Goal: Task Accomplishment & Management: Use online tool/utility

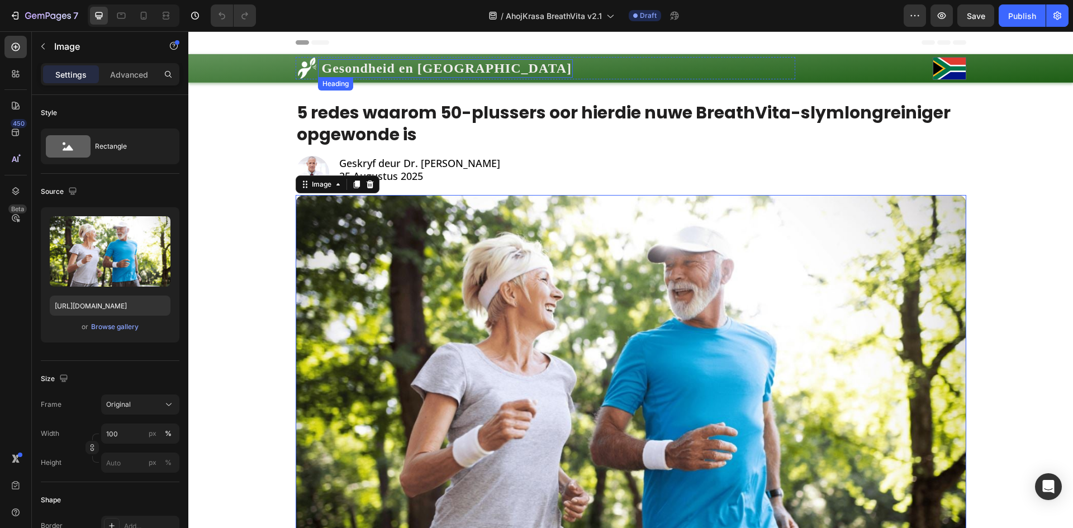
click at [372, 69] on h1 "Gesondheid en [GEOGRAPHIC_DATA]" at bounding box center [447, 68] width 252 height 18
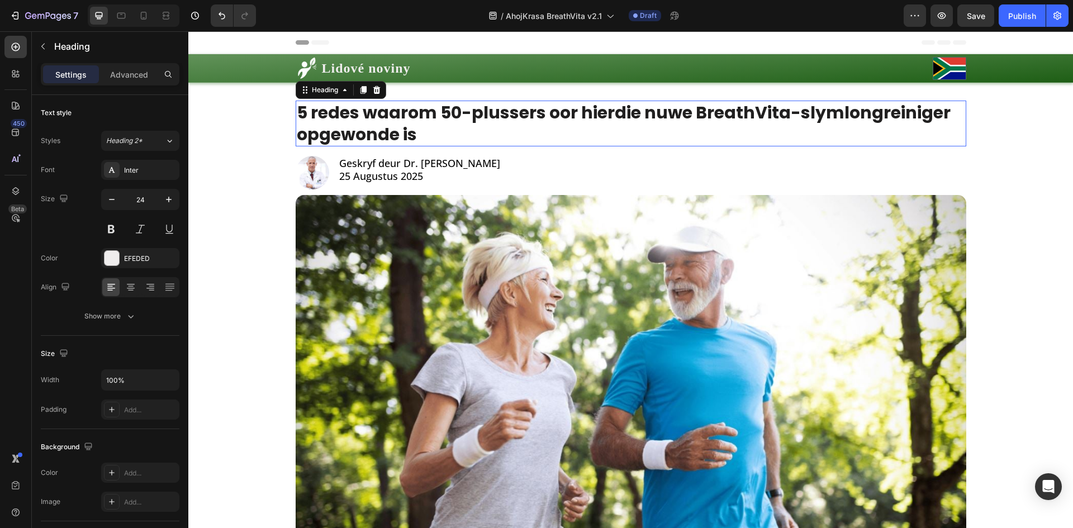
click at [533, 130] on h1 "5 redes waarom 50-plussers oor hierdie nuwe BreathVita-slymlongreiniger opgewon…" at bounding box center [631, 124] width 671 height 46
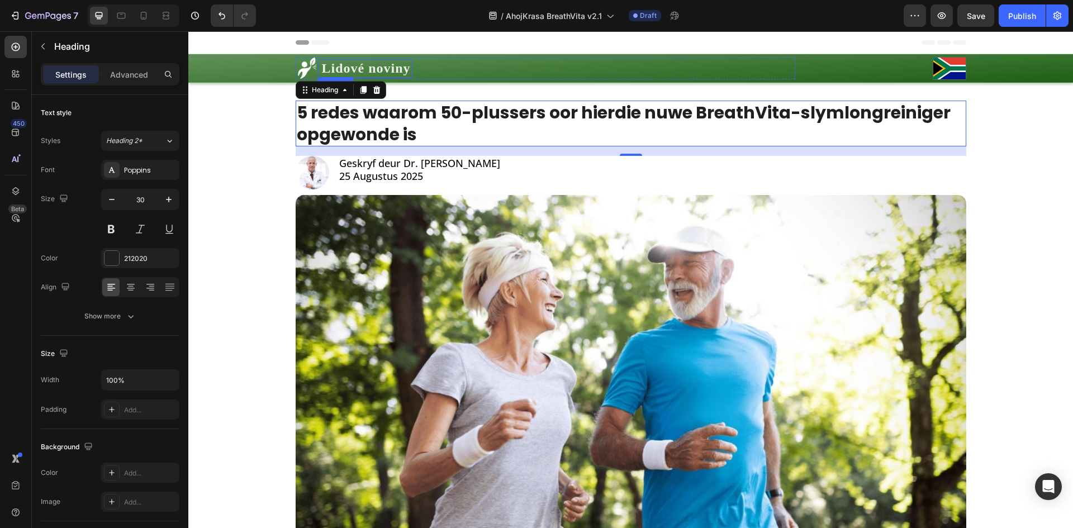
click at [380, 68] on p "Lidové noviny" at bounding box center [366, 68] width 89 height 16
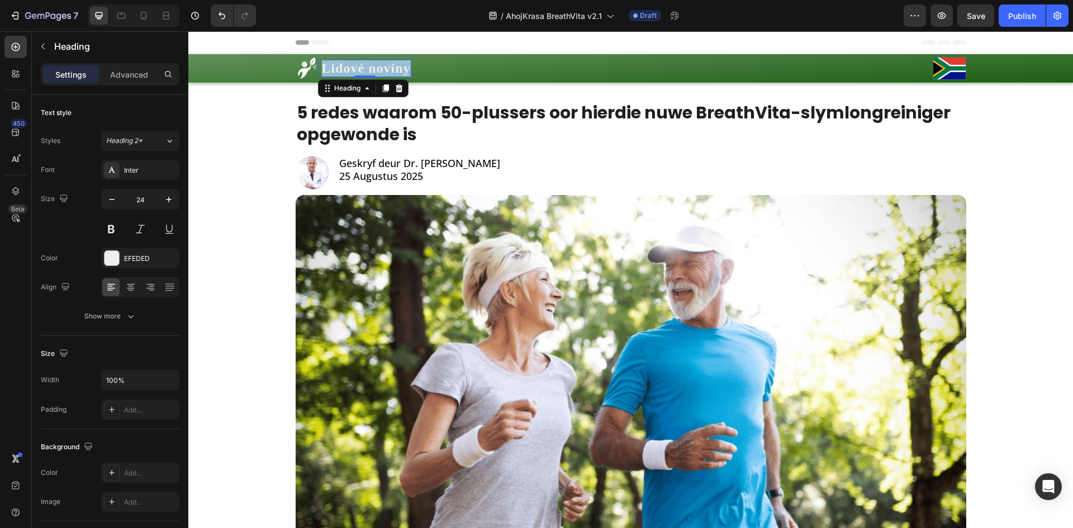
click at [380, 68] on p "Lidové noviny" at bounding box center [366, 68] width 89 height 16
click at [410, 69] on p "Mladá fronta DNES" at bounding box center [384, 68] width 125 height 16
click at [952, 72] on img at bounding box center [950, 68] width 34 height 23
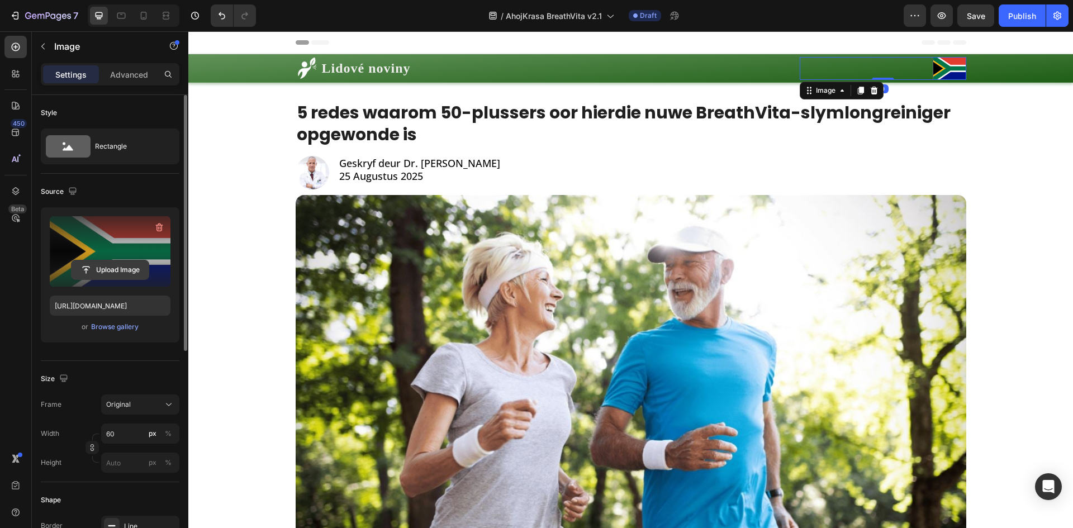
click at [120, 277] on input "file" at bounding box center [110, 269] width 77 height 19
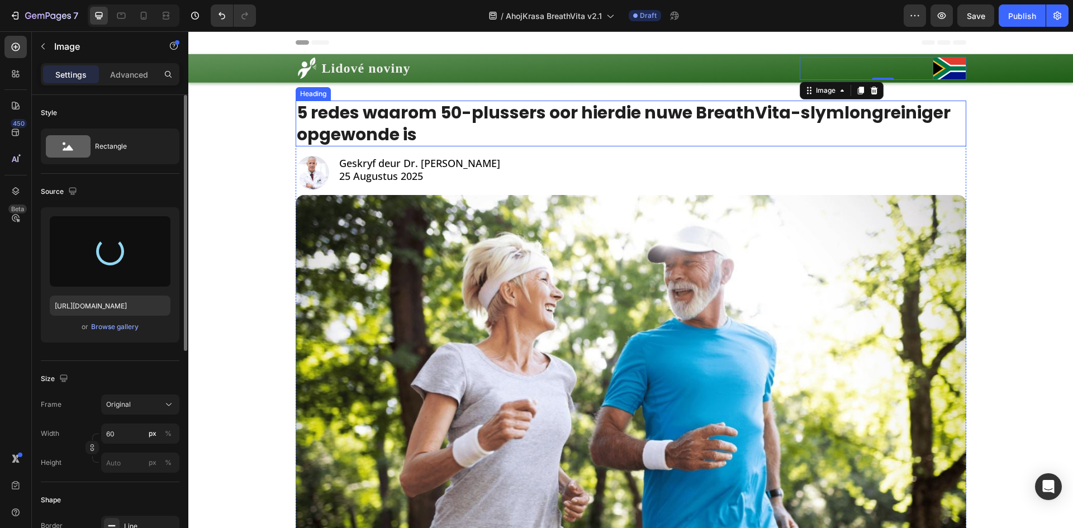
type input "https://cdn.shopify.com/s/files/1/0657/6783/3683/files/gempages_578032762192134…"
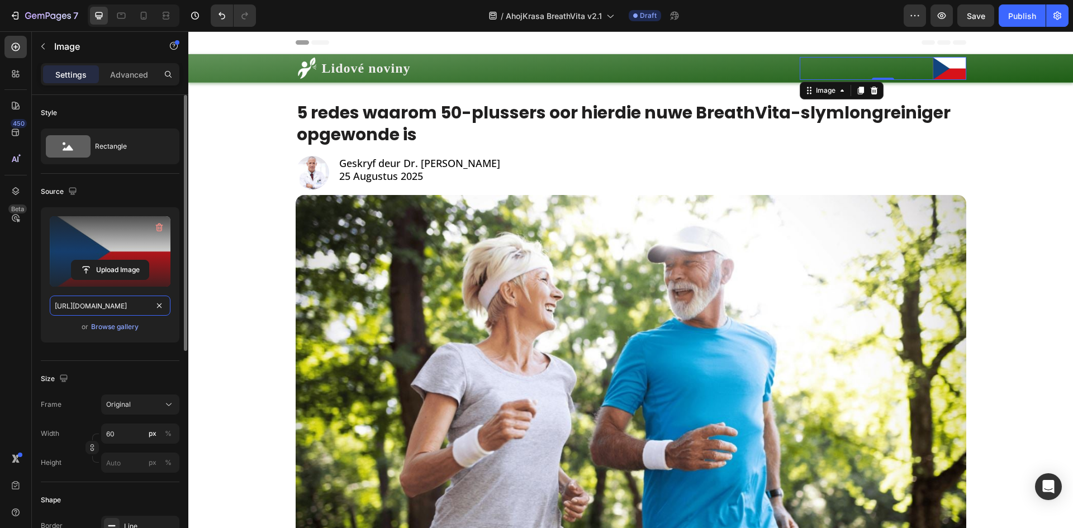
click at [124, 306] on input "https://cdn.shopify.com/s/files/1/0657/6783/3683/files/gempages_578032762192134…" at bounding box center [110, 306] width 121 height 20
click at [111, 17] on div at bounding box center [134, 15] width 92 height 22
click at [117, 17] on icon at bounding box center [121, 15] width 11 height 11
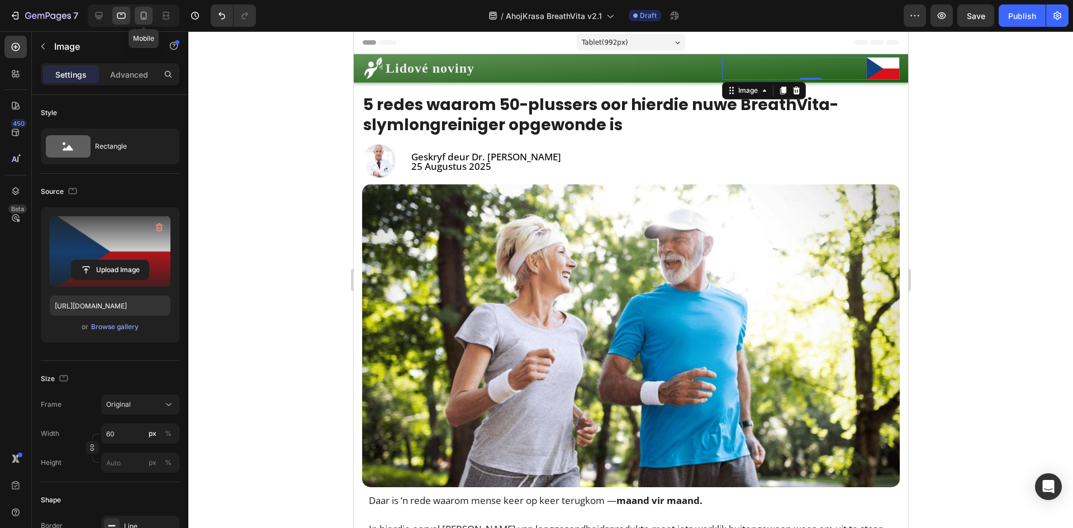
click at [135, 17] on div at bounding box center [144, 16] width 18 height 18
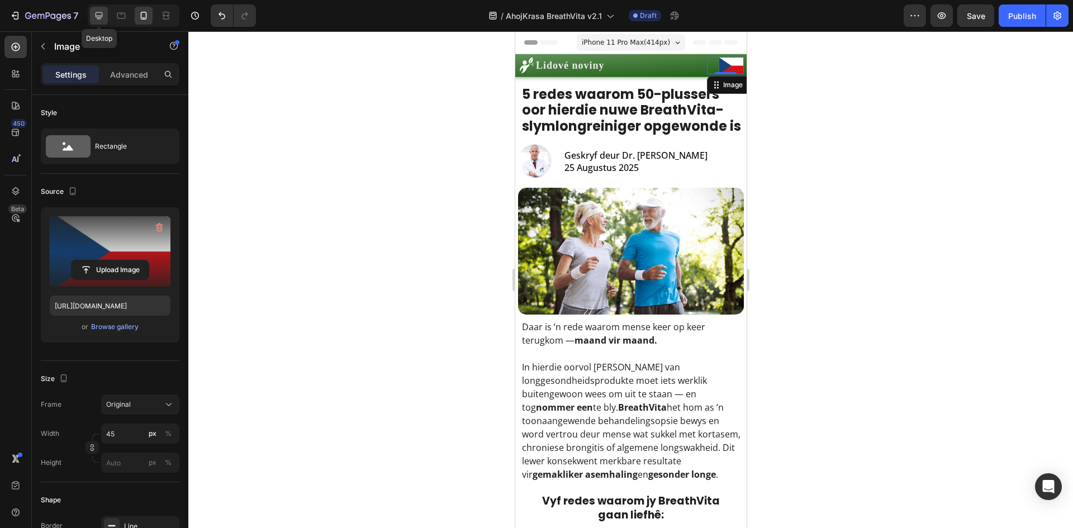
click at [104, 19] on icon at bounding box center [98, 15] width 11 height 11
type input "60"
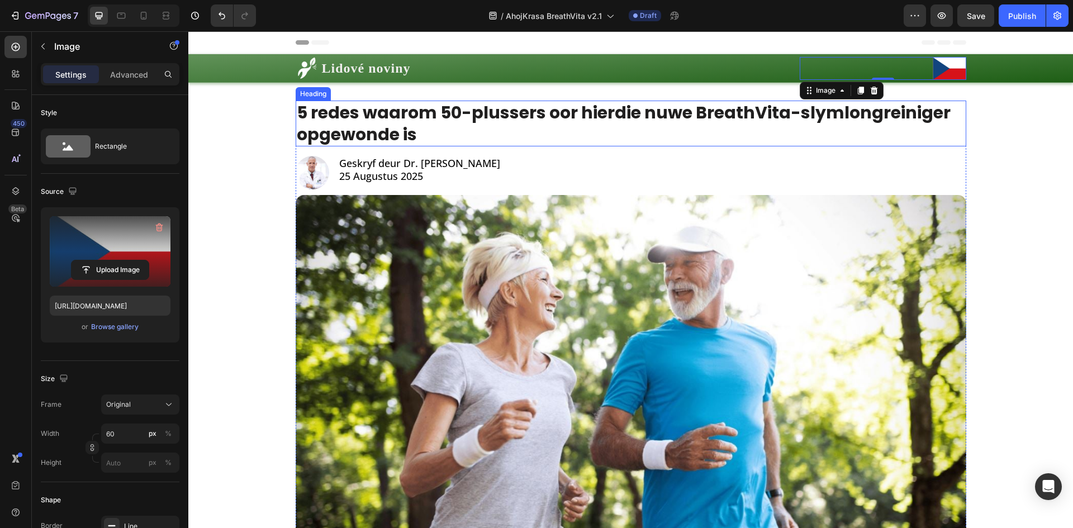
click at [484, 108] on h1 "5 redes waarom 50-plussers oor hierdie nuwe BreathVita-slymlongreiniger opgewon…" at bounding box center [631, 124] width 671 height 46
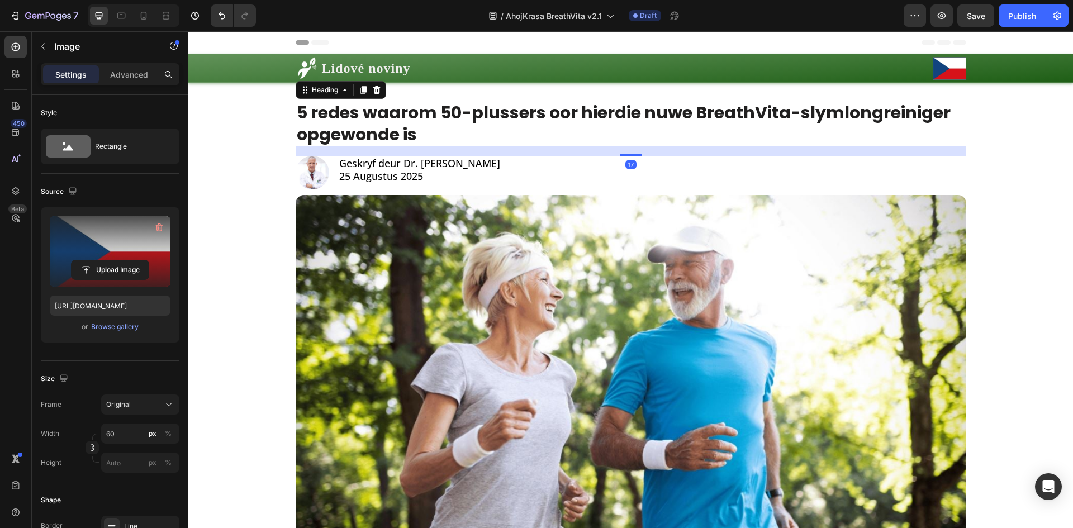
click at [484, 108] on h1 "5 redes waarom 50-plussers oor hierdie nuwe BreathVita-slymlongreiniger opgewon…" at bounding box center [631, 124] width 671 height 46
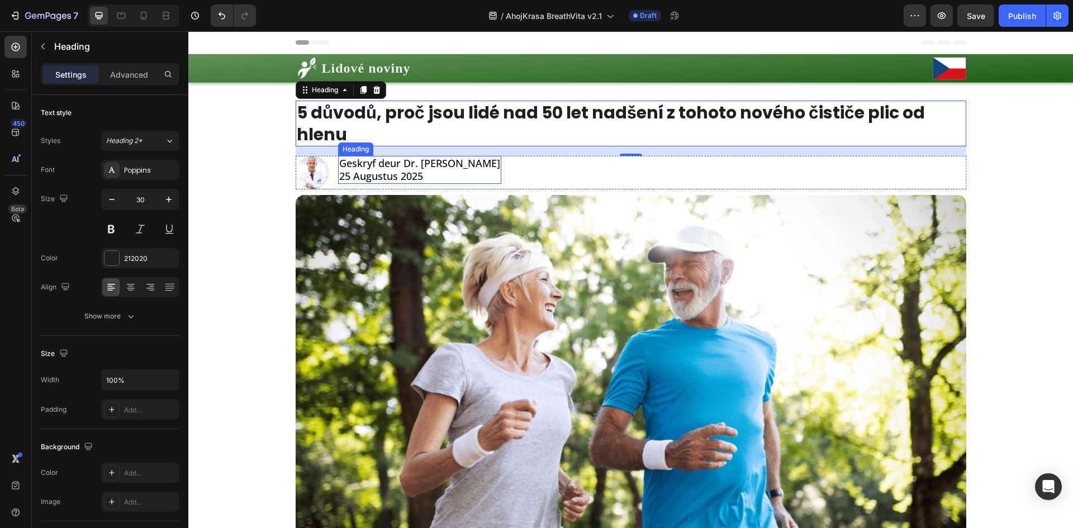
click at [409, 166] on h2 "Geskryf deur Dr. Anél van der Westhuizen 25 Augustus 2025" at bounding box center [419, 170] width 163 height 29
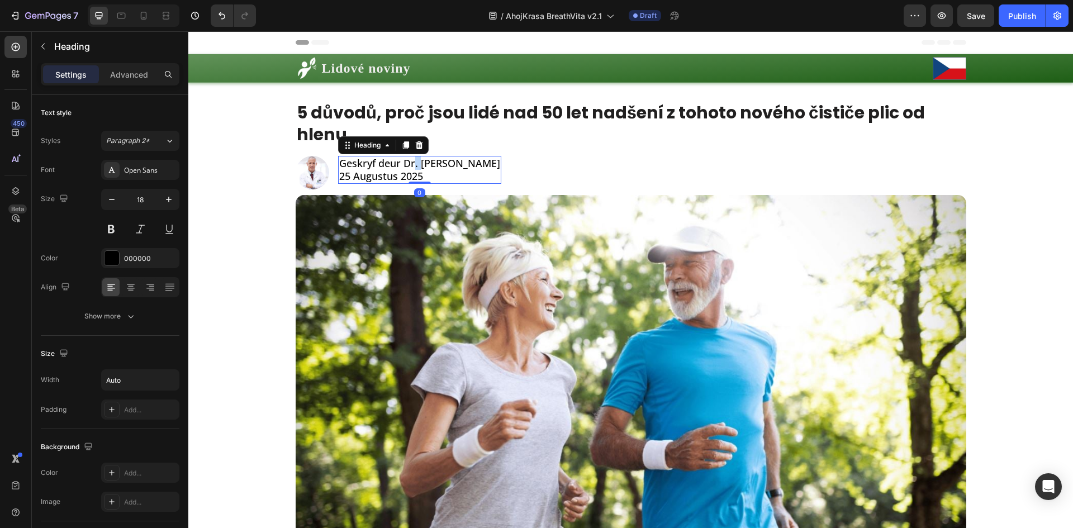
click at [409, 166] on h2 "Geskryf deur Dr. Anél van der Westhuizen 25 Augustus 2025" at bounding box center [419, 170] width 163 height 29
click at [409, 166] on p "Geskryf deur Dr. Anél van der Westhuizen 25 Augustus 2025" at bounding box center [419, 170] width 161 height 26
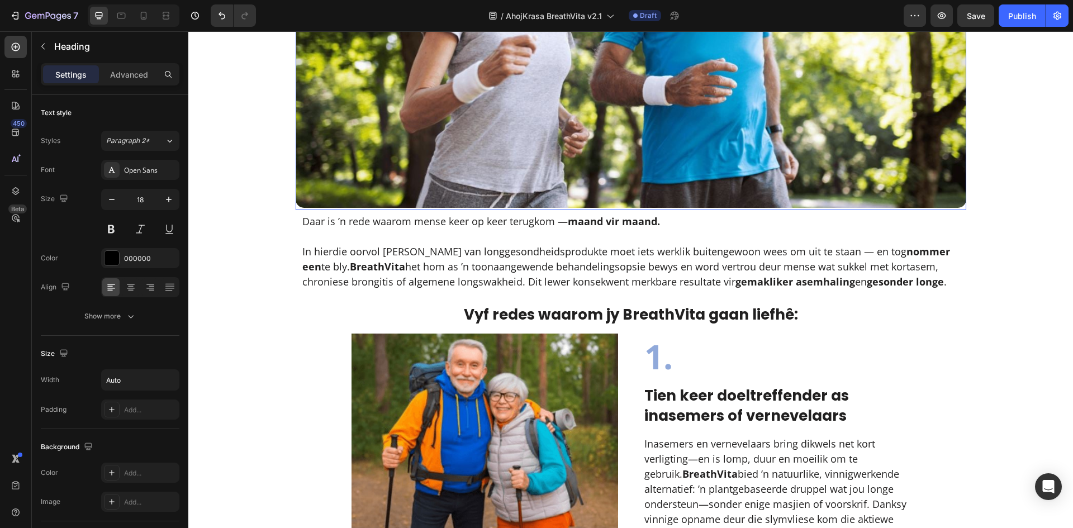
scroll to position [373, 0]
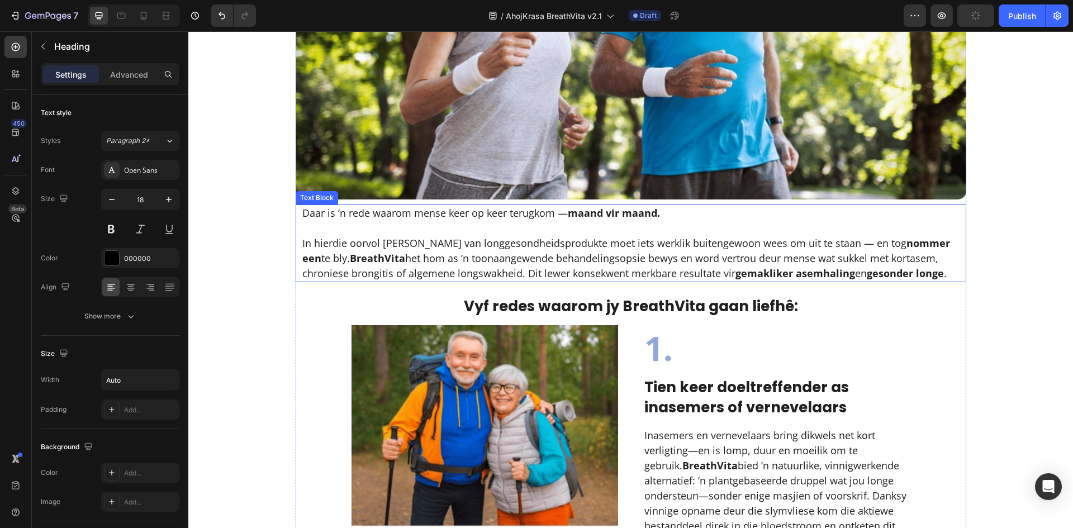
click at [463, 274] on p "In hierdie oorvol mark van longgesondheidsprodukte moet iets werklik buitengewo…" at bounding box center [630, 258] width 657 height 45
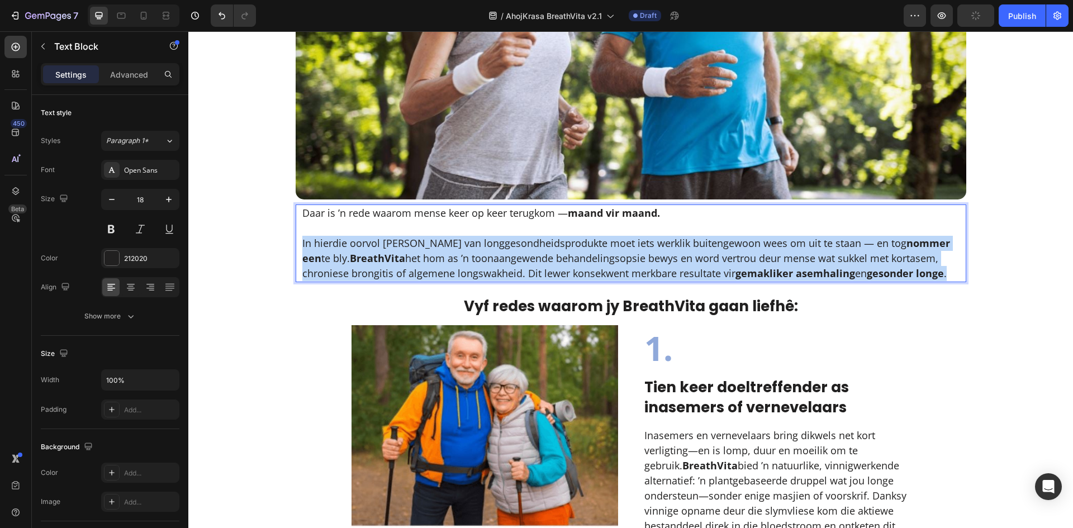
click at [463, 274] on p "In hierdie oorvol mark van longgesondheidsprodukte moet iets werklik buitengewo…" at bounding box center [630, 258] width 657 height 45
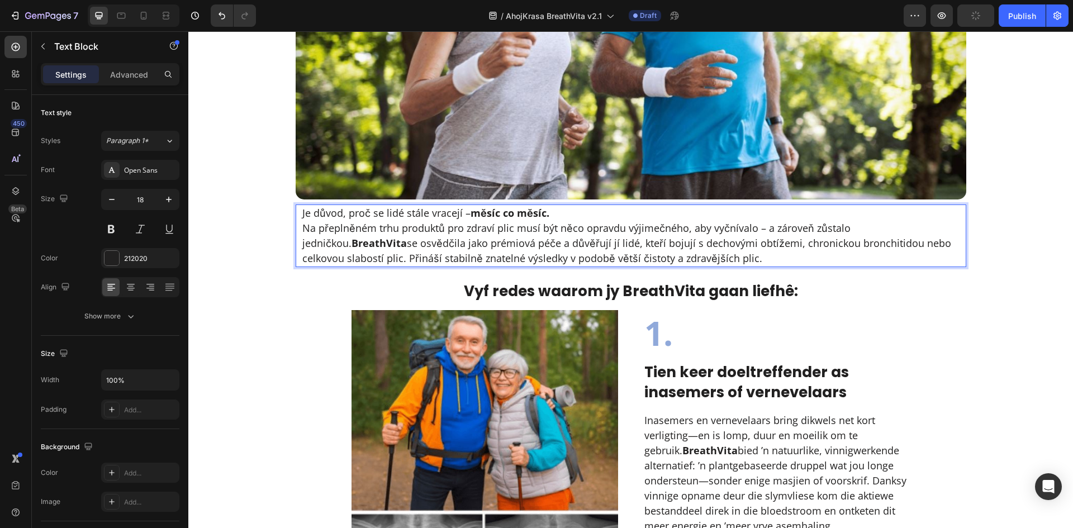
click at [619, 211] on p "Je důvod, proč se lidé stále vracejí – měsíc co měsíc." at bounding box center [630, 213] width 657 height 15
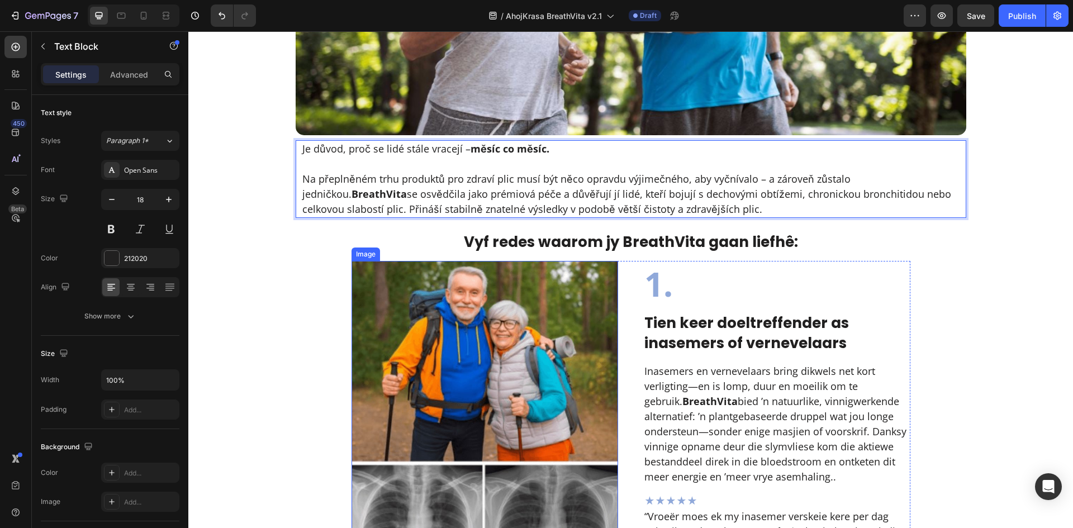
scroll to position [522, 0]
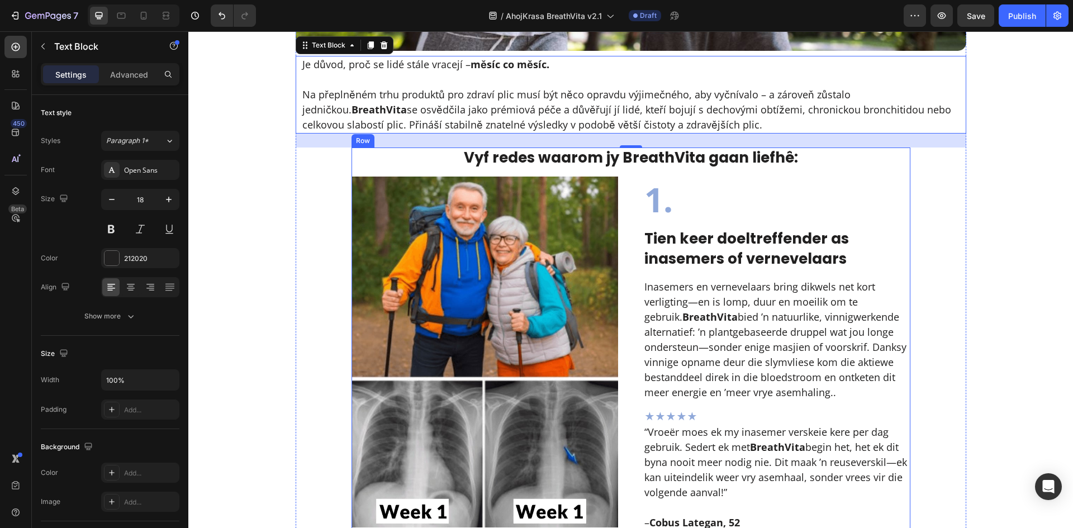
click at [699, 163] on h1 "Vyf redes waarom jy BreathVita gaan liefhê:" at bounding box center [631, 158] width 503 height 21
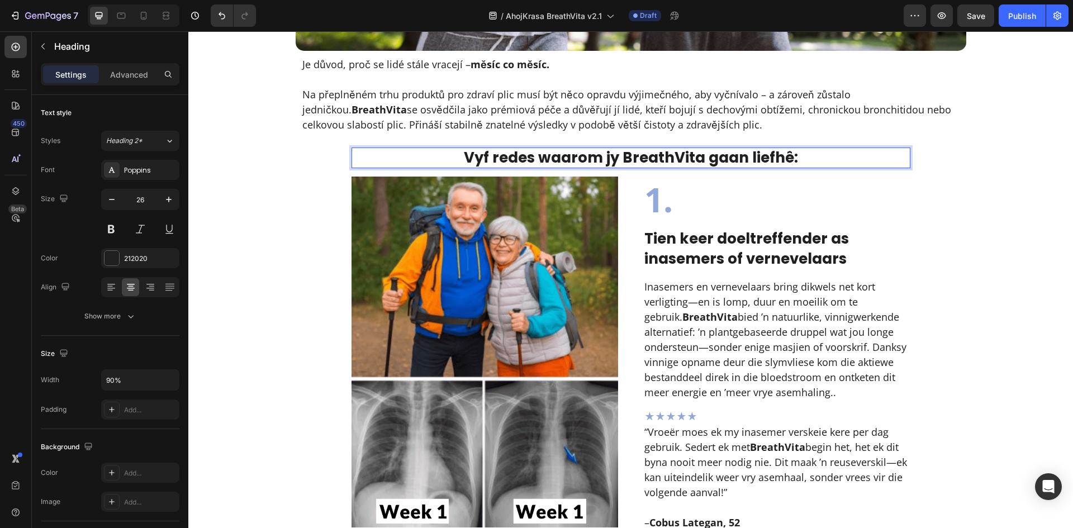
click at [699, 163] on h1 "Vyf redes waarom jy BreathVita gaan liefhê:" at bounding box center [631, 158] width 503 height 21
click at [699, 163] on p "Vyf redes waarom jy BreathVita gaan liefhê:" at bounding box center [631, 158] width 501 height 19
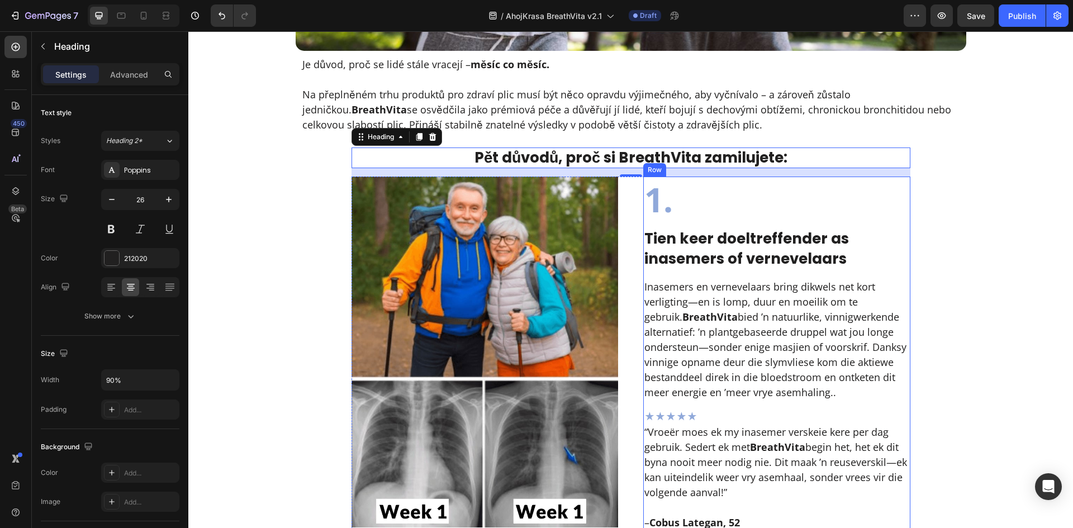
click at [758, 264] on h1 "Tien keer doeltreffender as inasemers of vernevelaars" at bounding box center [763, 248] width 240 height 41
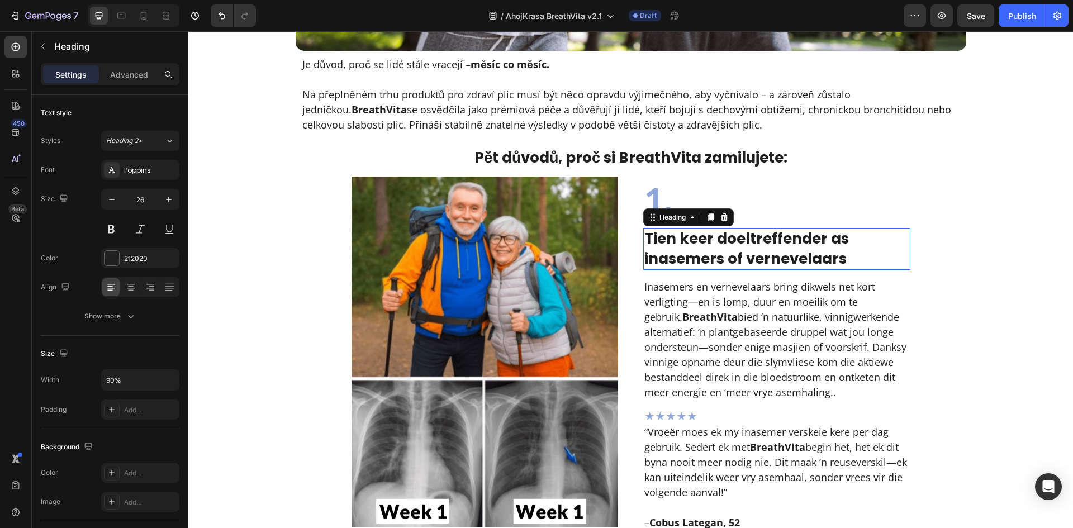
click at [758, 264] on h1 "Tien keer doeltreffender as inasemers of vernevelaars" at bounding box center [763, 248] width 240 height 41
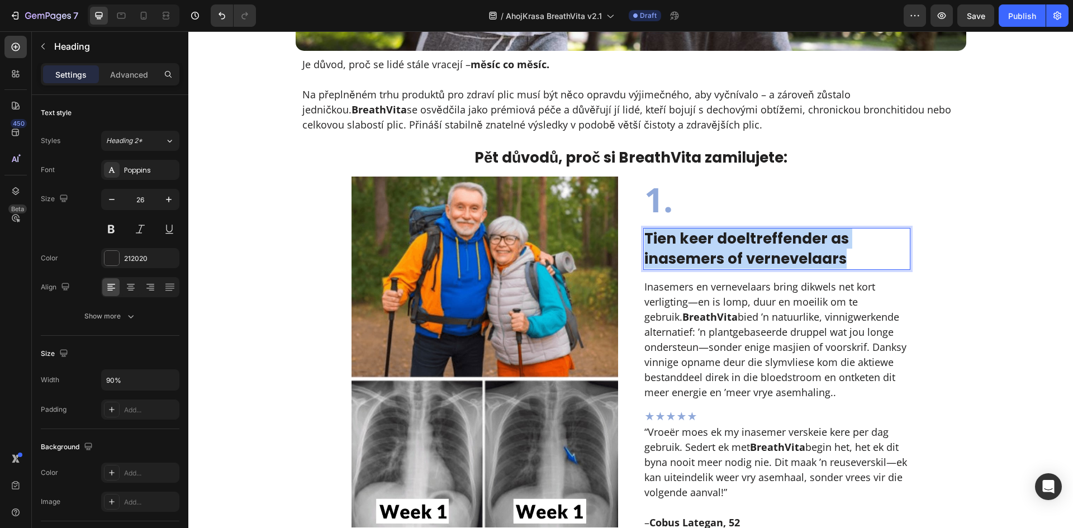
click at [758, 264] on p "Tien keer doeltreffender as inasemers of vernevelaars" at bounding box center [763, 248] width 238 height 39
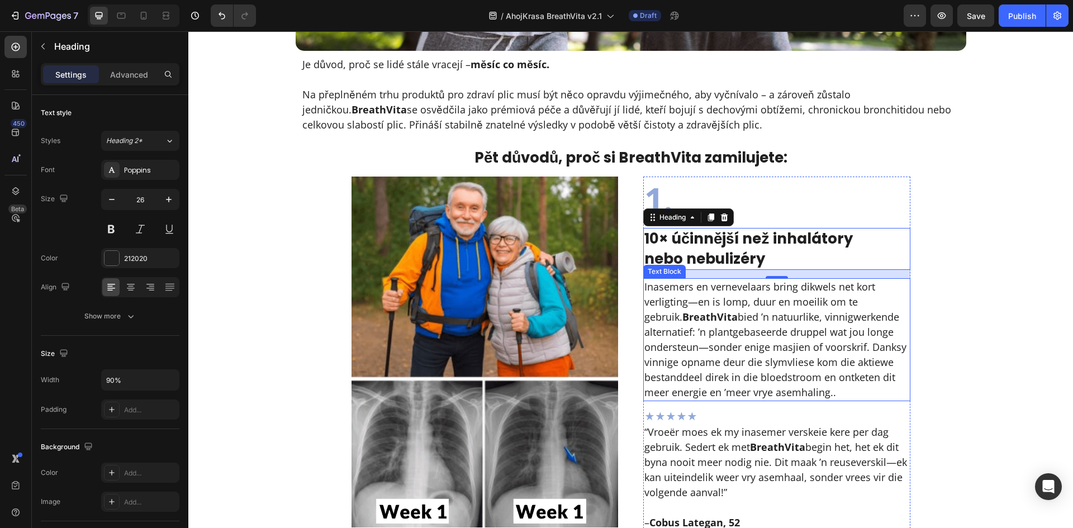
click at [704, 367] on p "Inasemers en vernevelaars bring dikwels net kort verligting—en is lomp, duur en…" at bounding box center [776, 339] width 265 height 121
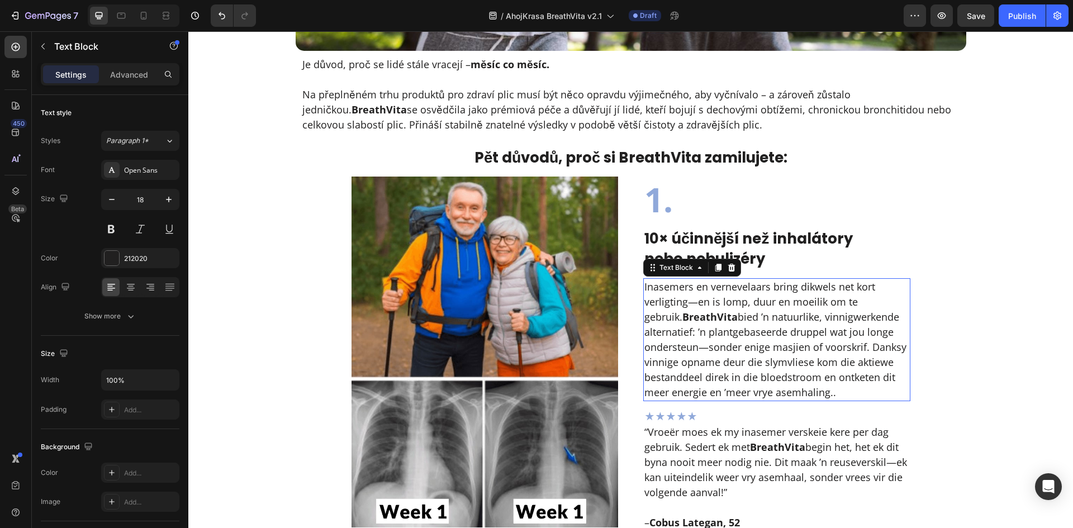
click at [704, 367] on p "Inasemers en vernevelaars bring dikwels net kort verligting—en is lomp, duur en…" at bounding box center [776, 339] width 265 height 121
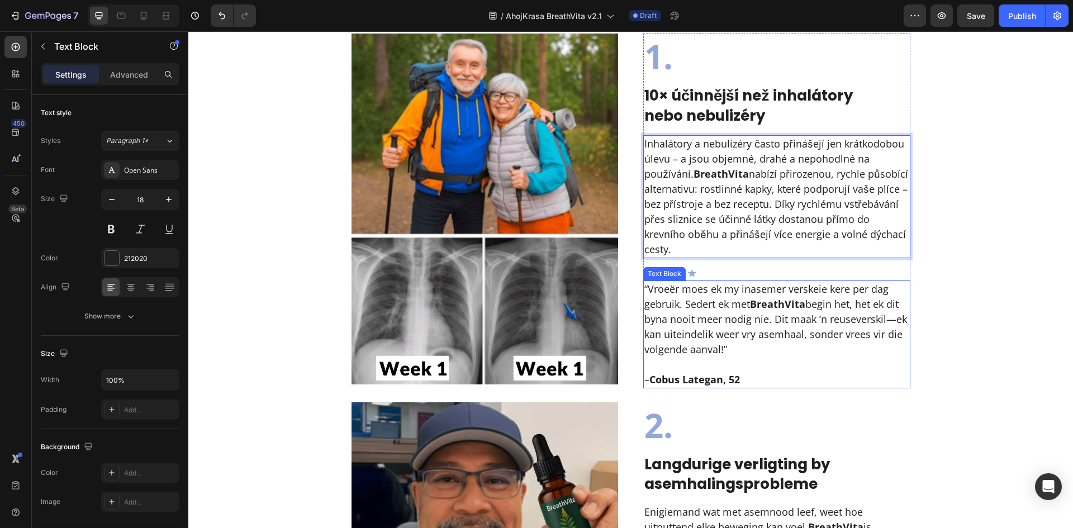
scroll to position [671, 0]
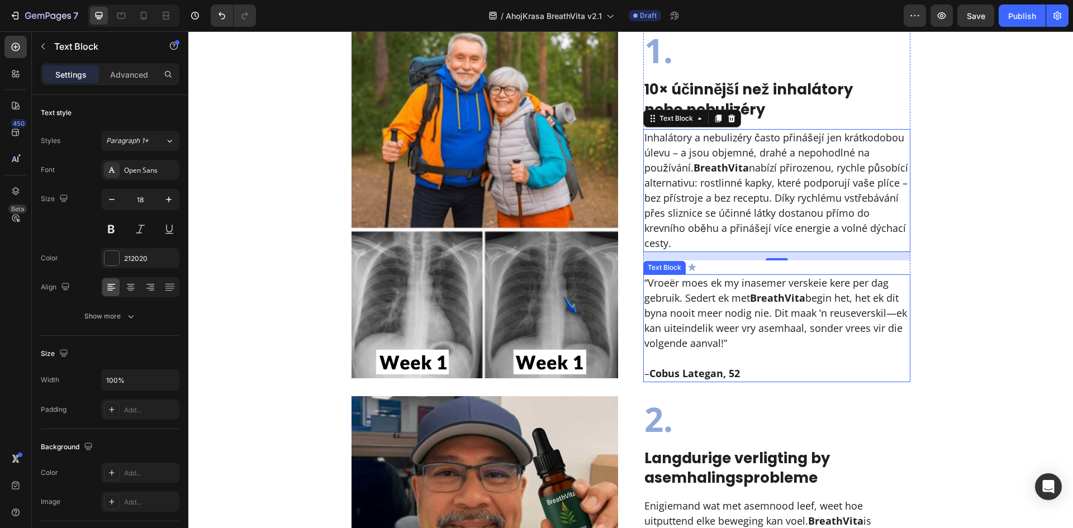
click at [755, 342] on p "“Vroeër moes ek my inasemer verskeie kere per dag gebruik. Sedert ek met Breath…" at bounding box center [776, 313] width 265 height 75
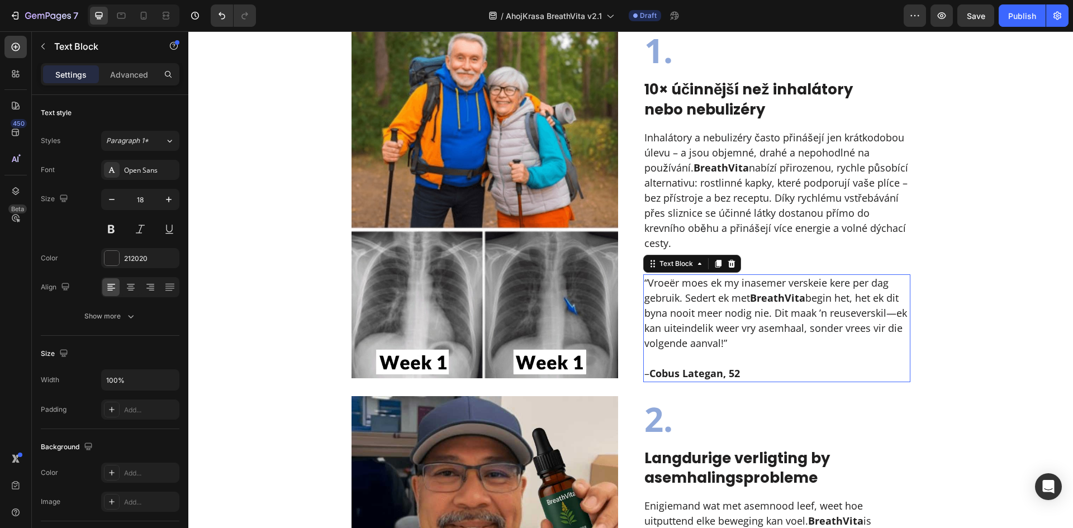
click at [755, 342] on p "“Vroeër moes ek my inasemer verskeie kere per dag gebruik. Sedert ek met Breath…" at bounding box center [776, 313] width 265 height 75
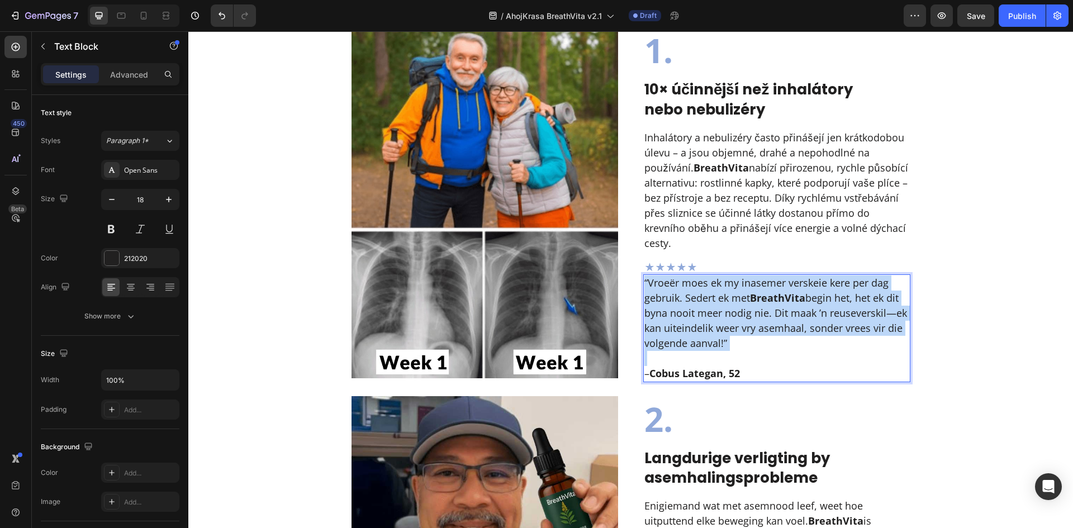
click at [755, 342] on p "“Vroeër moes ek my inasemer verskeie kere per dag gebruik. Sedert ek met Breath…" at bounding box center [776, 313] width 265 height 75
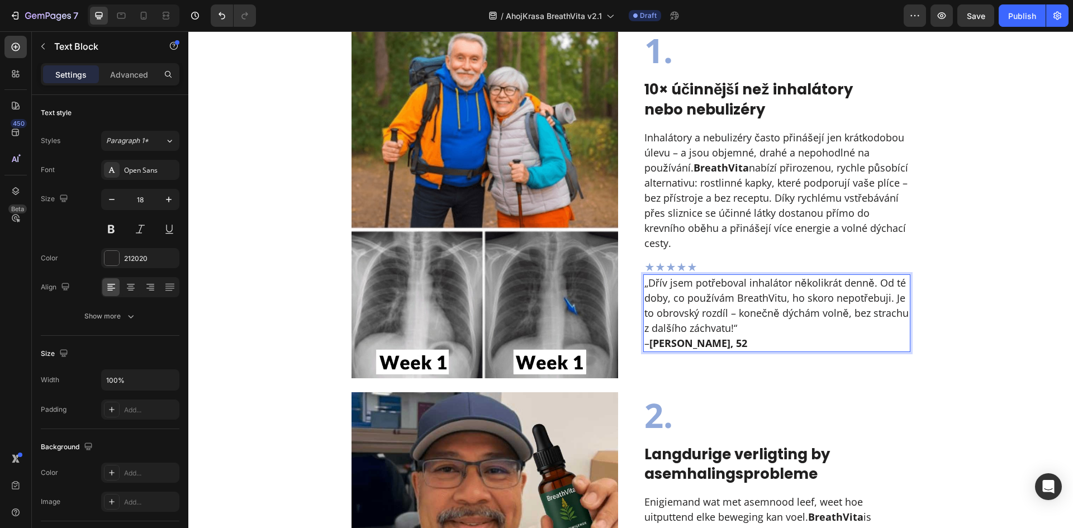
click at [765, 333] on p "„Dřív jsem potřeboval inhalátor několikrát denně. Od té doby, co používám Breat…" at bounding box center [776, 313] width 265 height 75
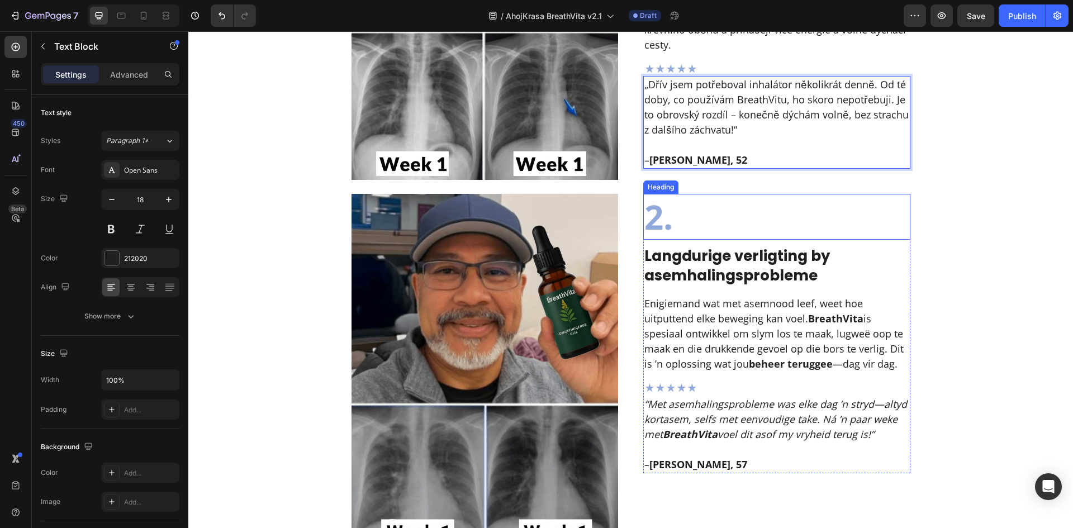
scroll to position [969, 0]
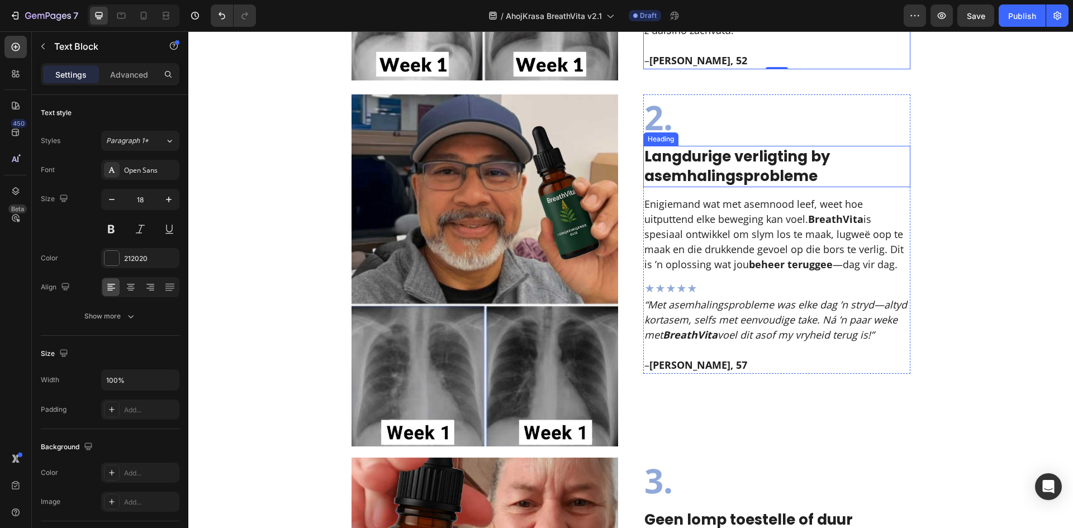
click at [756, 167] on strong "Langdurige verligting by asemhalingsprobleme" at bounding box center [737, 166] width 186 height 40
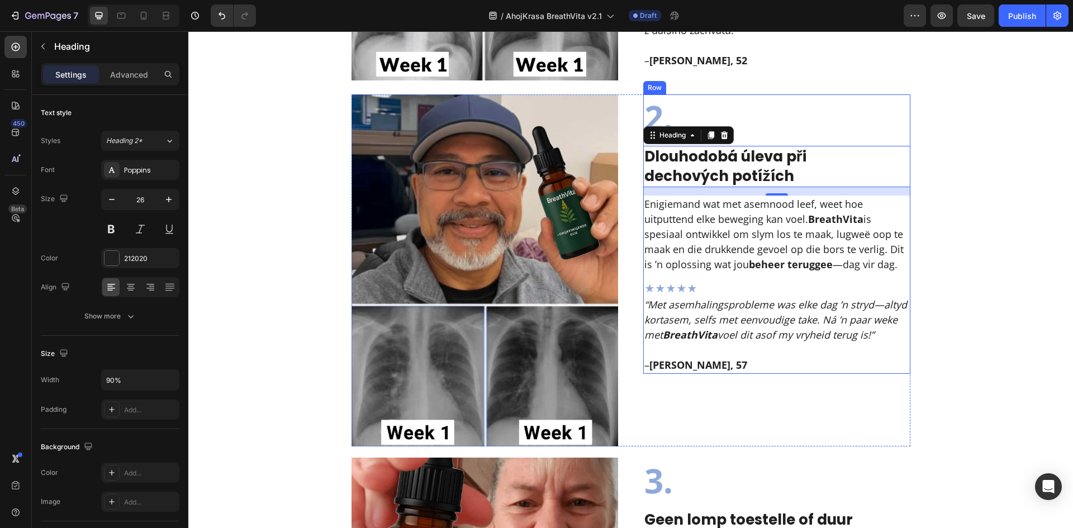
click at [717, 255] on p "Enigiemand wat met asemnood leef, weet hoe uitputtend elke beweging kan voel. B…" at bounding box center [776, 234] width 265 height 75
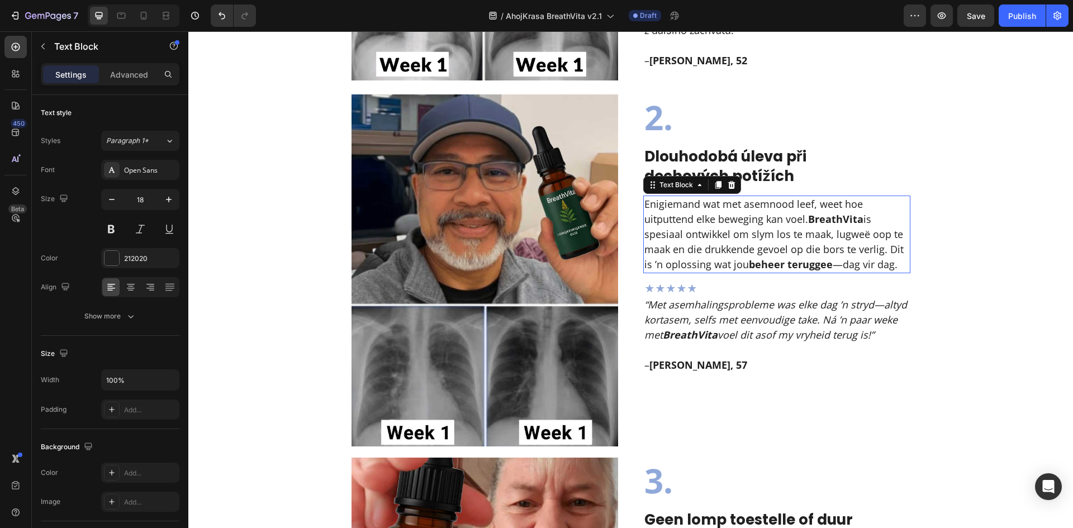
click at [717, 255] on p "Enigiemand wat met asemnood leef, weet hoe uitputtend elke beweging kan voel. B…" at bounding box center [776, 234] width 265 height 75
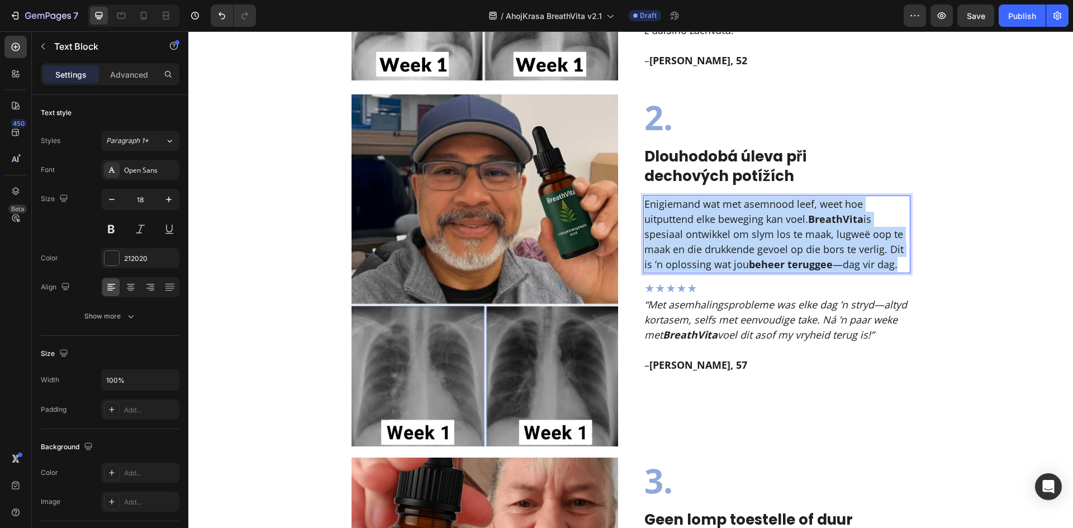
click at [717, 255] on p "Enigiemand wat met asemnood leef, weet hoe uitputtend elke beweging kan voel. B…" at bounding box center [776, 234] width 265 height 75
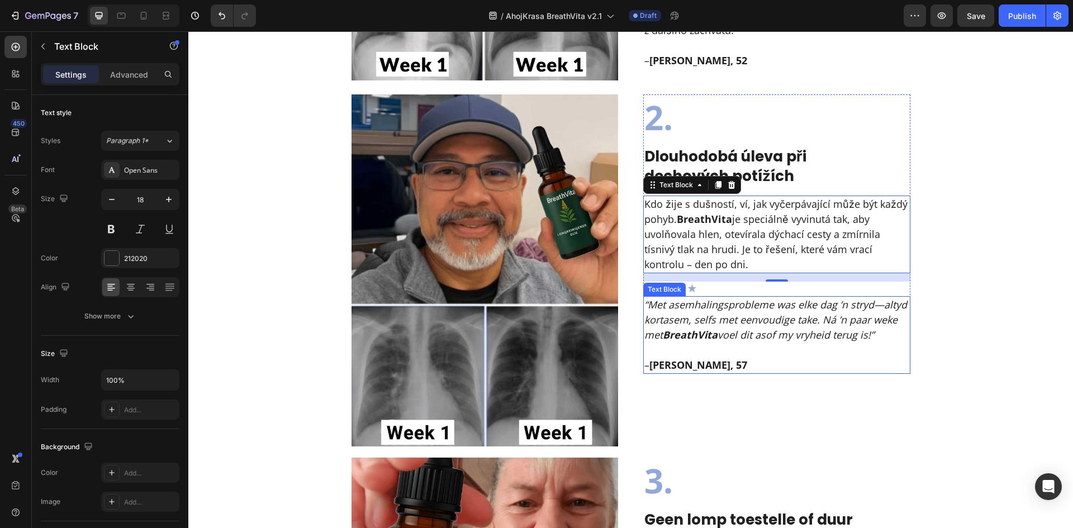
click at [757, 352] on p "– Riaan Pretorius, 57" at bounding box center [776, 358] width 265 height 30
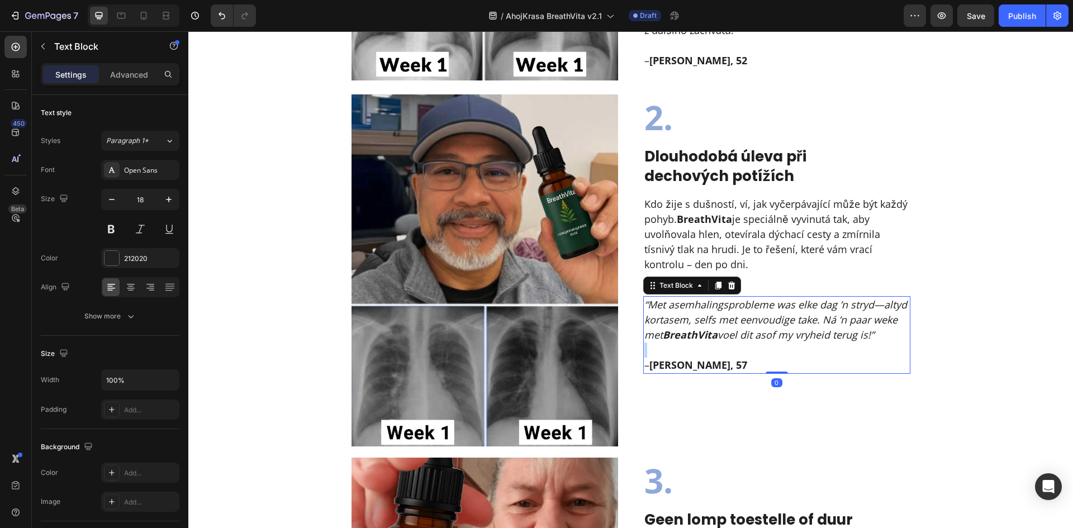
click at [757, 352] on p "– Riaan Pretorius, 57" at bounding box center [776, 358] width 265 height 30
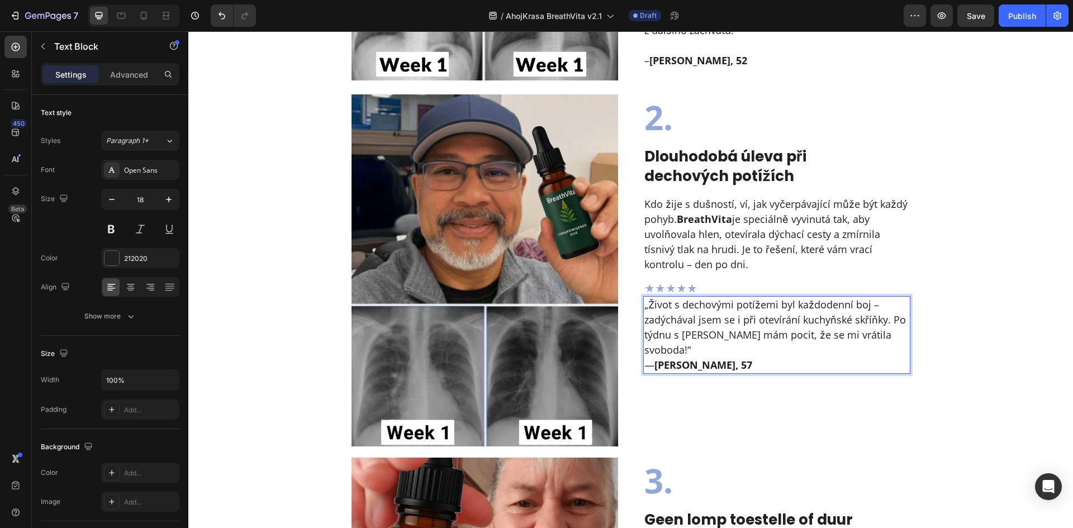
click at [857, 345] on p "„Život s dechovými potížemi byl každodenní boj – zadýchával jsem se i při oteví…" at bounding box center [776, 334] width 265 height 75
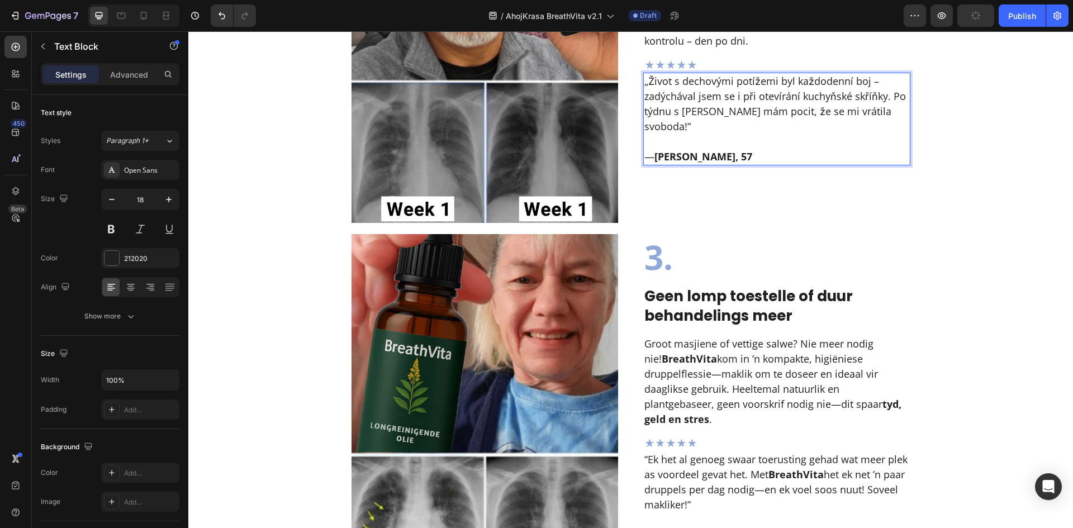
scroll to position [1342, 0]
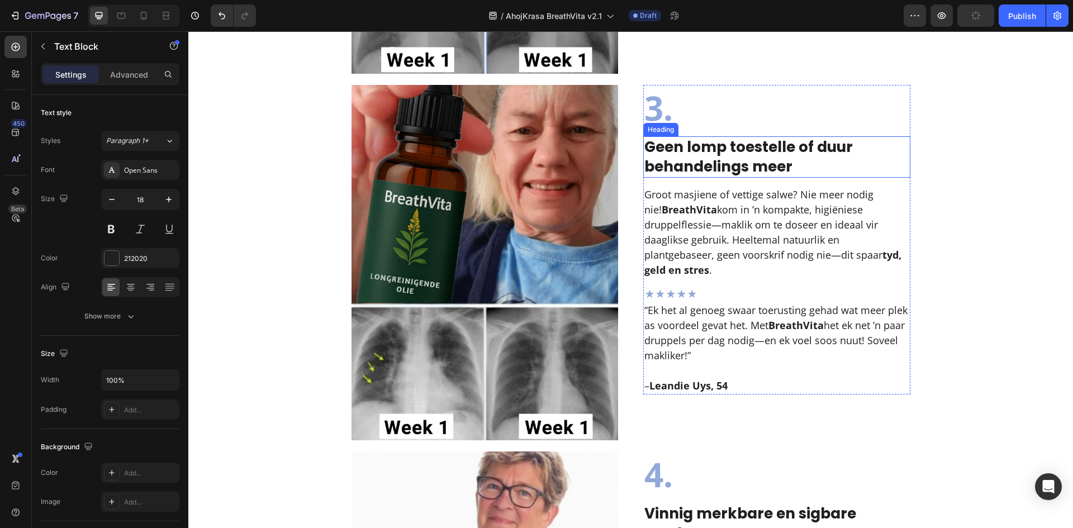
click at [798, 144] on strong "Geen lomp toestelle of duur behandelings meer" at bounding box center [748, 157] width 208 height 40
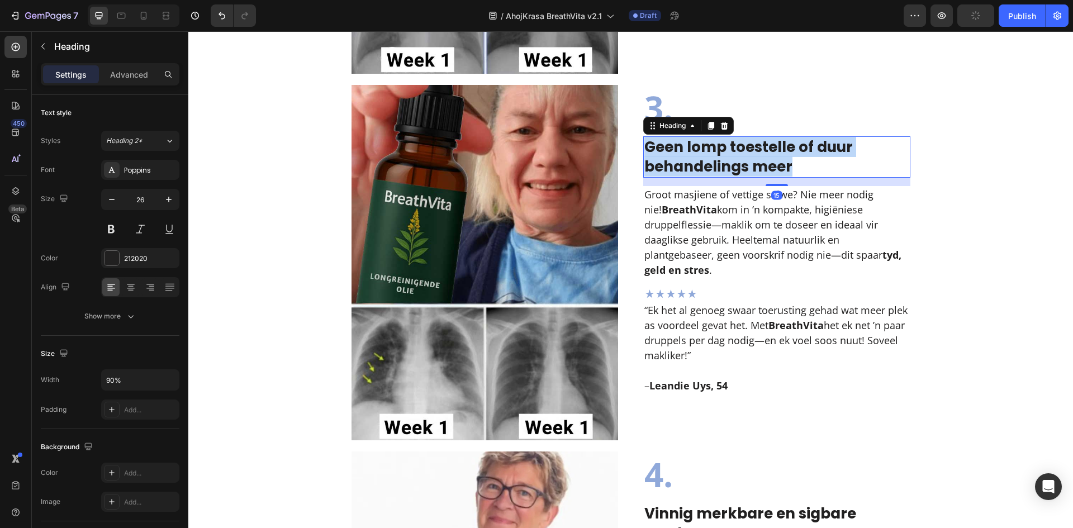
click at [798, 144] on strong "Geen lomp toestelle of duur behandelings meer" at bounding box center [748, 157] width 208 height 40
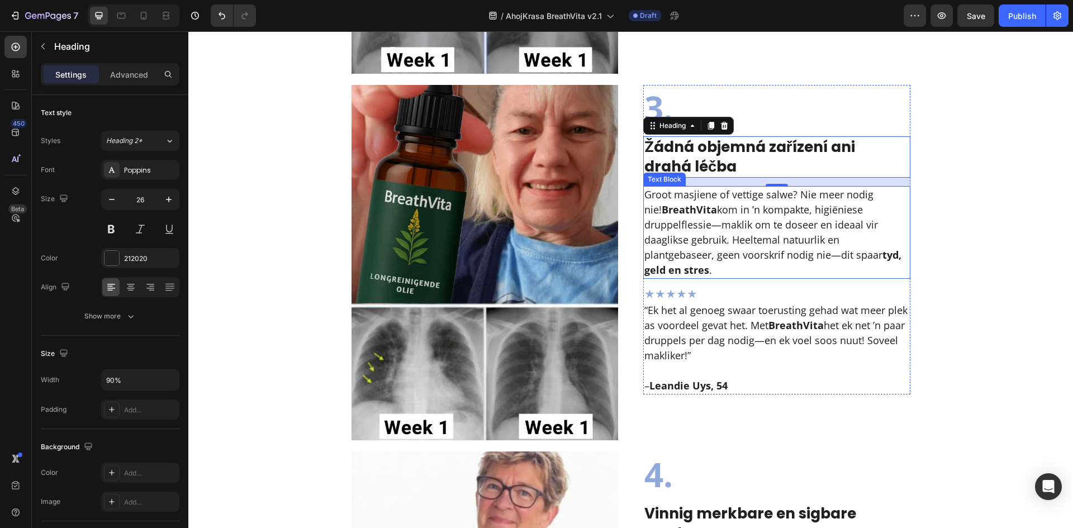
click at [738, 252] on p "Groot masjiene of vettige salwe? Nie meer nodig nie! BreathVita kom in ’n kompa…" at bounding box center [776, 232] width 265 height 91
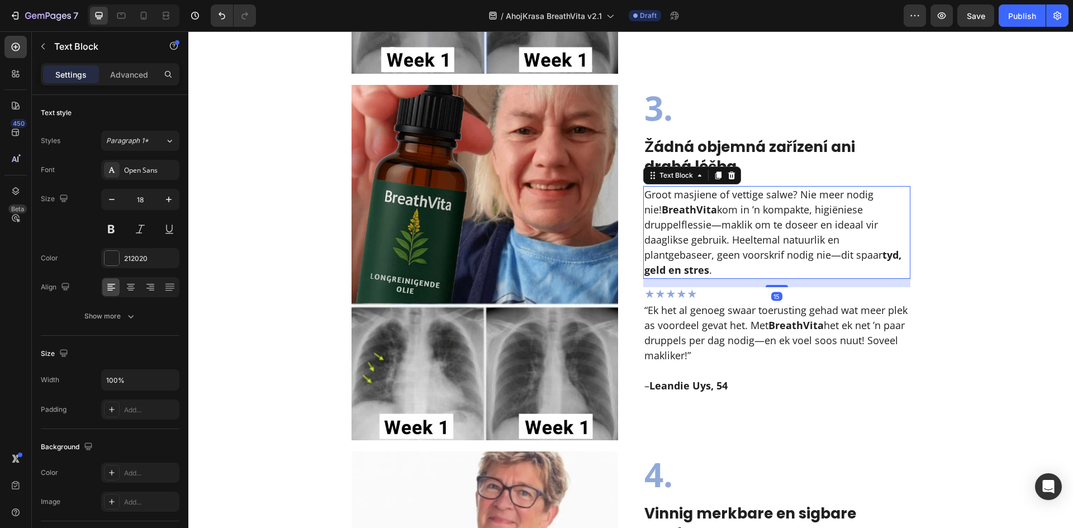
click at [738, 252] on p "Groot masjiene of vettige salwe? Nie meer nodig nie! BreathVita kom in ’n kompa…" at bounding box center [776, 232] width 265 height 91
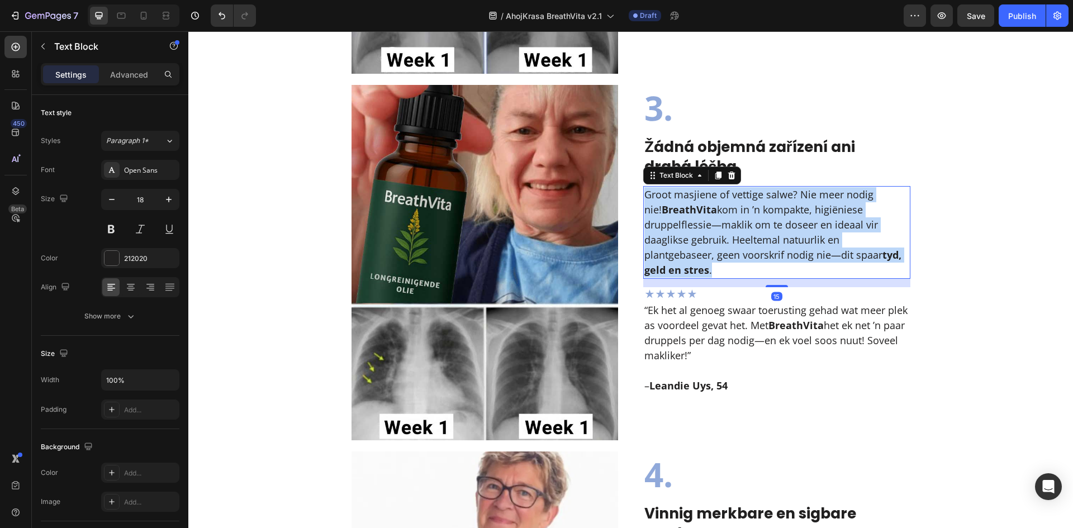
click at [738, 252] on p "Groot masjiene of vettige salwe? Nie meer nodig nie! BreathVita kom in ’n kompa…" at bounding box center [776, 232] width 265 height 91
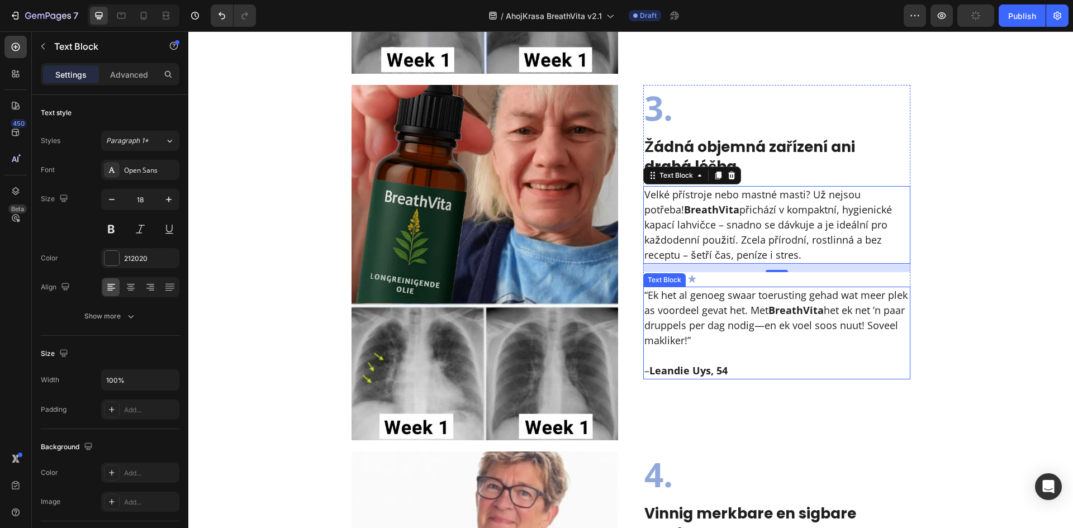
click at [705, 345] on p "“Ek het al genoeg swaar toerusting gehad wat meer plek as voordeel gevat het. M…" at bounding box center [776, 318] width 265 height 60
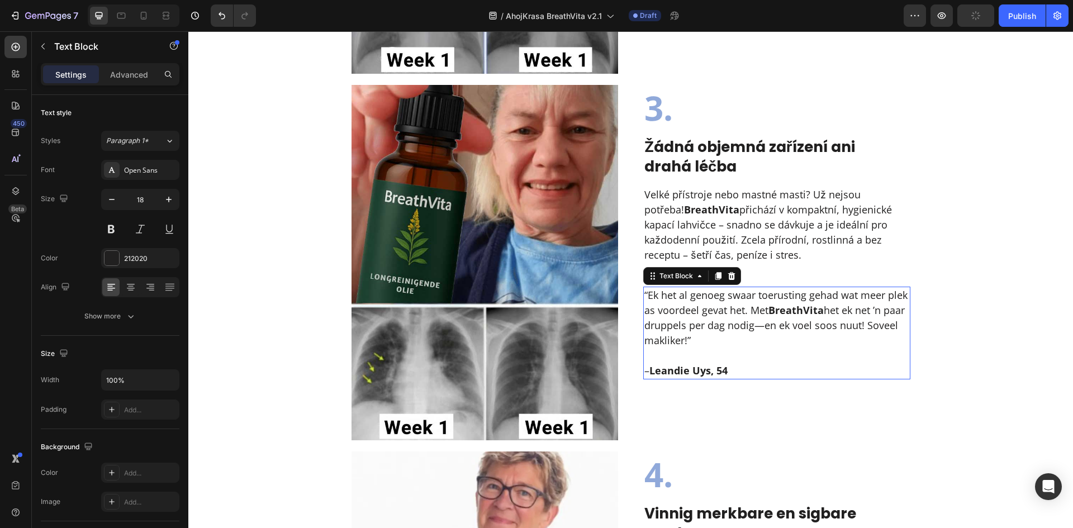
click at [705, 345] on p "“Ek het al genoeg swaar toerusting gehad wat meer plek as voordeel gevat het. M…" at bounding box center [776, 318] width 265 height 60
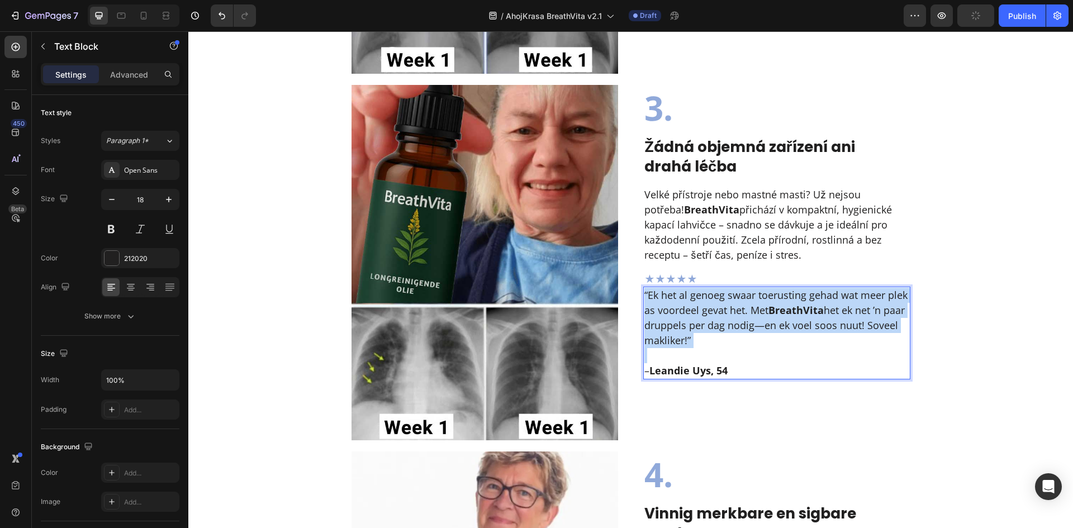
click at [705, 345] on p "“Ek het al genoeg swaar toerusting gehad wat meer plek as voordeel gevat het. M…" at bounding box center [776, 318] width 265 height 60
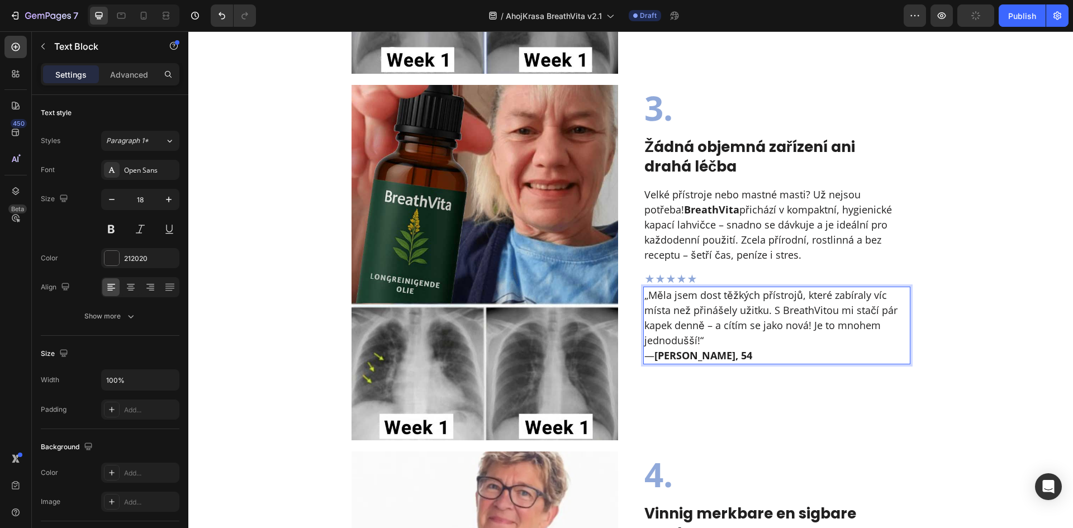
click at [734, 338] on p "„Měla jsem dost těžkých přístrojů, které zabíraly víc místa než přinášely užitk…" at bounding box center [776, 325] width 265 height 75
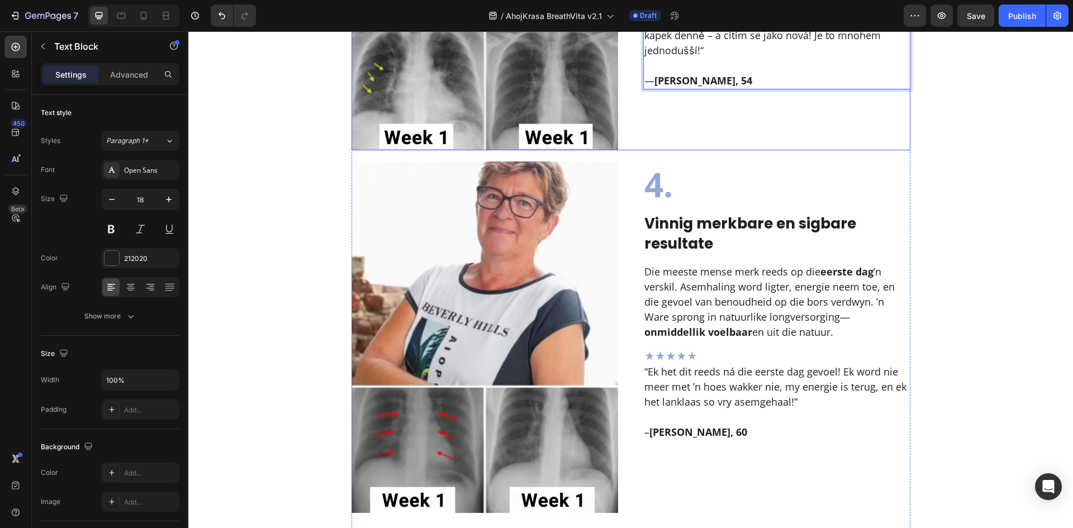
scroll to position [1714, 0]
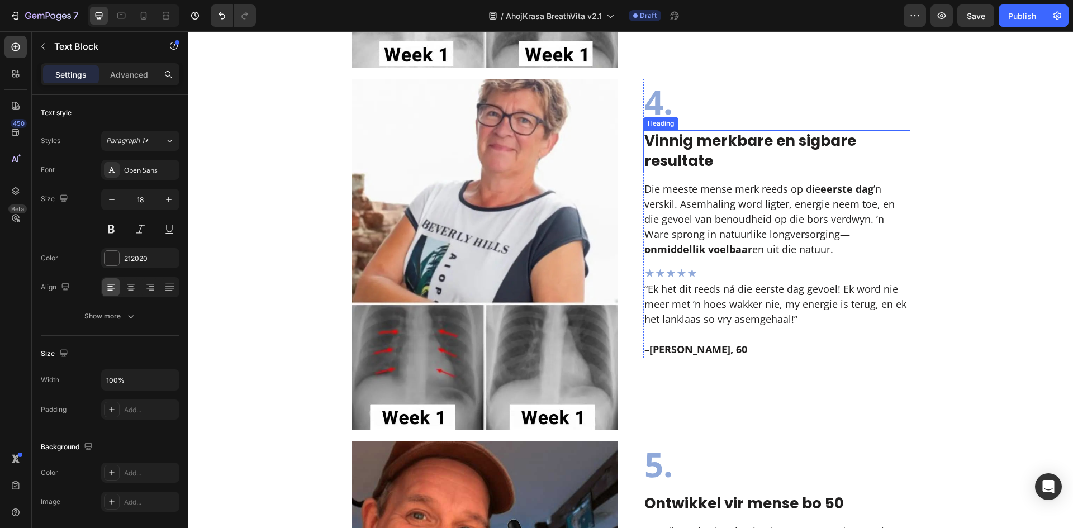
click at [677, 148] on strong "Vinnig merkbare en sigbare resultate" at bounding box center [750, 151] width 212 height 40
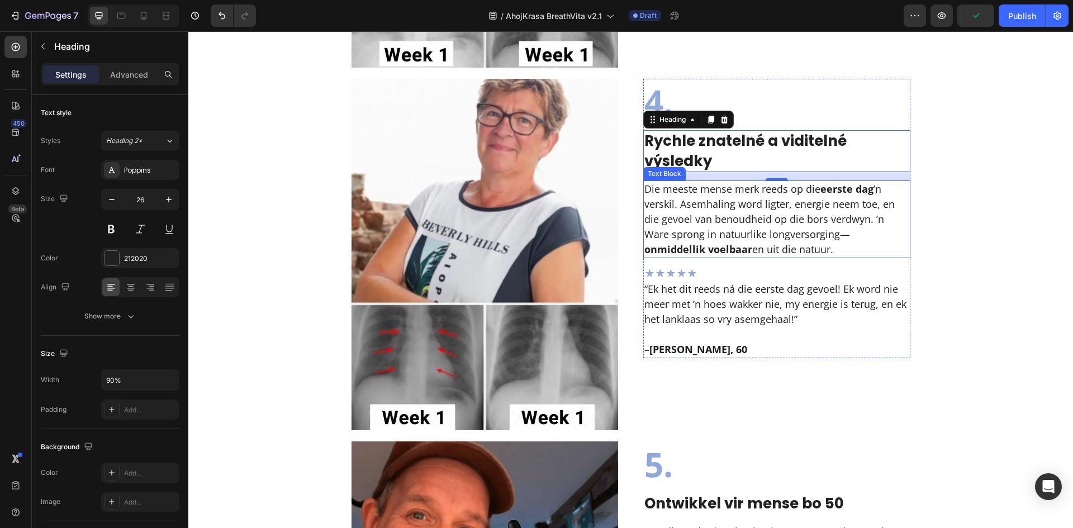
click at [829, 198] on p "Die meeste mense merk reeds op die eerste dag ’n verskil. Asemhaling word ligte…" at bounding box center [776, 219] width 265 height 75
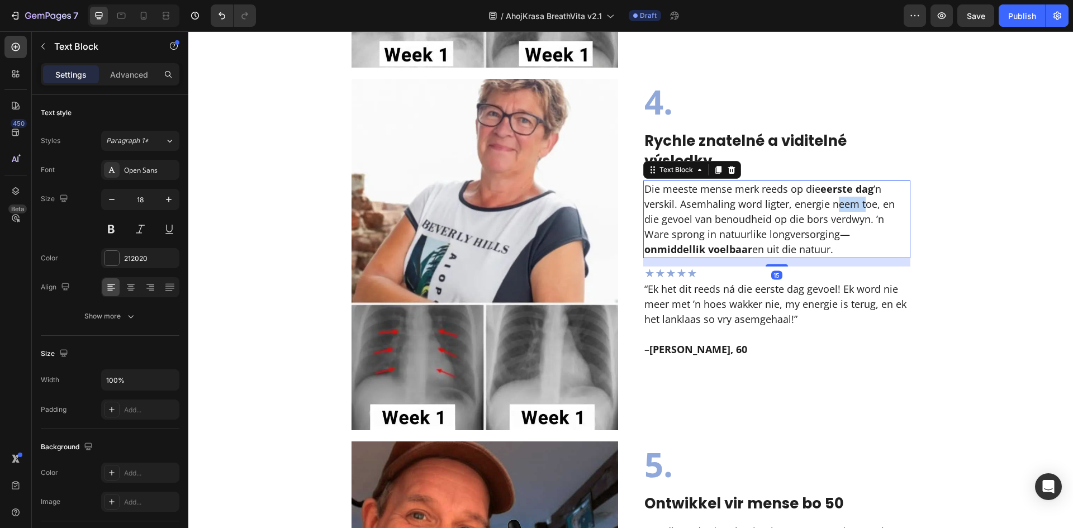
click at [829, 198] on p "Die meeste mense merk reeds op die eerste dag ’n verskil. Asemhaling word ligte…" at bounding box center [776, 219] width 265 height 75
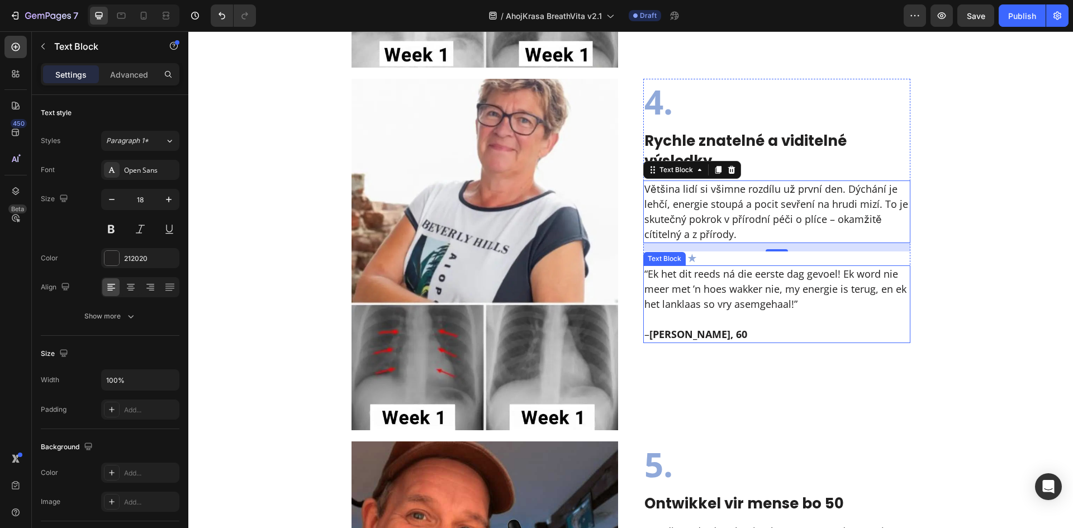
click at [719, 304] on p "“Ek het dit reeds ná die eerste dag gevoel! Ek word nie meer met ’n hoes wakker…" at bounding box center [776, 289] width 265 height 45
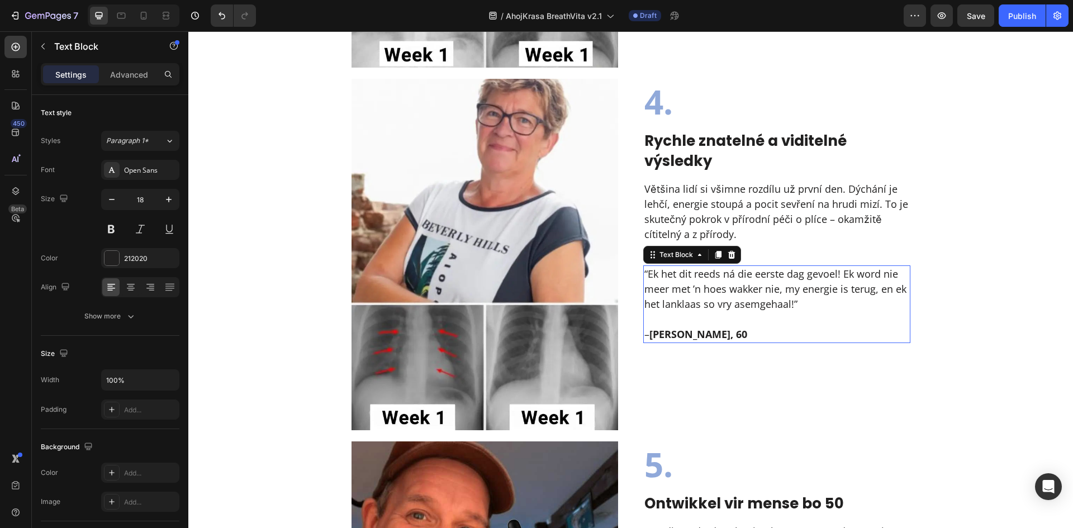
click at [719, 304] on p "“Ek het dit reeds ná die eerste dag gevoel! Ek word nie meer met ’n hoes wakker…" at bounding box center [776, 289] width 265 height 45
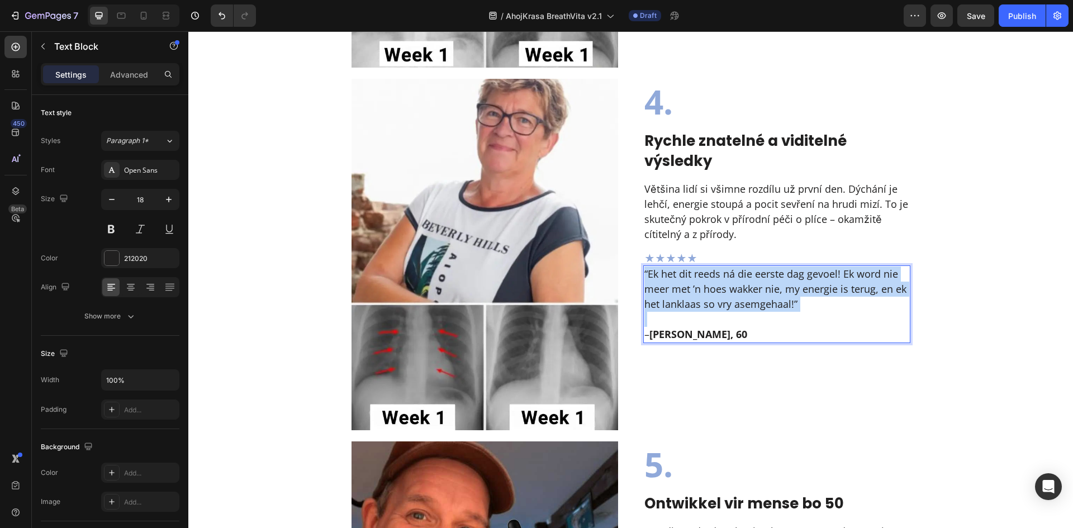
click at [719, 304] on p "“Ek het dit reeds ná die eerste dag gevoel! Ek word nie meer met ’n hoes wakker…" at bounding box center [776, 289] width 265 height 45
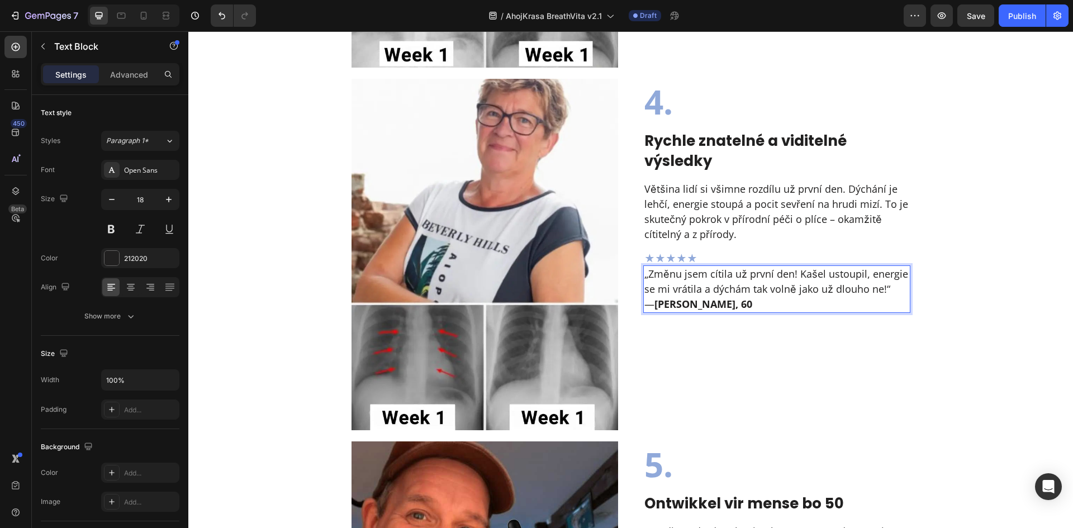
click at [882, 292] on p "„Změnu jsem cítila už první den! Kašel ustoupil, energie se mi vrátila a dýchám…" at bounding box center [776, 289] width 265 height 45
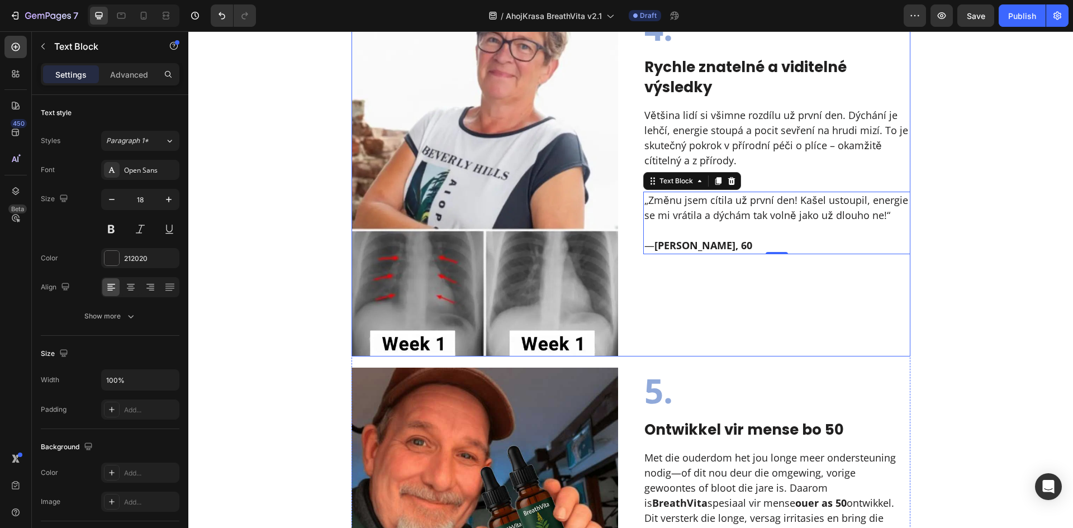
scroll to position [1863, 0]
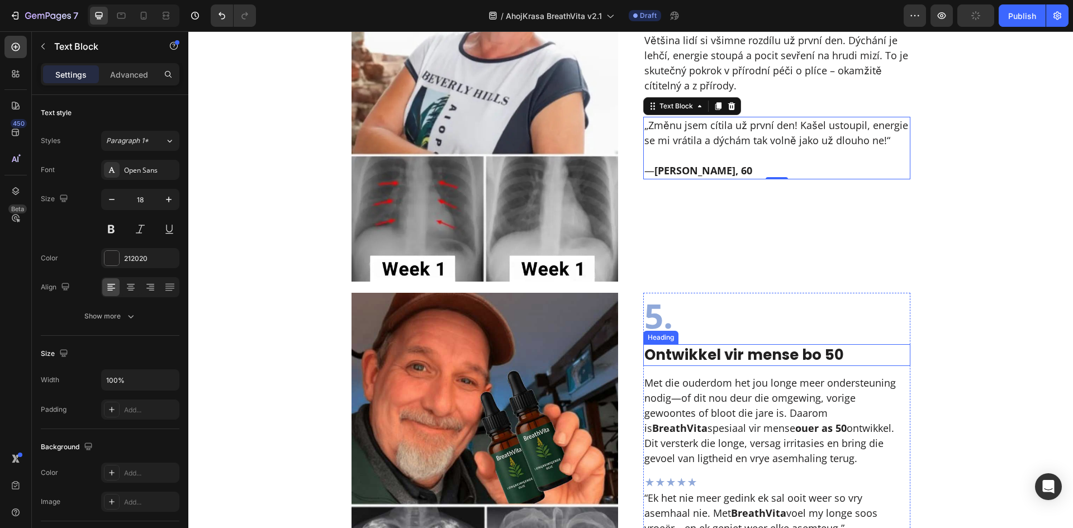
click at [745, 361] on strong "Ontwikkel vir mense bo 50" at bounding box center [744, 355] width 200 height 20
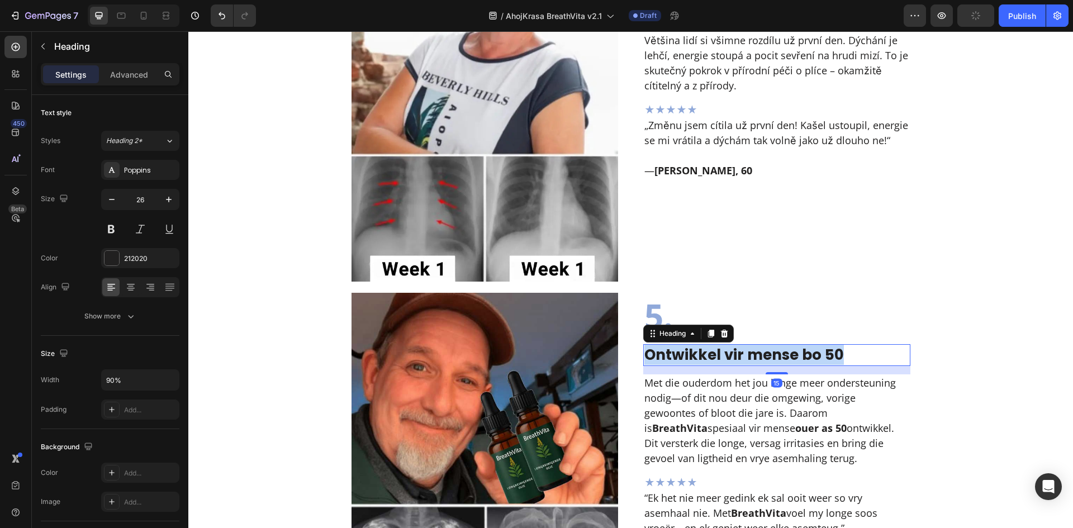
click at [745, 361] on strong "Ontwikkel vir mense bo 50" at bounding box center [744, 355] width 200 height 20
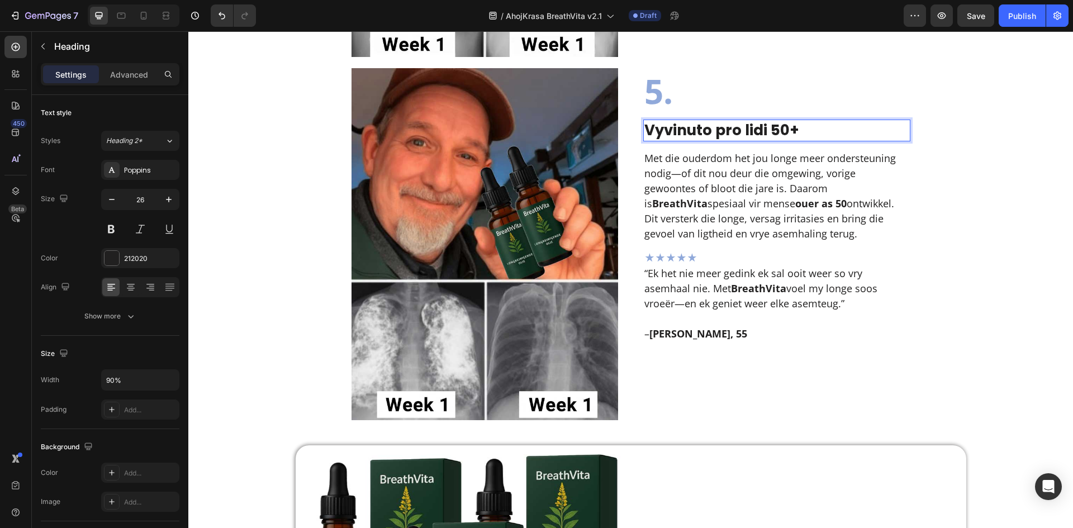
scroll to position [2162, 0]
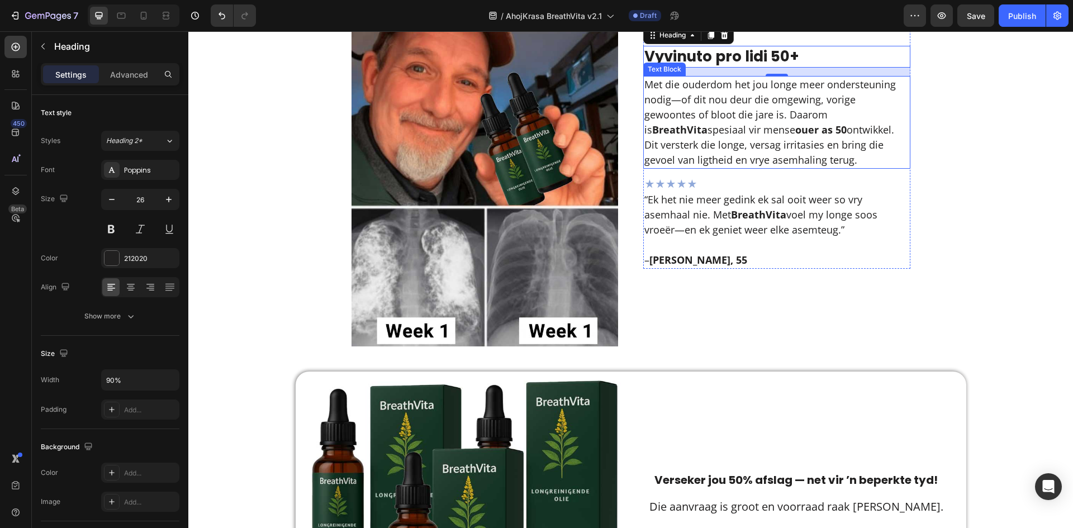
click at [733, 153] on p "Met die ouderdom het jou longe meer ondersteuning nodig—of dit nou deur die omg…" at bounding box center [776, 122] width 265 height 91
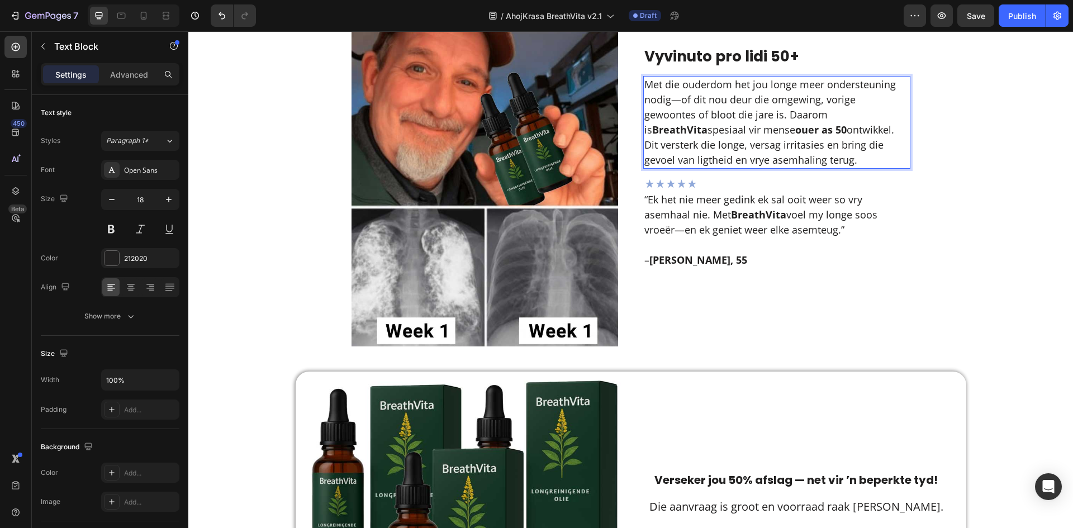
click at [733, 153] on p "Met die ouderdom het jou longe meer ondersteuning nodig—of dit nou deur die omg…" at bounding box center [776, 122] width 265 height 91
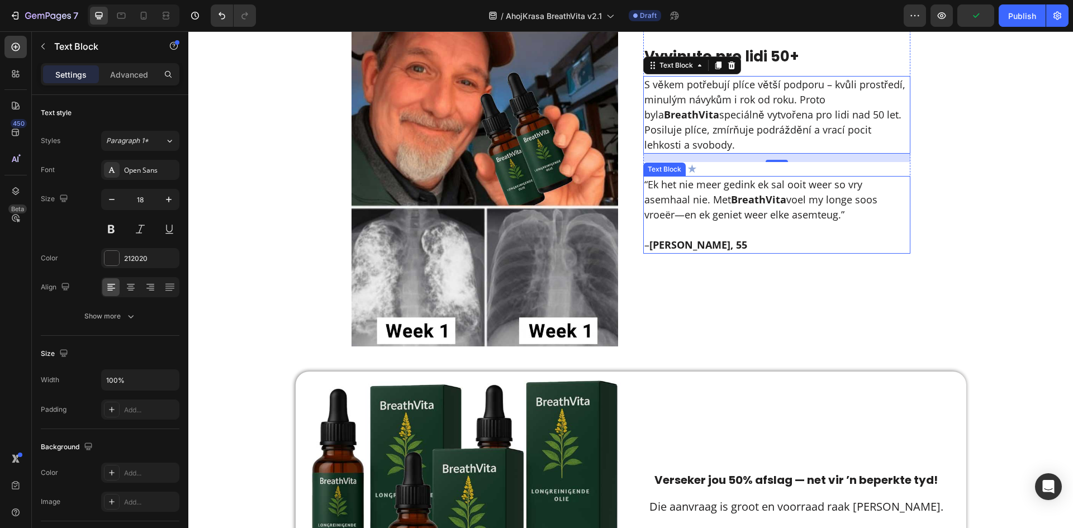
click at [729, 177] on p "“Ek het nie meer gedink ek sal ooit weer so vry asemhaal nie. Met BreathVita vo…" at bounding box center [776, 199] width 265 height 45
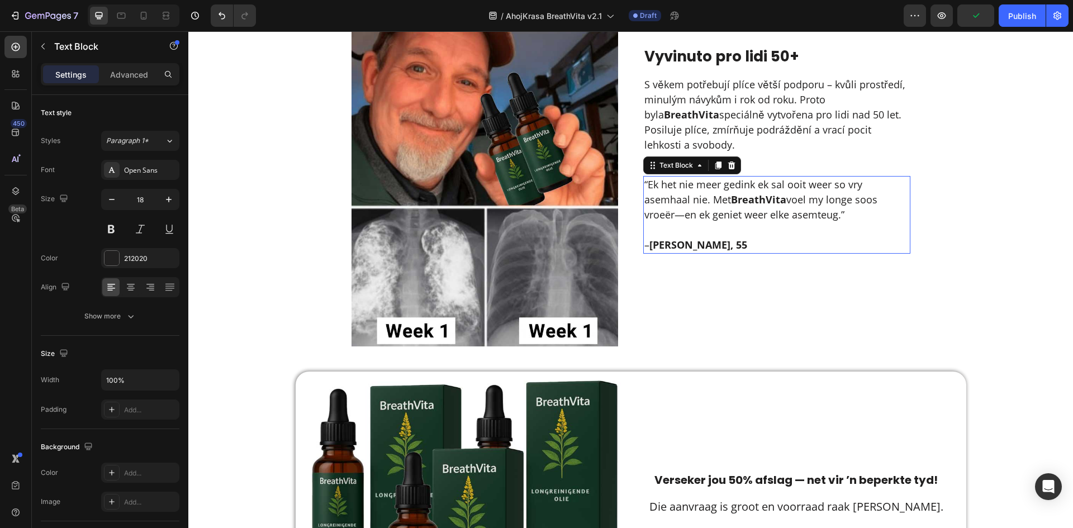
click at [729, 177] on p "“Ek het nie meer gedink ek sal ooit weer so vry asemhaal nie. Met BreathVita vo…" at bounding box center [776, 199] width 265 height 45
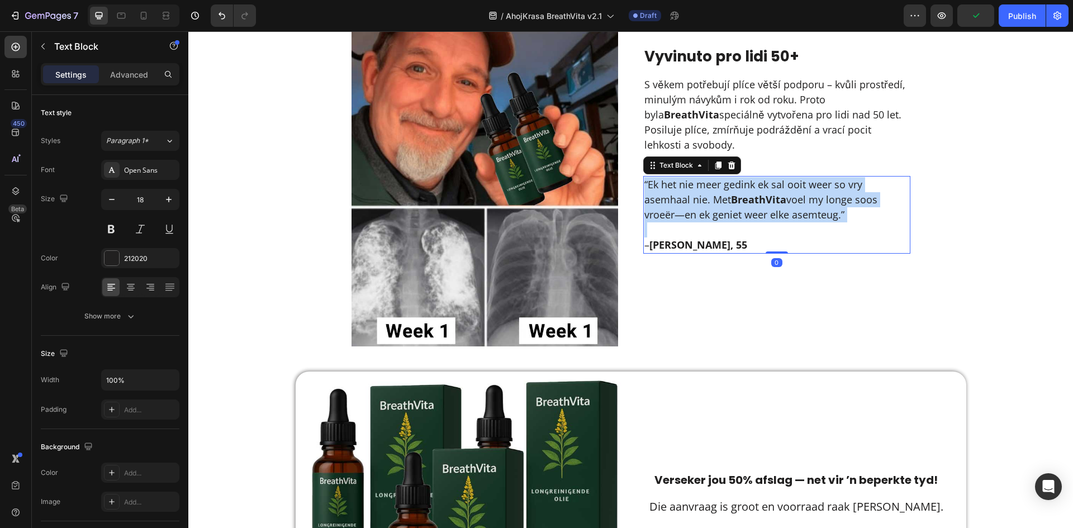
click at [729, 177] on p "“Ek het nie meer gedink ek sal ooit weer so vry asemhaal nie. Met BreathVita vo…" at bounding box center [776, 199] width 265 height 45
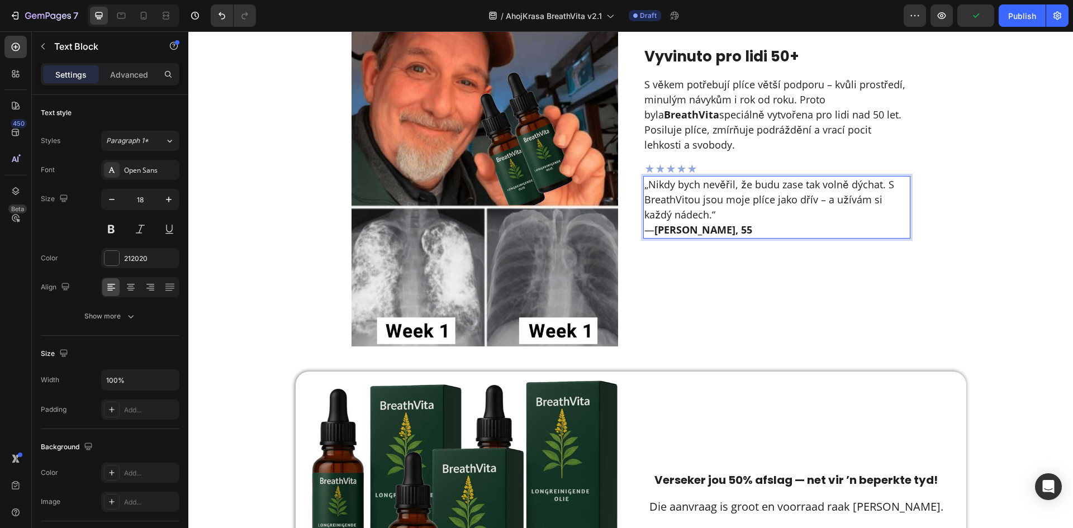
click at [737, 195] on p "„Nikdy bych nevěřil, že budu zase tak volně dýchat. S BreathVitou jsou moje plí…" at bounding box center [776, 207] width 265 height 60
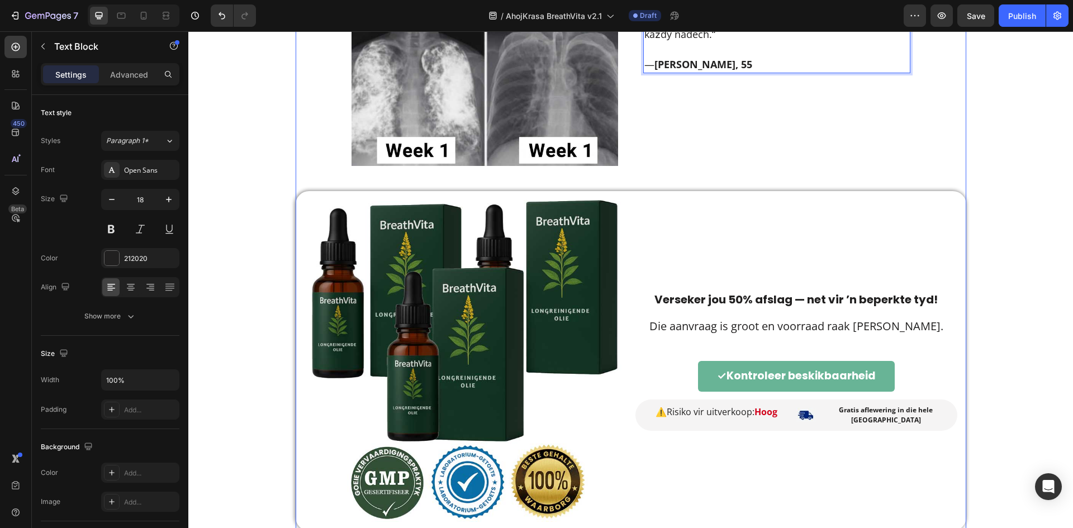
scroll to position [2385, 0]
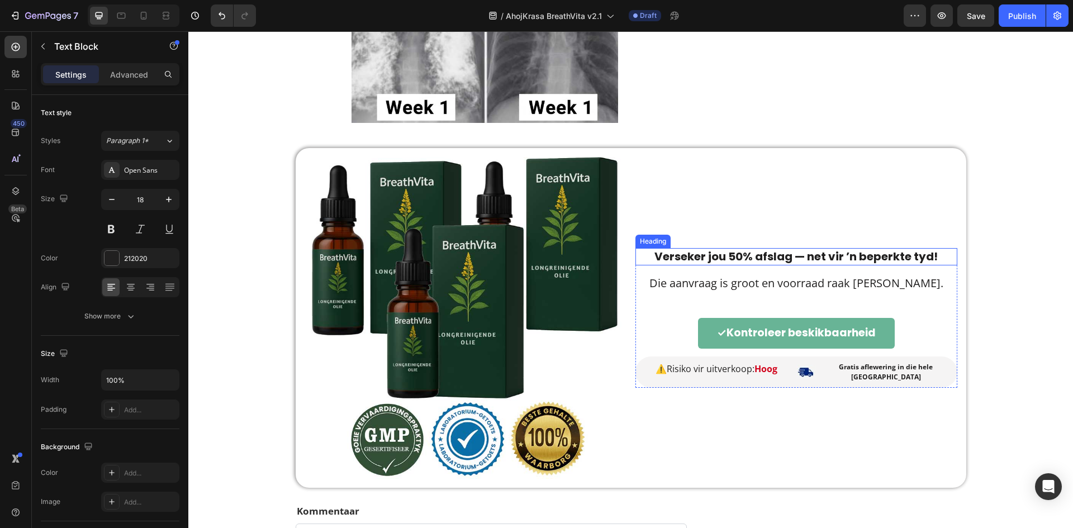
click at [794, 262] on strong "Verseker jou 50% afslag — net vir ’n beperkte tyd!" at bounding box center [796, 257] width 283 height 16
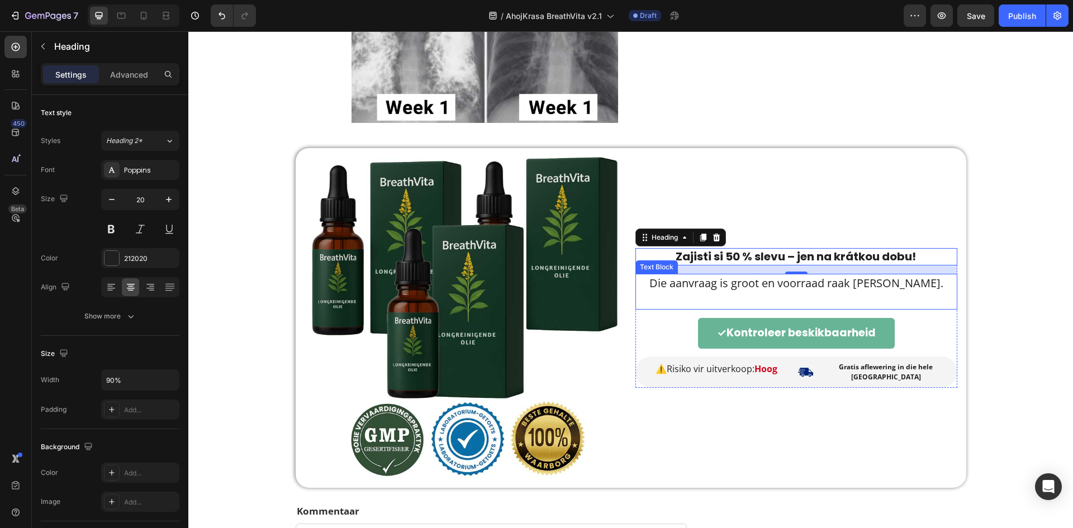
click at [880, 281] on p "Die aanvraag is groot en voorraad raak vinnig min." at bounding box center [797, 283] width 320 height 17
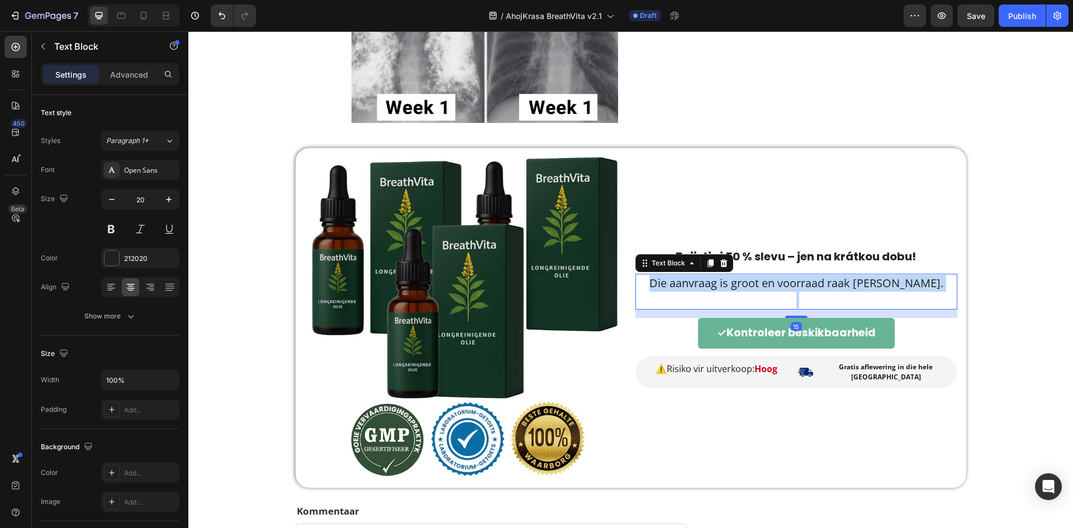
click at [880, 281] on p "Die aanvraag is groot en voorraad raak vinnig min." at bounding box center [797, 283] width 320 height 17
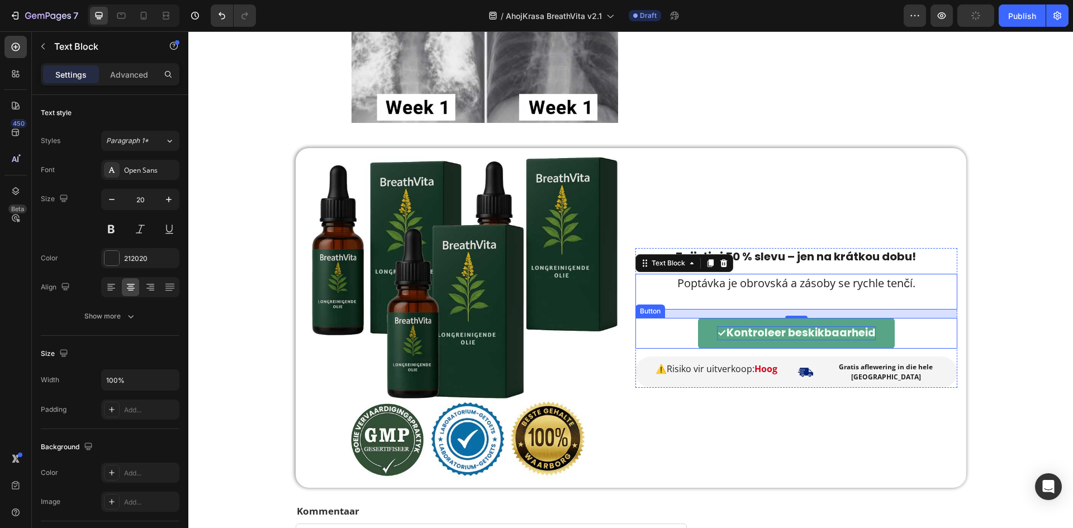
click at [832, 336] on strong "Kontroleer beskikbaarheid" at bounding box center [801, 332] width 149 height 15
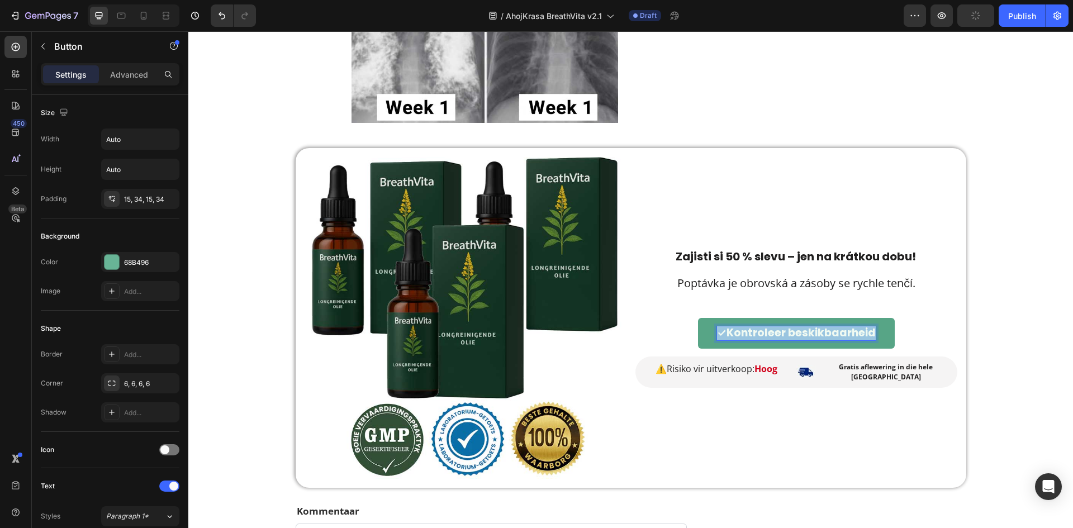
click at [832, 336] on strong "Kontroleer beskikbaarheid" at bounding box center [801, 332] width 149 height 15
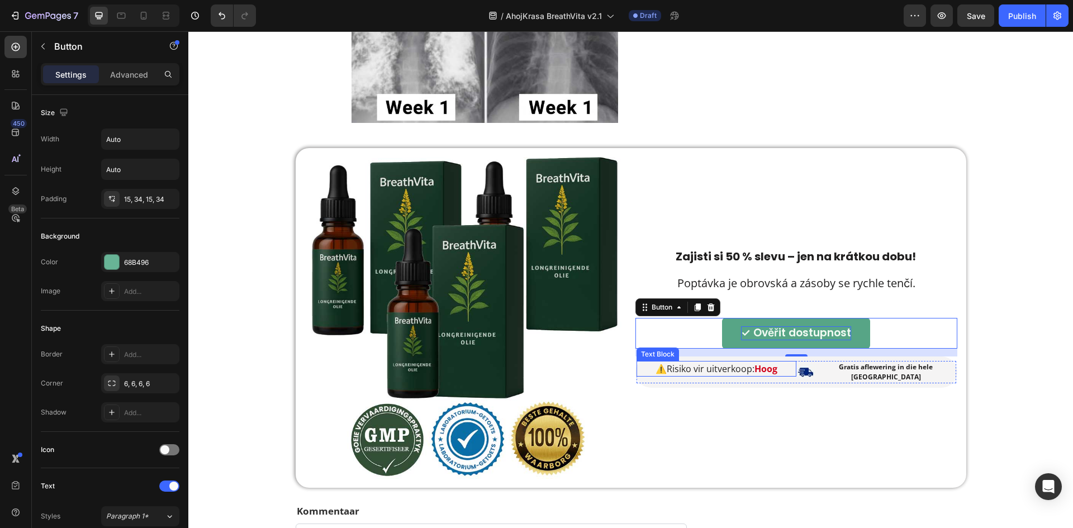
click at [733, 371] on p "⚠️ Risiko vir uitverkoop: Hoog" at bounding box center [717, 368] width 158 height 13
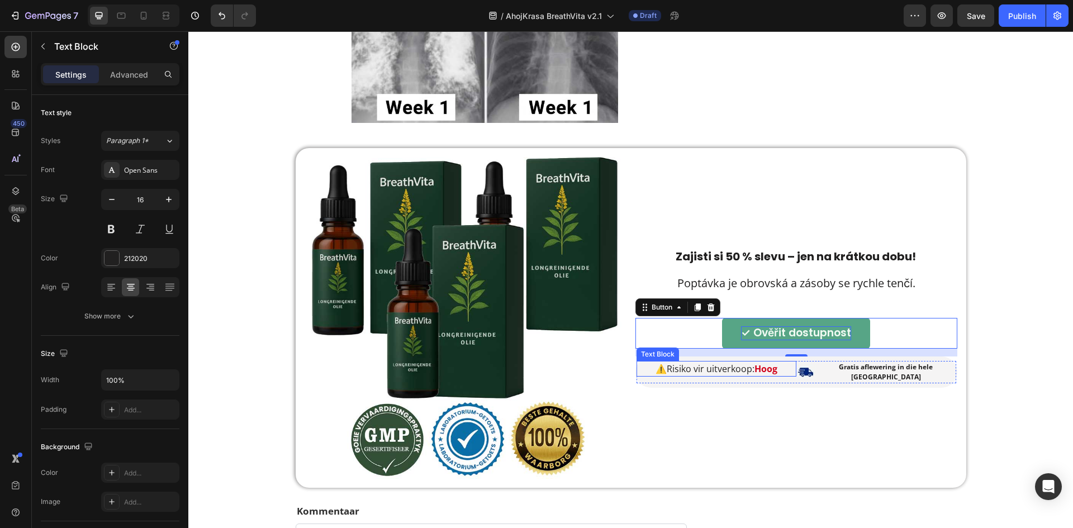
click at [733, 371] on p "⚠️ Risiko vir uitverkoop: Hoog" at bounding box center [717, 368] width 158 height 13
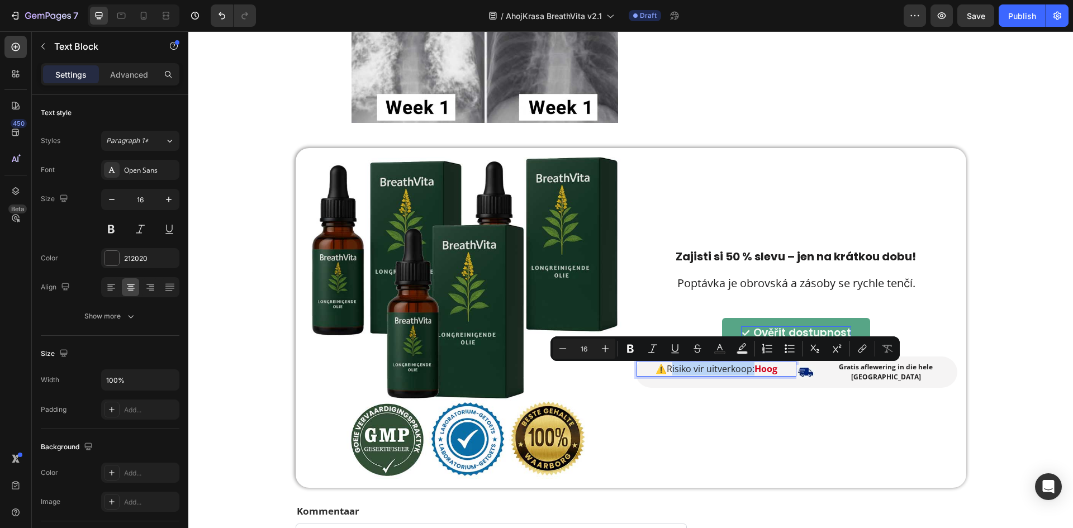
click at [663, 376] on p "⚠️ Risiko vir uitverkoop: Hoog" at bounding box center [717, 368] width 158 height 13
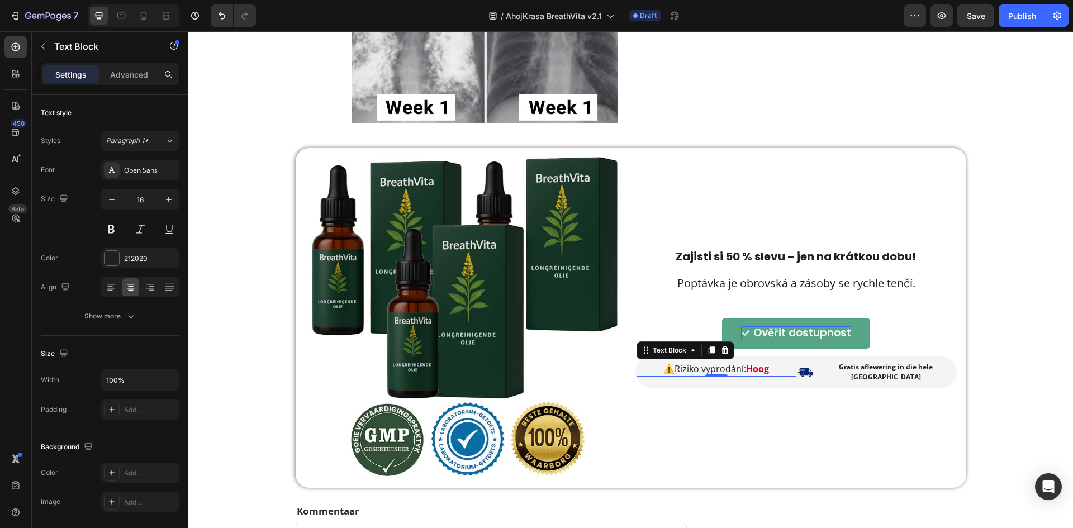
click at [767, 371] on strong "Hoog" at bounding box center [757, 369] width 23 height 12
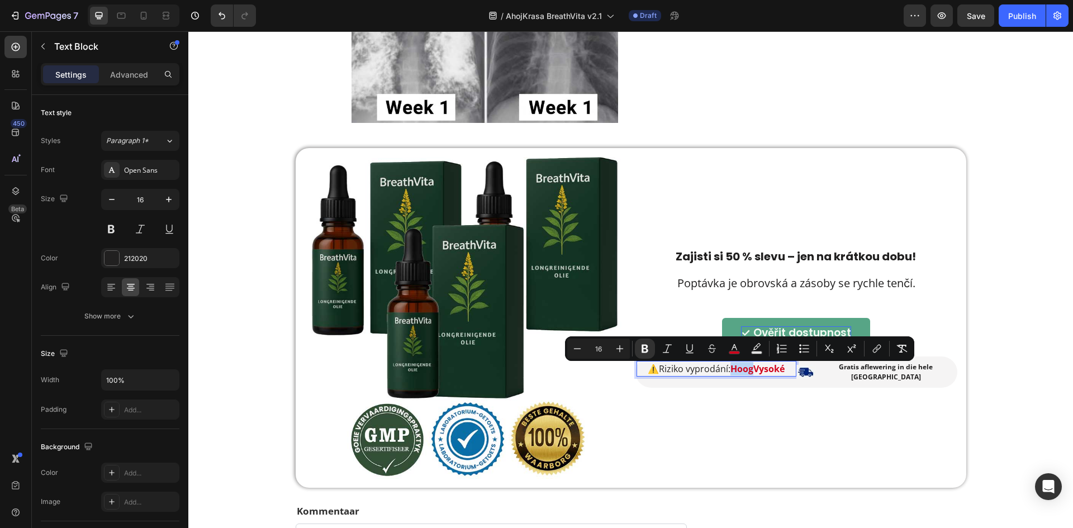
drag, startPoint x: 747, startPoint y: 376, endPoint x: 731, endPoint y: 375, distance: 15.7
click at [731, 375] on strong "HoogVysoké" at bounding box center [758, 369] width 54 height 12
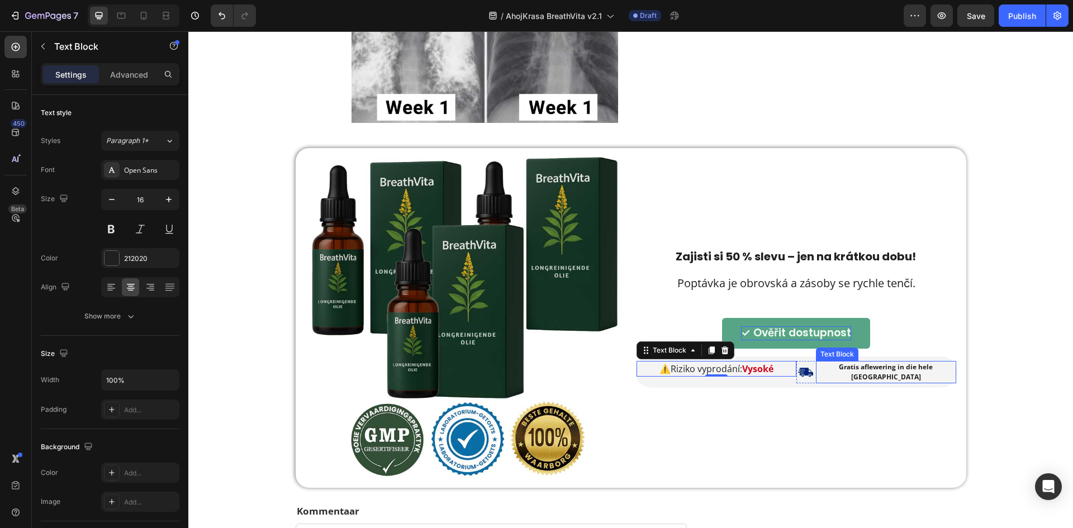
click at [908, 375] on strong "Gratis aflewering in die hele Suid-Afrika" at bounding box center [886, 372] width 94 height 20
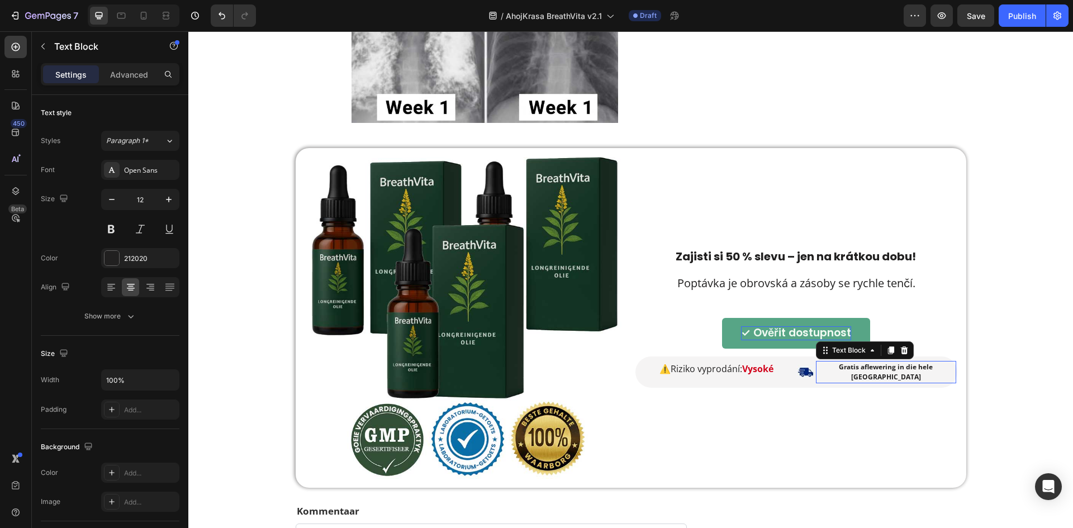
click at [908, 375] on strong "Gratis aflewering in die hele Suid-Afrika" at bounding box center [886, 372] width 94 height 20
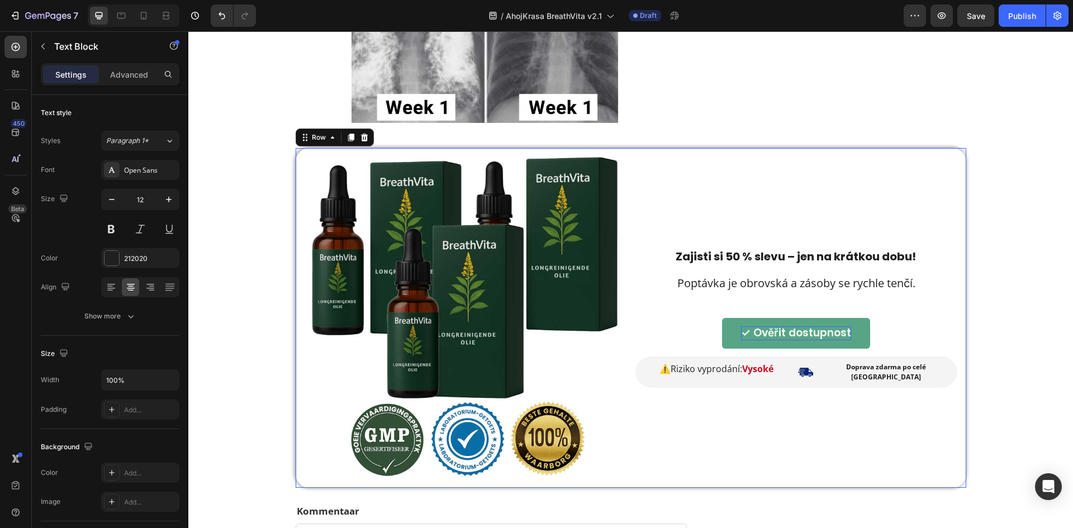
click at [897, 411] on div "⁠⁠⁠⁠⁠⁠⁠ Zajisti si 50 % slevu – jen na krátkou dobu! Heading Poptávka je obrovs…" at bounding box center [797, 318] width 322 height 322
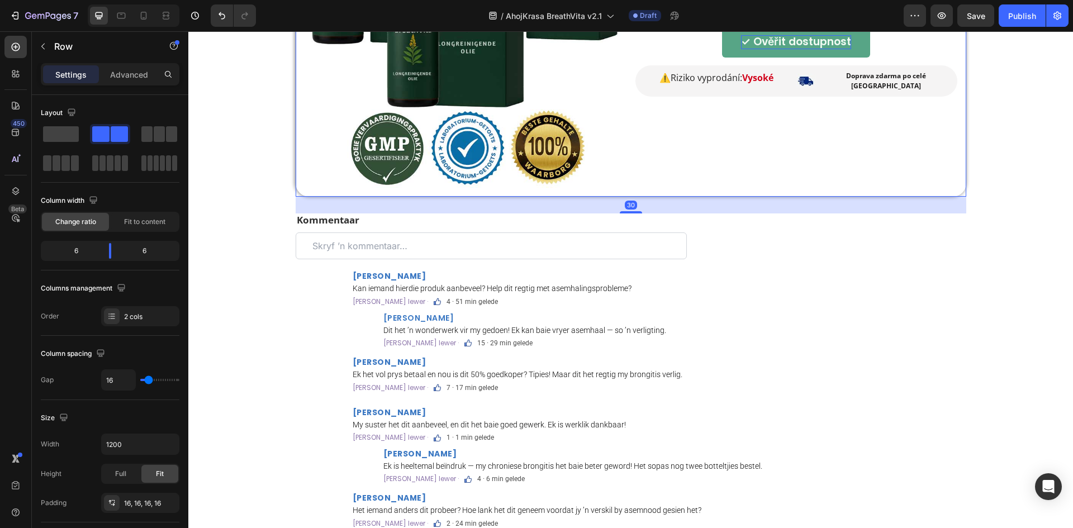
scroll to position [2683, 0]
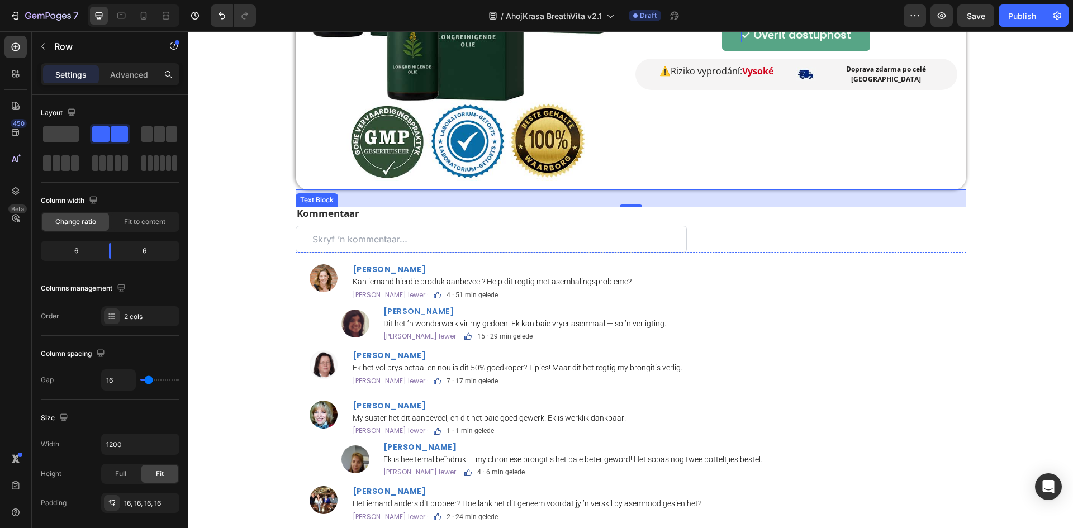
click at [350, 213] on p "Kommentaar" at bounding box center [631, 213] width 669 height 11
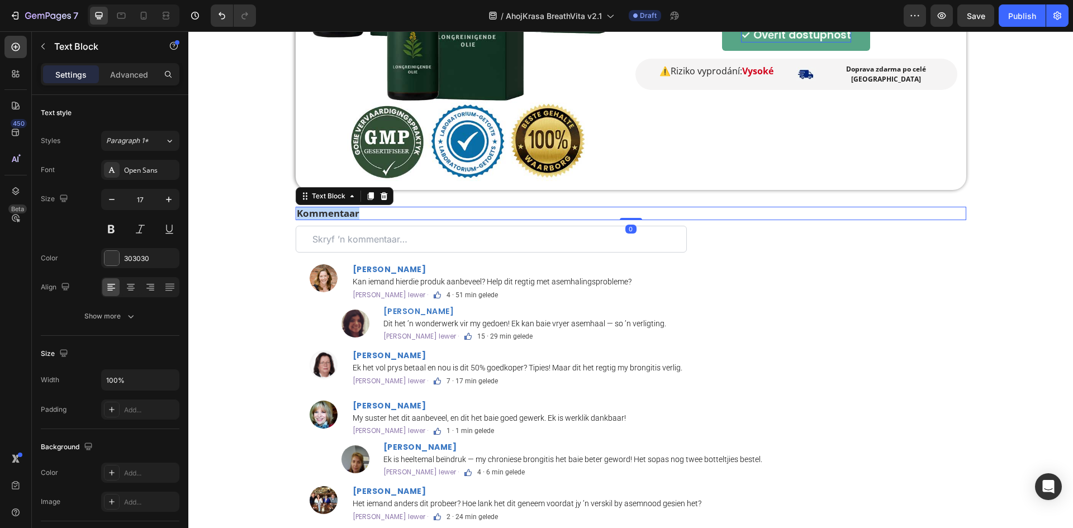
click at [350, 213] on p "Kommentaar" at bounding box center [631, 213] width 669 height 11
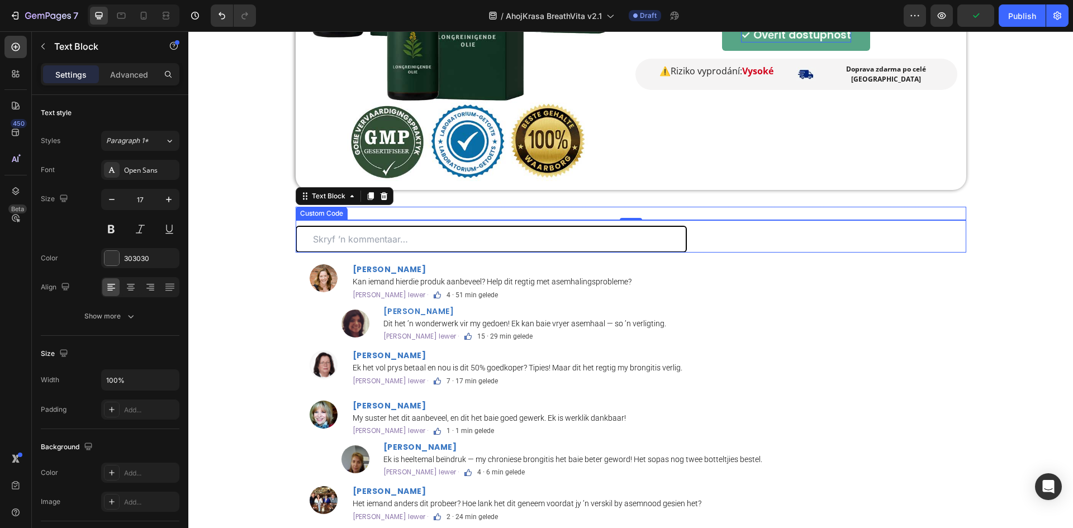
click at [404, 246] on input "text" at bounding box center [491, 239] width 391 height 27
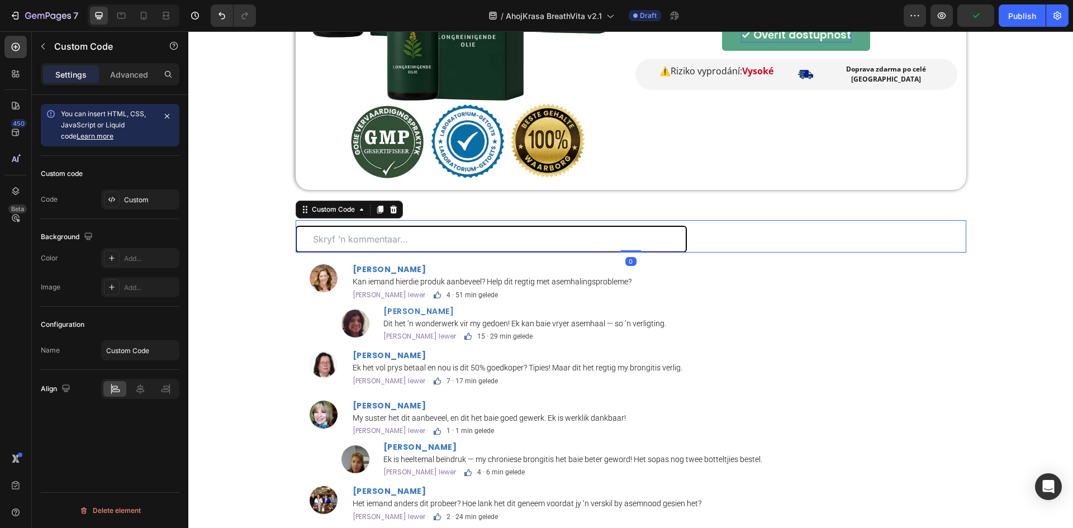
click at [404, 246] on input "text" at bounding box center [491, 239] width 391 height 27
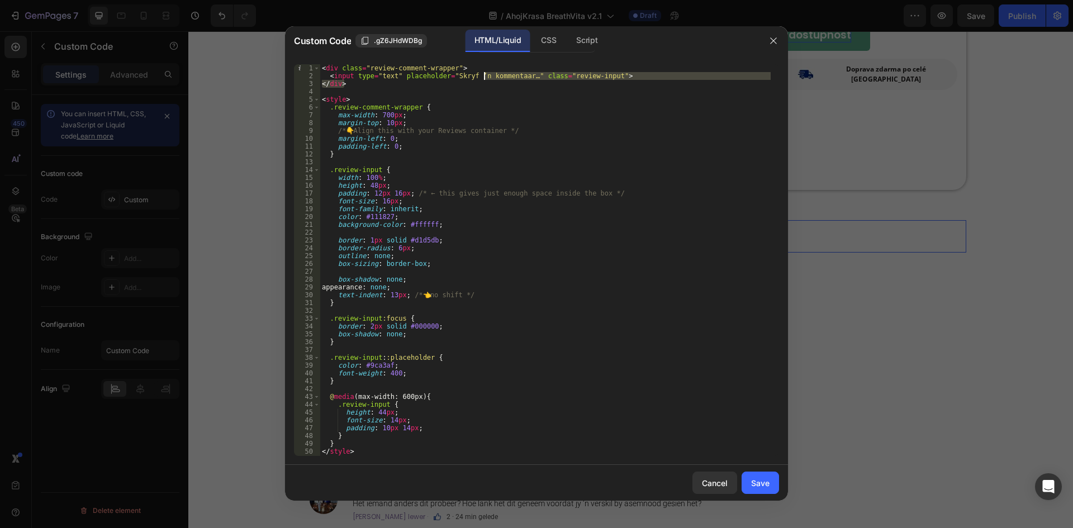
drag, startPoint x: 447, startPoint y: 80, endPoint x: 484, endPoint y: 78, distance: 37.0
click at [484, 78] on div "< div class = "review-comment-wrapper" > < input type = "text" placeholder = "S…" at bounding box center [545, 267] width 451 height 407
click at [490, 82] on div "< div class = "review-comment-wrapper" > < input type = "text" placeholder = "S…" at bounding box center [545, 260] width 451 height 392
drag, startPoint x: 515, startPoint y: 77, endPoint x: 495, endPoint y: 80, distance: 21.0
click at [495, 80] on div "< div class = "review-comment-wrapper" > < input type = "text" placeholder = "S…" at bounding box center [545, 267] width 451 height 407
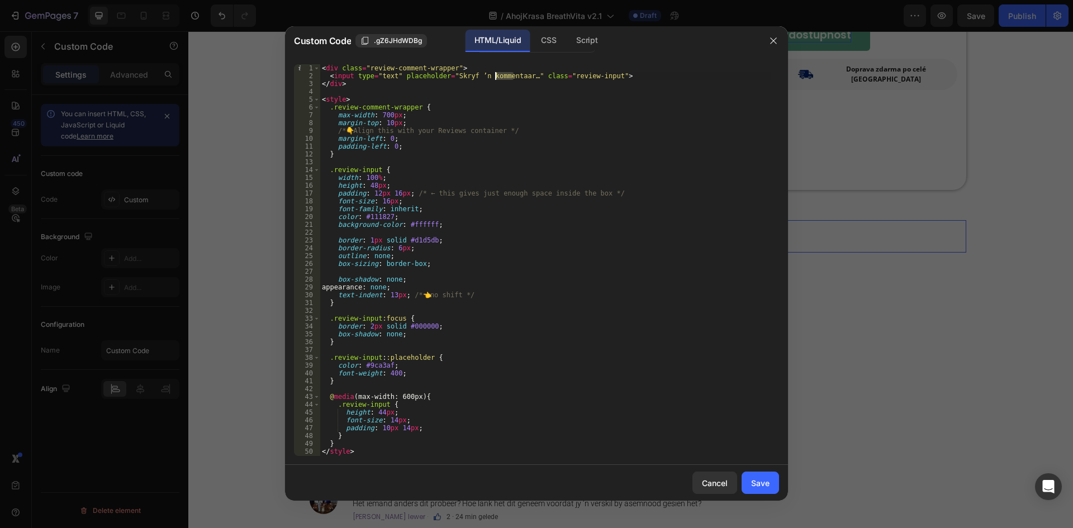
click at [514, 78] on div "< div class = "review-comment-wrapper" > < input type = "text" placeholder = "S…" at bounding box center [545, 260] width 451 height 392
click at [515, 77] on div "< div class = "review-comment-wrapper" > < input type = "text" placeholder = "S…" at bounding box center [545, 267] width 451 height 407
drag, startPoint x: 517, startPoint y: 76, endPoint x: 447, endPoint y: 78, distance: 69.9
click at [447, 78] on div "< div class = "review-comment-wrapper" > < input type = "text" placeholder = "S…" at bounding box center [545, 267] width 451 height 407
paste textarea "Napsat komentář…"
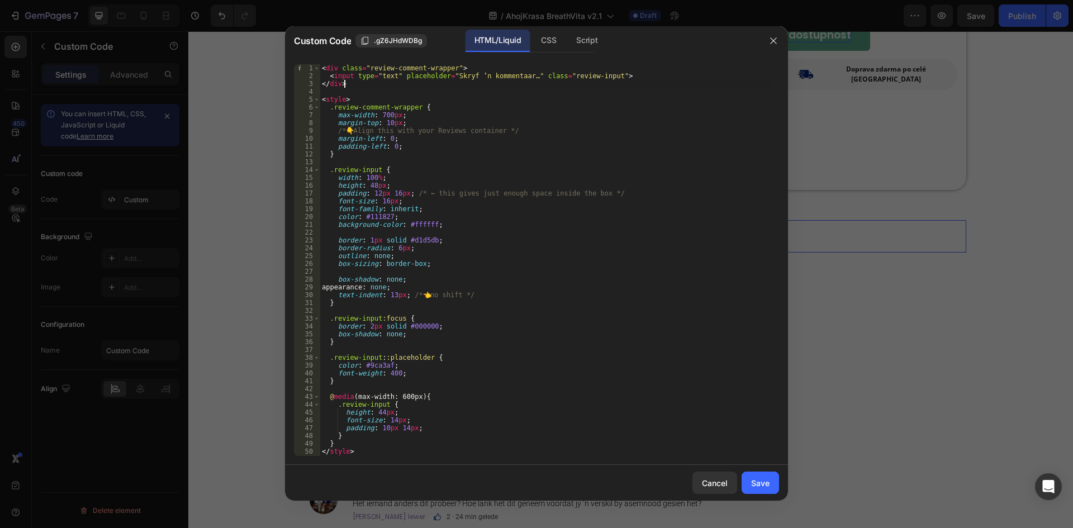
click at [518, 83] on div "< div class = "review-comment-wrapper" > < input type = "text" placeholder = "S…" at bounding box center [545, 267] width 451 height 407
drag, startPoint x: 446, startPoint y: 75, endPoint x: 520, endPoint y: 75, distance: 74.3
click at [520, 75] on div "< div class = "review-comment-wrapper" > < input type = "text" placeholder = "S…" at bounding box center [545, 267] width 451 height 407
paste textarea "Napsat komentář"
type textarea "<input type="text" placeholder="Napsat komentář…" class="review-input">"
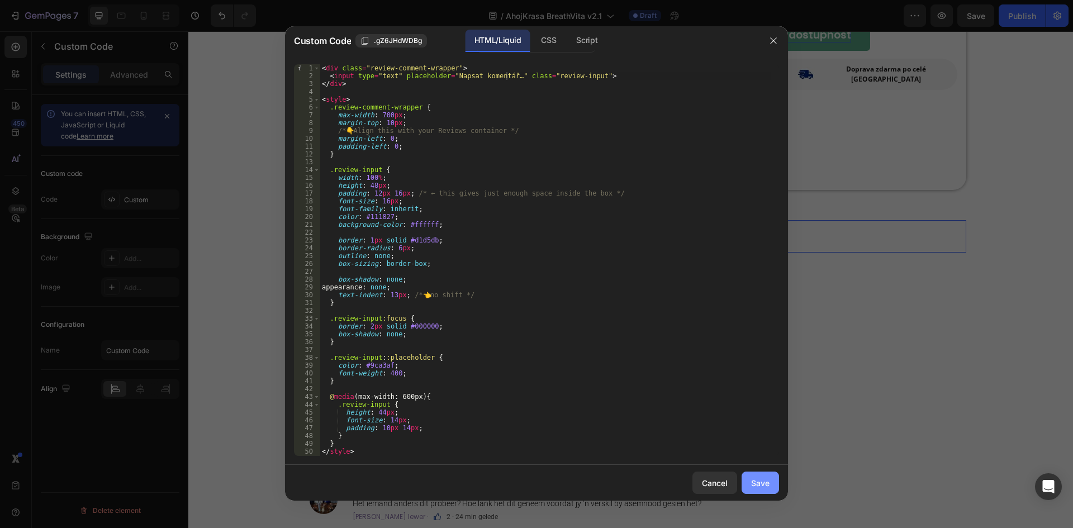
click at [764, 490] on button "Save" at bounding box center [760, 483] width 37 height 22
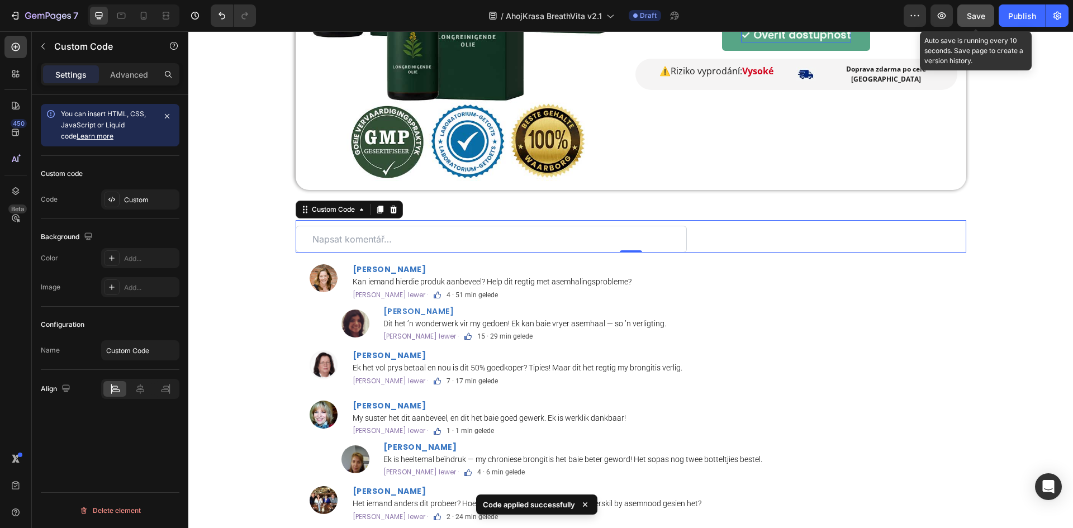
click at [984, 8] on button "Save" at bounding box center [976, 15] width 37 height 22
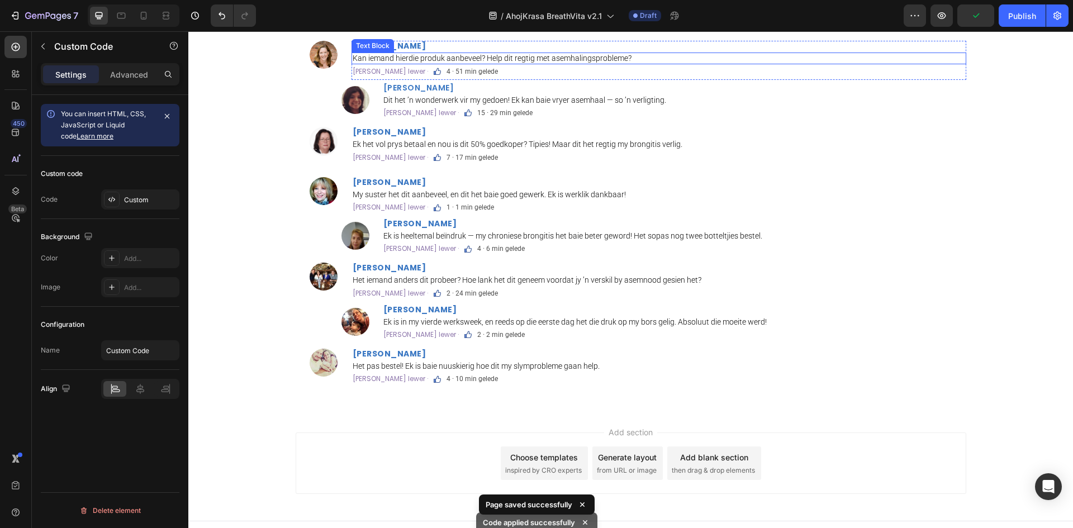
scroll to position [2832, 0]
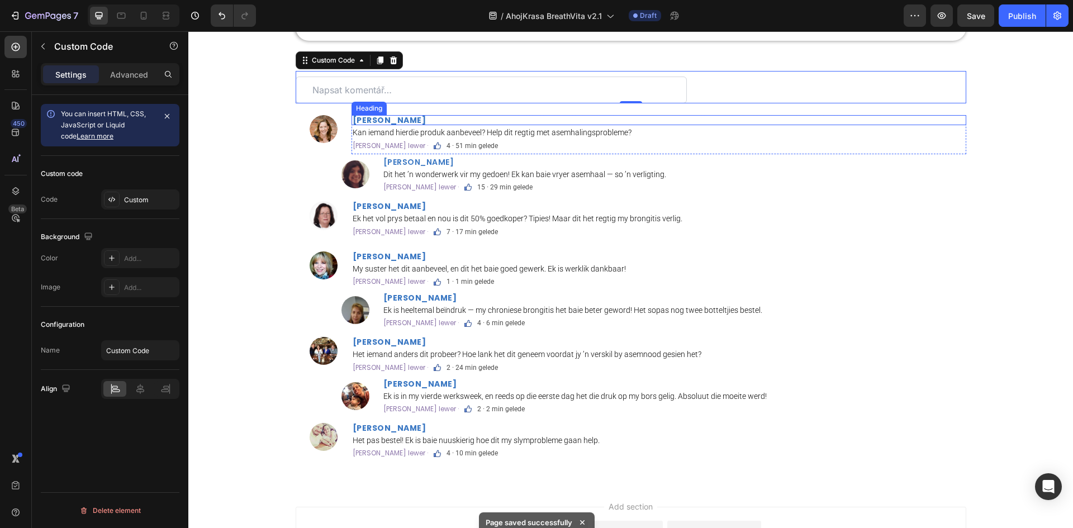
click at [390, 117] on strong "Anél Jacobs" at bounding box center [390, 120] width 74 height 11
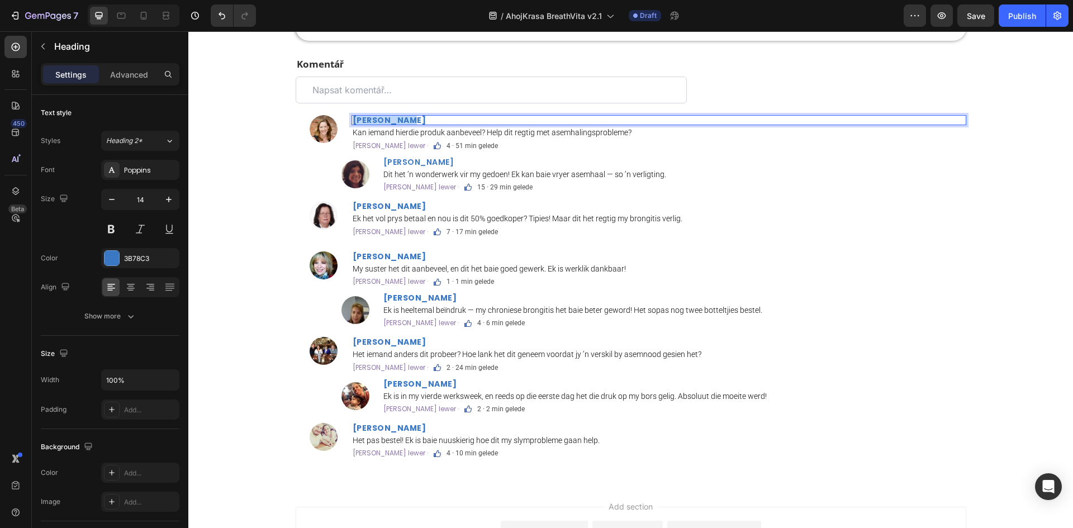
click at [390, 117] on strong "Anél Jacobs" at bounding box center [390, 120] width 74 height 11
click at [609, 128] on p "Kan iemand hierdie produk aanbeveel? Help dit regtig met asemhalingsprobleme?" at bounding box center [659, 133] width 613 height 10
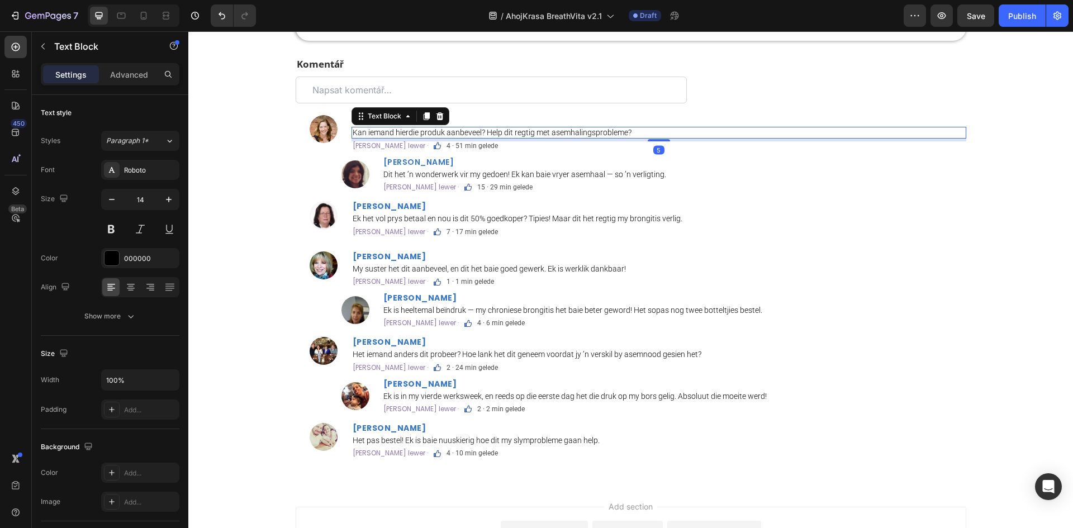
click at [609, 128] on p "Kan iemand hierdie produk aanbeveel? Help dit regtig met asemhalingsprobleme?" at bounding box center [659, 133] width 613 height 10
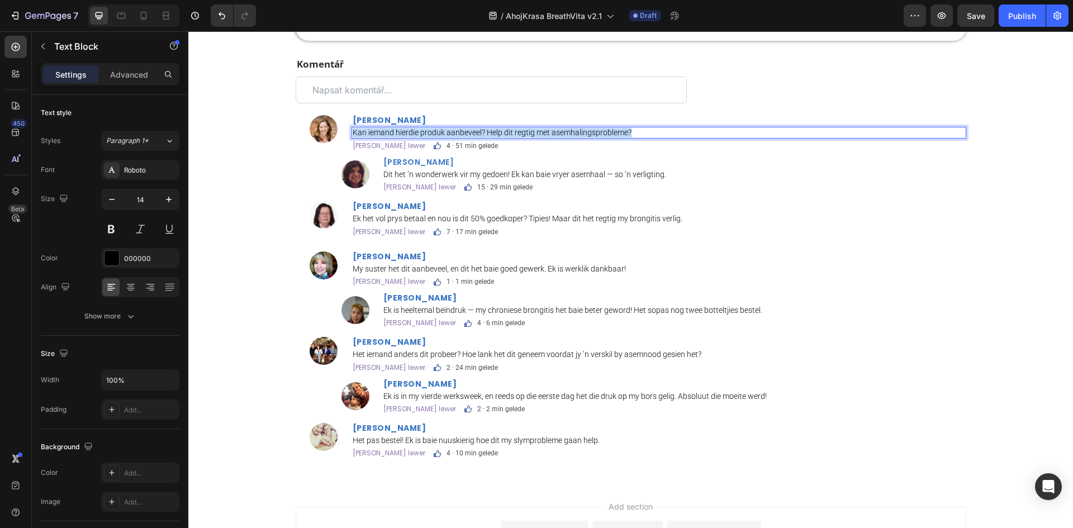
click at [609, 128] on p "Kan iemand hierdie produk aanbeveel? Help dit regtig met asemhalingsprobleme?" at bounding box center [659, 133] width 613 height 10
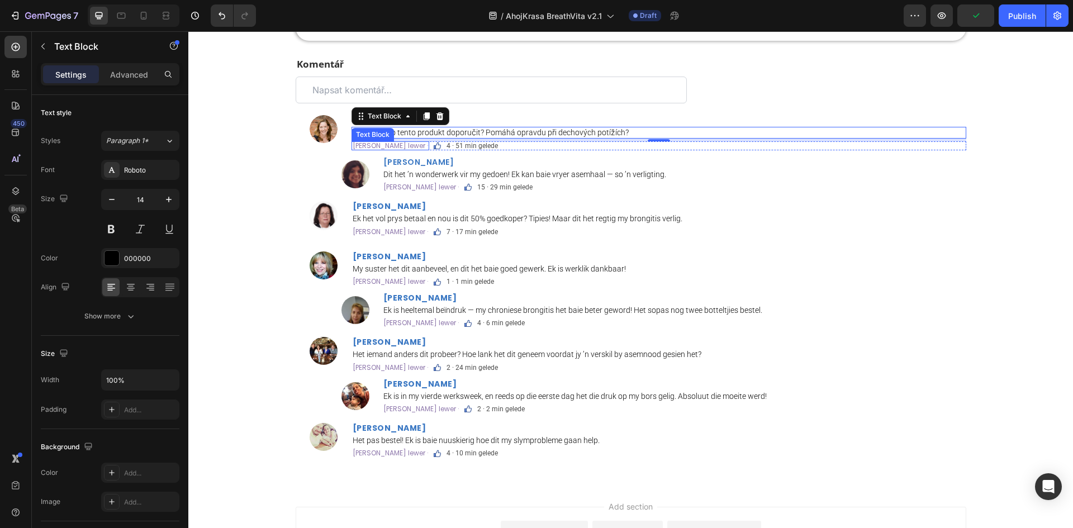
click at [425, 146] on p "Hou van · Kommentaar lewer ·" at bounding box center [390, 146] width 75 height 7
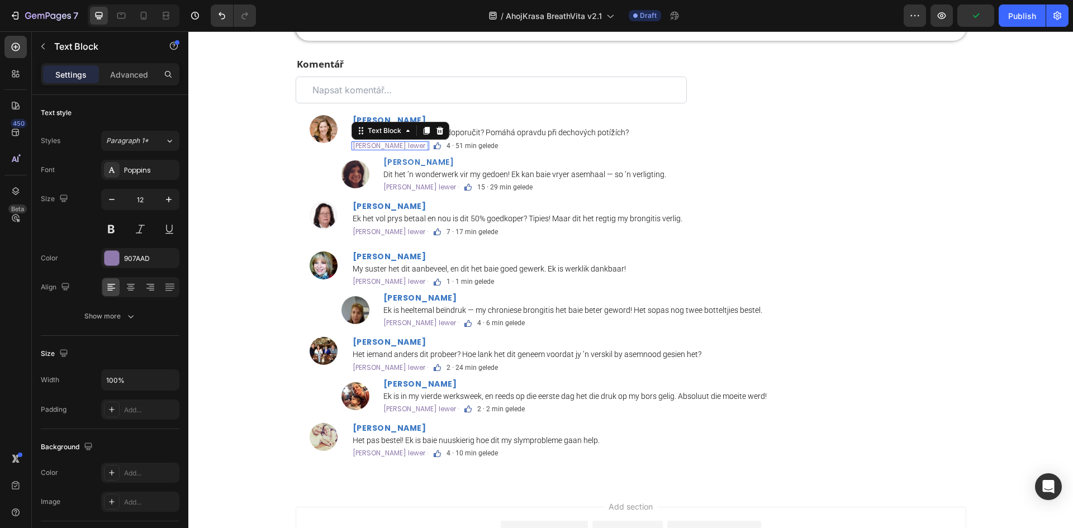
click at [425, 146] on p "Hou van · Kommentaar lewer ·" at bounding box center [390, 146] width 75 height 7
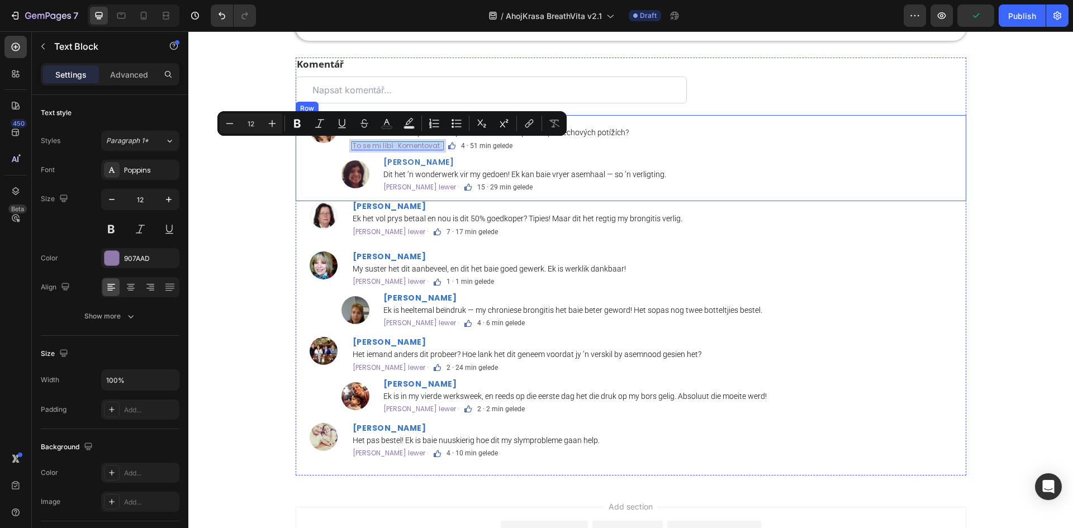
copy p "To se mi líbí · Komentovat ·"
click at [455, 189] on p "Hou van · Kommentaar lewer ·" at bounding box center [420, 187] width 75 height 7
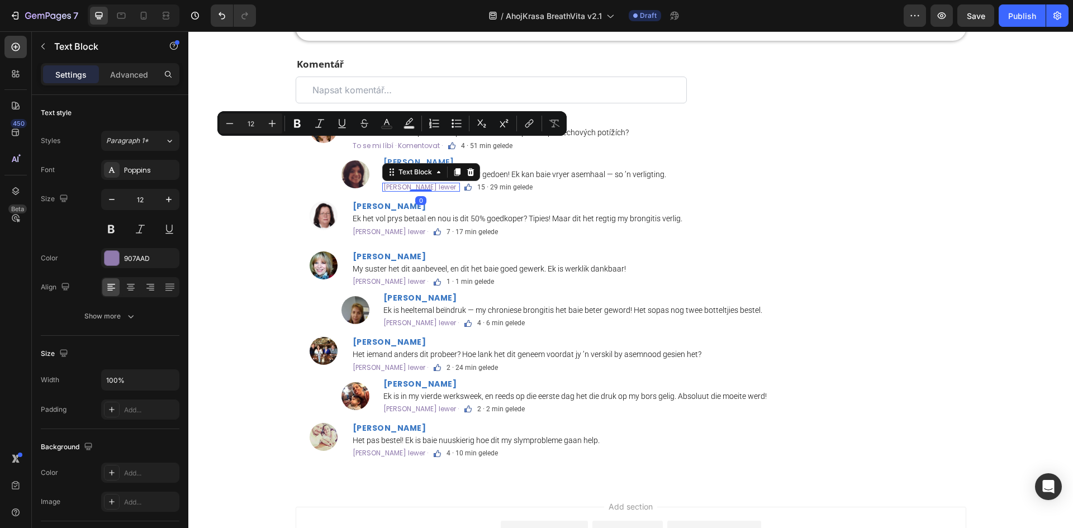
click at [455, 189] on p "Hou van · Kommentaar lewer ·" at bounding box center [420, 187] width 75 height 7
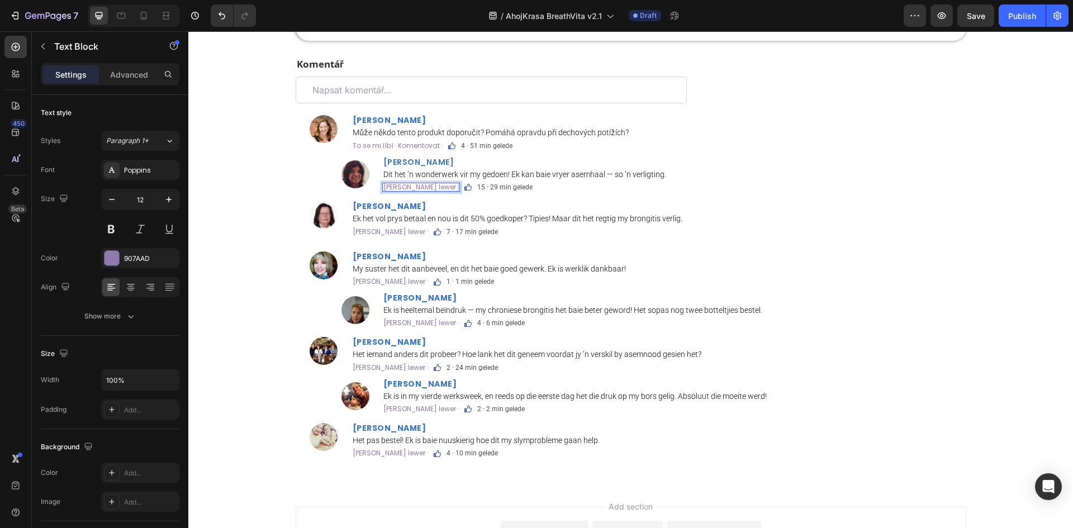
click at [455, 189] on p "Hou van · Kommentaar lewer ·" at bounding box center [420, 187] width 75 height 7
click at [400, 235] on p "Hou van · Kommentaar lewer ·" at bounding box center [390, 232] width 75 height 7
click at [400, 235] on div at bounding box center [390, 235] width 22 height 2
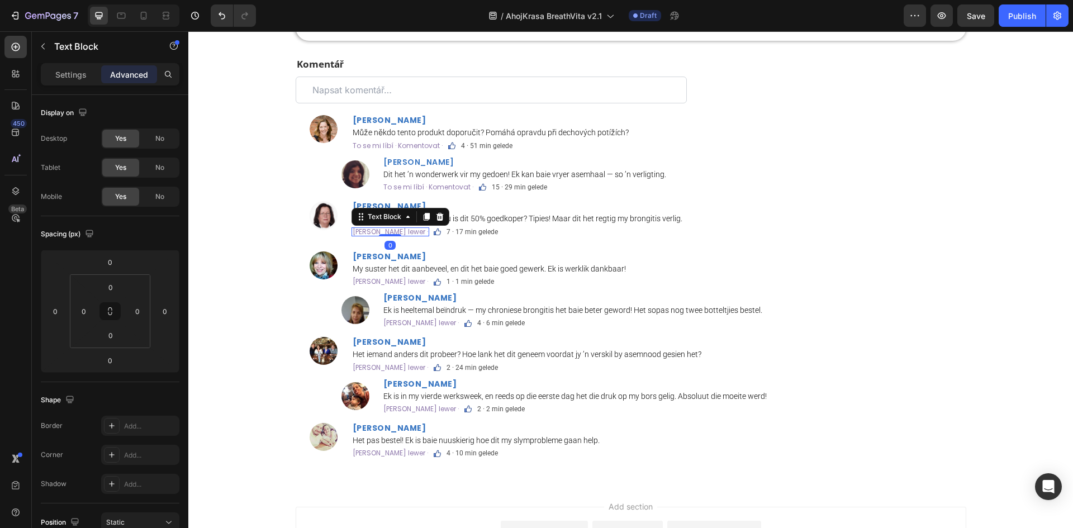
click at [400, 235] on div at bounding box center [390, 235] width 22 height 2
click at [417, 232] on p "Hou van · Kommentaar lewer ·" at bounding box center [390, 232] width 75 height 7
click at [455, 188] on p "To se mi líbí · Komentovat ·" at bounding box center [428, 187] width 90 height 7
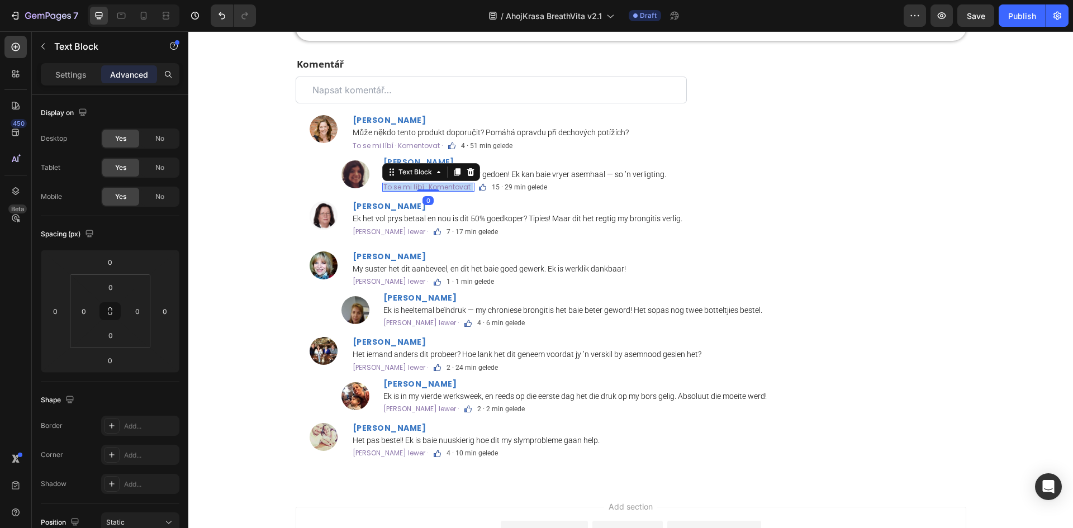
click at [455, 188] on p "To se mi líbí · Komentovat ·" at bounding box center [428, 187] width 90 height 7
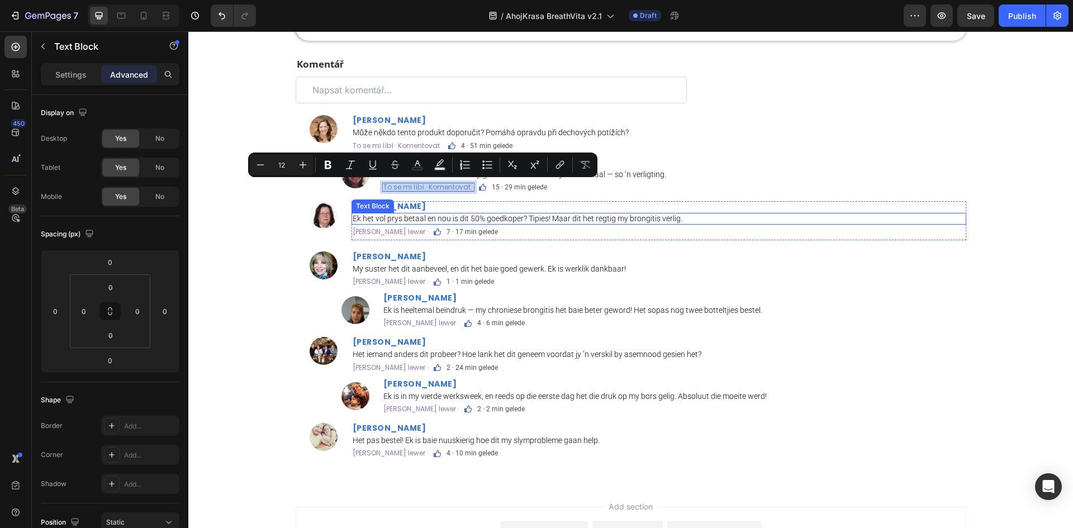
copy p "To se mi líbí · Komentovat ·"
click at [418, 233] on p "Hou van · Kommentaar lewer ·" at bounding box center [390, 232] width 75 height 7
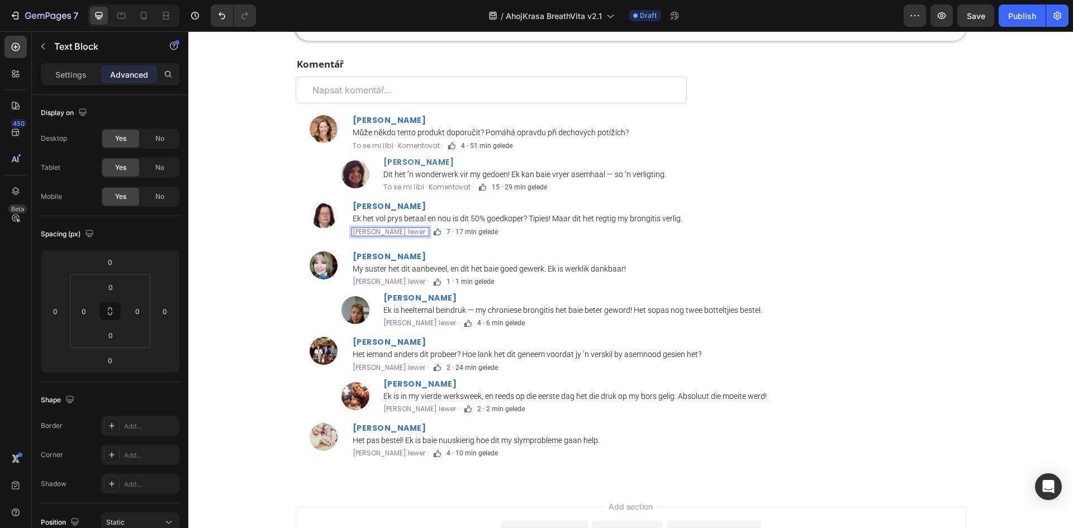
click at [418, 233] on p "Hou van · Kommentaar lewer ·" at bounding box center [390, 232] width 75 height 7
click at [423, 279] on p "Hou van · Kommentaar lewer ·" at bounding box center [390, 281] width 75 height 7
click at [426, 320] on p "Hou van · Kommentaar lewer ·" at bounding box center [420, 323] width 75 height 7
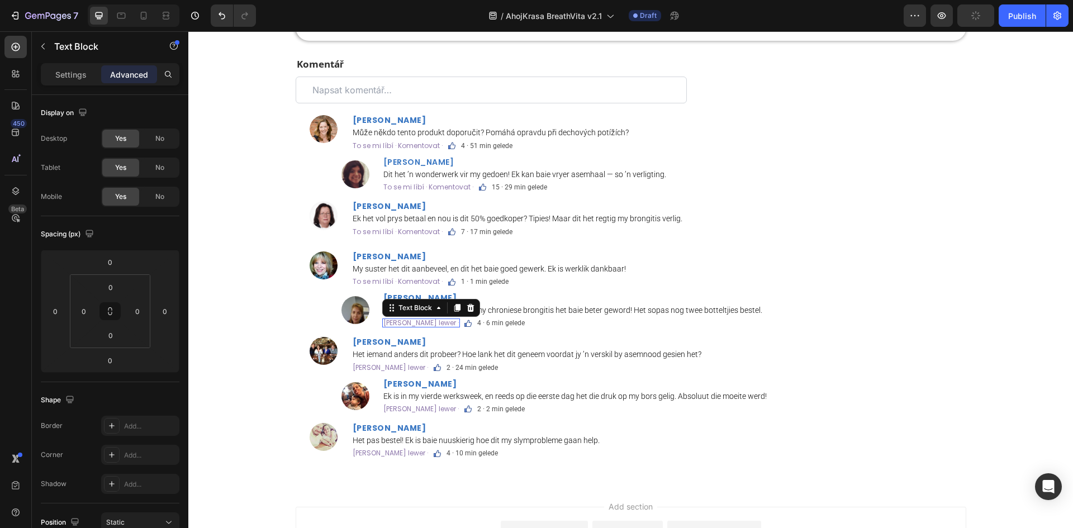
click at [426, 320] on p "Hou van · Kommentaar lewer ·" at bounding box center [420, 323] width 75 height 7
click at [389, 367] on p "Hou van · Kommentaar lewer ·" at bounding box center [390, 367] width 75 height 7
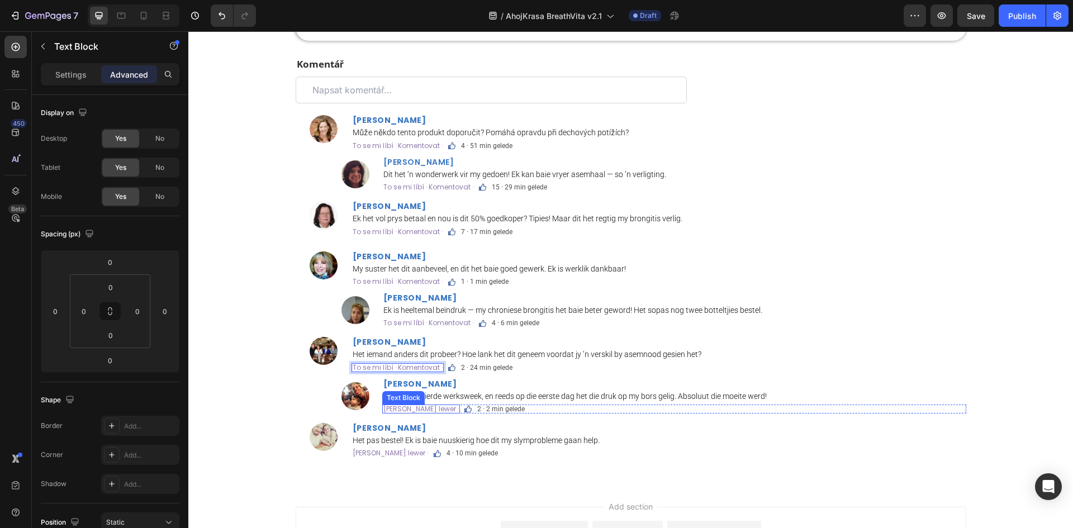
click at [406, 407] on p "Hou van · Kommentaar lewer ·" at bounding box center [420, 409] width 75 height 7
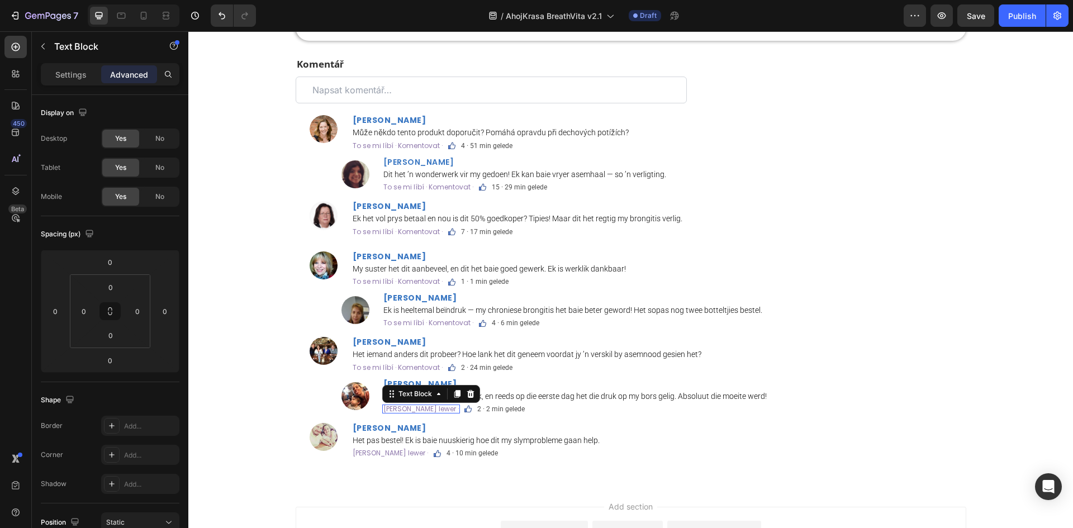
click at [406, 407] on p "Hou van · Kommentaar lewer ·" at bounding box center [420, 409] width 75 height 7
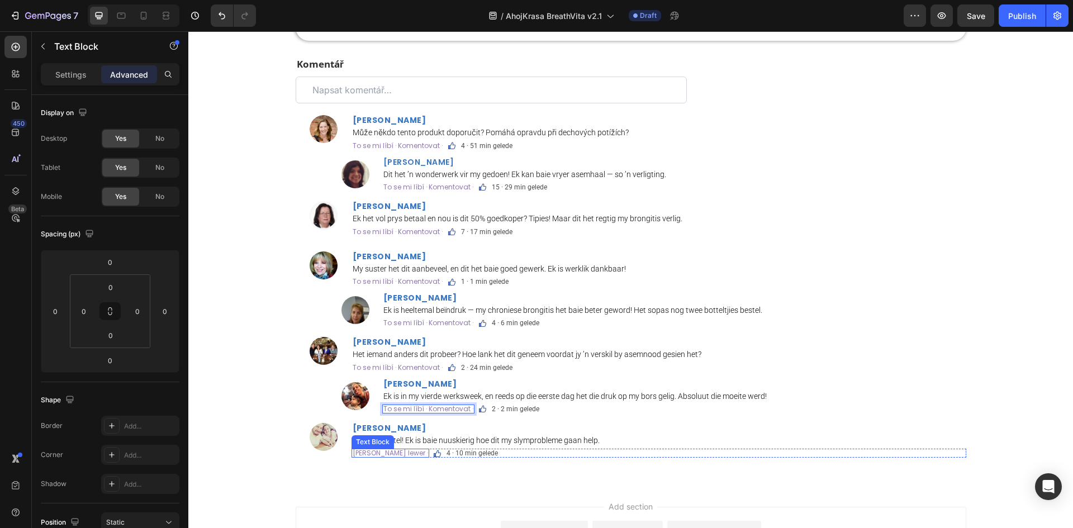
click at [391, 450] on p "Hou van · Kommentaar lewer ·" at bounding box center [390, 453] width 75 height 7
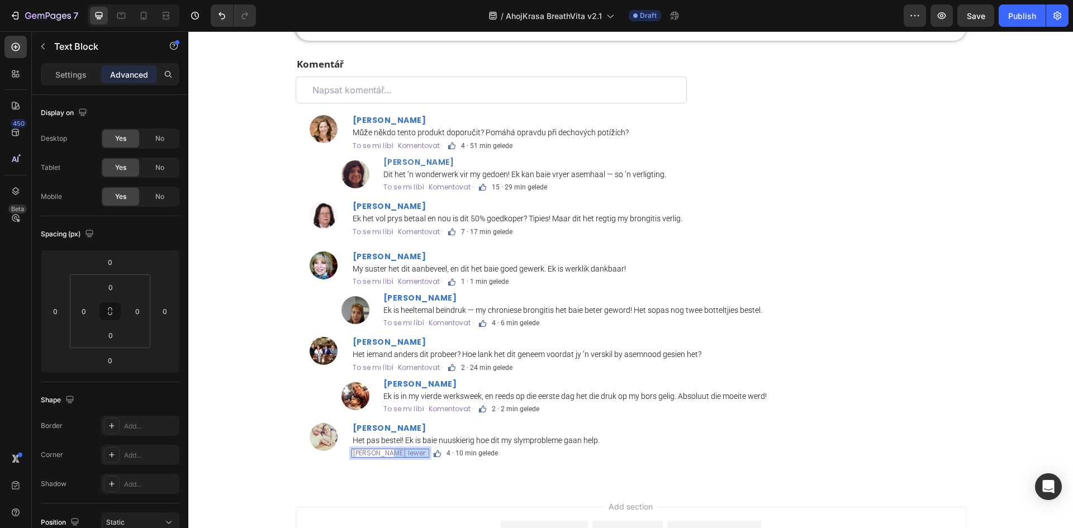
click at [391, 450] on p "Hou van · Kommentaar lewer ·" at bounding box center [390, 453] width 75 height 7
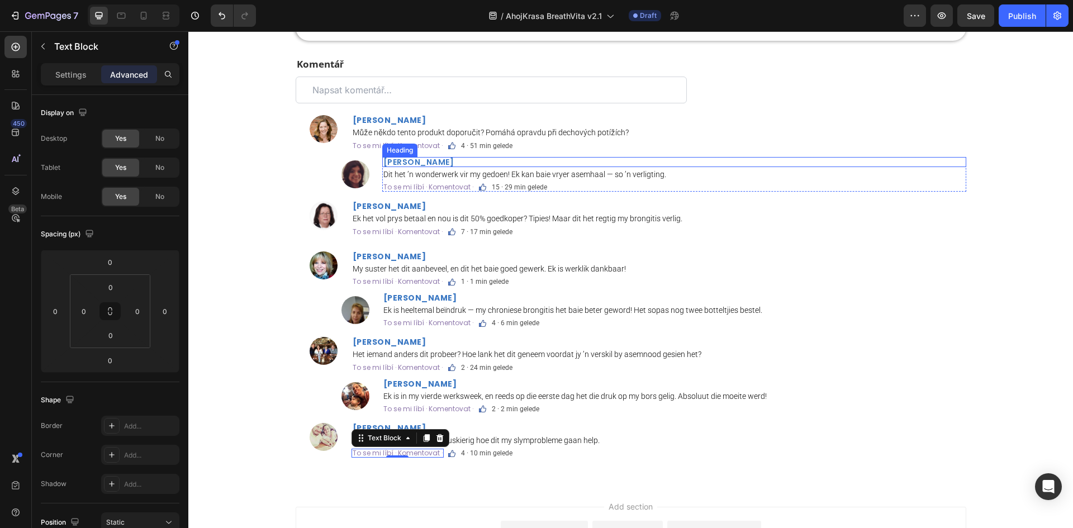
click at [403, 159] on h2 "Mariska Naudé" at bounding box center [674, 162] width 584 height 10
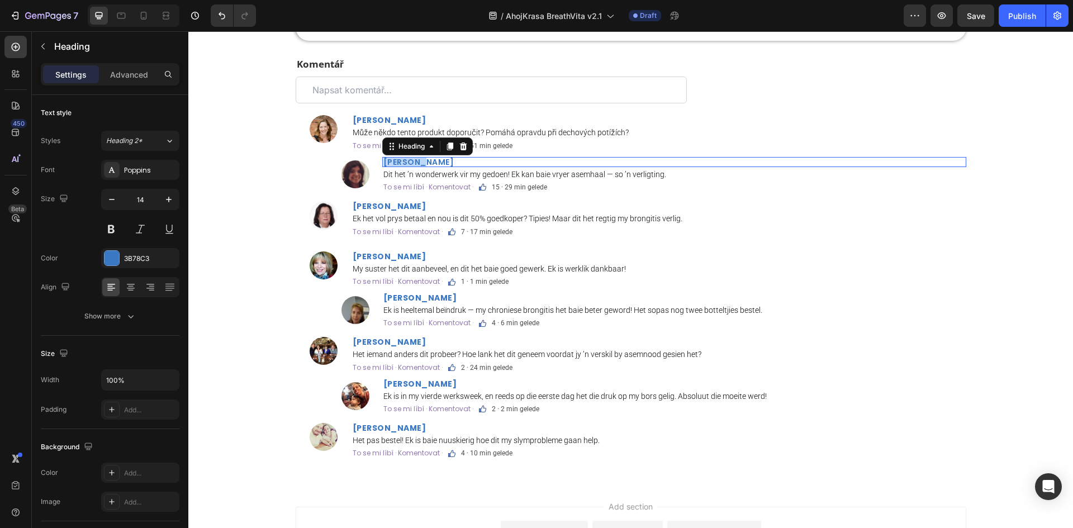
click at [403, 159] on h2 "Mariska Naudé" at bounding box center [674, 162] width 584 height 10
click at [403, 159] on p "Mariska Naudé" at bounding box center [674, 162] width 582 height 8
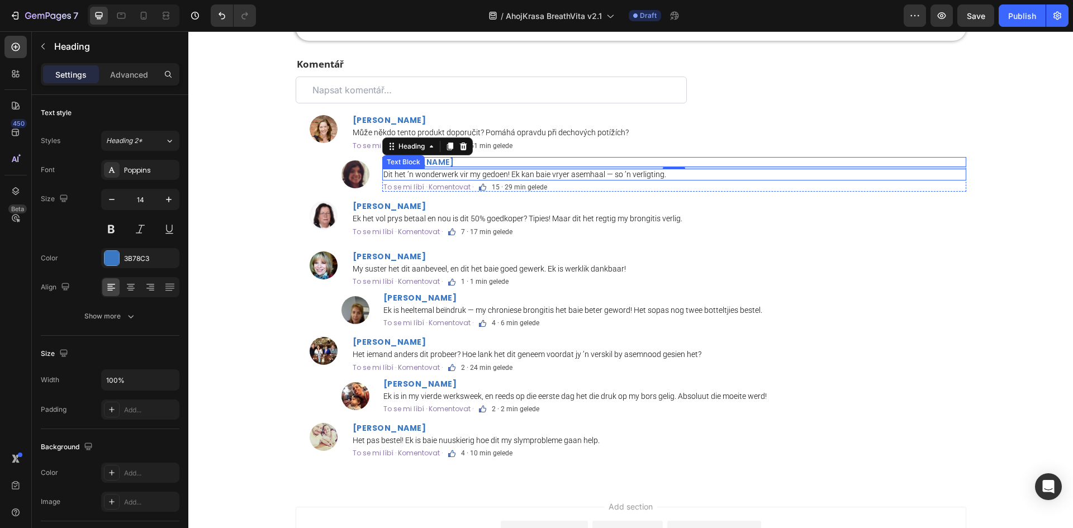
click at [523, 170] on p "Dit het ’n wonderwerk vir my gedoen! Ek kan baie vryer asemhaal — so ’n verligt…" at bounding box center [674, 175] width 582 height 10
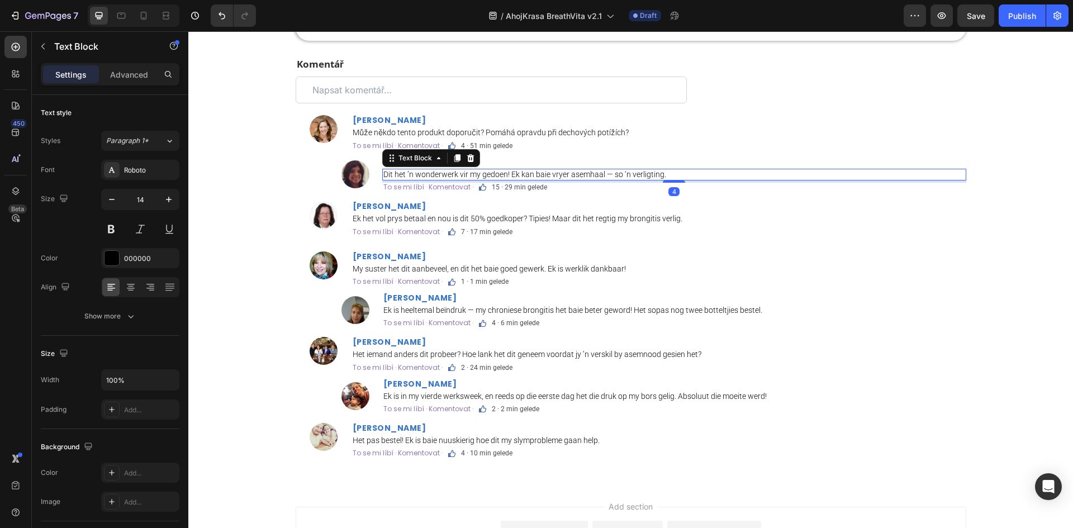
click at [523, 170] on p "Dit het ’n wonderwerk vir my gedoen! Ek kan baie vryer asemhaal — so ’n verligt…" at bounding box center [674, 175] width 582 height 10
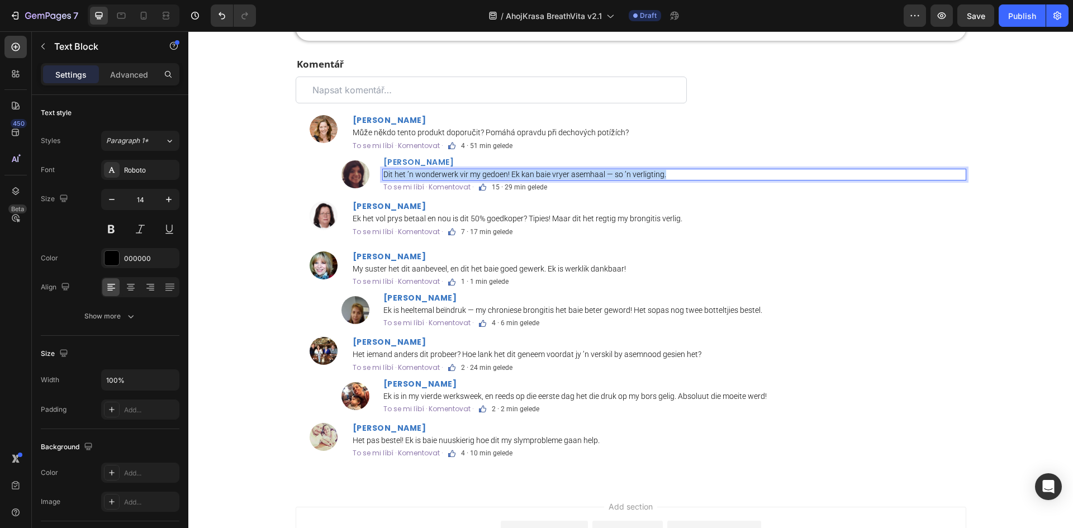
click at [523, 170] on p "Dit het ’n wonderwerk vir my gedoen! Ek kan baie vryer asemhaal — so ’n verligt…" at bounding box center [674, 175] width 582 height 10
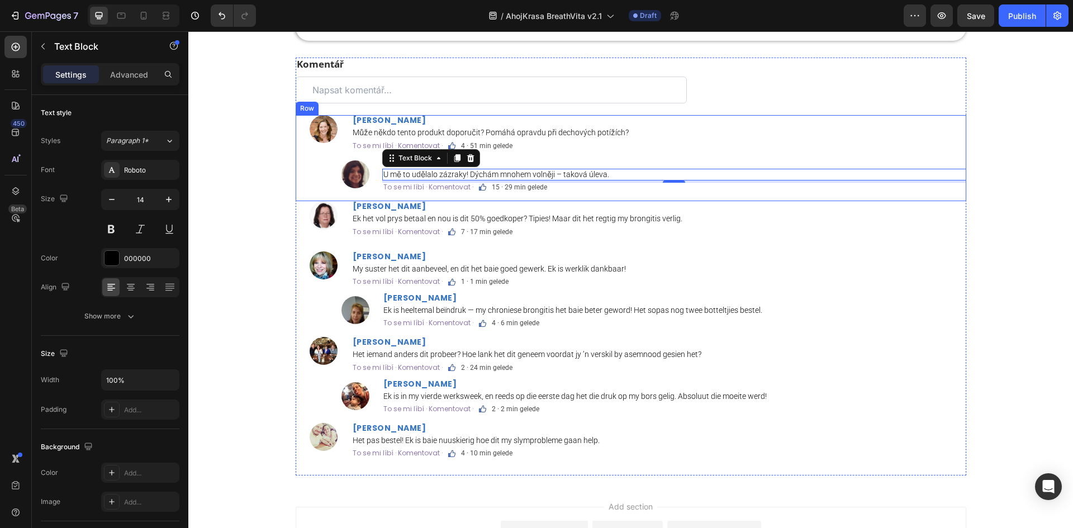
click at [512, 186] on p "15 · 29 min gelede" at bounding box center [519, 187] width 55 height 7
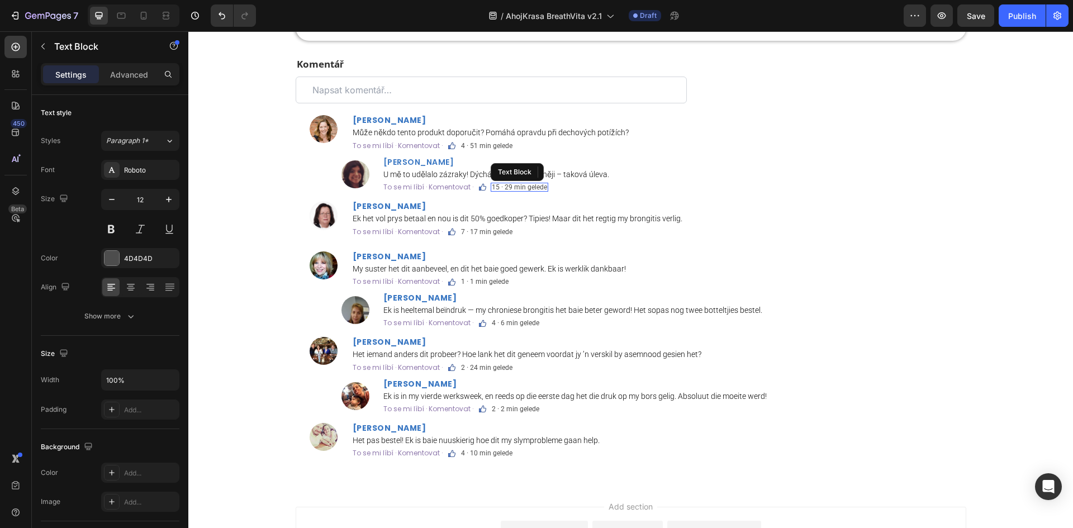
click at [512, 186] on p "15 · 29 min gelede" at bounding box center [519, 187] width 55 height 7
click at [482, 146] on p "4 · 51 min gelede" at bounding box center [486, 146] width 51 height 7
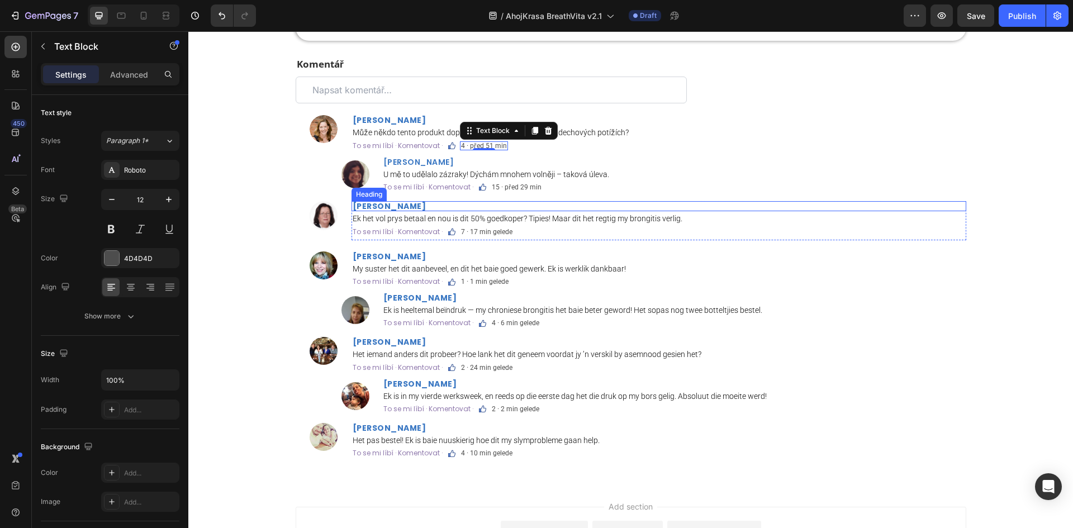
click at [385, 205] on strong "Sina Pretorius" at bounding box center [390, 206] width 74 height 11
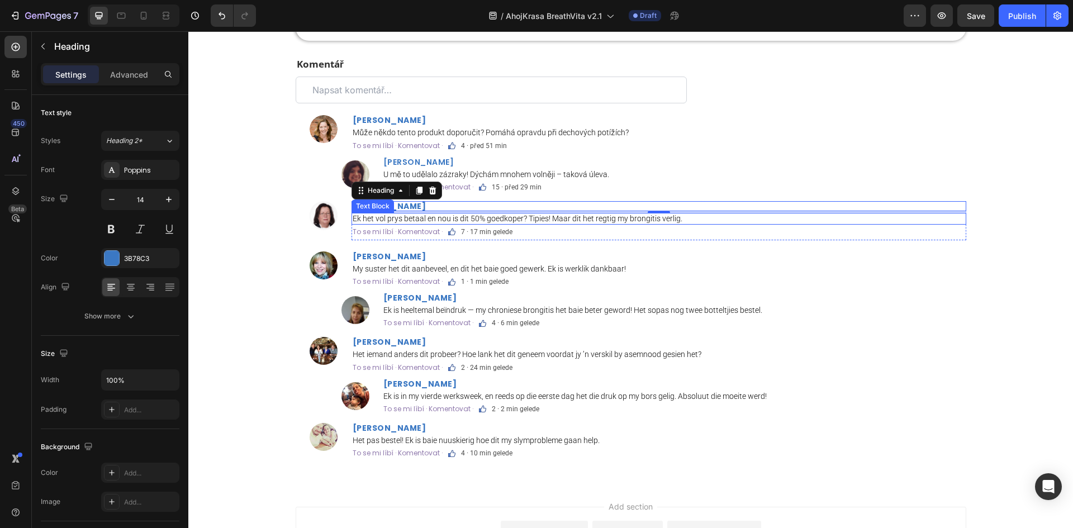
click at [430, 222] on p "Ek het vol prys betaal en nou is dit 50% goedkoper? Tipies! Maar dit het regtig…" at bounding box center [659, 219] width 613 height 10
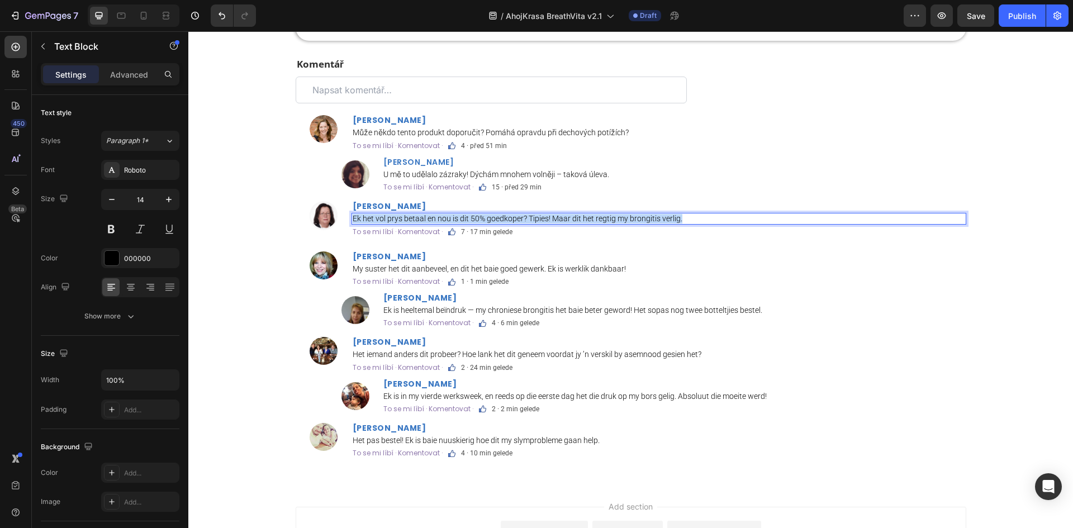
click at [430, 222] on p "Ek het vol prys betaal en nou is dit 50% goedkoper? Tipies! Maar dit het regtig…" at bounding box center [659, 219] width 613 height 10
click at [487, 232] on p "7 · 17 min gelede" at bounding box center [486, 232] width 51 height 7
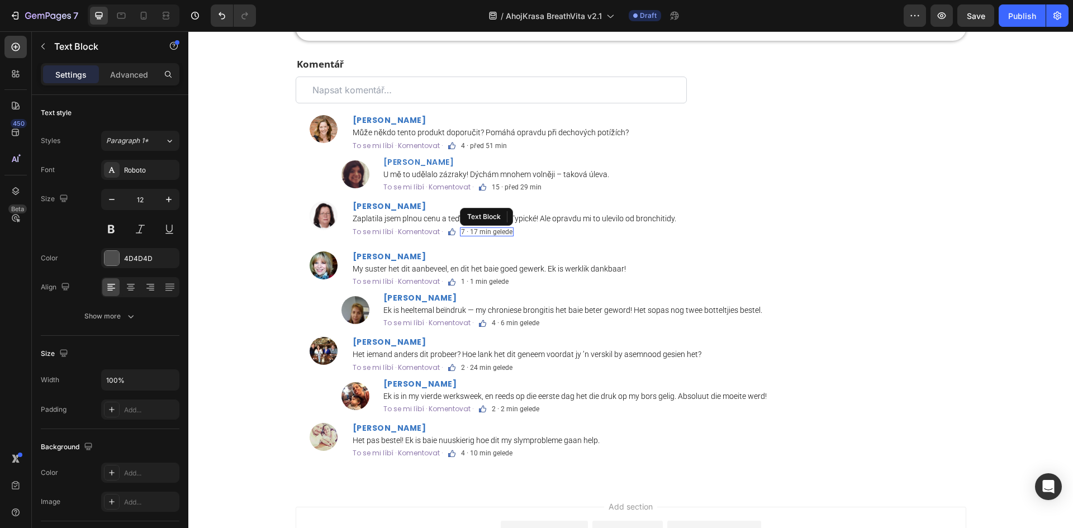
click at [487, 232] on p "7 · 17 min gelede" at bounding box center [486, 232] width 51 height 7
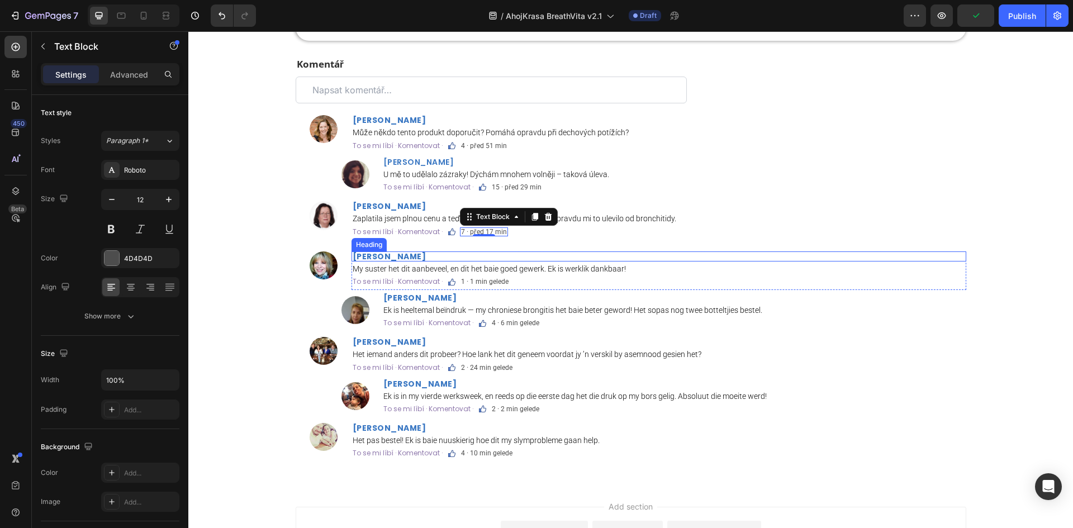
click at [413, 259] on strong "Elmarie de Villiers" at bounding box center [390, 256] width 74 height 11
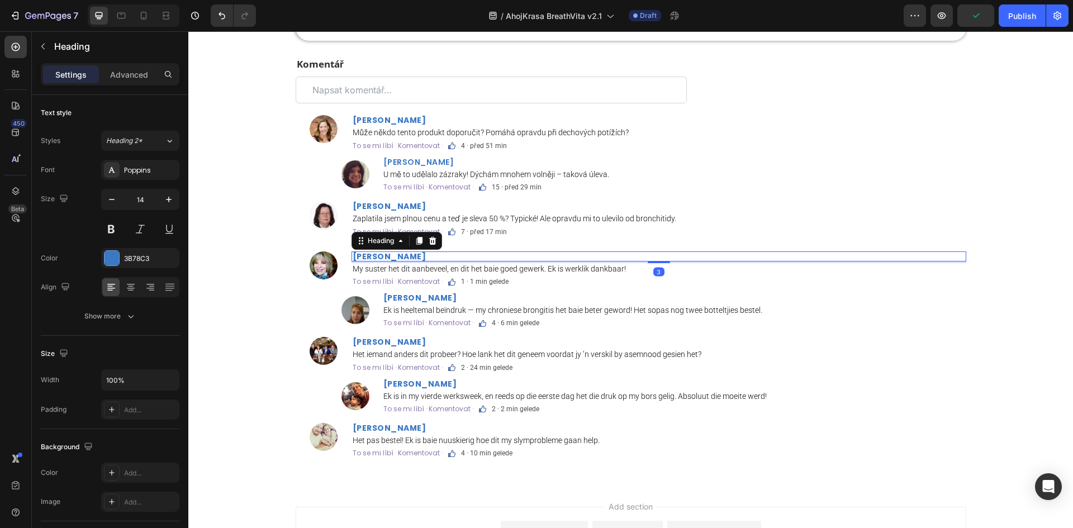
click at [413, 259] on strong "Elmarie de Villiers" at bounding box center [390, 256] width 74 height 11
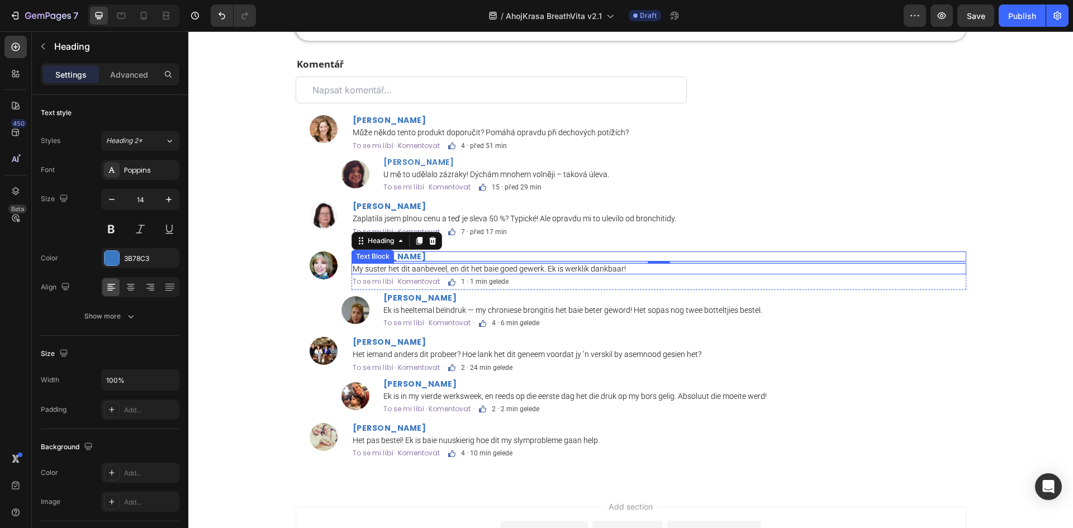
click at [437, 266] on p "My suster het dit aanbeveel, en dit het baie goed gewerk. Ek is werklik dankbaa…" at bounding box center [659, 269] width 613 height 10
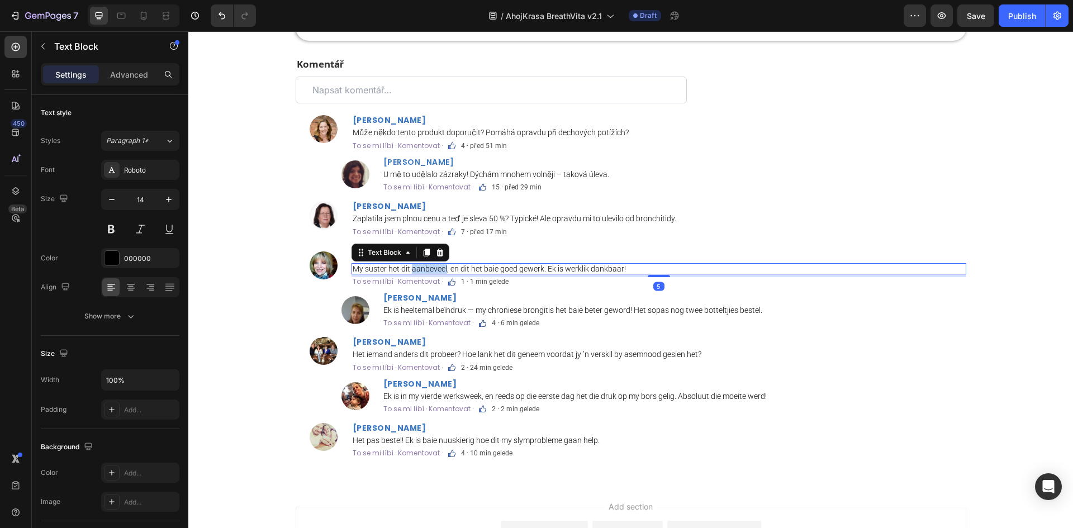
click at [437, 266] on p "My suster het dit aanbeveel, en dit het baie goed gewerk. Ek is werklik dankbaa…" at bounding box center [659, 269] width 613 height 10
click at [487, 283] on p "1 · 1 min gelede" at bounding box center [485, 281] width 48 height 7
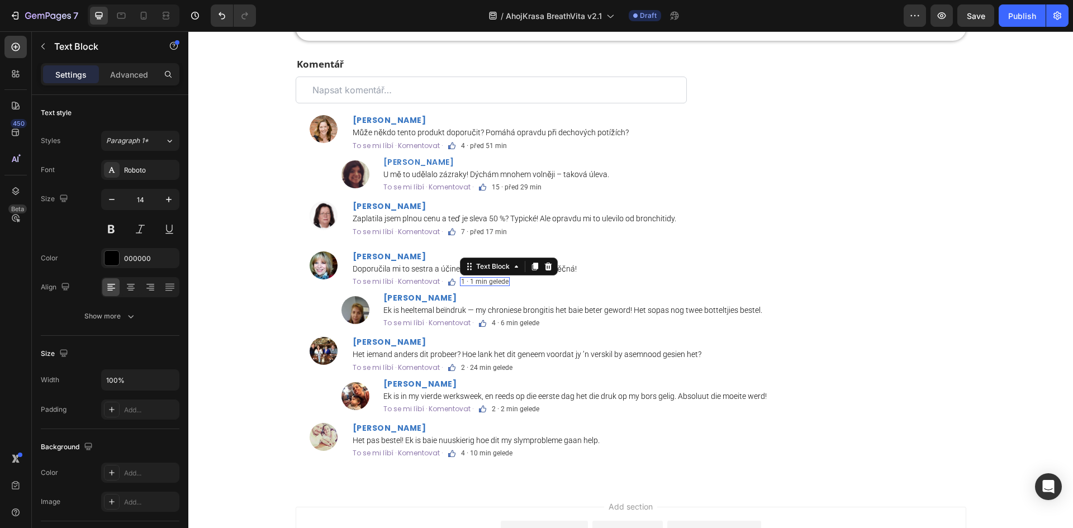
click at [487, 283] on p "1 · 1 min gelede" at bounding box center [485, 281] width 48 height 7
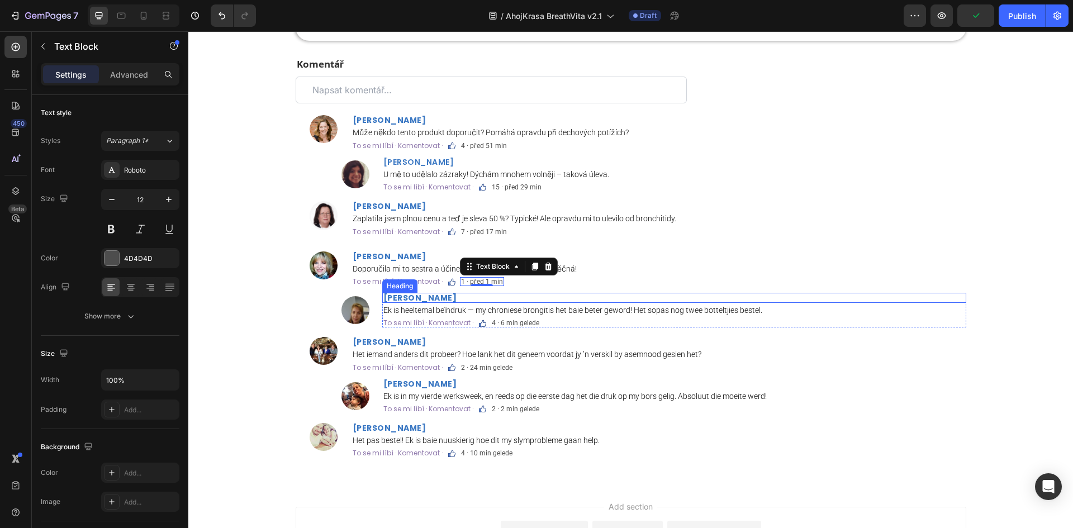
click at [442, 301] on h2 "Nina Botha" at bounding box center [674, 298] width 584 height 10
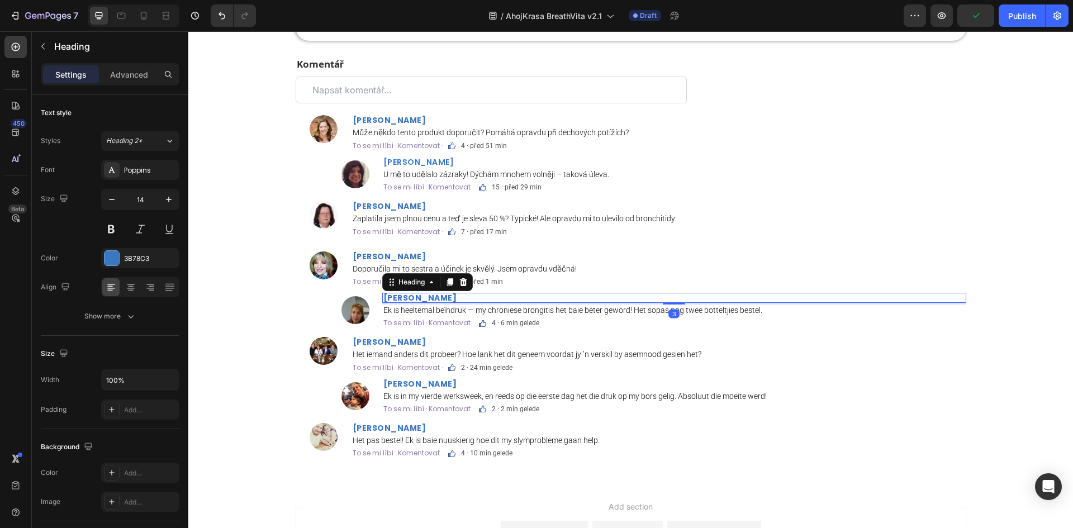
click at [442, 301] on h2 "Nina Botha" at bounding box center [674, 298] width 584 height 10
click at [442, 301] on p "Nina Botha" at bounding box center [674, 298] width 582 height 8
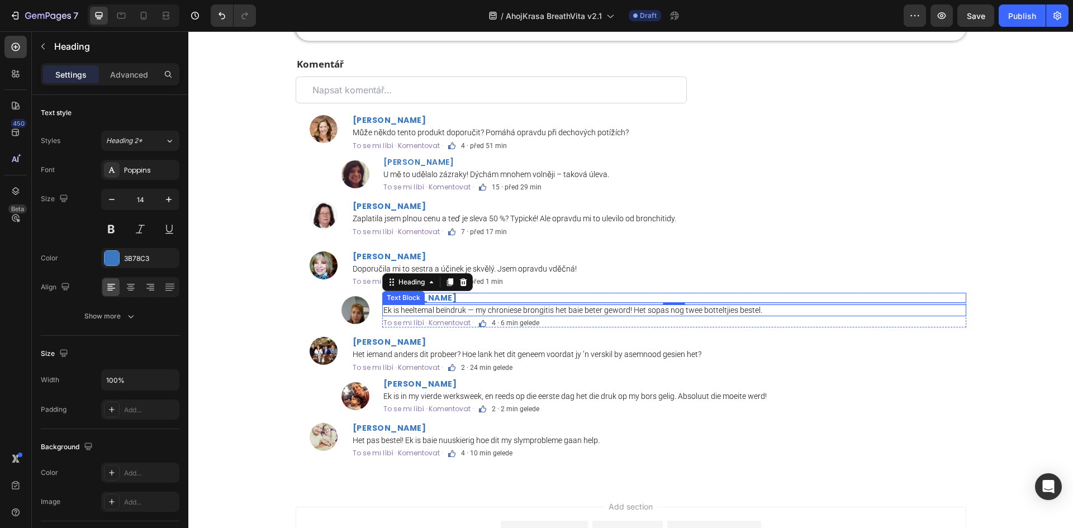
click at [568, 309] on p "Ek is heeltemal beïndruk — my chroniese brongitis het baie beter geword! Het so…" at bounding box center [674, 311] width 582 height 10
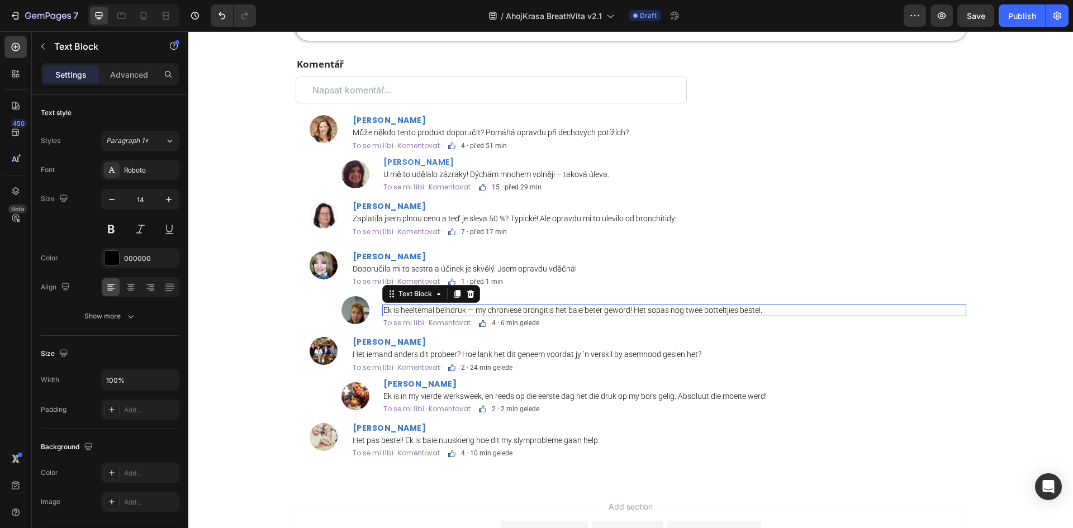
click at [568, 309] on p "Ek is heeltemal beïndruk — my chroniese brongitis het baie beter geword! Het so…" at bounding box center [674, 311] width 582 height 10
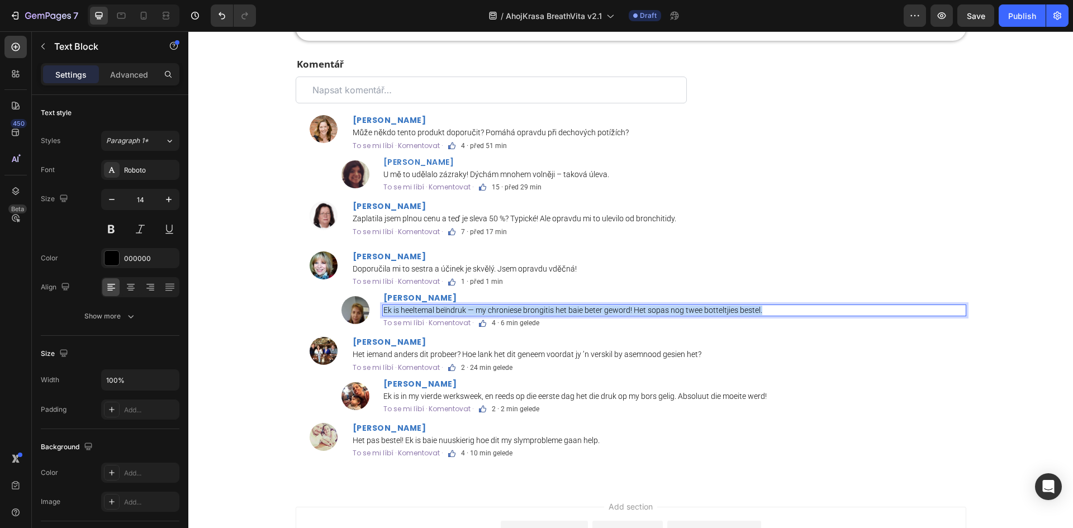
click at [568, 309] on p "Ek is heeltemal beïndruk — my chroniese brongitis het baie beter geword! Het so…" at bounding box center [674, 311] width 582 height 10
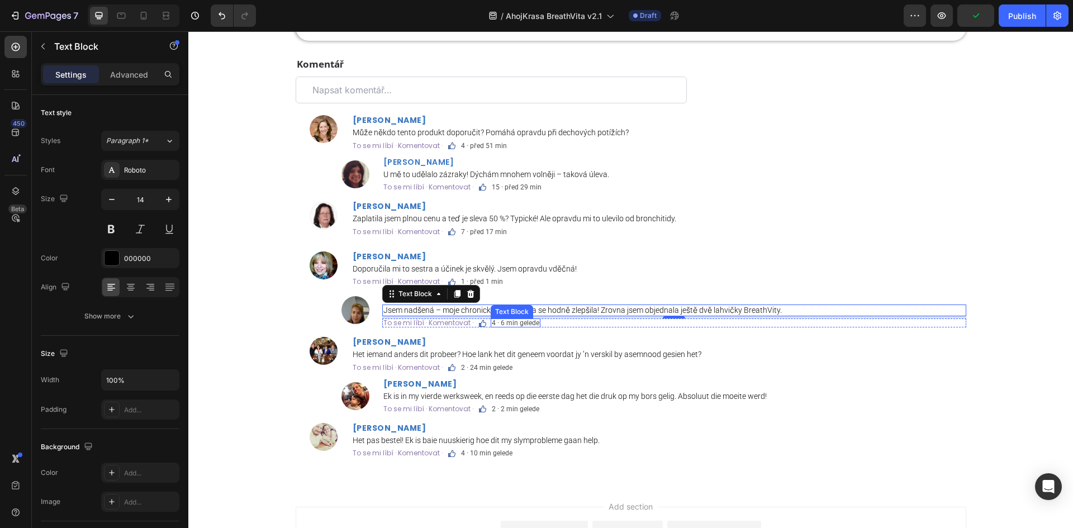
click at [513, 320] on p "4 · 6 min gelede" at bounding box center [516, 323] width 48 height 7
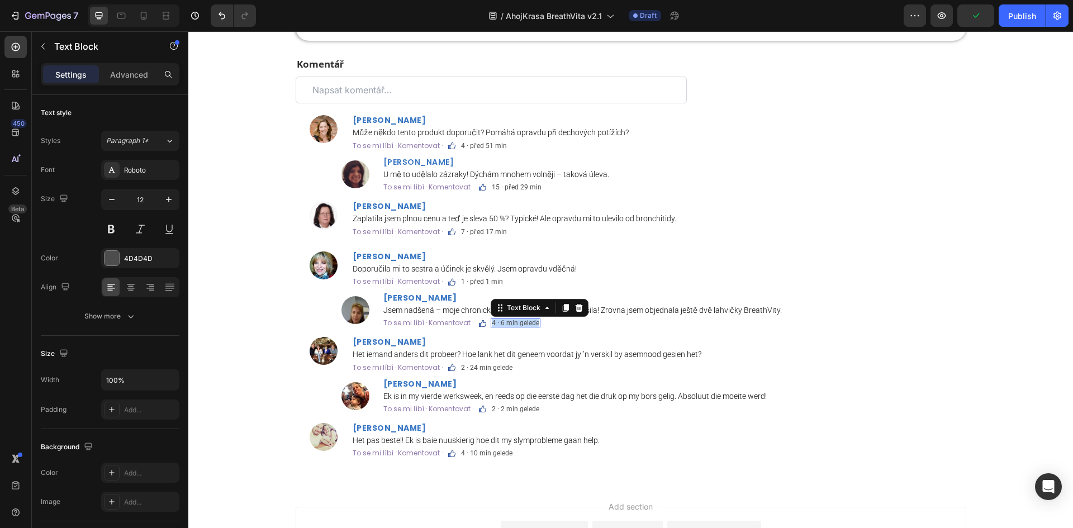
click at [513, 320] on p "4 · 6 min gelede" at bounding box center [516, 323] width 48 height 7
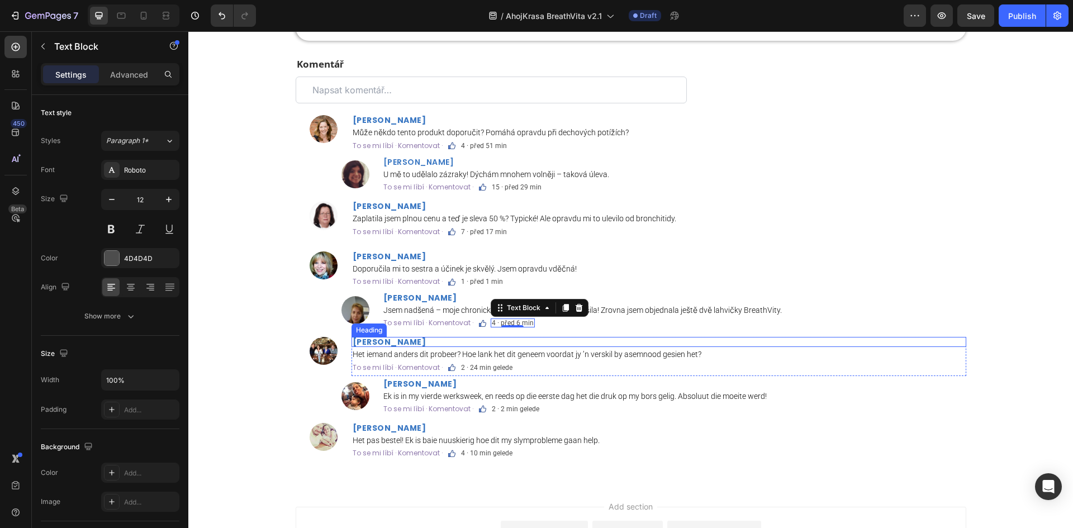
click at [376, 342] on strong "Suné Meyer" at bounding box center [390, 341] width 74 height 11
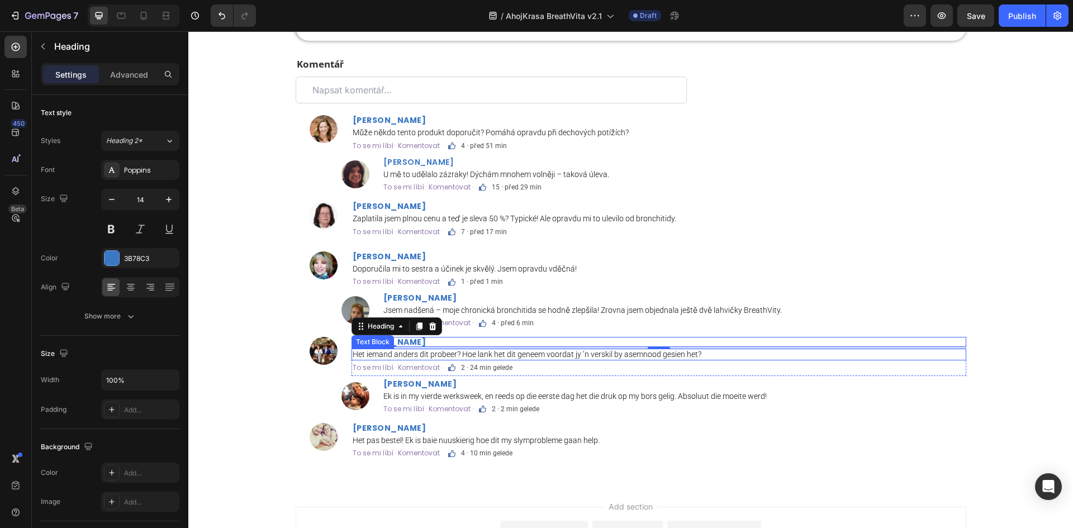
click at [584, 353] on p "Het iemand anders dit probeer? Hoe lank het dit geneem voordat jy ’n verskil by…" at bounding box center [659, 355] width 613 height 10
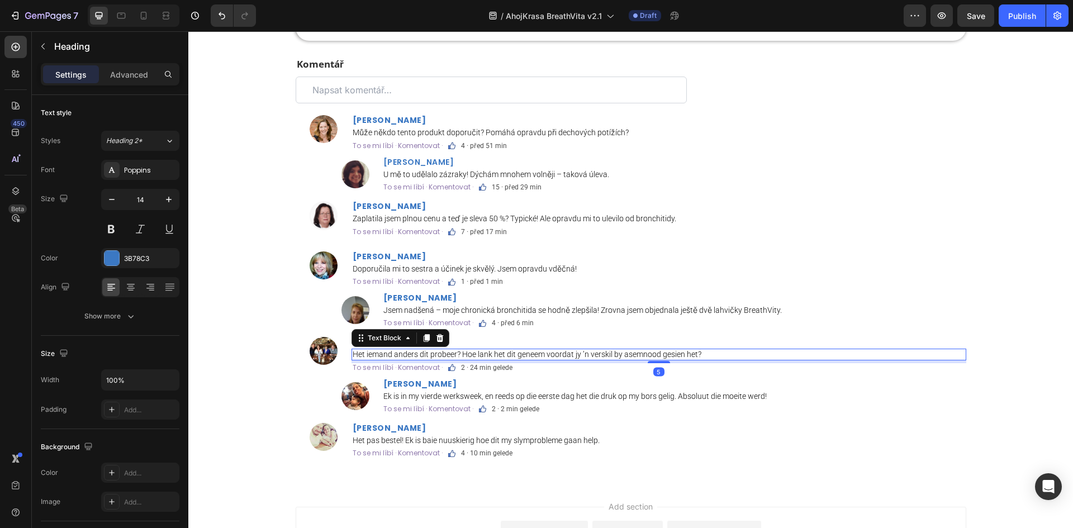
click at [584, 353] on p "Het iemand anders dit probeer? Hoe lank het dit geneem voordat jy ’n verskil by…" at bounding box center [659, 355] width 613 height 10
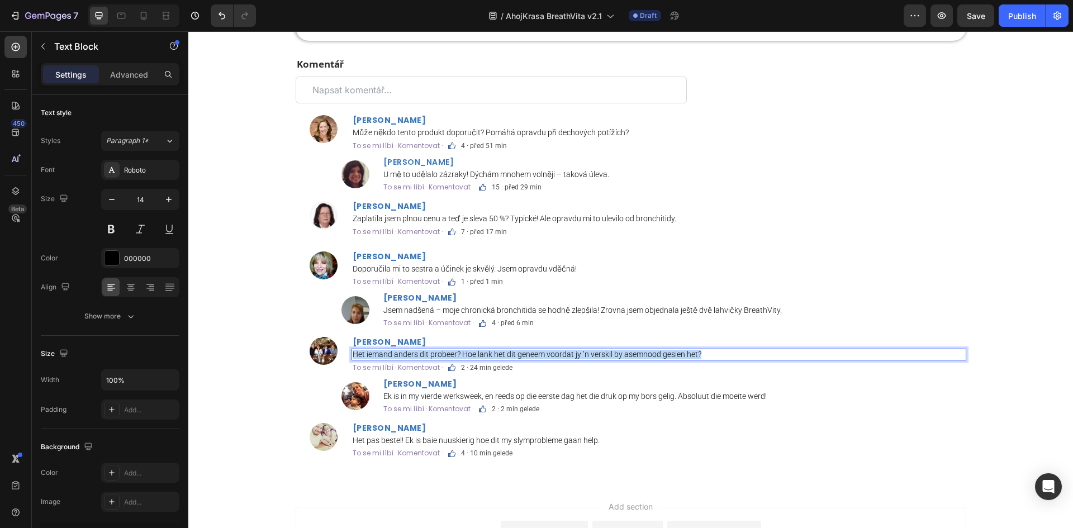
click at [584, 353] on p "Het iemand anders dit probeer? Hoe lank het dit geneem voordat jy ’n verskil by…" at bounding box center [659, 355] width 613 height 10
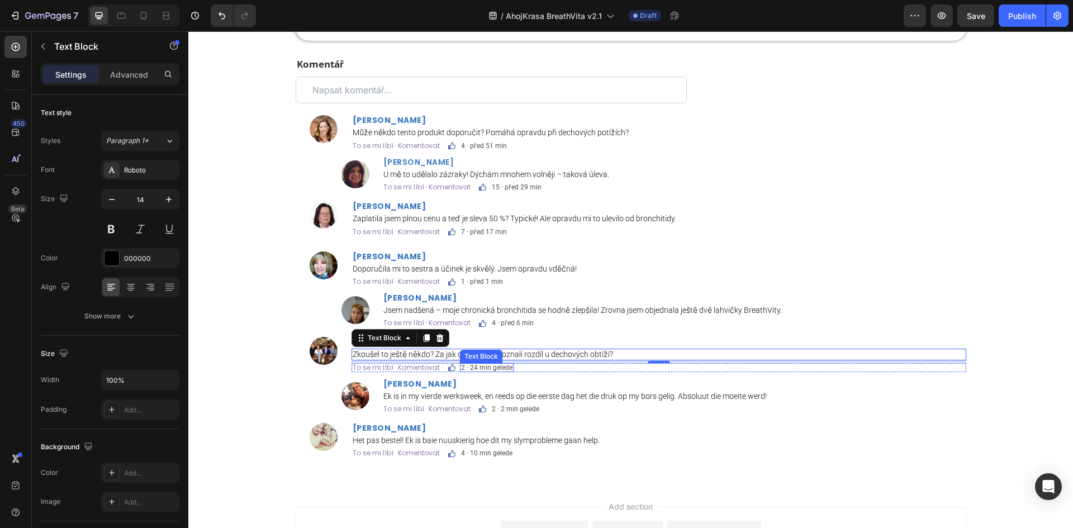
click at [486, 367] on p "2 · 24 min gelede" at bounding box center [486, 367] width 51 height 7
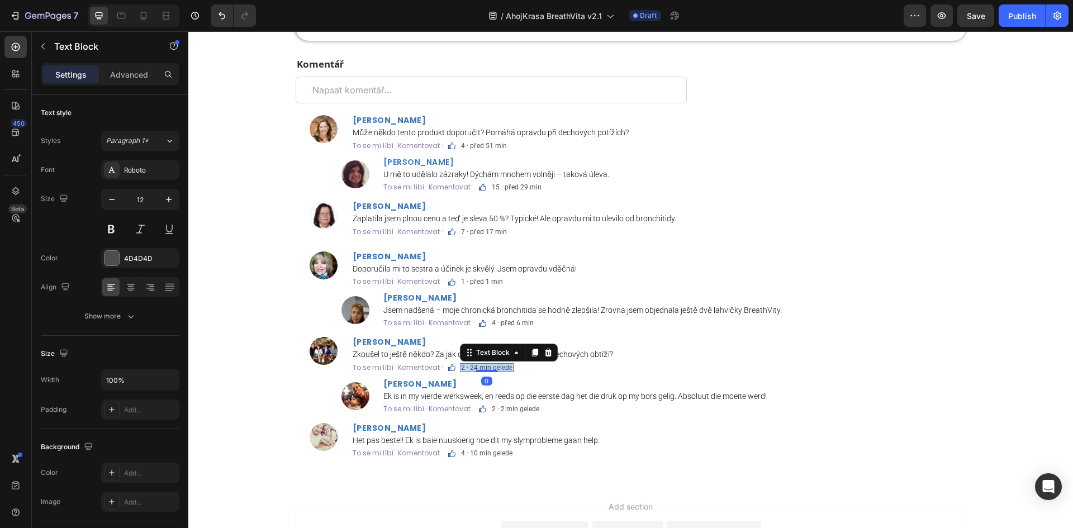
click at [486, 367] on p "2 · 24 min gelede" at bounding box center [486, 367] width 51 height 7
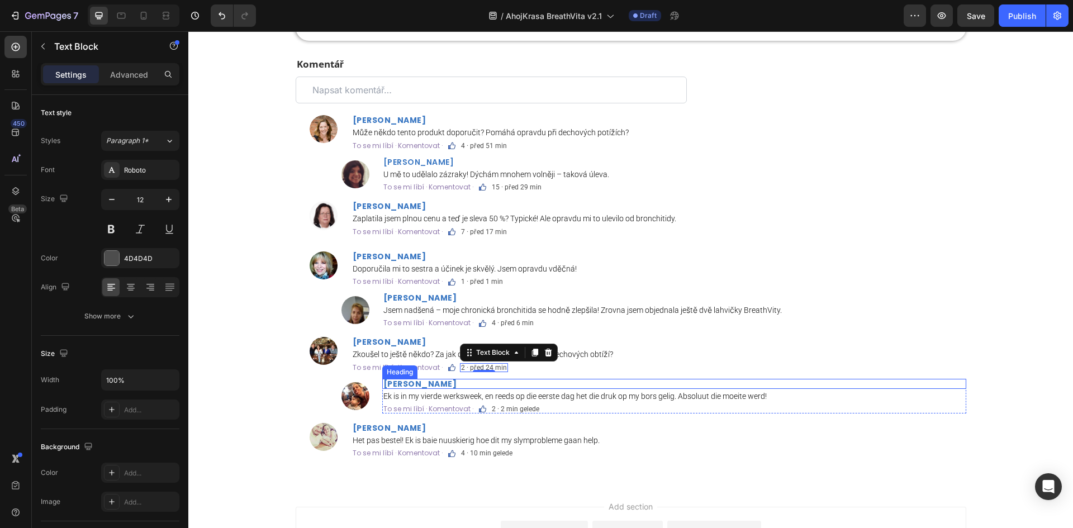
click at [426, 378] on strong "Riëtte Marais" at bounding box center [420, 383] width 74 height 11
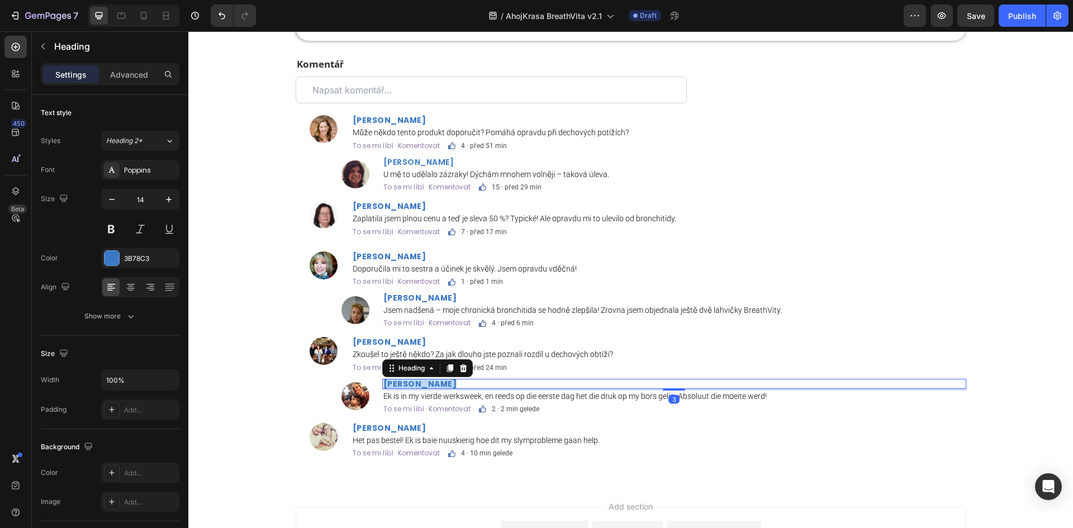
click at [426, 378] on strong "Riëtte Marais" at bounding box center [420, 383] width 74 height 11
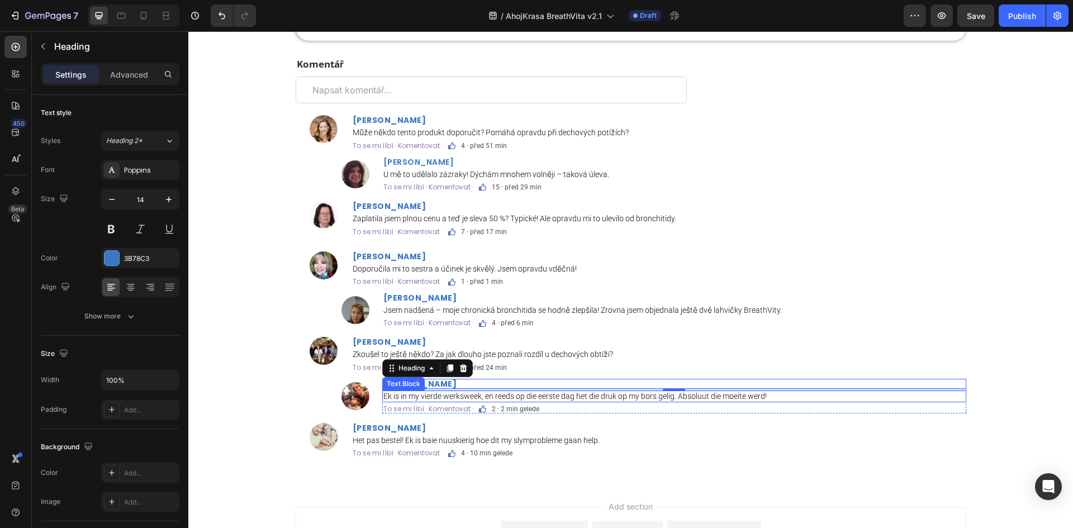
click at [529, 396] on p "Ek is in my vierde werksweek, en reeds op die eerste dag het die druk op my bor…" at bounding box center [674, 397] width 582 height 10
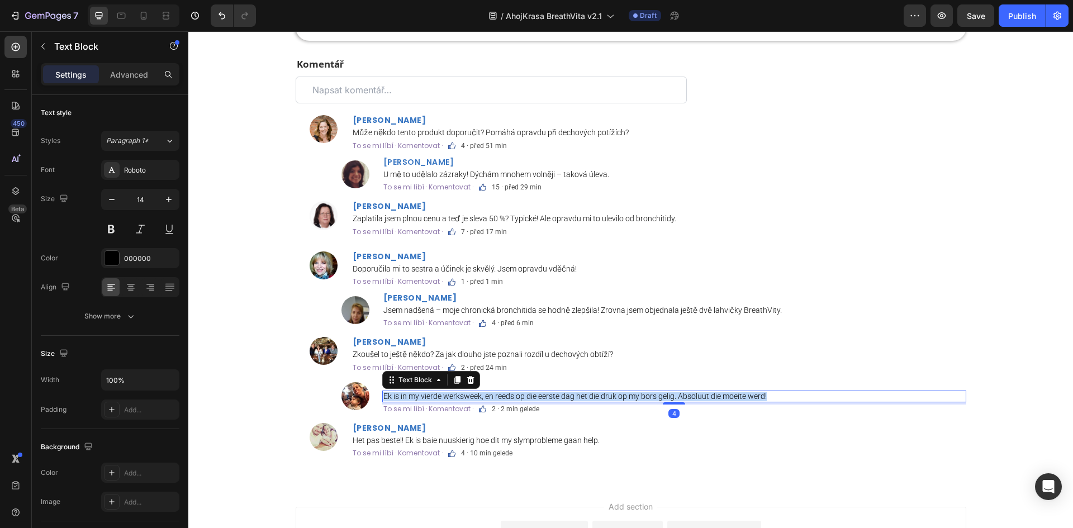
click at [529, 396] on p "Ek is in my vierde werksweek, en reeds op die eerste dag het die druk op my bor…" at bounding box center [674, 397] width 582 height 10
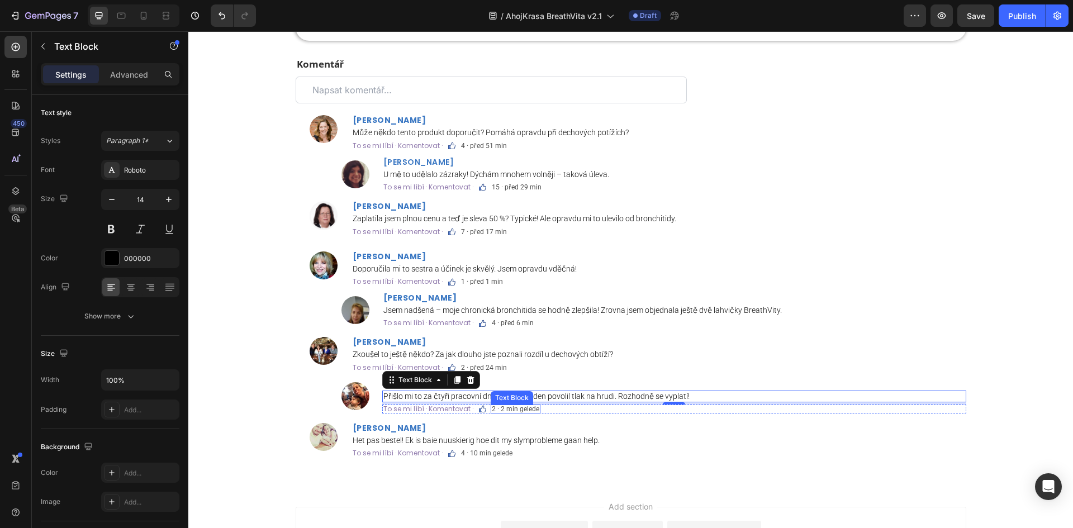
click at [506, 411] on p "2 · 2 min gelede" at bounding box center [516, 409] width 48 height 7
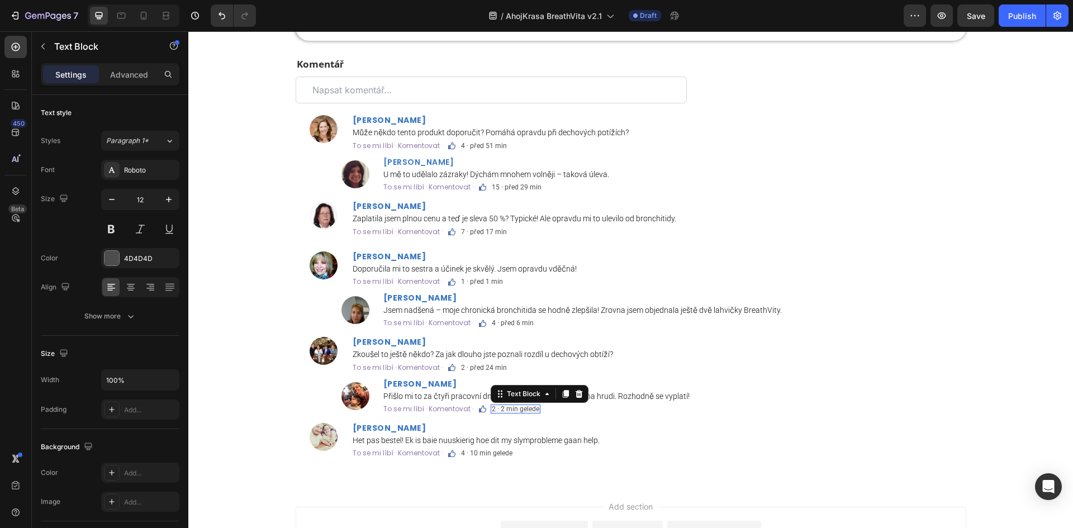
click at [188, 31] on div at bounding box center [188, 31] width 0 height 0
click at [506, 411] on div at bounding box center [515, 412] width 22 height 2
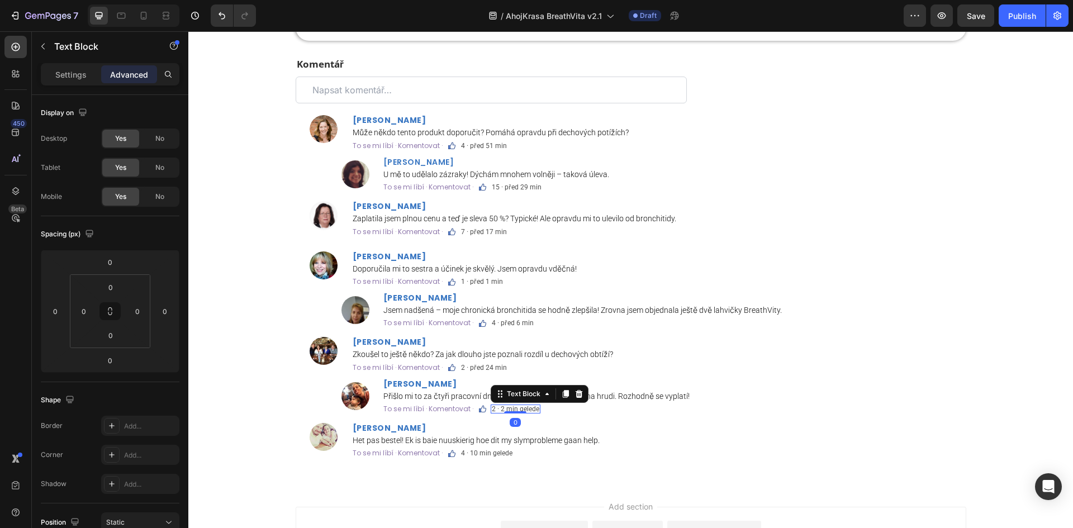
click at [525, 409] on p "2 · 2 min gelede" at bounding box center [516, 409] width 48 height 7
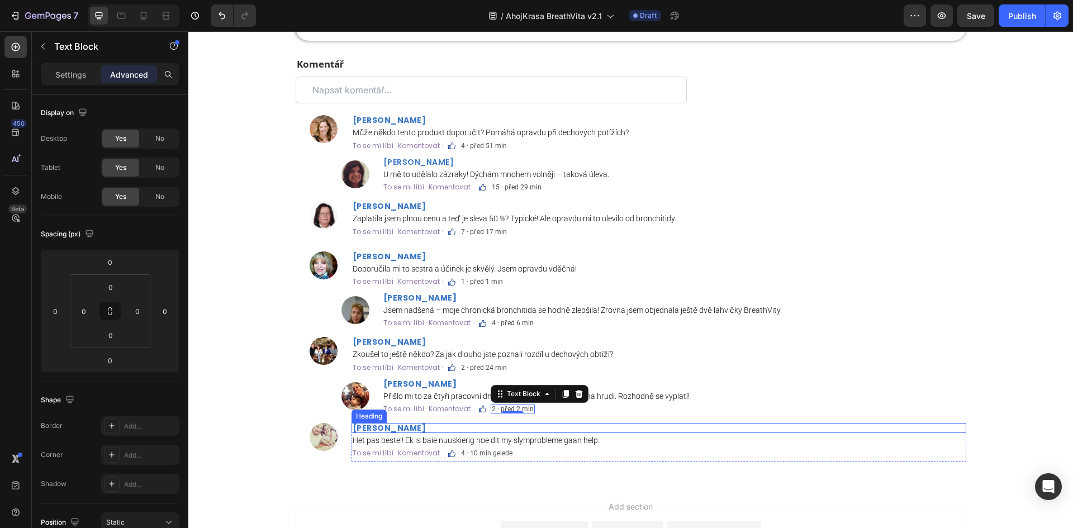
click at [421, 429] on h2 "Bianca de Klerk" at bounding box center [659, 428] width 615 height 10
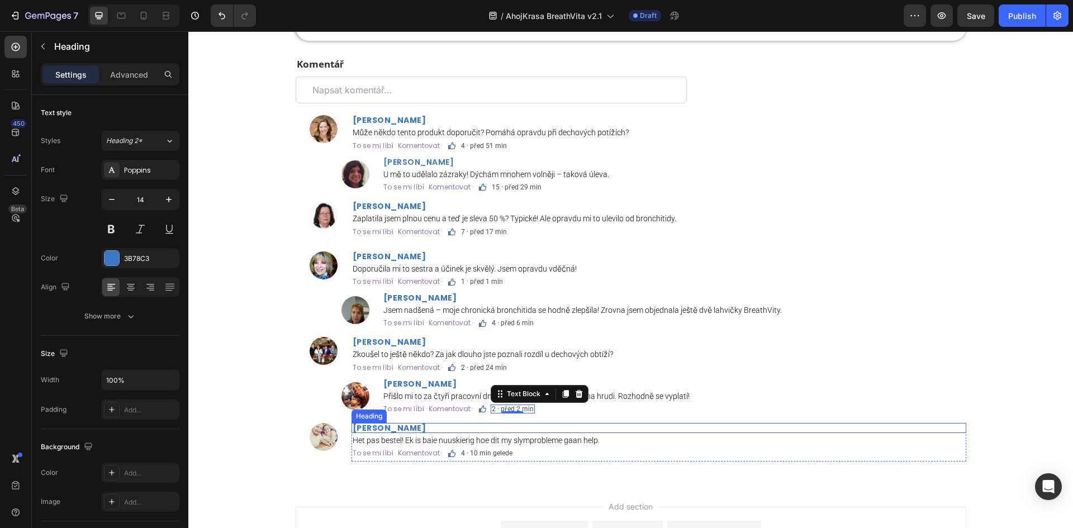
click at [421, 429] on h2 "Bianca de Klerk" at bounding box center [659, 428] width 615 height 10
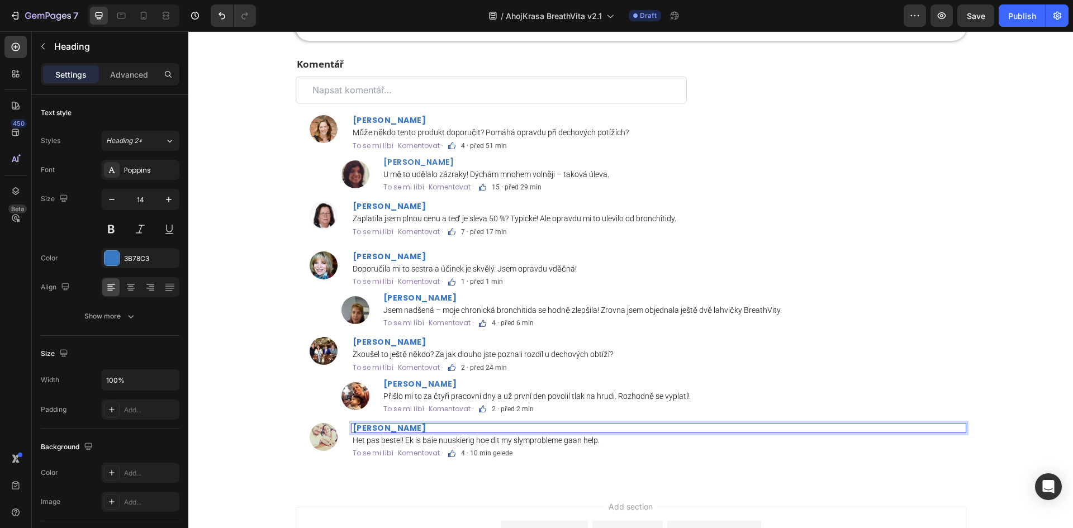
click at [421, 429] on p "Bianca de Klerk" at bounding box center [659, 428] width 613 height 8
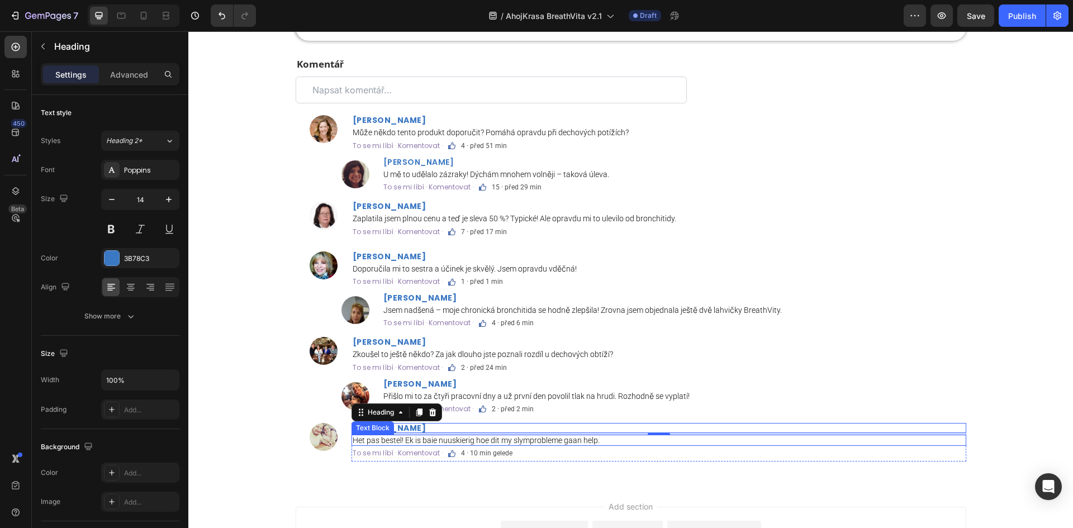
click at [533, 441] on p "Het pas bestel! Ek is baie nuuskierig hoe dit my slymprobleme gaan help." at bounding box center [659, 441] width 613 height 10
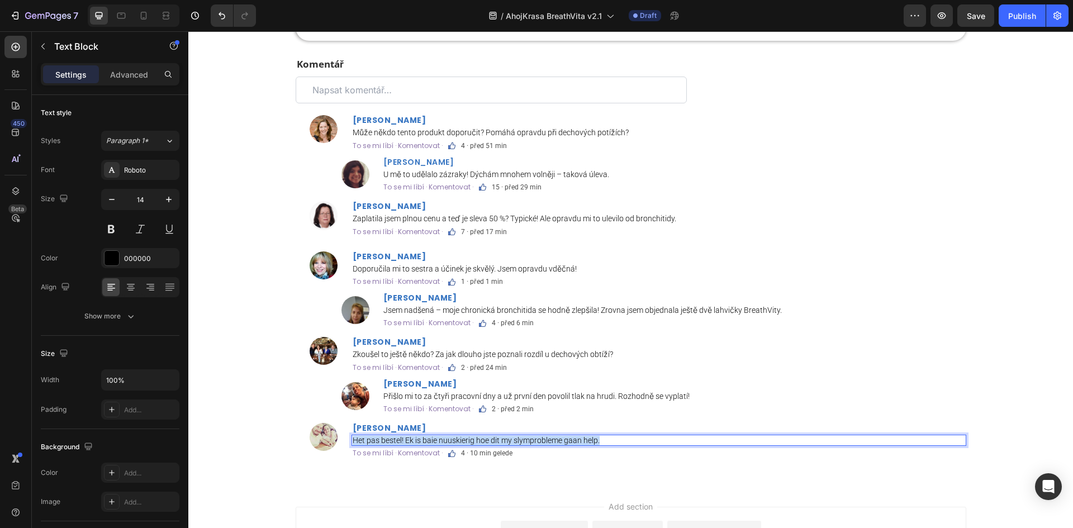
click at [533, 441] on p "Het pas bestel! Ek is baie nuuskierig hoe dit my slymprobleme gaan help." at bounding box center [659, 441] width 613 height 10
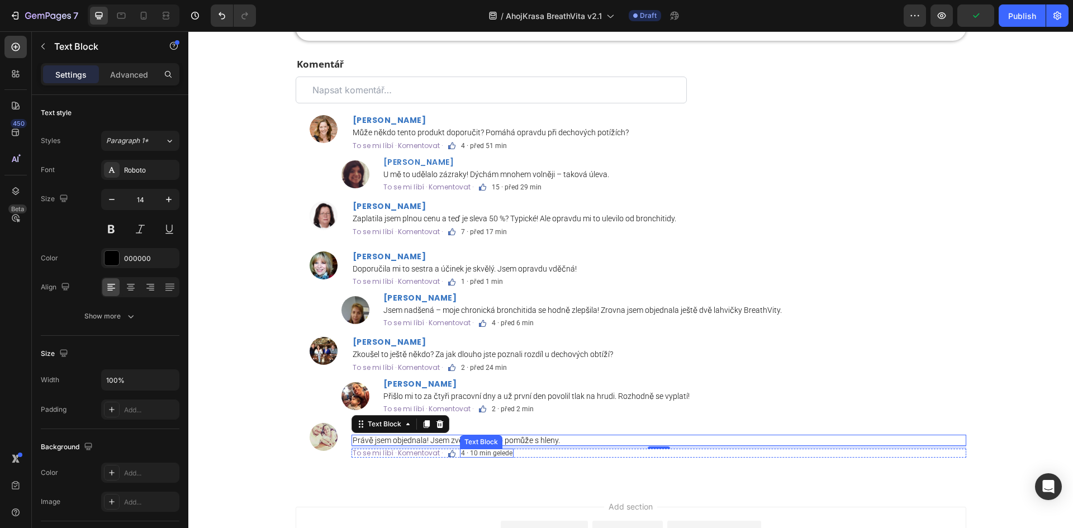
click at [499, 456] on p "4 · 10 min gelede" at bounding box center [486, 453] width 51 height 7
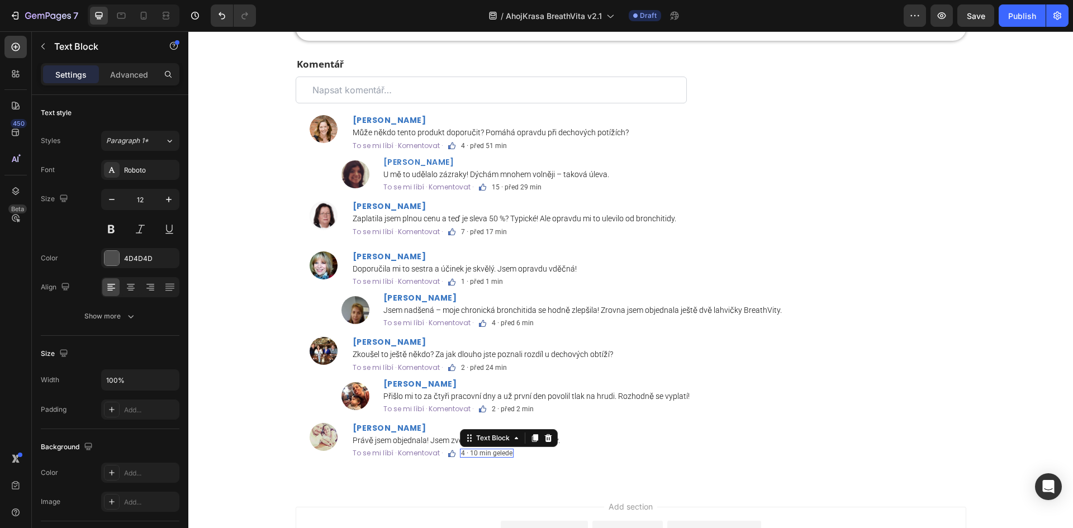
click at [499, 456] on p "4 · 10 min gelede" at bounding box center [486, 453] width 51 height 7
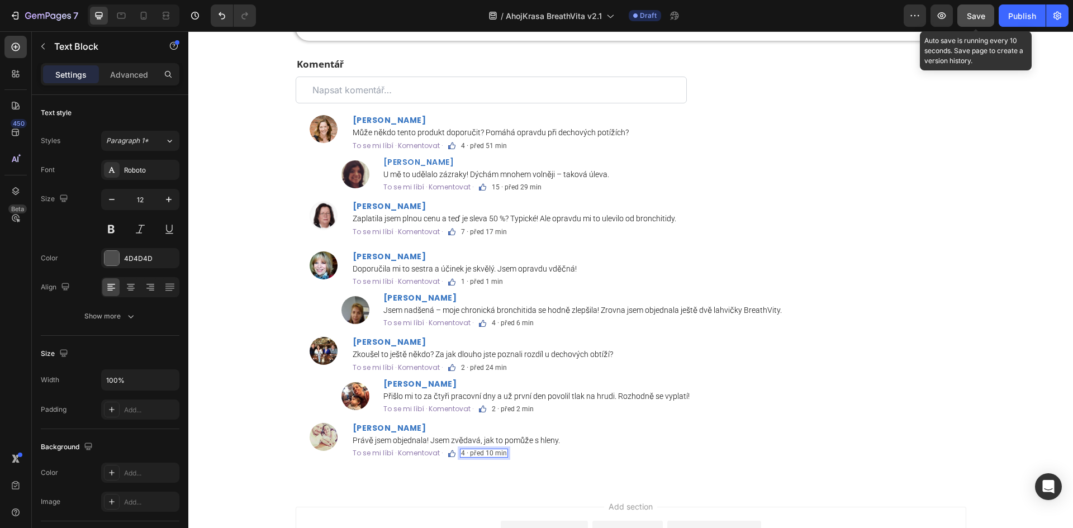
drag, startPoint x: 982, startPoint y: 22, endPoint x: 784, endPoint y: 2, distance: 199.4
click at [982, 22] on button "Save" at bounding box center [976, 15] width 37 height 22
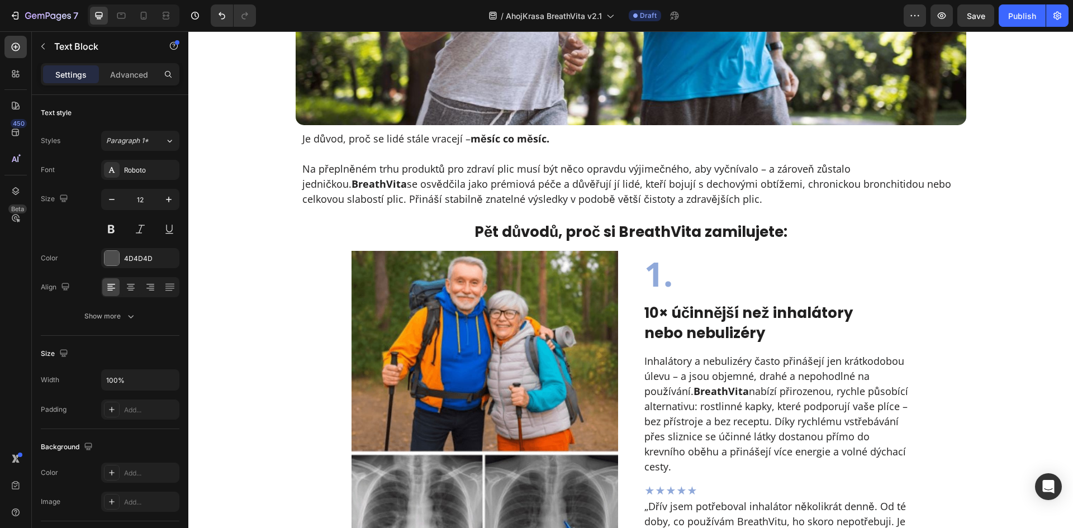
scroll to position [522, 0]
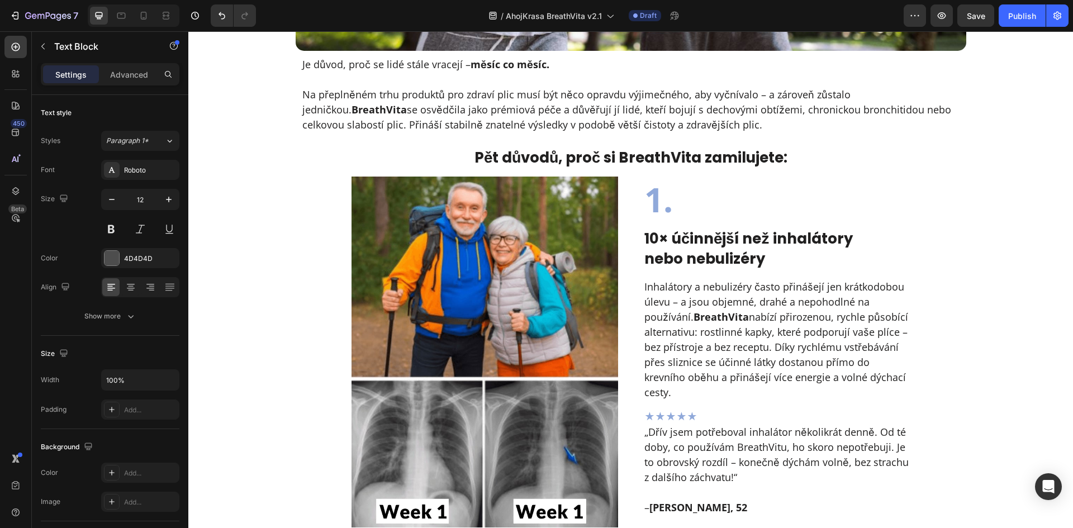
click at [434, 244] on img at bounding box center [485, 352] width 267 height 350
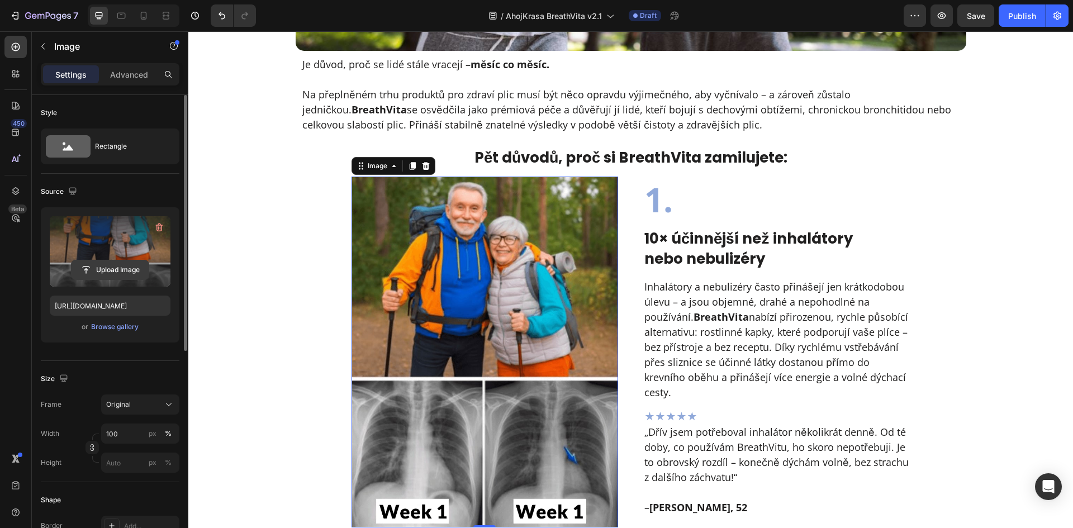
click at [118, 268] on input "file" at bounding box center [110, 269] width 77 height 19
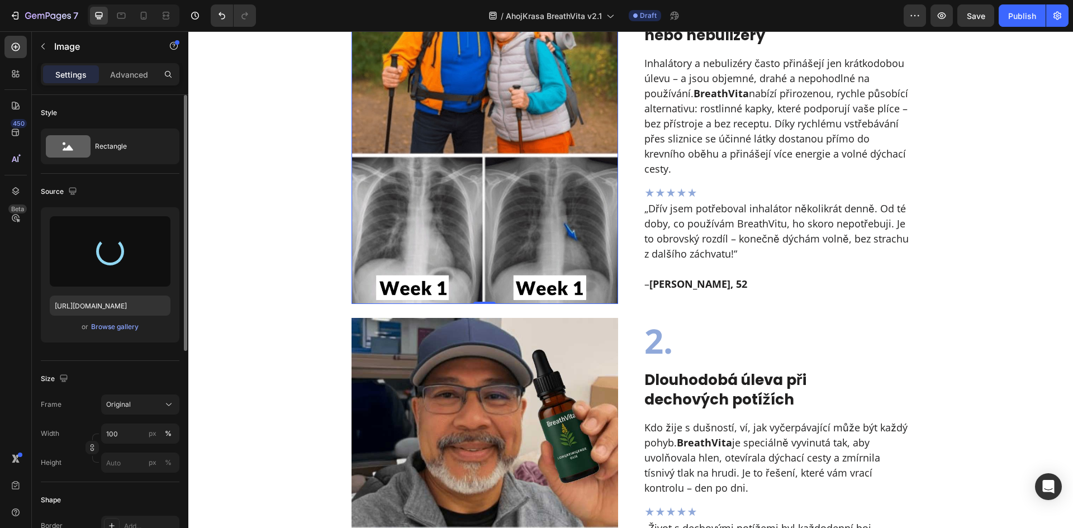
scroll to position [820, 0]
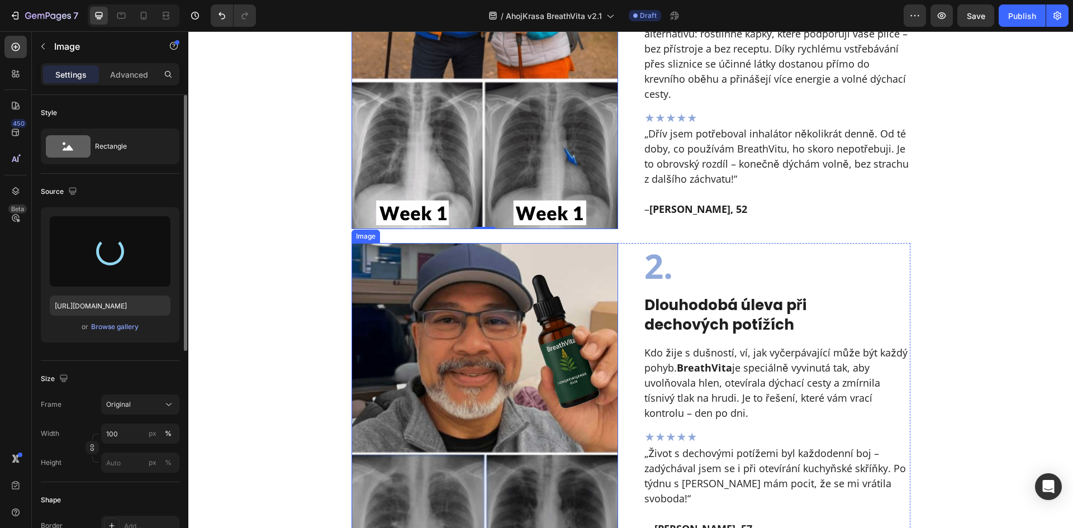
type input "https://cdn.shopify.com/s/files/1/0657/6783/3683/files/gempages_578032762192134…"
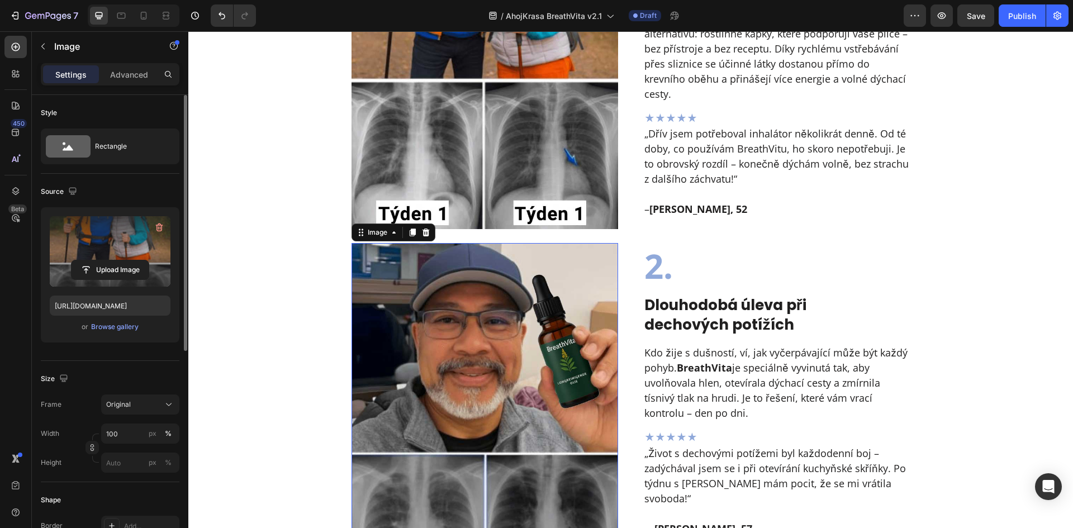
click at [473, 335] on img at bounding box center [485, 419] width 267 height 352
click at [119, 269] on input "file" at bounding box center [110, 269] width 77 height 19
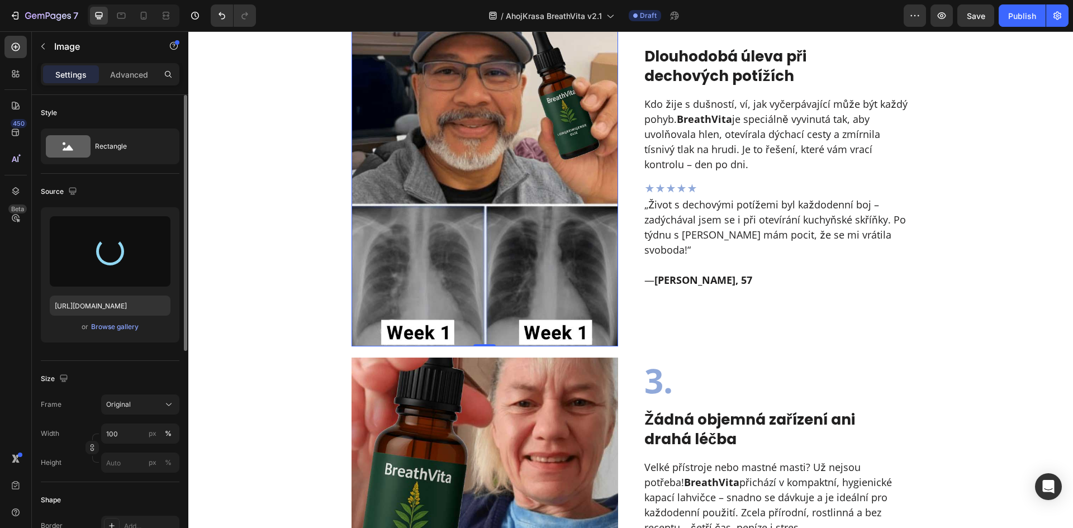
scroll to position [1044, 0]
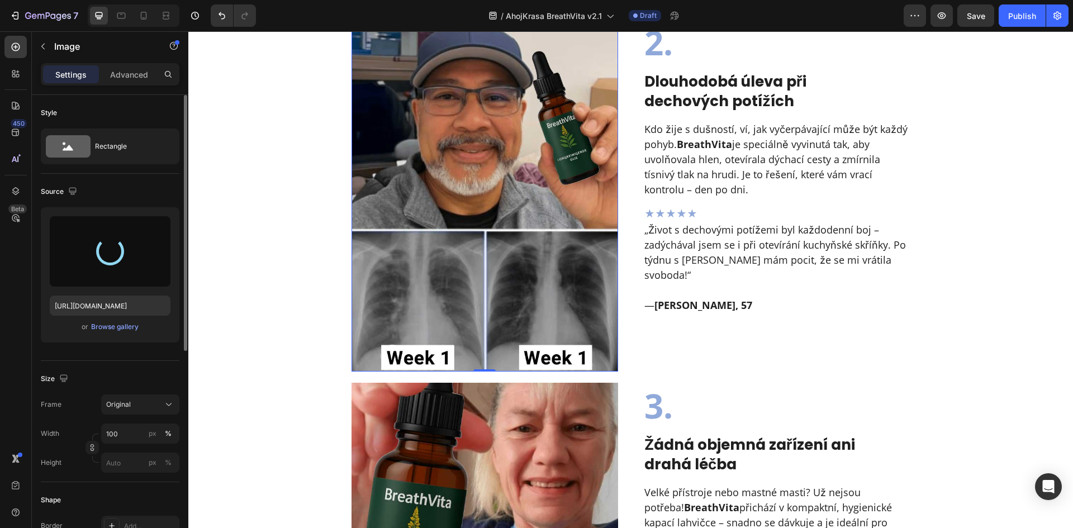
type input "https://cdn.shopify.com/s/files/1/0657/6783/3683/files/gempages_578032762192134…"
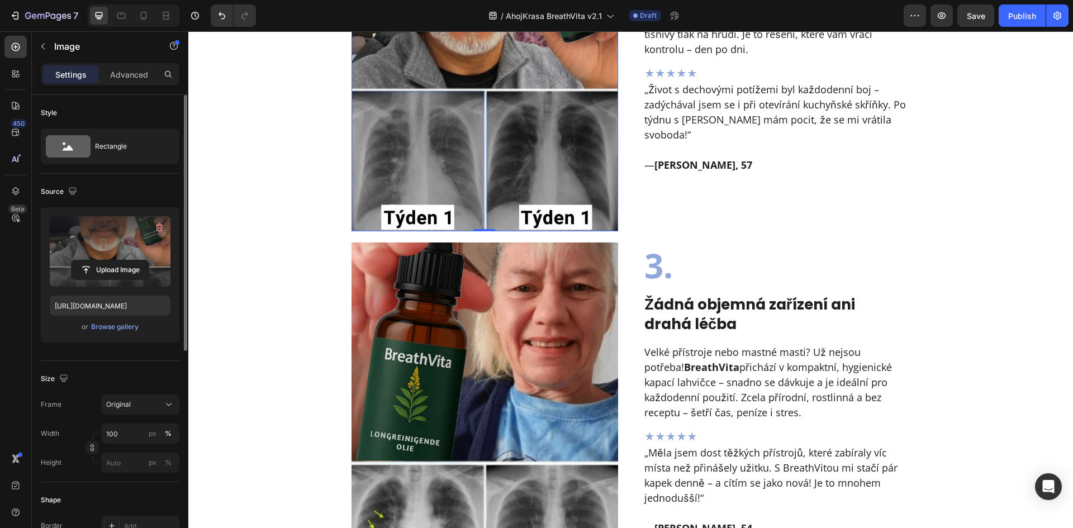
scroll to position [1192, 0]
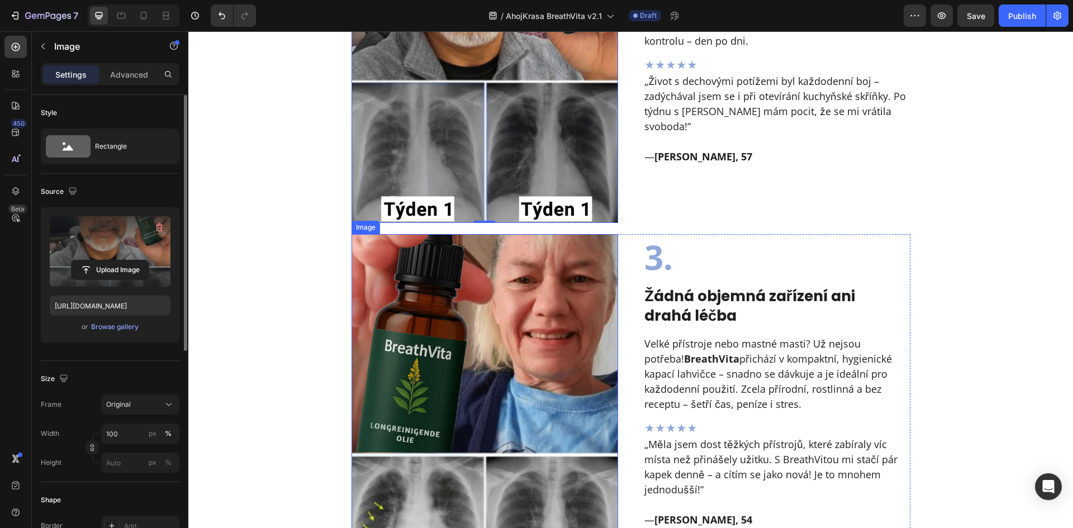
click at [525, 325] on img at bounding box center [485, 412] width 267 height 356
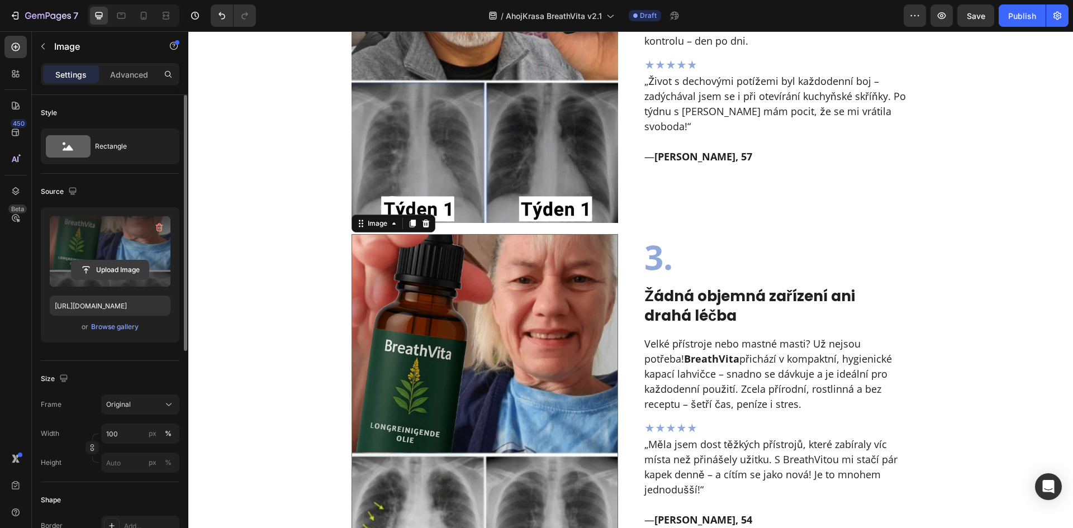
click at [88, 267] on input "file" at bounding box center [110, 269] width 77 height 19
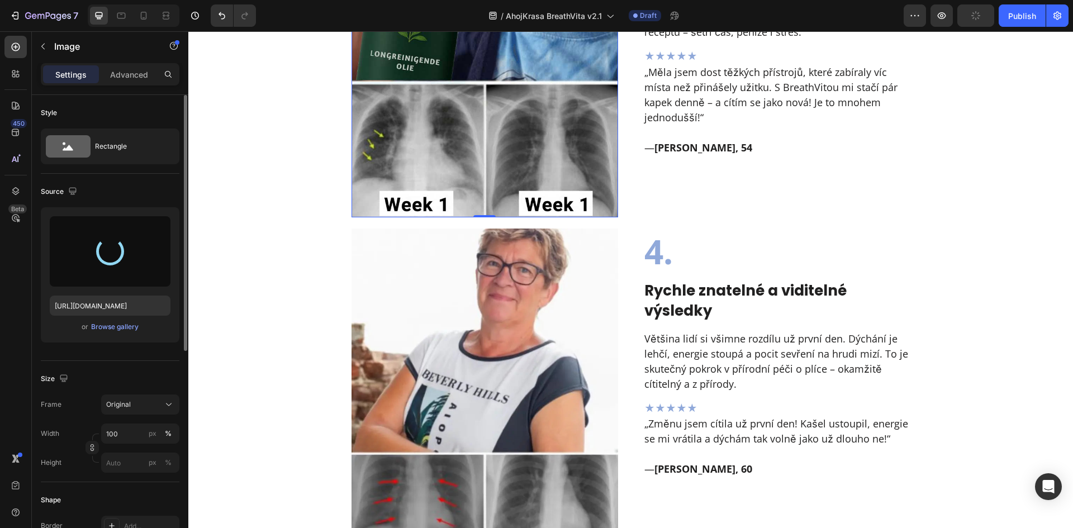
scroll to position [1565, 0]
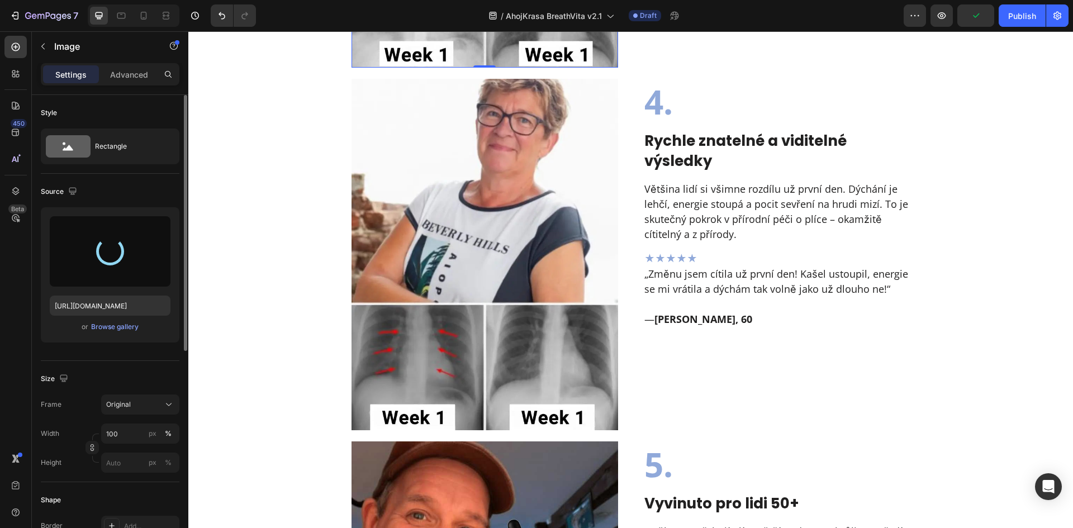
type input "https://cdn.shopify.com/s/files/1/0657/6783/3683/files/gempages_578032762192134…"
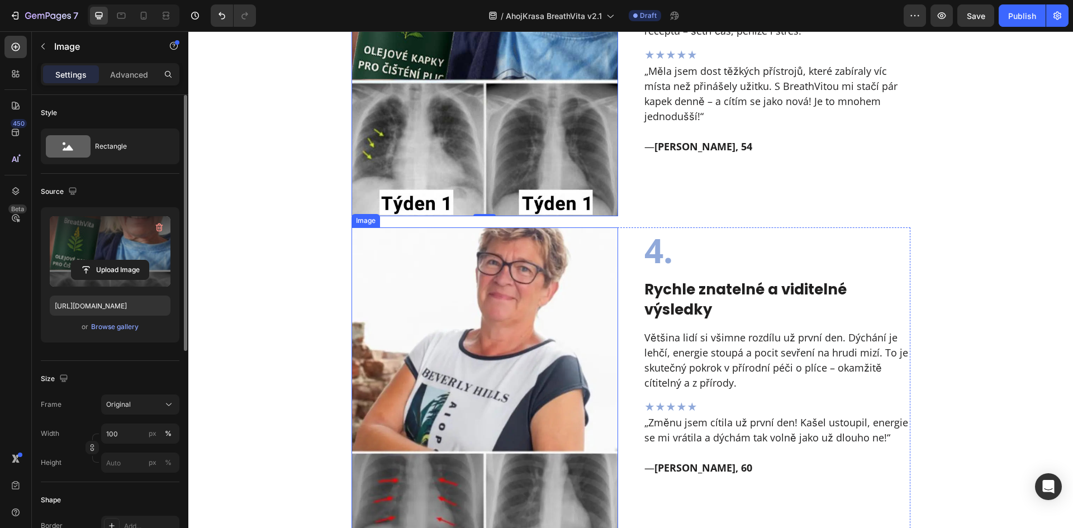
scroll to position [1639, 0]
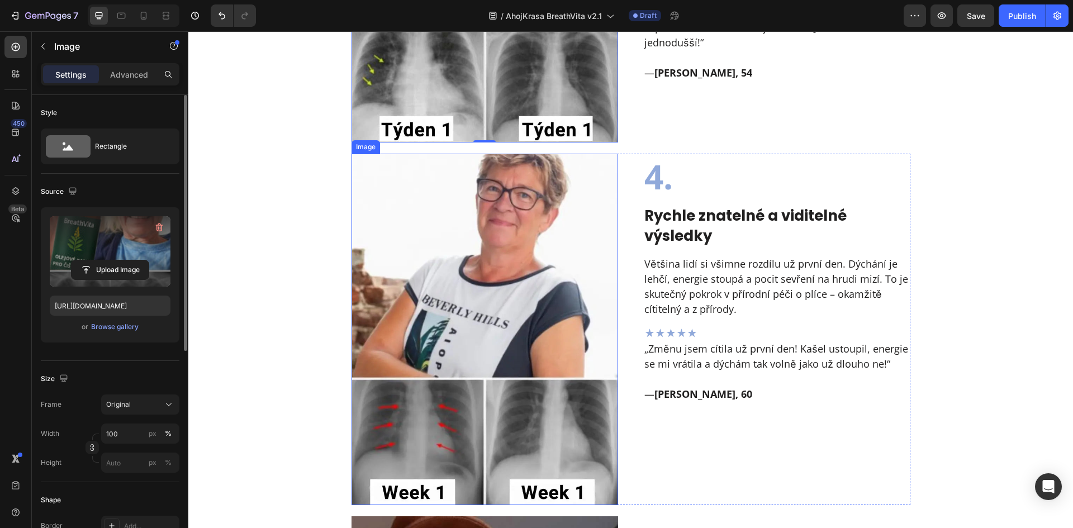
click at [487, 379] on img at bounding box center [485, 329] width 267 height 351
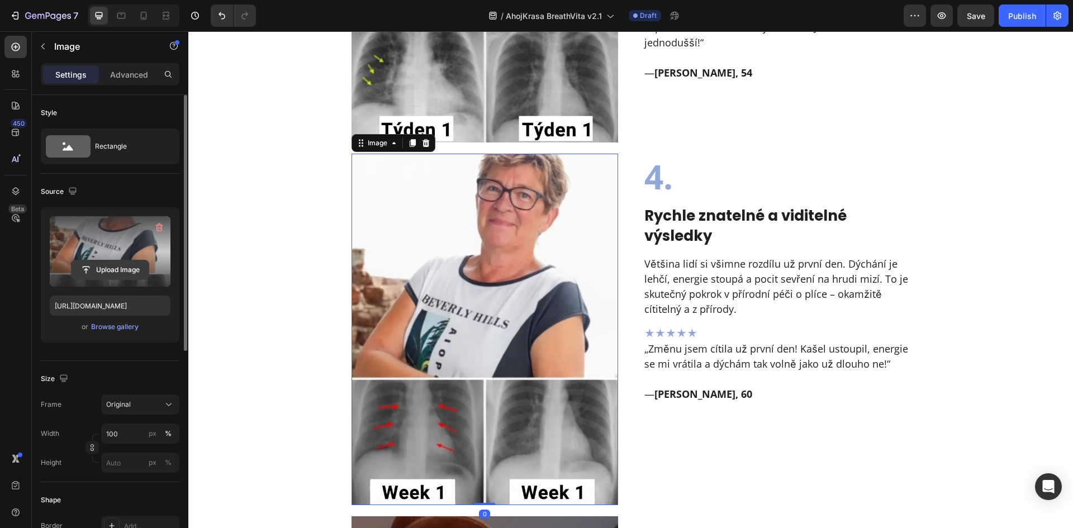
click at [120, 272] on input "file" at bounding box center [110, 269] width 77 height 19
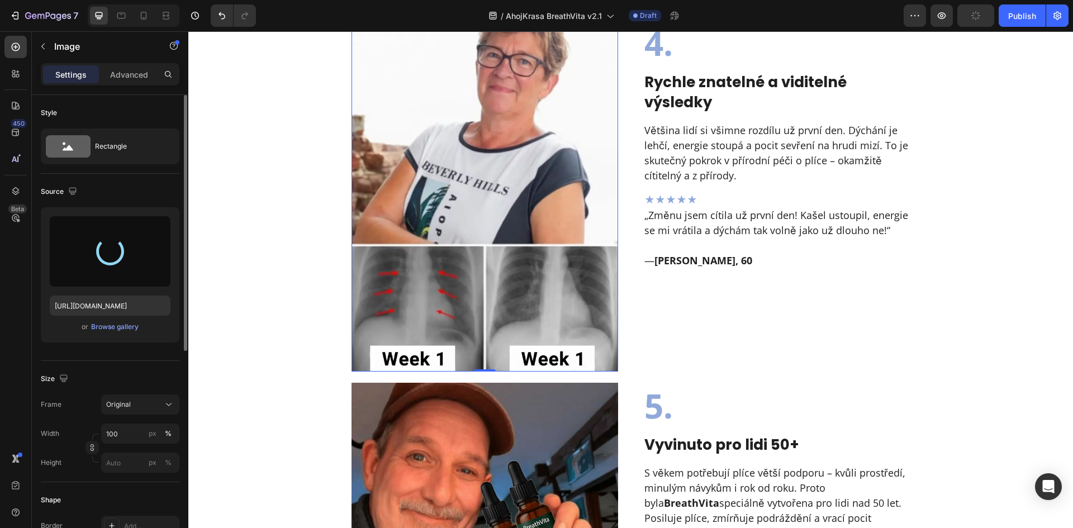
scroll to position [1789, 0]
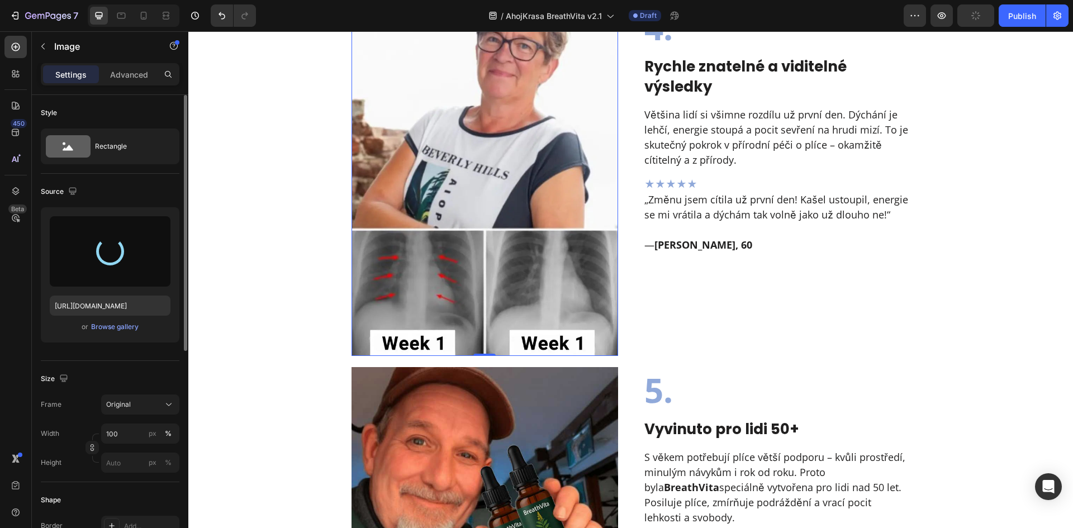
type input "https://cdn.shopify.com/s/files/1/0657/6783/3683/files/gempages_578032762192134…"
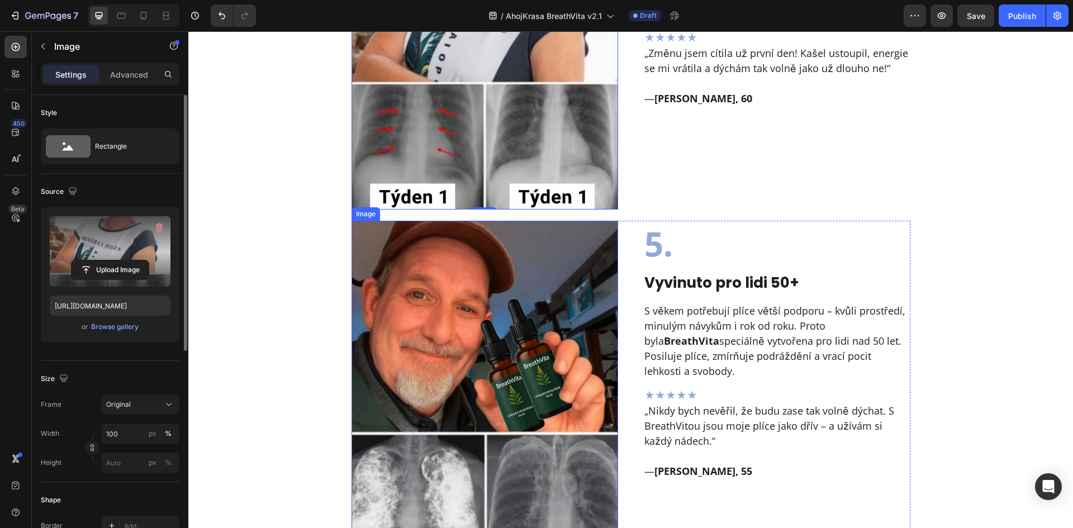
scroll to position [1938, 0]
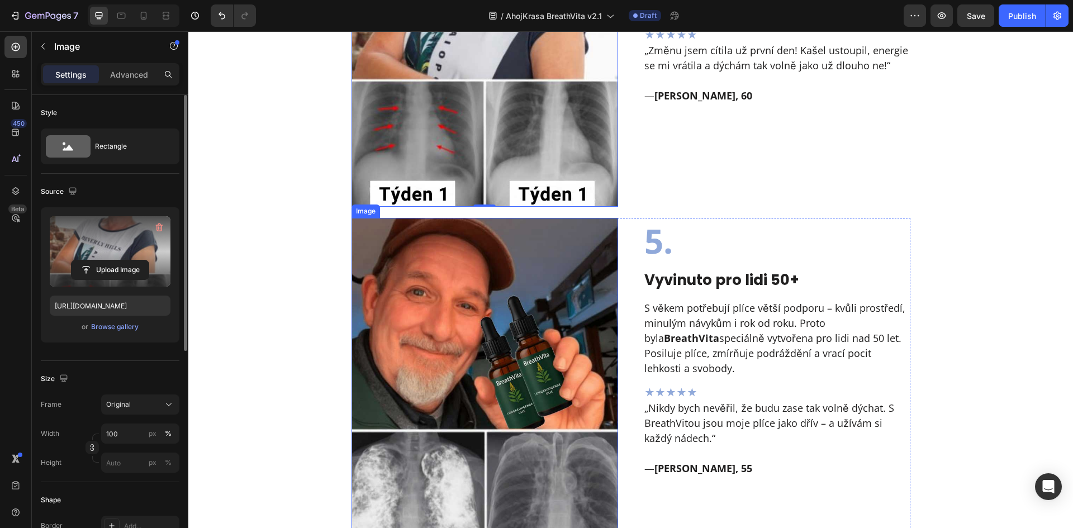
click at [447, 359] on img at bounding box center [485, 394] width 267 height 352
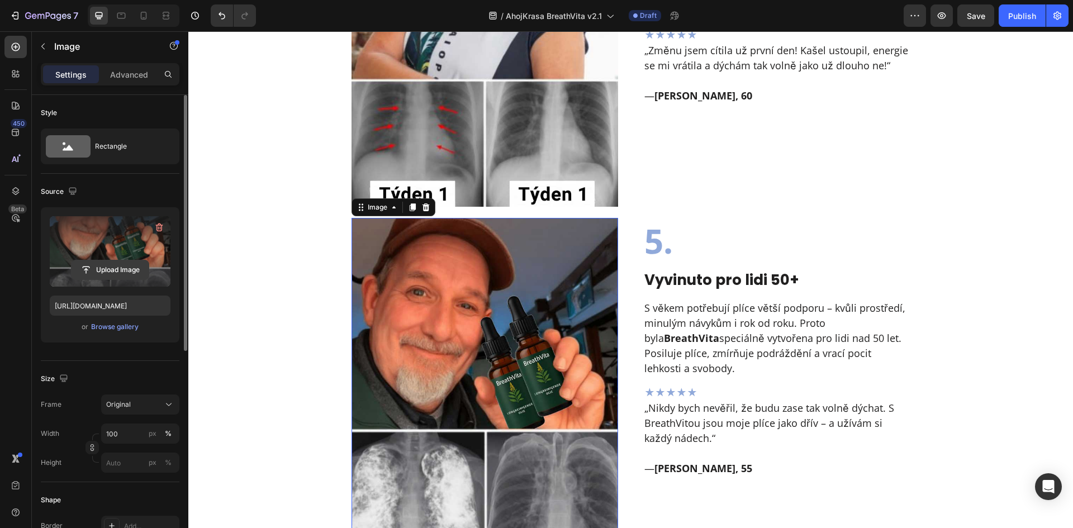
click at [106, 272] on input "file" at bounding box center [110, 269] width 77 height 19
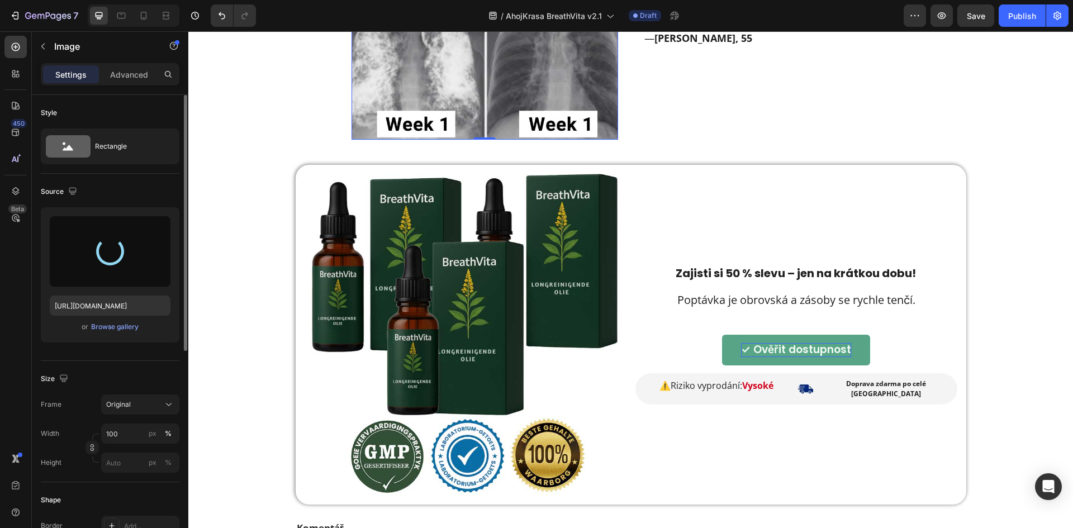
scroll to position [2459, 0]
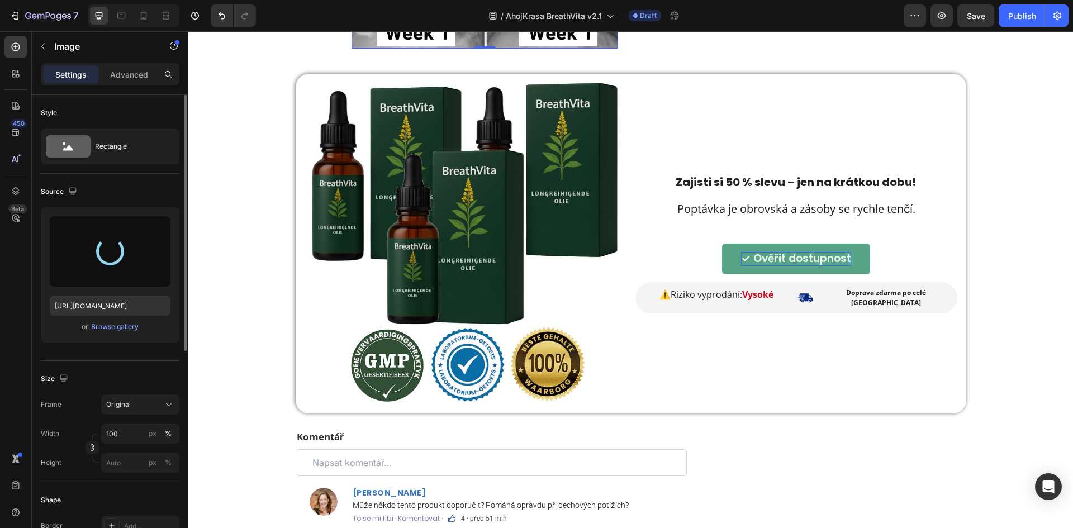
type input "https://cdn.shopify.com/s/files/1/0657/6783/3683/files/gempages_578032762192134…"
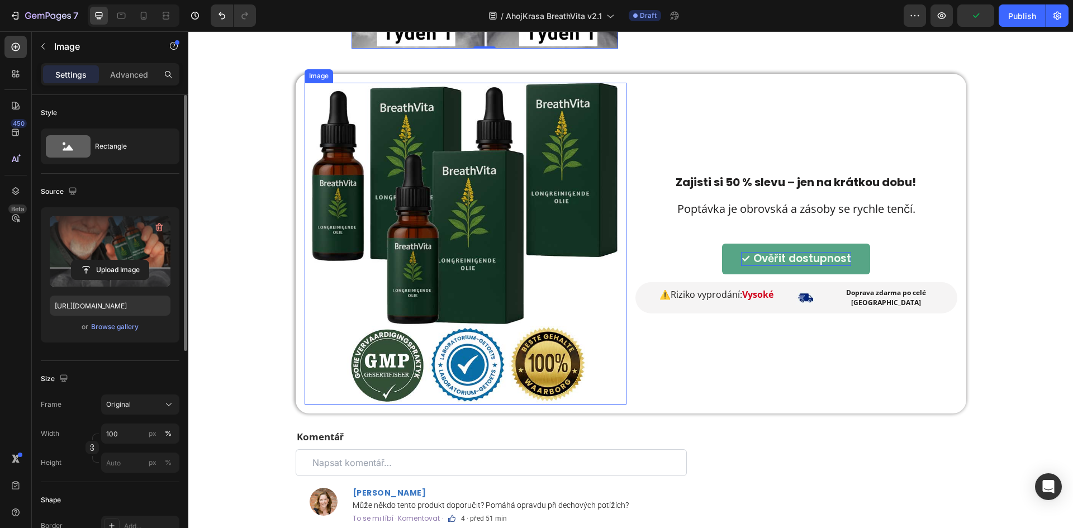
click at [525, 228] on img at bounding box center [466, 244] width 322 height 322
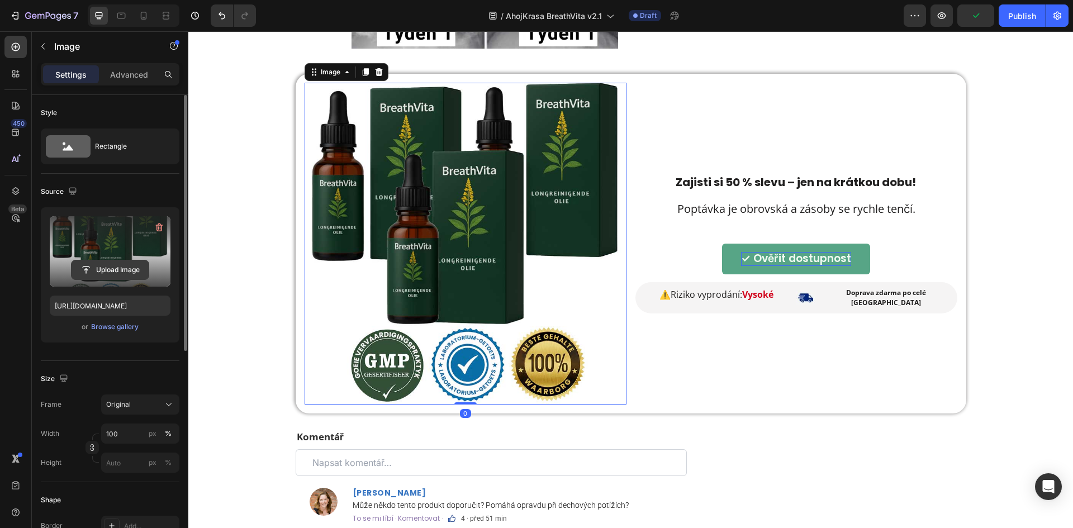
click at [84, 268] on input "file" at bounding box center [110, 269] width 77 height 19
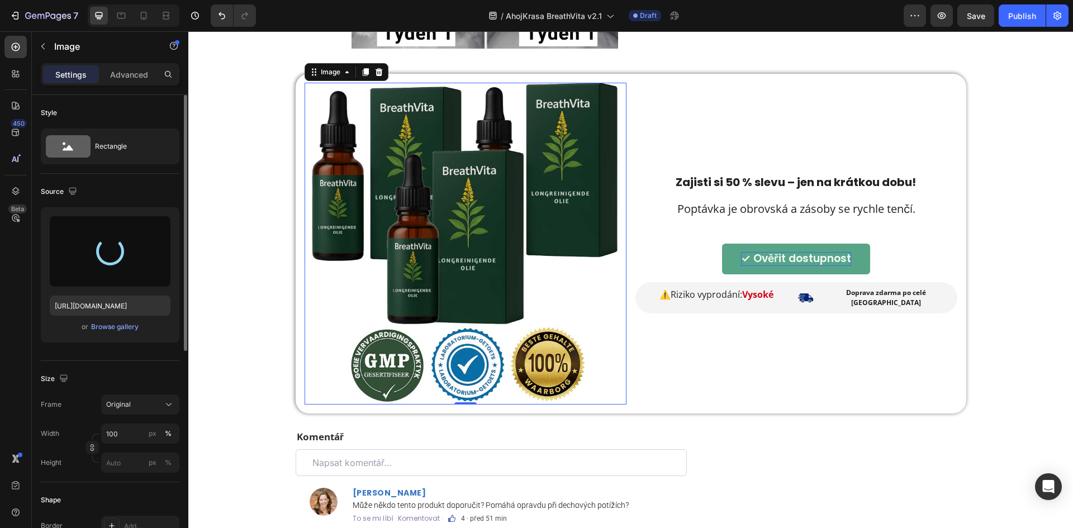
type input "https://cdn.shopify.com/s/files/1/0657/6783/3683/files/gempages_578032762192134…"
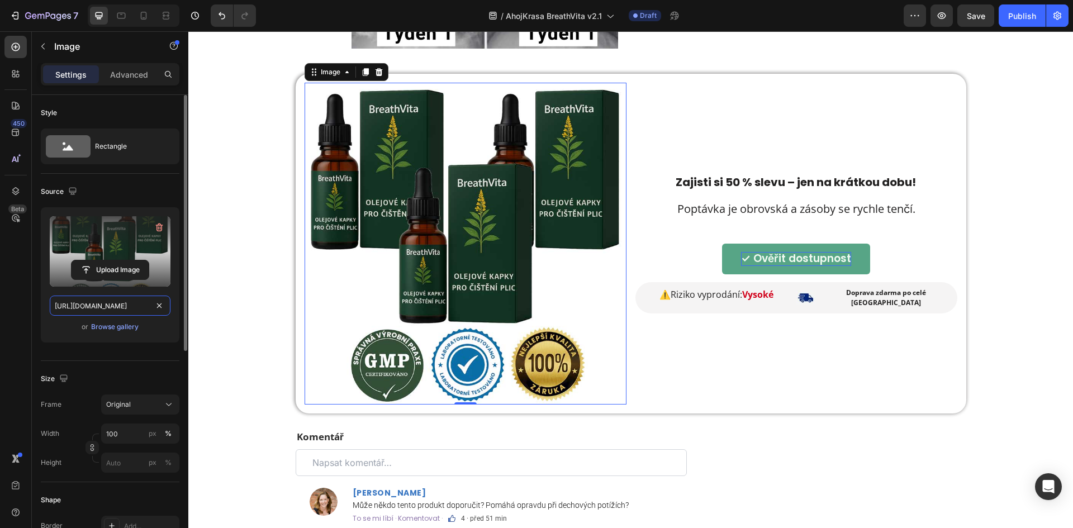
click at [94, 302] on input "https://cdn.shopify.com/s/files/1/0657/6783/3683/files/gempages_578032762192134…" at bounding box center [110, 306] width 121 height 20
click at [113, 18] on div at bounding box center [121, 16] width 18 height 18
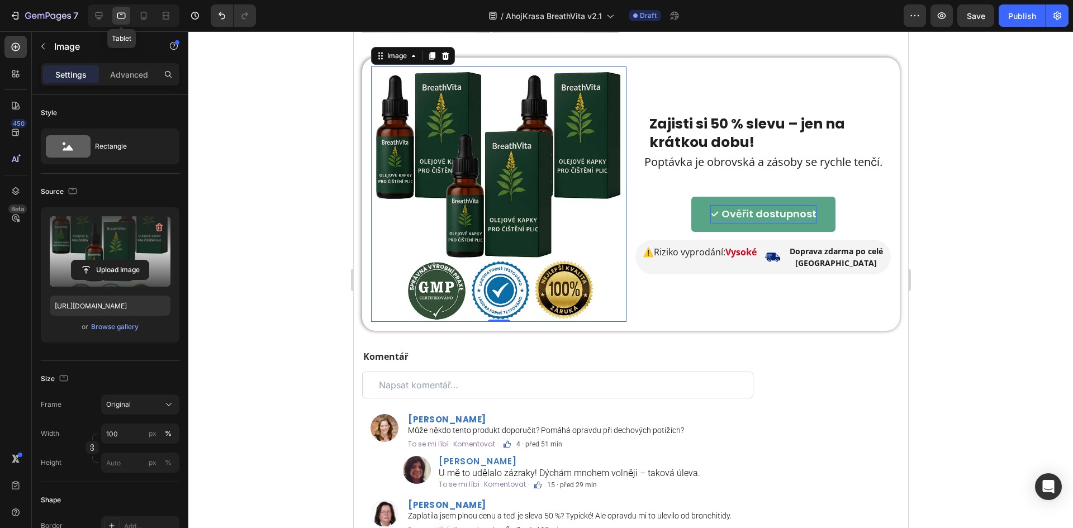
scroll to position [2284, 0]
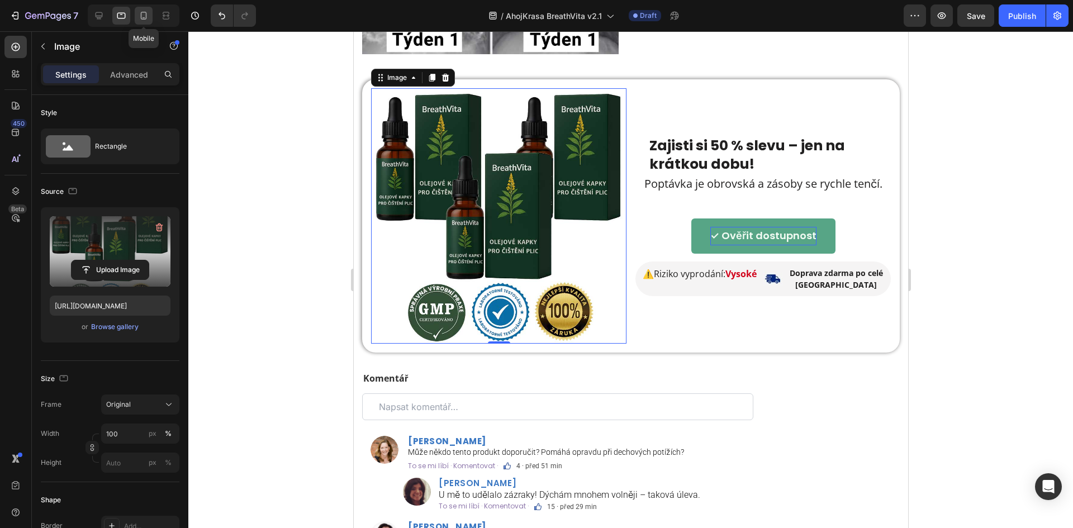
click at [145, 16] on icon at bounding box center [143, 15] width 11 height 11
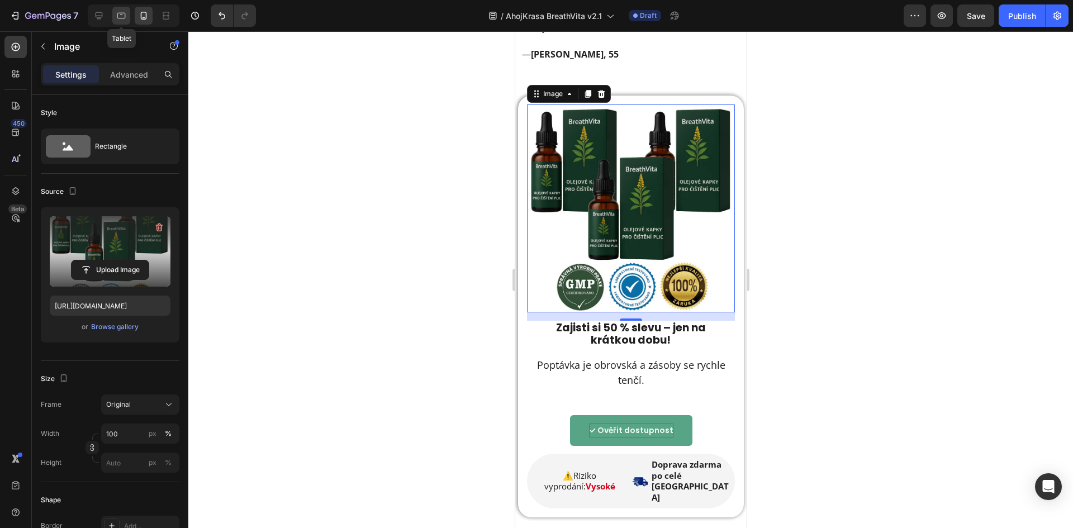
scroll to position [3308, 0]
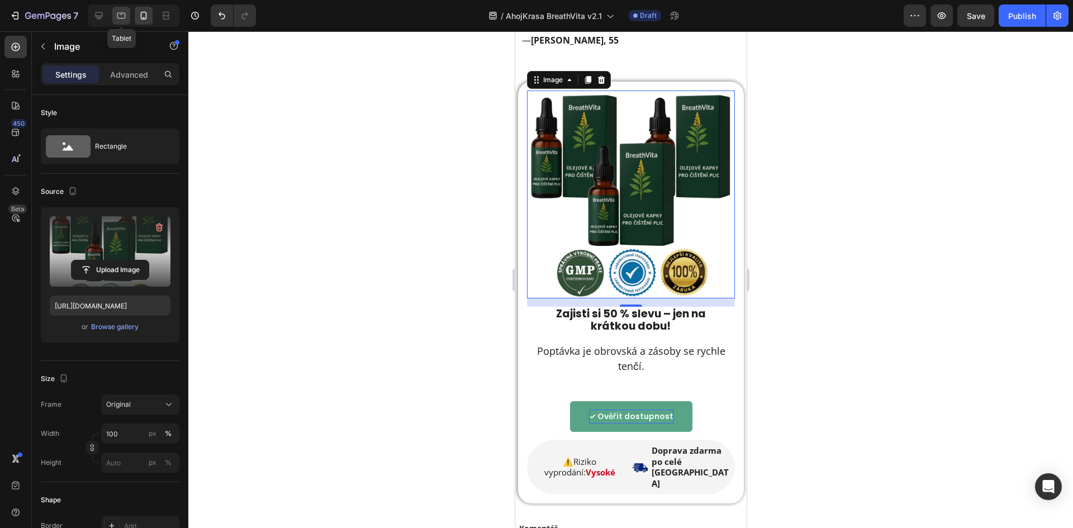
click at [123, 16] on icon at bounding box center [121, 15] width 11 height 11
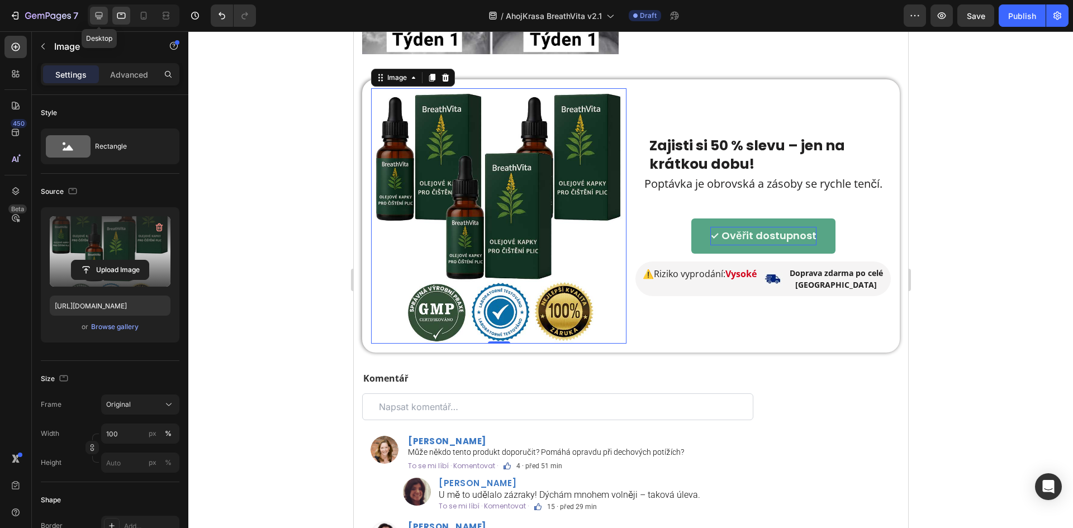
click at [107, 15] on div at bounding box center [99, 16] width 18 height 18
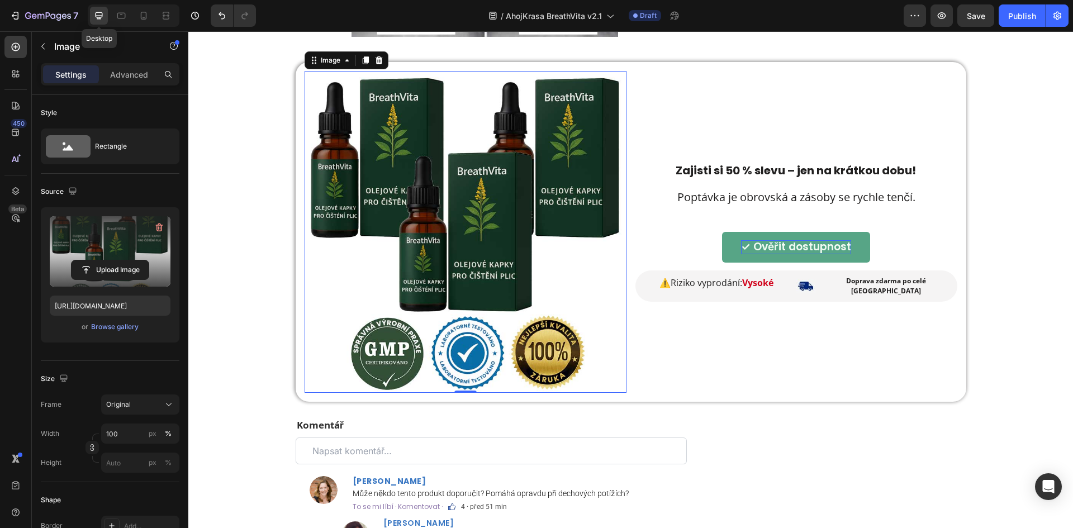
scroll to position [2472, 0]
click at [120, 14] on icon at bounding box center [121, 15] width 11 height 11
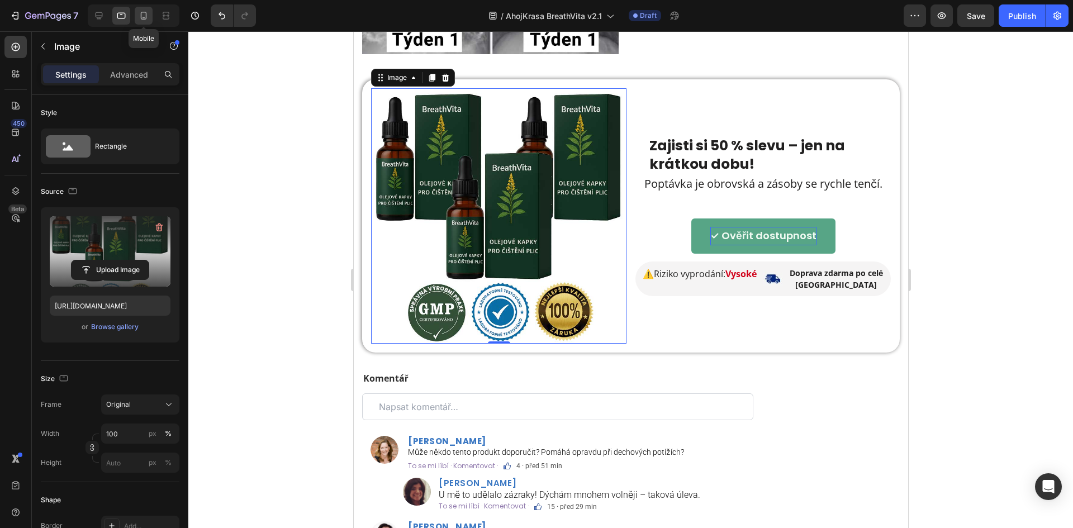
click at [140, 13] on icon at bounding box center [143, 15] width 11 height 11
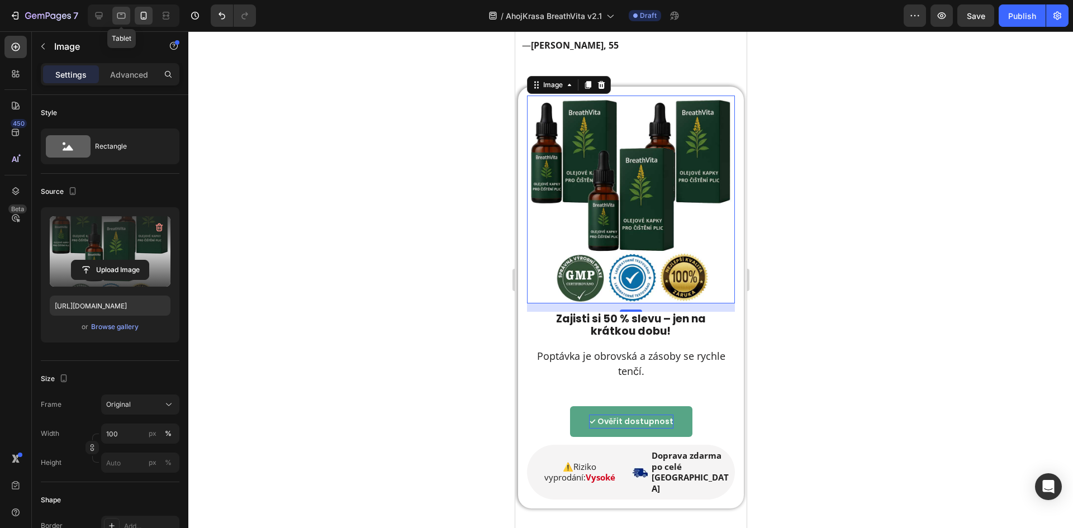
scroll to position [3308, 0]
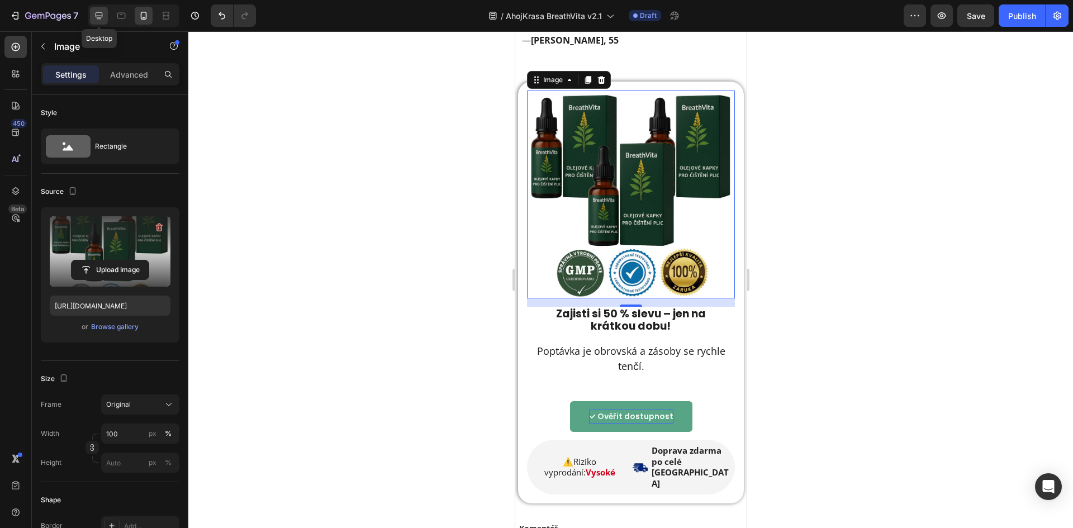
click at [108, 11] on div at bounding box center [99, 16] width 18 height 18
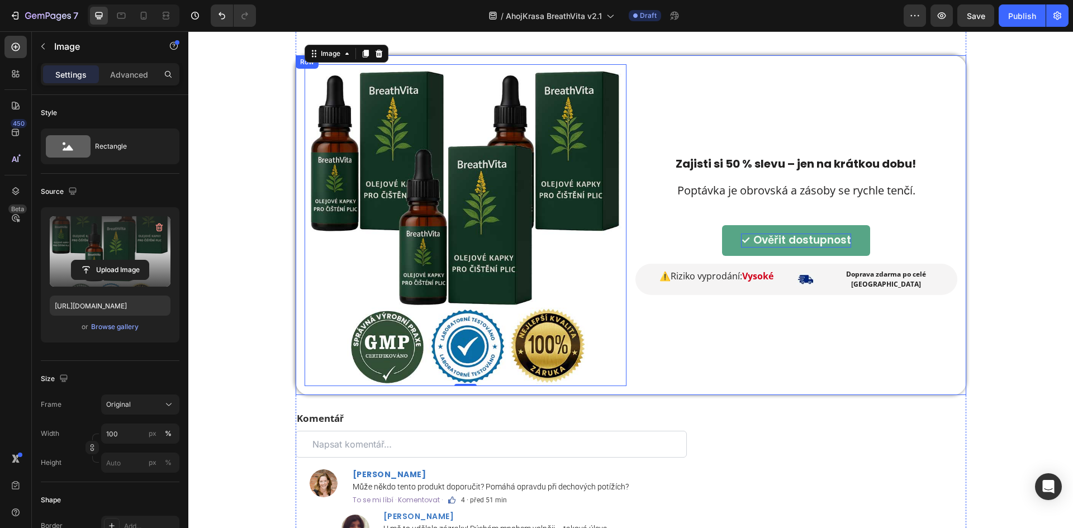
scroll to position [2472, 0]
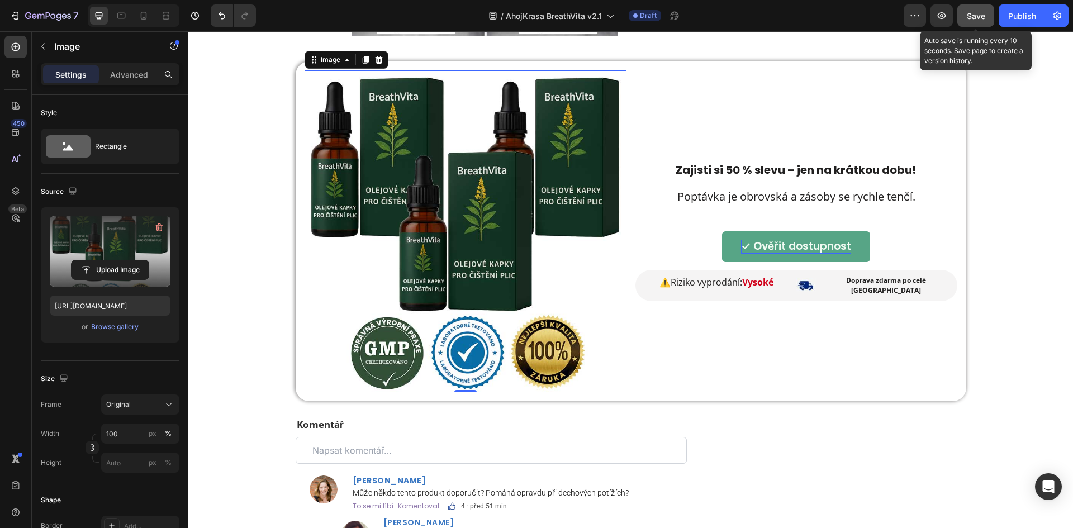
click at [977, 21] on div "Save" at bounding box center [976, 16] width 18 height 12
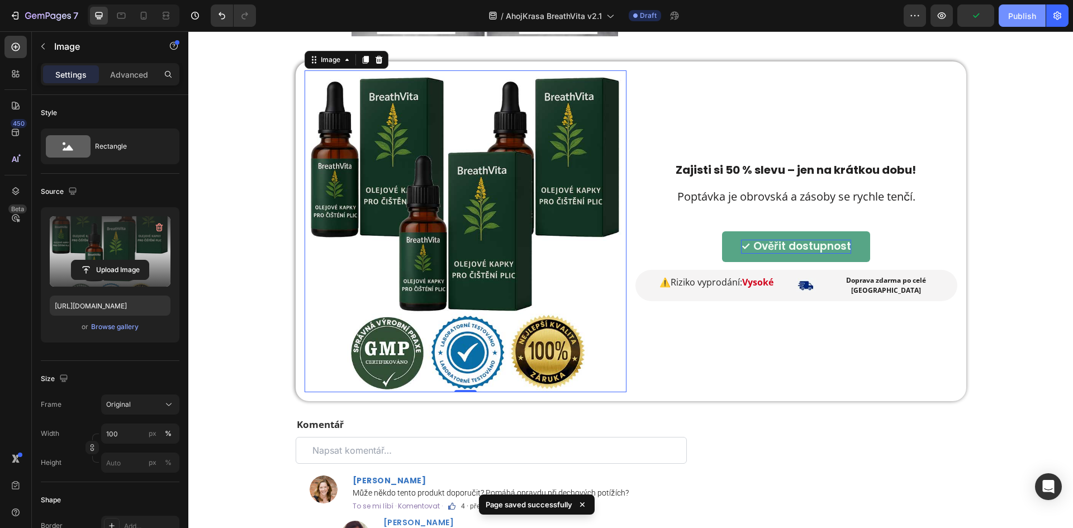
click at [1009, 16] on div "Publish" at bounding box center [1022, 16] width 28 height 12
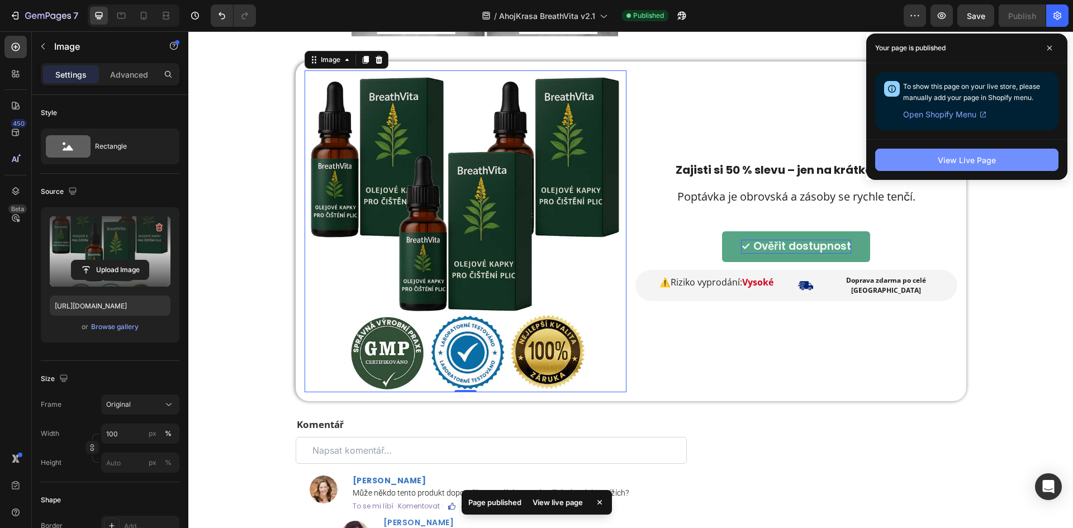
click at [933, 162] on button "View Live Page" at bounding box center [966, 160] width 183 height 22
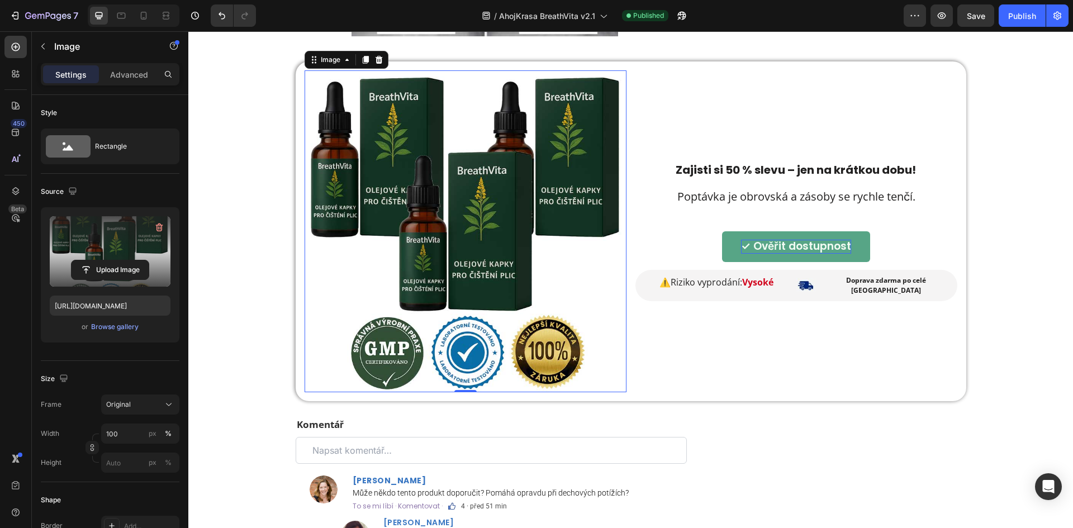
click at [915, 27] on div "7 Version history / AhojKrasa BreathVita v2.1 Published Preview Save Publish" at bounding box center [536, 16] width 1073 height 32
click at [916, 22] on button "button" at bounding box center [915, 15] width 22 height 22
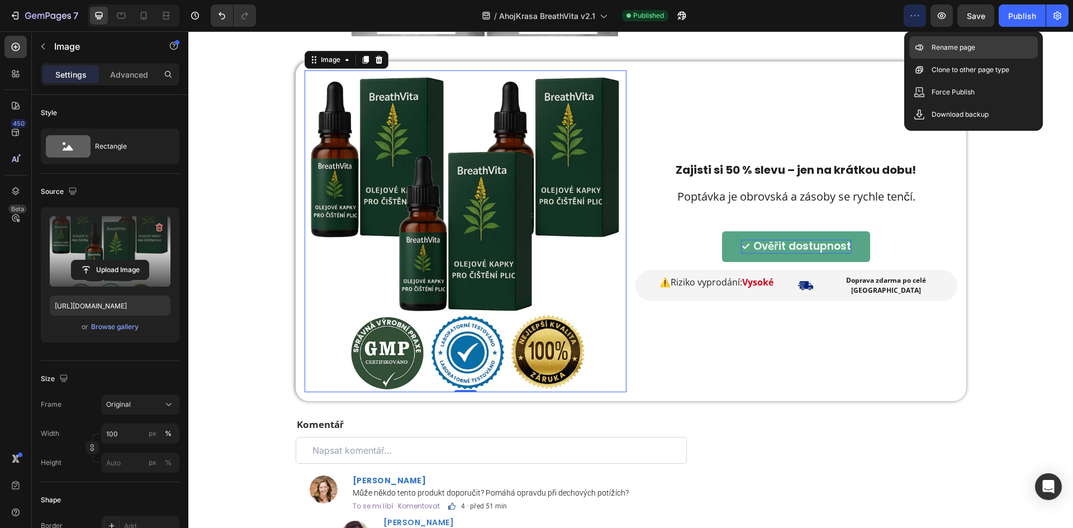
click at [923, 49] on icon at bounding box center [919, 47] width 11 height 11
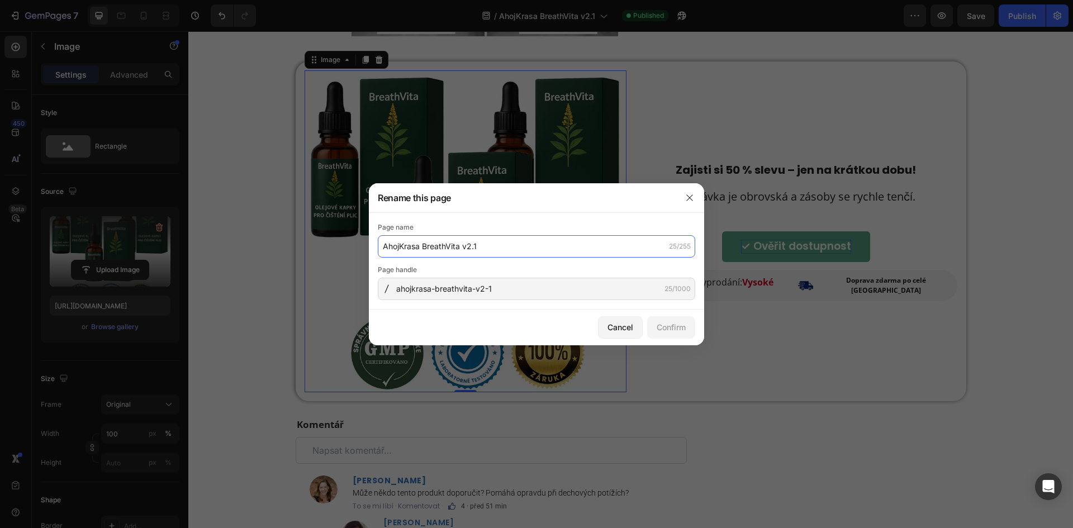
click at [535, 255] on input "AhojKrasa BreathVita v2.1" at bounding box center [536, 246] width 317 height 22
paste input "BreathVita – Přírodní kapky pro zdravé plíce | [GEOGRAPHIC_DATA]"
type input "BreathVita – Přírodní kapky pro zdravé plíce | [GEOGRAPHIC_DATA]"
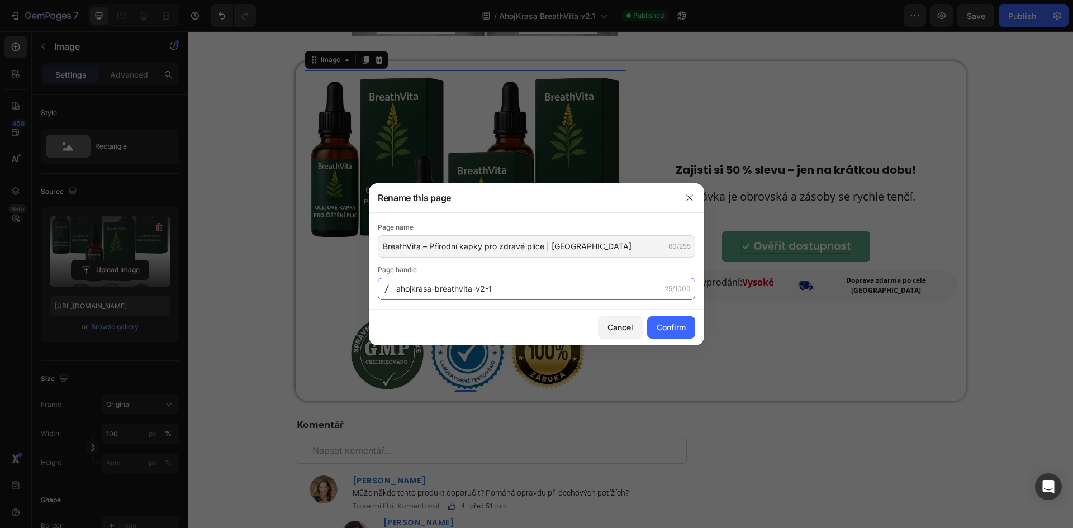
click at [501, 282] on input "ahojkrasa-breathvita-v2-1" at bounding box center [536, 289] width 317 height 22
paste input "breathvita-plicni-kapky-cz"
type input "breathvita-plicni-kapky-cz"
click at [671, 323] on div "Confirm" at bounding box center [671, 327] width 29 height 12
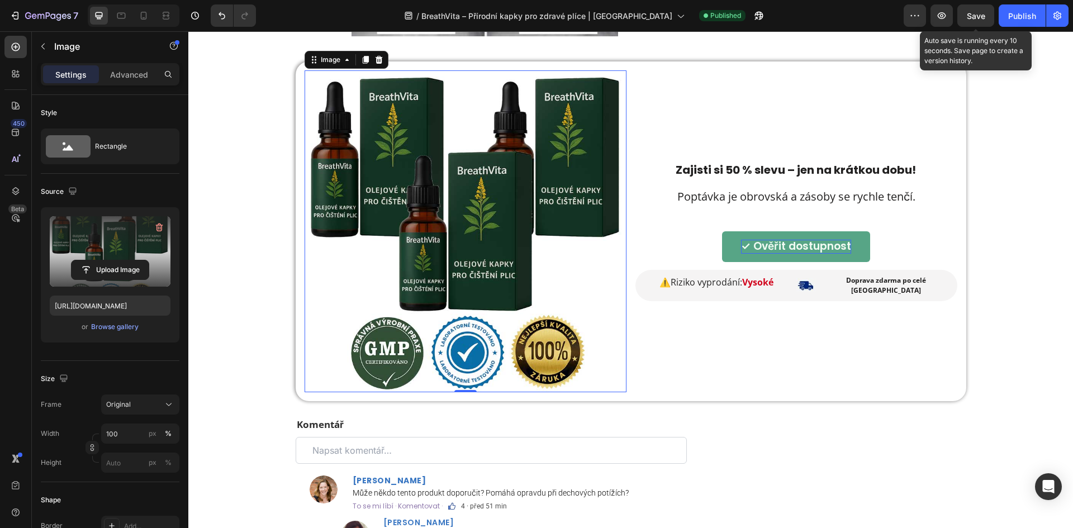
click at [981, 15] on span "Save" at bounding box center [976, 16] width 18 height 10
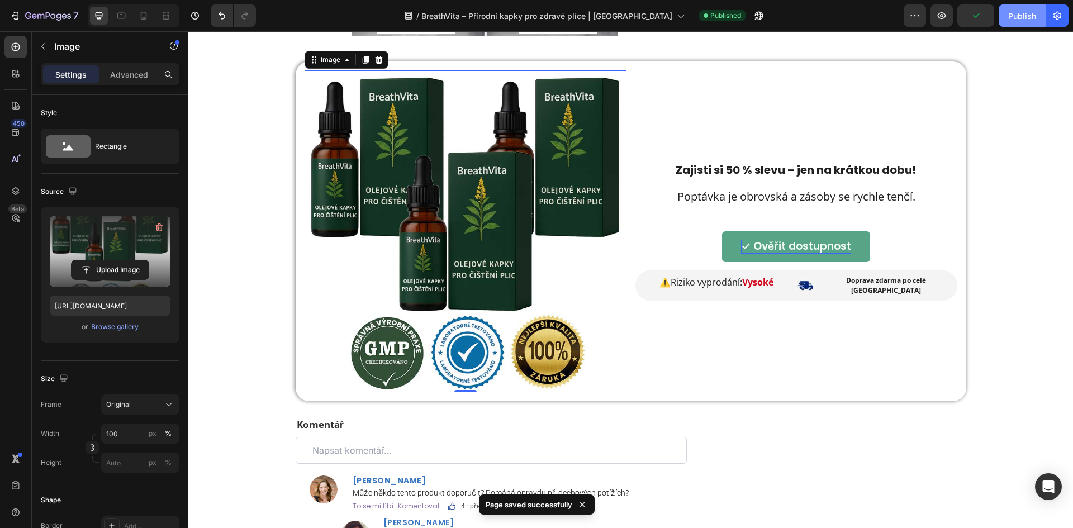
click at [1006, 25] on button "Publish" at bounding box center [1022, 15] width 47 height 22
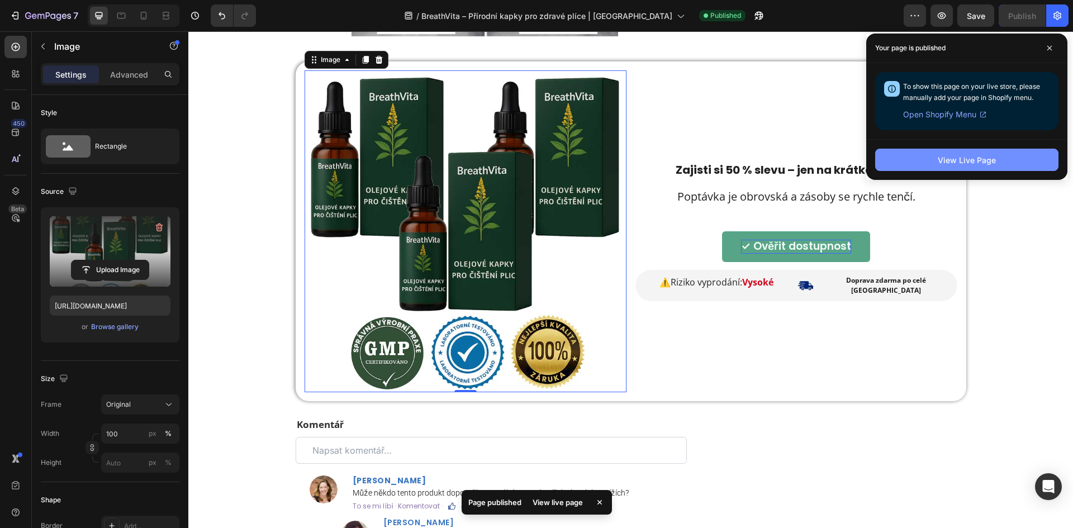
click at [907, 163] on button "View Live Page" at bounding box center [966, 160] width 183 height 22
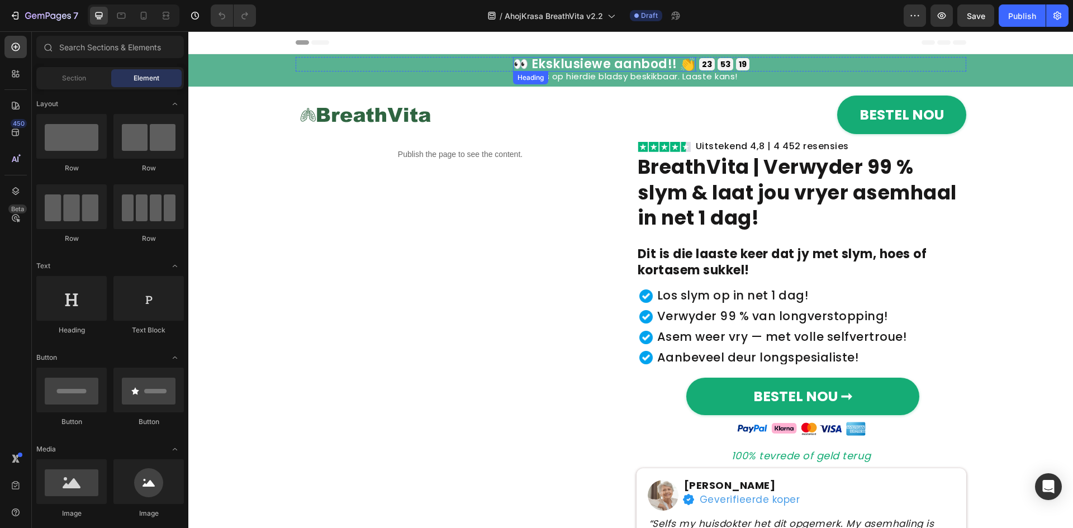
click at [658, 60] on h2 "👀 Eksklusiewe aanbod!! 👏" at bounding box center [604, 64] width 183 height 15
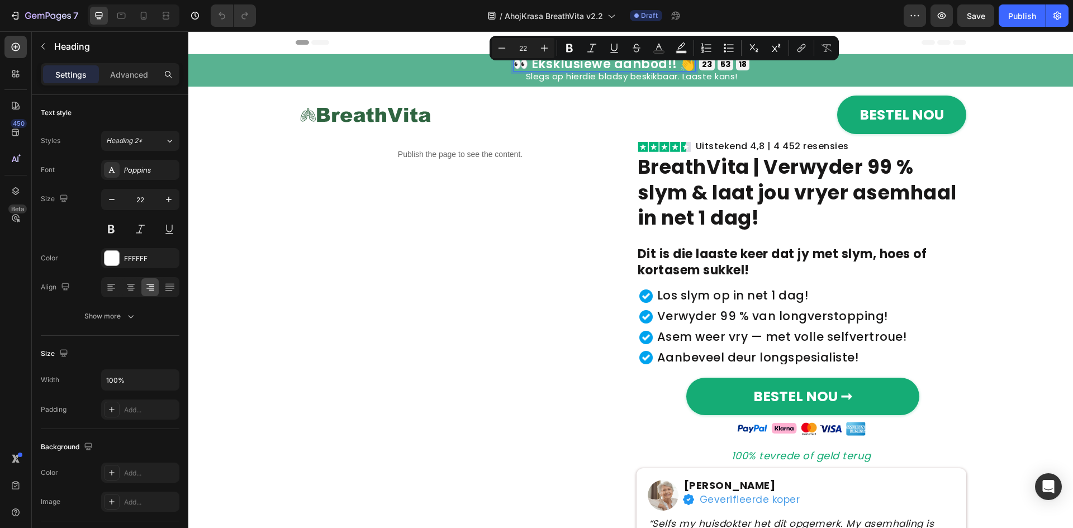
click at [674, 63] on p "👀 Eksklusiewe aanbod!! 👏" at bounding box center [604, 64] width 183 height 15
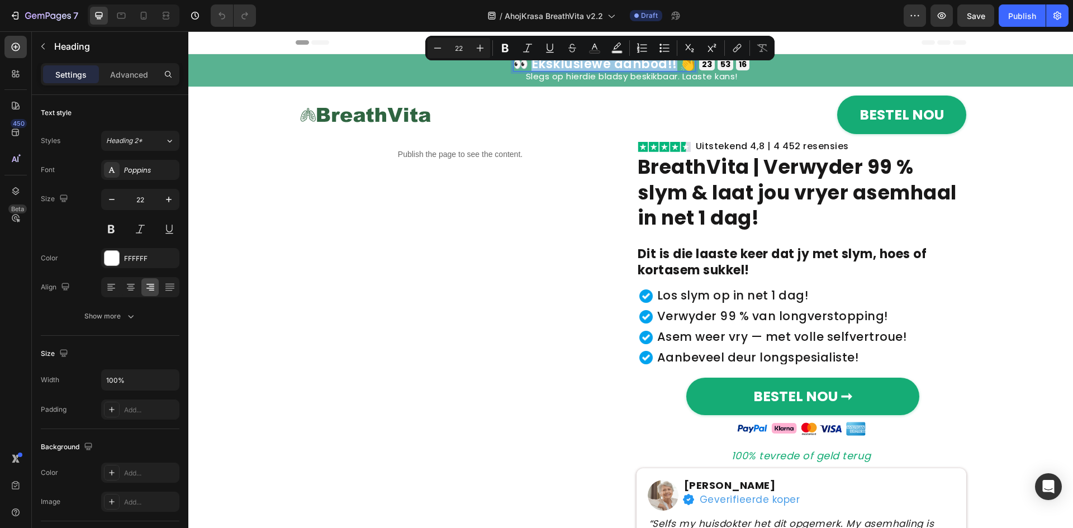
drag, startPoint x: 671, startPoint y: 62, endPoint x: 722, endPoint y: 91, distance: 59.1
click at [532, 57] on p "👀 Eksklusiewe aanbod!! 👏" at bounding box center [604, 64] width 183 height 15
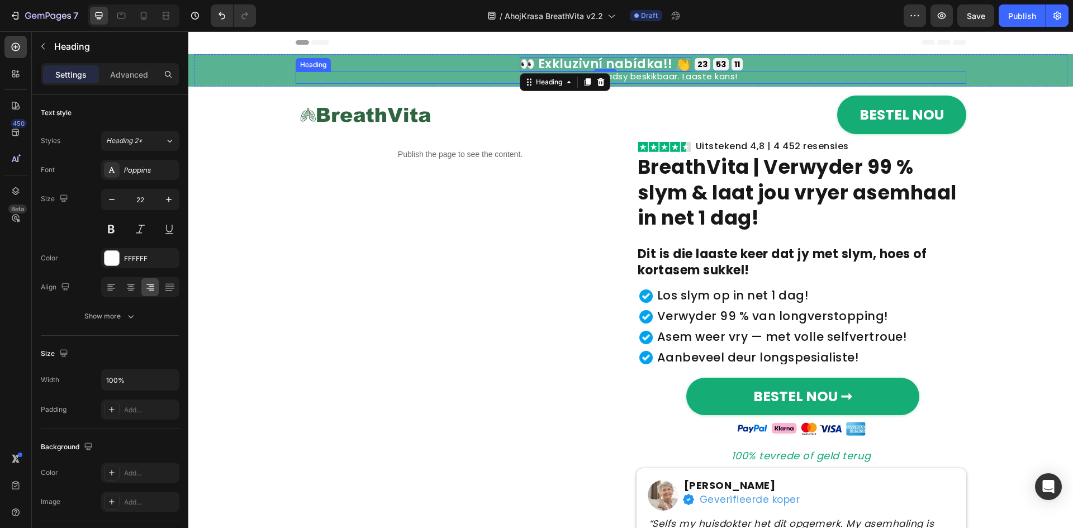
click at [678, 73] on h2 "Slegs op hierdie bladsy beskikbaar. Laaste kans!" at bounding box center [631, 78] width 671 height 12
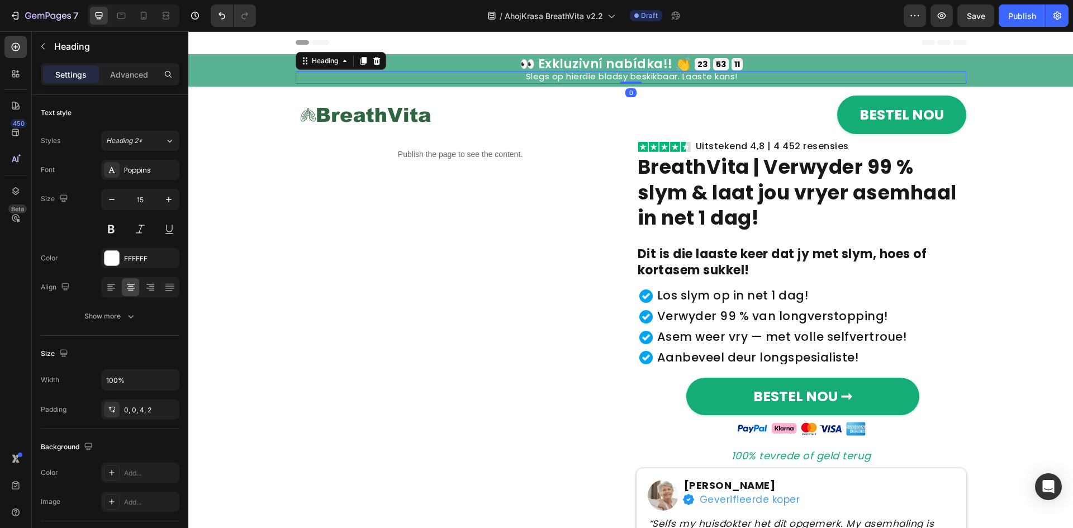
click at [678, 73] on h2 "Slegs op hierdie bladsy beskikbaar. Laaste kans!" at bounding box center [631, 78] width 671 height 12
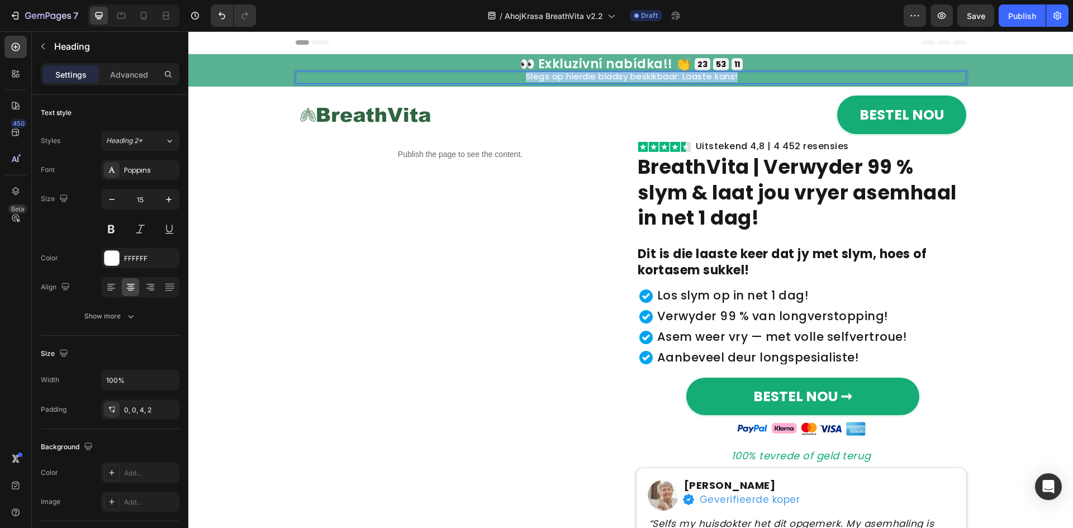
click at [678, 73] on p "Slegs op hierdie bladsy beskikbaar. Laaste kans!" at bounding box center [632, 77] width 670 height 10
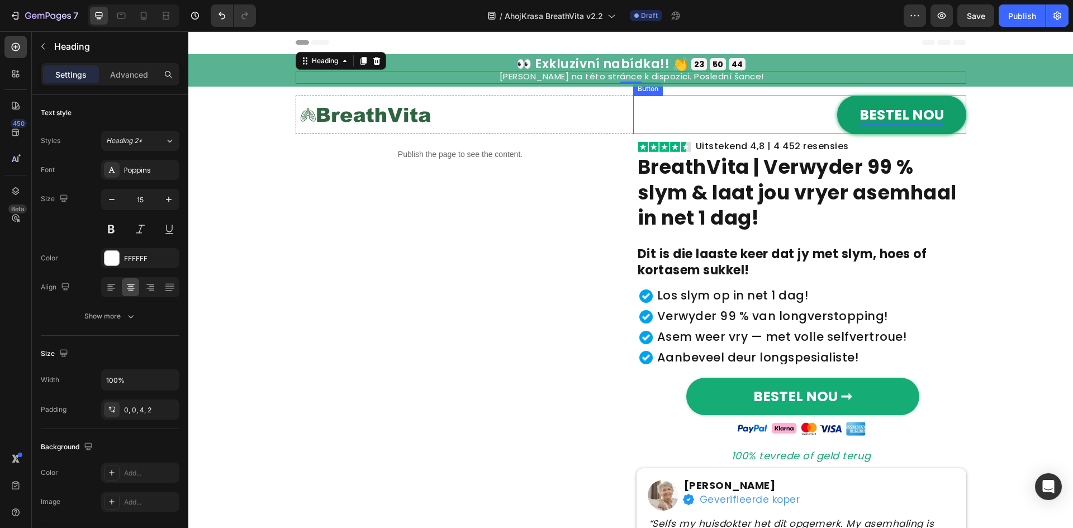
click at [875, 115] on p "BESTEL NOU" at bounding box center [902, 115] width 84 height 20
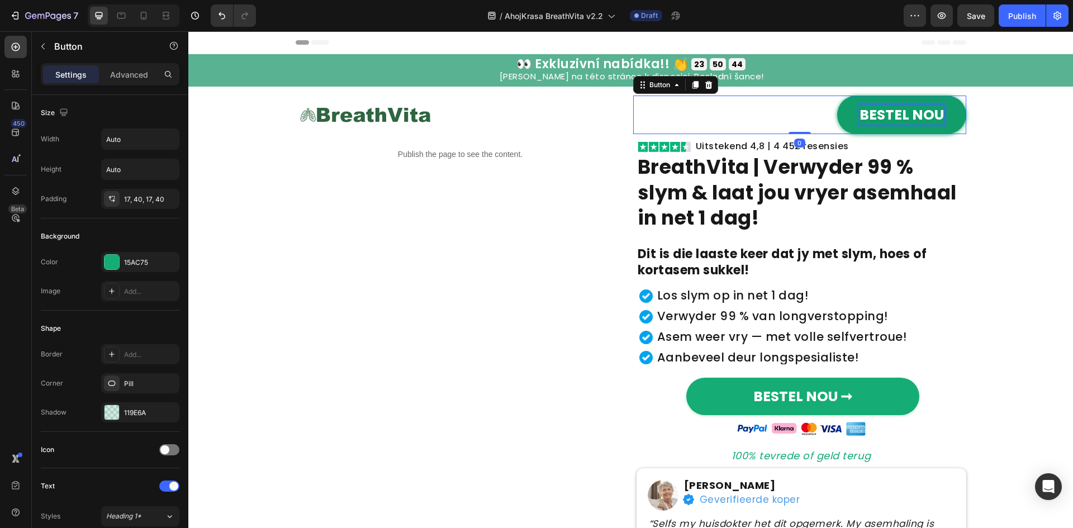
click at [875, 115] on p "BESTEL NOU" at bounding box center [902, 115] width 84 height 20
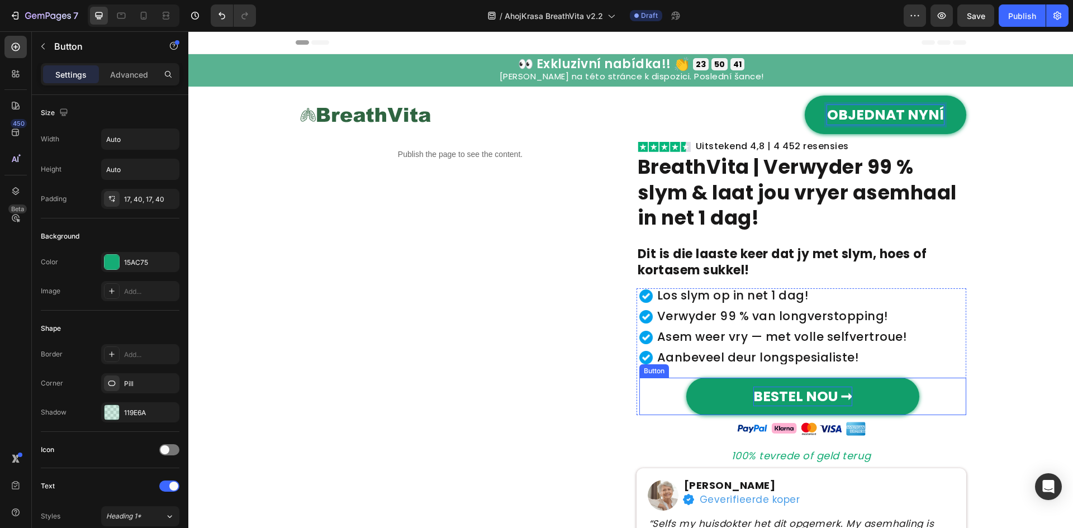
click at [789, 400] on strong "BESTEL NOU ➞" at bounding box center [802, 397] width 99 height 20
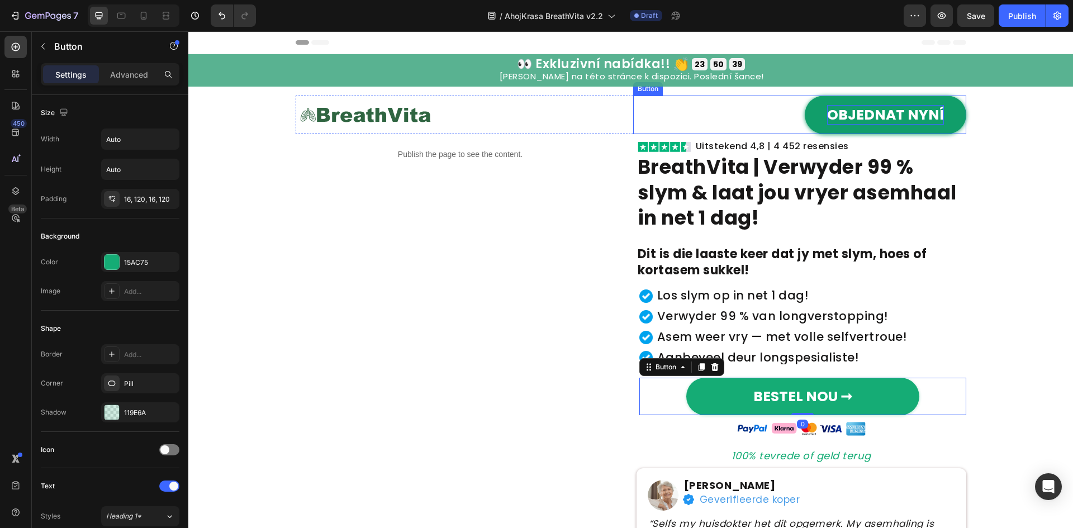
click at [819, 118] on button "OBJEDNAT NYNÍ" at bounding box center [886, 115] width 162 height 39
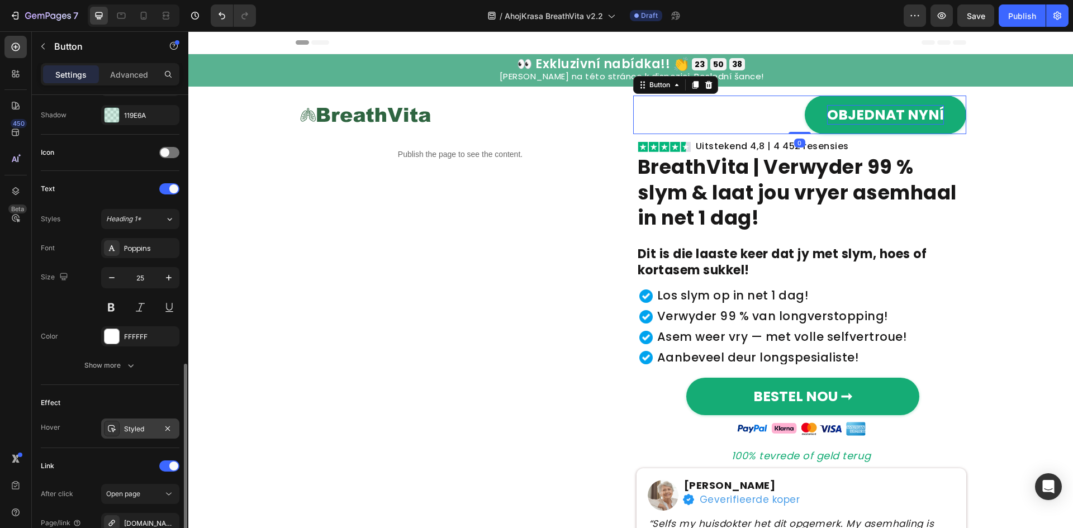
scroll to position [424, 0]
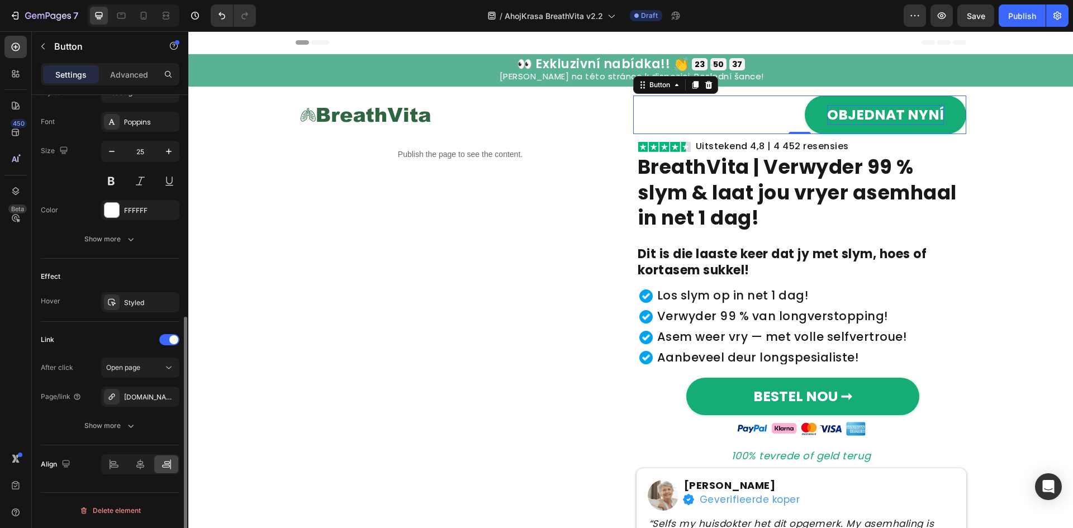
click at [144, 397] on div "Example.Com" at bounding box center [150, 397] width 53 height 10
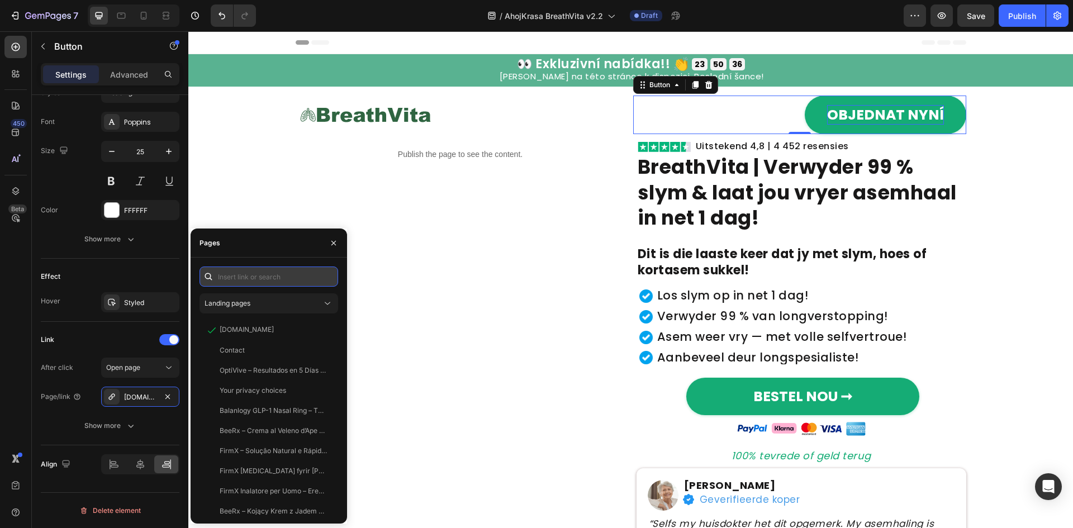
click at [241, 283] on input "text" at bounding box center [269, 277] width 139 height 20
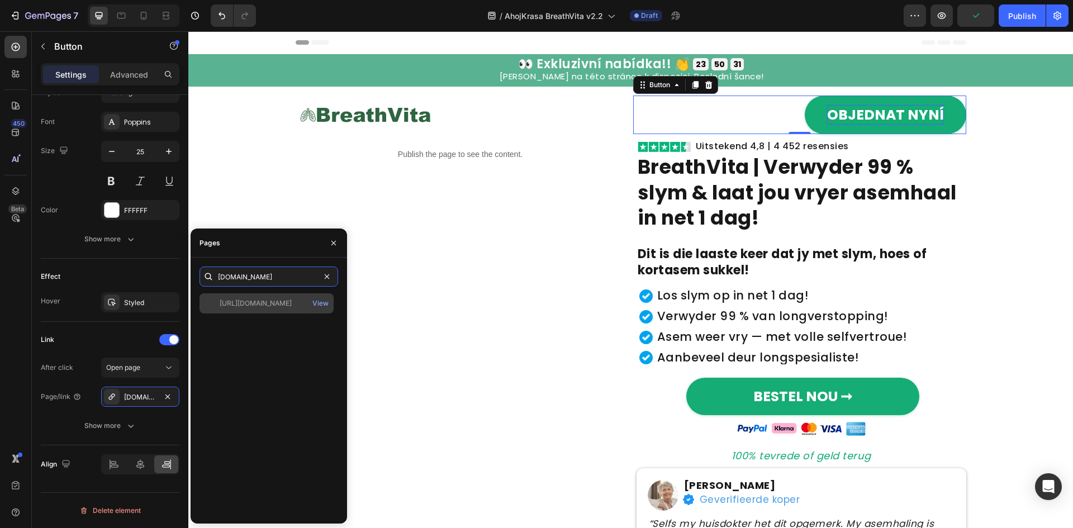
type input "example.com"
click at [258, 302] on div "https://example.com" at bounding box center [256, 303] width 72 height 10
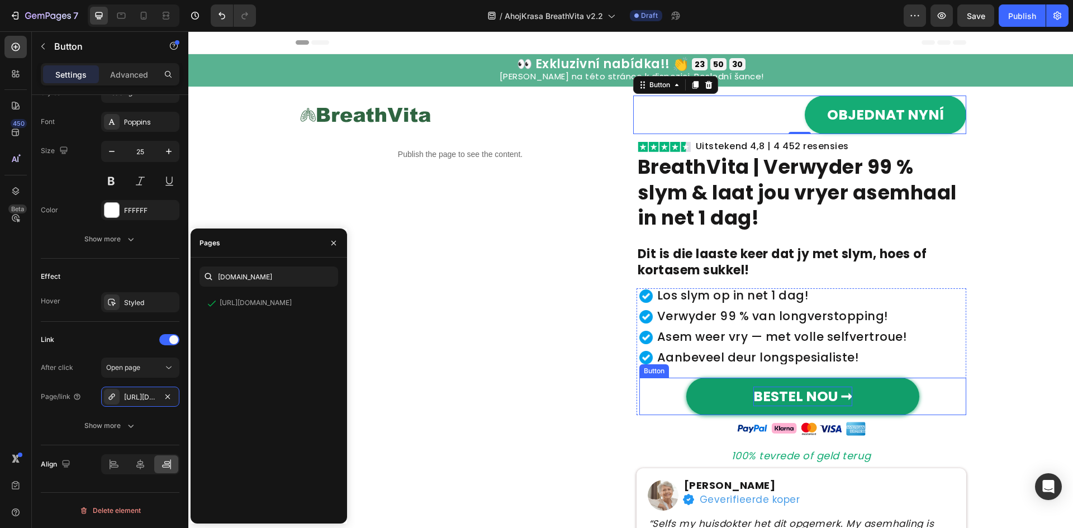
click at [833, 391] on strong "BESTEL NOU ➞" at bounding box center [802, 397] width 99 height 20
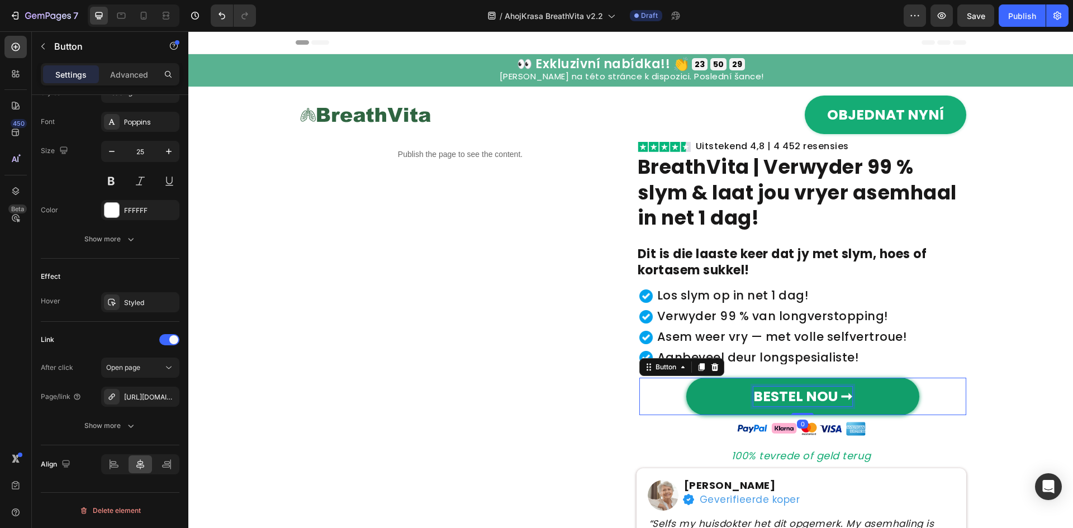
click at [831, 394] on strong "BESTEL NOU ➞" at bounding box center [802, 397] width 99 height 20
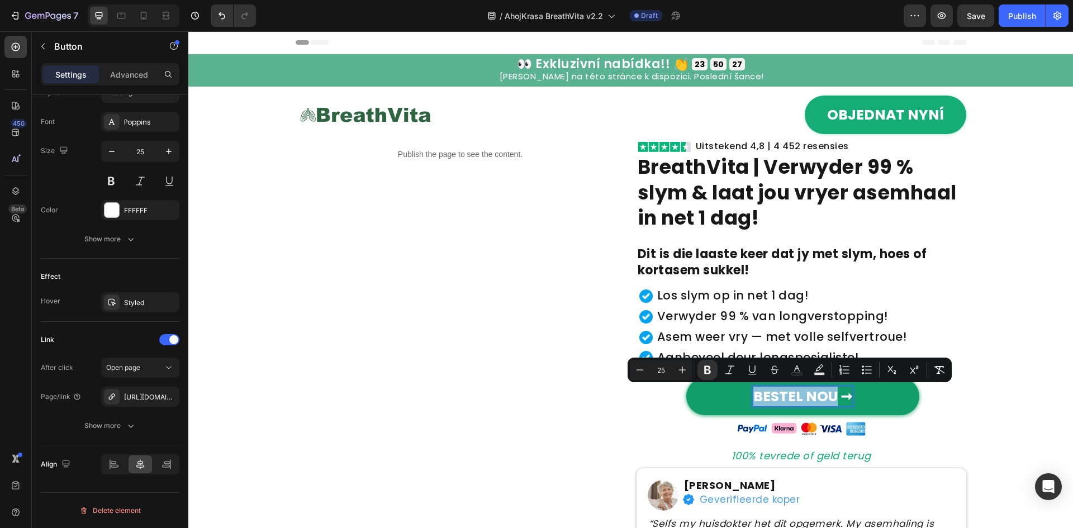
drag, startPoint x: 830, startPoint y: 394, endPoint x: 751, endPoint y: 393, distance: 79.4
click at [753, 393] on strong "BESTEL NOU ➞" at bounding box center [802, 397] width 99 height 20
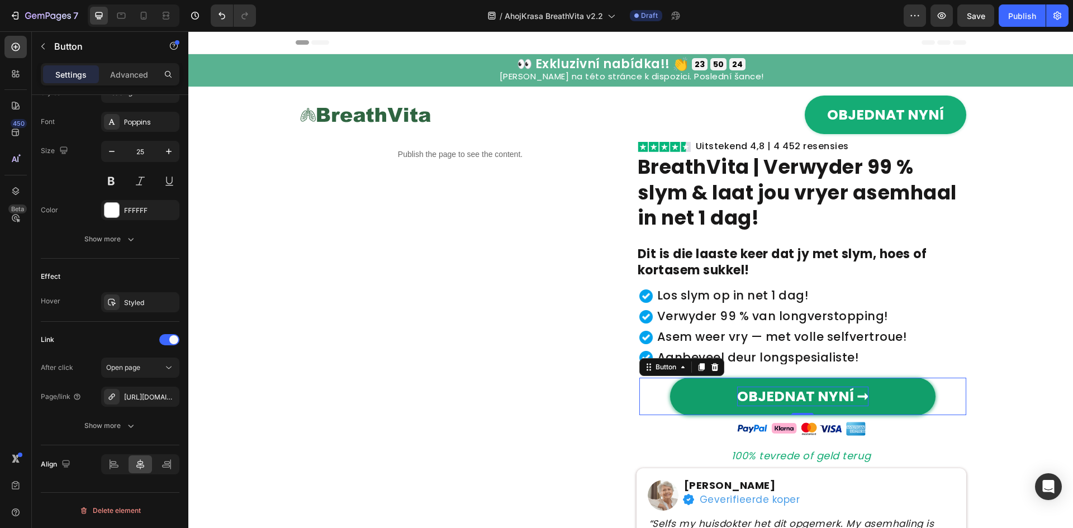
click at [710, 402] on link "OBJEDNAT NYNÍ ➞" at bounding box center [803, 396] width 266 height 37
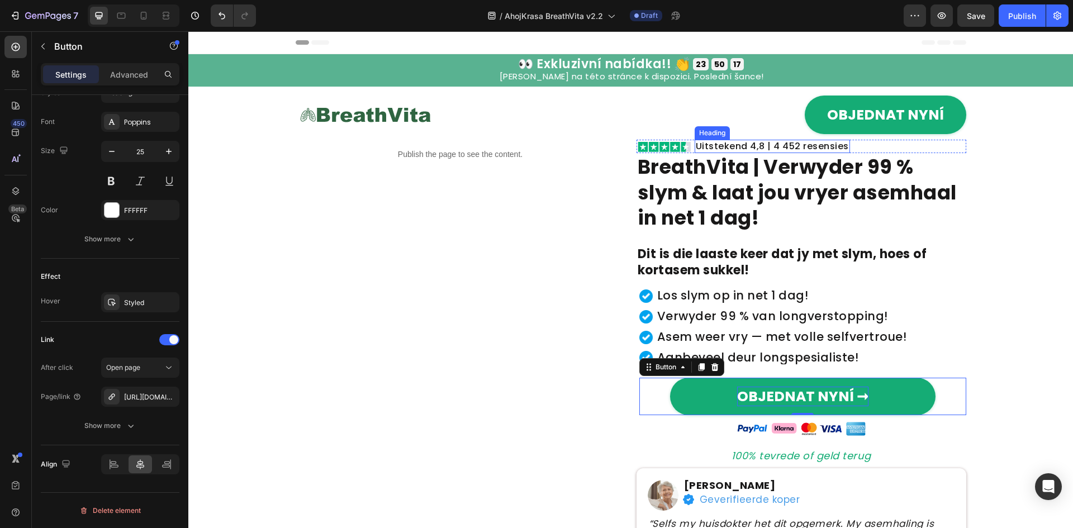
click at [822, 147] on h2 "Uitstekend 4,8 | 4 452 resensies" at bounding box center [772, 146] width 155 height 13
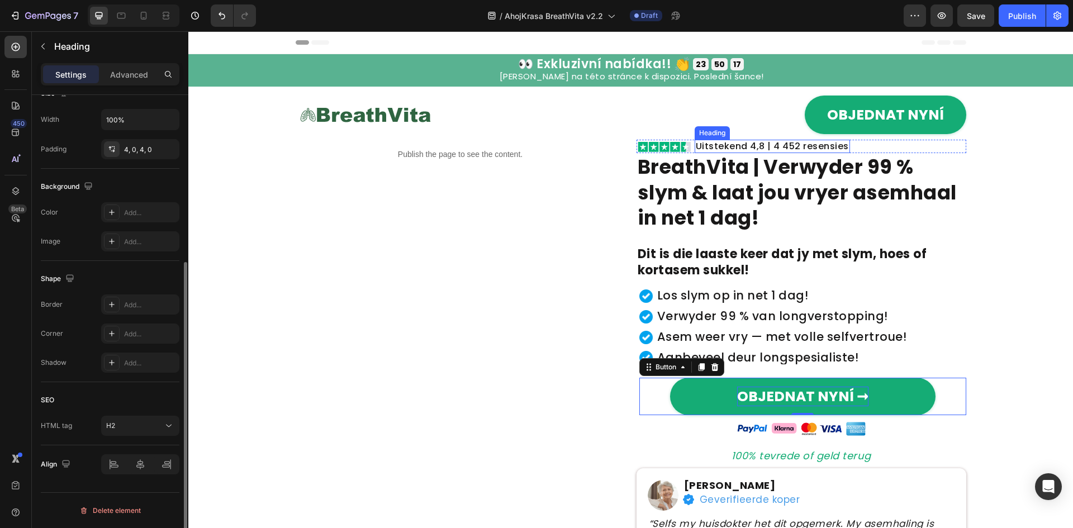
click at [822, 147] on h2 "Uitstekend 4,8 | 4 452 resensies" at bounding box center [772, 146] width 155 height 13
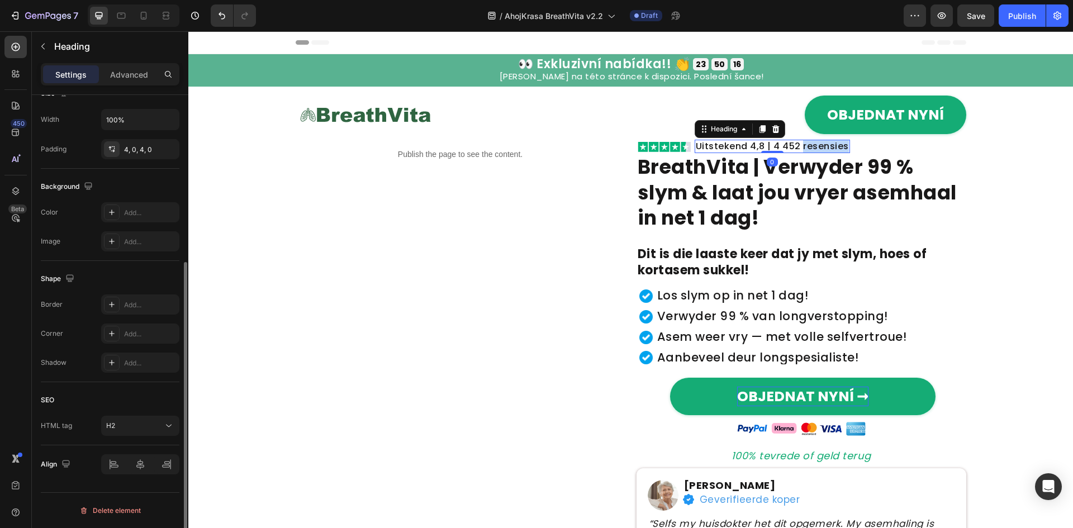
scroll to position [0, 0]
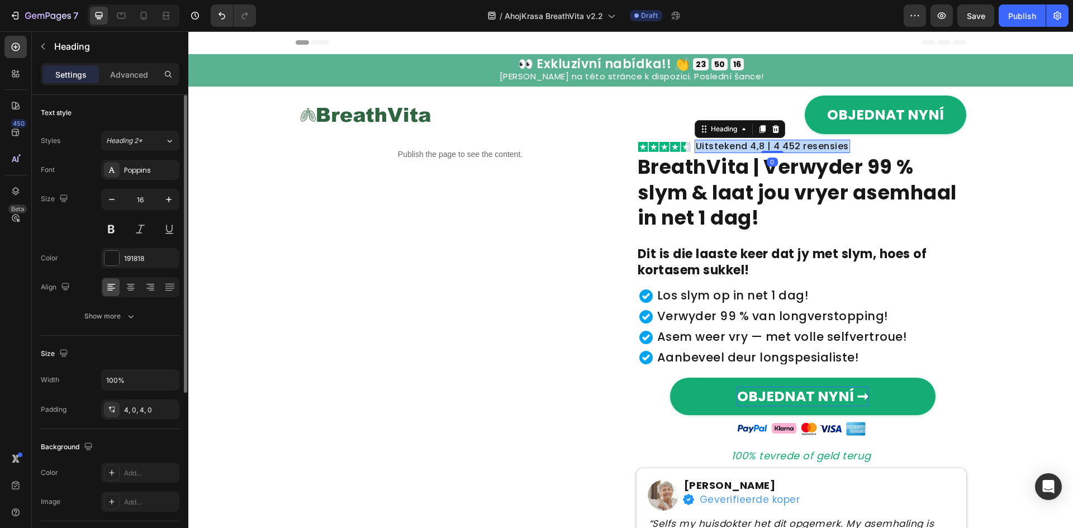
click at [822, 147] on p "Uitstekend 4,8 | 4 452 resensies" at bounding box center [772, 146] width 153 height 9
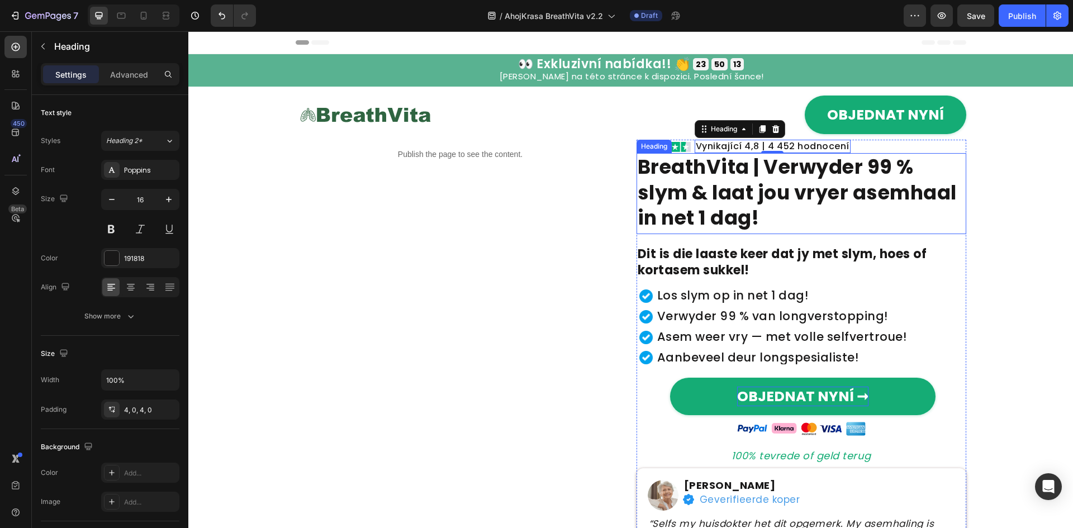
click at [848, 180] on strong "BreathVita | Verwyder 99 % slym & laat jou vryer asemhaal in net 1 dag!" at bounding box center [797, 192] width 319 height 78
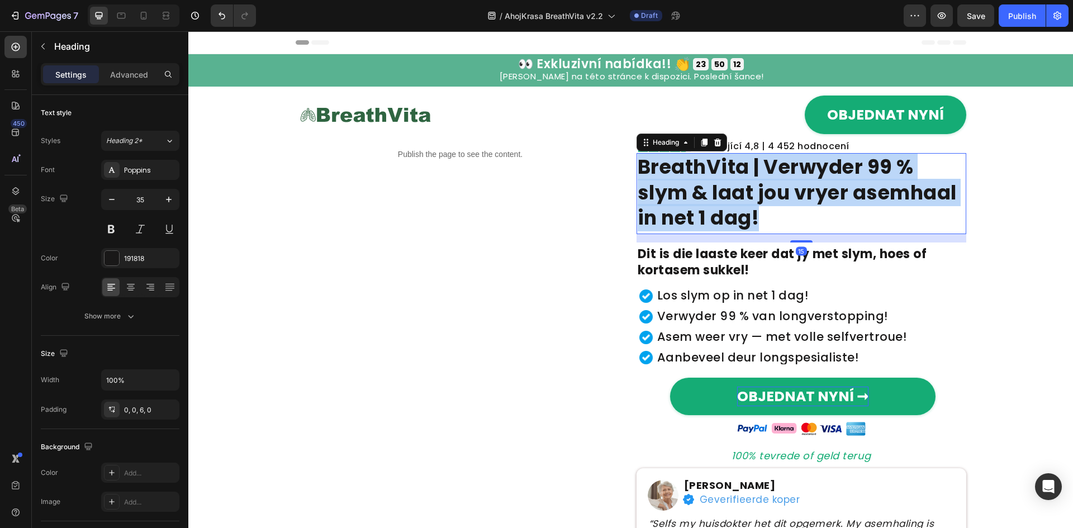
click at [848, 180] on strong "BreathVita | Verwyder 99 % slym & laat jou vryer asemhaal in net 1 dag!" at bounding box center [797, 192] width 319 height 78
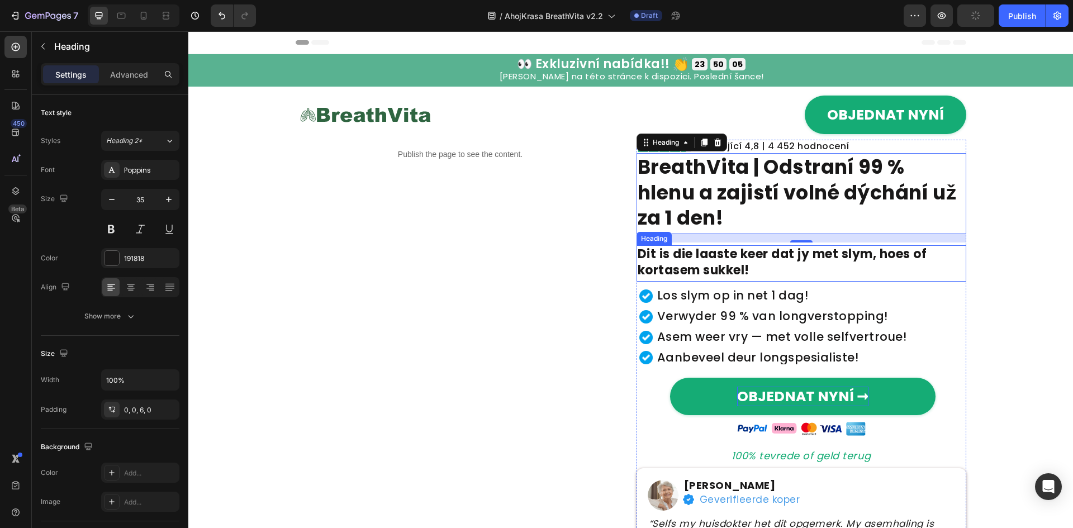
click at [809, 255] on h2 "Dit is die laaste keer dat jy met slym, hoes of kortasem sukkel!" at bounding box center [802, 263] width 330 height 36
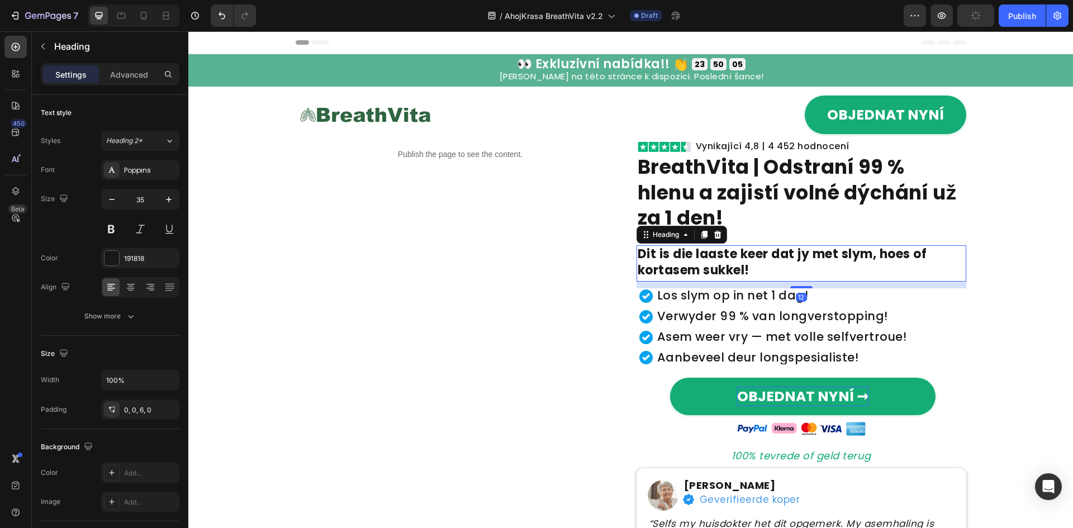
click at [809, 255] on h2 "Dit is die laaste keer dat jy met slym, hoes of kortasem sukkel!" at bounding box center [802, 263] width 330 height 36
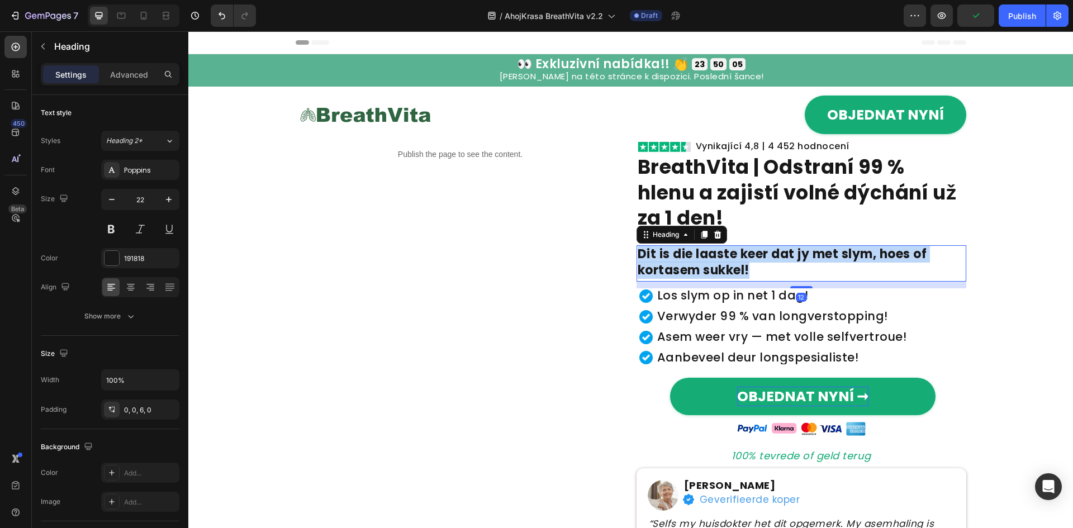
click at [809, 255] on p "Dit is die laaste keer dat jy met slym, hoes of kortasem sukkel!" at bounding box center [802, 263] width 328 height 32
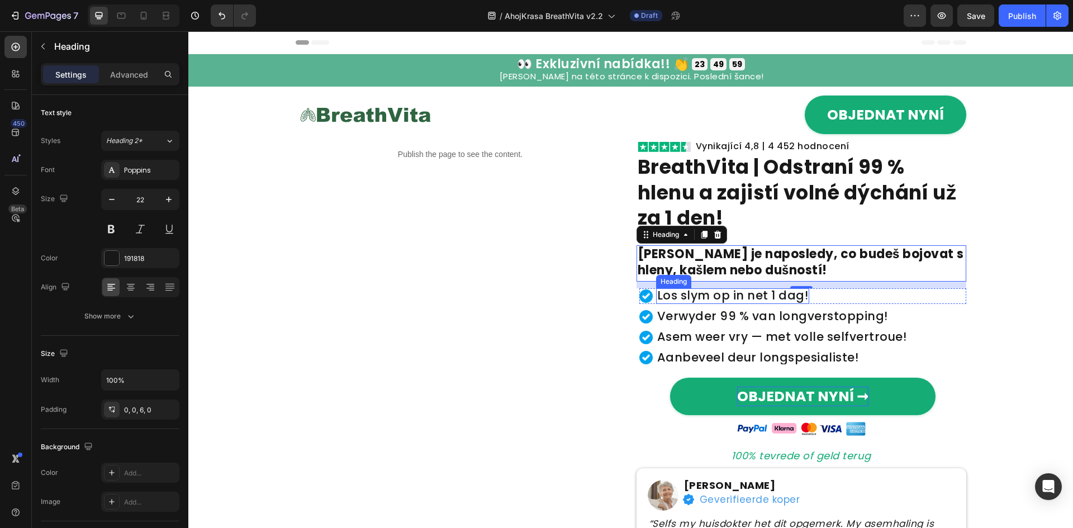
click at [772, 296] on h2 "Los slym op in net 1 dag!" at bounding box center [733, 296] width 154 height 16
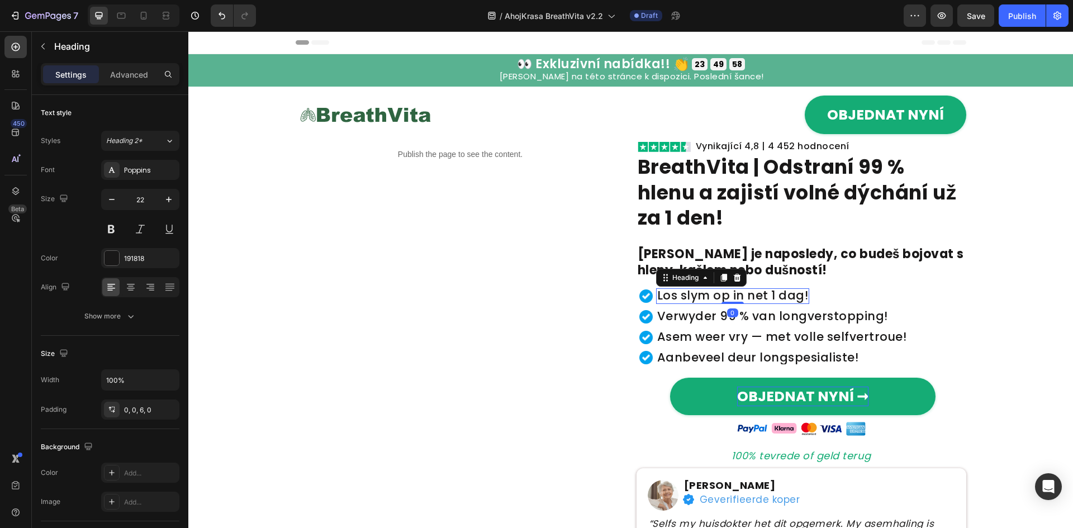
click at [772, 296] on h2 "Los slym op in net 1 dag!" at bounding box center [733, 296] width 154 height 16
click at [710, 314] on h2 "Verwyder 99 % van longverstopping!" at bounding box center [772, 317] width 233 height 16
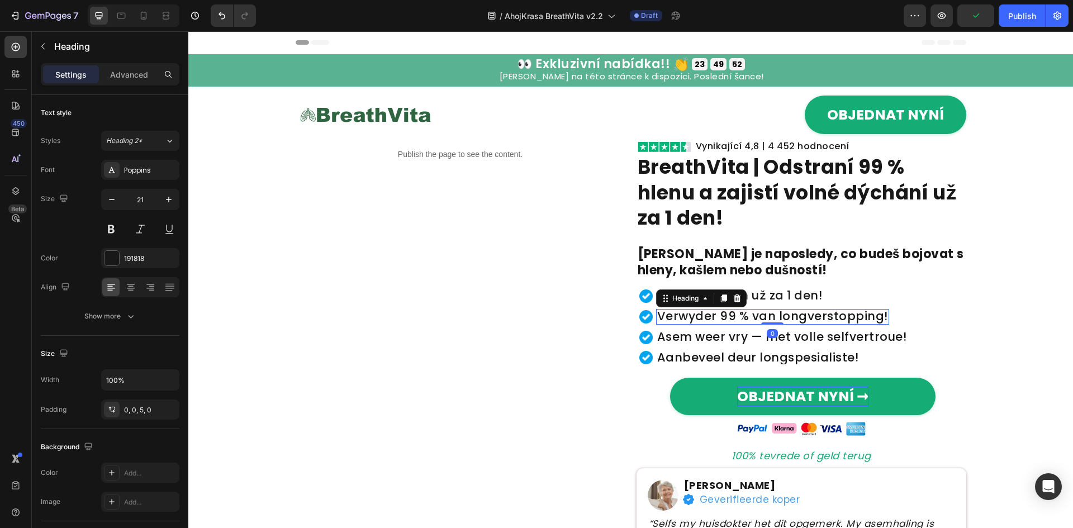
click at [710, 314] on h2 "Verwyder 99 % van longverstopping!" at bounding box center [772, 317] width 233 height 16
click at [710, 314] on p "Verwyder 99 % van longverstopping!" at bounding box center [772, 316] width 231 height 12
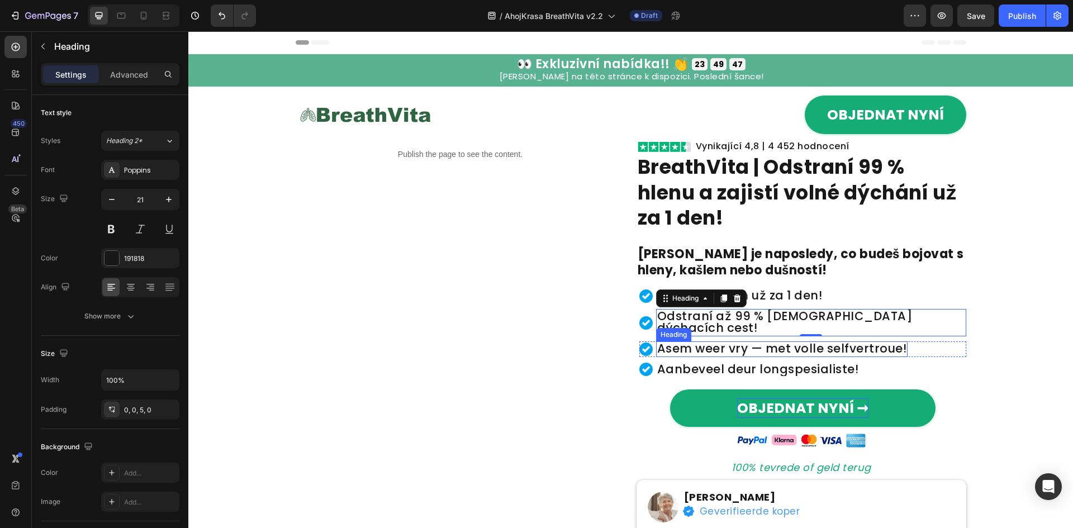
click at [800, 342] on h2 "Asem weer vry — met volle selfvertroue!" at bounding box center [782, 350] width 252 height 16
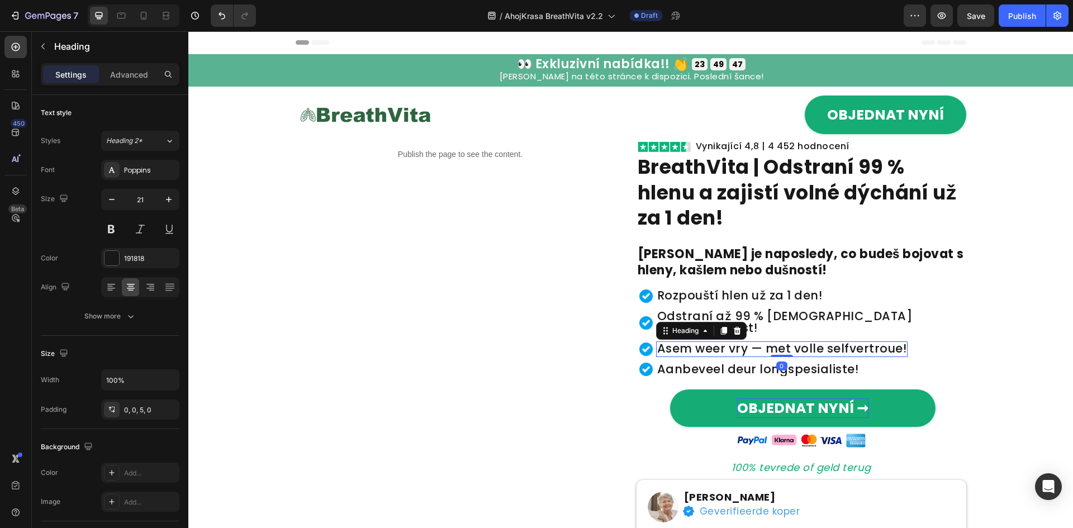
click at [800, 342] on h2 "Asem weer vry — met volle selfvertroue!" at bounding box center [782, 350] width 252 height 16
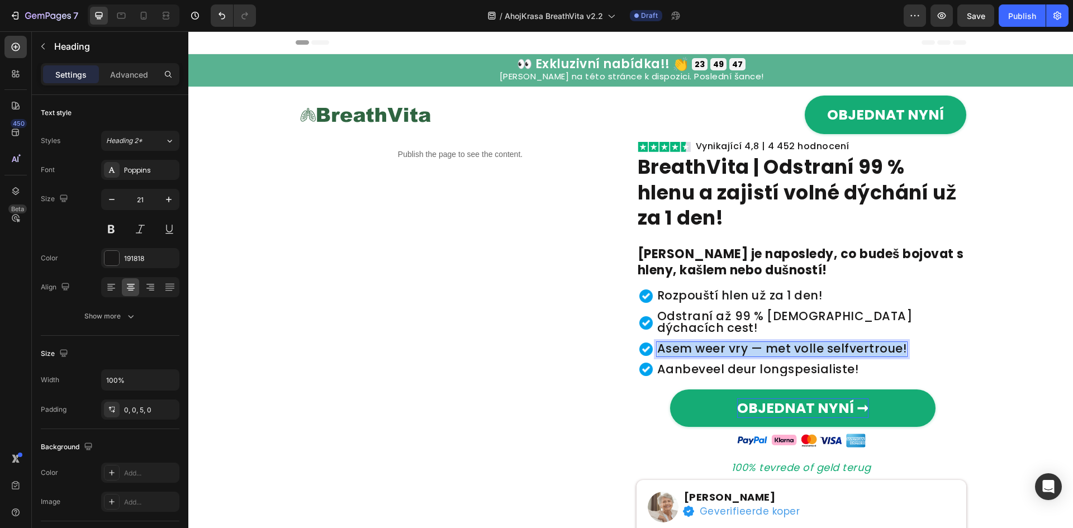
click at [800, 343] on p "Asem weer vry — met volle selfvertroue!" at bounding box center [782, 349] width 250 height 12
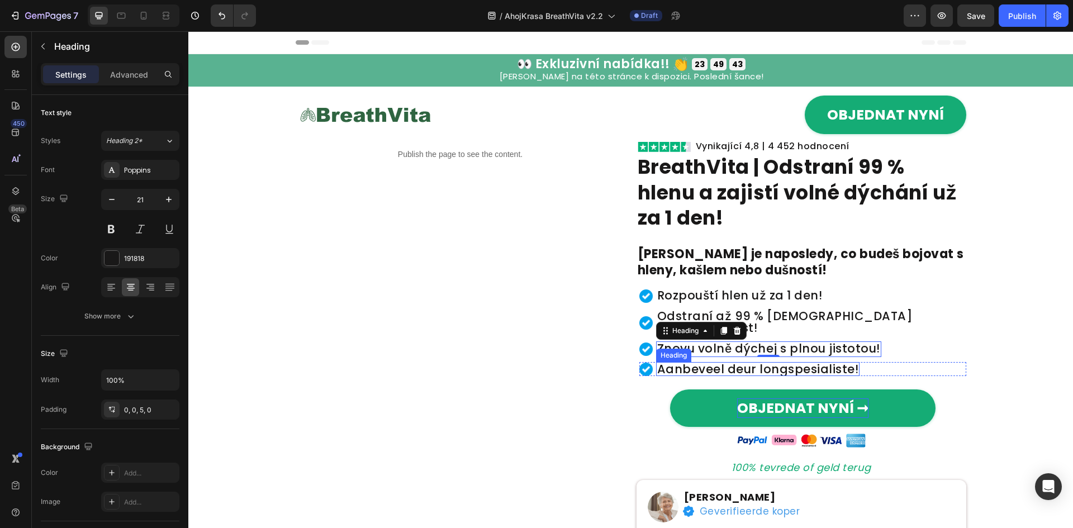
click at [827, 362] on h2 "Aanbeveel deur longspesialiste!" at bounding box center [758, 369] width 204 height 14
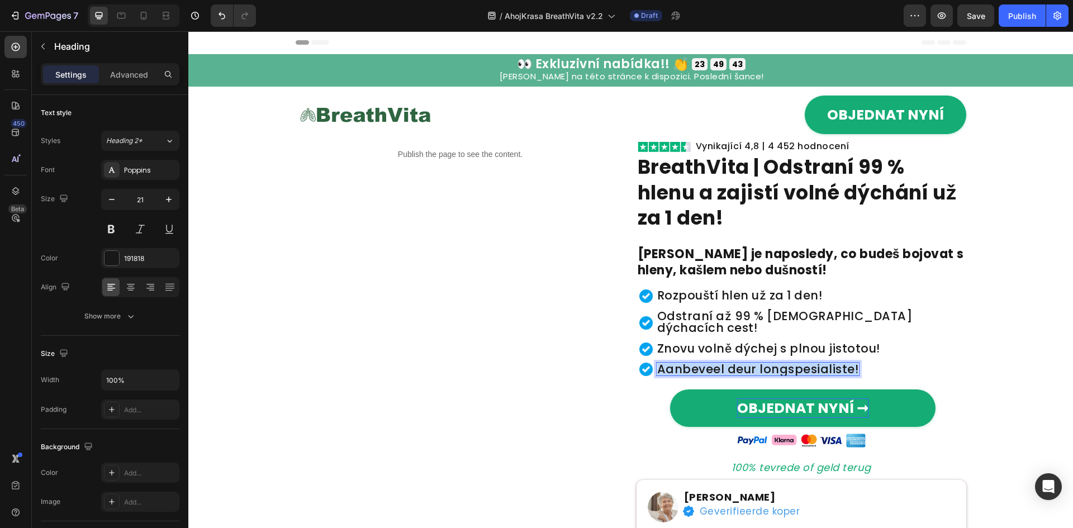
click at [827, 363] on p "Aanbeveel deur longspesialiste!" at bounding box center [758, 369] width 202 height 12
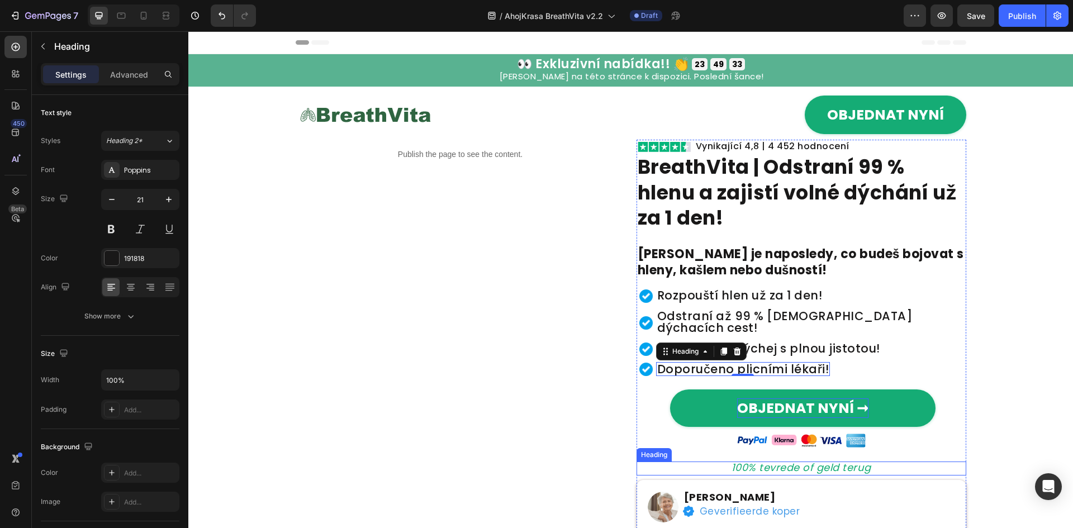
click at [822, 462] on h2 "100% tevrede of geld terug" at bounding box center [802, 469] width 330 height 14
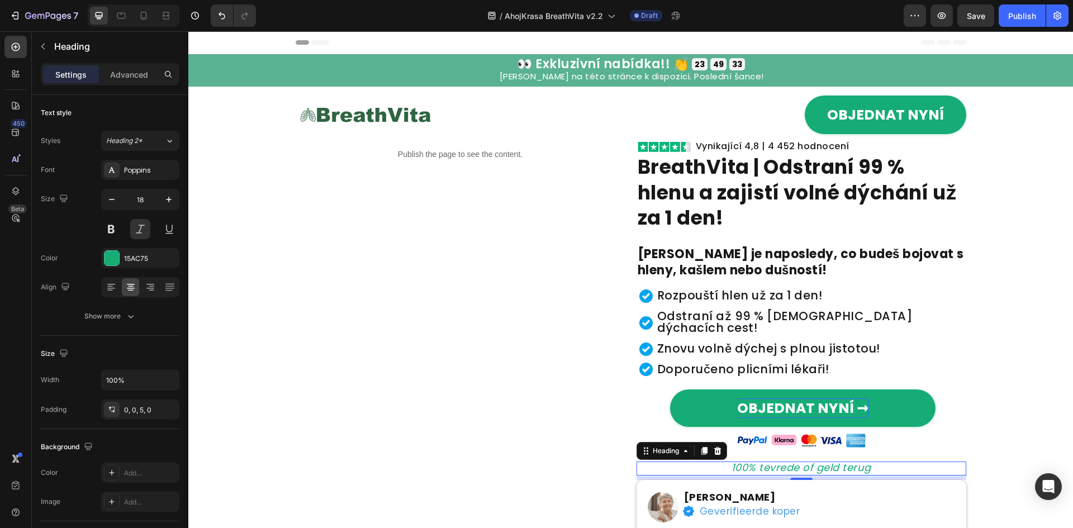
click at [822, 462] on h2 "100% tevrede of geld terug" at bounding box center [802, 469] width 330 height 14
click at [822, 463] on p "100% tevrede of geld terug" at bounding box center [802, 468] width 328 height 10
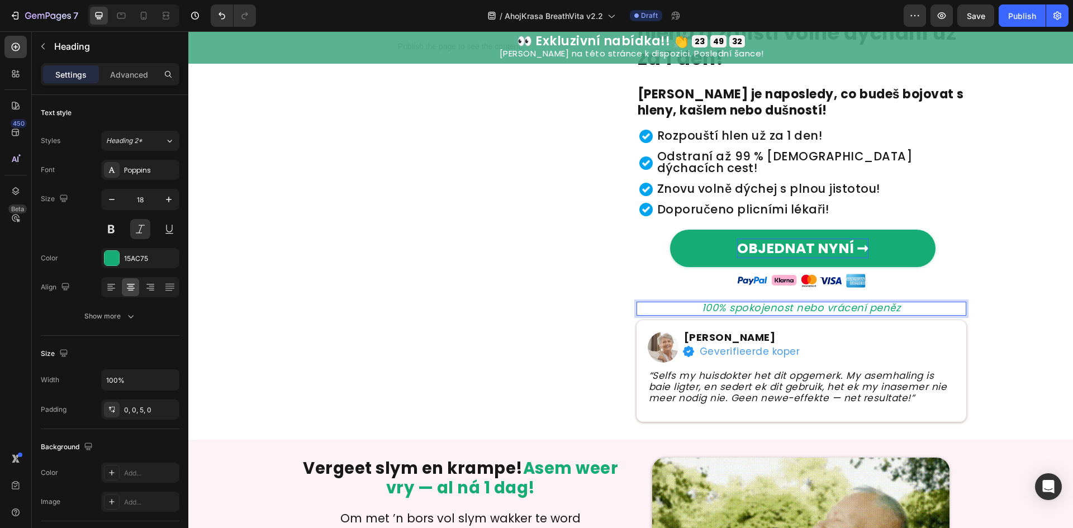
scroll to position [224, 0]
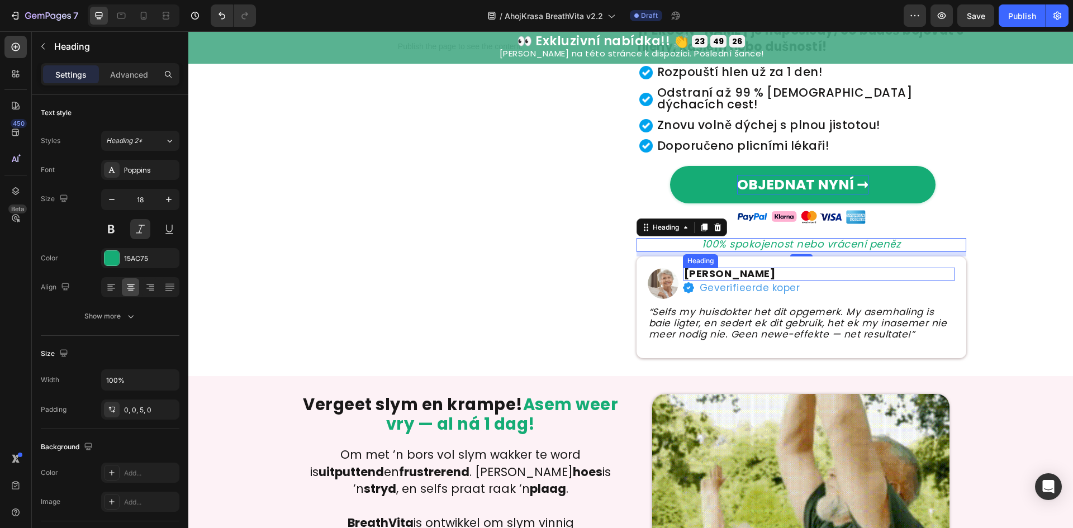
click at [732, 267] on strong "Ané Jordaan" at bounding box center [730, 274] width 92 height 14
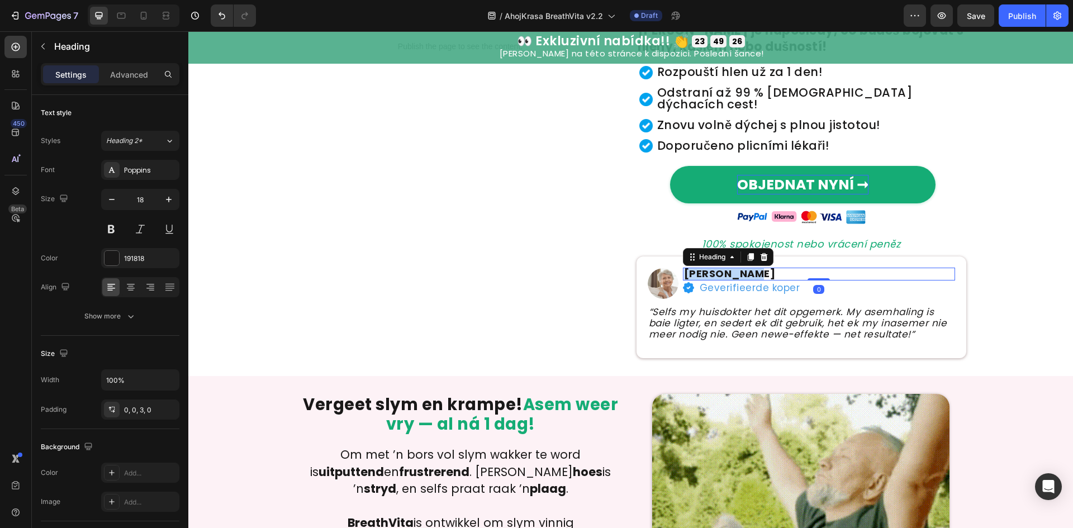
click at [732, 267] on strong "Ané Jordaan" at bounding box center [730, 274] width 92 height 14
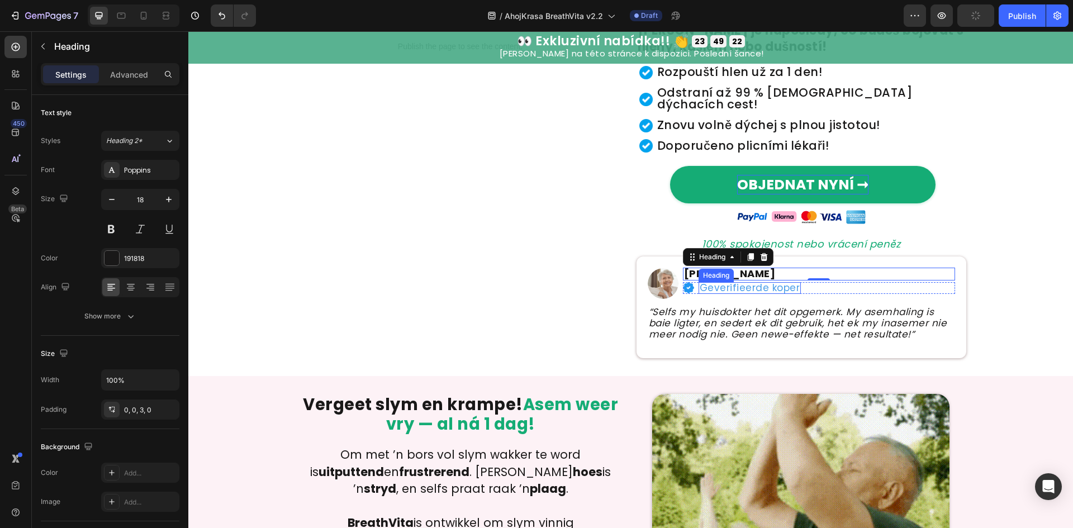
click at [742, 282] on h2 "Geverifieerde koper" at bounding box center [750, 288] width 103 height 12
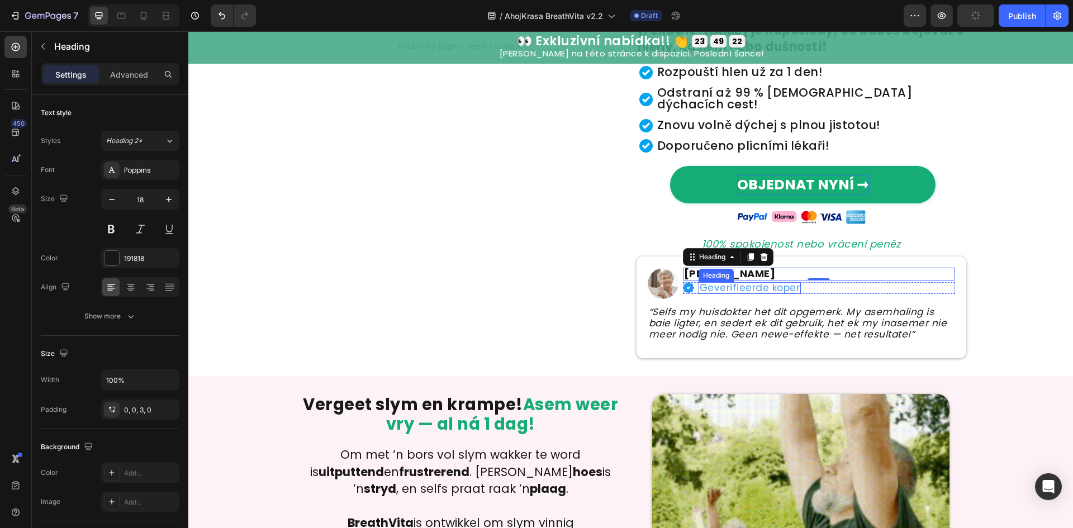
click at [742, 282] on h2 "Geverifieerde koper" at bounding box center [750, 288] width 103 height 12
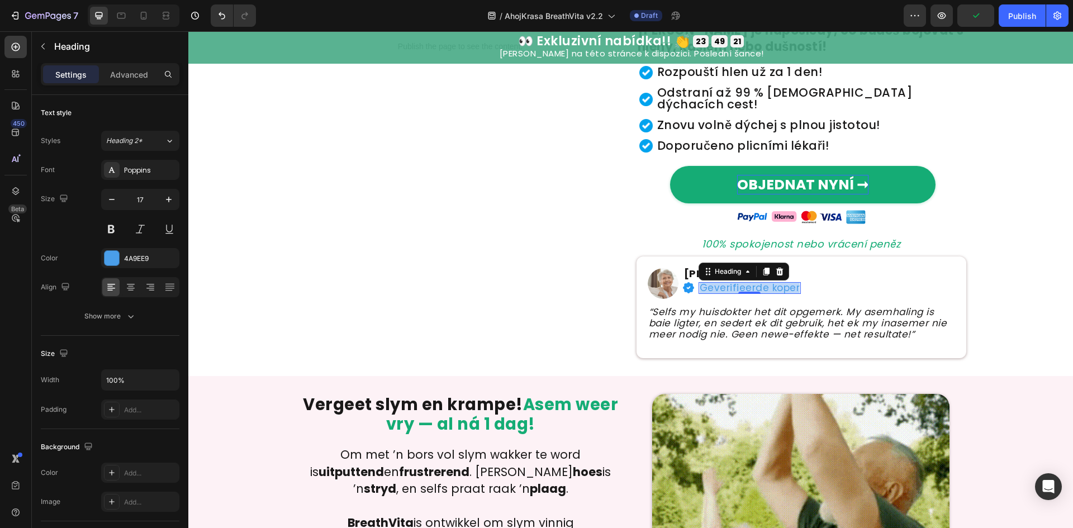
click at [742, 283] on p "Geverifieerde koper" at bounding box center [750, 288] width 101 height 10
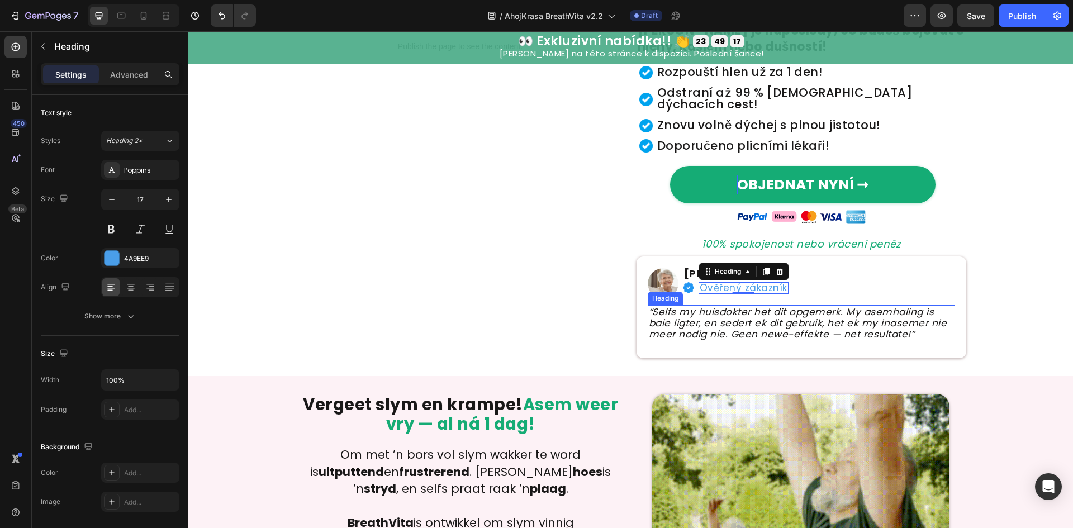
click at [713, 309] on icon "“Selfs my huisdokter het dit opgemerk. My asemhaling is baie ligter, en sedert …" at bounding box center [798, 323] width 298 height 36
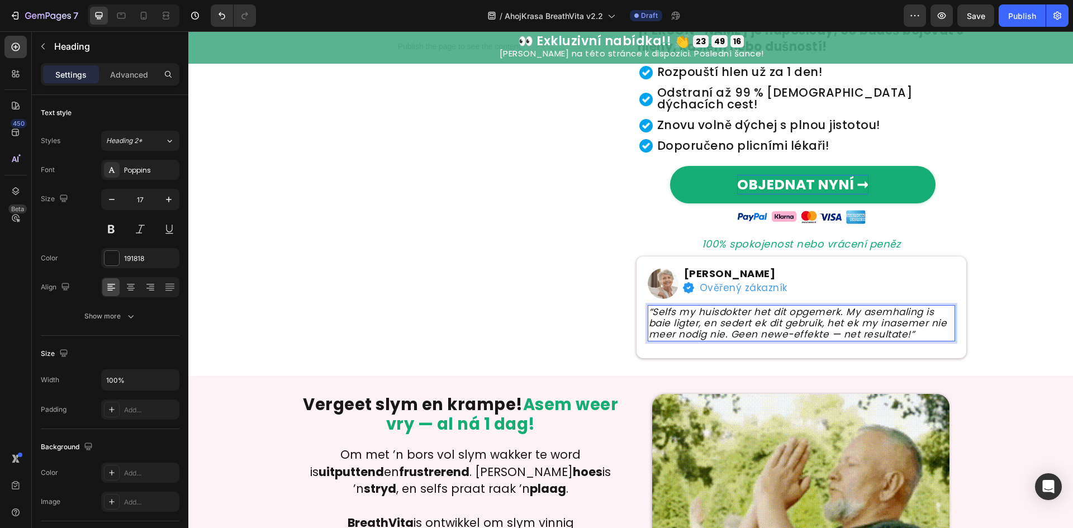
click at [713, 309] on icon "“Selfs my huisdokter het dit opgemerk. My asemhaling is baie ligter, en sedert …" at bounding box center [798, 323] width 298 height 36
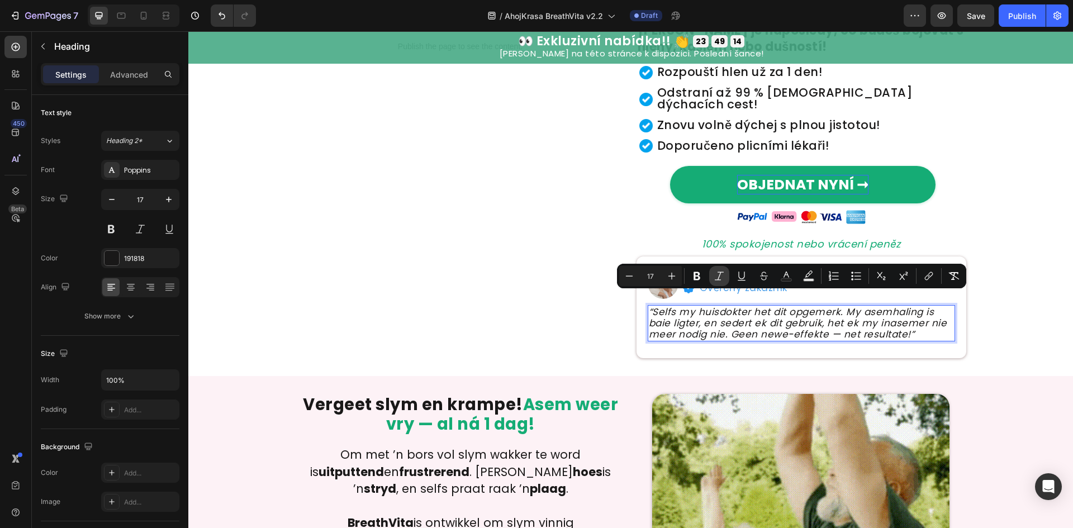
click at [714, 268] on button "Italic" at bounding box center [719, 276] width 20 height 20
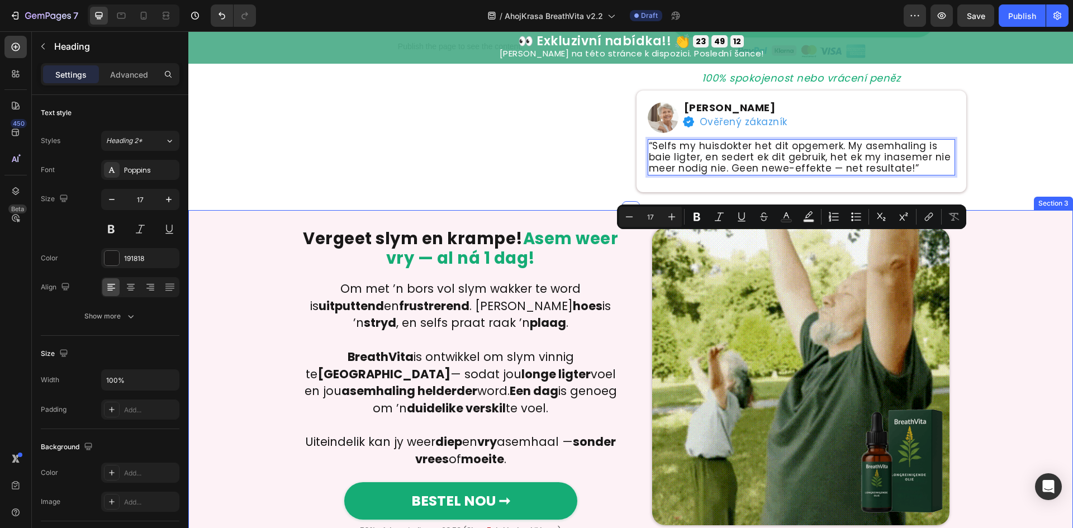
scroll to position [522, 0]
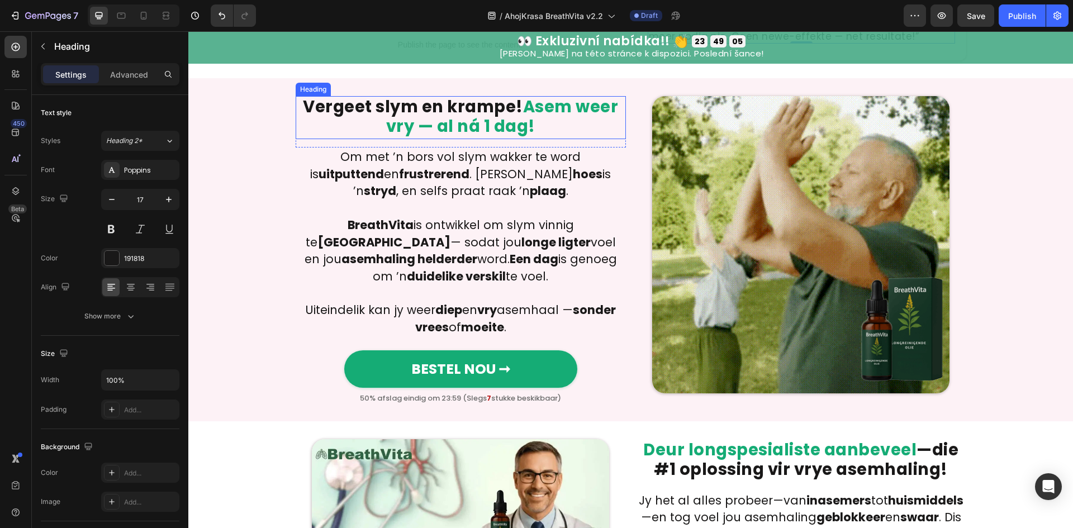
click at [497, 101] on h2 "Vergeet slym en krampe! Asem weer vry — al ná 1 dag!" at bounding box center [461, 118] width 330 height 44
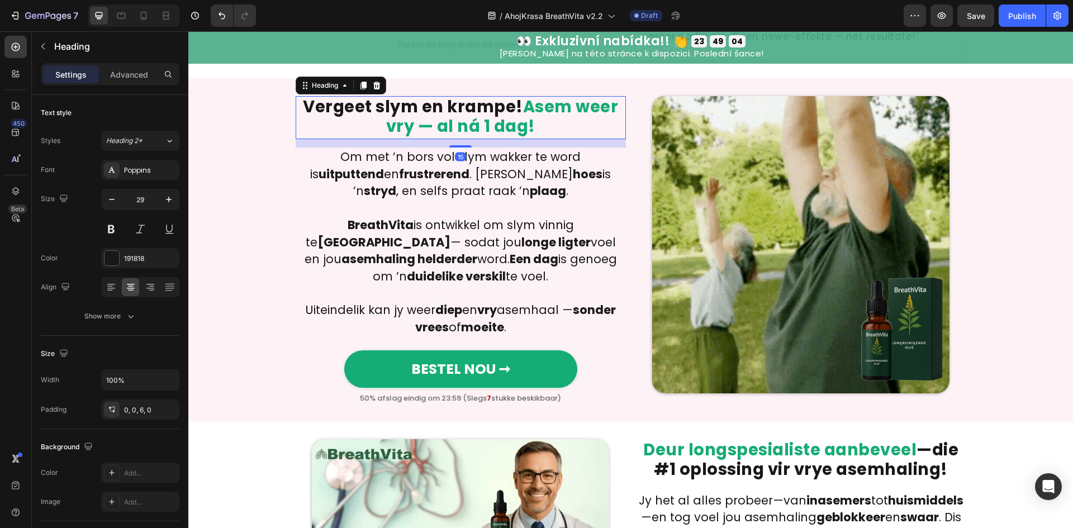
click at [499, 99] on h2 "Vergeet slym en krampe! Asem weer vry — al ná 1 dag!" at bounding box center [461, 118] width 330 height 44
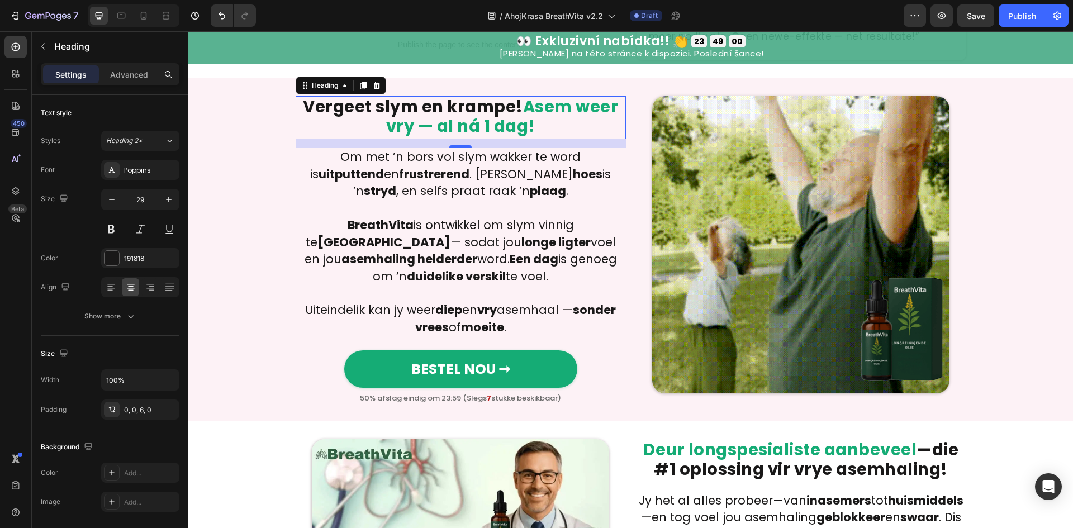
click at [506, 105] on strong "Asem weer vry — al ná 1 dag!" at bounding box center [502, 117] width 233 height 42
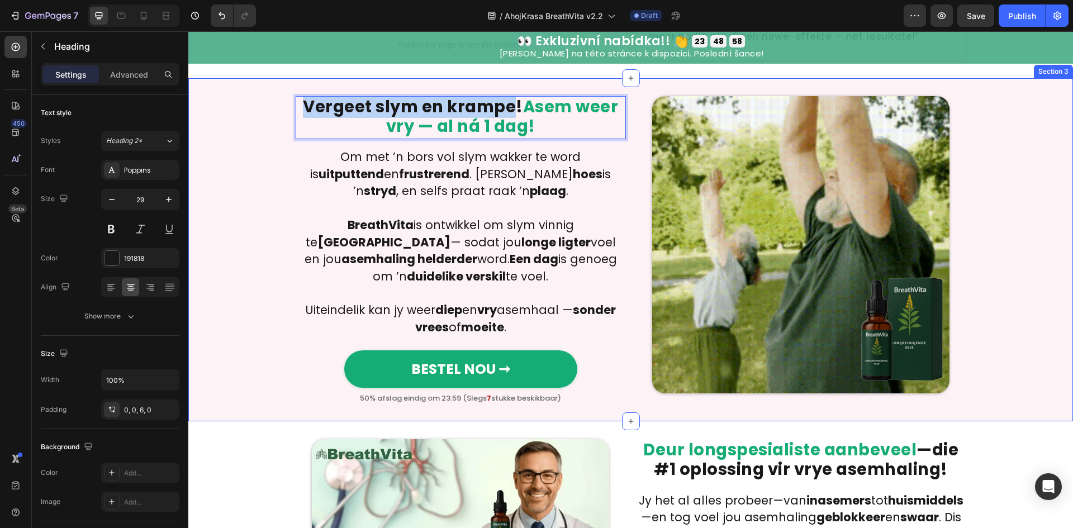
drag, startPoint x: 506, startPoint y: 98, endPoint x: 298, endPoint y: 79, distance: 208.8
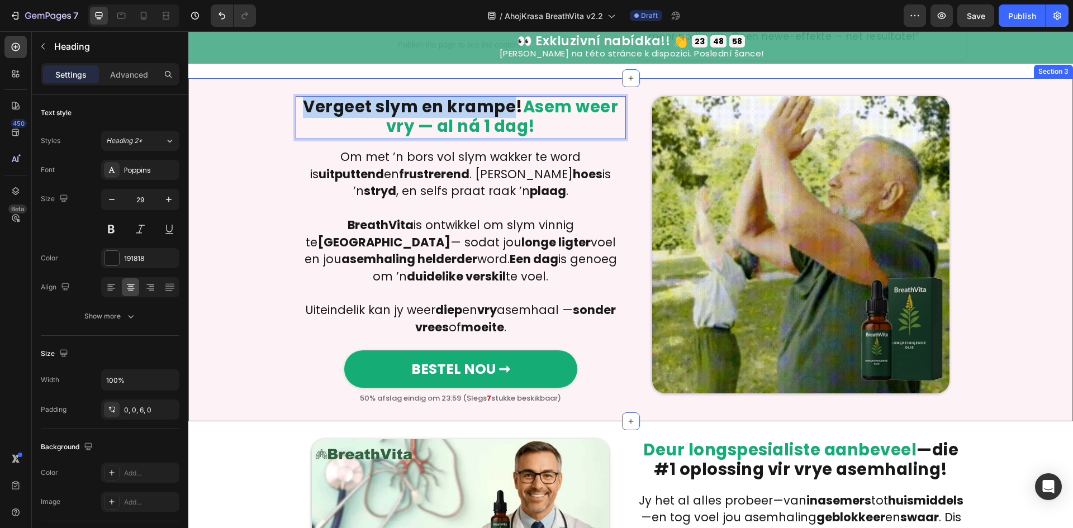
click at [298, 79] on div "Vergeet slym en krampe! Asem weer vry — al ná 1 dag! Heading 15 Row Om met ’n b…" at bounding box center [630, 250] width 885 height 344
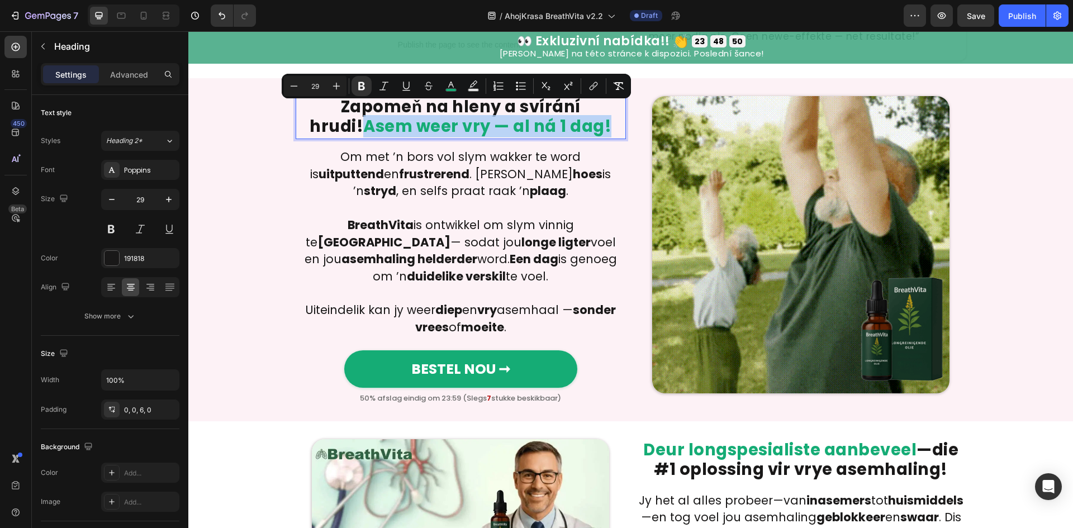
drag, startPoint x: 339, startPoint y: 117, endPoint x: 579, endPoint y: 121, distance: 240.4
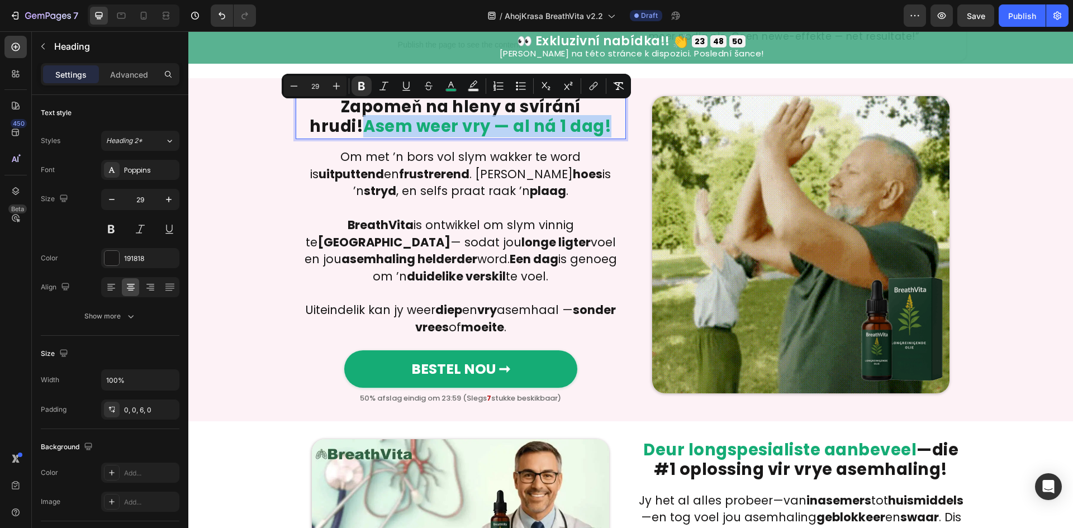
click at [579, 121] on strong "Asem weer vry — al ná 1 dag!" at bounding box center [487, 126] width 248 height 22
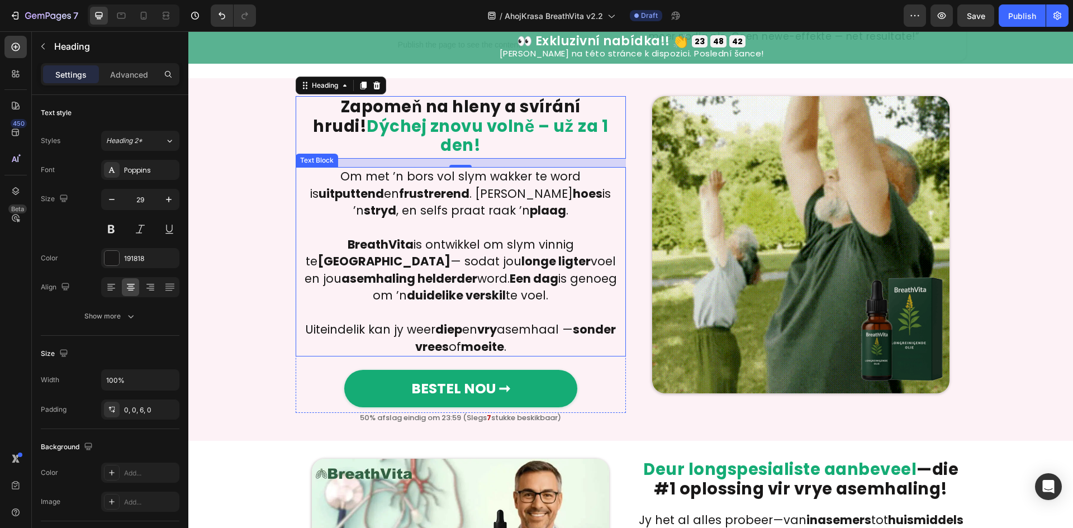
click at [382, 263] on p "BreathVita is ontwikkel om slym vinnig te verdun — sodat jou longe ligter voel …" at bounding box center [461, 270] width 328 height 68
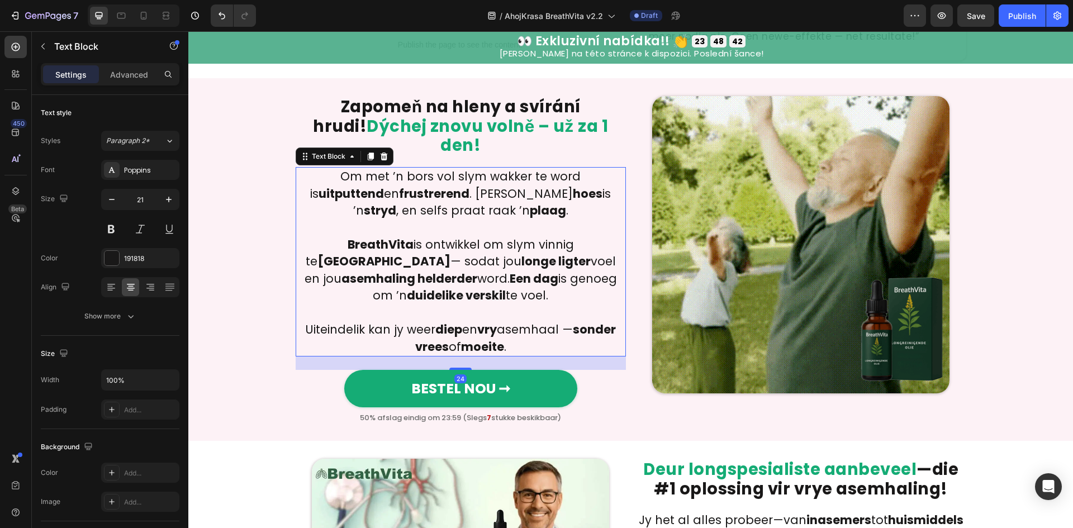
click at [382, 263] on p "BreathVita is ontwikkel om slym vinnig te verdun — sodat jou longe ligter voel …" at bounding box center [461, 270] width 328 height 68
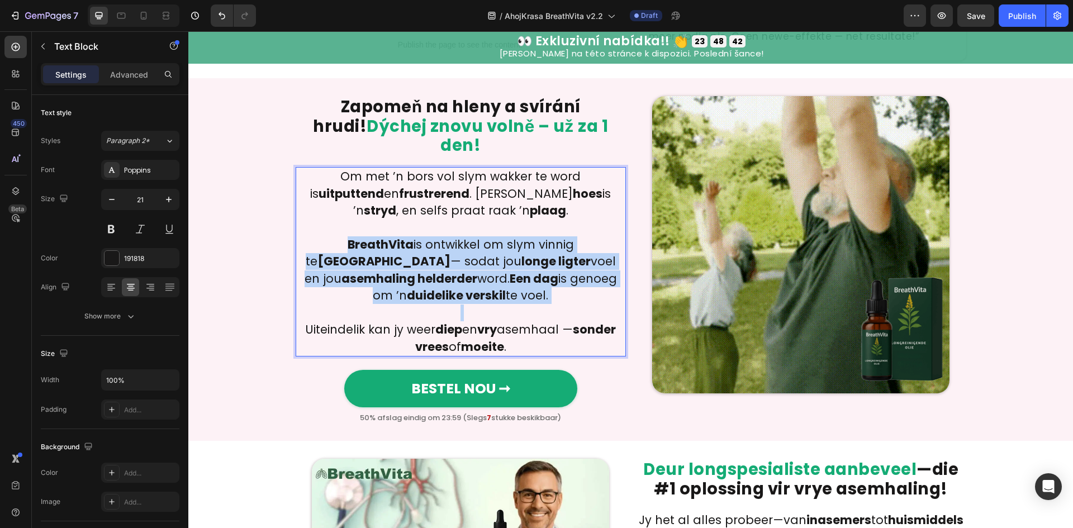
click at [382, 263] on p "BreathVita is ontwikkel om slym vinnig te verdun — sodat jou longe ligter voel …" at bounding box center [461, 270] width 328 height 68
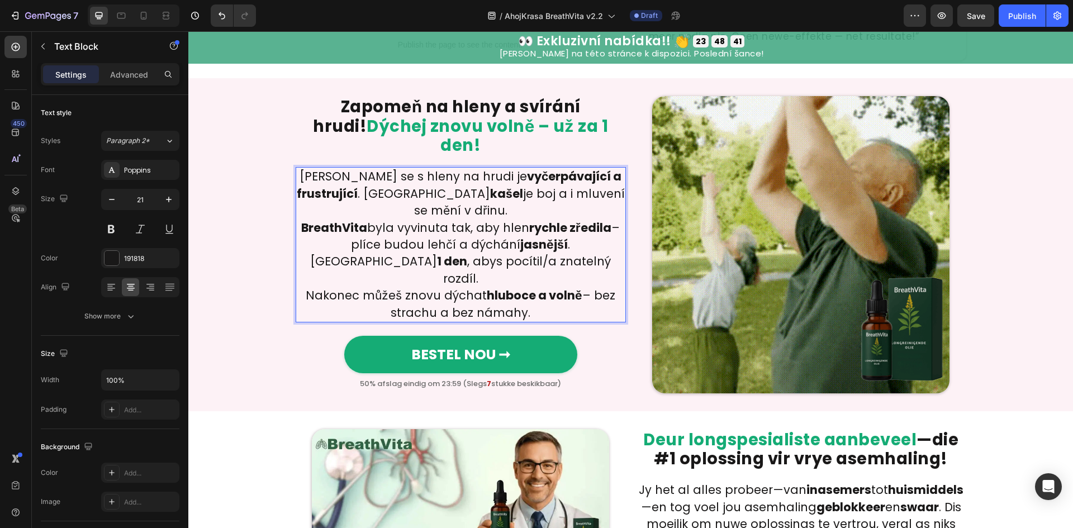
click at [515, 182] on p "Probouzet se s hleny na hrudi je vyčerpávající a frustrující . Každý kašel je b…" at bounding box center [461, 193] width 328 height 51
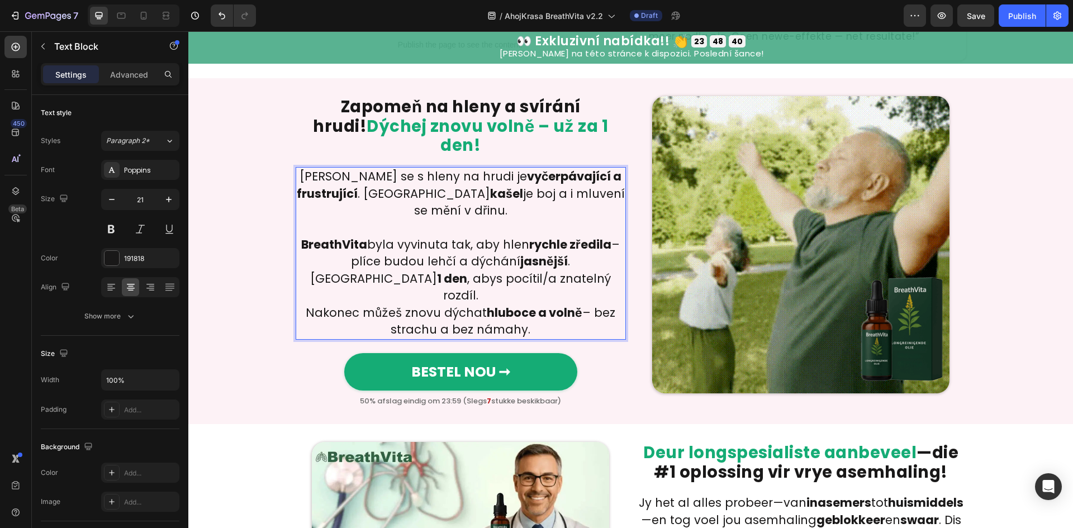
click at [535, 244] on p "BreathVita byla vyvinuta tak, aby hlen rychle zředila – plíce budou lehčí a dýc…" at bounding box center [461, 270] width 328 height 68
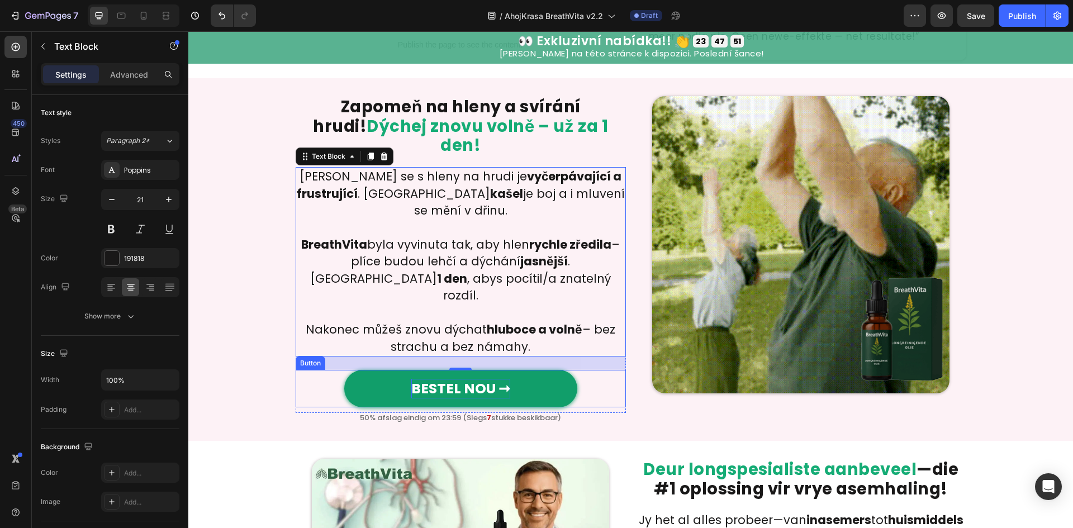
click at [466, 379] on strong "BESTEL NOU ➞" at bounding box center [460, 389] width 99 height 20
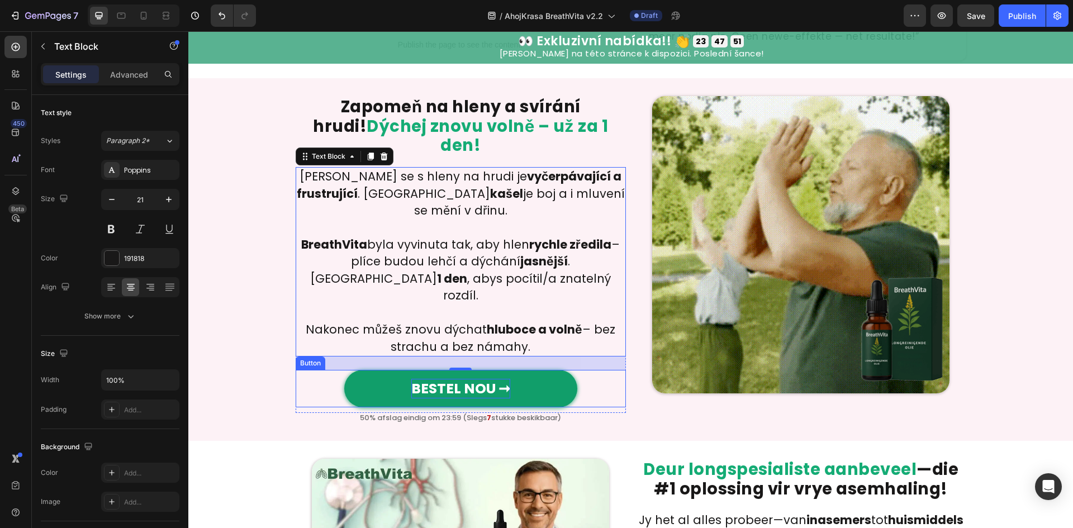
click at [466, 379] on strong "BESTEL NOU ➞" at bounding box center [460, 389] width 99 height 20
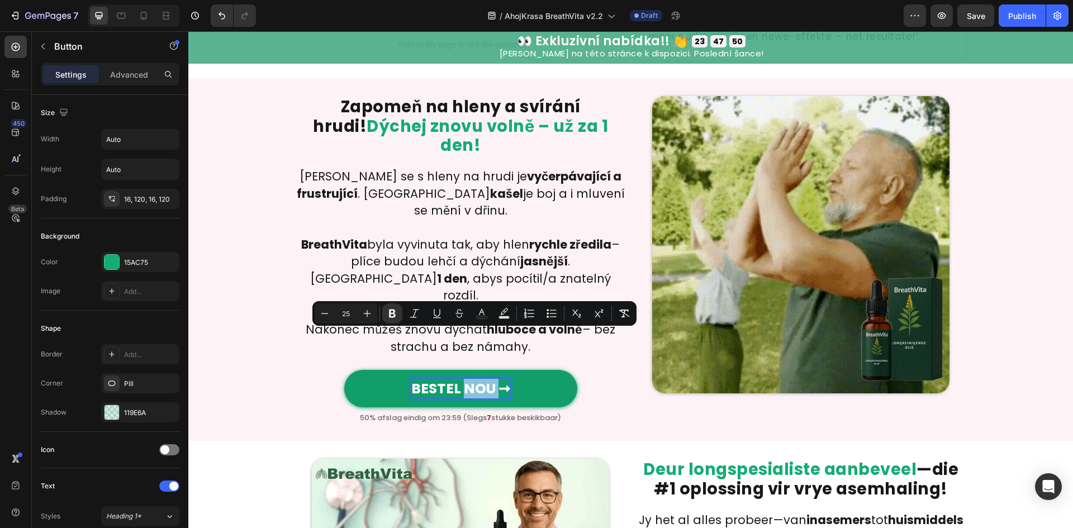
click at [475, 379] on strong "BESTEL NOU ➞" at bounding box center [460, 389] width 99 height 20
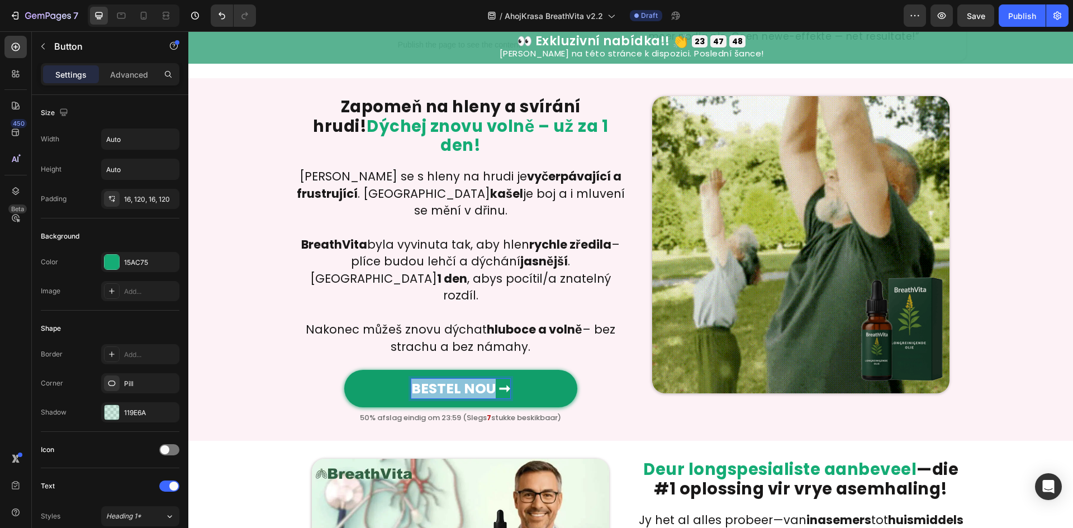
drag, startPoint x: 487, startPoint y: 342, endPoint x: 411, endPoint y: 349, distance: 76.4
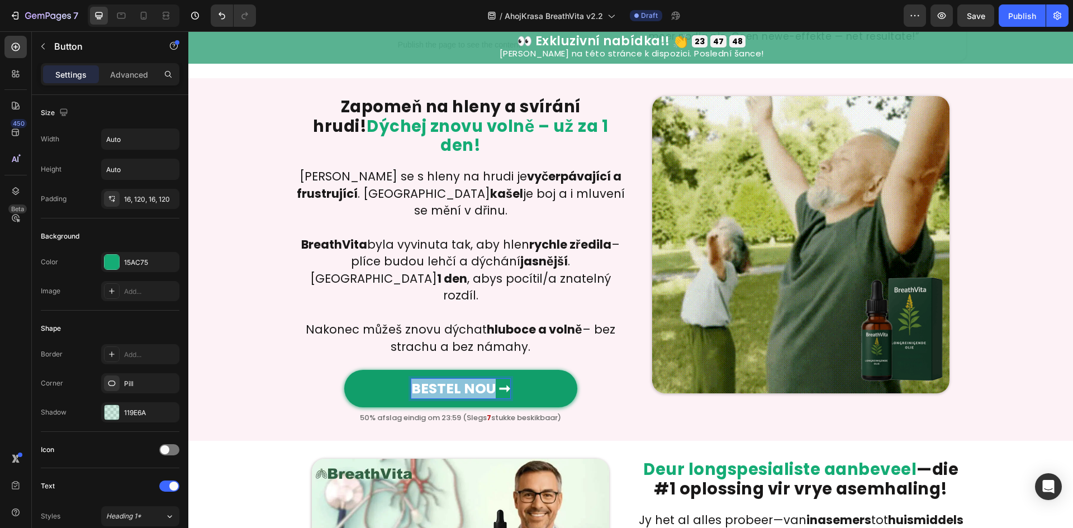
click at [411, 379] on strong "BESTEL NOU ➞" at bounding box center [460, 389] width 99 height 20
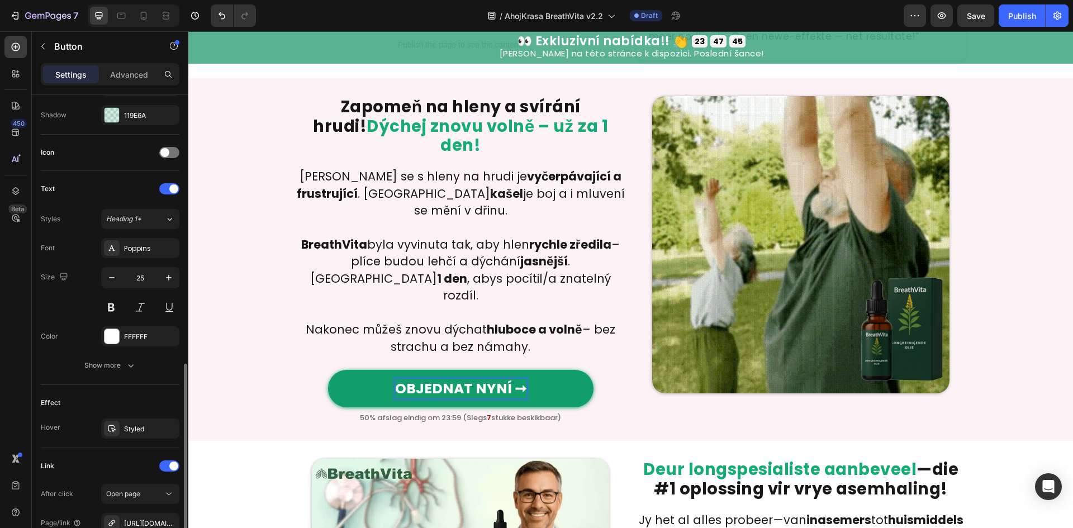
scroll to position [424, 0]
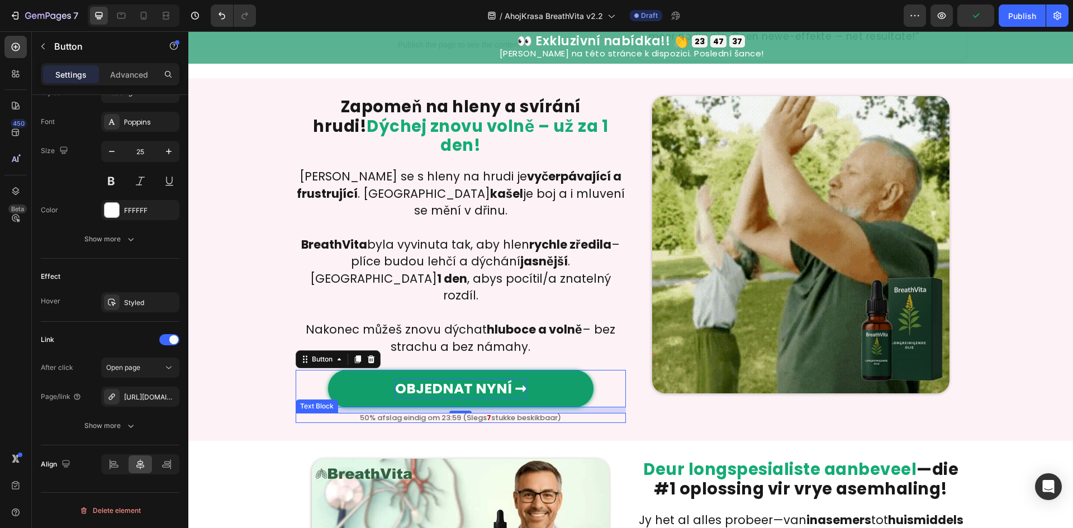
click at [487, 414] on p "50% afslag eindig om 23:59 (Slegs 7 stukke beskikbaar)" at bounding box center [461, 417] width 330 height 7
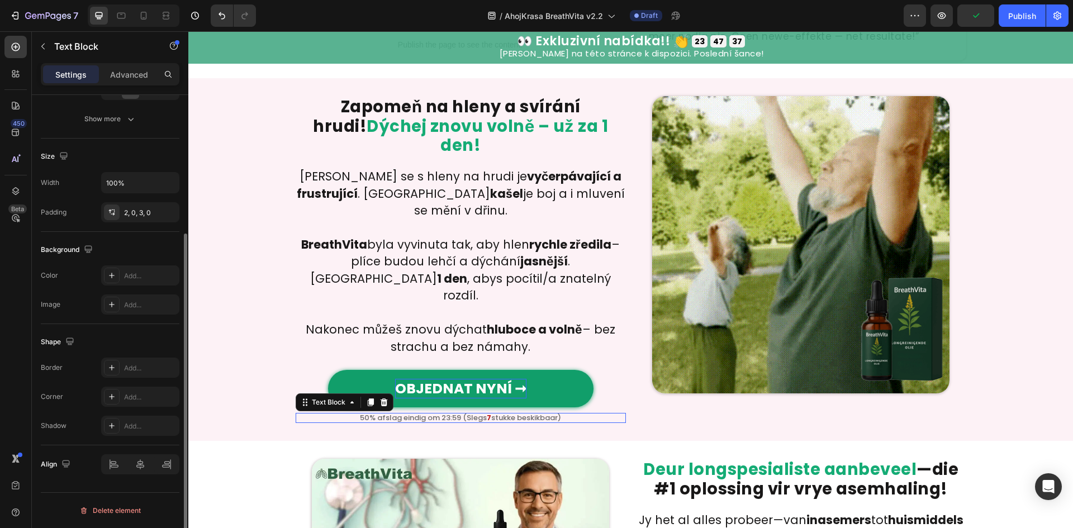
scroll to position [0, 0]
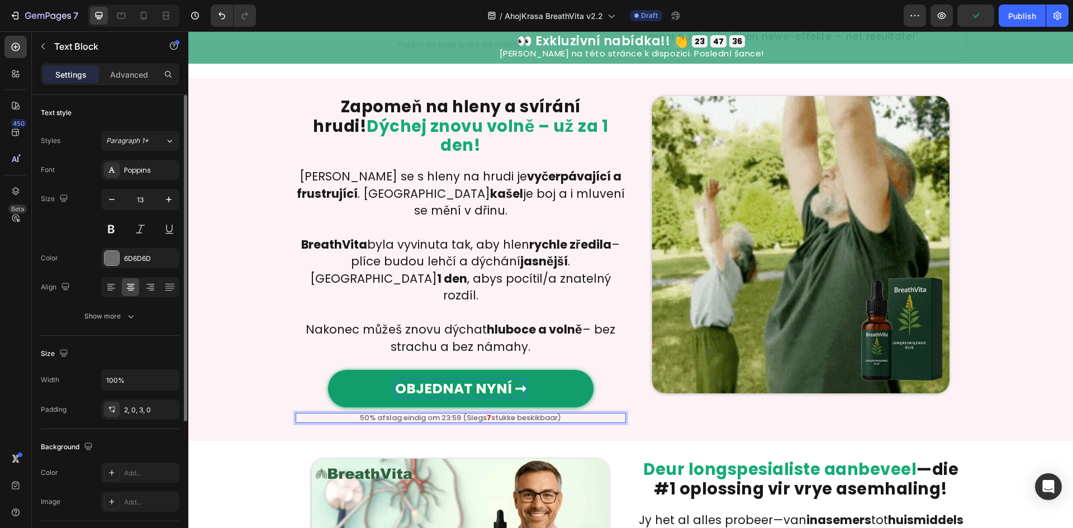
click at [487, 414] on p "50% afslag eindig om 23:59 (Slegs 7 stukke beskikbaar)" at bounding box center [461, 417] width 330 height 7
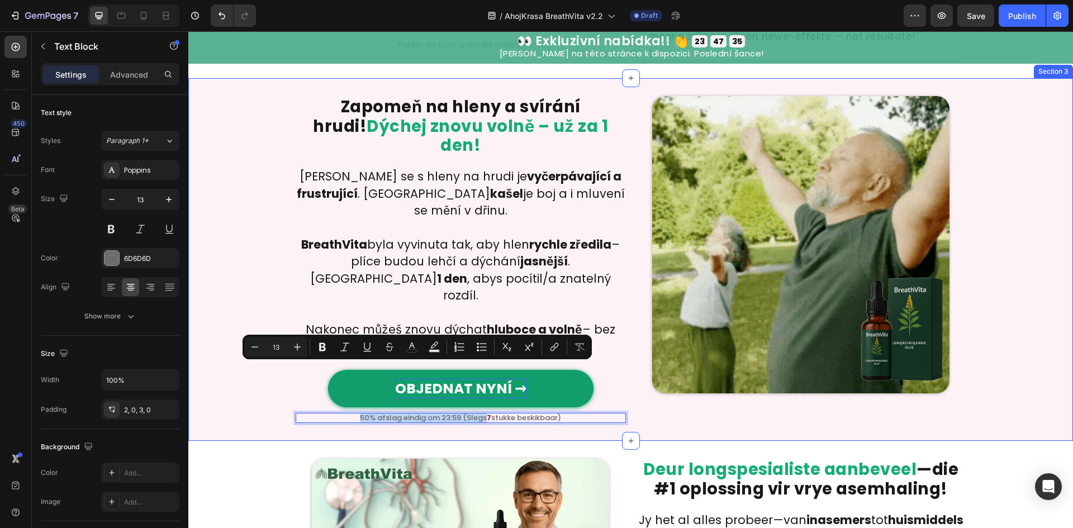
drag, startPoint x: 480, startPoint y: 369, endPoint x: 288, endPoint y: 373, distance: 191.8
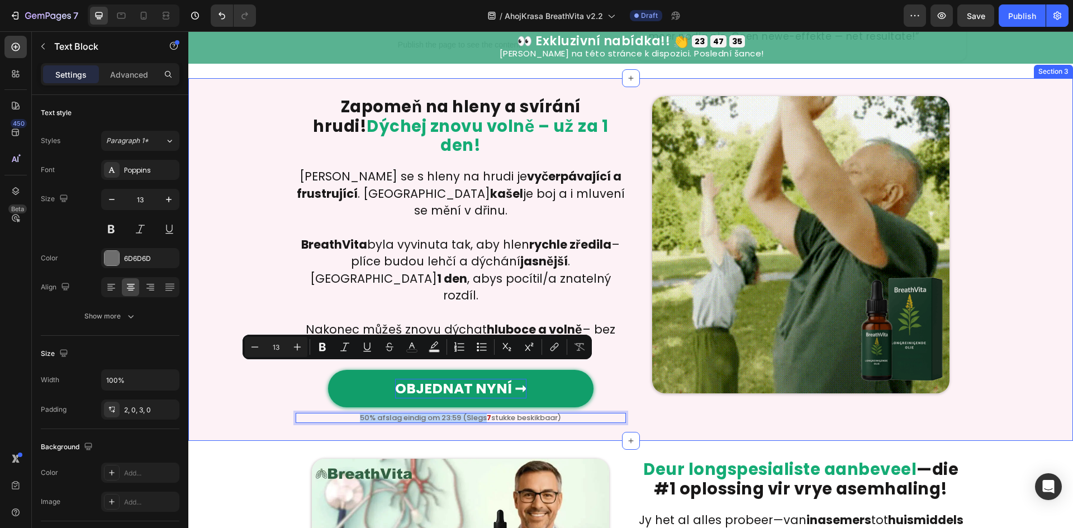
click at [288, 373] on div "Zapomeň na hleny a svírání hrudi! Dýchej znovu volně – už za 1 den! Heading Row…" at bounding box center [630, 259] width 885 height 327
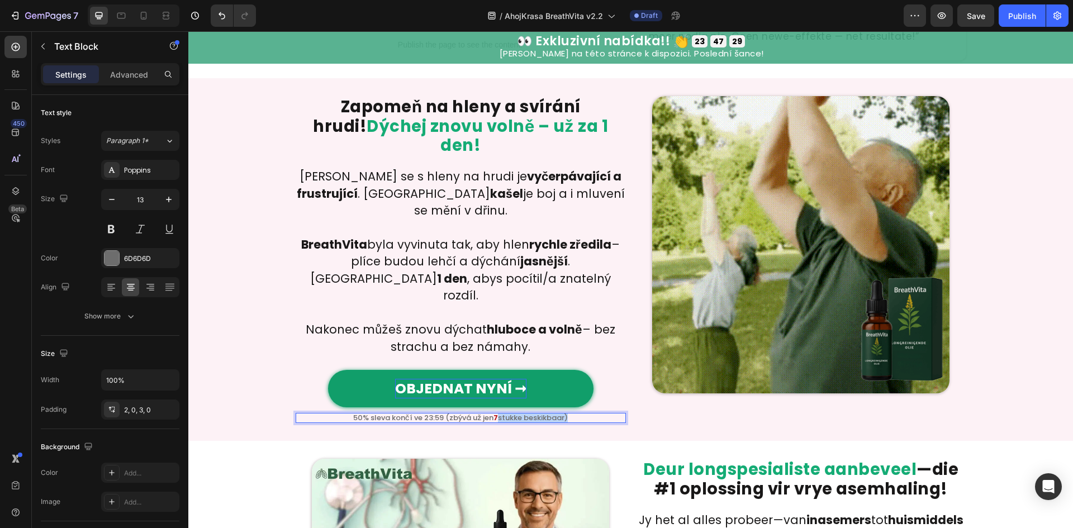
drag, startPoint x: 495, startPoint y: 370, endPoint x: 581, endPoint y: 372, distance: 85.5
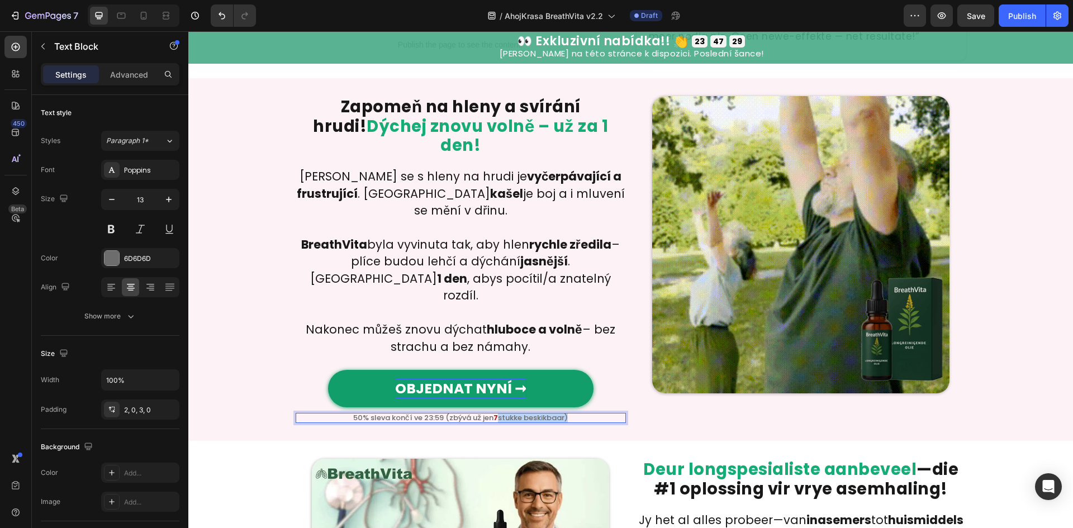
click at [581, 414] on p "50% sleva končí ve 23:59 (zbývá už jen 7 stukke beskikbaar)" at bounding box center [461, 417] width 330 height 7
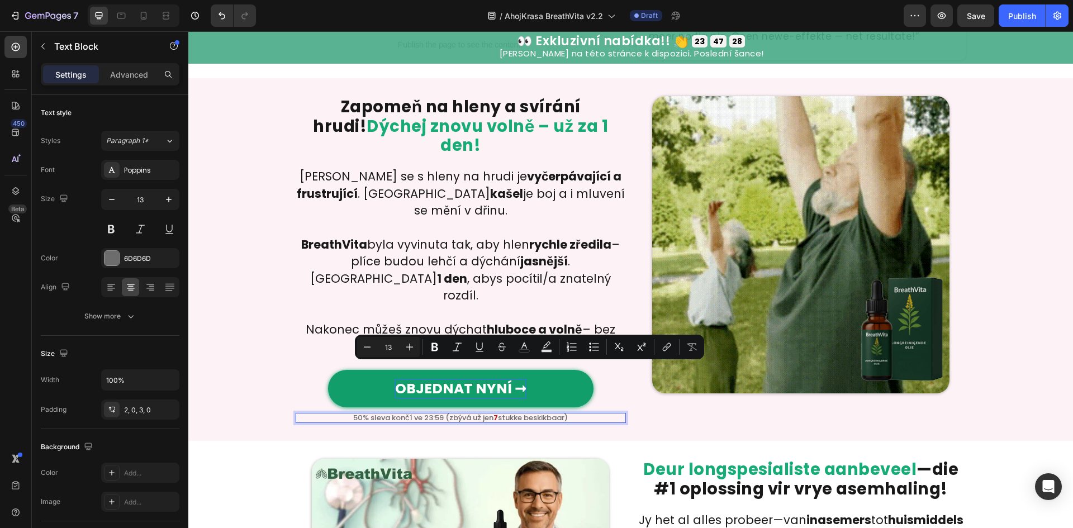
click at [580, 414] on p "50% sleva končí ve 23:59 (zbývá už jen 7 stukke beskikbaar)" at bounding box center [461, 417] width 330 height 7
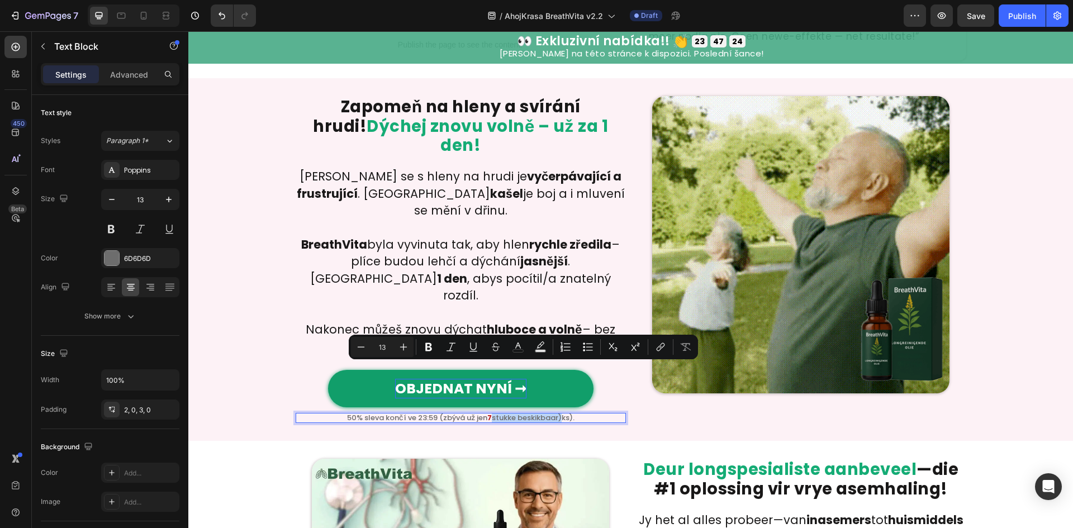
drag, startPoint x: 558, startPoint y: 372, endPoint x: 488, endPoint y: 374, distance: 70.5
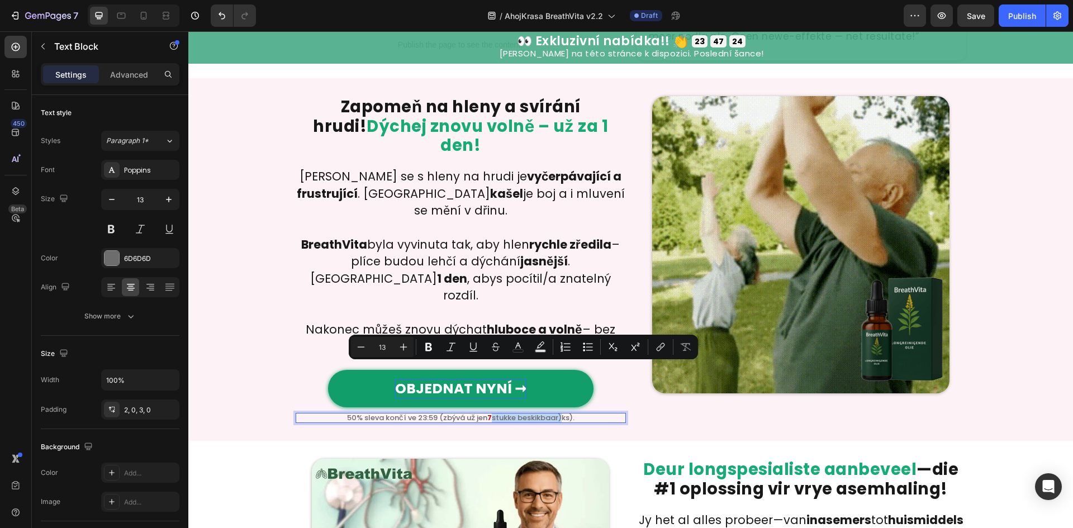
click at [488, 414] on p "50% sleva končí ve 23:59 (zbývá už jen 7 stukke beskikbaar)ks)." at bounding box center [461, 417] width 330 height 7
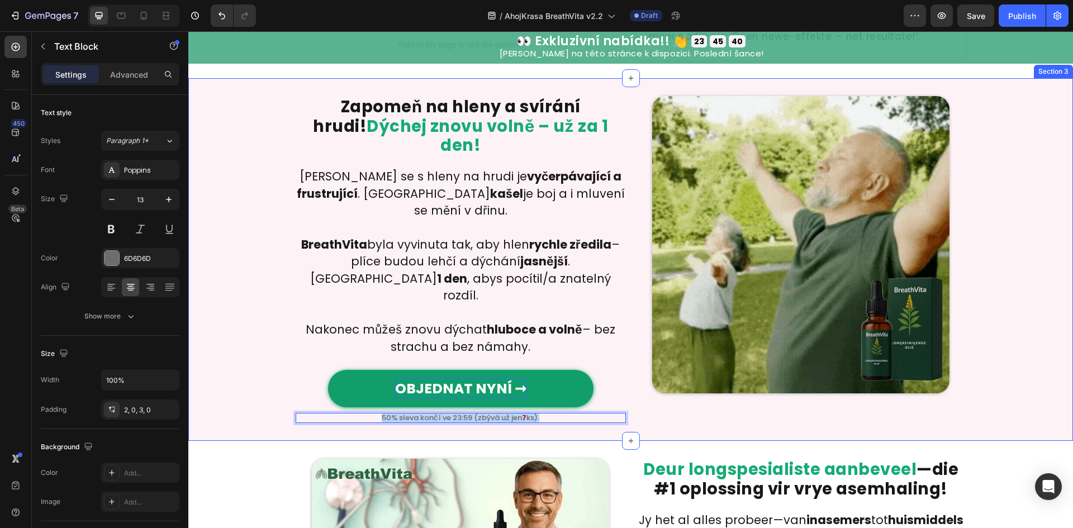
copy p "50% sleva končí ve 23:59 (zbývá už jen 7 ks)."
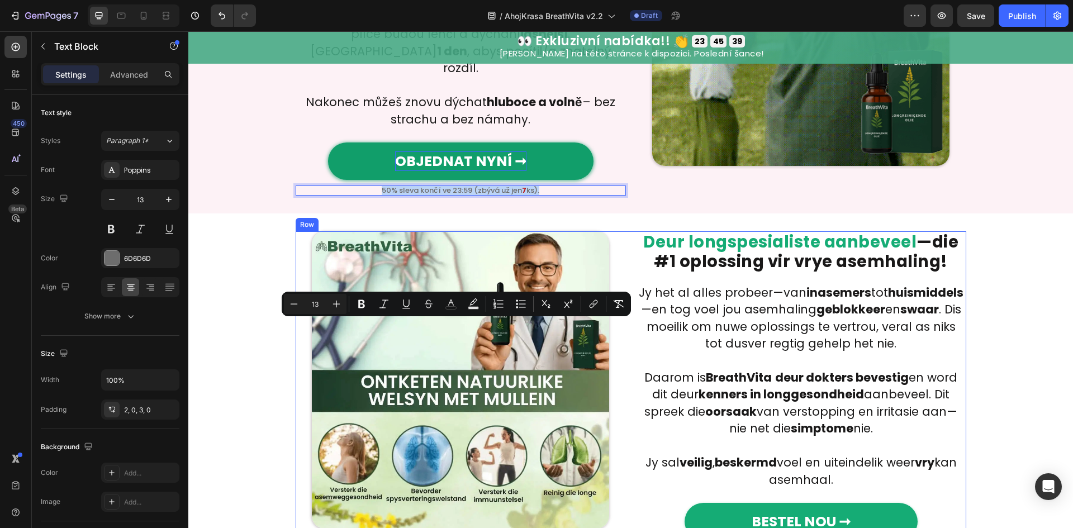
scroll to position [745, 0]
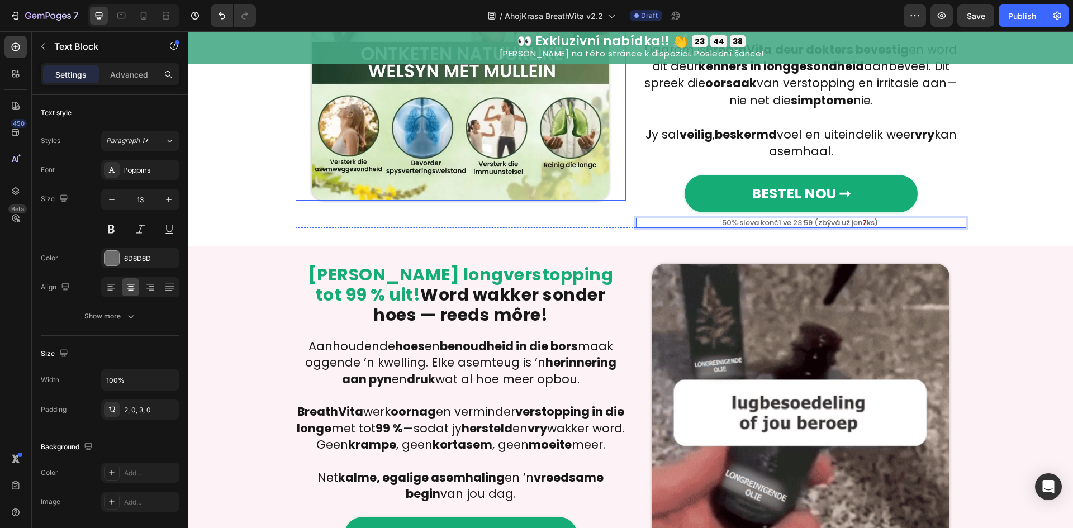
scroll to position [1194, 0]
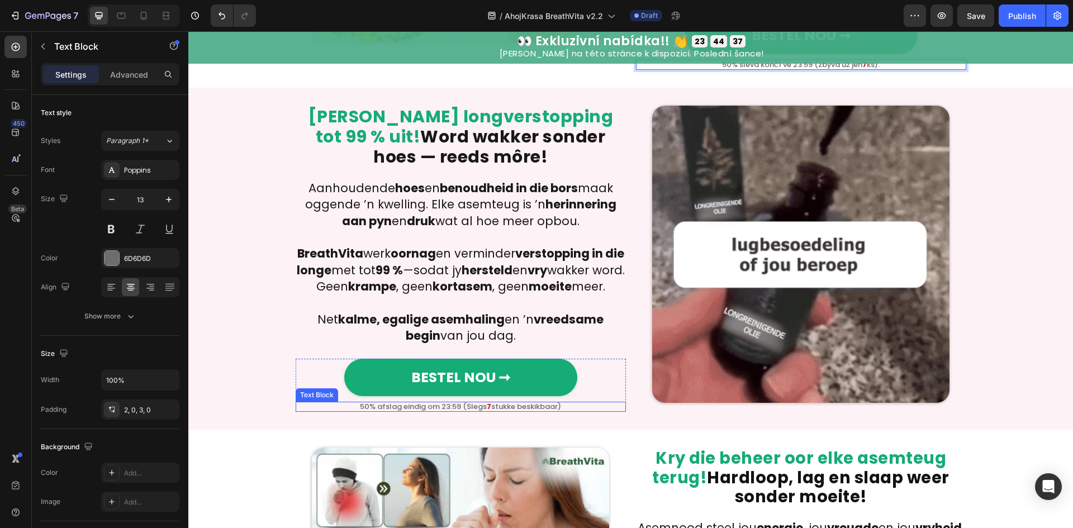
click at [525, 410] on p "50% afslag eindig om 23:59 (Slegs 7 stukke beskikbaar)" at bounding box center [461, 406] width 330 height 7
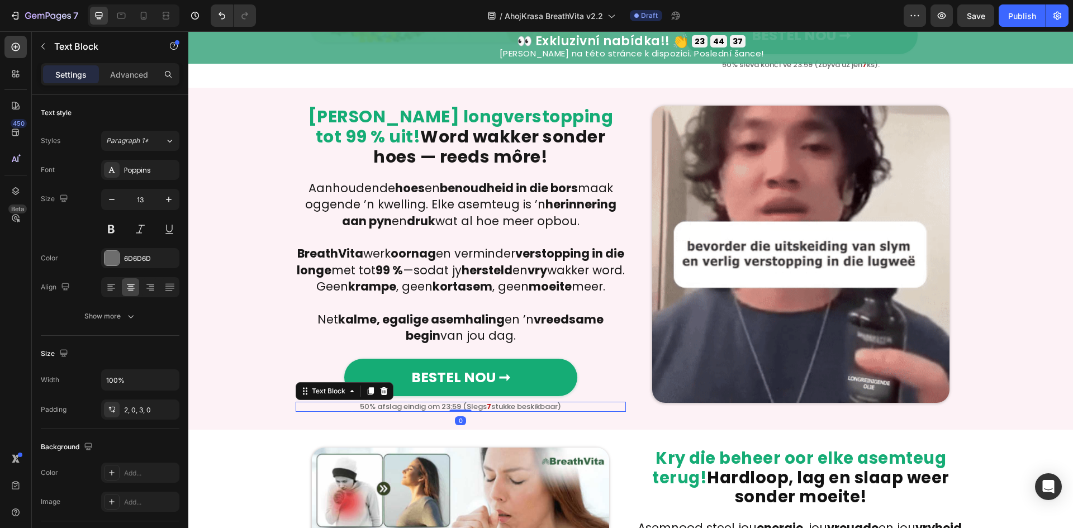
click at [525, 410] on p "50% afslag eindig om 23:59 (Slegs 7 stukke beskikbaar)" at bounding box center [461, 406] width 330 height 7
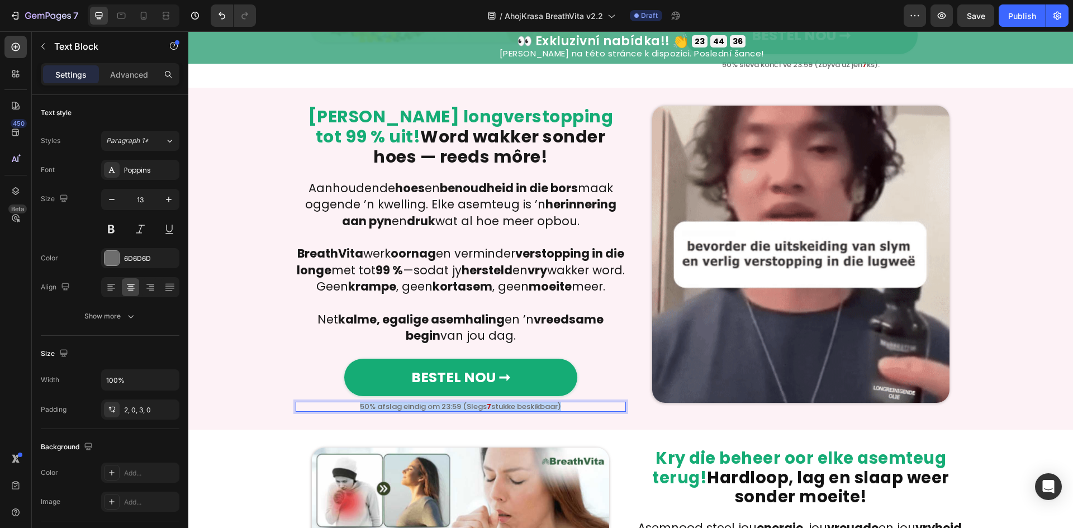
click at [525, 410] on p "50% afslag eindig om 23:59 (Slegs 7 stukke beskikbaar)" at bounding box center [461, 406] width 330 height 7
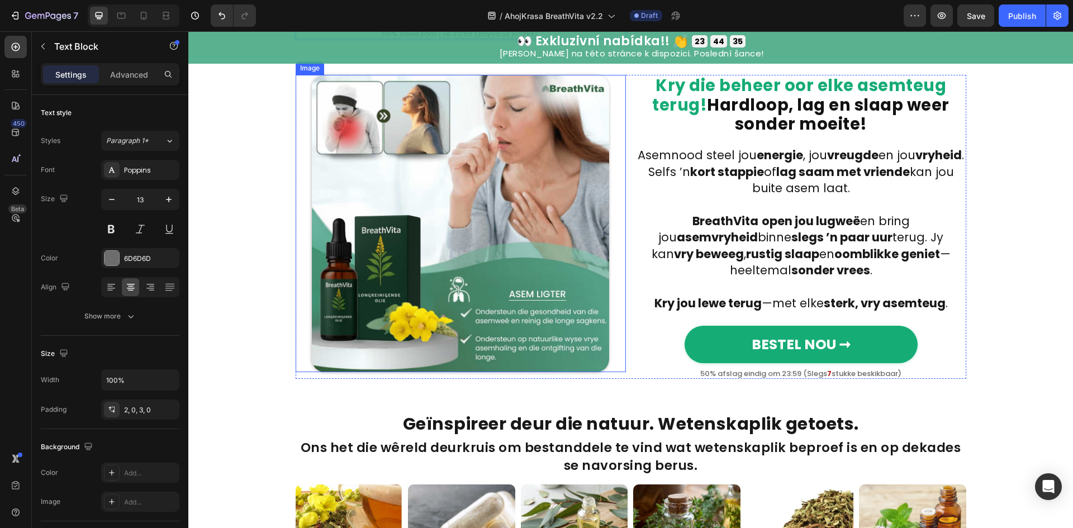
scroll to position [1641, 0]
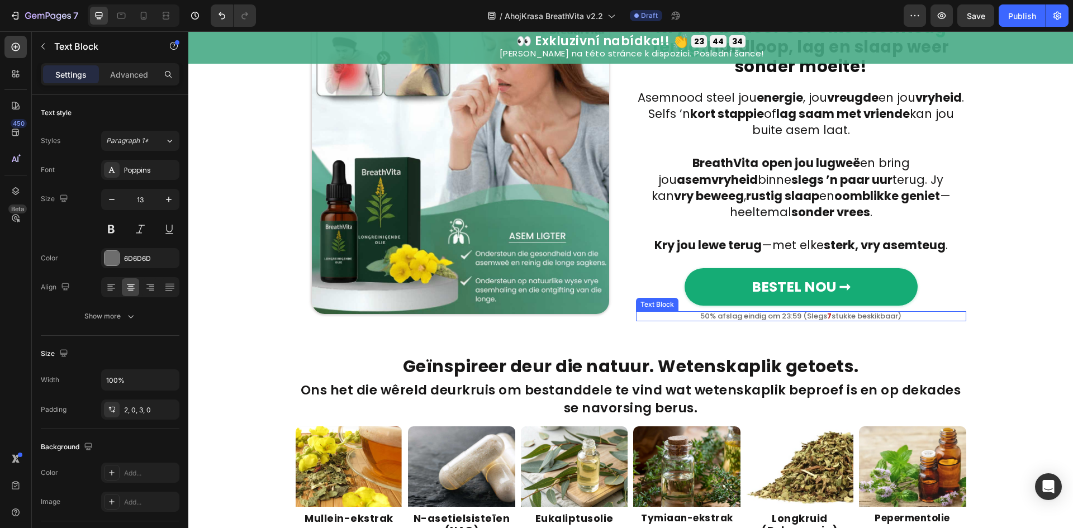
click at [794, 314] on p "50% afslag eindig om 23:59 (Slegs 7 stukke beskikbaar)" at bounding box center [801, 315] width 330 height 7
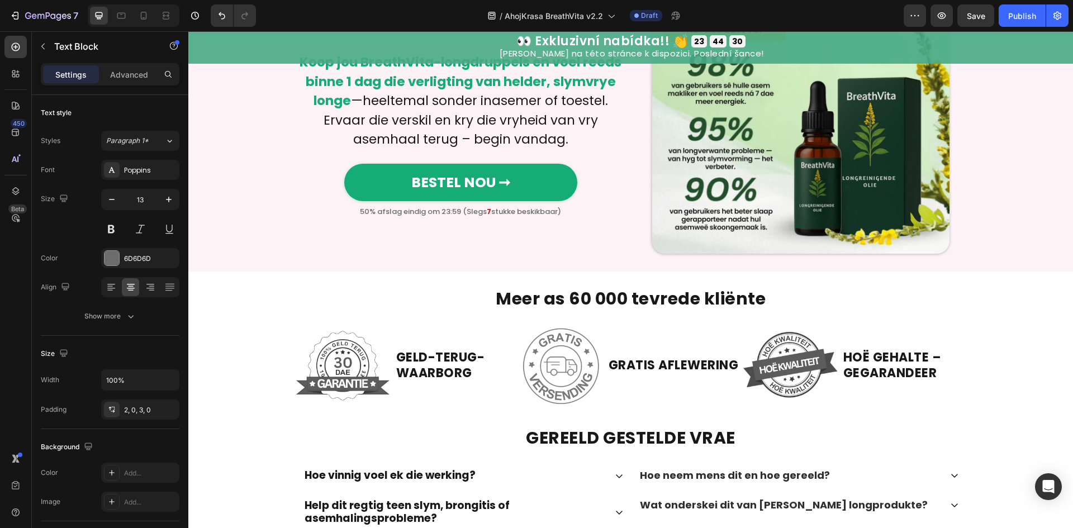
scroll to position [2685, 0]
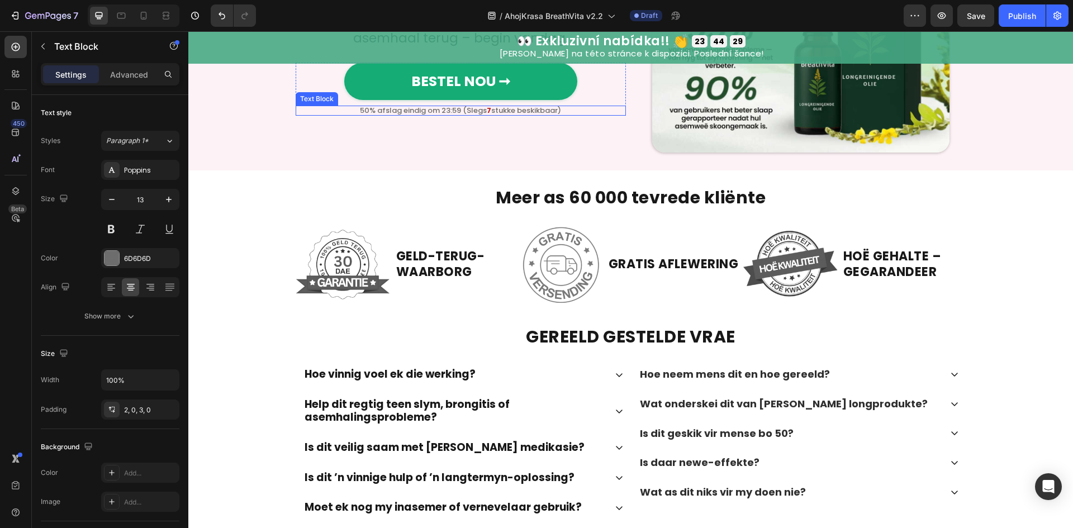
click at [490, 114] on p "50% afslag eindig om 23:59 (Slegs 7 stukke beskikbaar)" at bounding box center [461, 110] width 330 height 7
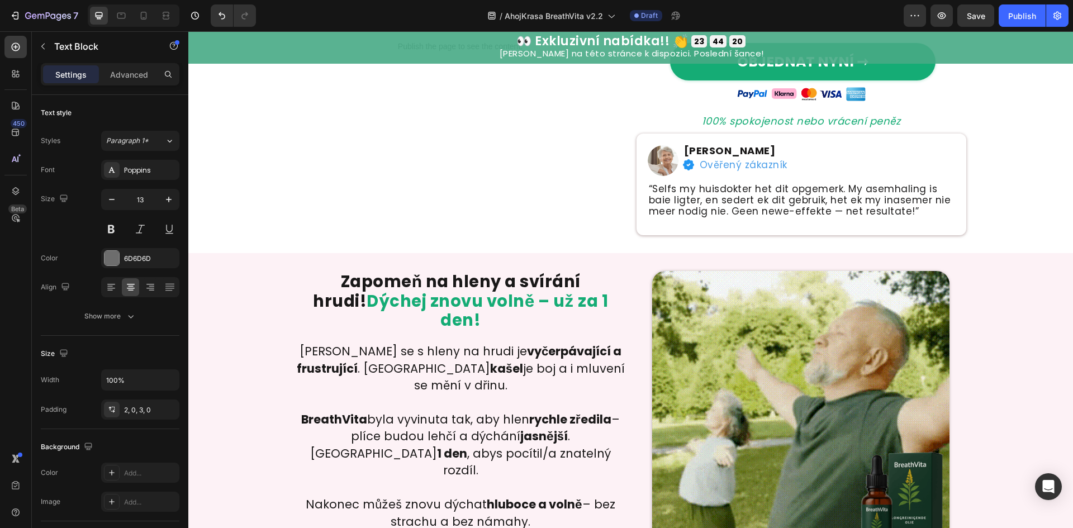
scroll to position [447, 0]
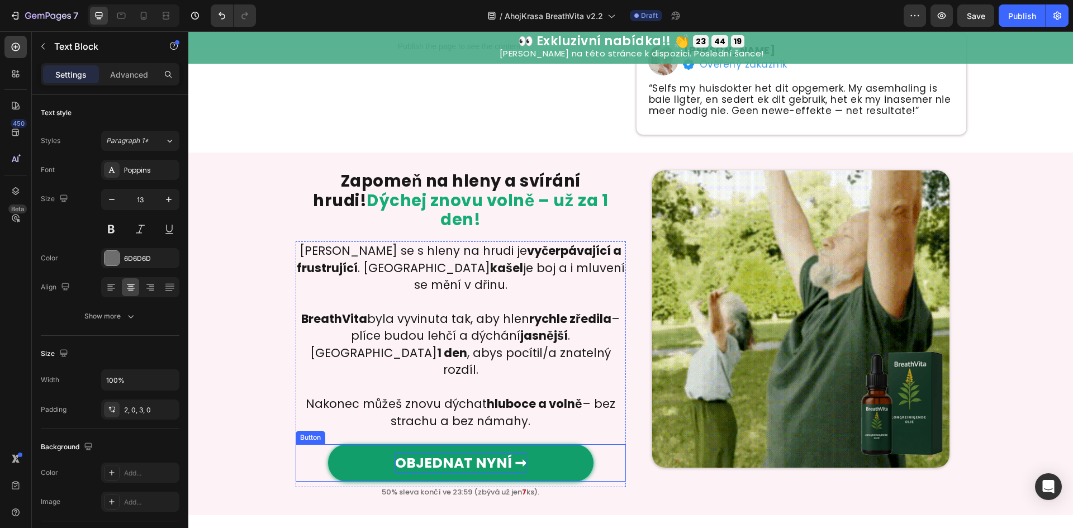
click at [477, 453] on strong "OBJEDNAT NYNÍ ➞" at bounding box center [460, 463] width 131 height 20
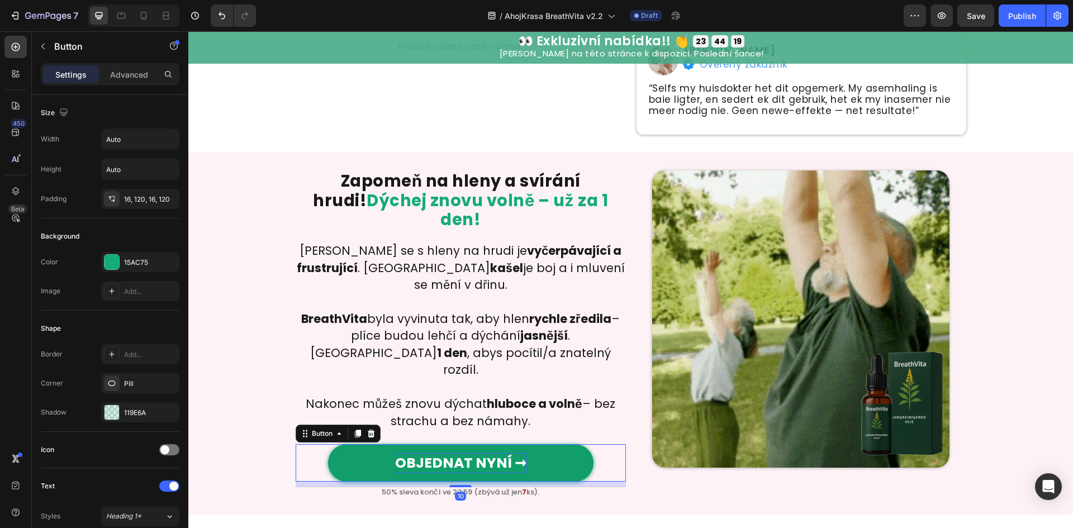
click at [477, 453] on strong "OBJEDNAT NYNÍ ➞" at bounding box center [460, 463] width 131 height 20
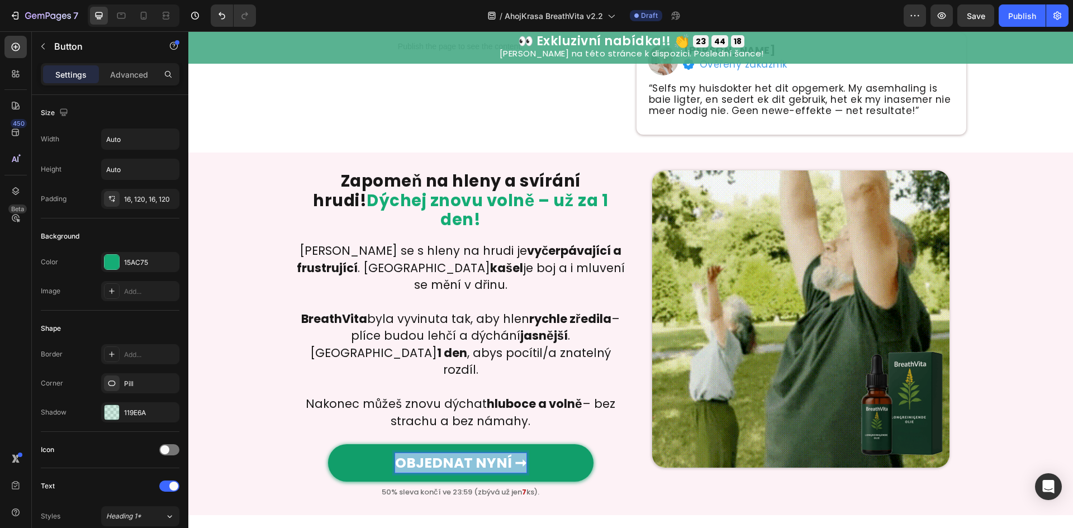
click at [477, 453] on strong "OBJEDNAT NYNÍ ➞" at bounding box center [460, 463] width 131 height 20
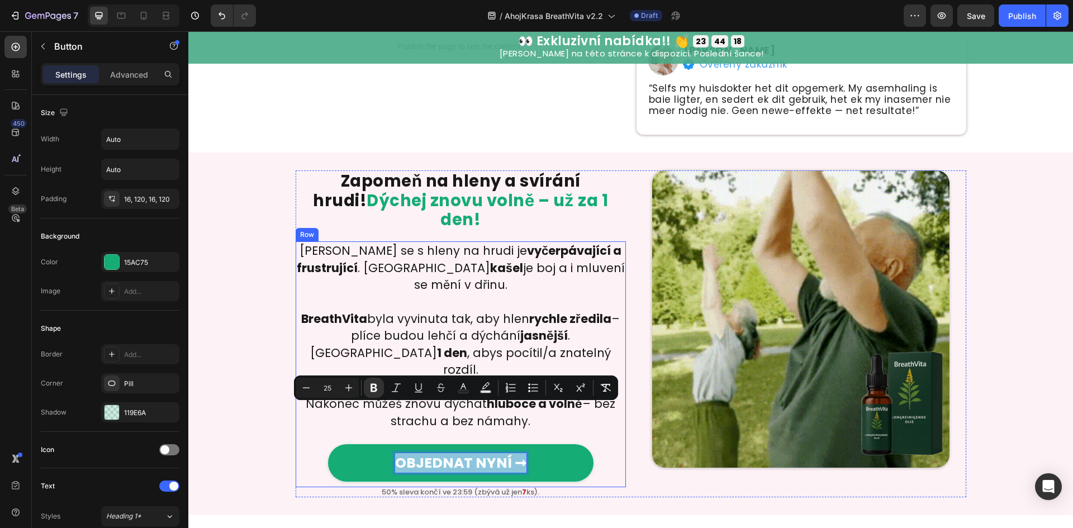
copy strong "OBJEDNAT NYNÍ ➞"
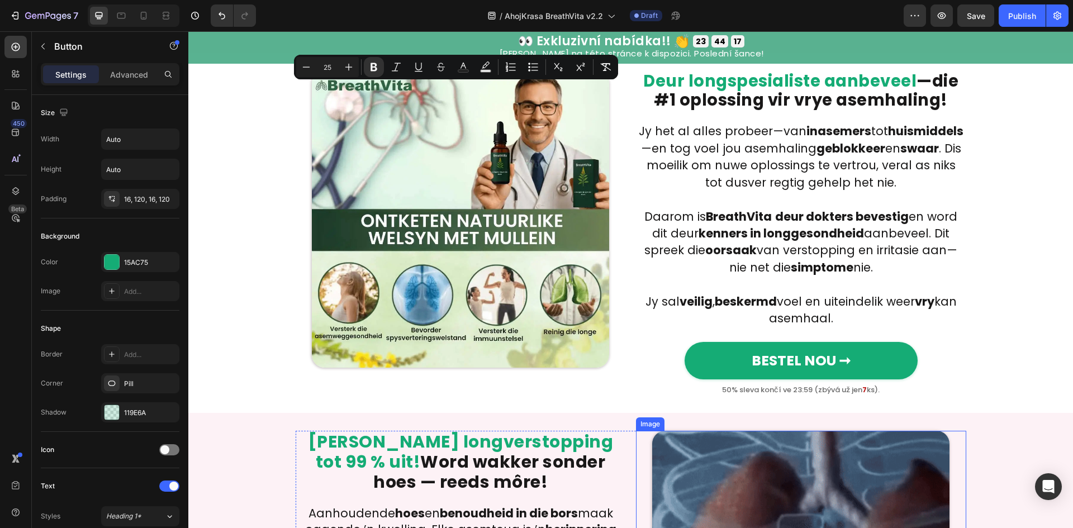
type input "16"
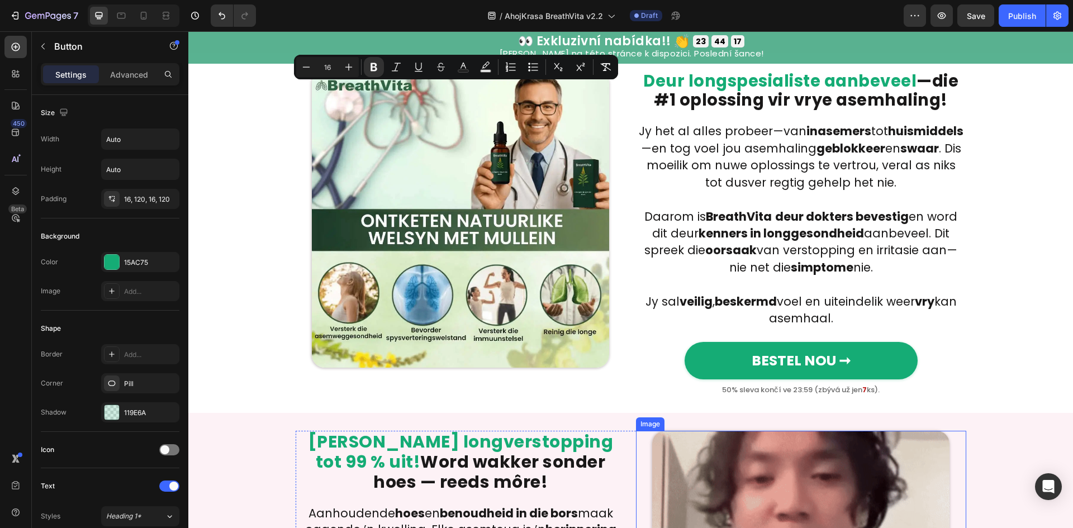
scroll to position [894, 0]
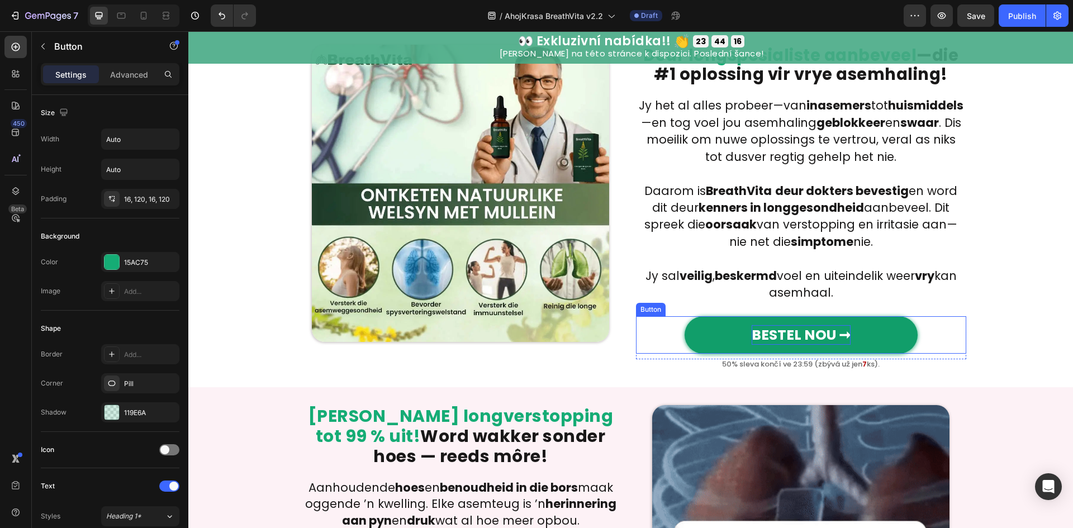
click at [789, 333] on strong "BESTEL NOU ➞" at bounding box center [801, 335] width 99 height 20
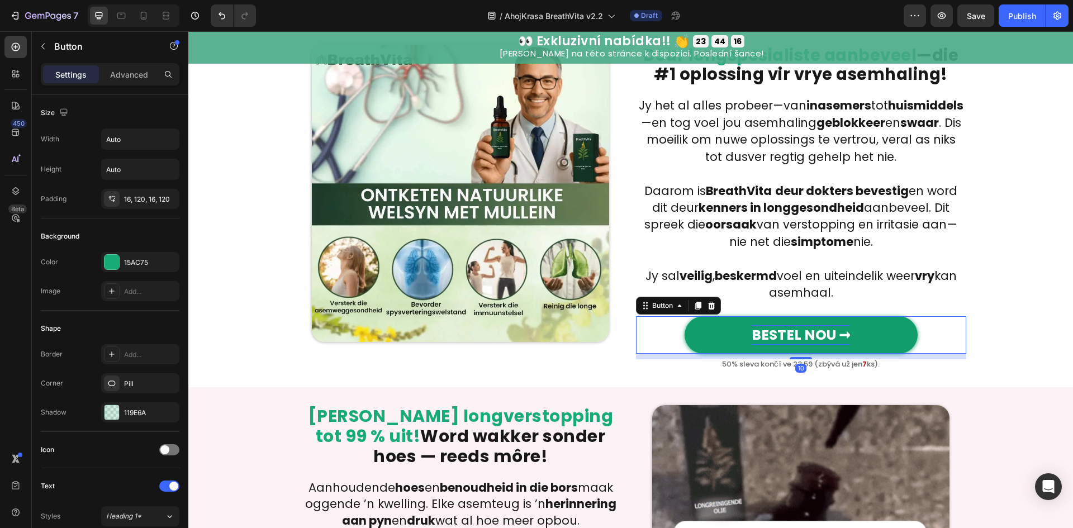
click at [789, 333] on strong "BESTEL NOU ➞" at bounding box center [801, 335] width 99 height 20
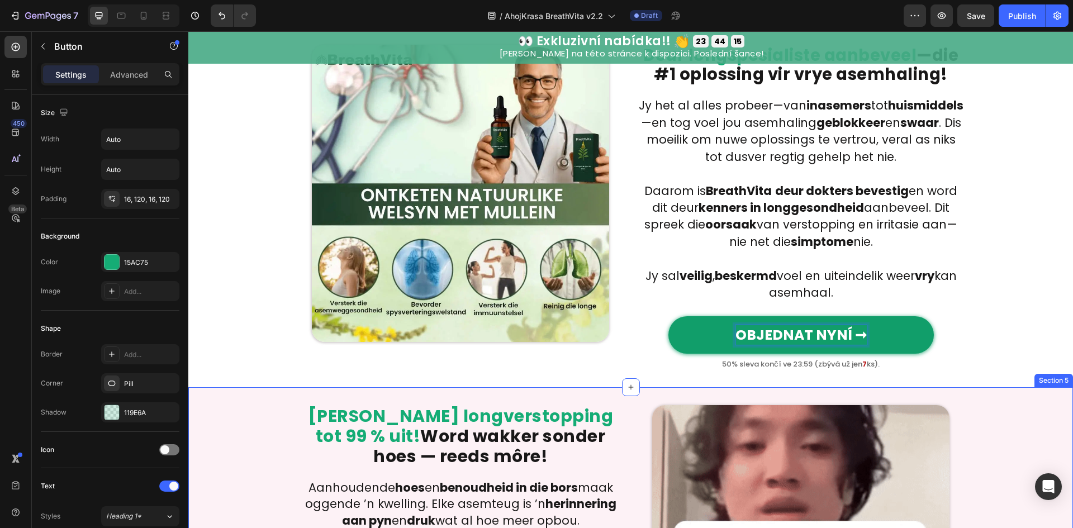
scroll to position [1192, 0]
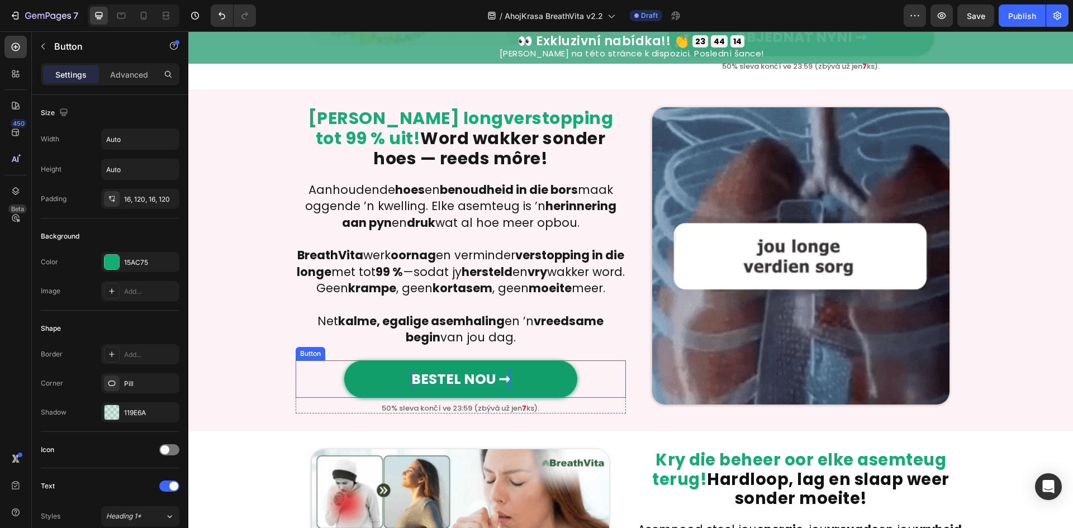
click at [452, 389] on strong "BESTEL NOU ➞" at bounding box center [460, 379] width 99 height 20
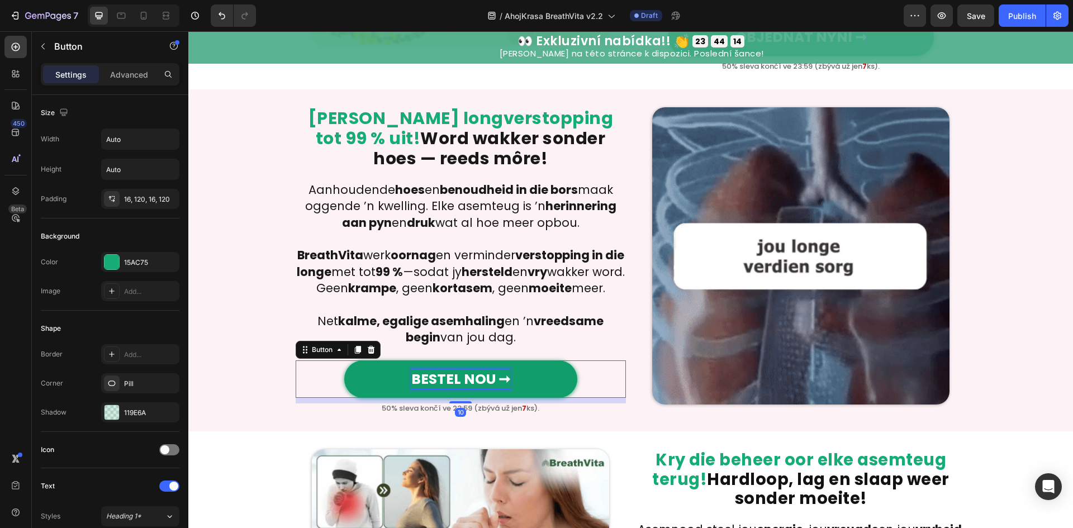
click at [452, 389] on strong "BESTEL NOU ➞" at bounding box center [460, 379] width 99 height 20
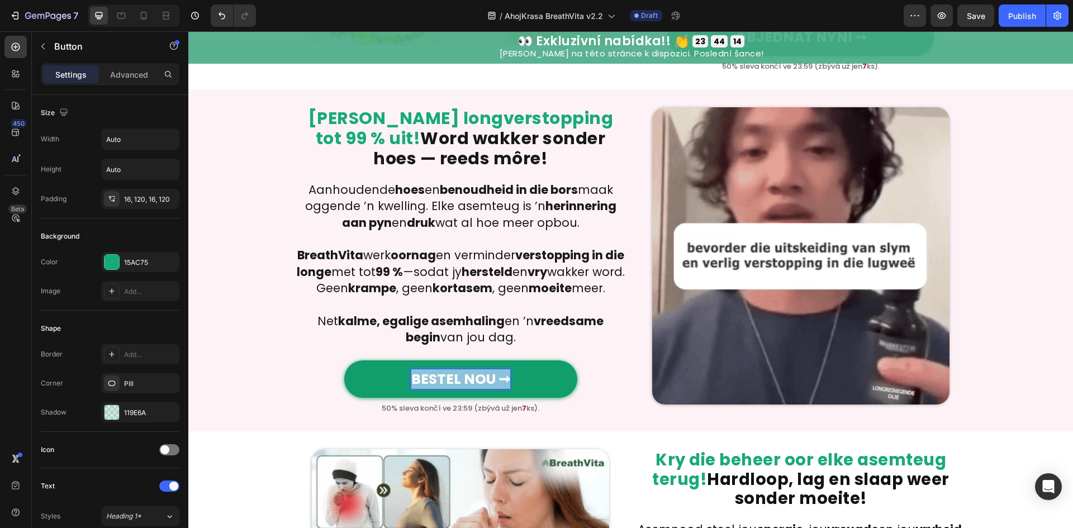
click at [452, 389] on strong "BESTEL NOU ➞" at bounding box center [460, 379] width 99 height 20
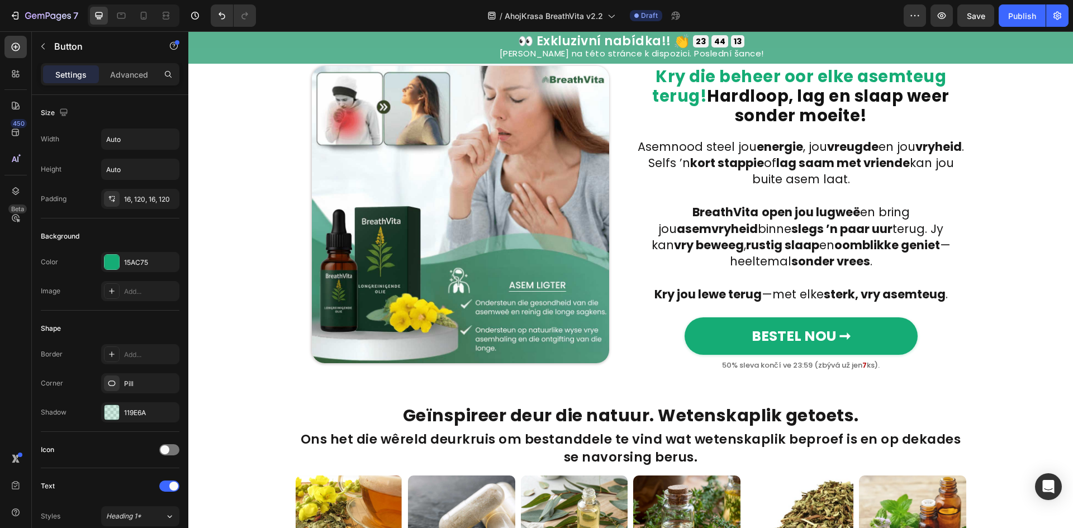
scroll to position [1714, 0]
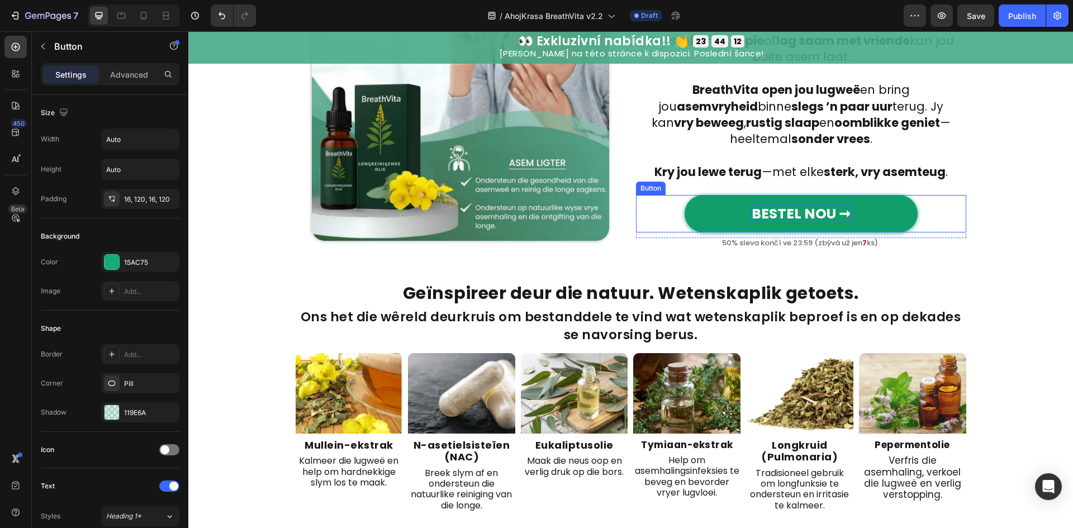
click at [795, 219] on strong "BESTEL NOU ➞" at bounding box center [801, 214] width 99 height 20
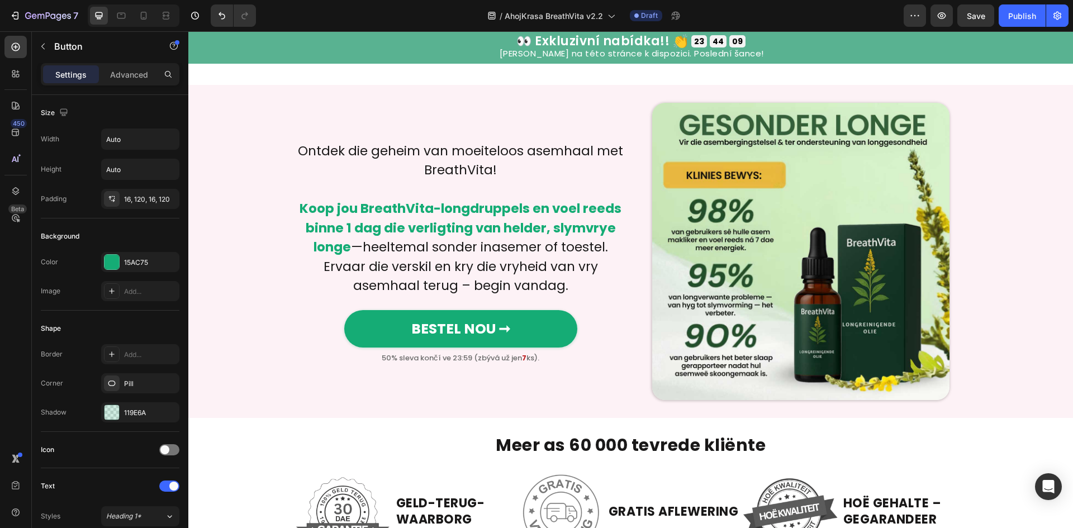
scroll to position [2832, 0]
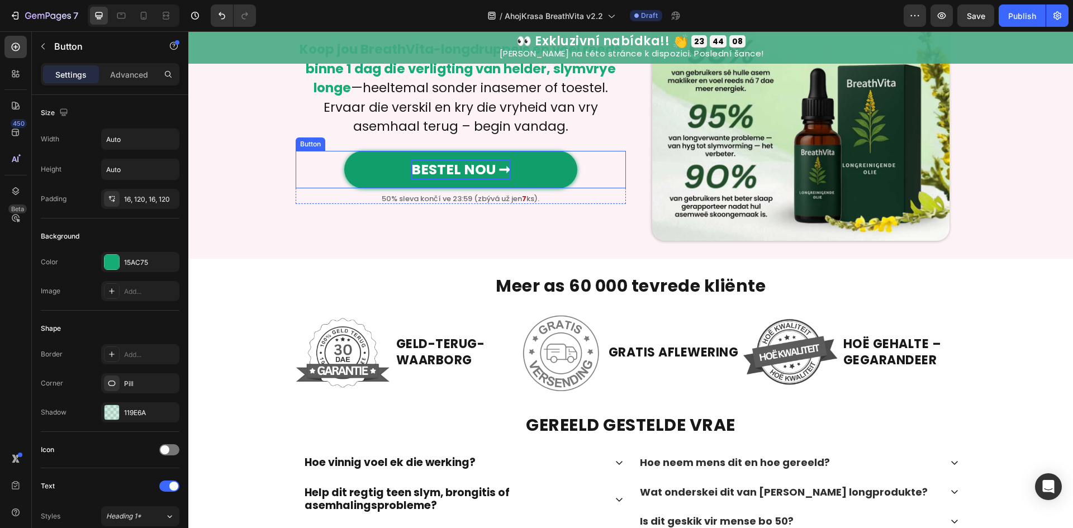
click at [494, 169] on strong "BESTEL NOU ➞" at bounding box center [460, 170] width 99 height 20
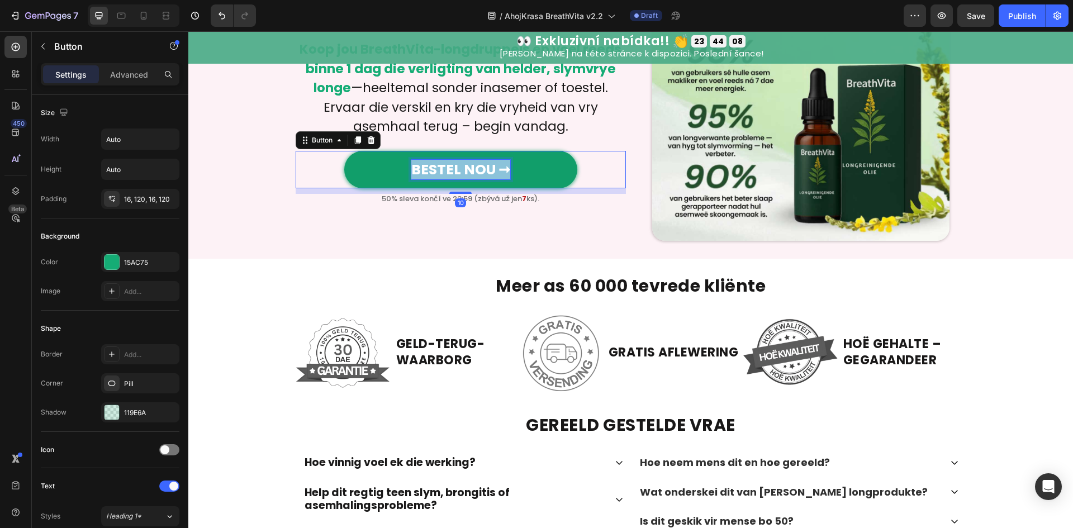
click at [494, 169] on strong "BESTEL NOU ➞" at bounding box center [460, 170] width 99 height 20
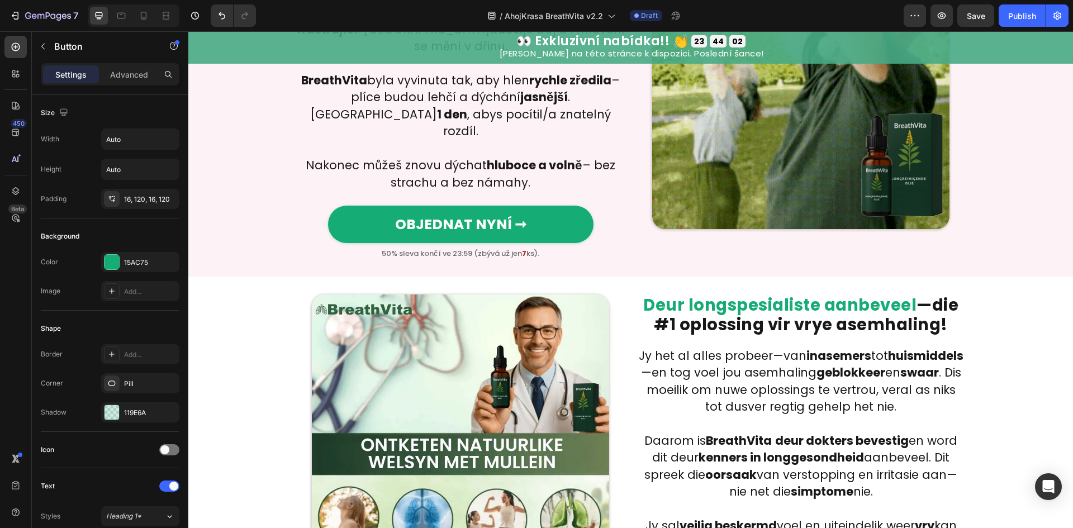
scroll to position [745, 0]
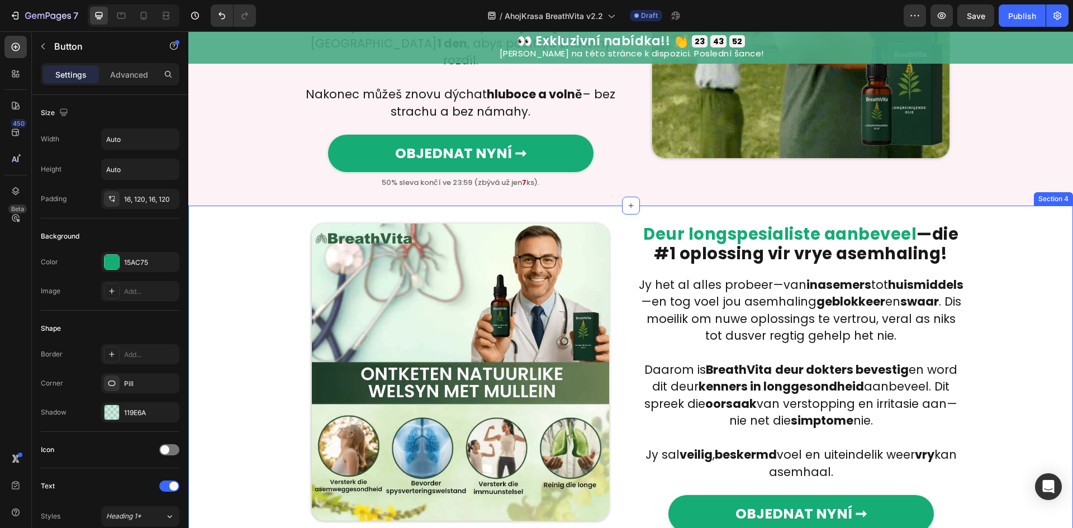
click at [855, 223] on span "Deur longspesialiste aanbeveel" at bounding box center [779, 234] width 273 height 22
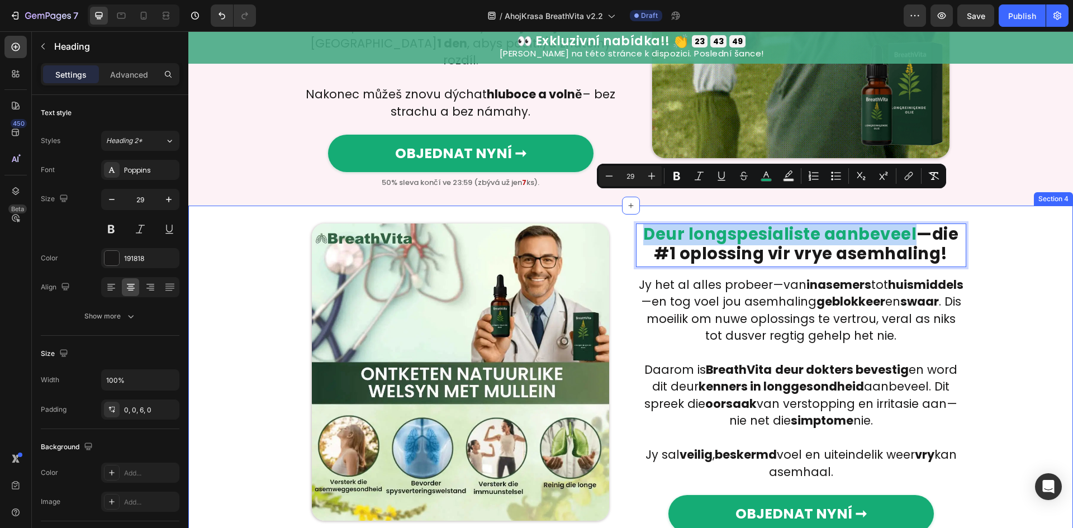
drag, startPoint x: 906, startPoint y: 202, endPoint x: 640, endPoint y: 191, distance: 265.7
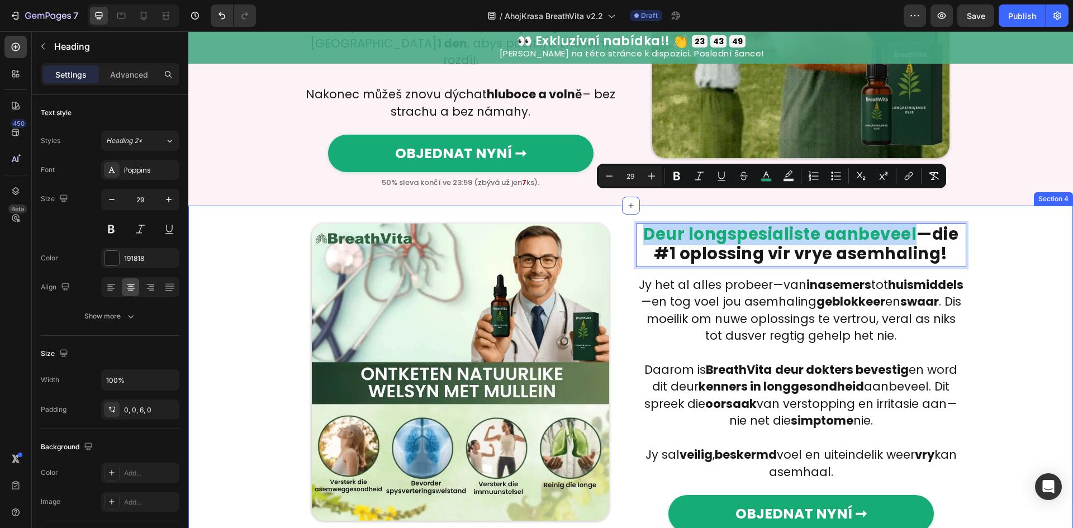
click at [640, 206] on div "Image Deur longspesialiste aanbeveel — die #1 oplossing vir vrye asemhaling! He…" at bounding box center [630, 386] width 885 height 361
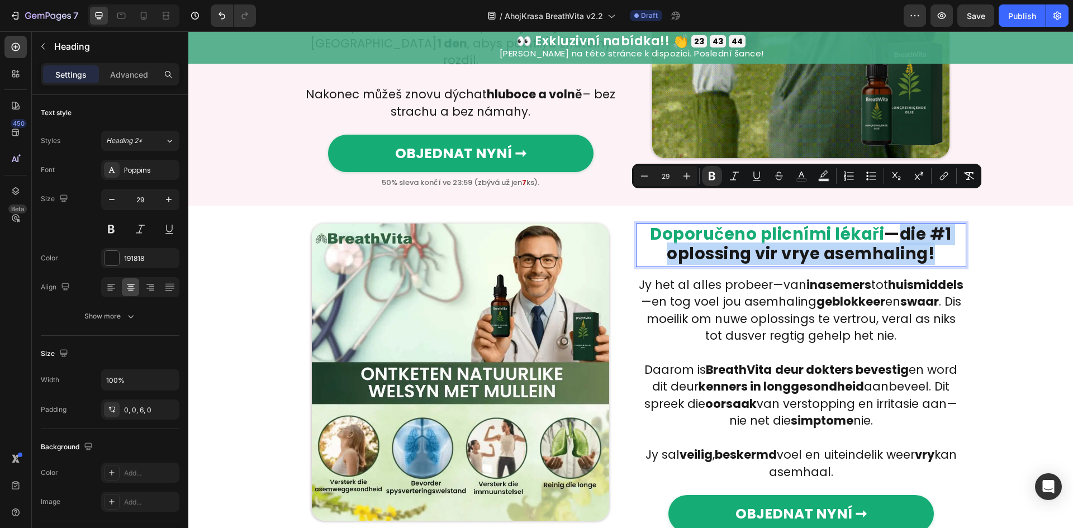
drag, startPoint x: 902, startPoint y: 208, endPoint x: 931, endPoint y: 220, distance: 31.6
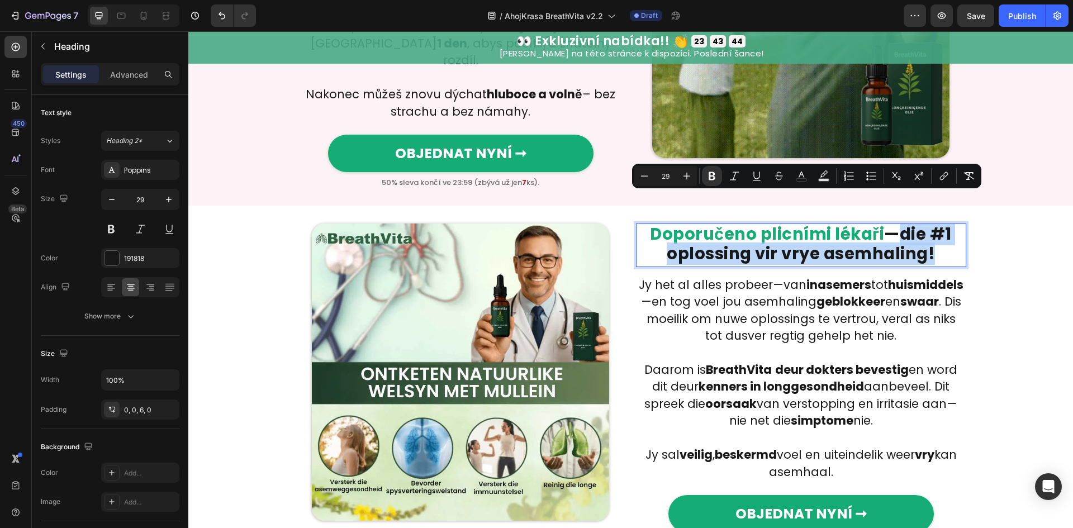
click at [931, 225] on p "Doporučeno plicními lékaři — die #1 oplossing vir vrye asemhaling!" at bounding box center [801, 244] width 328 height 39
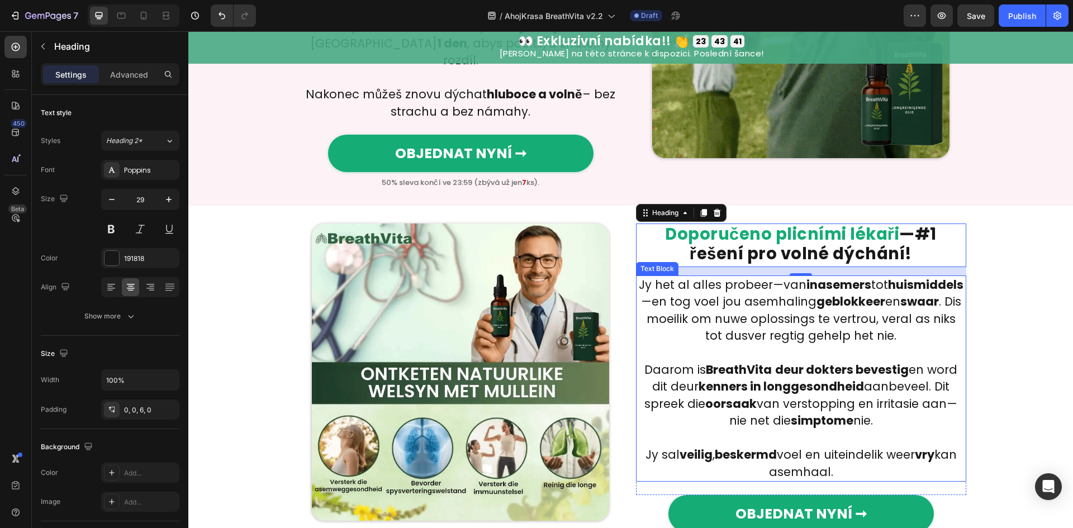
click at [724, 345] on p at bounding box center [801, 353] width 328 height 17
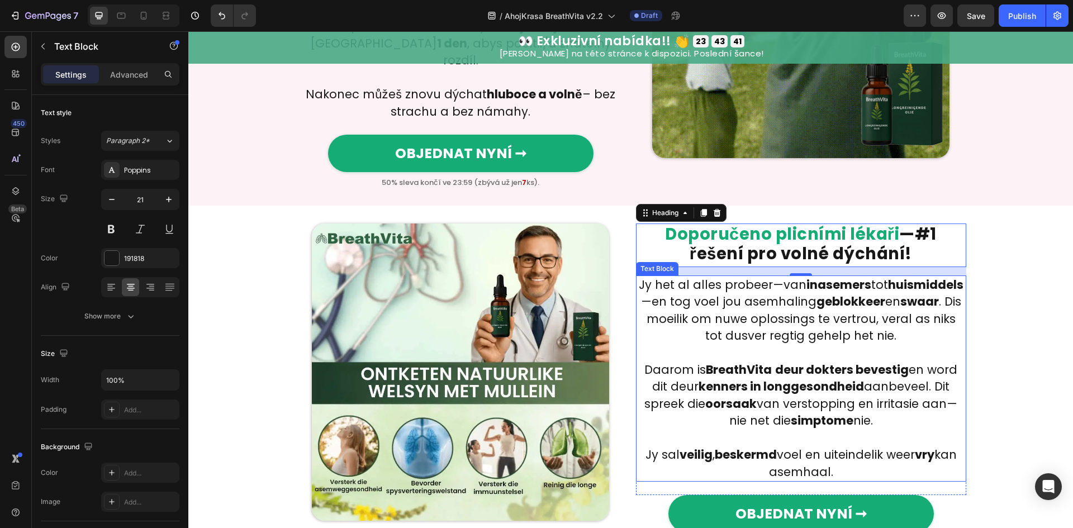
click at [724, 345] on p at bounding box center [801, 353] width 328 height 17
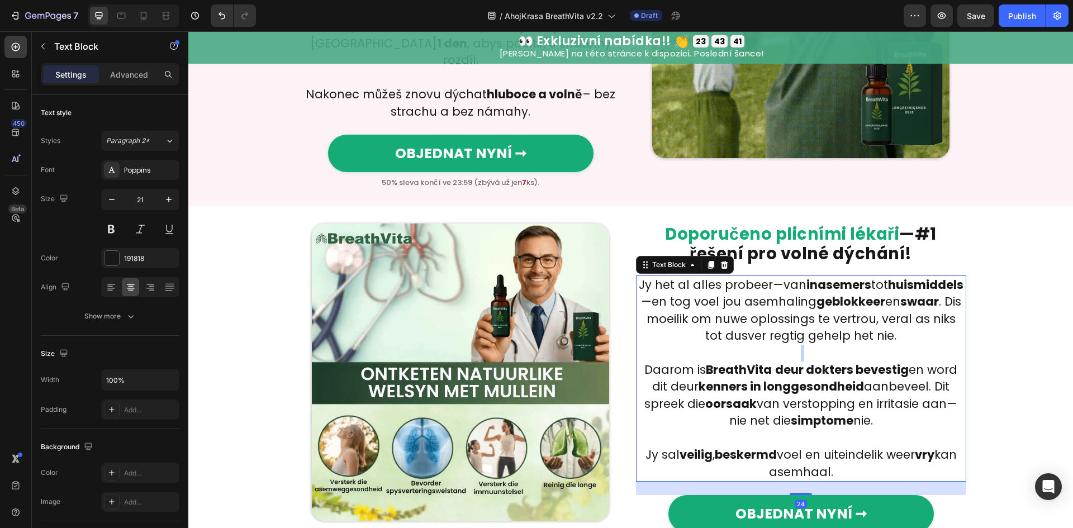
click at [724, 345] on p "Rich Text Editor. Editing area: main" at bounding box center [801, 353] width 328 height 17
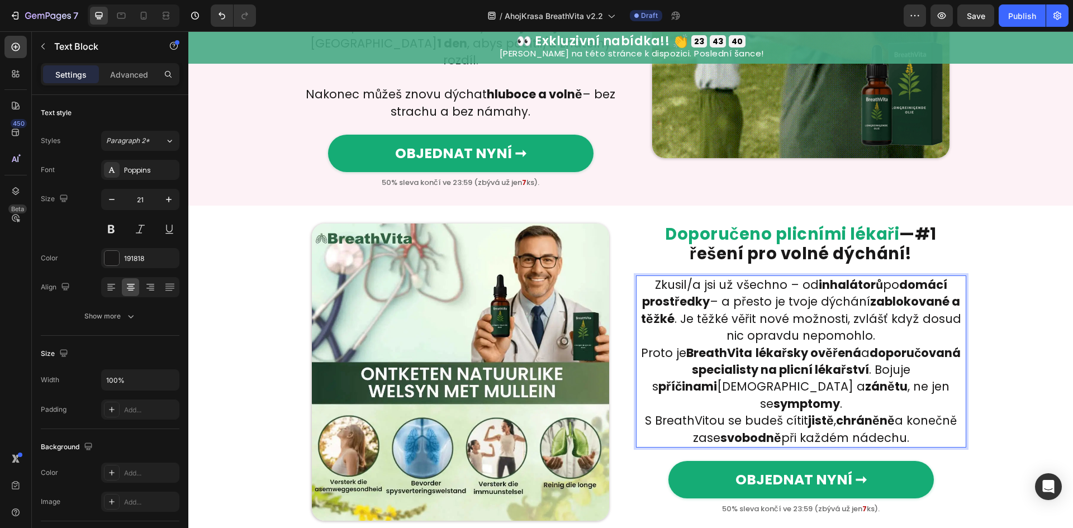
click at [898, 310] on p "Zkusil/a jsi už všechno – od inhalátorů po domácí prostředky – a přesto je tvoj…" at bounding box center [801, 311] width 328 height 68
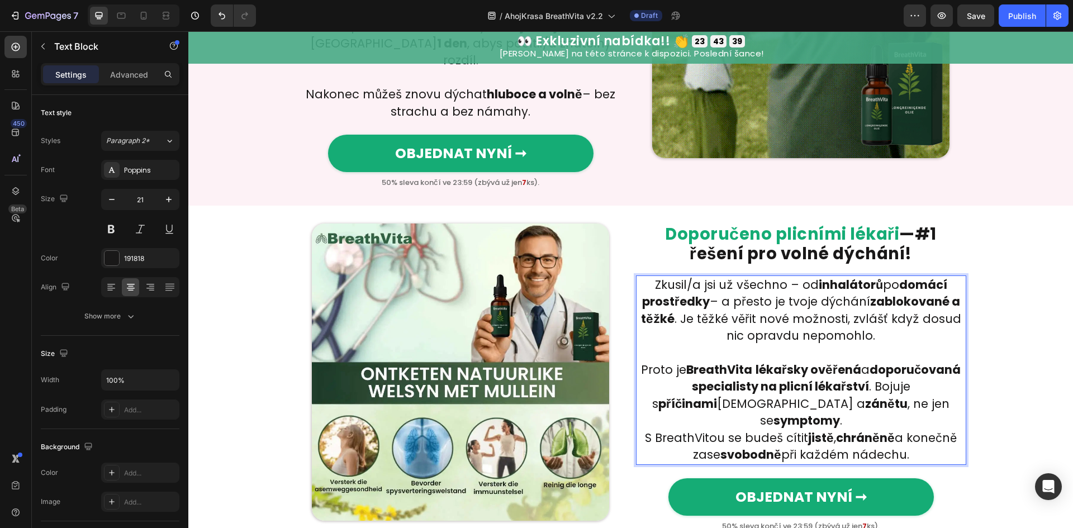
click at [917, 377] on p "Proto je BreathVita lékařsky ověřená a doporučovaná specialisty na plicní lékař…" at bounding box center [801, 396] width 328 height 68
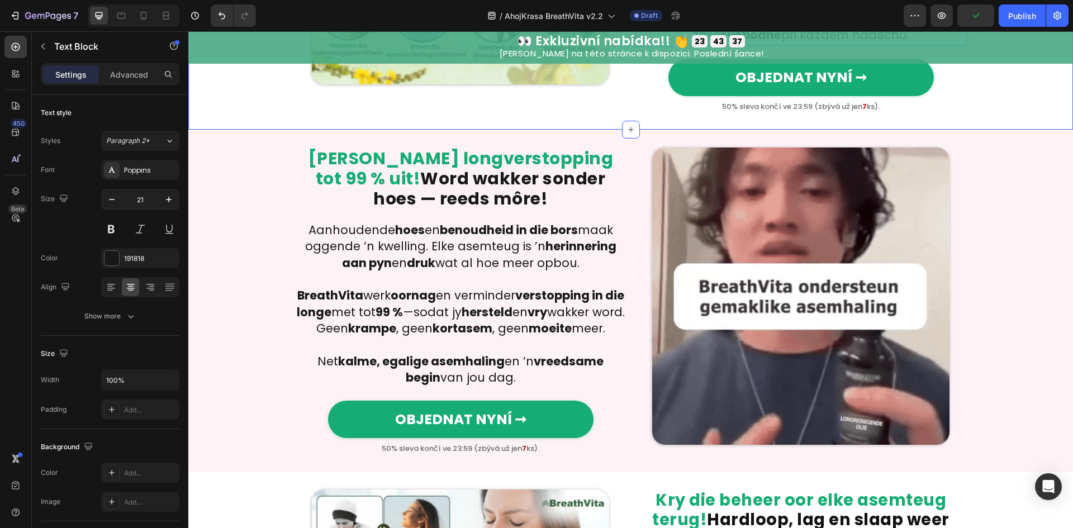
scroll to position [1118, 0]
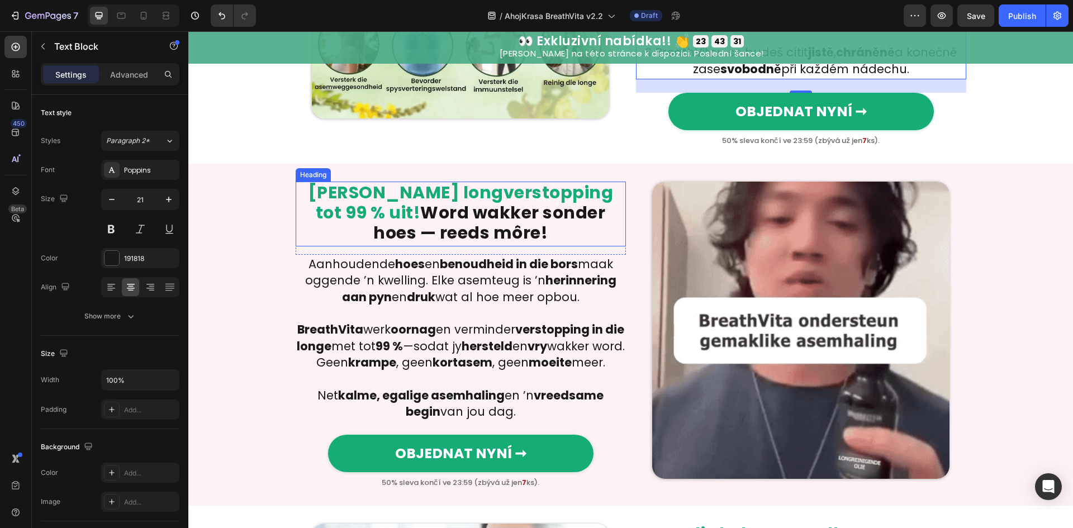
click at [416, 186] on h2 "Skakel longverstopping tot 99 % uit! Word wakker sonder hoes — reeds môre!" at bounding box center [461, 214] width 330 height 65
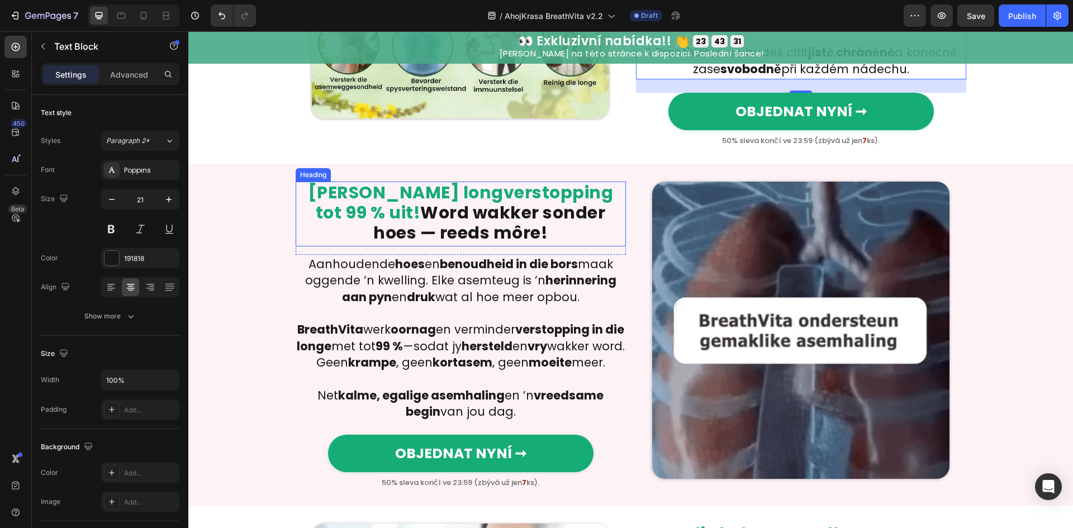
click at [416, 186] on h2 "Skakel longverstopping tot 99 % uit! Word wakker sonder hoes — reeds môre!" at bounding box center [461, 214] width 330 height 65
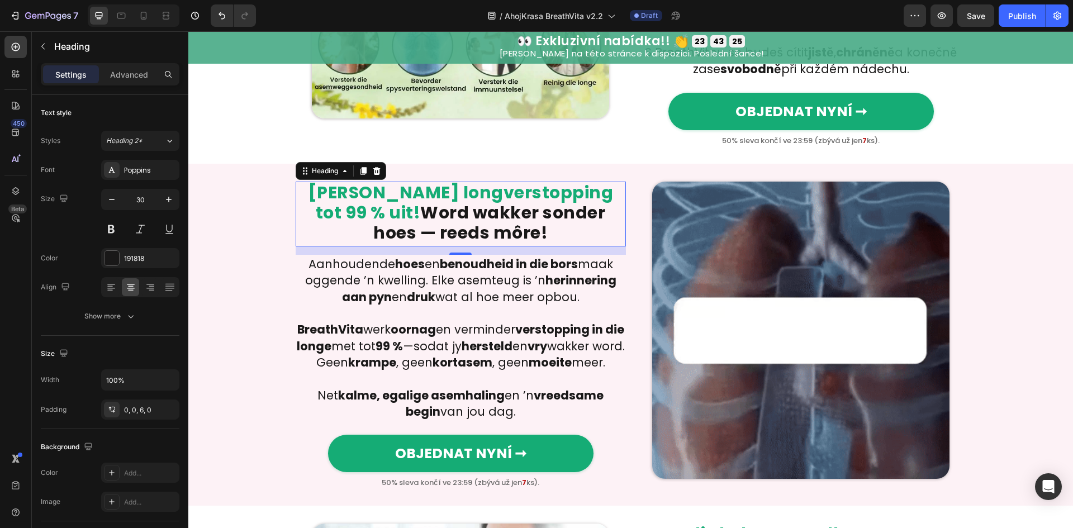
click at [358, 184] on p "Skakel longverstopping tot 99 % uit! Word wakker sonder hoes — reeds môre!" at bounding box center [461, 213] width 328 height 60
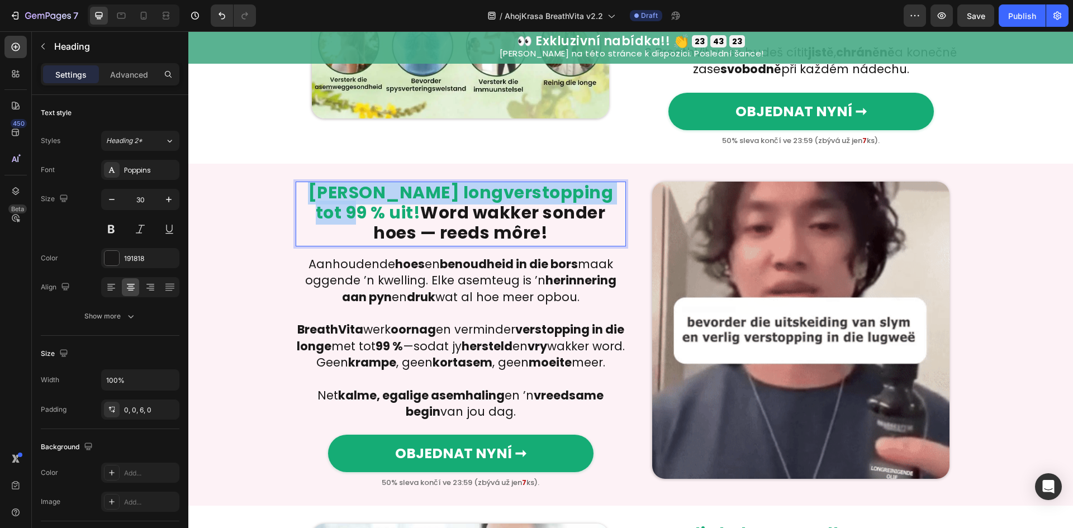
drag, startPoint x: 299, startPoint y: 174, endPoint x: 610, endPoint y: 171, distance: 311.4
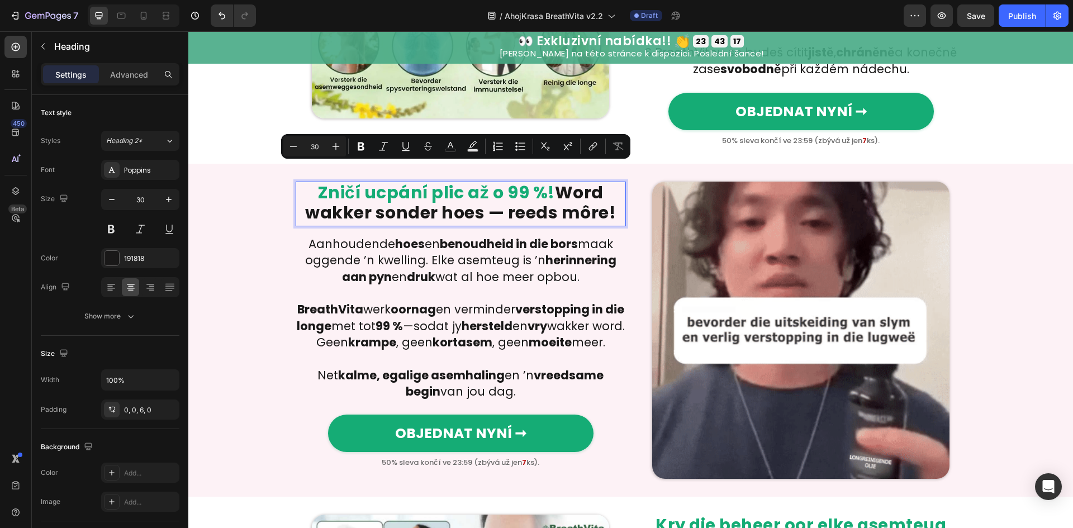
drag, startPoint x: 558, startPoint y: 173, endPoint x: 609, endPoint y: 197, distance: 56.5
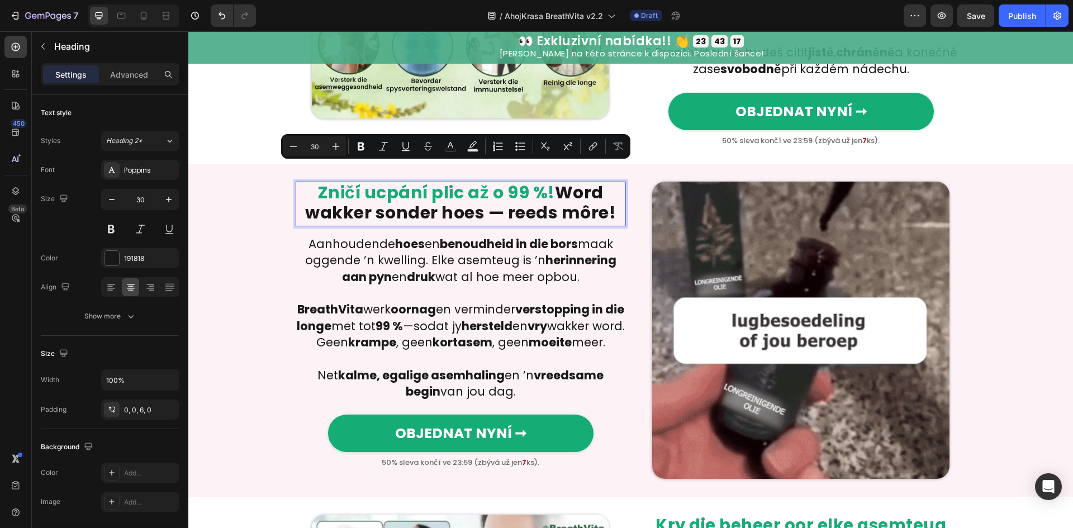
click at [609, 197] on p "Zničí ucpání plic až o 99 %! Word wakker sonder hoes — reeds môre!" at bounding box center [461, 203] width 328 height 40
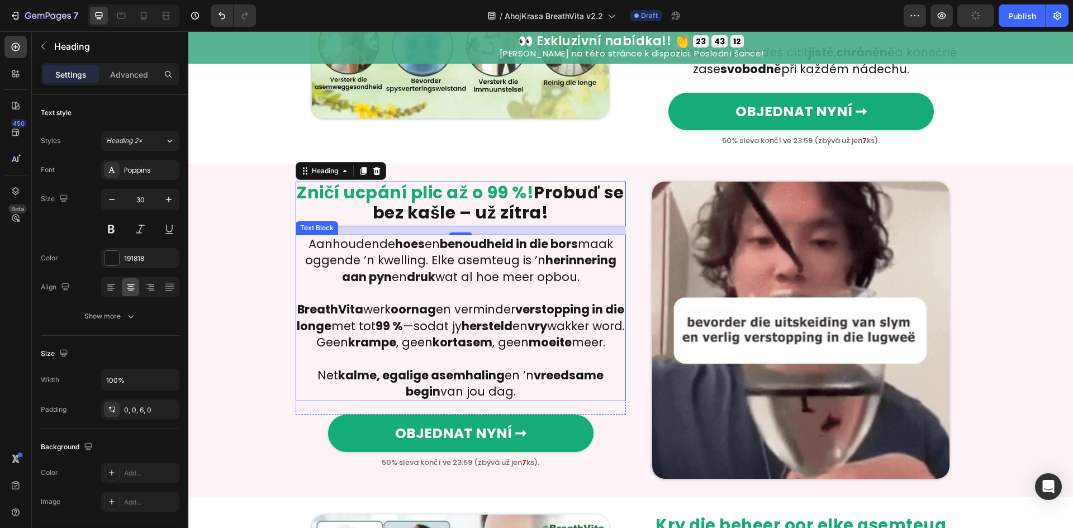
click at [538, 285] on p at bounding box center [461, 293] width 328 height 16
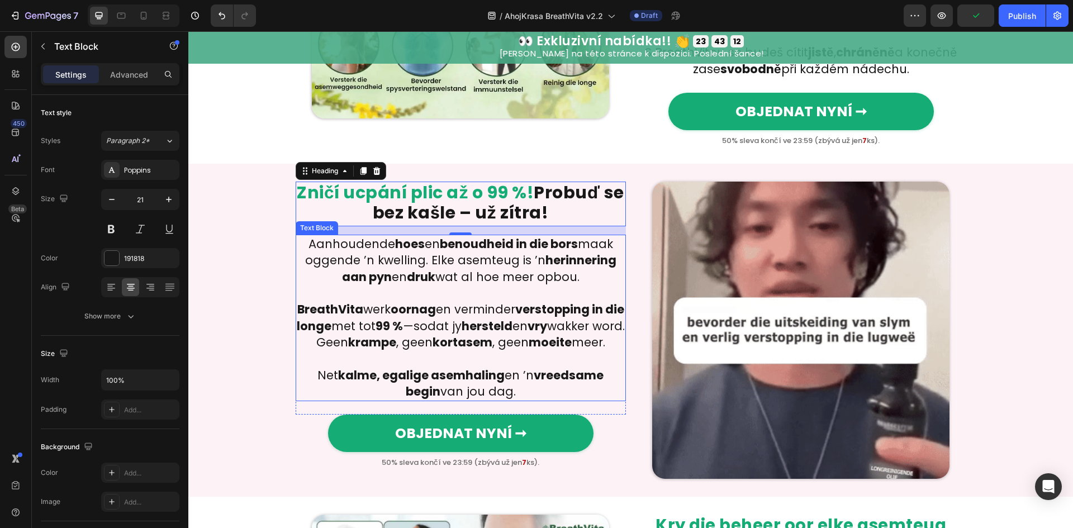
click at [538, 285] on p at bounding box center [461, 293] width 328 height 16
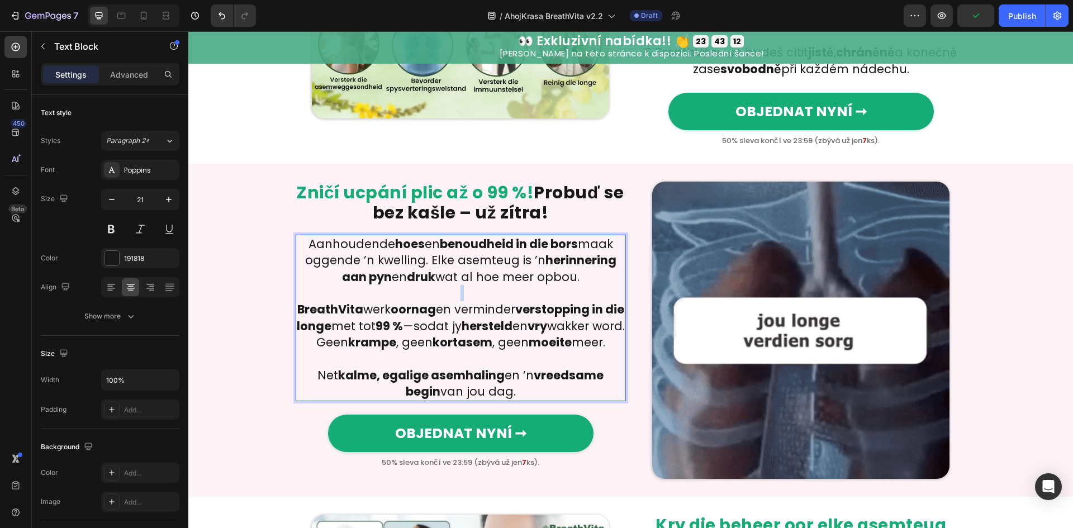
click at [538, 285] on p "Rich Text Editor. Editing area: main" at bounding box center [461, 293] width 328 height 16
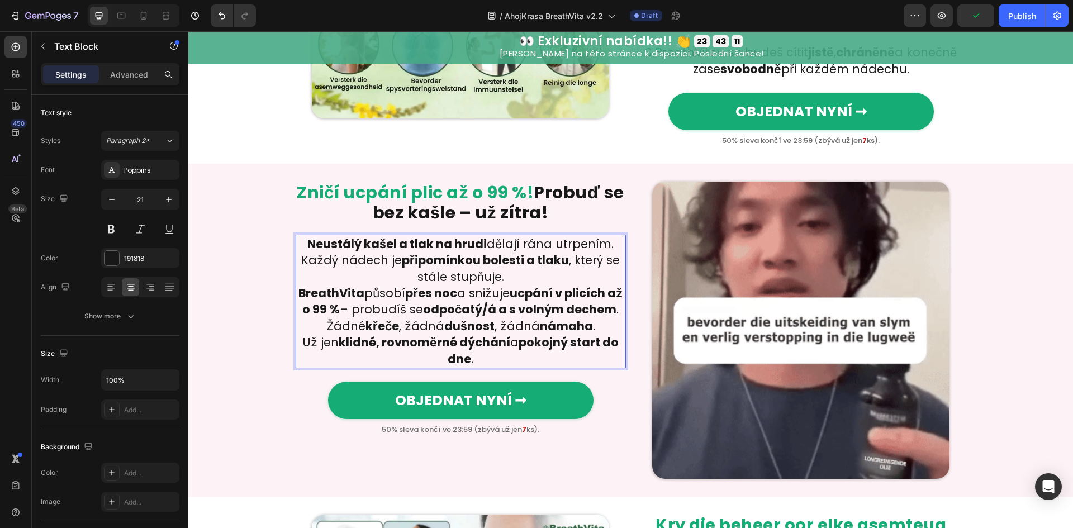
click at [565, 260] on p "Neustálý kašel a tlak na hrudi dělají rána utrpením. Každý nádech je připomínko…" at bounding box center [461, 260] width 328 height 49
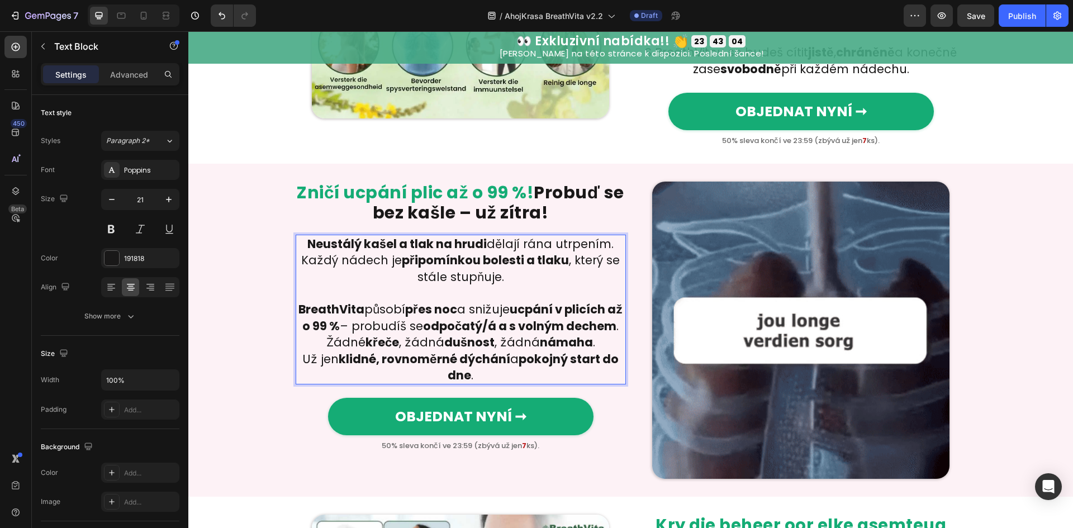
click at [593, 334] on strong "námaha" at bounding box center [566, 342] width 53 height 16
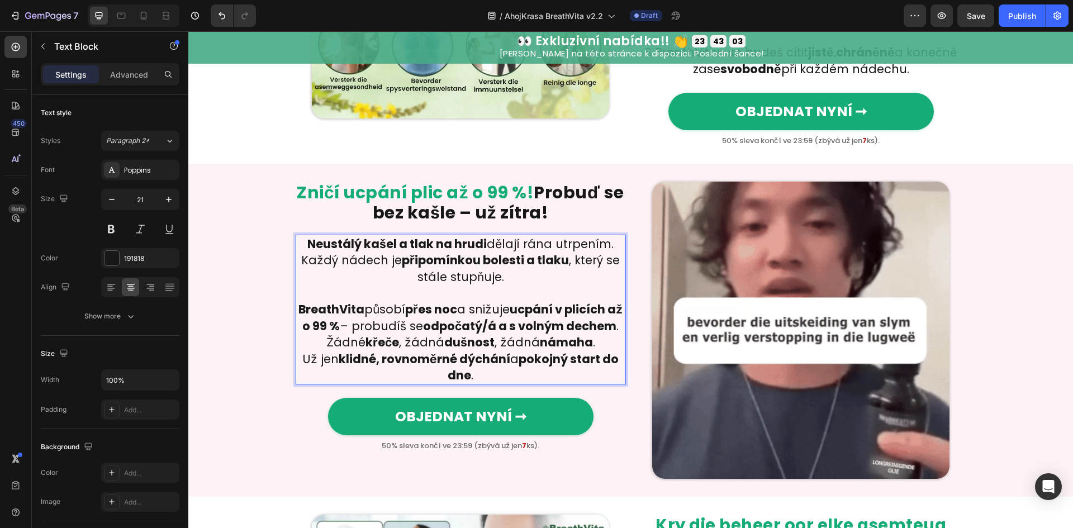
click at [618, 328] on p "BreathVita působí přes noc a snižuje ucpání v plicích až o 99 % – probudíš se o…" at bounding box center [461, 325] width 328 height 49
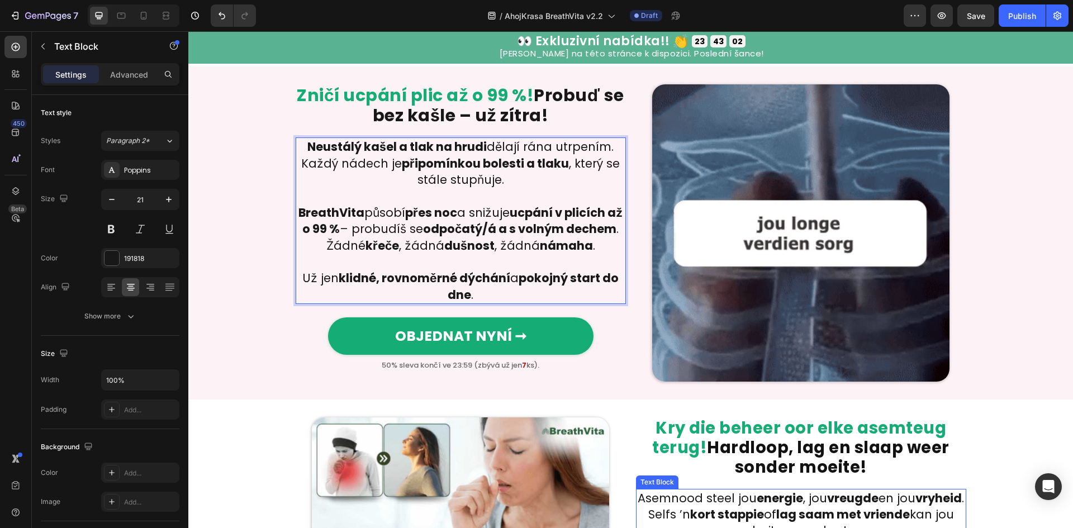
scroll to position [1342, 0]
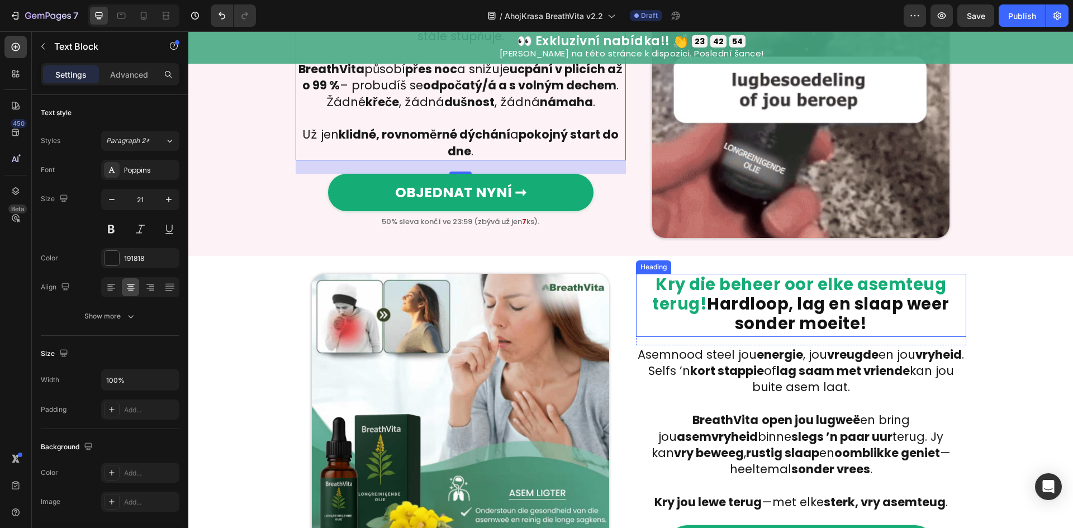
click at [743, 305] on h2 "Kry die beheer oor elke asemteug terug! Hardloop, lag en slaap weer sonder moei…" at bounding box center [801, 305] width 330 height 63
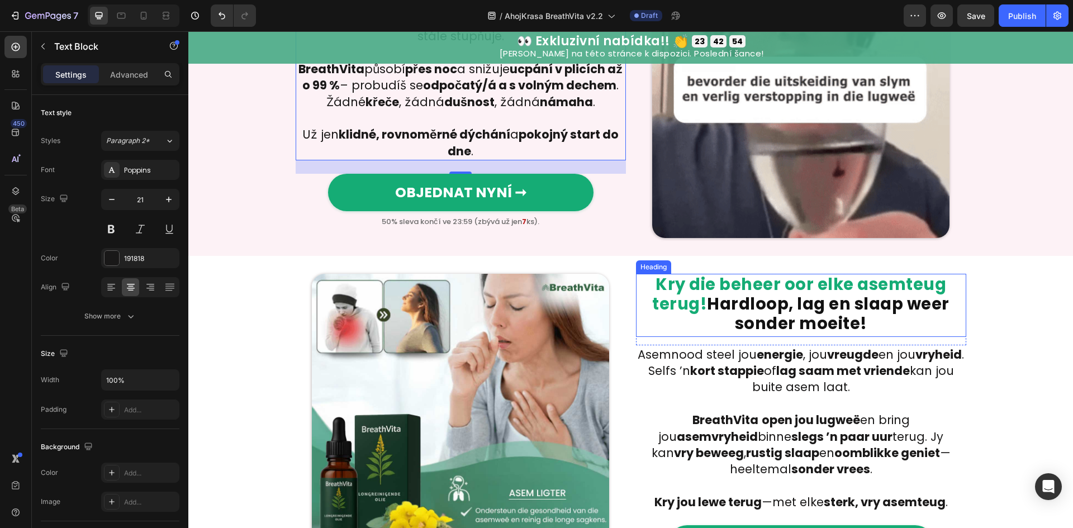
click at [743, 305] on h2 "Kry die beheer oor elke asemteug terug! Hardloop, lag en slaap weer sonder moei…" at bounding box center [801, 305] width 330 height 63
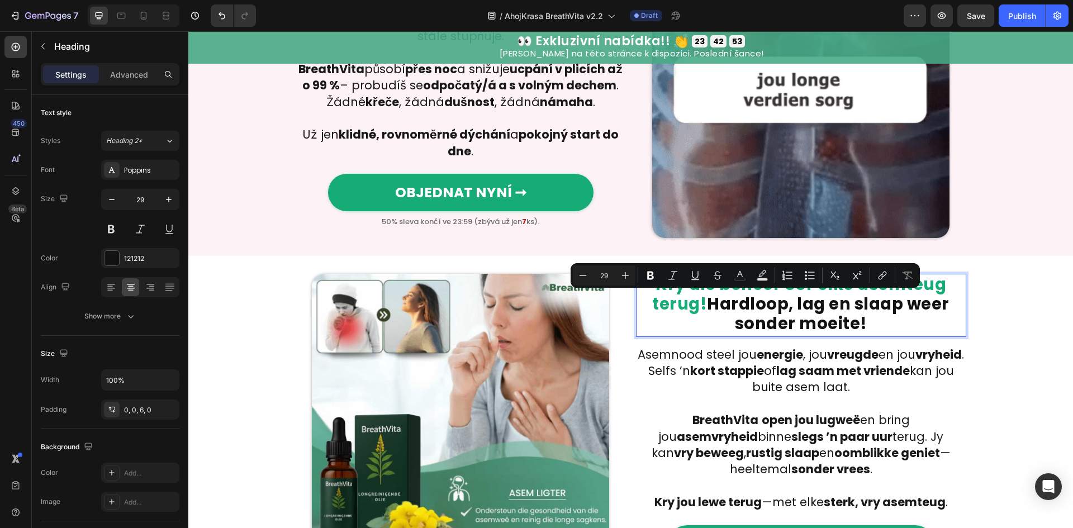
click at [699, 309] on span "Kry die beheer oor elke asemteug terug!" at bounding box center [799, 294] width 294 height 42
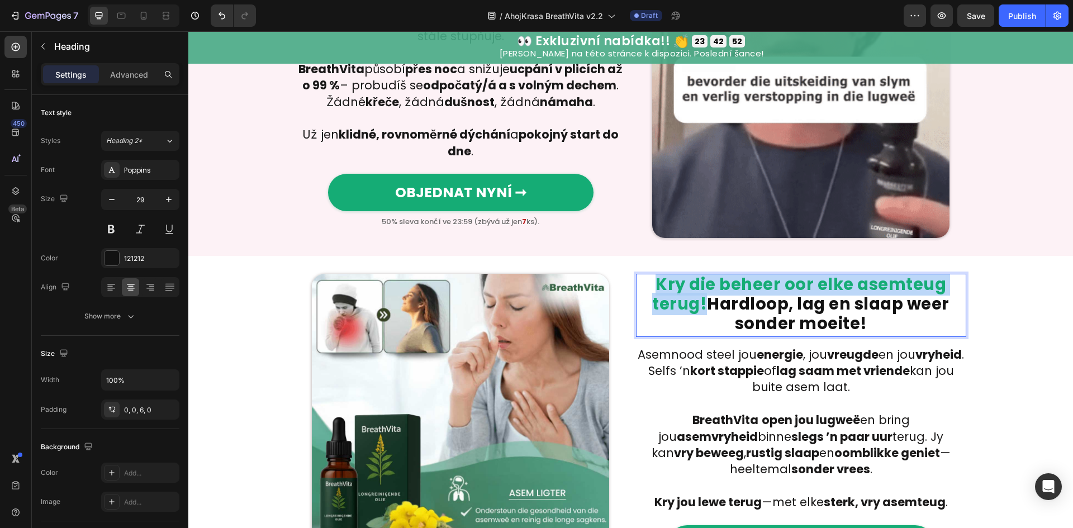
drag, startPoint x: 699, startPoint y: 309, endPoint x: 656, endPoint y: 289, distance: 47.3
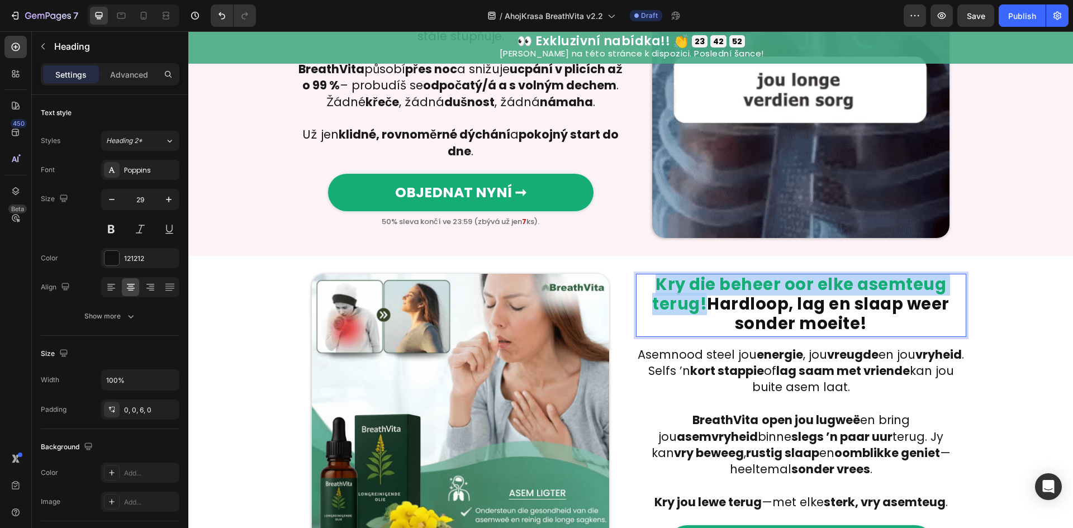
click at [656, 289] on span "Kry die beheer oor elke asemteug terug!" at bounding box center [799, 294] width 294 height 42
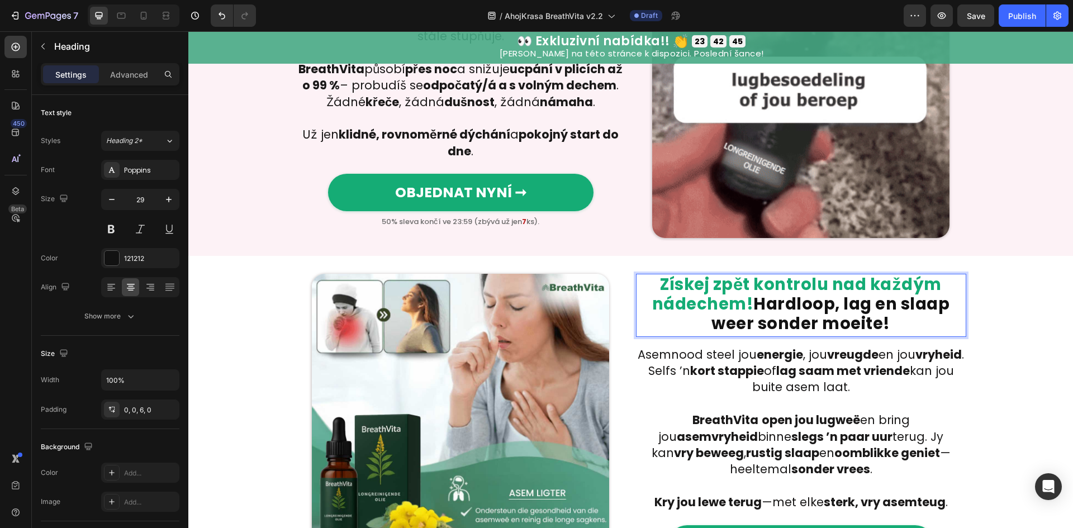
drag, startPoint x: 754, startPoint y: 307, endPoint x: 884, endPoint y: 322, distance: 130.6
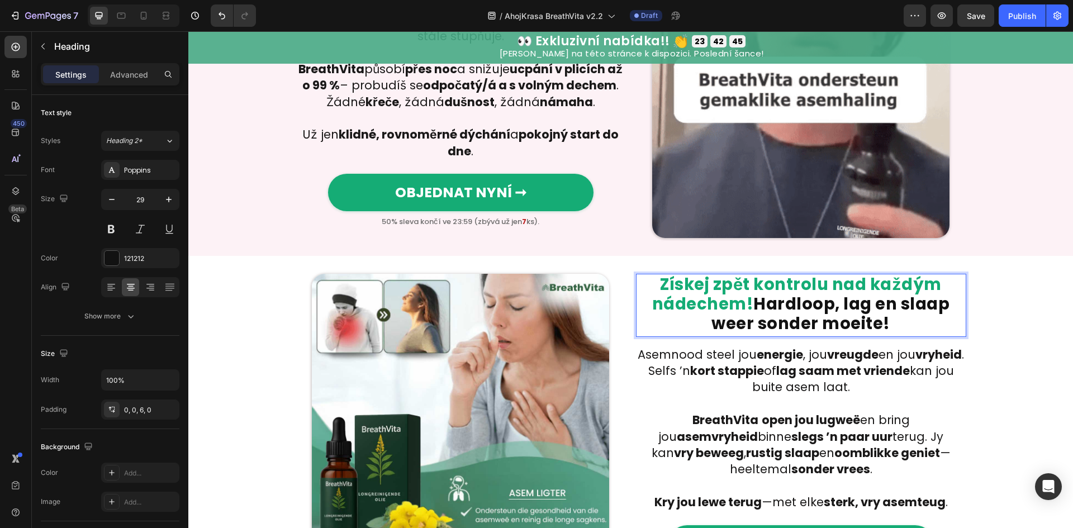
click at [884, 322] on p "Získej zpět kontrolu nad každým nádechem! Hardloop, lag en slaap weer sonder mo…" at bounding box center [801, 304] width 328 height 58
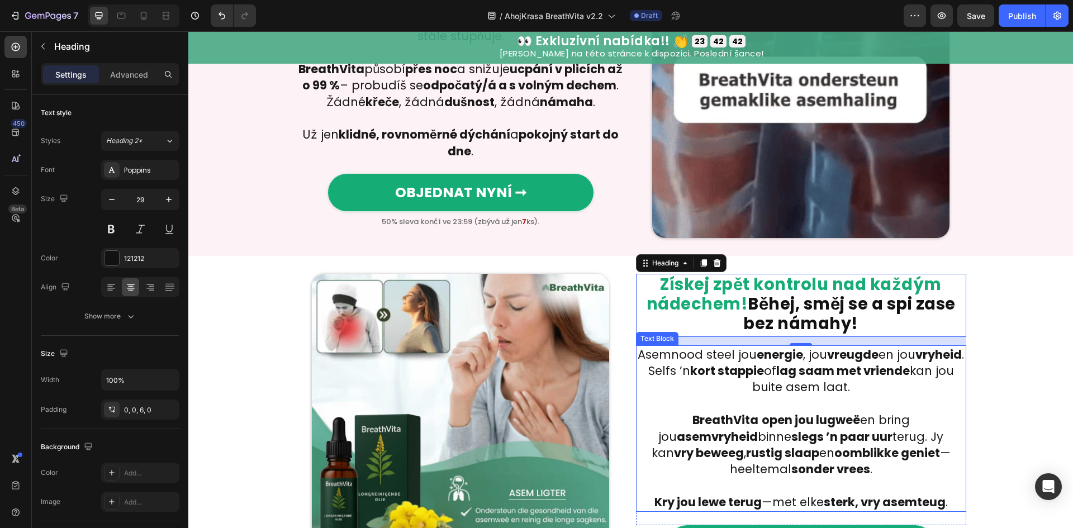
click at [693, 419] on strong "BreathVita" at bounding box center [726, 420] width 66 height 16
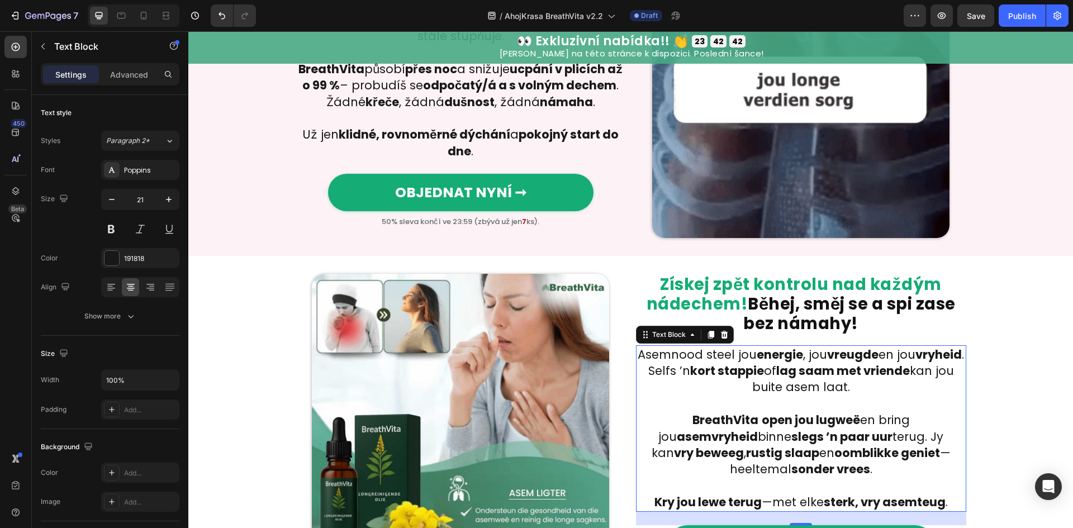
click at [693, 419] on strong "BreathVita" at bounding box center [726, 420] width 66 height 16
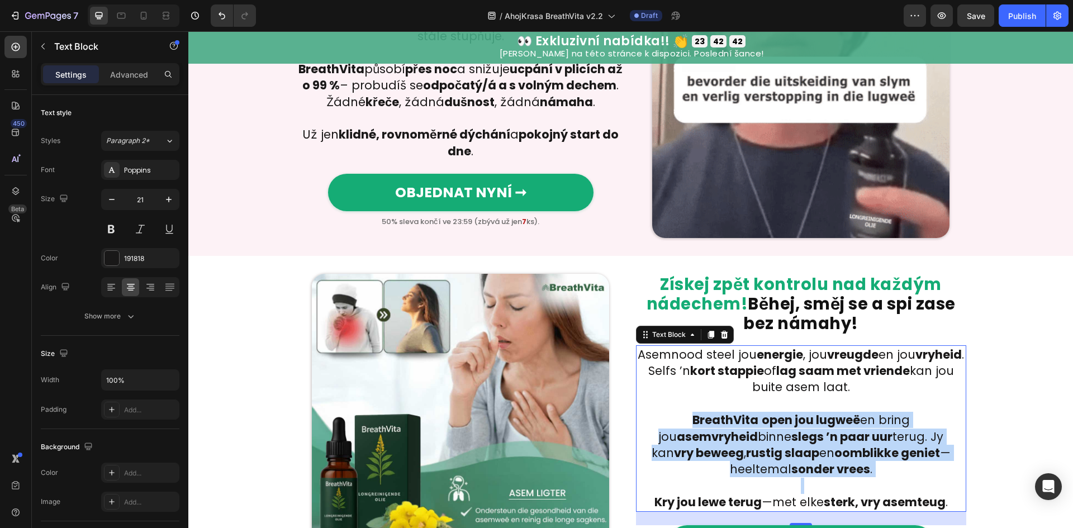
click at [693, 419] on strong "BreathVita" at bounding box center [726, 420] width 66 height 16
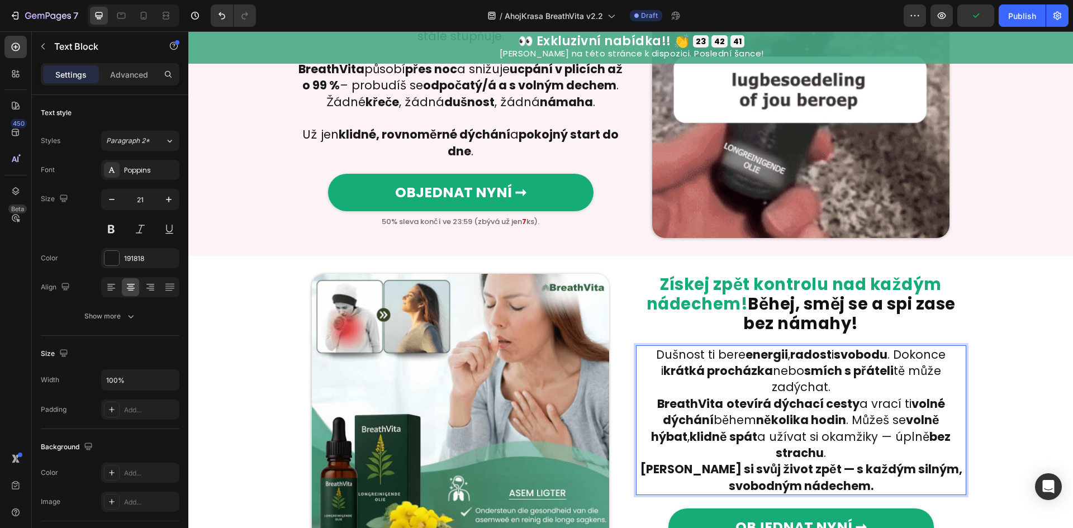
click at [838, 392] on p "Dušnost ti bere energii , radost i svobodu . Dokonce i krátká procházka nebo sm…" at bounding box center [801, 371] width 328 height 49
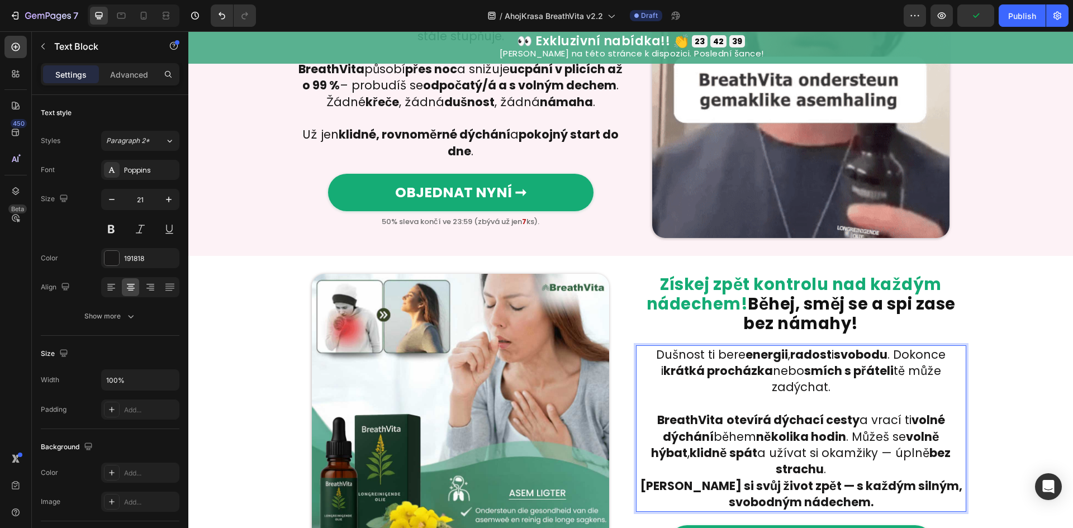
click at [955, 453] on p "BreathVita otevírá dýchací cesty a vrací ti volné dýchání během několika hodin …" at bounding box center [801, 445] width 328 height 66
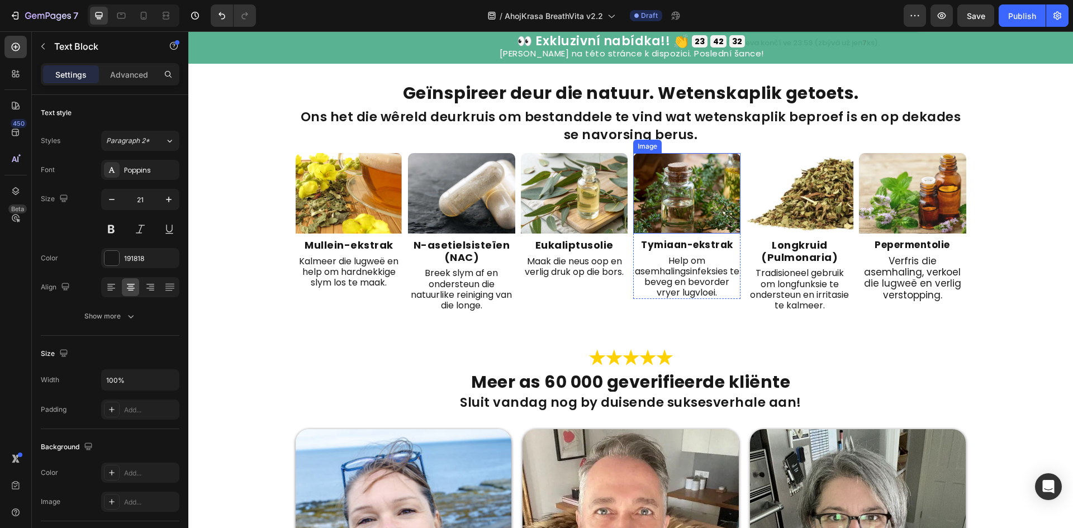
scroll to position [1863, 0]
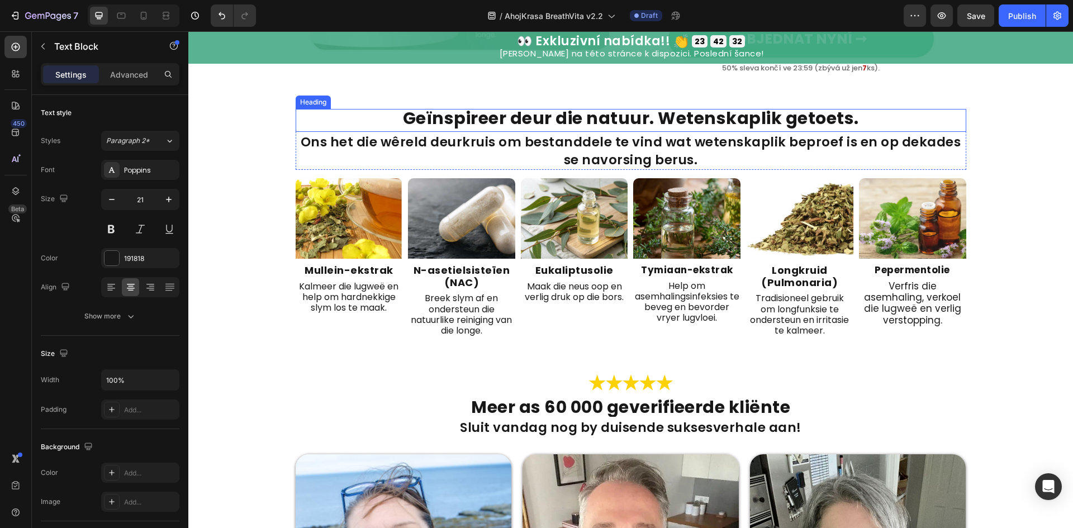
click at [648, 109] on h2 "Geïnspireer deur die natuur. Wetenskaplik getoets." at bounding box center [631, 120] width 537 height 23
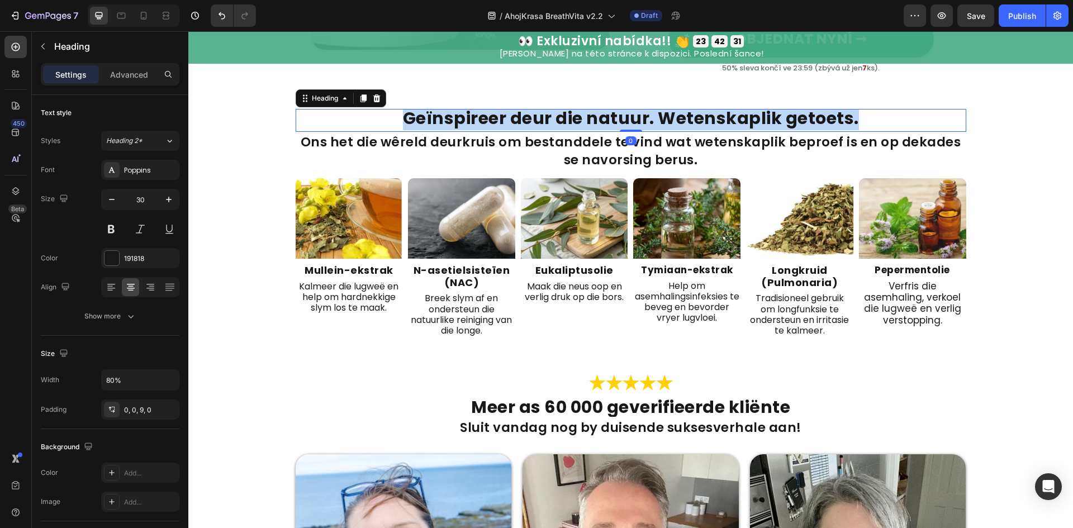
click at [648, 110] on p "Geïnspireer deur die natuur. Wetenskaplik getoets." at bounding box center [631, 118] width 534 height 17
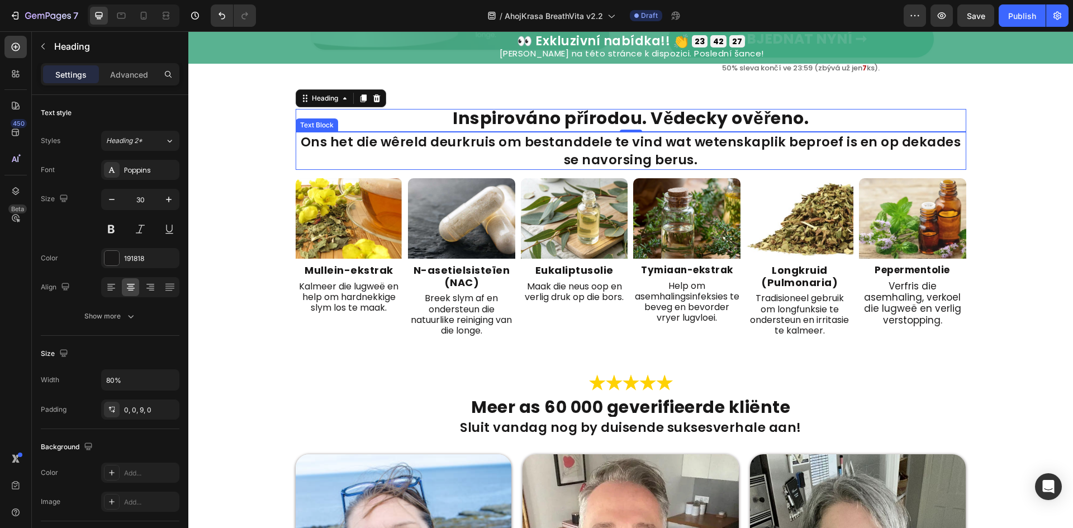
click at [638, 141] on p "Ons het die wêreld deurkruis om bestanddele te vind wat wetenskaplik beproef is…" at bounding box center [631, 151] width 669 height 36
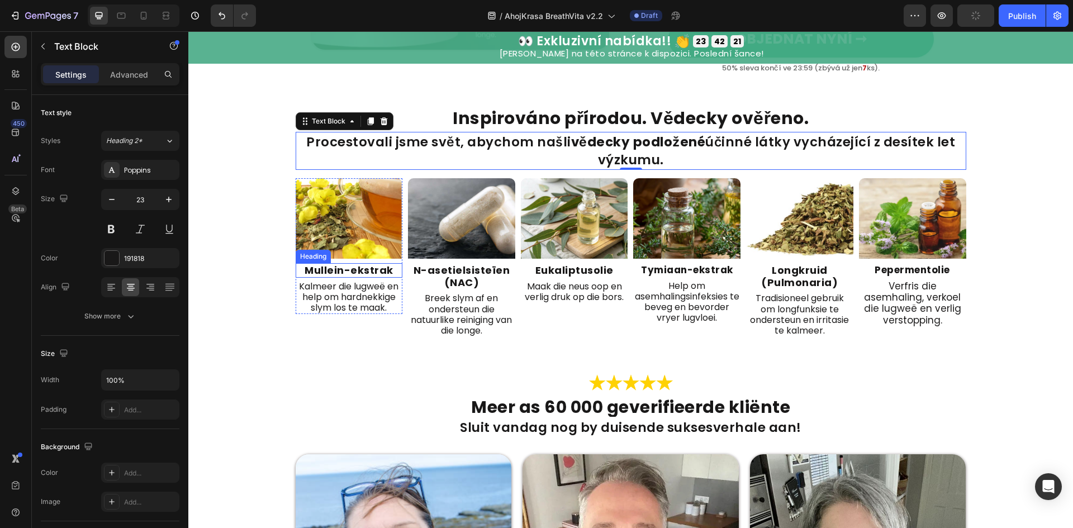
click at [366, 263] on strong "Mullein-ekstrak" at bounding box center [349, 270] width 89 height 14
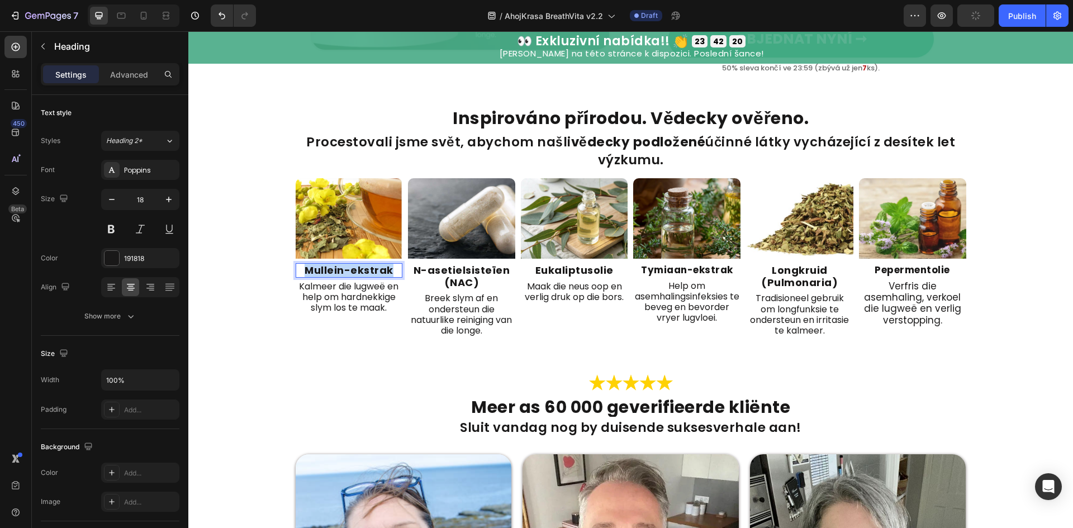
click at [366, 263] on strong "Mullein-ekstrak" at bounding box center [349, 270] width 89 height 14
click at [376, 286] on p "Kalmeer die lugweë en help om hardnekkige slym los te maak." at bounding box center [349, 297] width 105 height 32
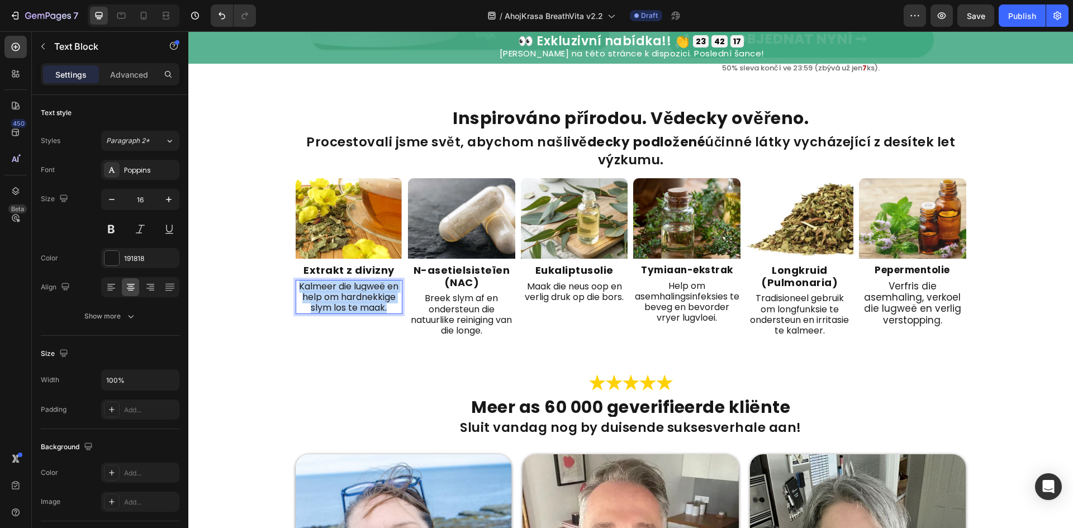
click at [376, 286] on p "Kalmeer die lugweë en help om hardnekkige slym los te maak." at bounding box center [349, 297] width 105 height 32
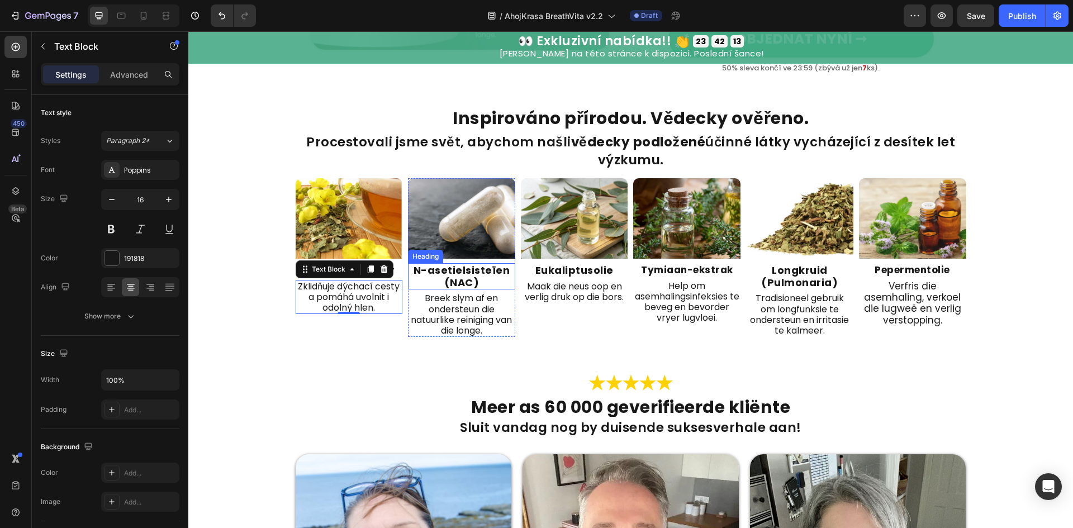
click at [461, 263] on h2 "N-asetielsisteïen (NAC)" at bounding box center [461, 276] width 107 height 26
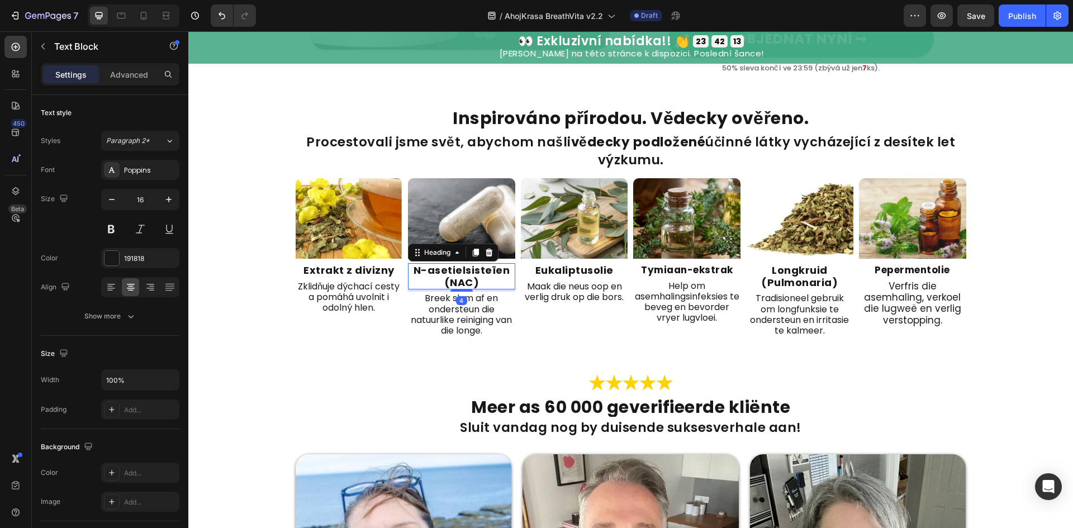
click at [461, 263] on h2 "N-asetielsisteïen (NAC)" at bounding box center [461, 276] width 107 height 26
click at [479, 302] on p "Breek slym af en ondersteun die natuurlike reiniging van die longe." at bounding box center [461, 302] width 105 height 43
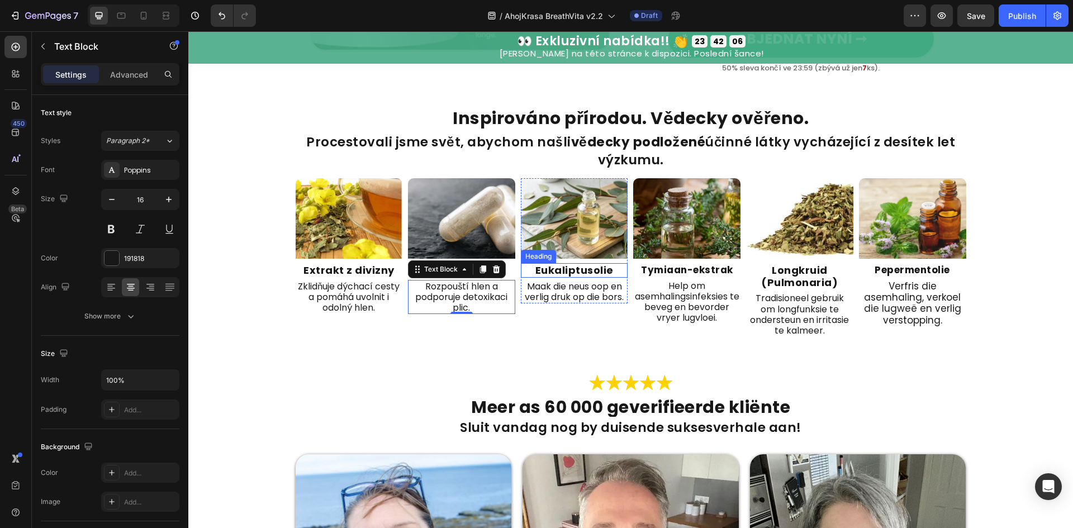
click at [574, 263] on strong "Eukaliptusolie" at bounding box center [574, 270] width 78 height 14
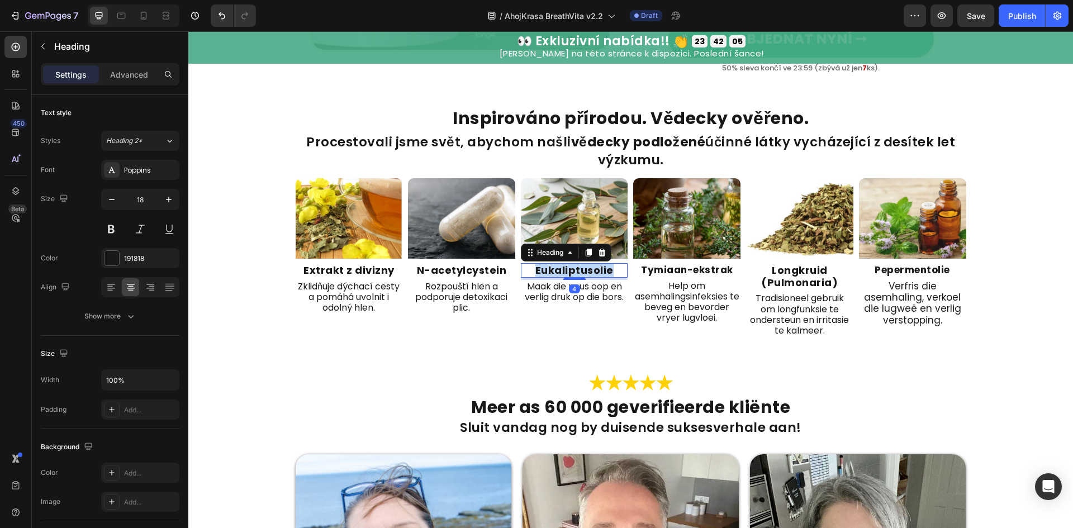
click at [574, 263] on strong "Eukaliptusolie" at bounding box center [574, 270] width 78 height 14
click at [569, 285] on div "4" at bounding box center [574, 289] width 11 height 9
click at [567, 281] on p "Maak die neus oop en verlig druk op die bors." at bounding box center [574, 291] width 105 height 21
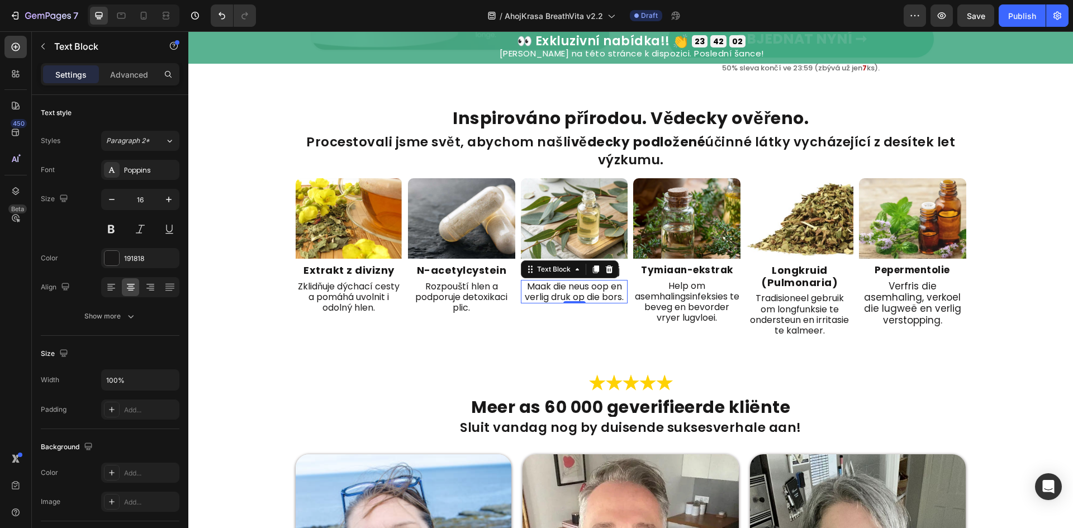
click at [567, 281] on p "Maak die neus oop en verlig druk op die bors." at bounding box center [574, 291] width 105 height 21
click at [705, 263] on strong "Tymiaan-ekstrak" at bounding box center [687, 269] width 92 height 13
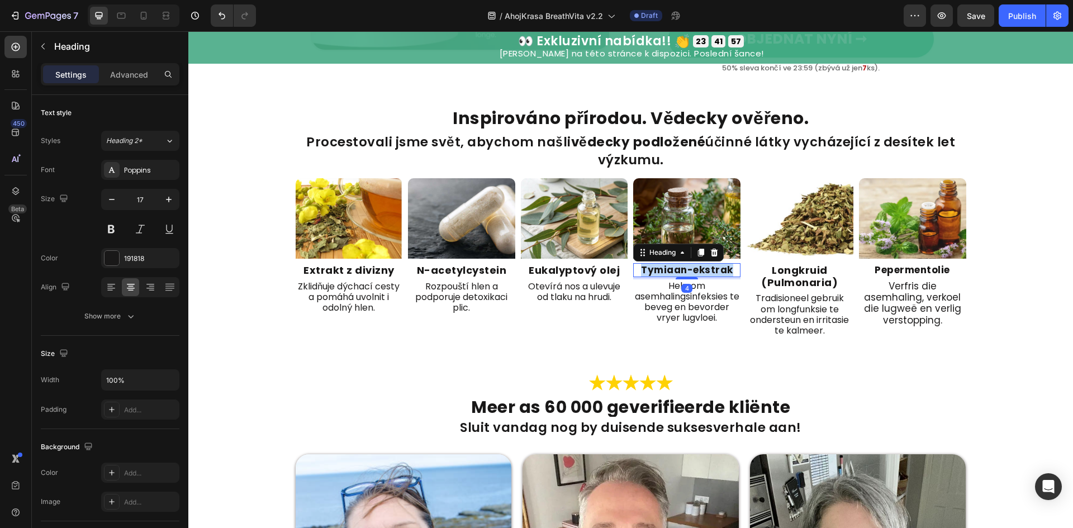
click at [705, 263] on strong "Tymiaan-ekstrak" at bounding box center [687, 269] width 92 height 13
click at [713, 287] on p "Help om asemhalingsinfeksies te beveg en bevorder vryer lugvloei." at bounding box center [686, 302] width 105 height 43
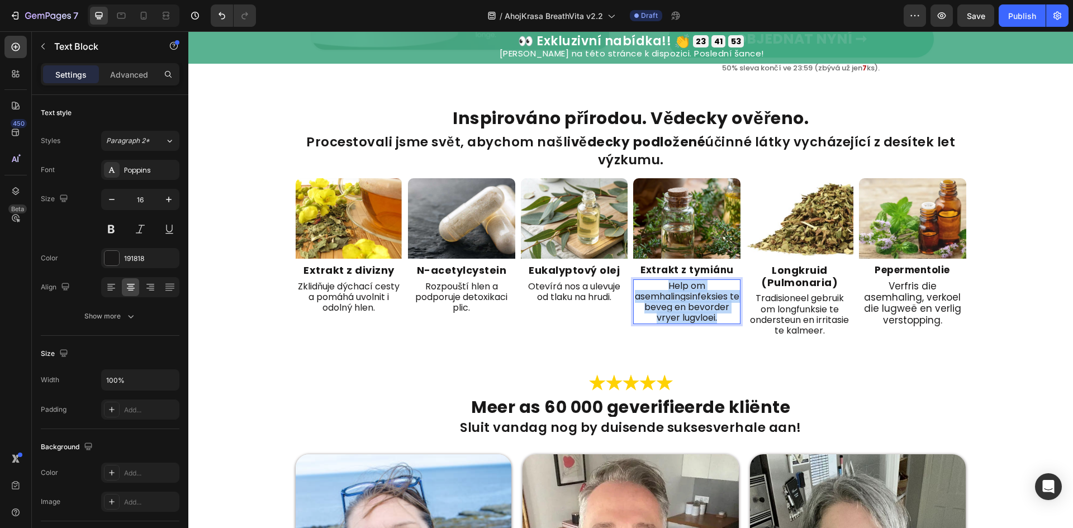
click at [713, 287] on p "Help om asemhalingsinfeksies te beveg en bevorder vryer lugvloei." at bounding box center [686, 302] width 105 height 43
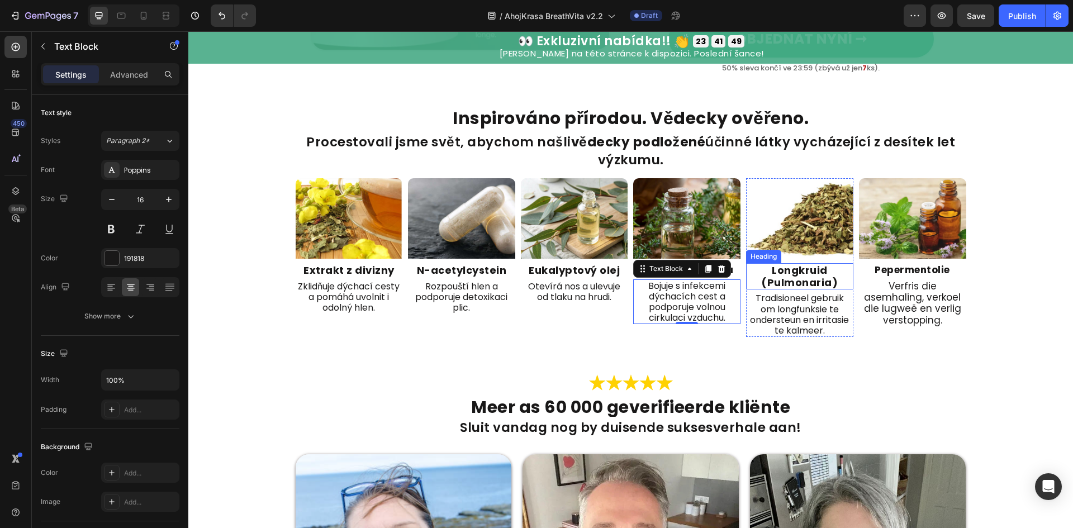
click at [800, 263] on strong "Longkruid (Pulmonaria)" at bounding box center [799, 276] width 77 height 26
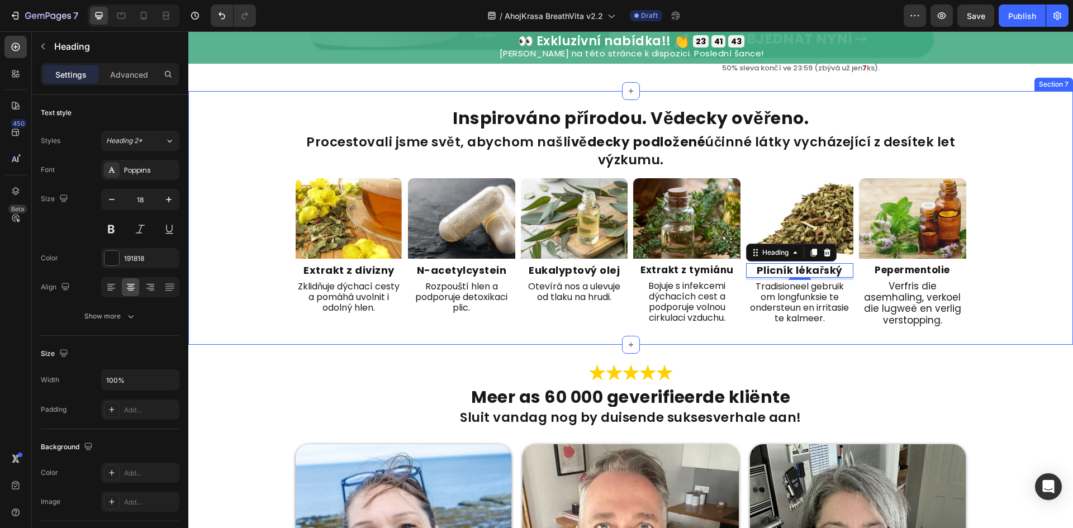
click at [820, 293] on p "Tradisioneel gebruik om longfunksie te ondersteun en irritasie te kalmeer." at bounding box center [799, 302] width 105 height 43
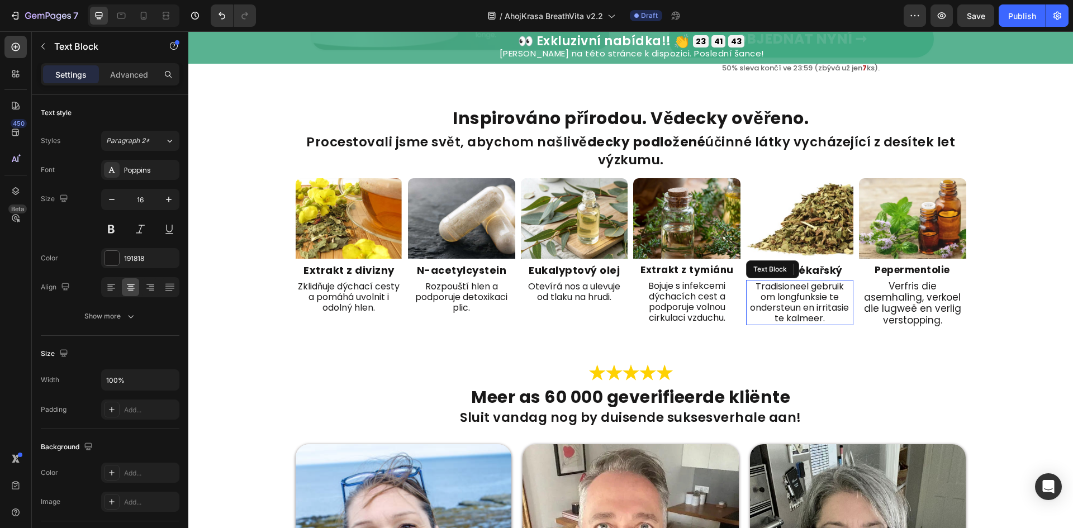
click at [820, 293] on p "Tradisioneel gebruik om longfunksie te ondersteun en irritasie te kalmeer." at bounding box center [799, 302] width 105 height 43
click at [921, 263] on strong "Pepermentolie" at bounding box center [912, 269] width 75 height 13
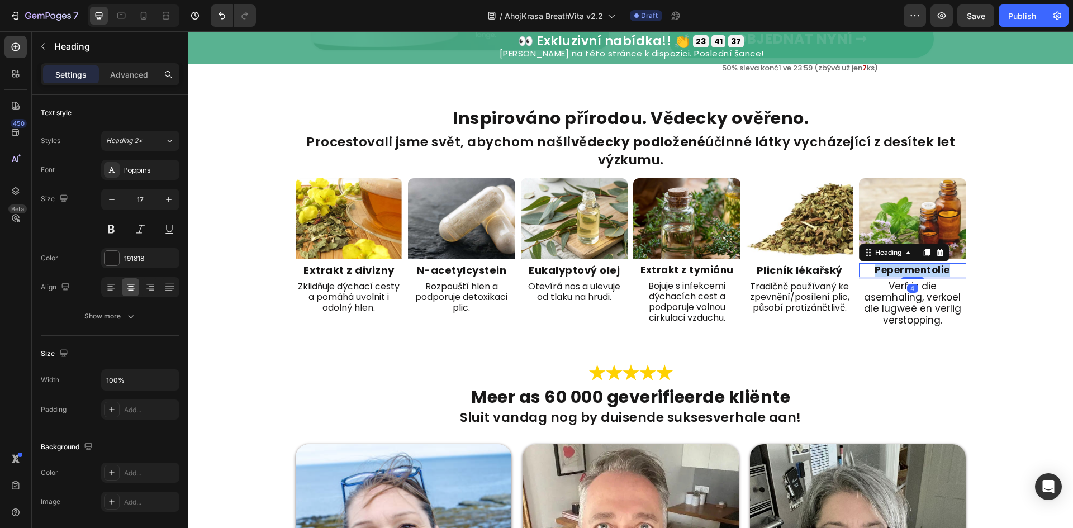
click at [921, 263] on strong "Pepermentolie" at bounding box center [912, 269] width 75 height 13
click at [923, 296] on p "Verfris die asemhaling, verkoel die lugweë en verlig verstopping." at bounding box center [912, 304] width 105 height 46
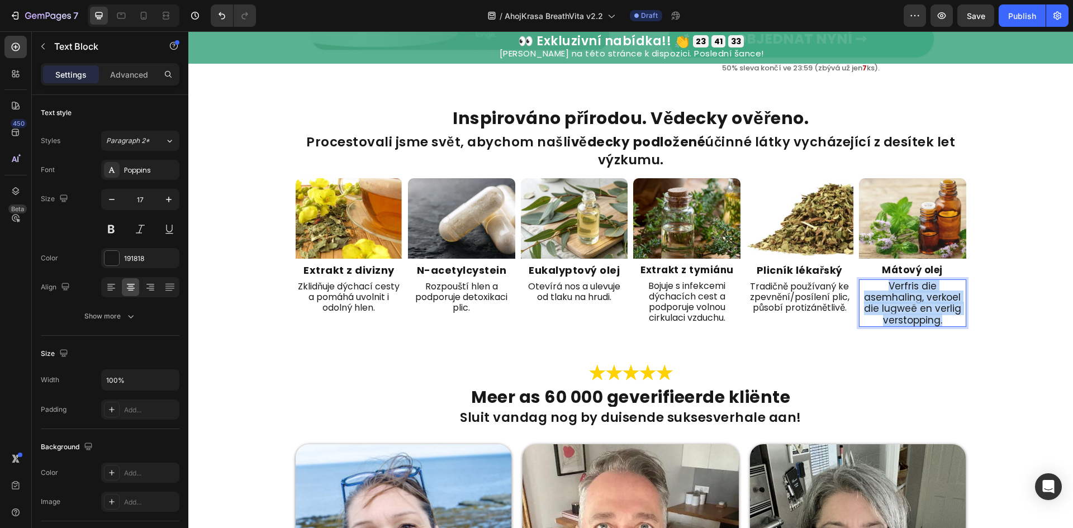
click at [923, 296] on p "Verfris die asemhaling, verkoel die lugweë en verlig verstopping." at bounding box center [912, 304] width 105 height 46
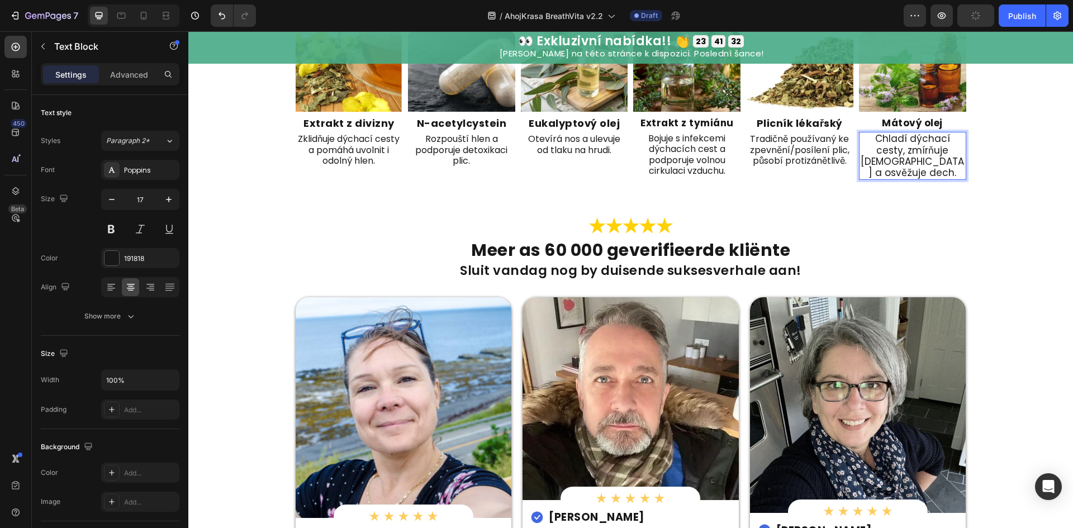
scroll to position [2012, 0]
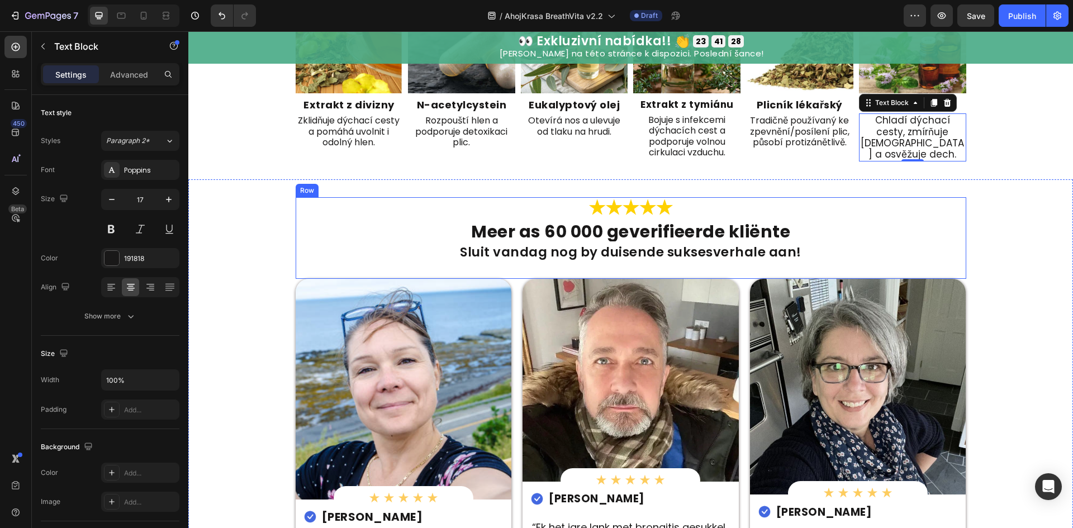
click at [595, 225] on h2 "Meer as 60 000 geverifieerde kliënte" at bounding box center [631, 231] width 671 height 19
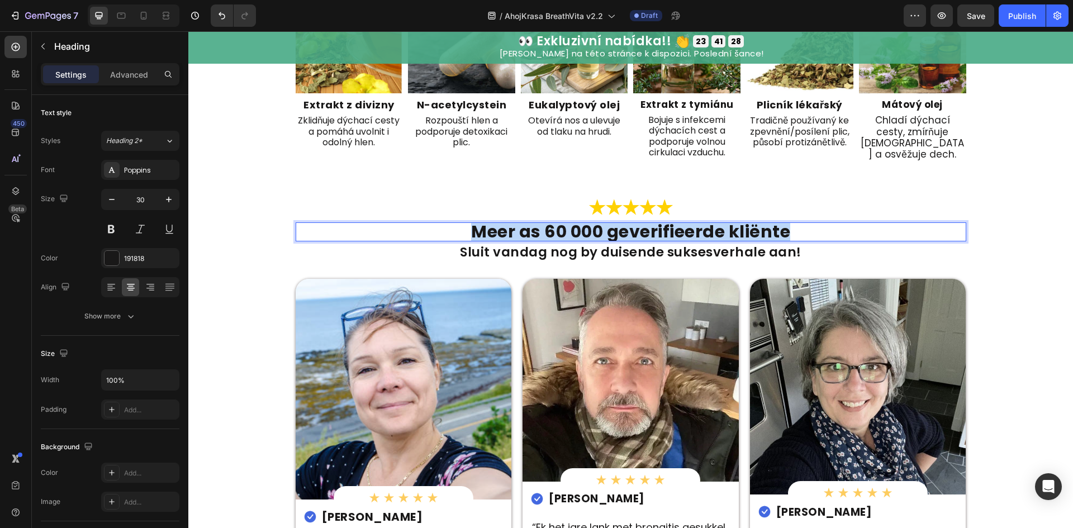
click at [595, 225] on p "Meer as 60 000 geverifieerde kliënte" at bounding box center [631, 232] width 669 height 17
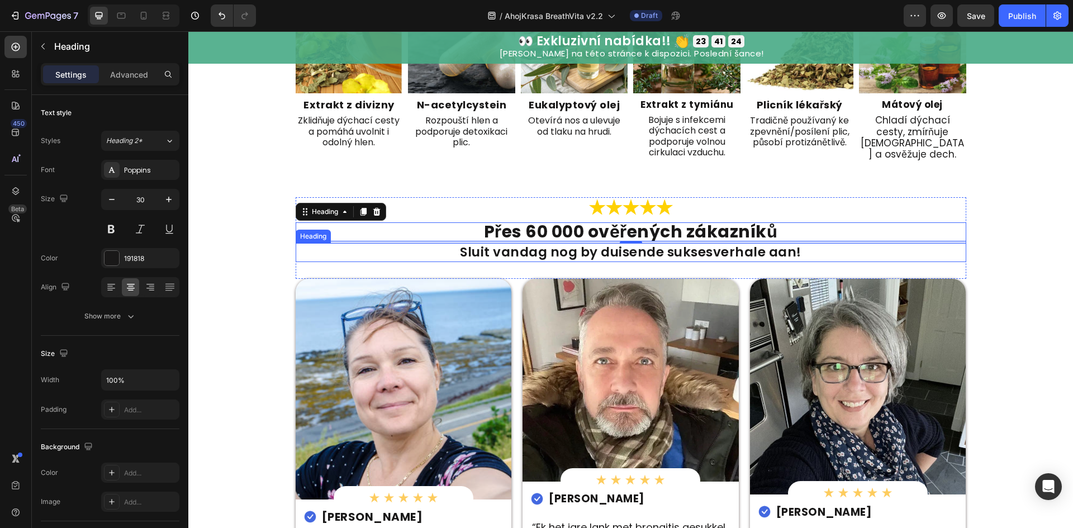
click at [660, 258] on h2 "Sluit vandag nog by duisende suksesverhale aan!" at bounding box center [631, 252] width 671 height 19
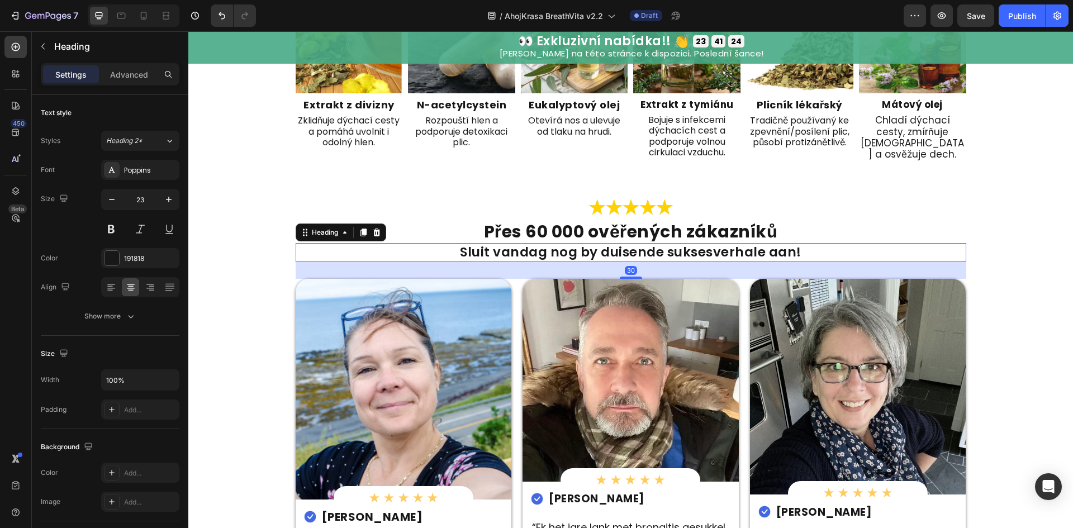
click at [669, 249] on h2 "Sluit vandag nog by duisende suksesverhale aan!" at bounding box center [631, 252] width 671 height 19
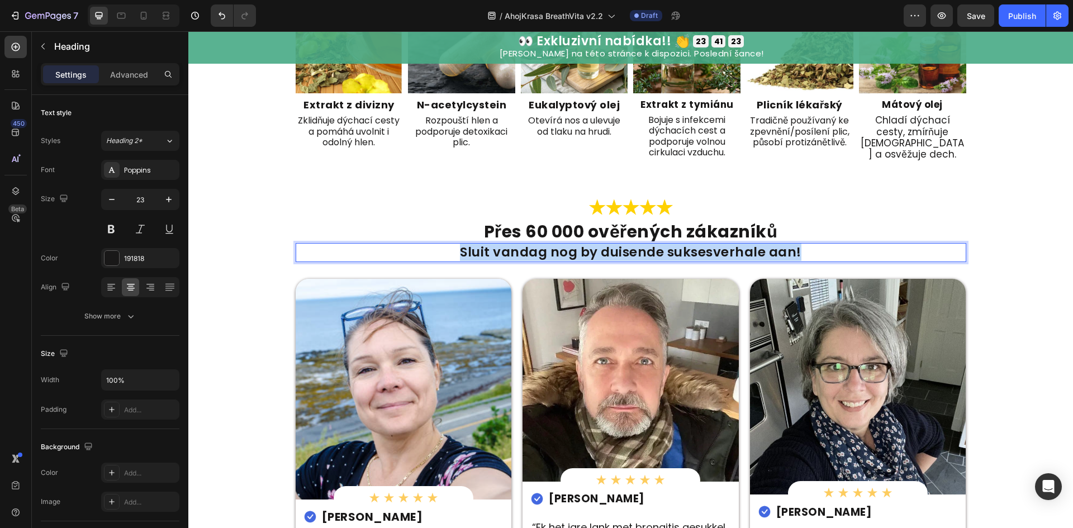
click at [669, 249] on p "Sluit vandag nog by duisende suksesverhale aan!" at bounding box center [631, 252] width 669 height 17
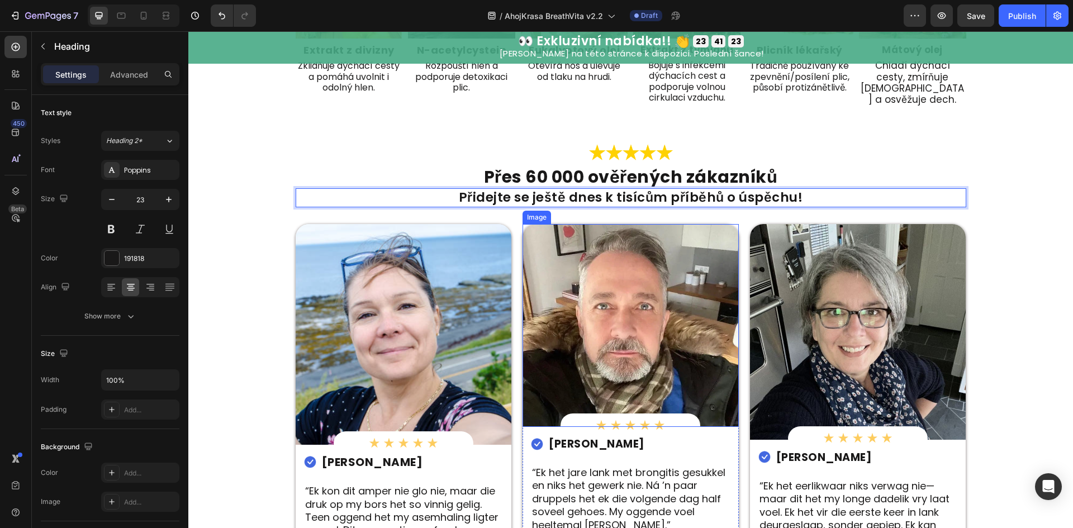
scroll to position [2162, 0]
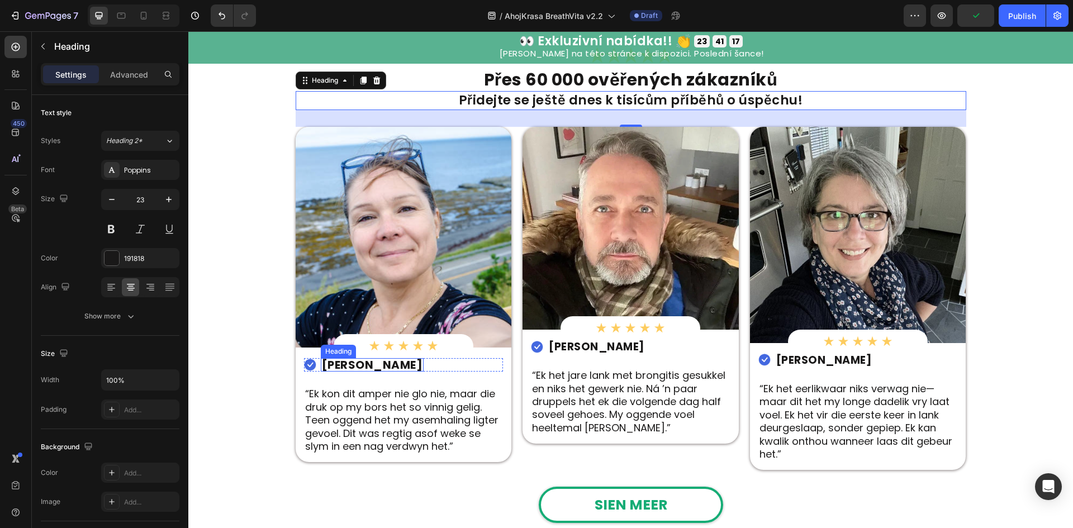
click at [379, 369] on h2 "Carli Theron" at bounding box center [372, 364] width 103 height 13
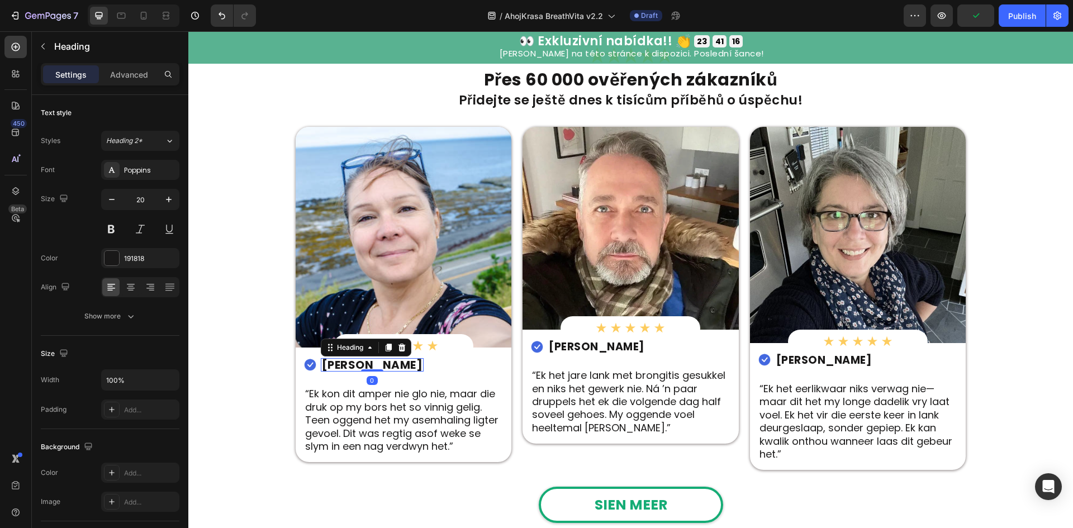
click at [379, 369] on h2 "Carli Theron" at bounding box center [372, 364] width 103 height 13
click at [379, 369] on p "Carli Theron" at bounding box center [372, 364] width 101 height 11
click at [417, 416] on p "“Ek kon dit amper nie glo nie, maar die druk op my bors het so vinnig gelig. Te…" at bounding box center [403, 419] width 197 height 65
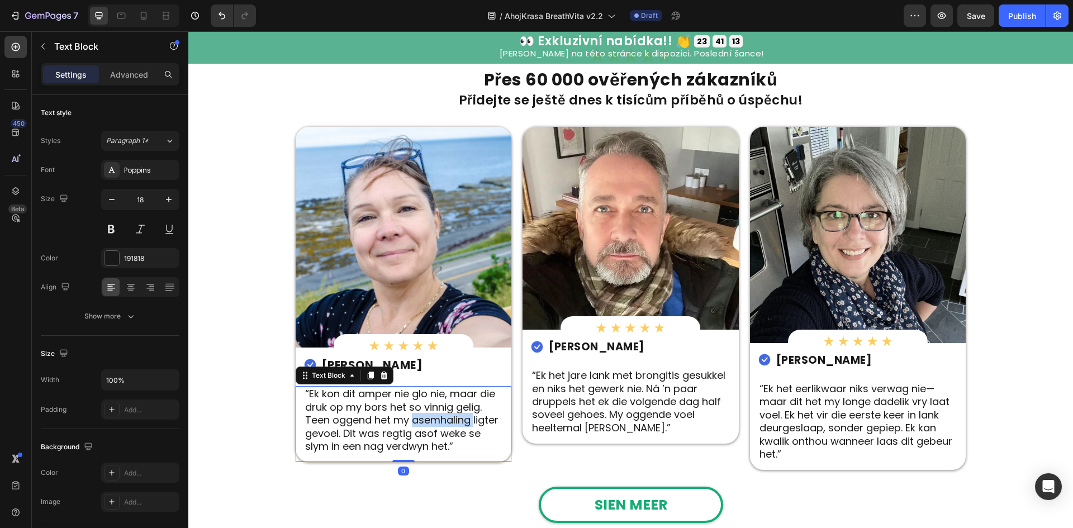
click at [417, 416] on p "“Ek kon dit amper nie glo nie, maar die druk op my bors het so vinnig gelig. Te…" at bounding box center [403, 419] width 197 height 65
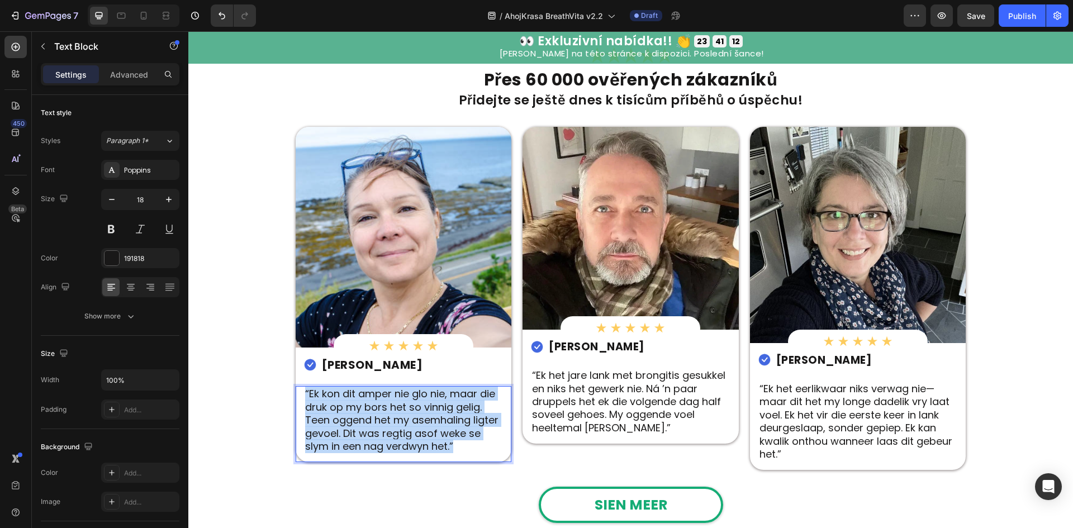
click at [417, 416] on p "“Ek kon dit amper nie glo nie, maar die druk op my bors het so vinnig gelig. Te…" at bounding box center [403, 419] width 197 height 65
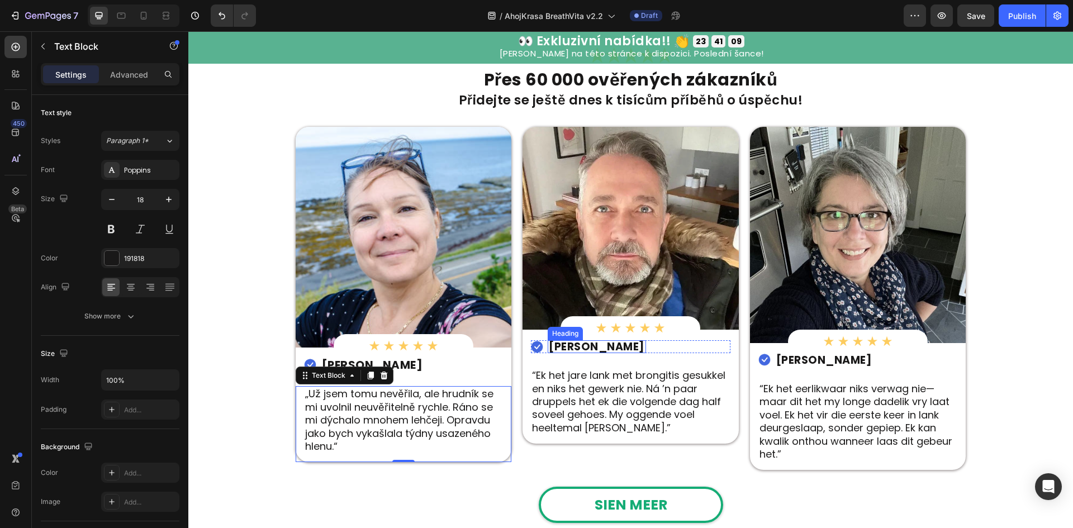
click at [583, 345] on h2 "Ruan Coetze" at bounding box center [597, 346] width 98 height 13
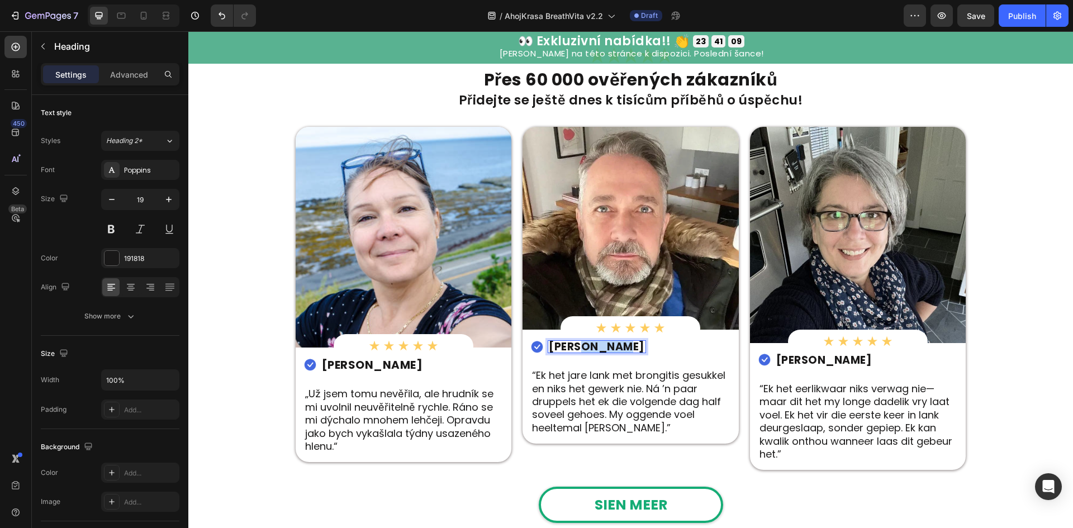
click at [583, 345] on p "Ruan Coetze" at bounding box center [597, 347] width 96 height 11
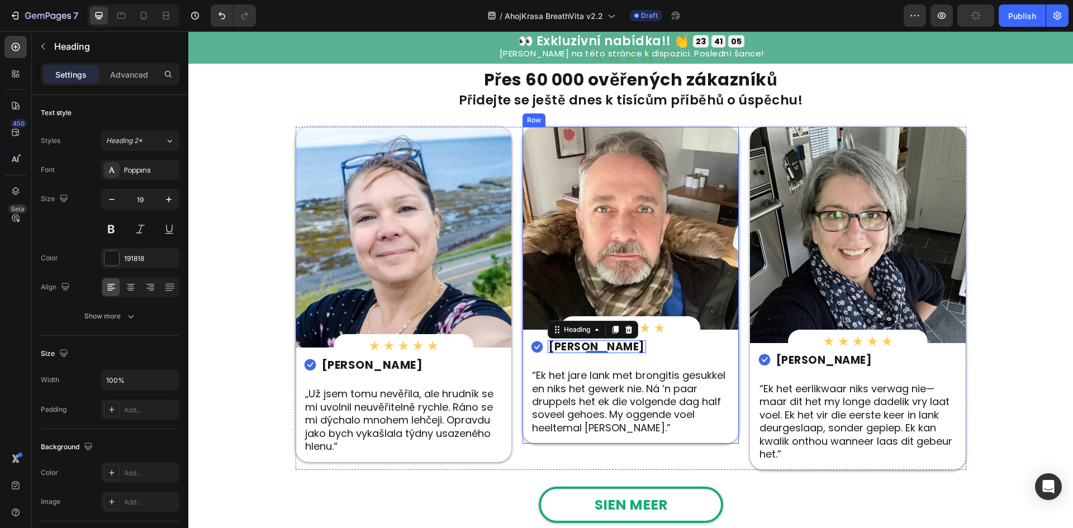
click at [632, 389] on p "“Ek het jare lank met brongitis gesukkel en niks het gewerk nie. Ná ’n paar dru…" at bounding box center [630, 401] width 197 height 65
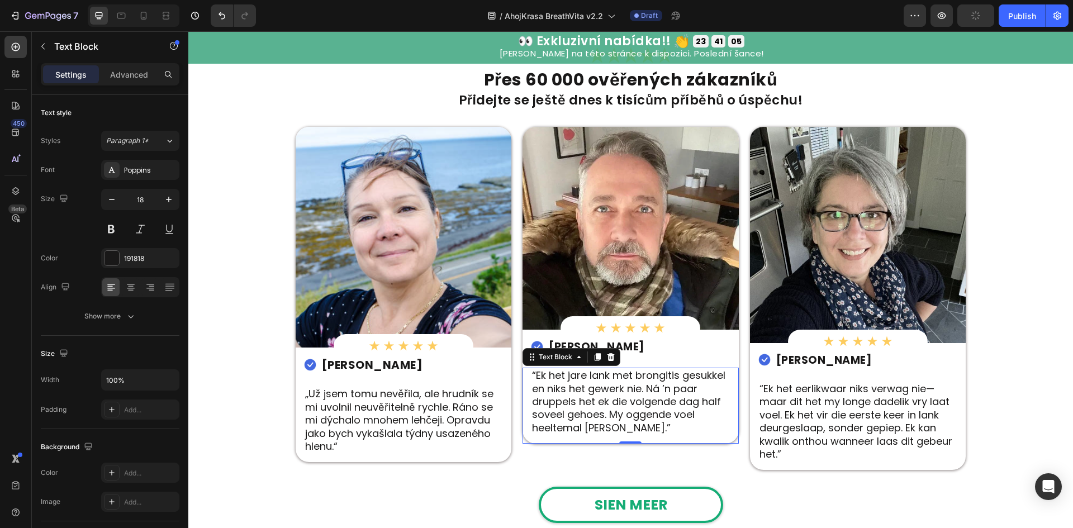
click at [632, 389] on p "“Ek het jare lank met brongitis gesukkel en niks het gewerk nie. Ná ’n paar dru…" at bounding box center [630, 401] width 197 height 65
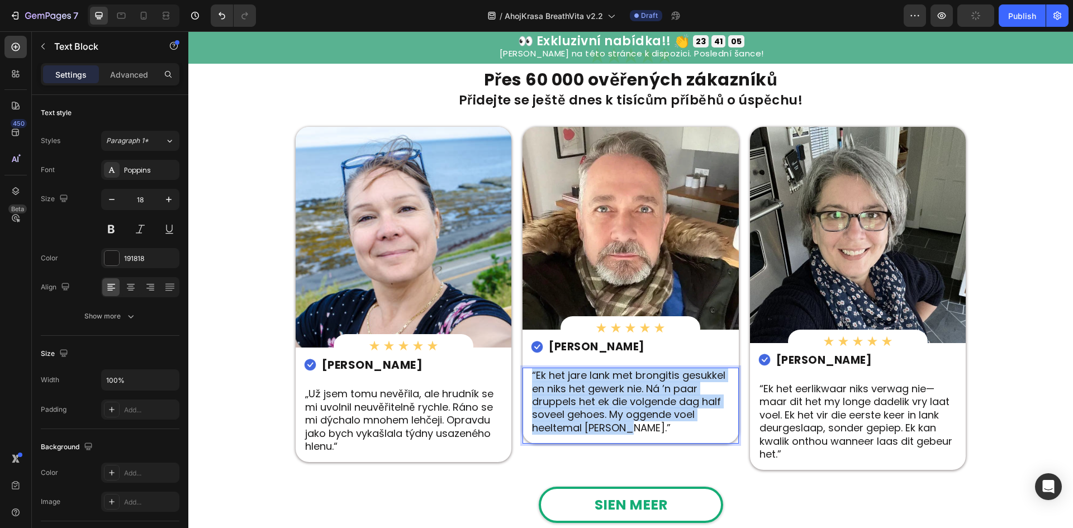
click at [632, 389] on p "“Ek het jare lank met brongitis gesukkel en niks het gewerk nie. Ná ’n paar dru…" at bounding box center [630, 401] width 197 height 65
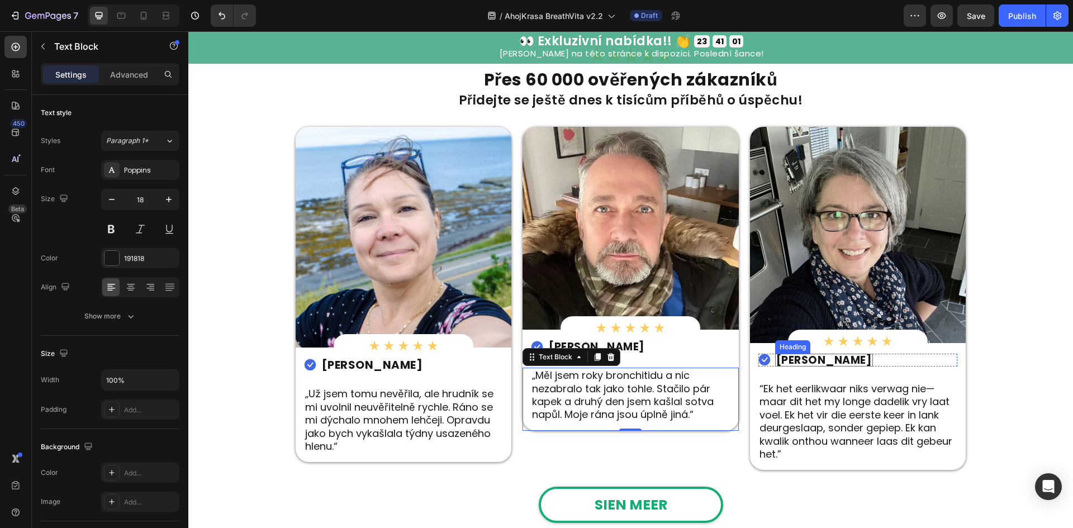
click at [796, 357] on h2 "Kobus Willemse" at bounding box center [824, 360] width 98 height 13
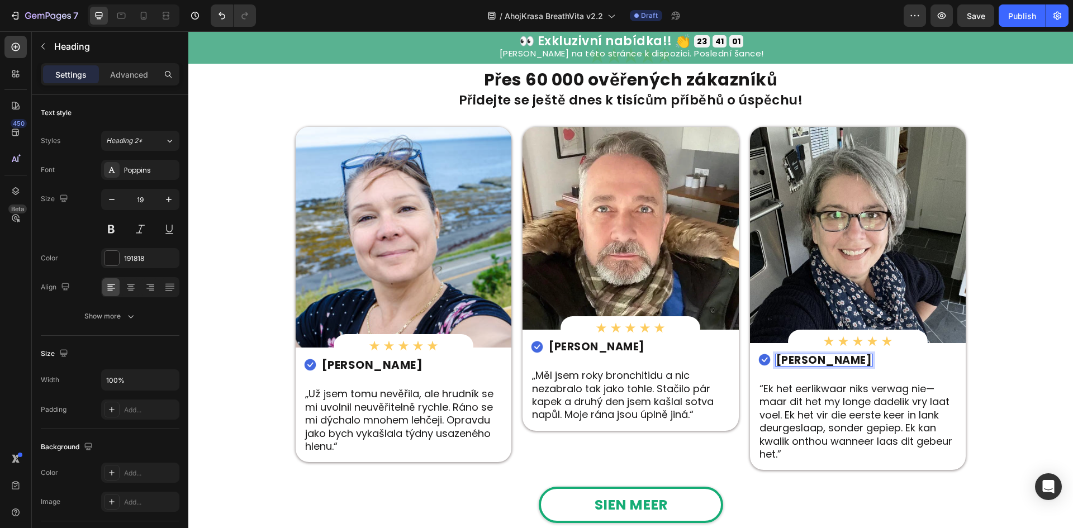
click at [796, 357] on p "Kobus Willemse" at bounding box center [824, 360] width 96 height 11
click at [839, 402] on p "“Ek het eerlikwaar niks verwag nie—maar dit het my longe dadelik vry laat voel.…" at bounding box center [858, 421] width 197 height 78
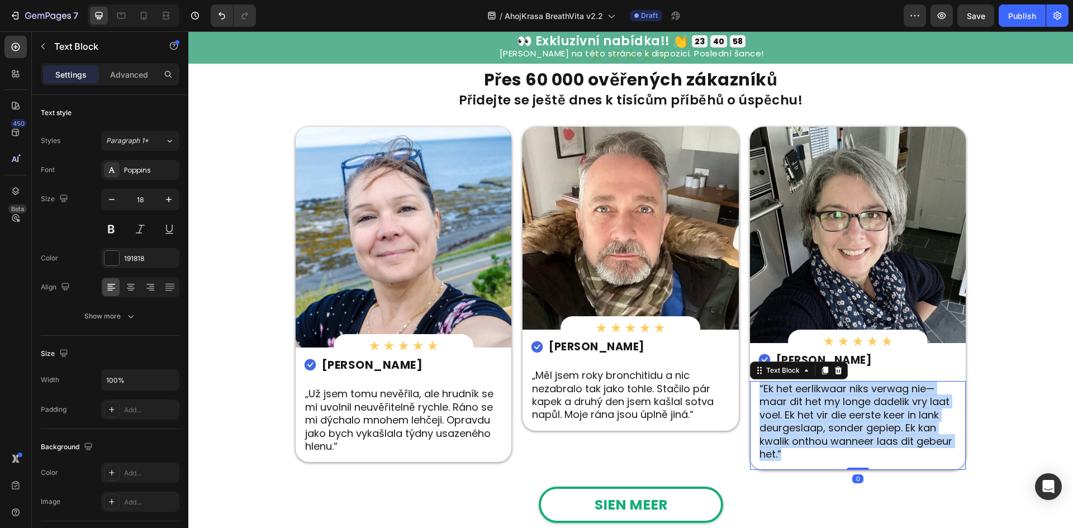
click at [839, 402] on p "“Ek het eerlikwaar niks verwag nie—maar dit het my longe dadelik vry laat voel.…" at bounding box center [858, 421] width 197 height 78
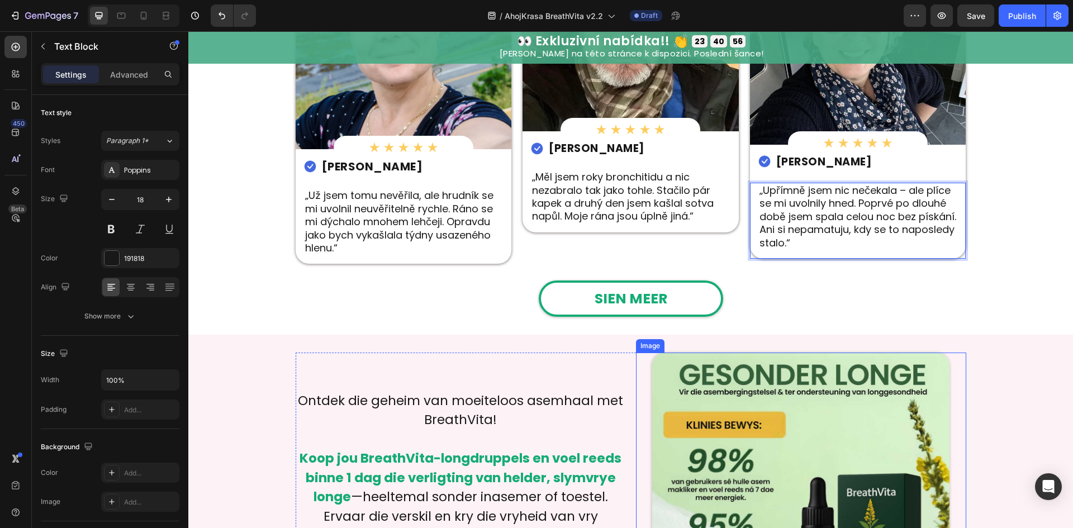
scroll to position [2385, 0]
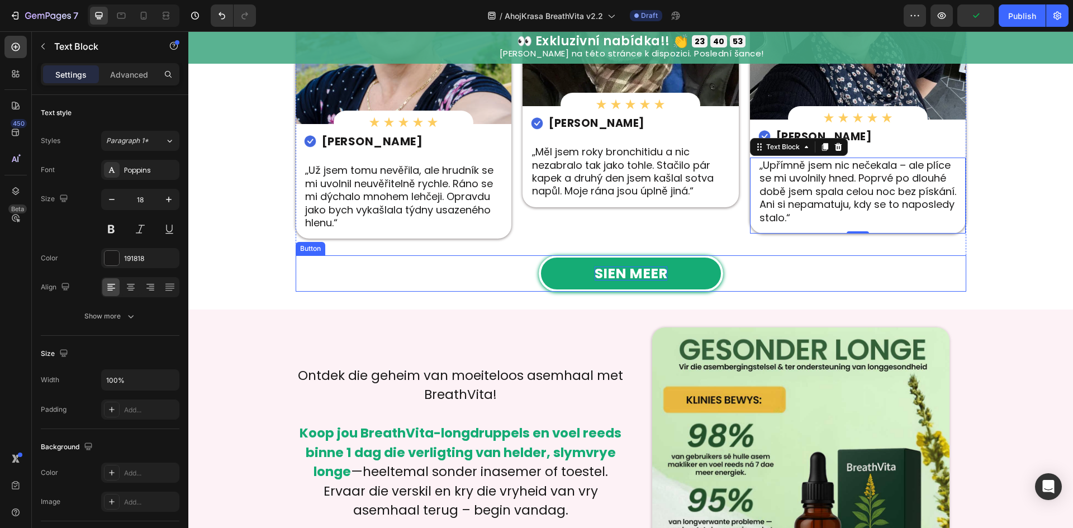
click at [636, 268] on strong "SIEN MEER" at bounding box center [631, 274] width 73 height 20
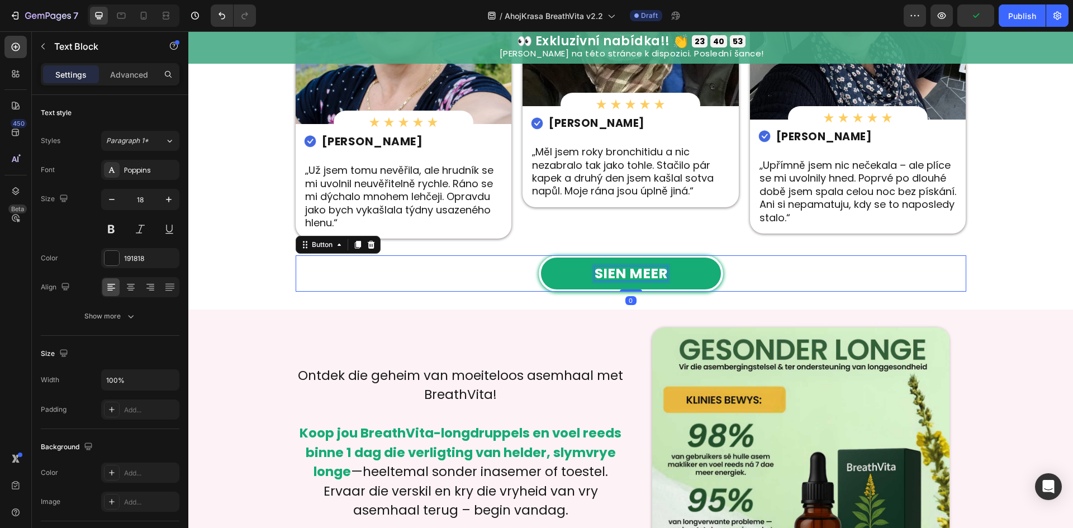
click at [636, 268] on strong "SIEN MEER" at bounding box center [631, 274] width 73 height 20
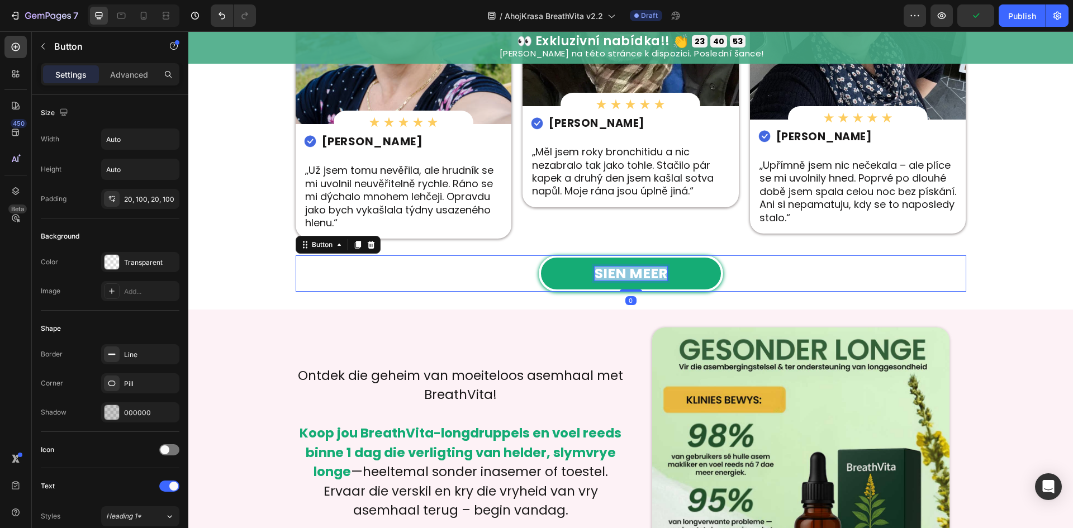
click at [636, 268] on strong "SIEN MEER" at bounding box center [631, 274] width 73 height 20
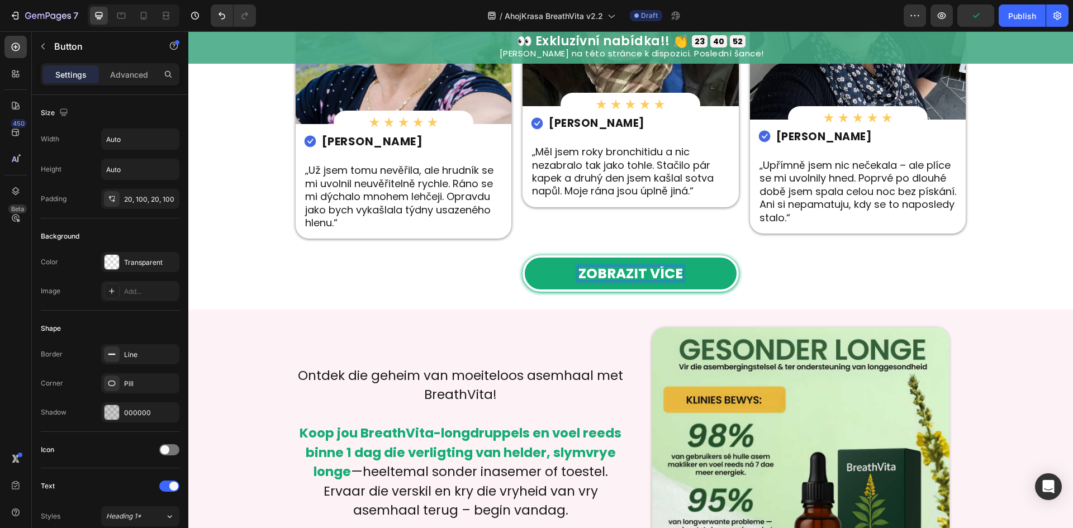
click at [695, 272] on link "ZOBRAZIT VÍCE" at bounding box center [631, 273] width 216 height 36
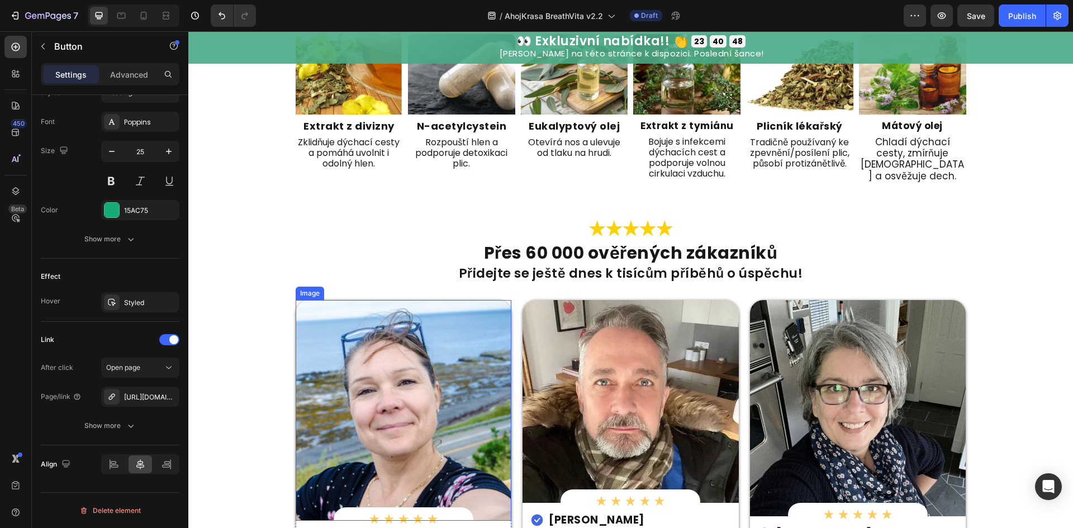
scroll to position [1714, 0]
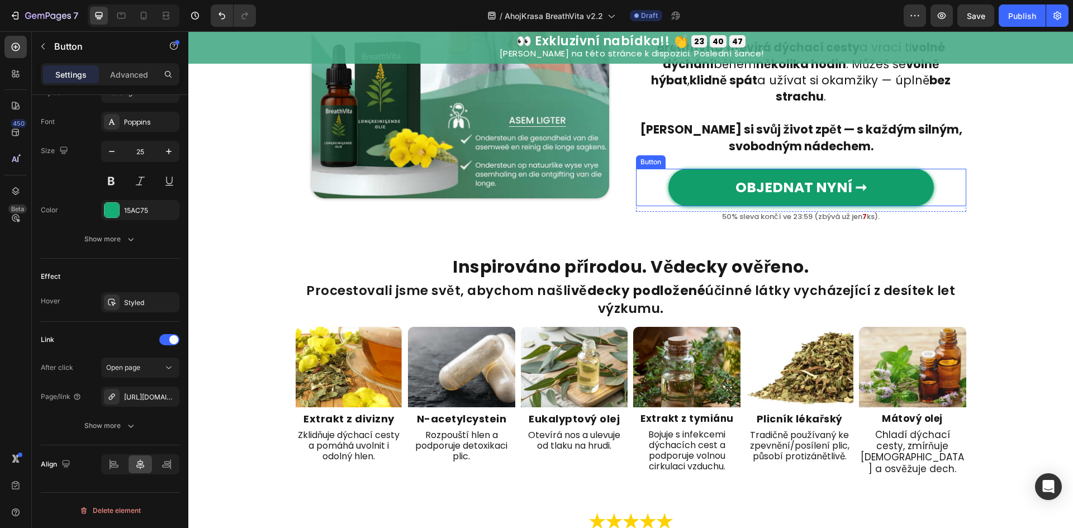
click at [702, 174] on link "OBJEDNAT NYNÍ ➞" at bounding box center [802, 187] width 266 height 37
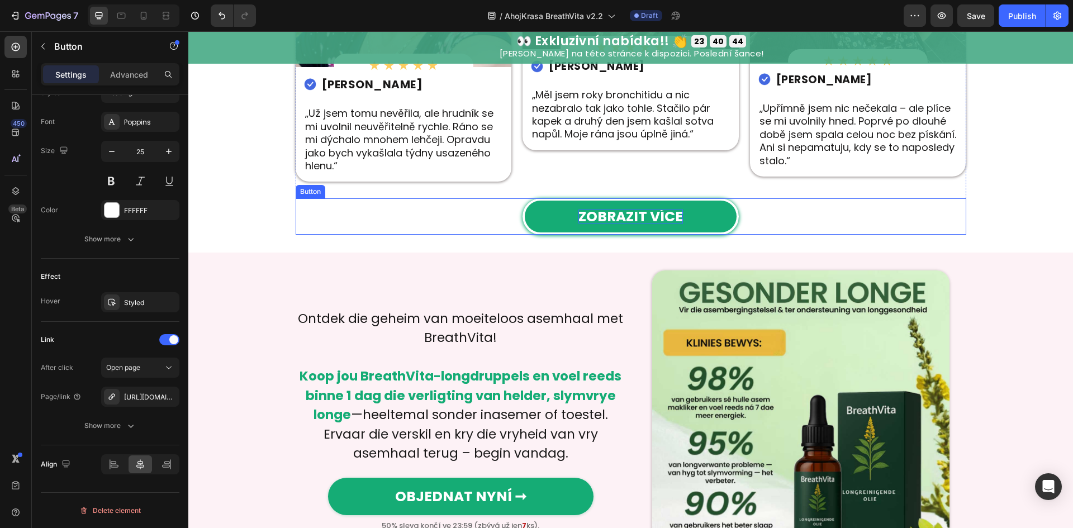
scroll to position [2534, 0]
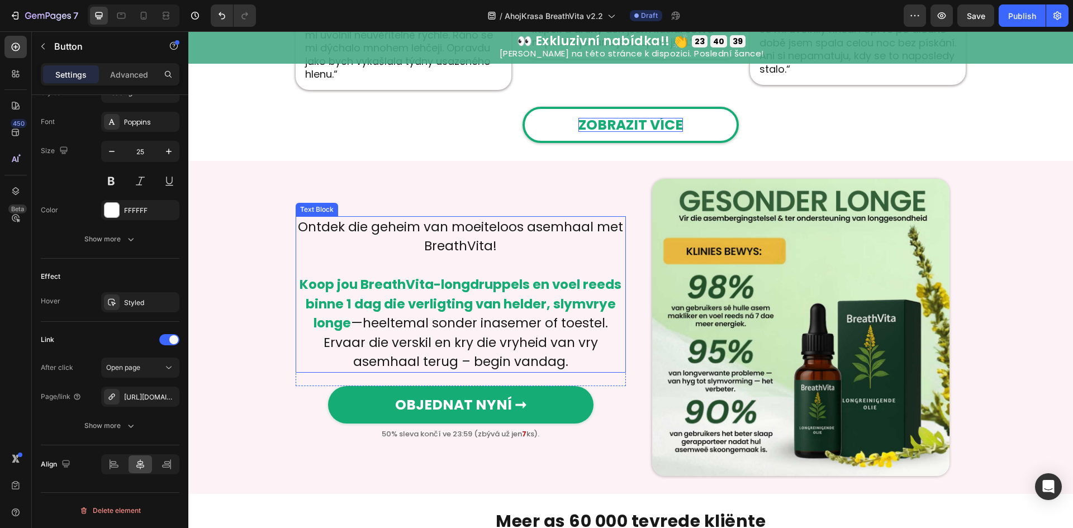
click at [490, 252] on p "Ontdek die geheim van moeiteloos asemhaal met BreathVita!" at bounding box center [461, 236] width 328 height 39
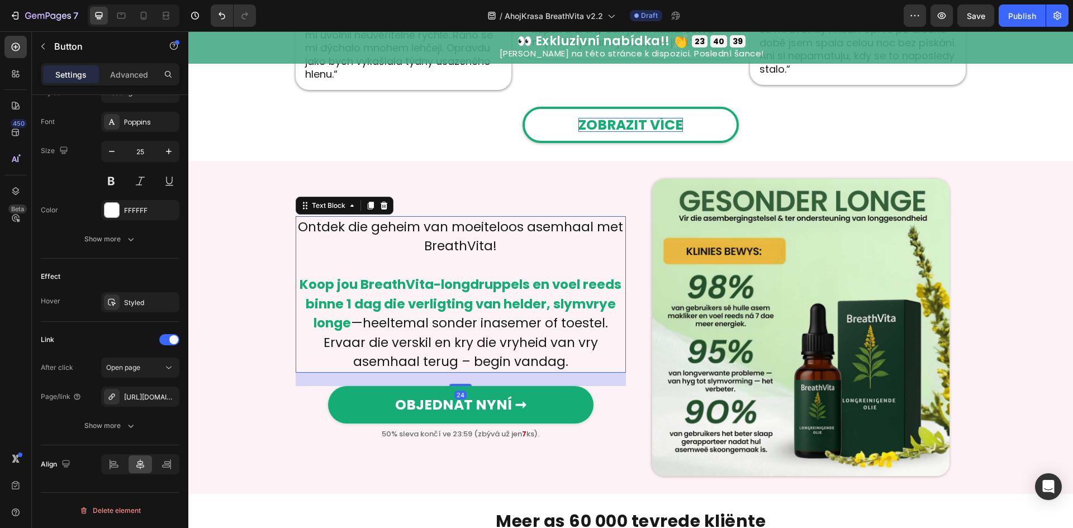
scroll to position [0, 0]
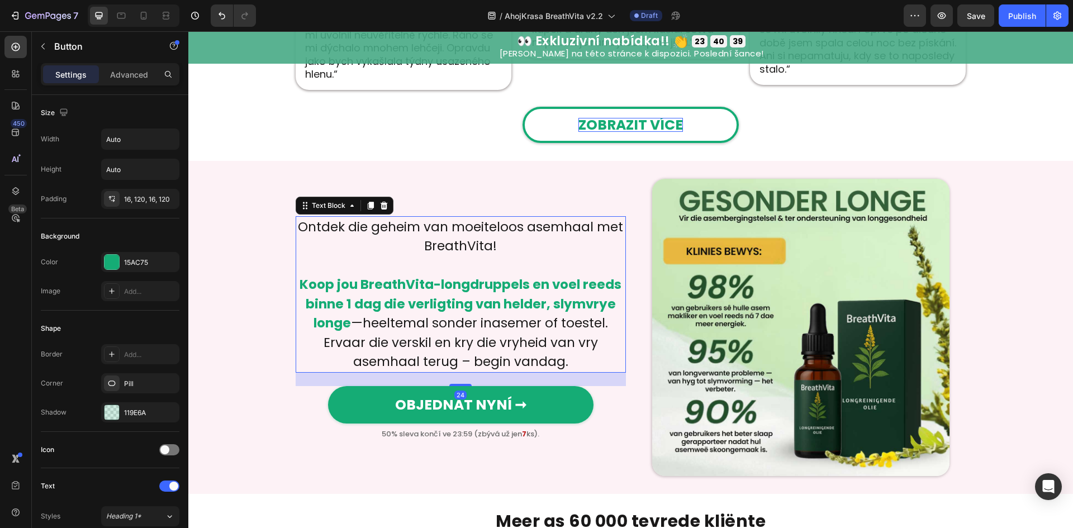
click at [490, 250] on p "Ontdek die geheim van moeiteloos asemhaal met BreathVita!" at bounding box center [461, 236] width 328 height 39
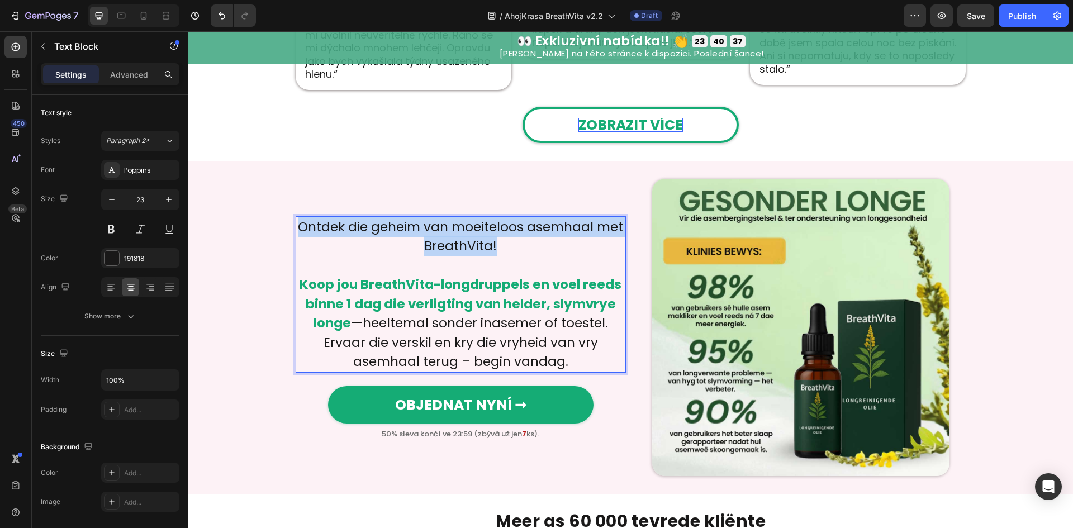
drag, startPoint x: 497, startPoint y: 244, endPoint x: 292, endPoint y: 230, distance: 205.0
click at [297, 230] on p "Ontdek die geheim van moeiteloos asemhaal met BreathVita!" at bounding box center [461, 236] width 328 height 39
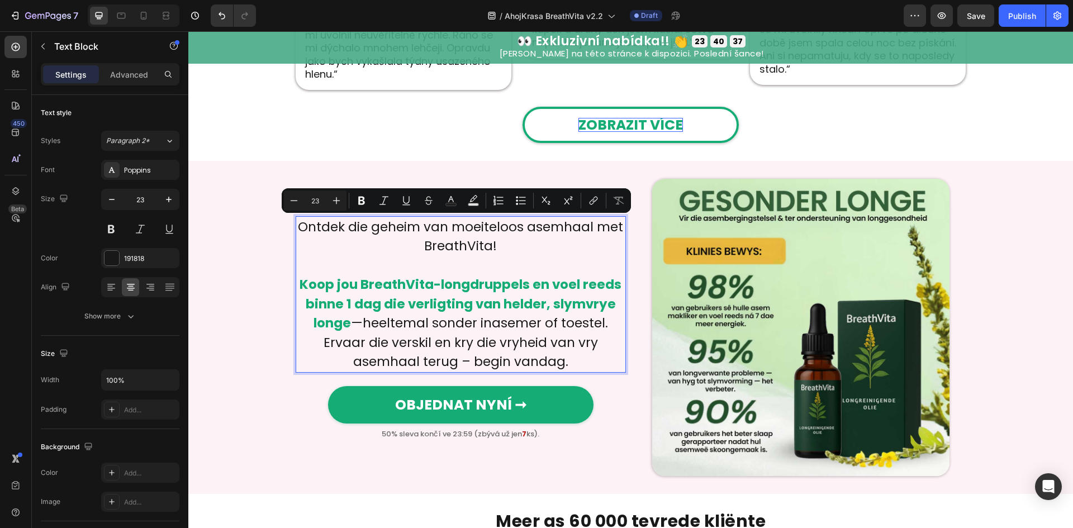
scroll to position [2543, 0]
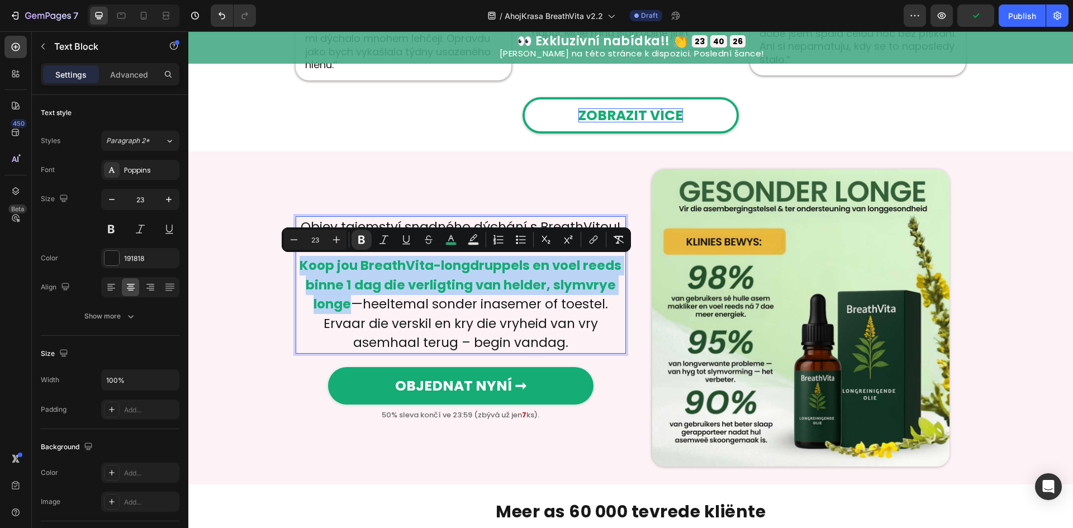
drag, startPoint x: 345, startPoint y: 304, endPoint x: 291, endPoint y: 268, distance: 65.0
click at [296, 268] on div "Objev tajemství snadného dýchání s BreathVitou! Koop jou BreathVita-longdruppel…" at bounding box center [461, 285] width 330 height 138
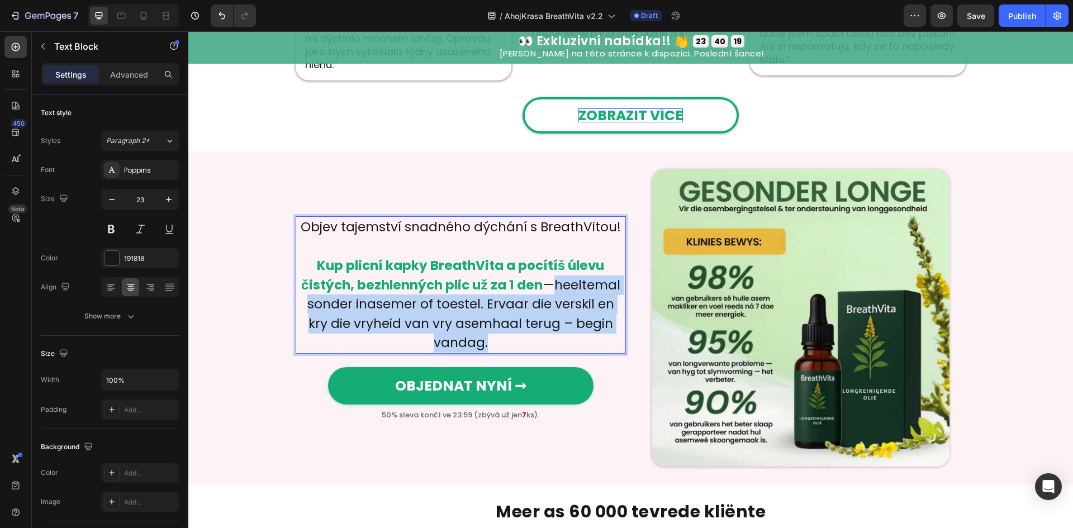
drag, startPoint x: 551, startPoint y: 282, endPoint x: 584, endPoint y: 335, distance: 62.5
click at [584, 335] on p "Kup plicní kapky BreathVita a pocítíš úlevu čistých, bezhlenných plic už za 1 d…" at bounding box center [461, 304] width 328 height 97
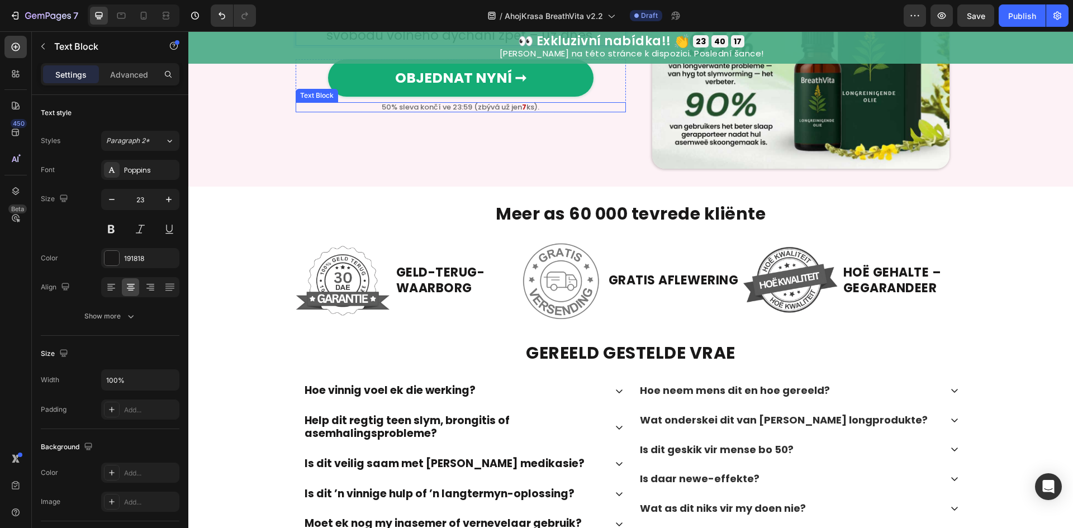
scroll to position [2842, 0]
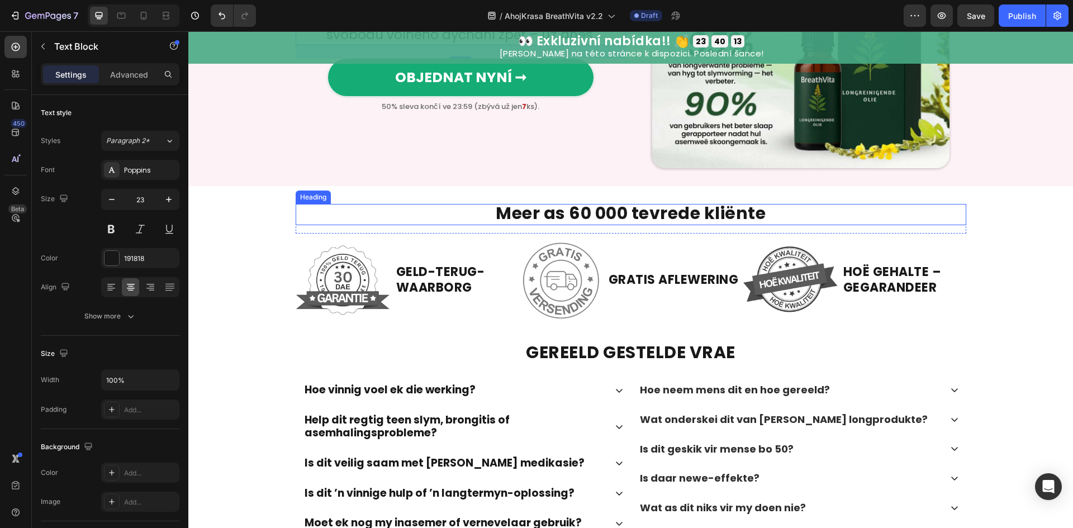
click at [685, 214] on strong "Meer as 60 000 tevrede kliënte" at bounding box center [631, 213] width 270 height 24
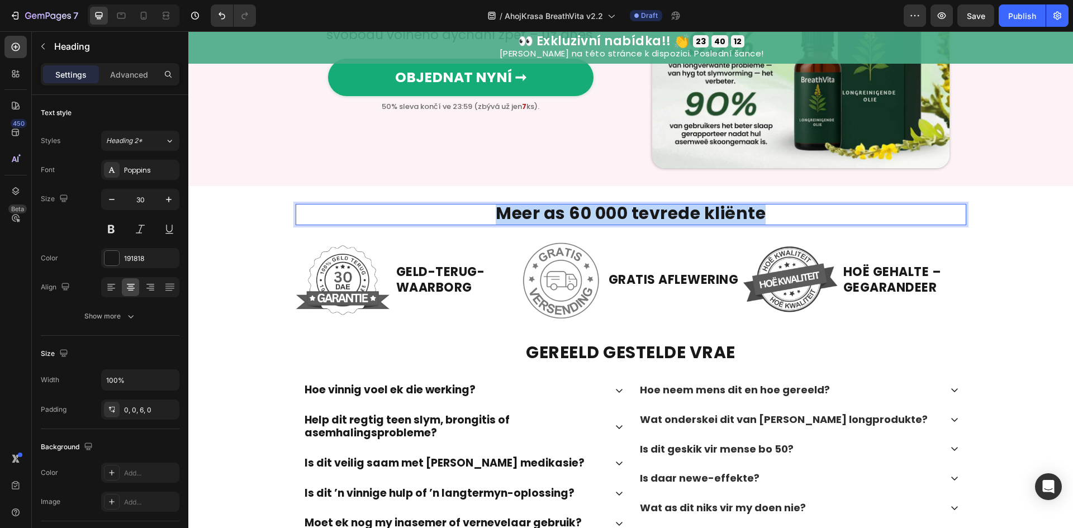
click at [685, 214] on strong "Meer as 60 000 tevrede kliënte" at bounding box center [631, 213] width 270 height 24
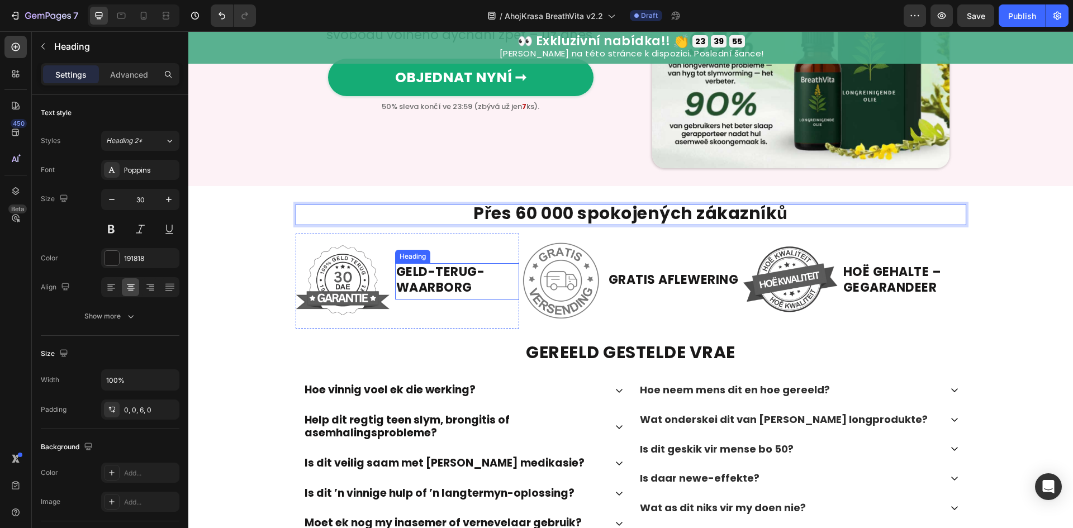
click at [415, 281] on strong "GELD-TERUG-WAARBORG" at bounding box center [440, 280] width 89 height 34
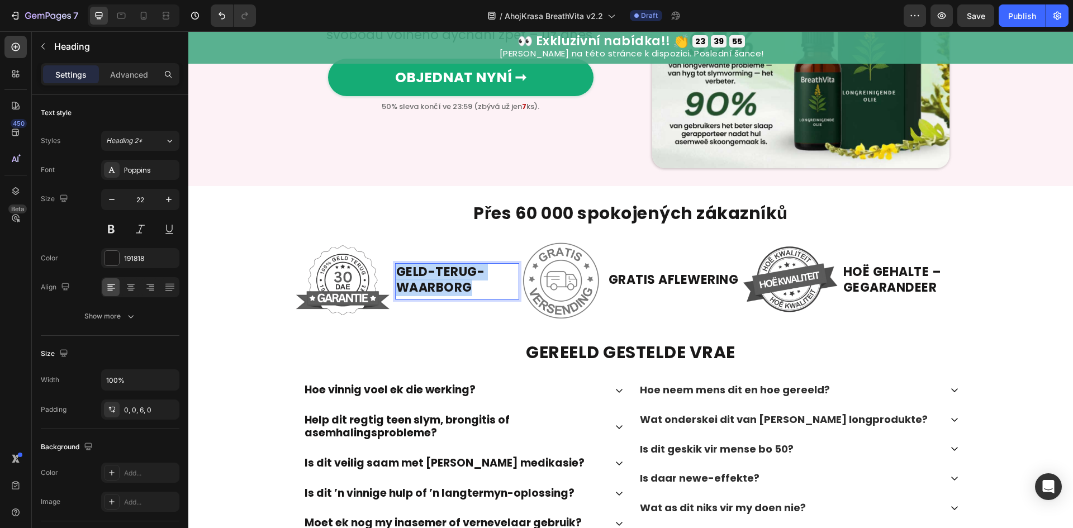
click at [415, 281] on strong "GELD-TERUG-WAARBORG" at bounding box center [440, 280] width 89 height 34
click at [646, 274] on strong "GRATIS AFLEWERING" at bounding box center [674, 279] width 130 height 17
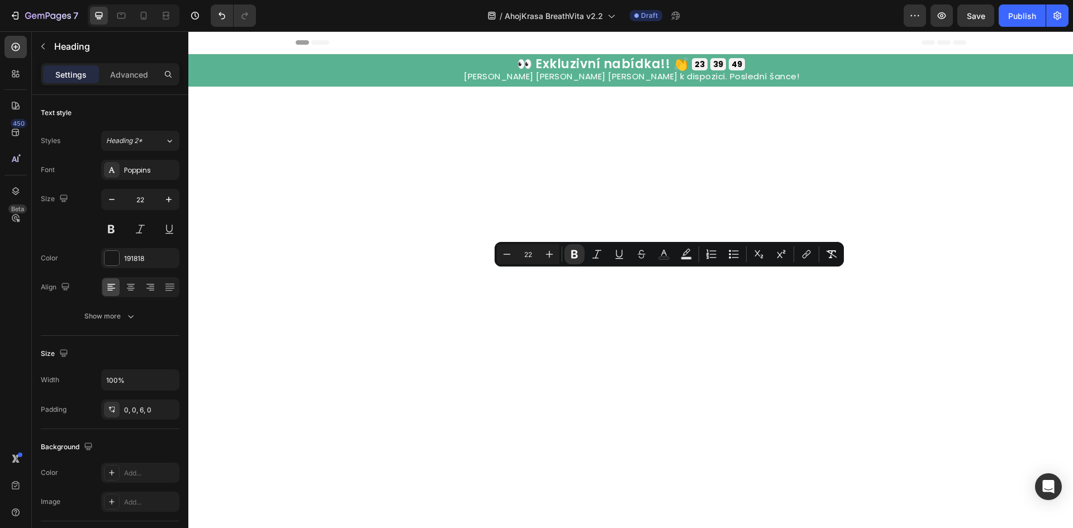
scroll to position [2842, 0]
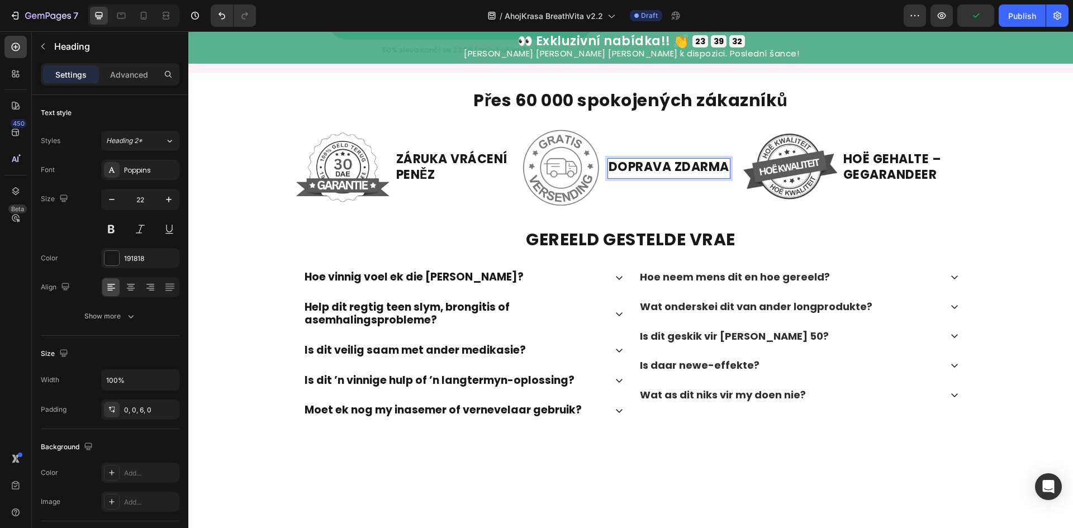
click at [633, 176] on strong "DOPRAVA ZDARMA" at bounding box center [669, 166] width 121 height 17
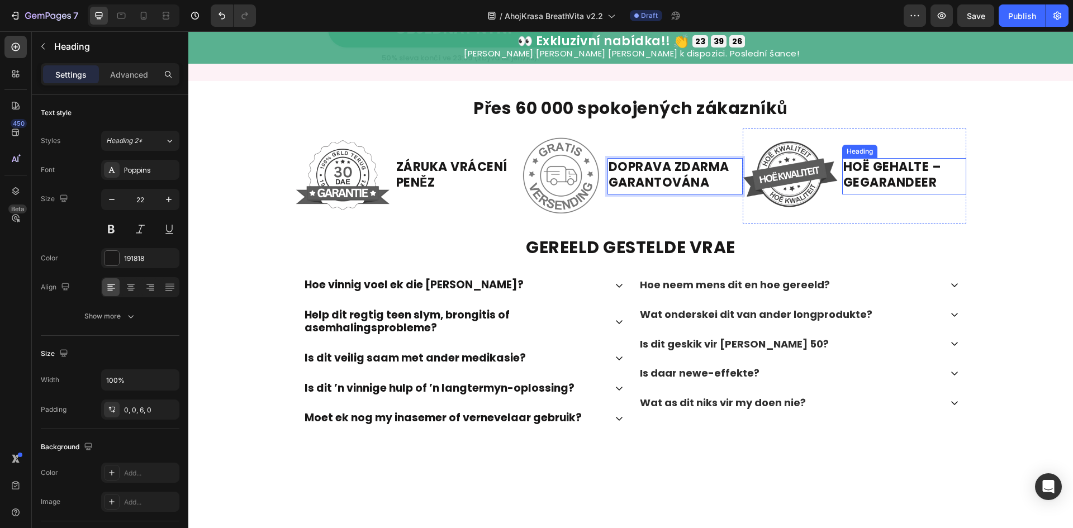
click at [884, 192] on strong "HOË GEHALTE – GEGARANDEER" at bounding box center [892, 175] width 98 height 34
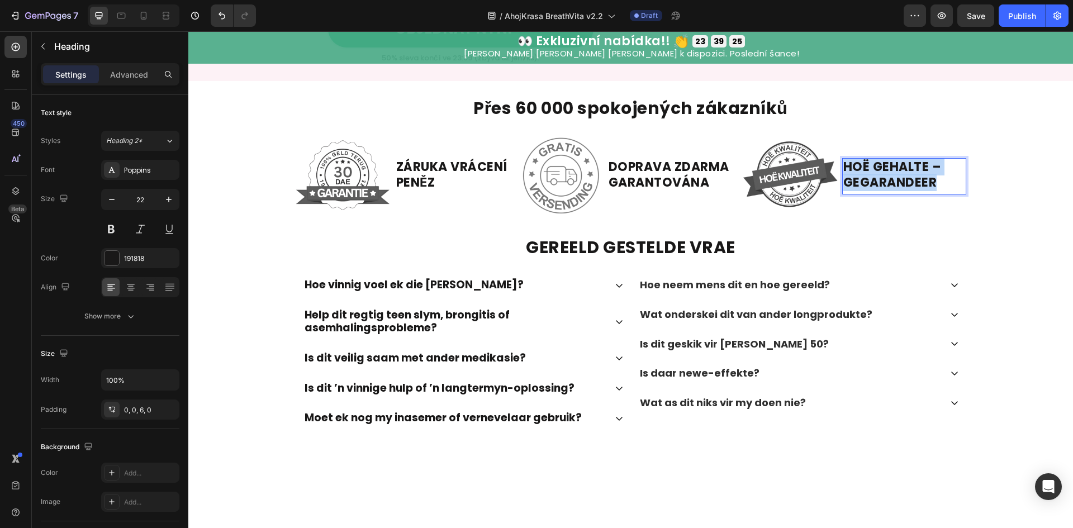
click at [884, 192] on strong "HOË GEHALTE – GEGARANDEER" at bounding box center [892, 175] width 98 height 34
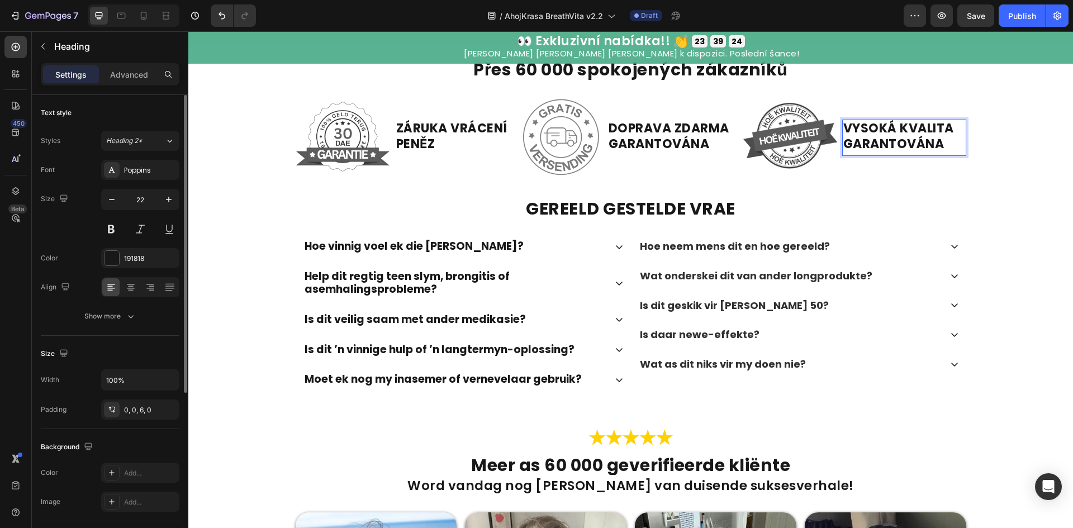
scroll to position [2983, 0]
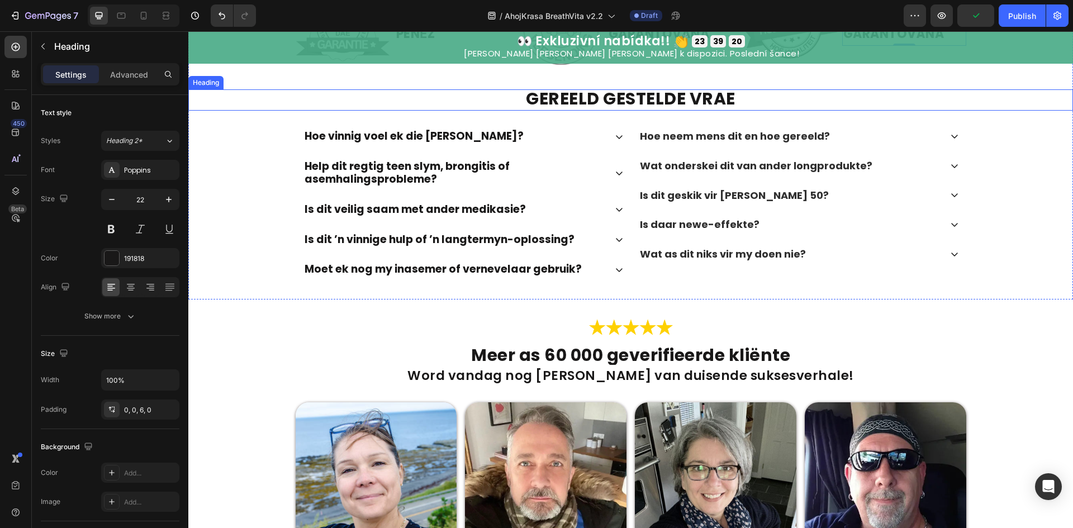
click at [620, 111] on strong "GEREELD GESTELDE VRAE" at bounding box center [631, 99] width 210 height 24
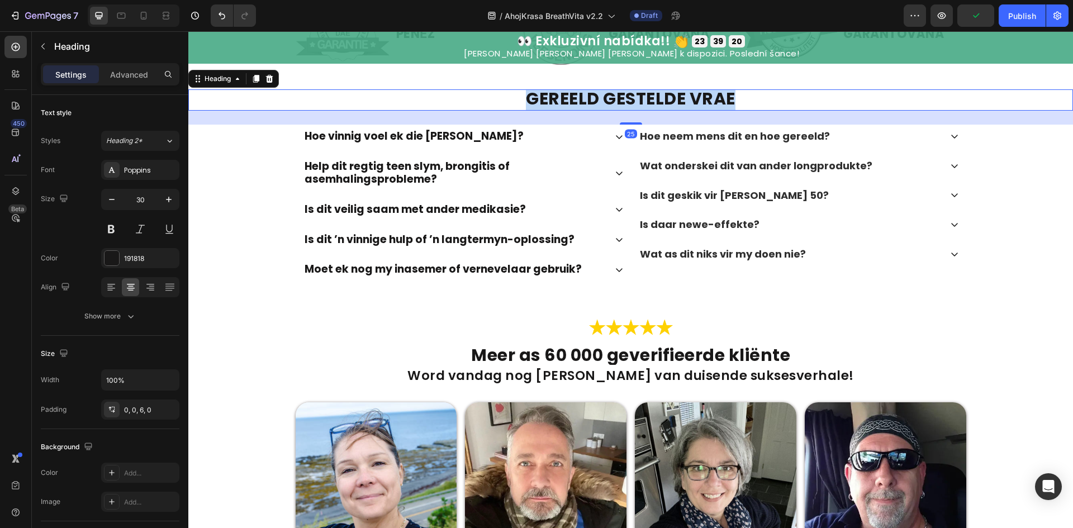
click at [620, 111] on strong "GEREELD GESTELDE VRAE" at bounding box center [631, 99] width 210 height 24
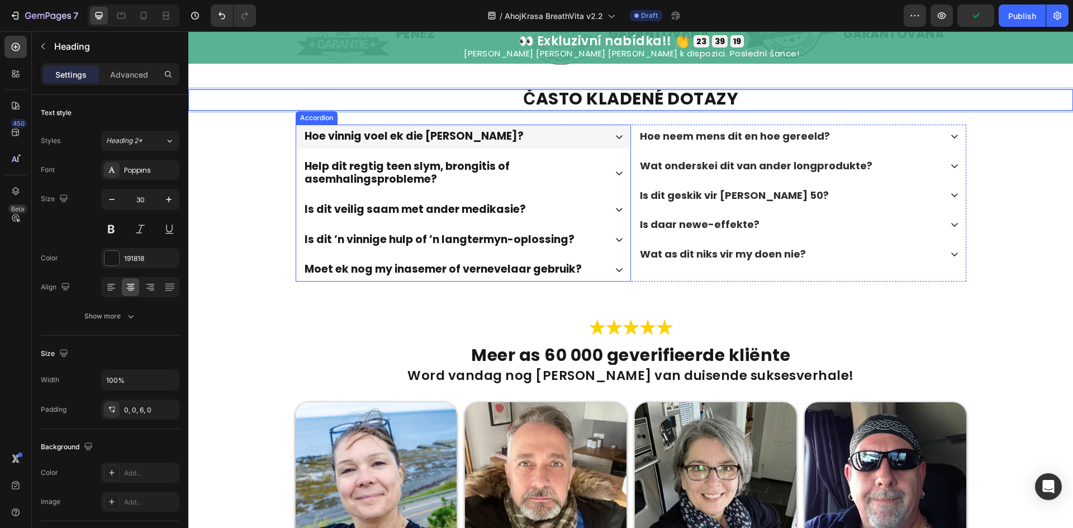
click at [520, 145] on div "Hoe vinnig voel ek die werking?" at bounding box center [454, 137] width 303 height 16
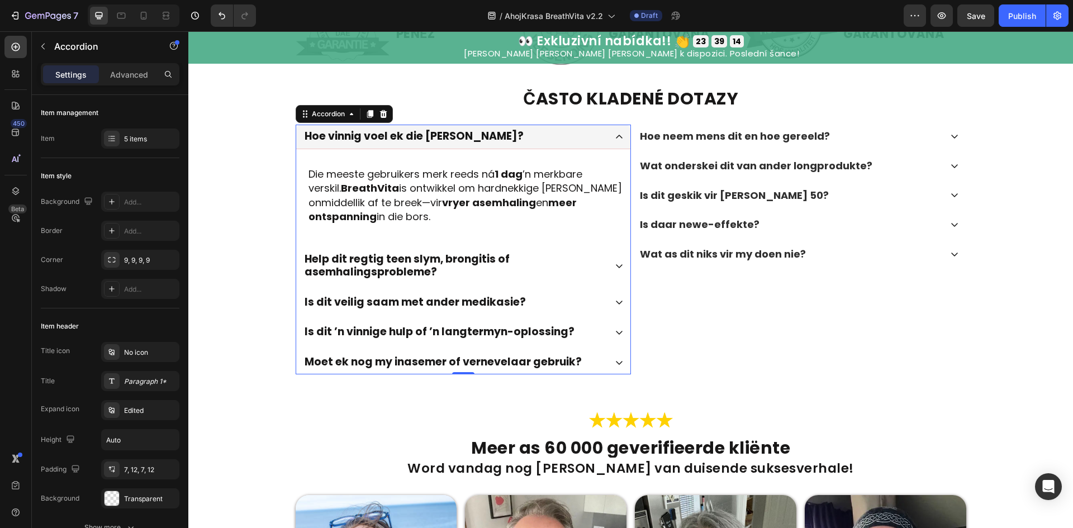
click at [440, 143] on p "Hoe vinnig voel ek die werking?" at bounding box center [414, 136] width 219 height 13
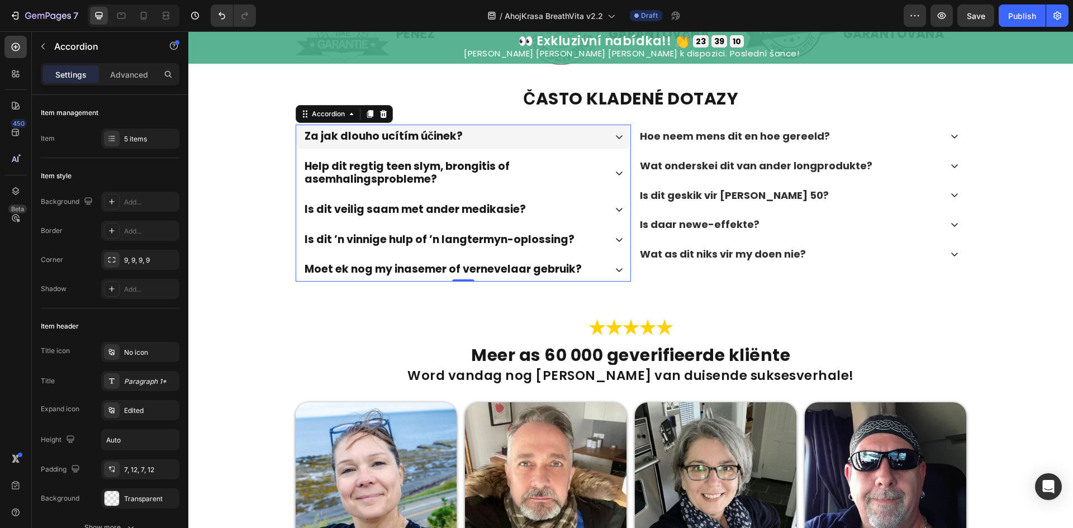
click at [558, 145] on div "Za jak dlouho ucítím účinek?" at bounding box center [454, 137] width 303 height 16
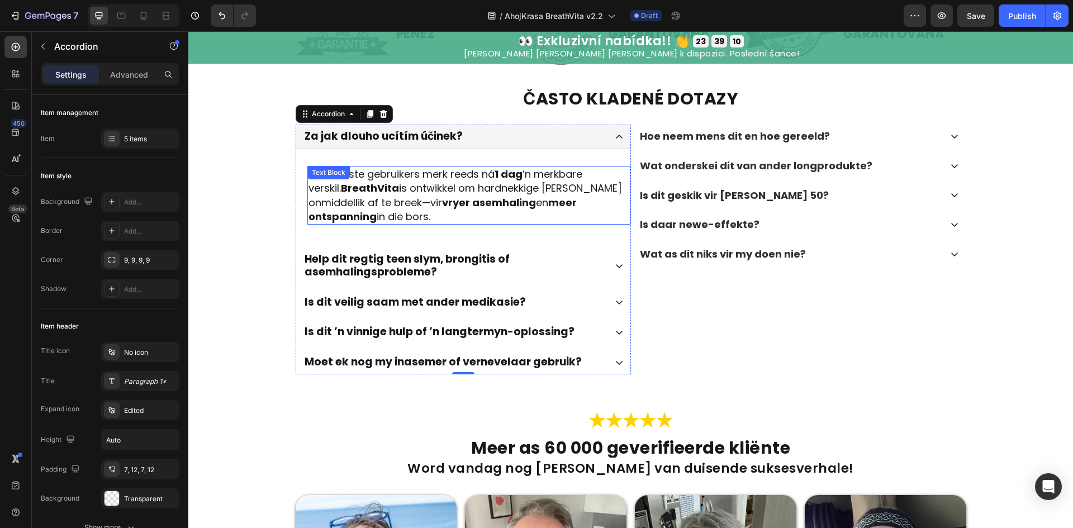
click at [470, 224] on p "Die meeste gebruikers merk reeds ná 1 dag ’n merkbare verskil. BreathVita is on…" at bounding box center [469, 195] width 321 height 56
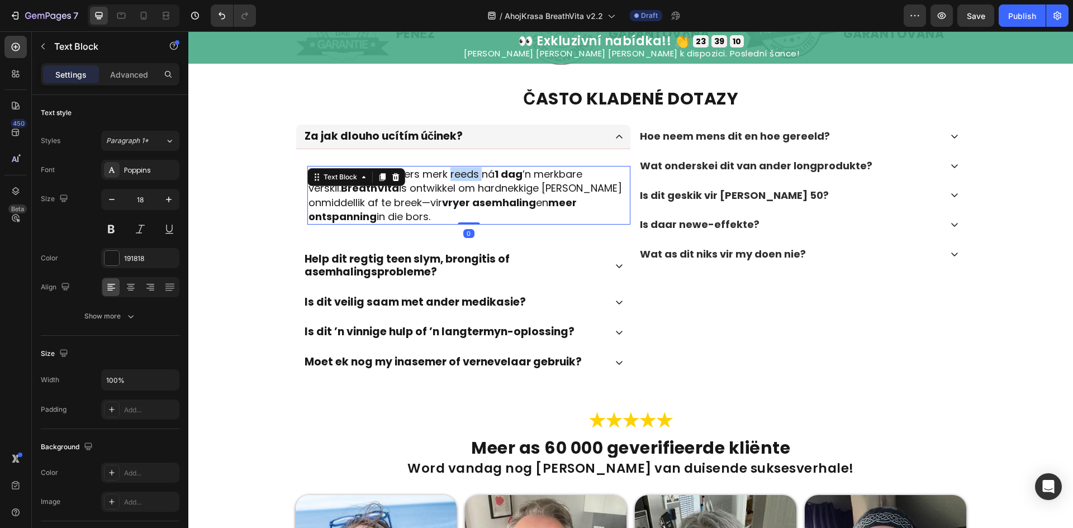
click at [470, 224] on p "Die meeste gebruikers merk reeds ná 1 dag ’n merkbare verskil. BreathVita is on…" at bounding box center [469, 195] width 321 height 56
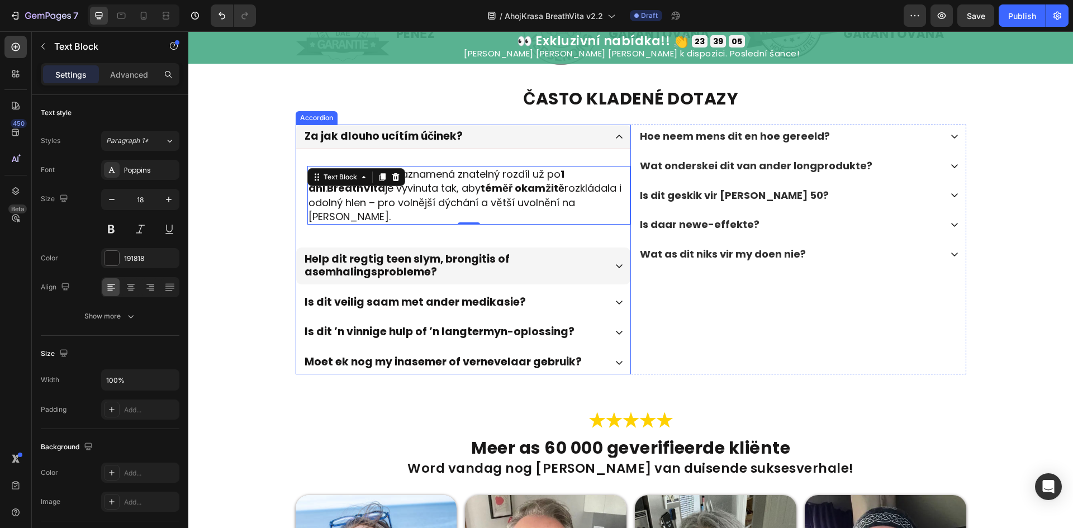
click at [503, 279] on p "Help dit regtig teen slym, brongitis of asemhalingsprobleme?" at bounding box center [455, 266] width 300 height 26
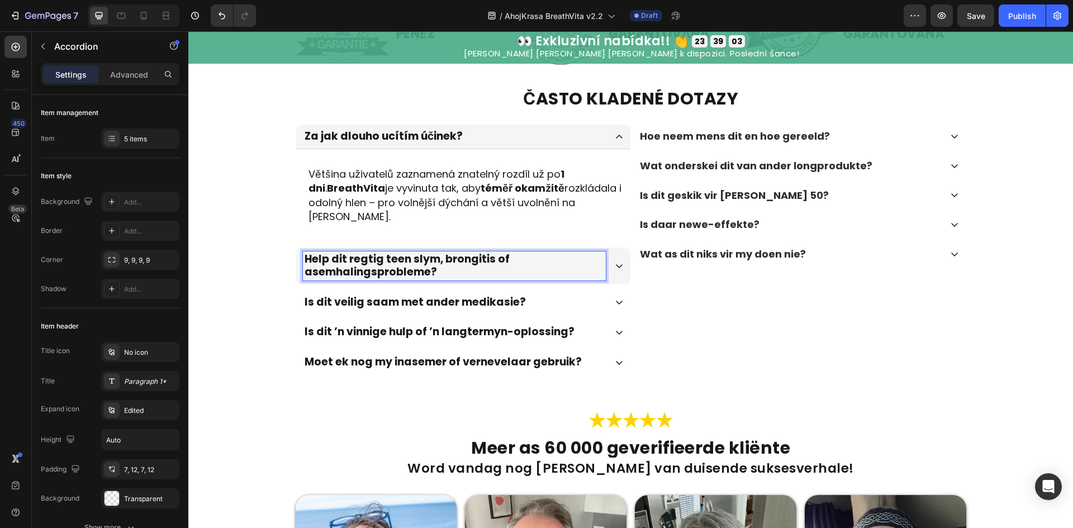
click at [475, 279] on p "Help dit regtig teen slym, brongitis of asemhalingsprobleme?" at bounding box center [455, 266] width 300 height 26
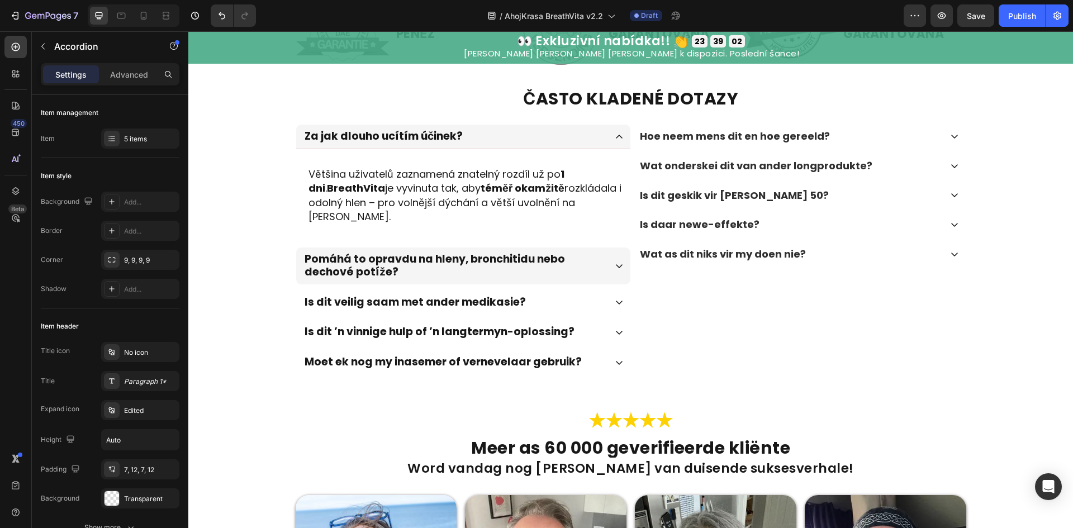
click at [619, 271] on icon at bounding box center [619, 266] width 9 height 9
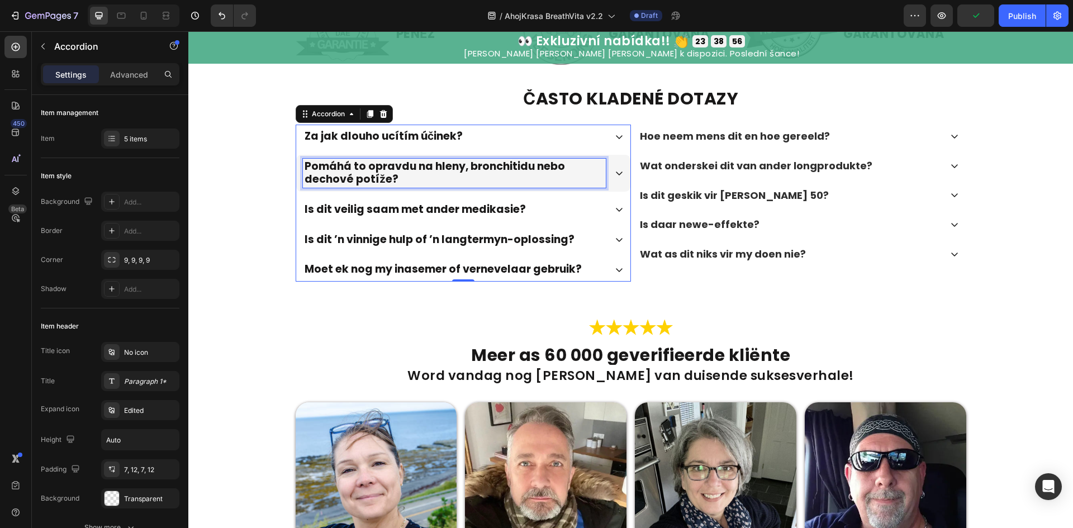
click at [589, 186] on p "Pomáhá to opravdu na hleny, bronchitidu nebo dechové potíže?" at bounding box center [455, 173] width 300 height 26
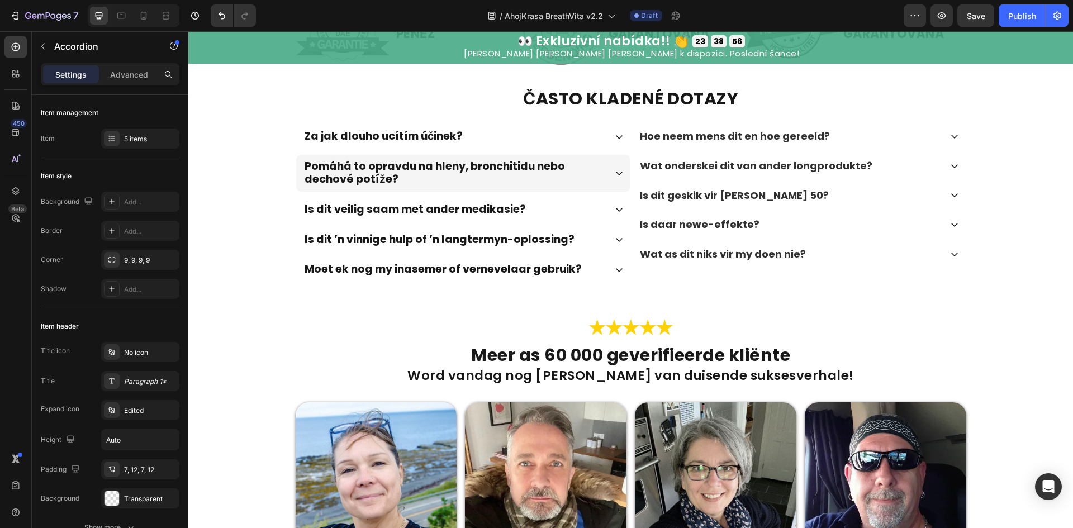
click at [609, 192] on div "Pomáhá to opravdu na hleny, bronchitidu nebo dechové potíže?" at bounding box center [463, 173] width 334 height 37
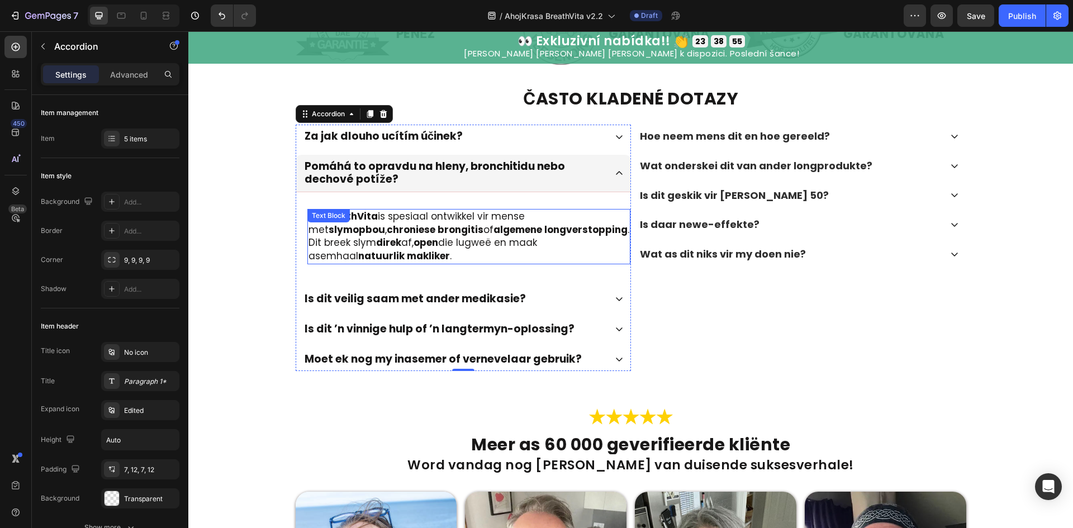
click at [476, 263] on p "Ja! BreathVita is spesiaal ontwikkel vir mense met slymopbou , chroniese brongi…" at bounding box center [469, 236] width 321 height 53
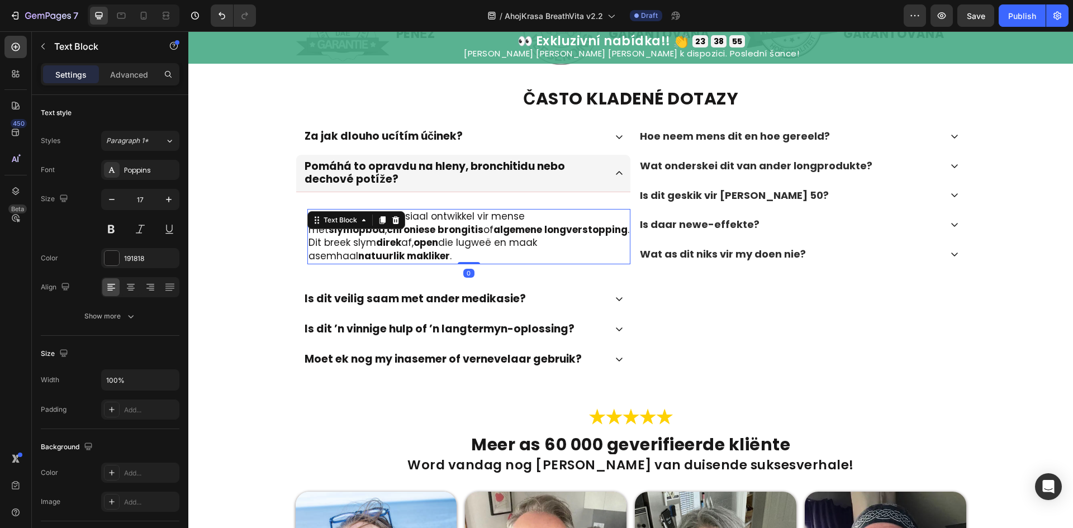
click at [476, 263] on p "Ja! BreathVita is spesiaal ontwikkel vir mense met slymopbou , chroniese brongi…" at bounding box center [469, 236] width 321 height 53
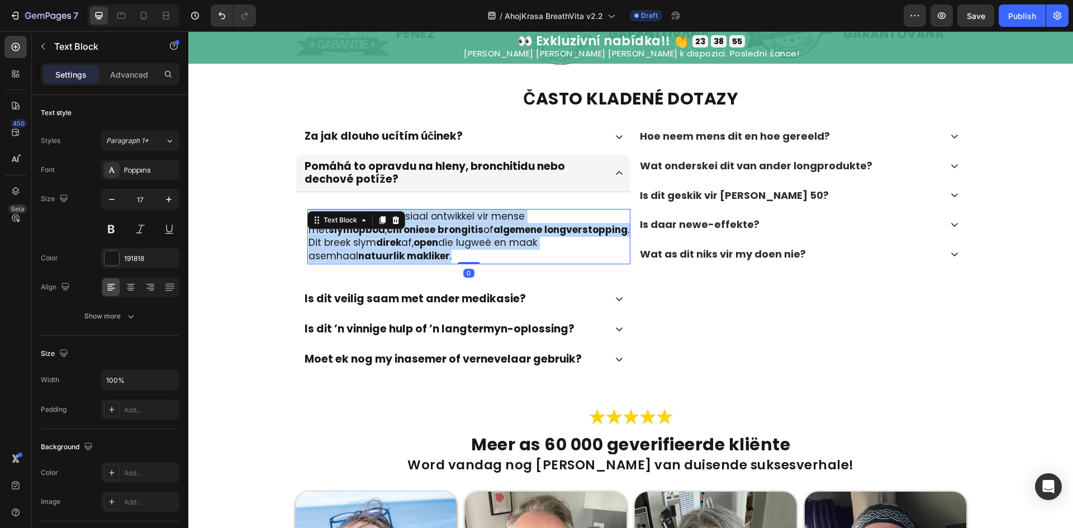
click at [476, 263] on p "Ja! BreathVita is spesiaal ontwikkel vir mense met slymopbou , chroniese brongi…" at bounding box center [469, 236] width 321 height 53
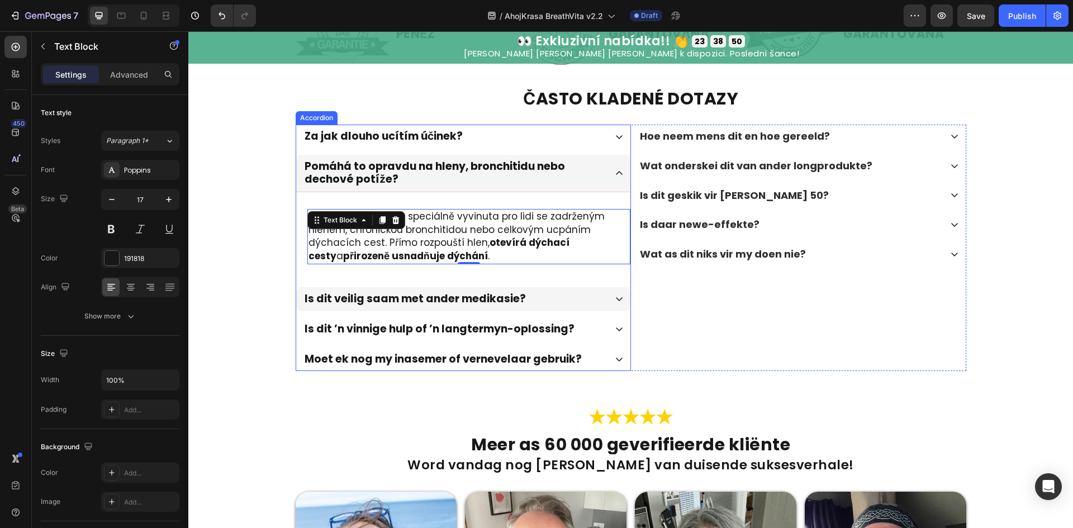
click at [591, 307] on div "Is dit veilig saam met ander medikasie?" at bounding box center [454, 299] width 303 height 16
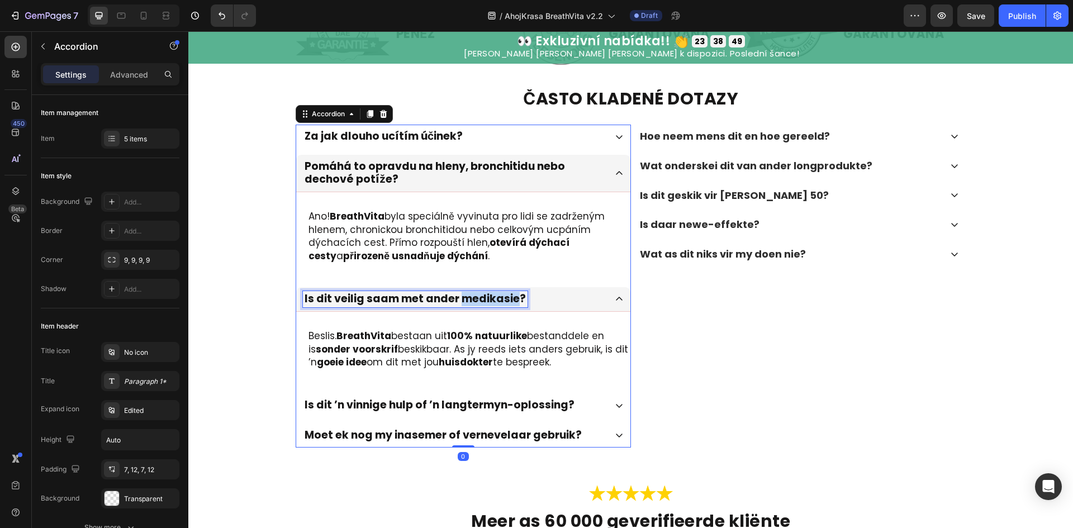
click at [486, 306] on p "Is dit veilig saam met ander medikasie?" at bounding box center [415, 299] width 221 height 13
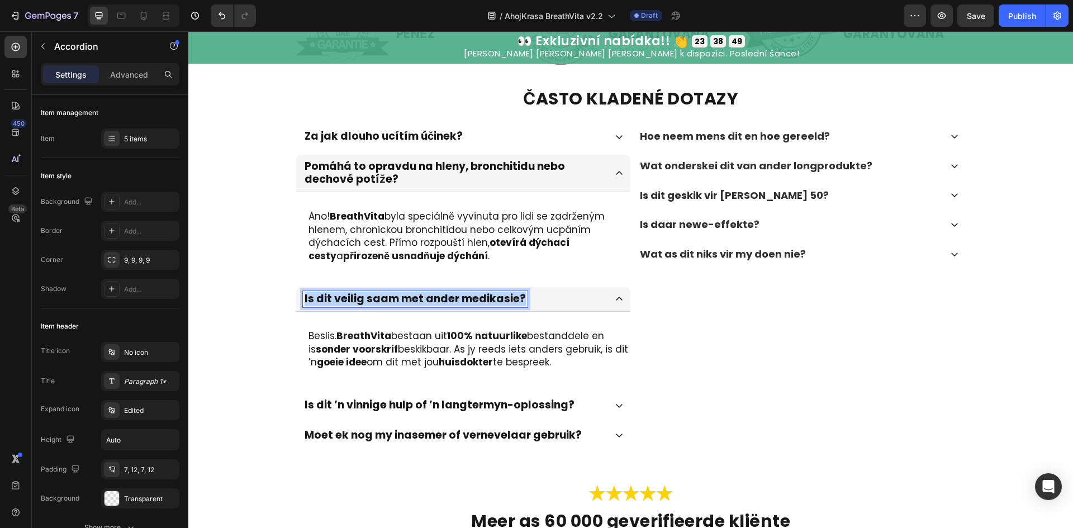
click at [486, 306] on p "Is dit veilig saam met ander medikasie?" at bounding box center [415, 299] width 221 height 13
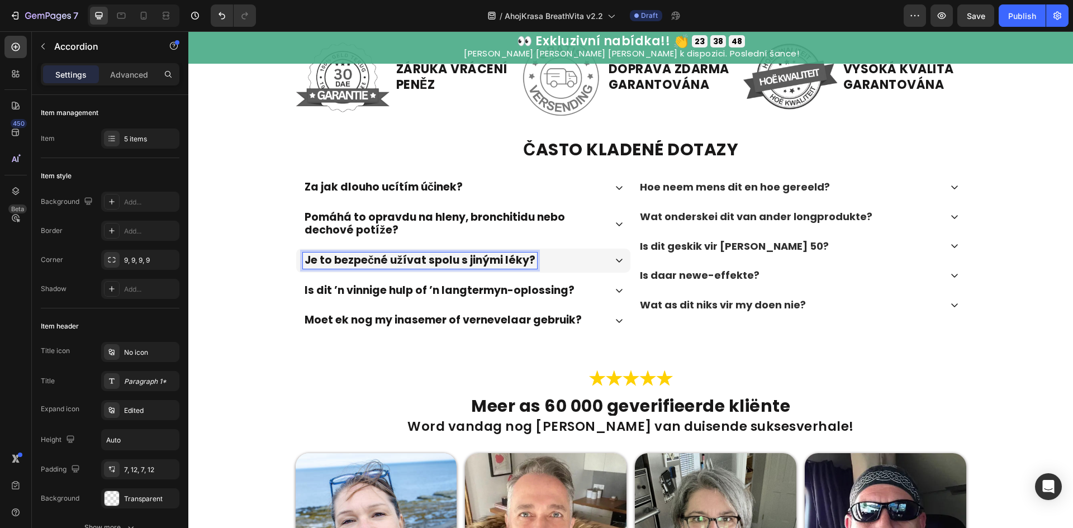
scroll to position [2893, 0]
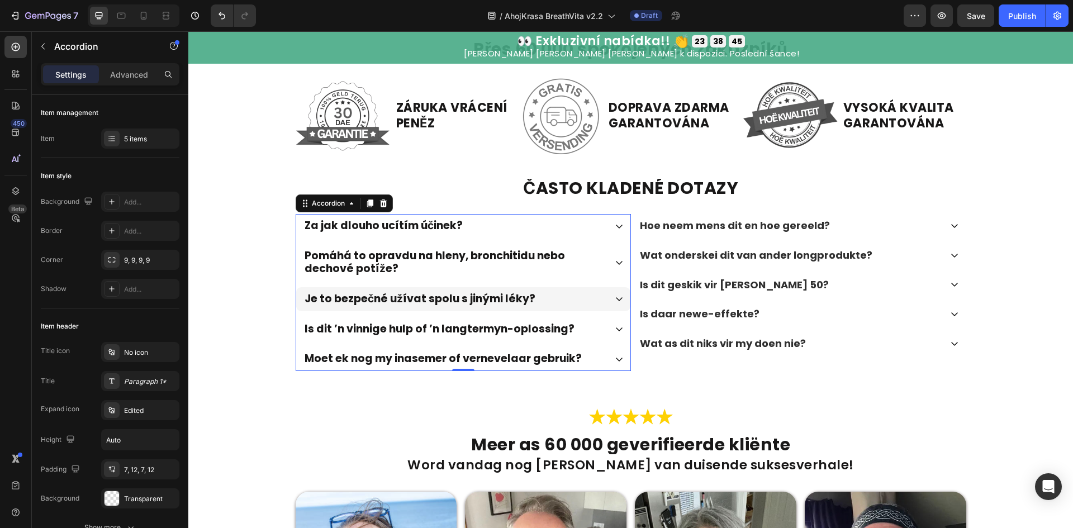
click at [595, 307] on div "Je to bezpečné užívat spolu s jinými léky?" at bounding box center [454, 299] width 303 height 16
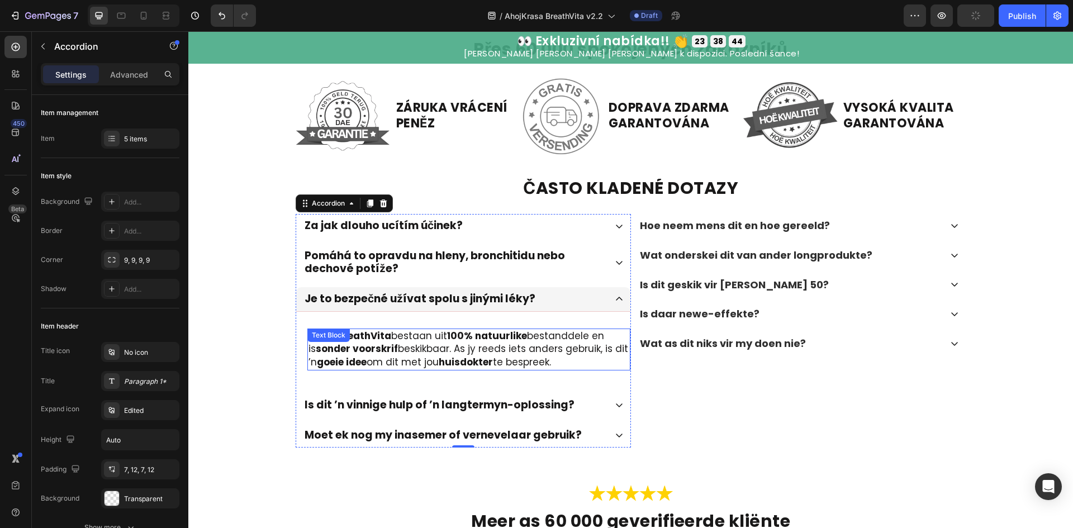
click at [496, 369] on p "Beslis. BreathVita bestaan uit 100% natuurlike bestanddele en is sonder voorskr…" at bounding box center [469, 350] width 321 height 40
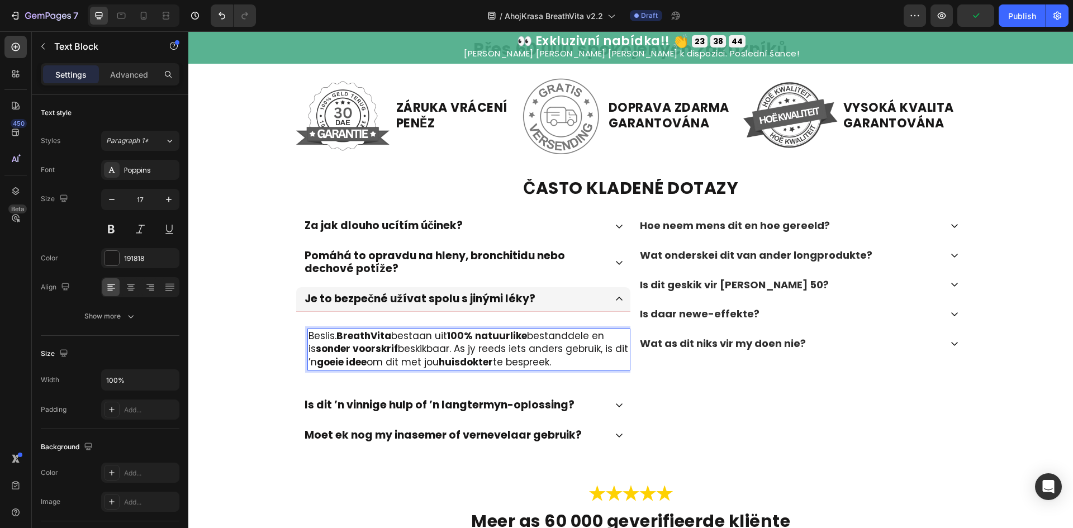
click at [496, 369] on p "Beslis. BreathVita bestaan uit 100% natuurlike bestanddele en is sonder voorskr…" at bounding box center [469, 350] width 321 height 40
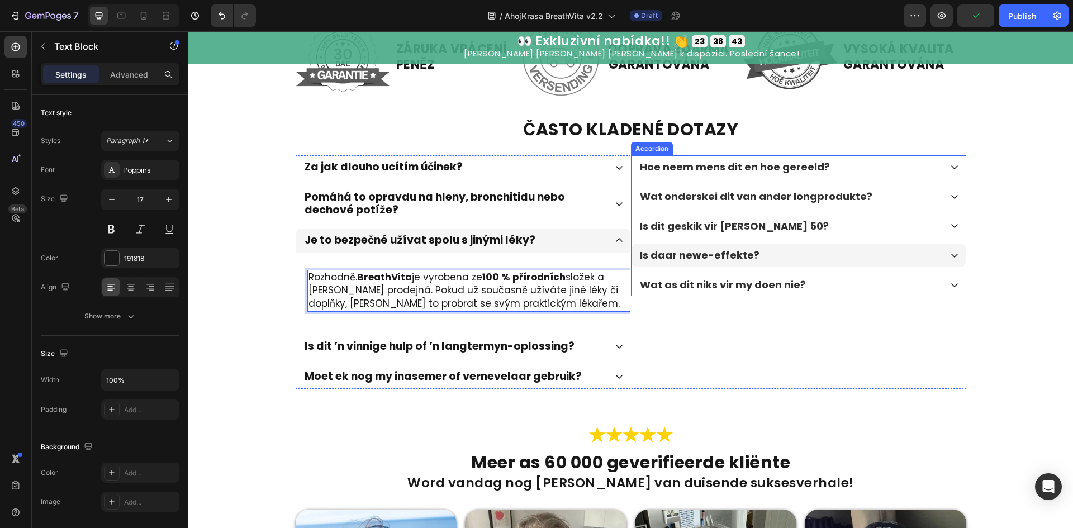
scroll to position [3117, 0]
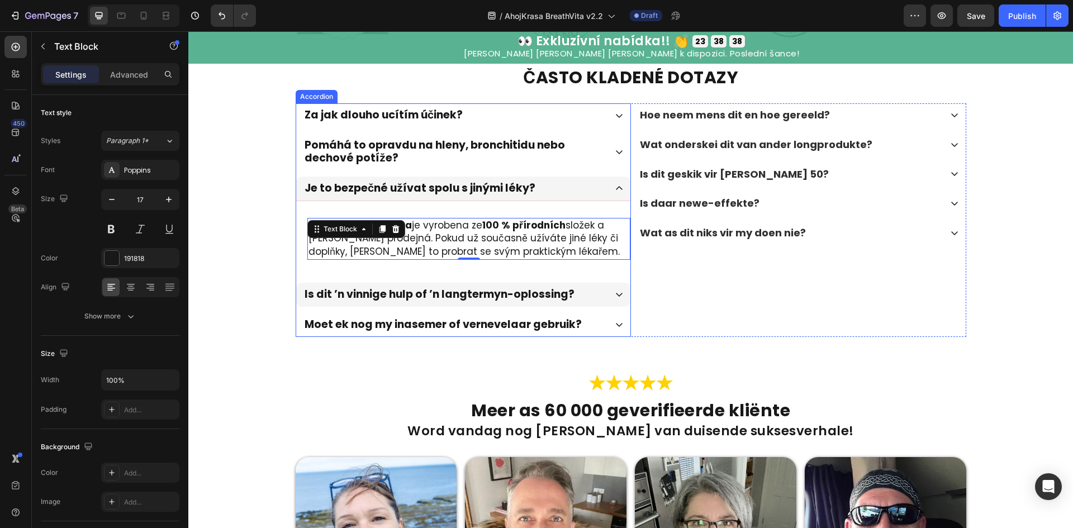
click at [595, 296] on div "Is dit ’n vinnige hulp of ’n langtermyn-oplossing?" at bounding box center [454, 295] width 303 height 16
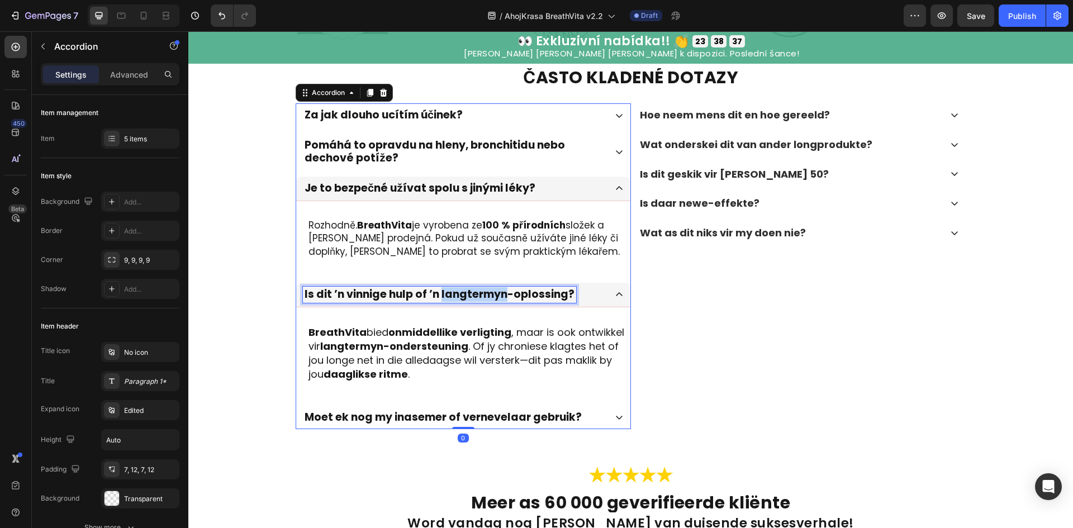
click at [475, 292] on p "Is dit ’n vinnige hulp of ’n langtermyn-oplossing?" at bounding box center [440, 294] width 270 height 13
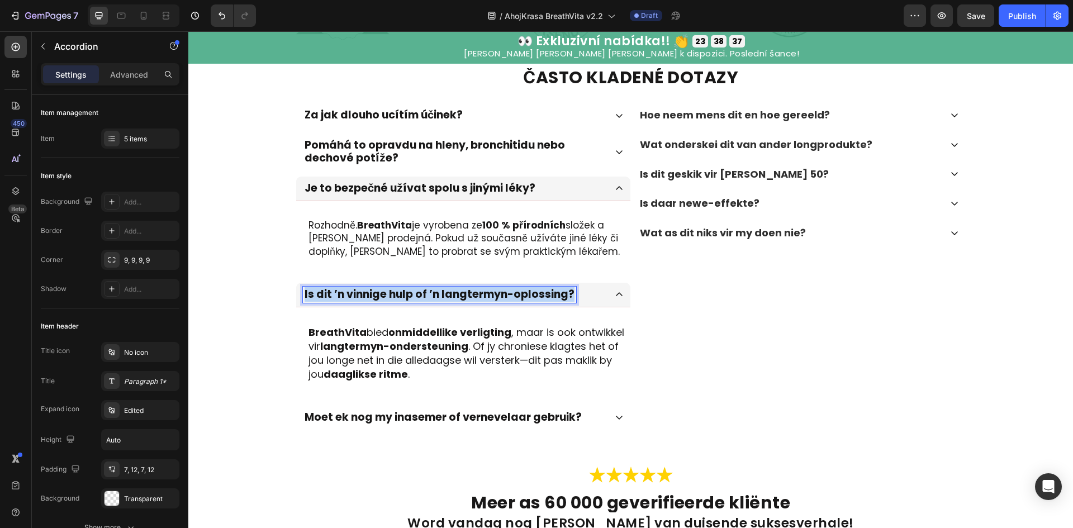
click at [475, 292] on p "Is dit ’n vinnige hulp of ’n langtermyn-oplossing?" at bounding box center [440, 294] width 270 height 13
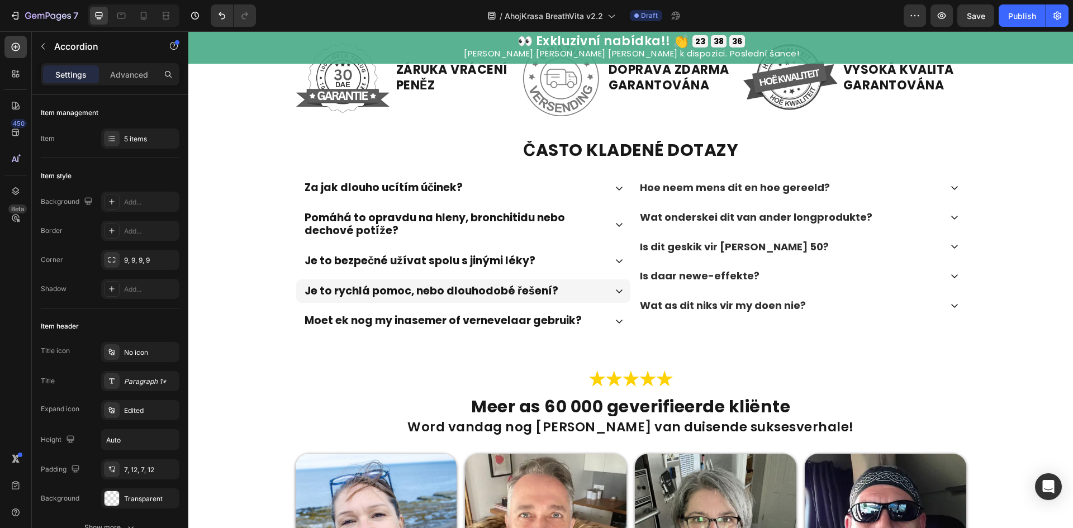
scroll to position [3041, 0]
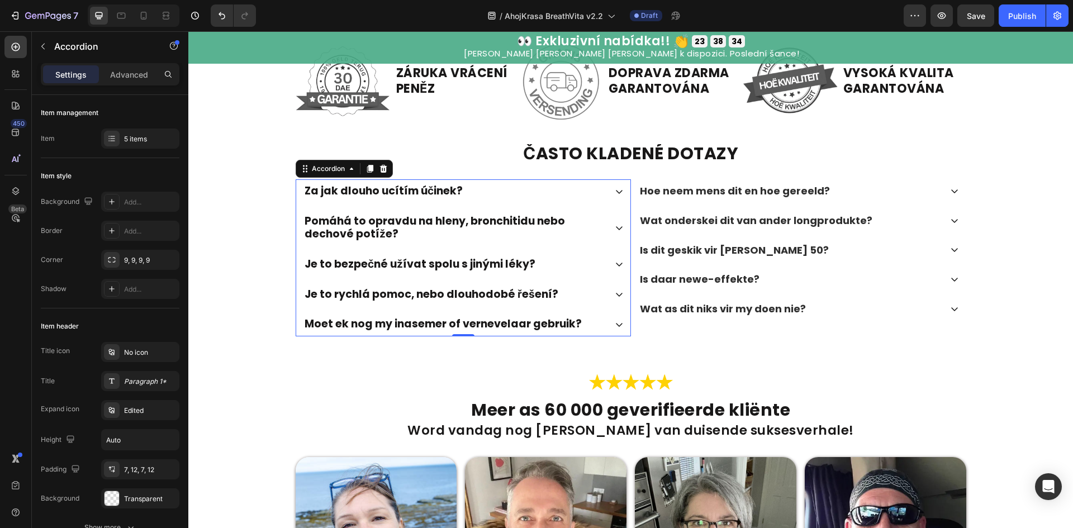
drag, startPoint x: 607, startPoint y: 289, endPoint x: 594, endPoint y: 298, distance: 16.4
click at [607, 289] on div "Je to rychlá pomoc, nebo dlouhodobé řešení?" at bounding box center [463, 295] width 334 height 24
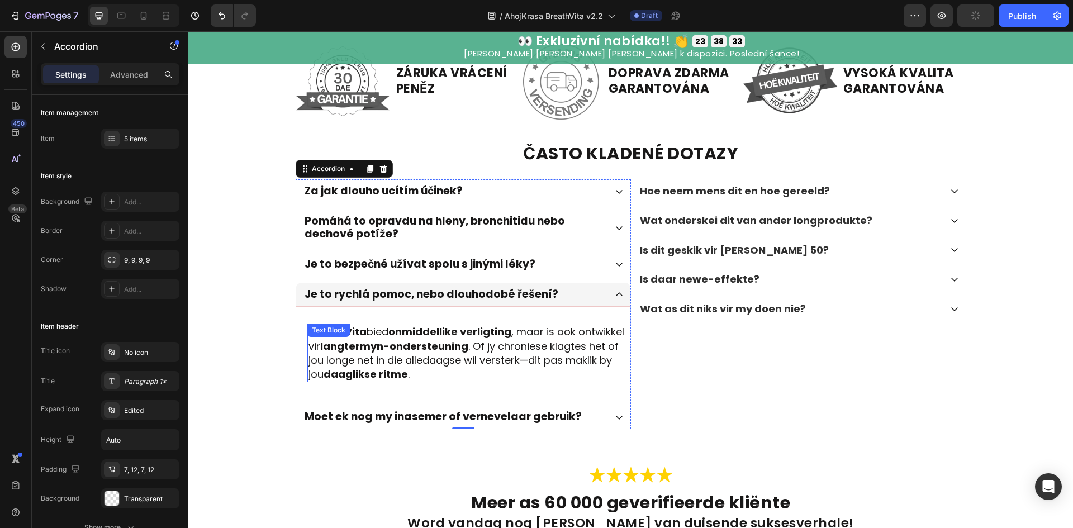
click at [469, 333] on strong "onmiddellike verligting" at bounding box center [449, 332] width 123 height 14
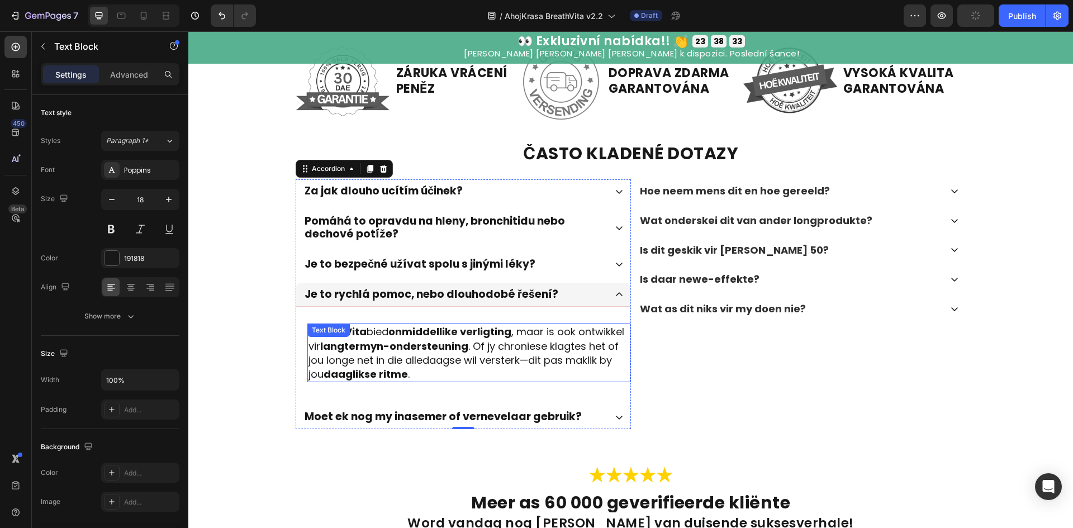
click at [469, 333] on strong "onmiddellike verligting" at bounding box center [449, 332] width 123 height 14
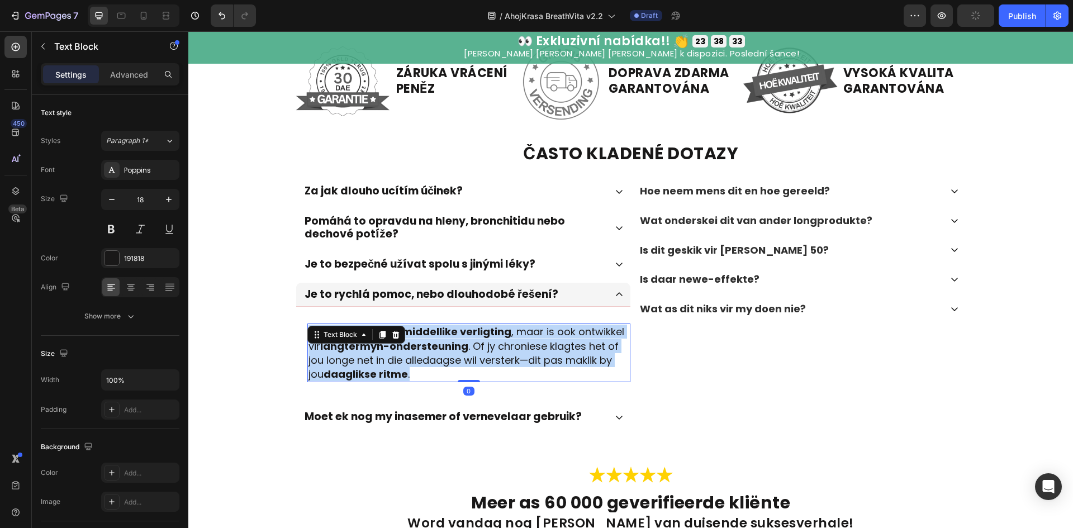
click at [469, 333] on strong "onmiddellike verligting" at bounding box center [449, 332] width 123 height 14
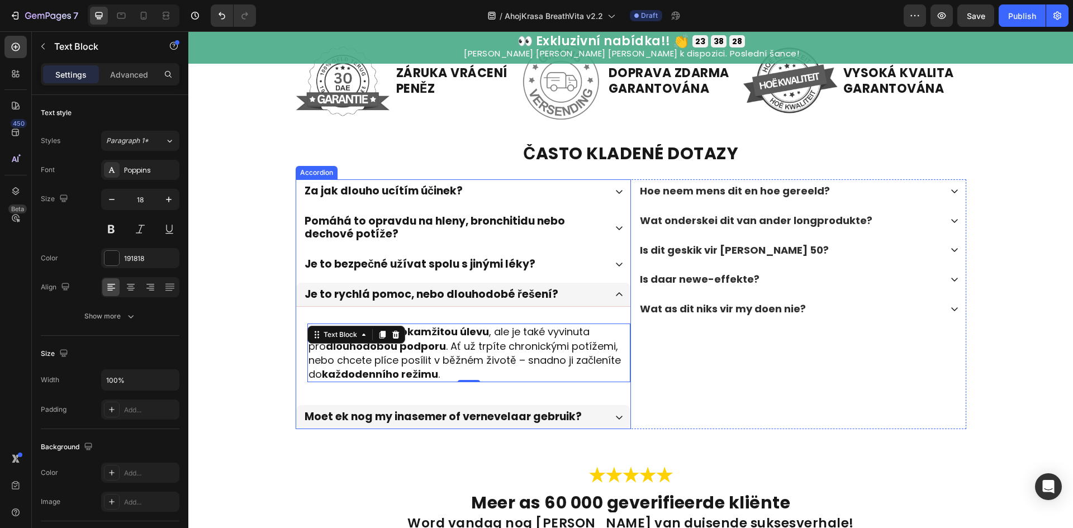
click at [594, 419] on div "Moet ek nog my inasemer of vernevelaar gebruik?" at bounding box center [454, 417] width 303 height 16
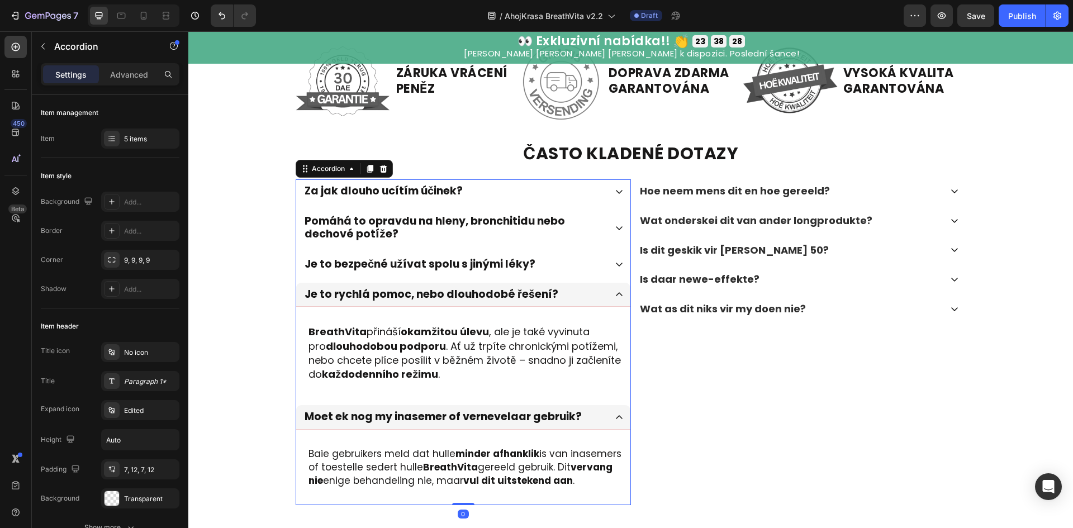
click at [501, 409] on div "Moet ek nog my inasemer of vernevelaar gebruik?" at bounding box center [443, 417] width 281 height 16
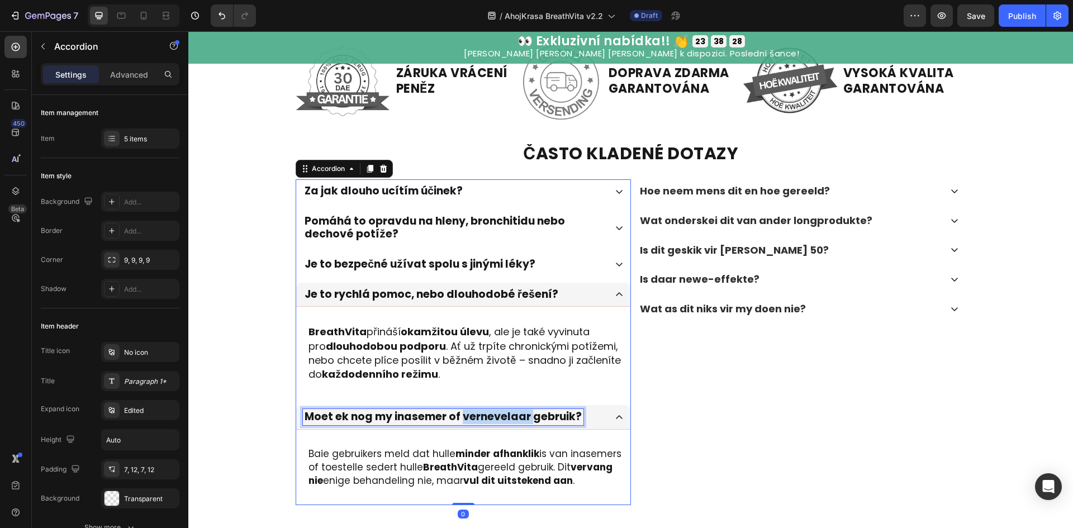
click at [501, 409] on div "Moet ek nog my inasemer of vernevelaar gebruik?" at bounding box center [443, 417] width 281 height 16
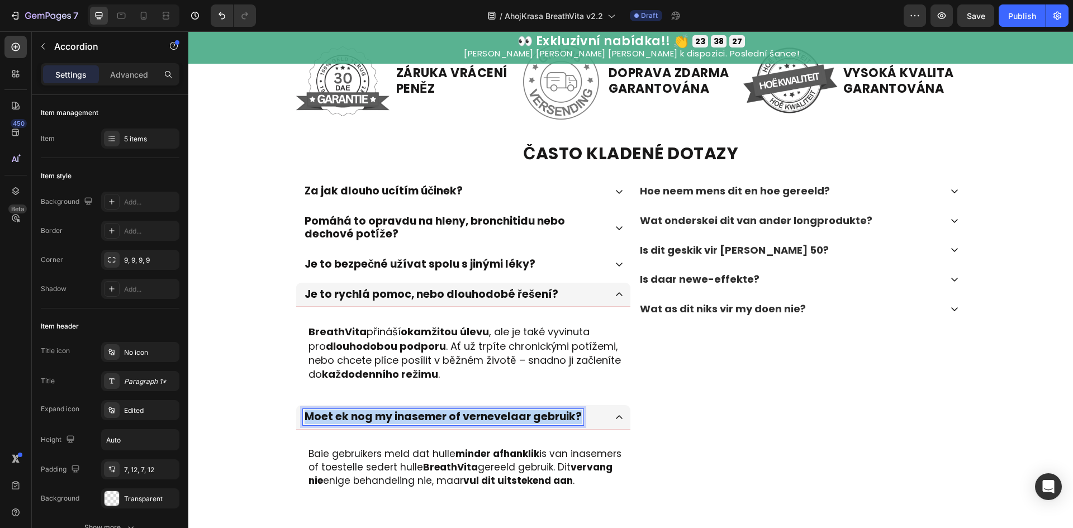
click at [501, 409] on div "Moet ek nog my inasemer of vernevelaar gebruik?" at bounding box center [443, 417] width 281 height 16
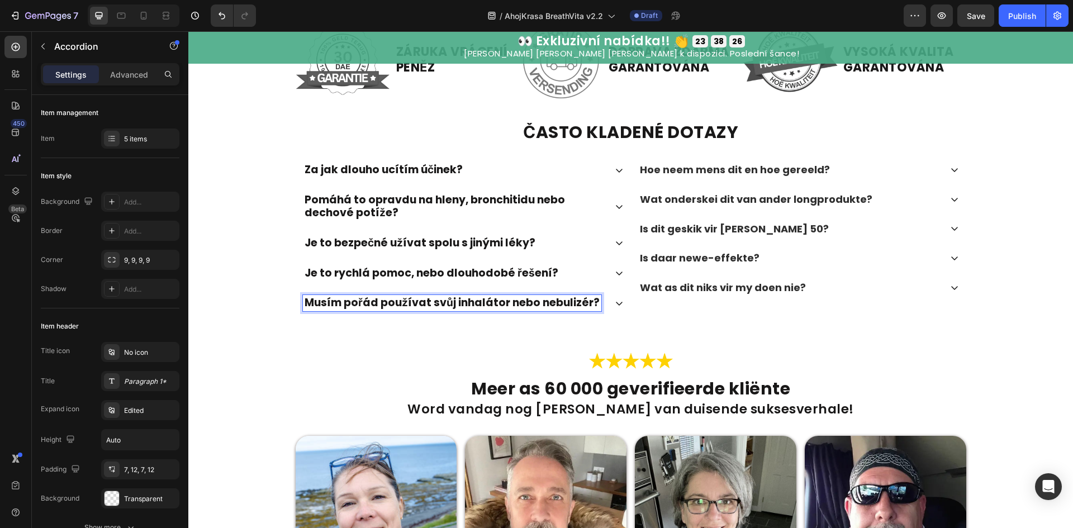
scroll to position [2948, 0]
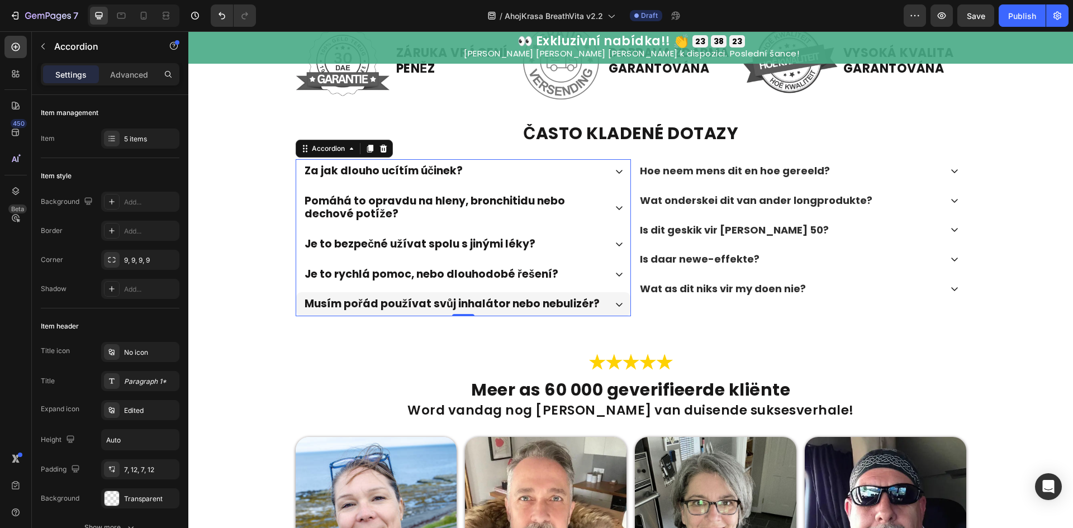
click at [610, 316] on div "Musím pořád používat svůj inhalátor nebo nebulizér?" at bounding box center [463, 304] width 334 height 24
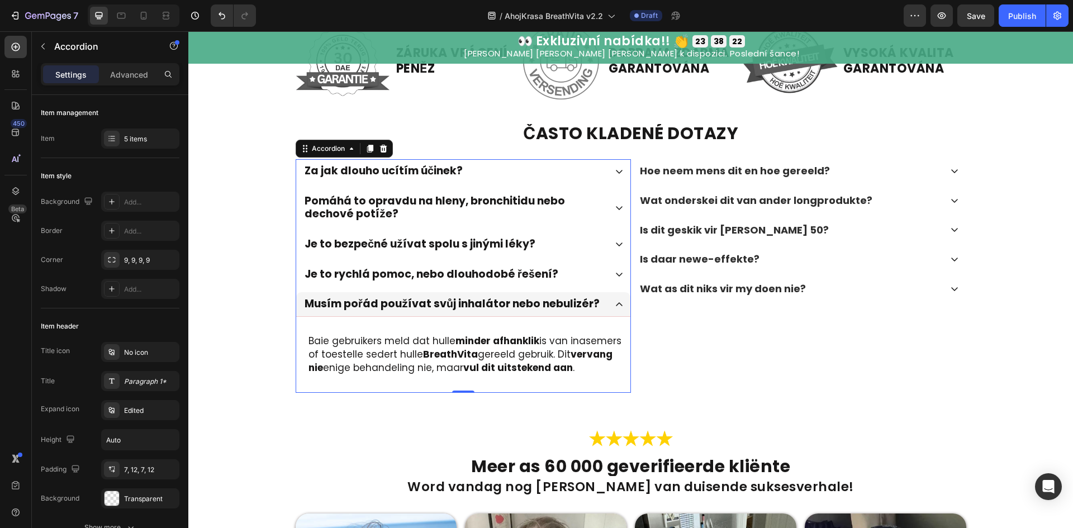
click at [531, 375] on p "Baie gebruikers meld dat hulle minder afhanklik is van inasemers of toestelle s…" at bounding box center [469, 355] width 321 height 40
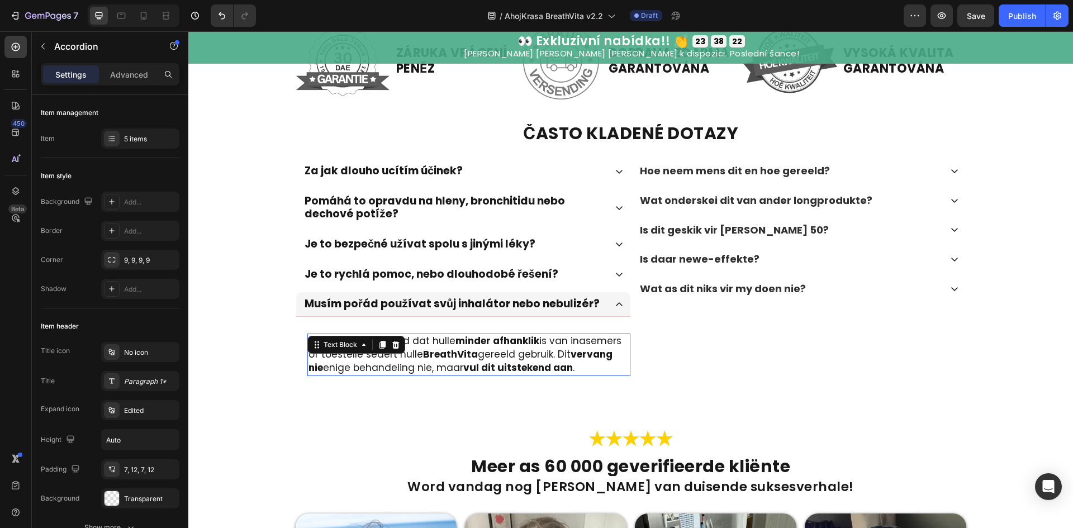
click at [531, 375] on p "Baie gebruikers meld dat hulle minder afhanklik is van inasemers of toestelle s…" at bounding box center [469, 355] width 321 height 40
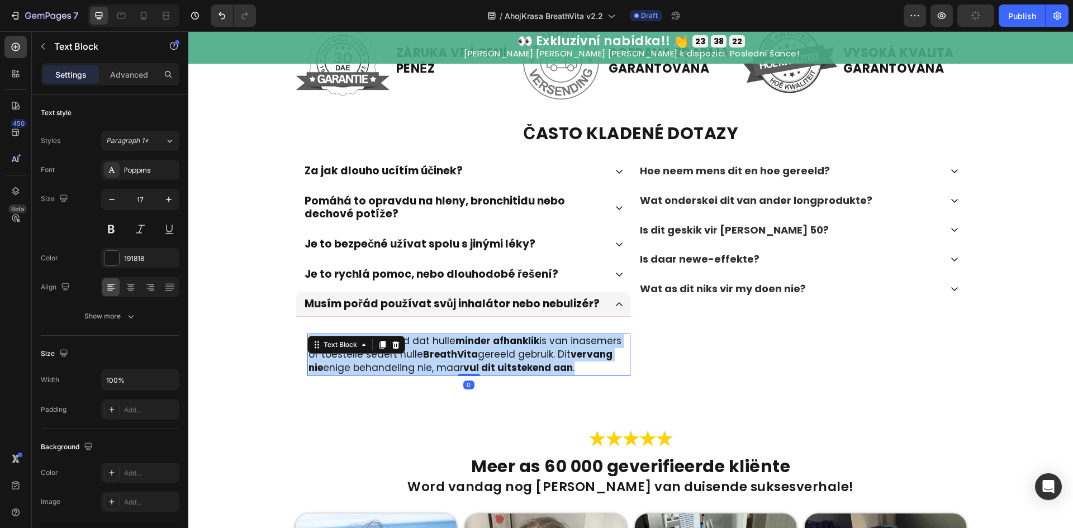
click at [531, 375] on p "Baie gebruikers meld dat hulle minder afhanklik is van inasemers of toestelle s…" at bounding box center [469, 355] width 321 height 40
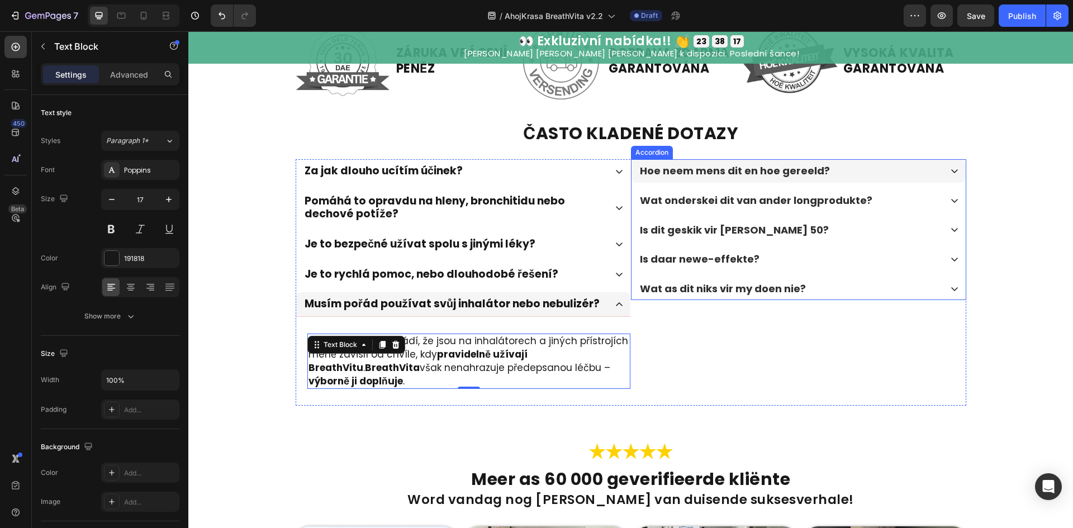
click at [866, 179] on div "Hoe neem mens dit en hoe gereeld?" at bounding box center [789, 171] width 303 height 16
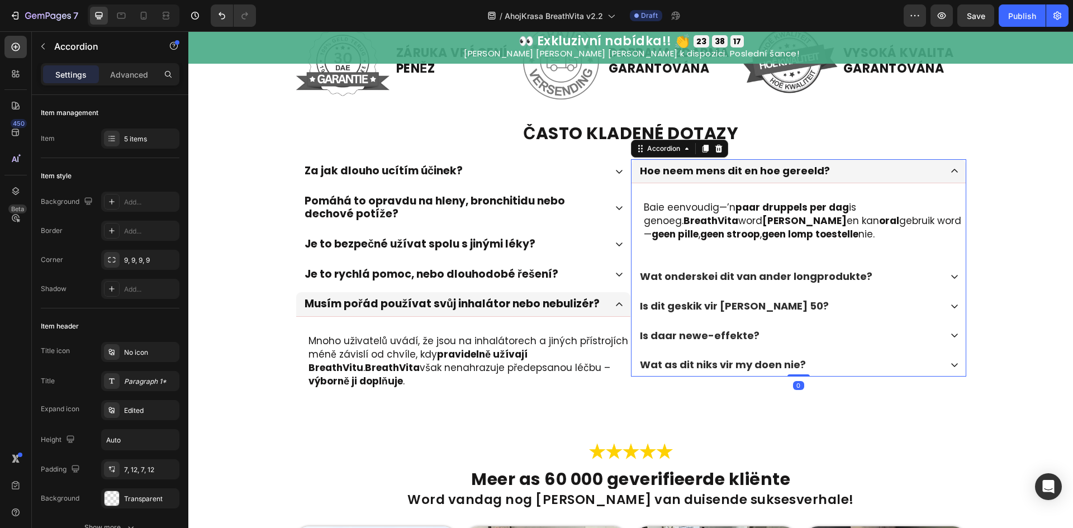
click at [738, 177] on p "Hoe neem mens dit en hoe gereeld?" at bounding box center [735, 171] width 190 height 12
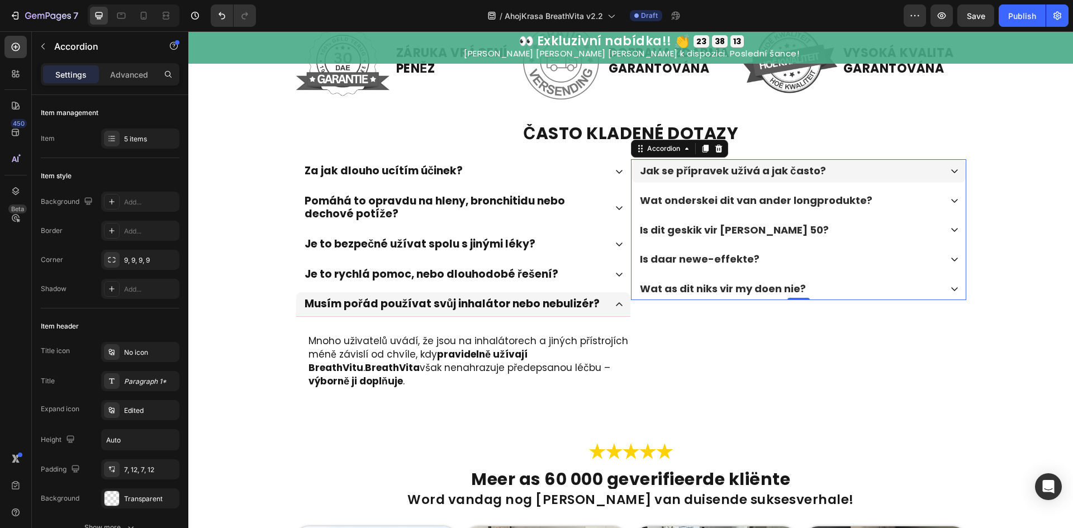
click at [842, 179] on div "Jak se přípravek užívá a jak často?" at bounding box center [789, 171] width 303 height 16
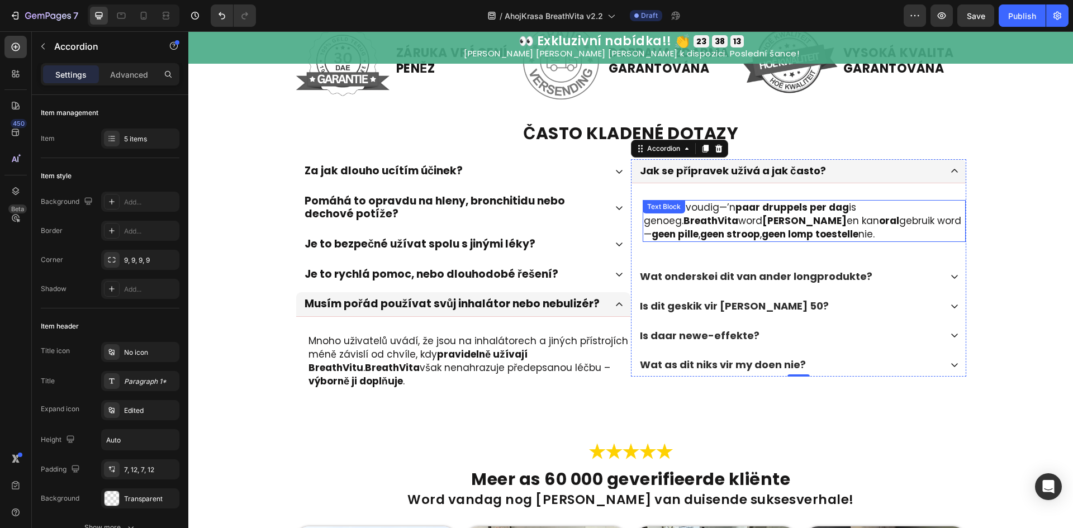
click at [778, 241] on p "Baie eenvoudig—’n paar druppels per dag is genoeg. BreathVita word vinnig geabs…" at bounding box center [804, 221] width 321 height 40
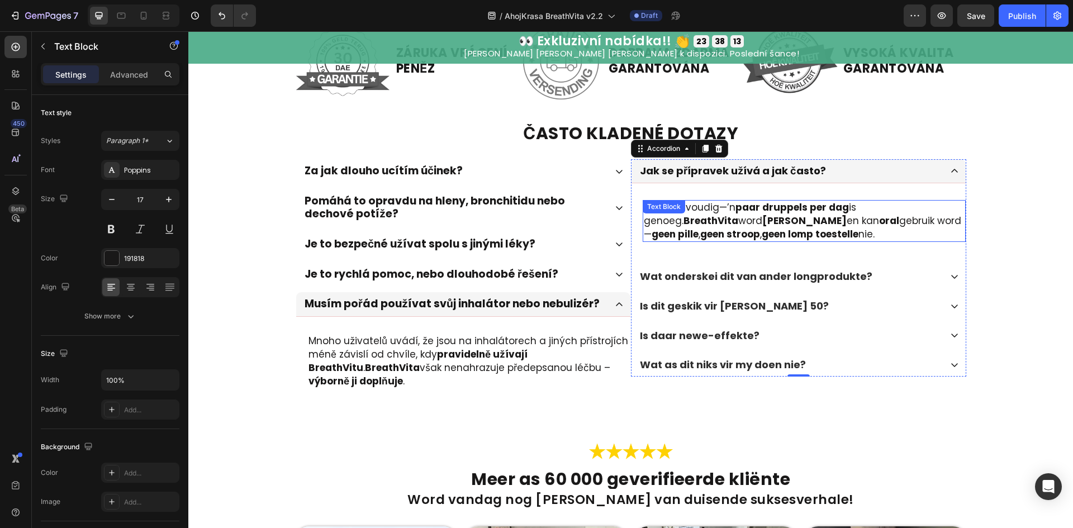
click at [778, 241] on p "Baie eenvoudig—’n paar druppels per dag is genoeg. BreathVita word vinnig geabs…" at bounding box center [804, 221] width 321 height 40
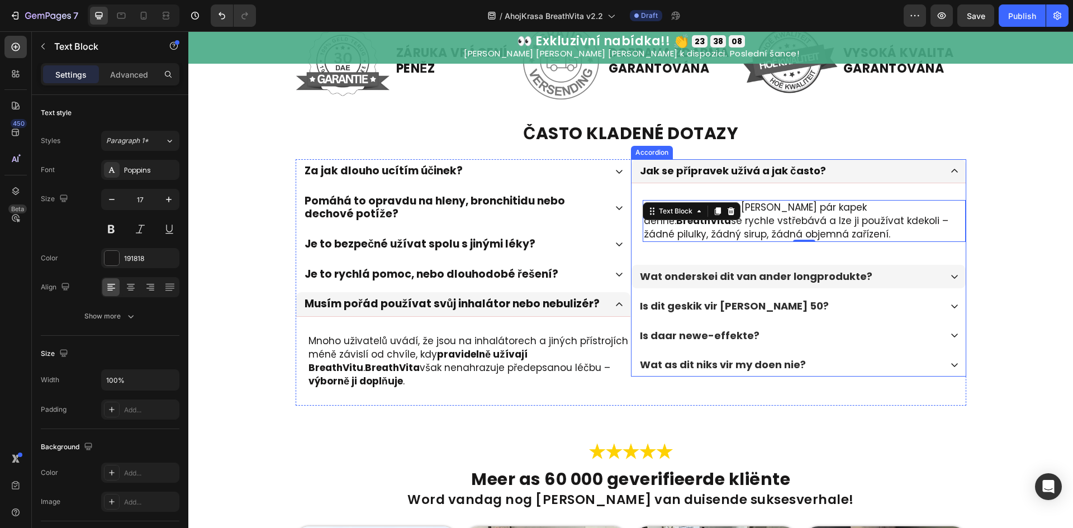
click at [879, 285] on div "Wat onderskei dit van ander longprodukte?" at bounding box center [789, 277] width 303 height 16
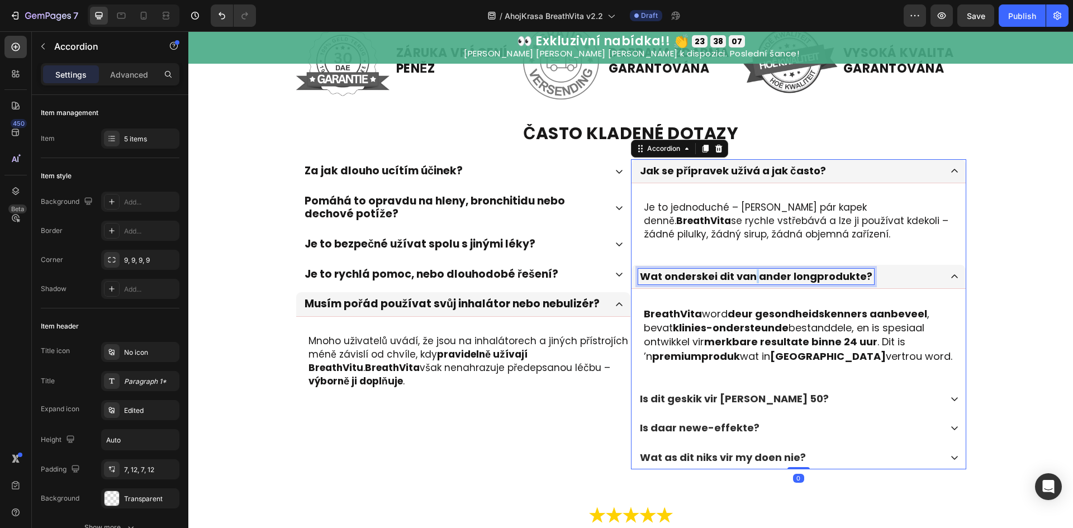
click at [747, 283] on p "Wat onderskei dit van ander longprodukte?" at bounding box center [756, 277] width 233 height 12
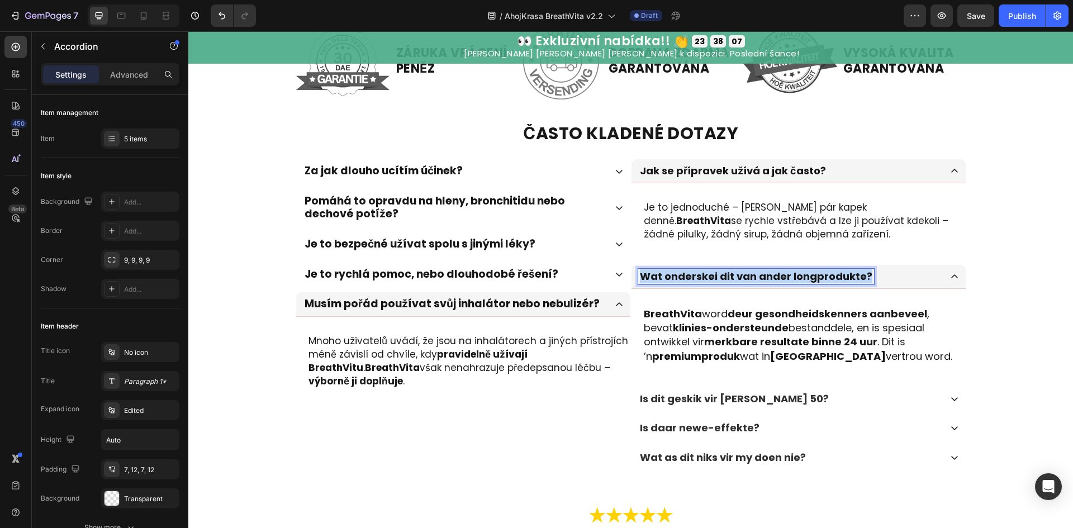
click at [747, 283] on p "Wat onderskei dit van ander longprodukte?" at bounding box center [756, 277] width 233 height 12
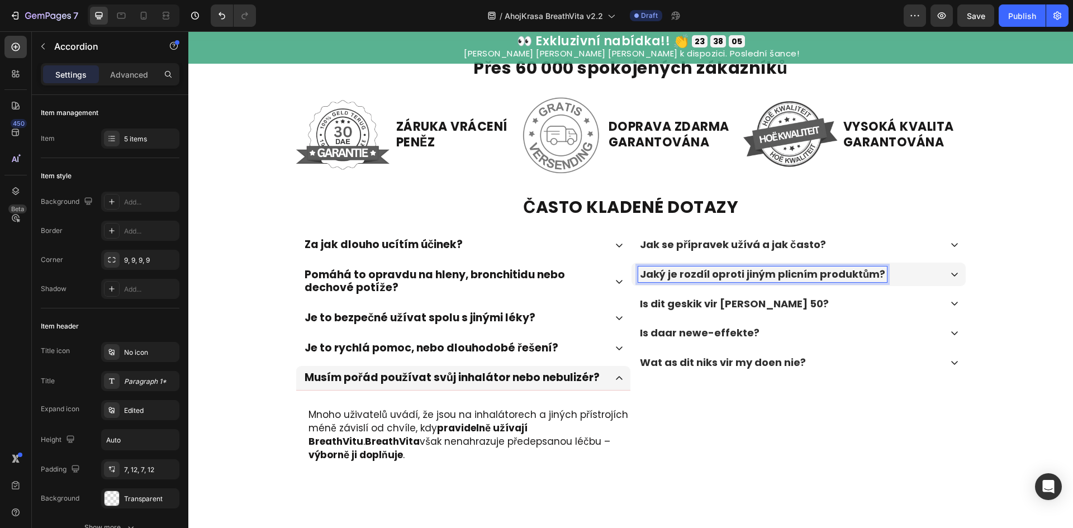
scroll to position [2872, 0]
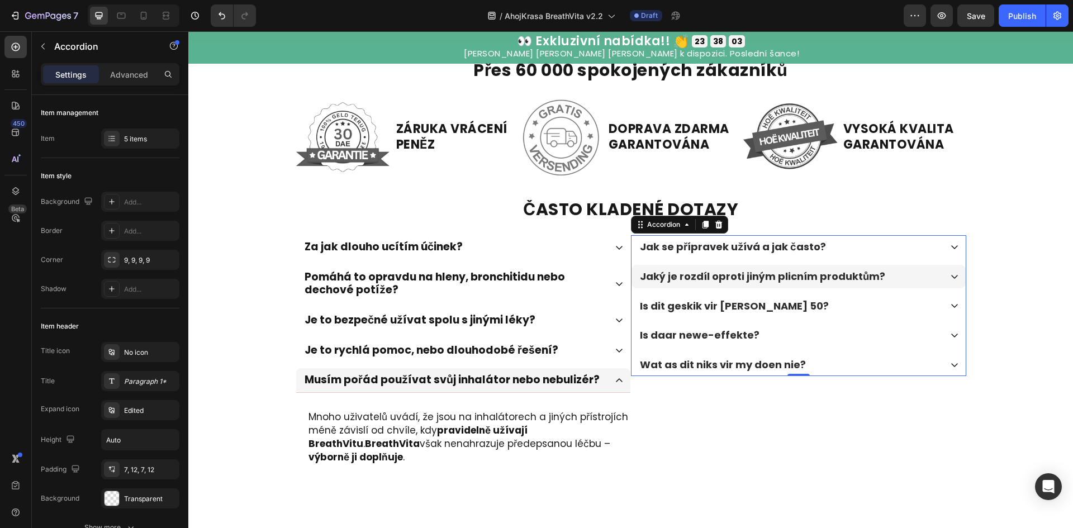
click at [880, 285] on div "Jaký je rozdíl oproti jiným plicním produktům?" at bounding box center [789, 277] width 303 height 16
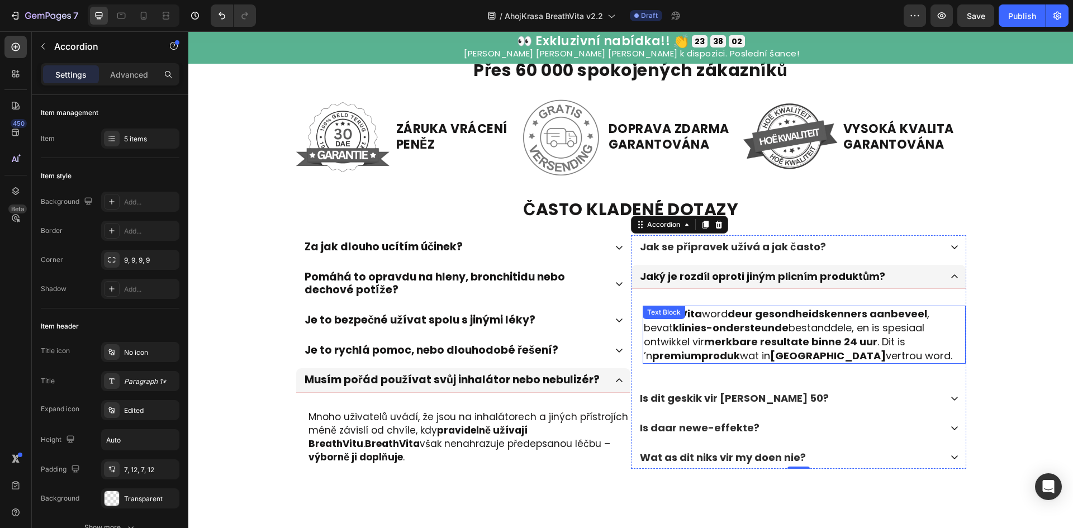
click at [772, 321] on strong "deur gesondheidskenners aanbeveel" at bounding box center [828, 314] width 200 height 14
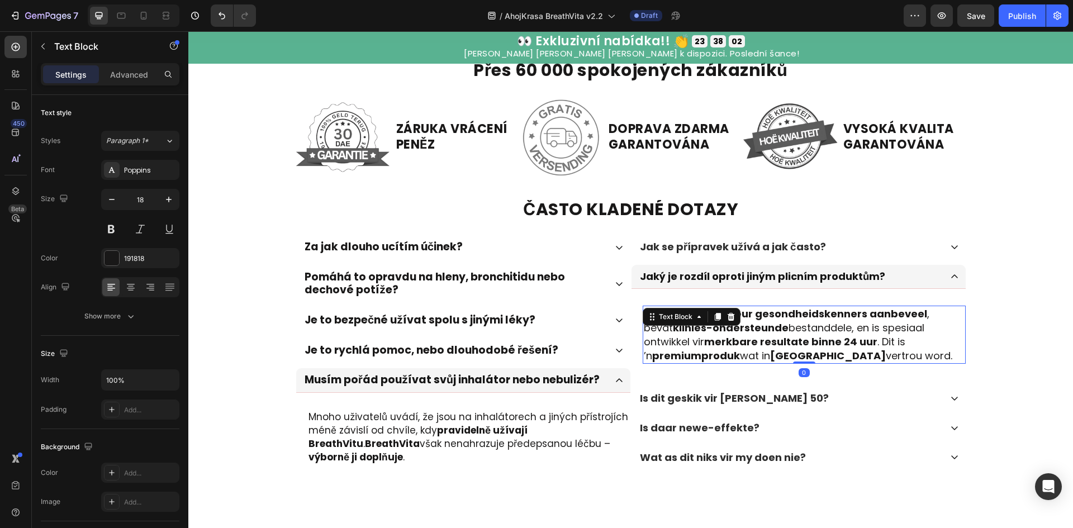
click at [772, 321] on strong "deur gesondheidskenners aanbeveel" at bounding box center [828, 314] width 200 height 14
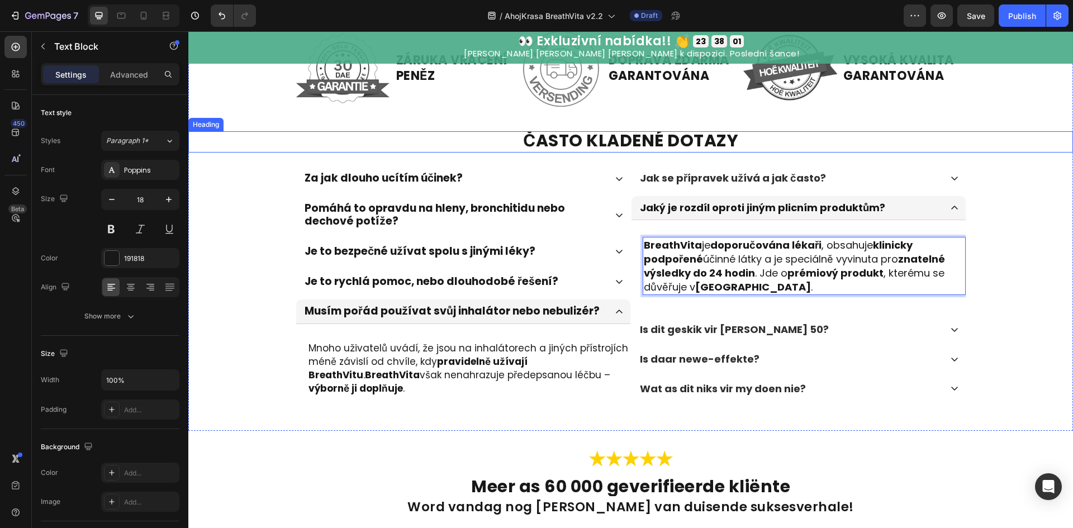
scroll to position [3170, 0]
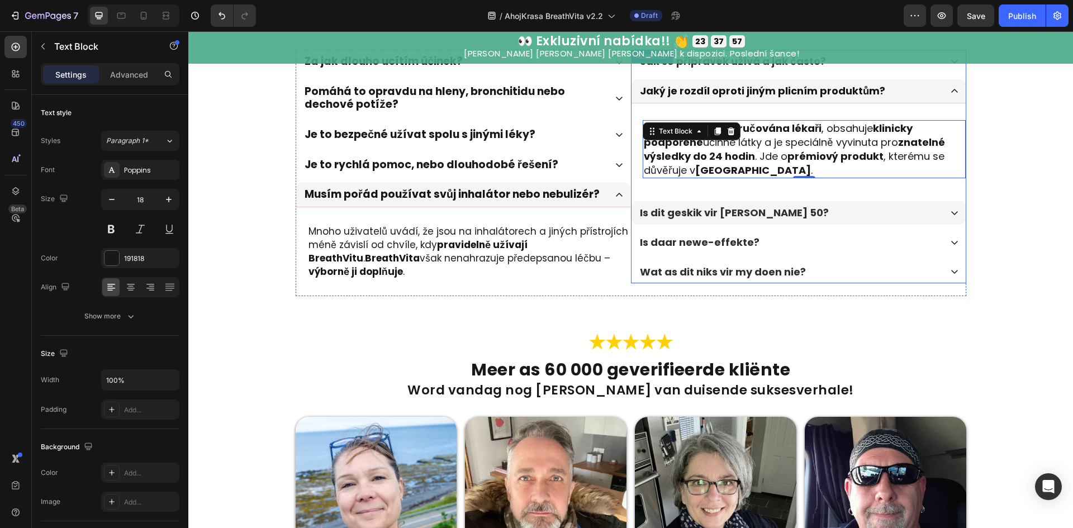
click at [821, 224] on div "Is dit geskik vir mense bo 50?" at bounding box center [799, 212] width 334 height 23
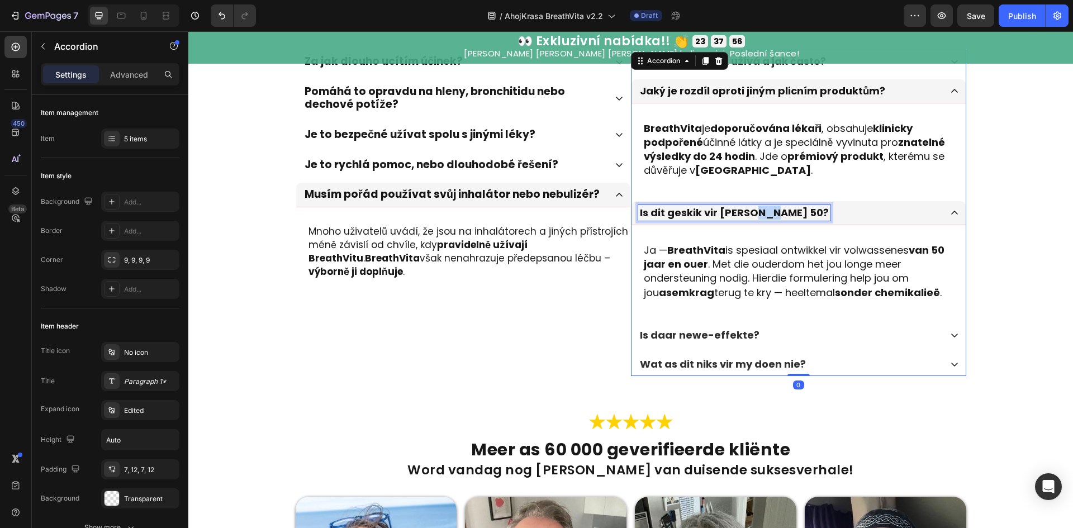
click at [756, 215] on p "Is dit geskik vir mense bo 50?" at bounding box center [734, 213] width 189 height 12
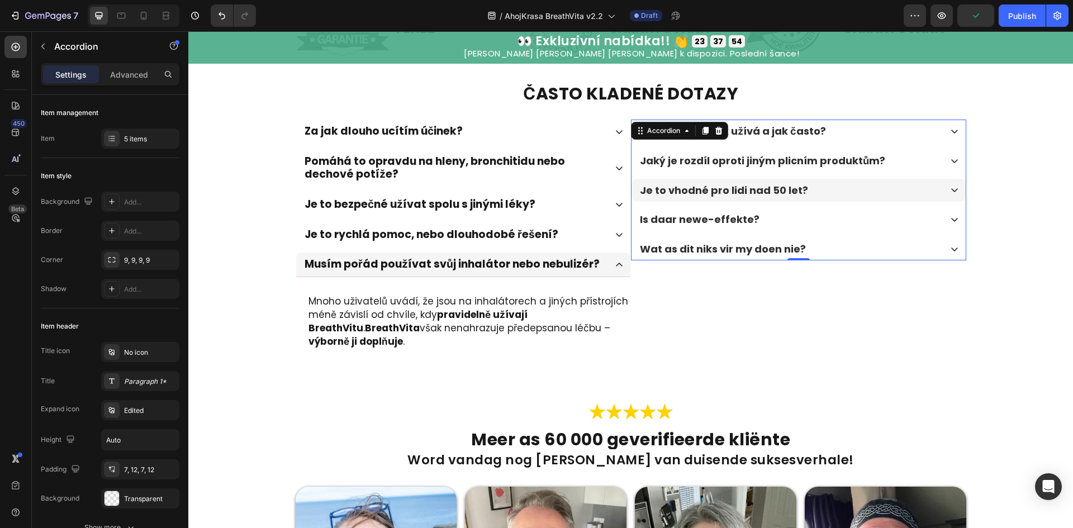
scroll to position [3078, 0]
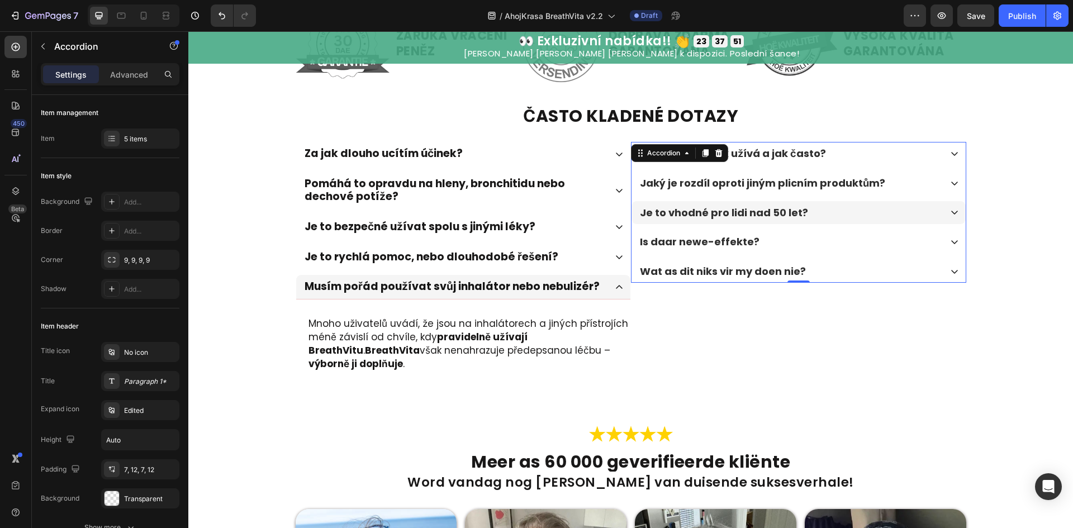
click at [814, 217] on div "Je to vhodné pro lidi nad 50 let?" at bounding box center [789, 213] width 303 height 16
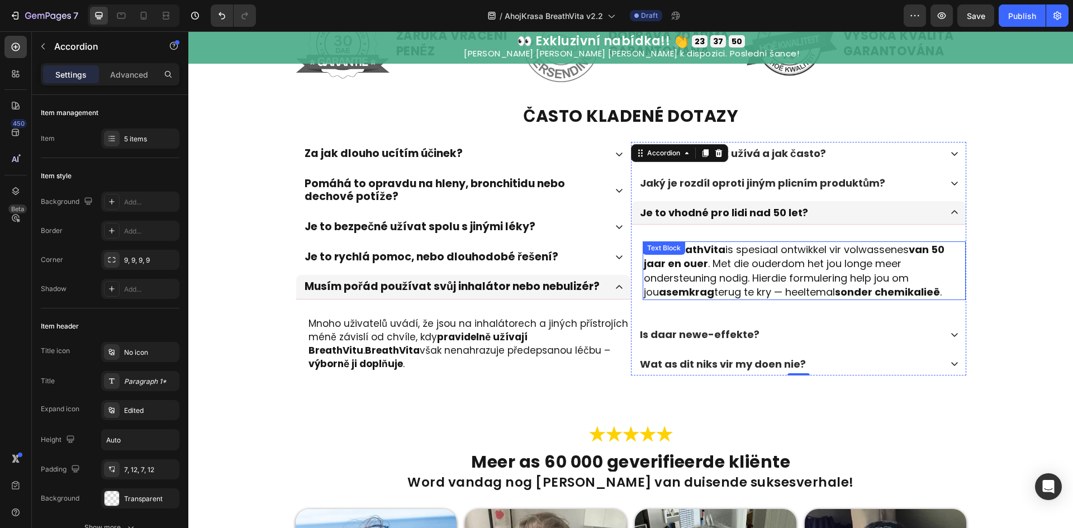
click at [748, 290] on p "Ja — BreathVita is spesiaal ontwikkel vir volwassenes van 50 jaar en ouer . Met…" at bounding box center [804, 271] width 321 height 56
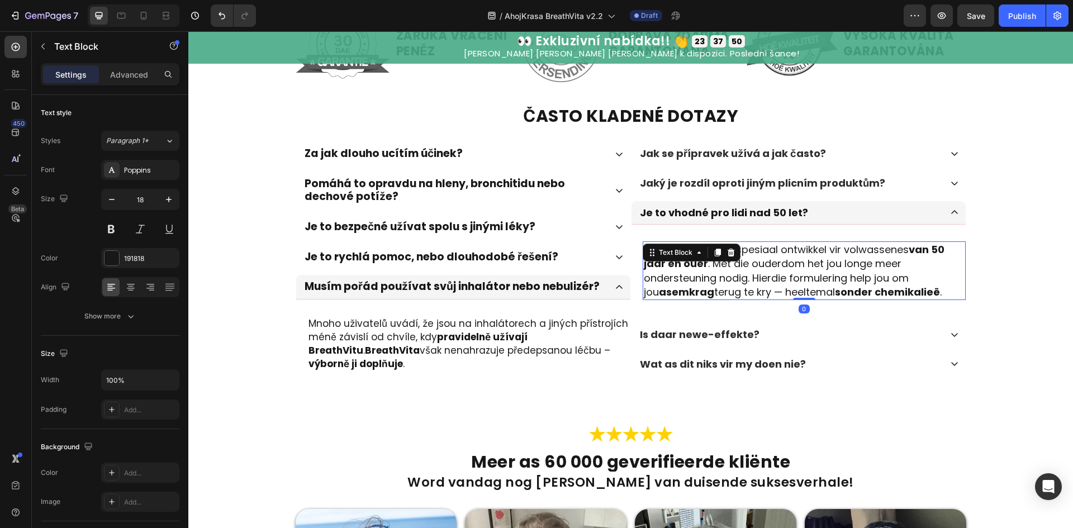
click at [748, 290] on p "Ja — BreathVita is spesiaal ontwikkel vir volwassenes van 50 jaar en ouer . Met…" at bounding box center [804, 271] width 321 height 56
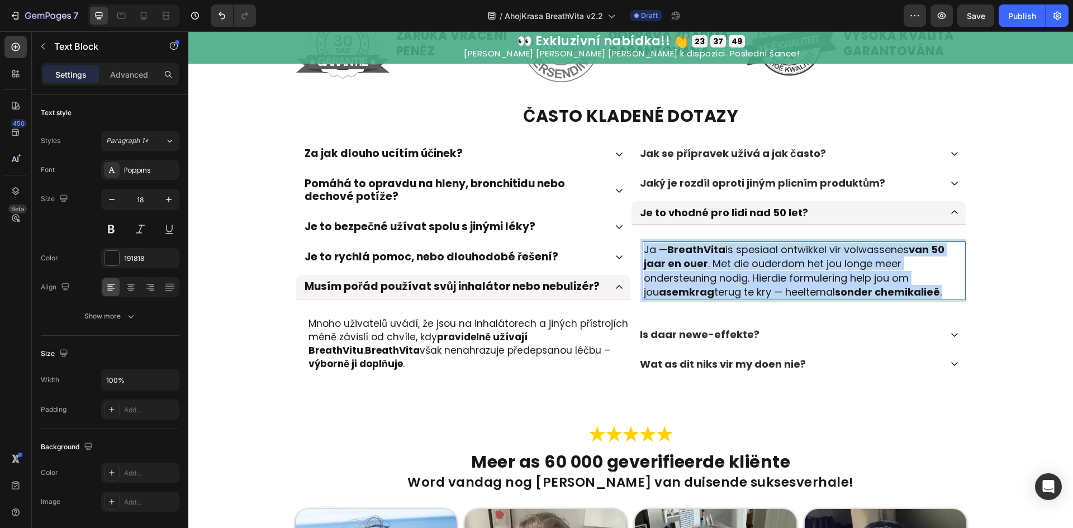
click at [748, 290] on p "Ja — BreathVita is spesiaal ontwikkel vir volwassenes van 50 jaar en ouer . Met…" at bounding box center [804, 271] width 321 height 56
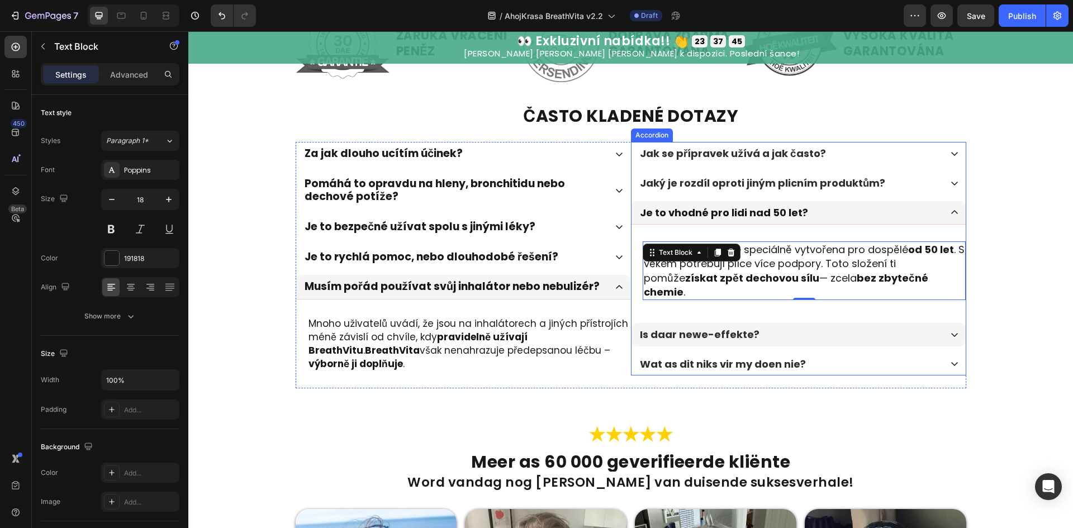
drag, startPoint x: 797, startPoint y: 319, endPoint x: 691, endPoint y: 315, distance: 105.2
click at [797, 327] on div "Is daar newe-effekte?" at bounding box center [789, 335] width 303 height 16
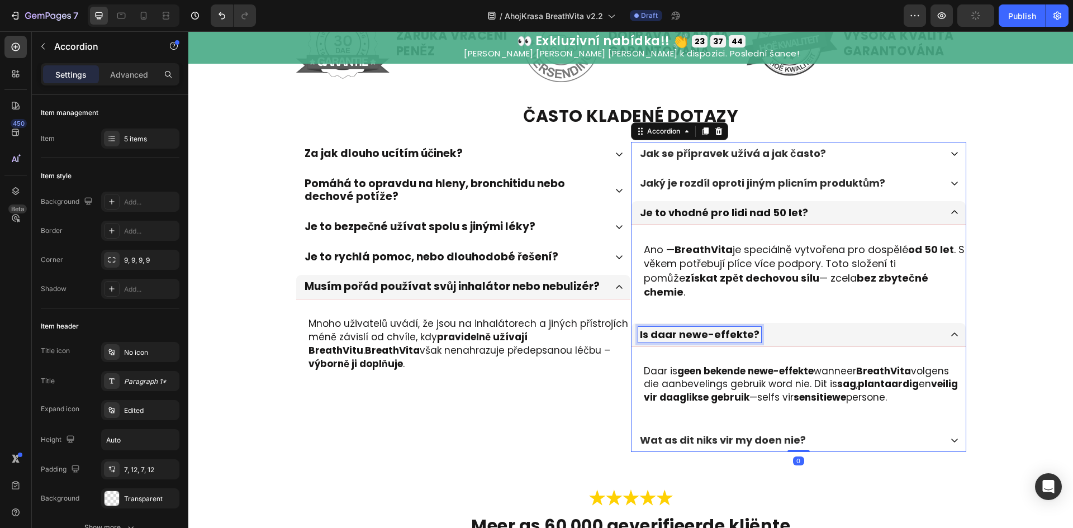
click at [691, 329] on p "Is daar newe-effekte?" at bounding box center [700, 335] width 120 height 12
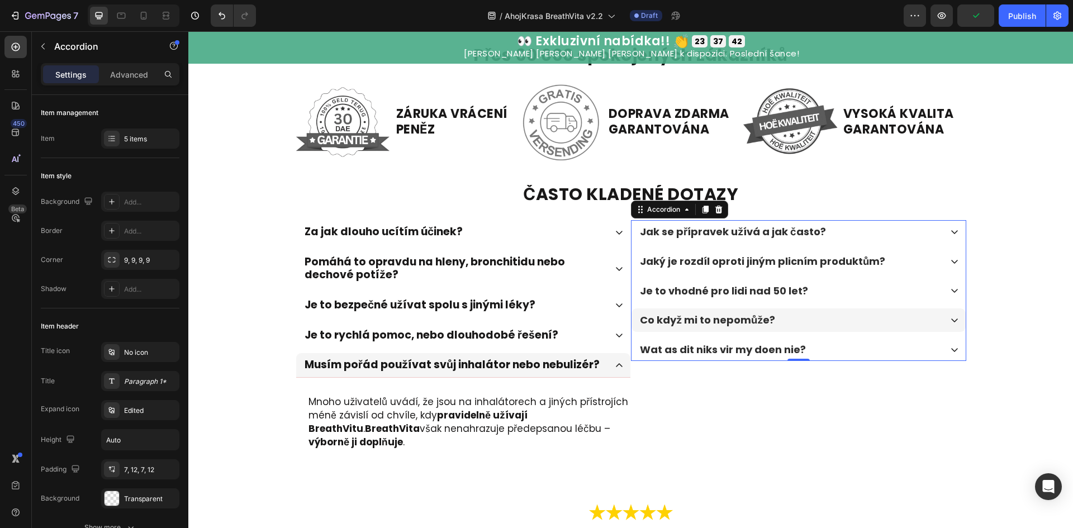
scroll to position [2999, 0]
click at [828, 329] on div "Co když mi to nepomůže?" at bounding box center [799, 320] width 334 height 23
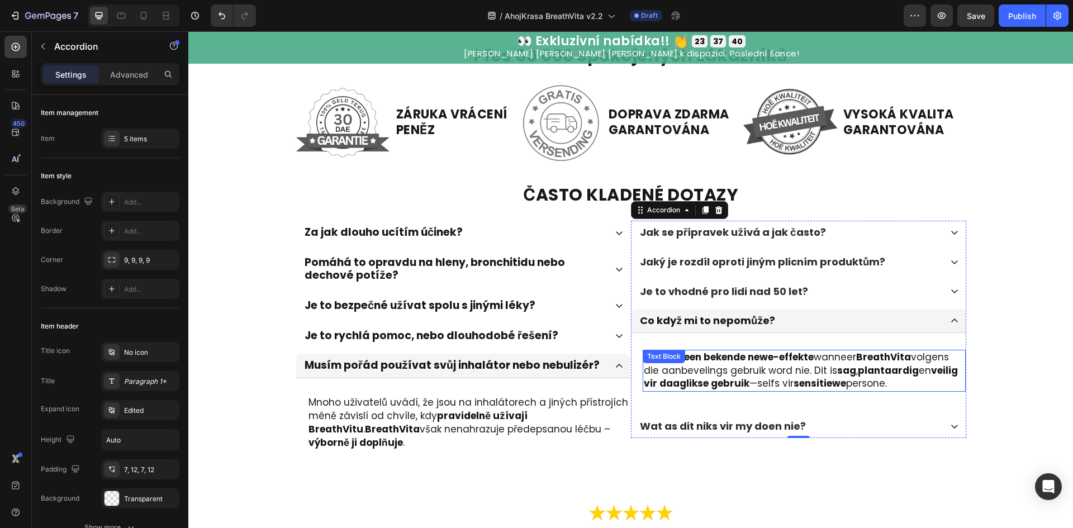
click at [730, 357] on strong "geen bekende newe-effekte" at bounding box center [745, 356] width 136 height 13
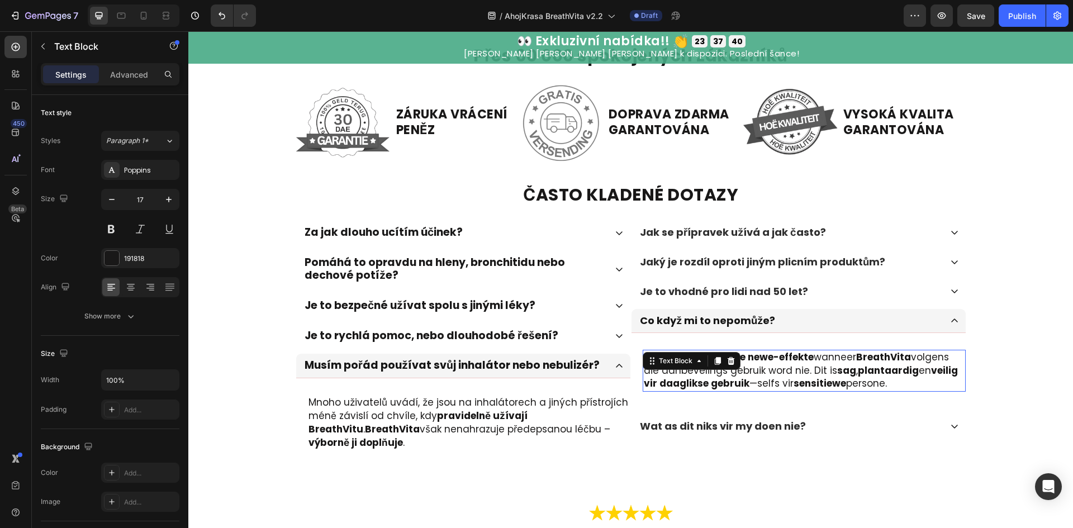
click at [730, 357] on icon at bounding box center [731, 361] width 9 height 9
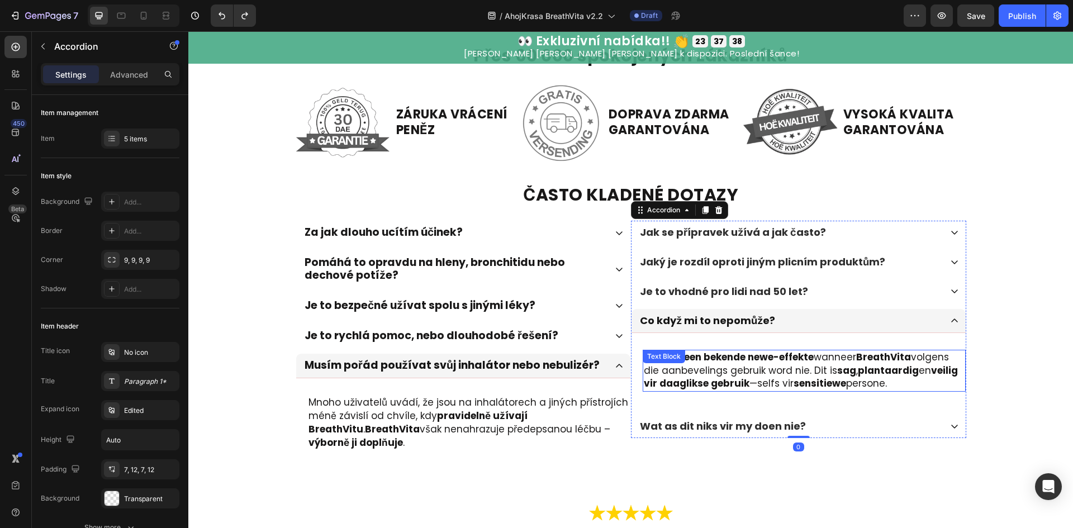
click at [746, 378] on p "Daar is geen bekende newe-effekte wanneer BreathVita volgens die aanbevelings g…" at bounding box center [804, 371] width 321 height 40
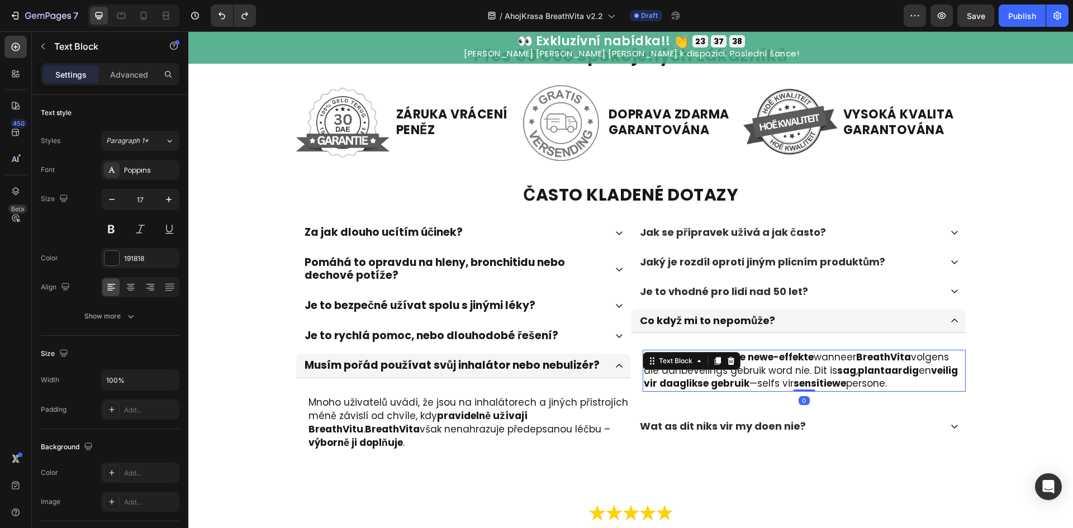
click at [746, 378] on p "Daar is geen bekende newe-effekte wanneer BreathVita volgens die aanbevelings g…" at bounding box center [804, 371] width 321 height 40
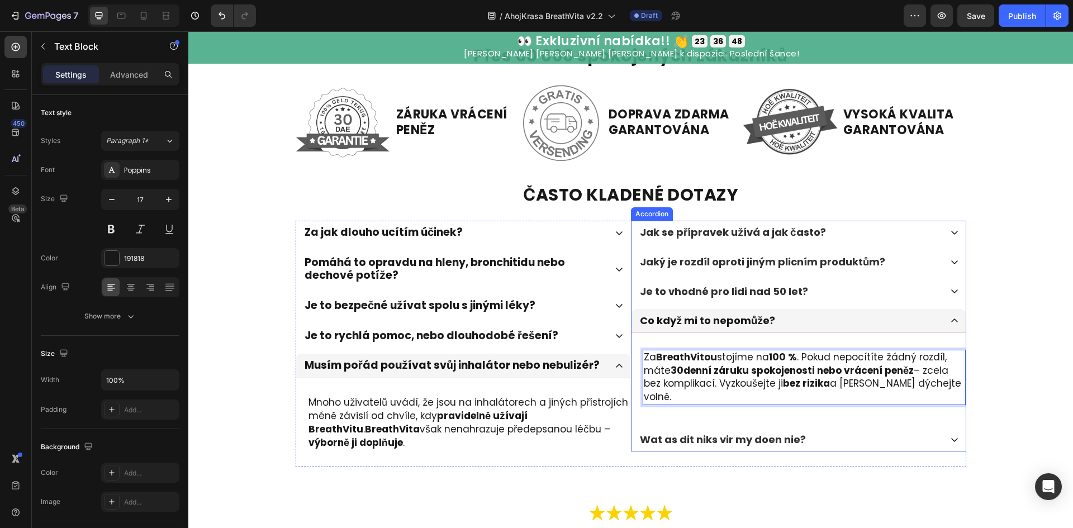
click at [782, 318] on div "Co když mi to nepomůže?" at bounding box center [789, 321] width 303 height 16
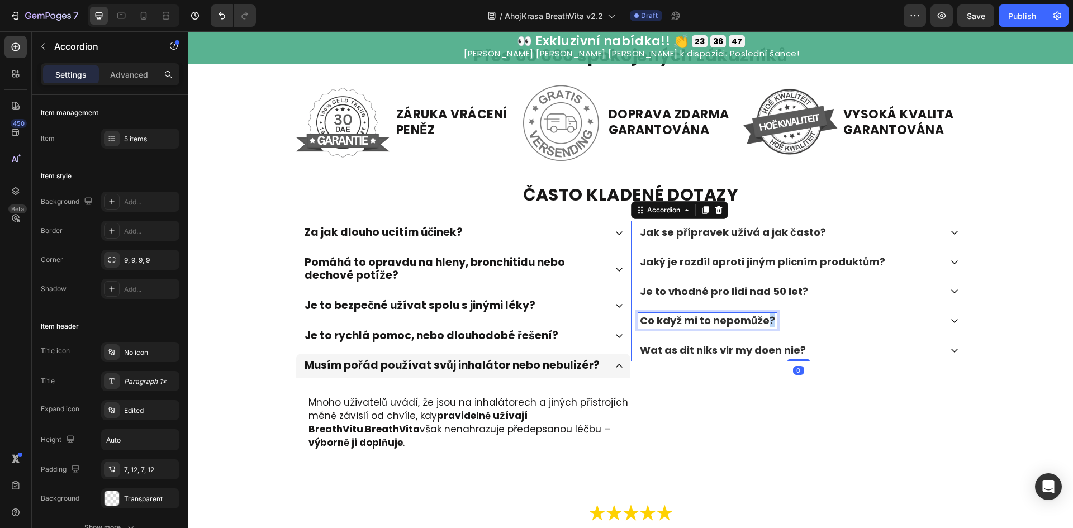
click at [760, 320] on p "Co když mi to nepomůže?" at bounding box center [707, 321] width 135 height 12
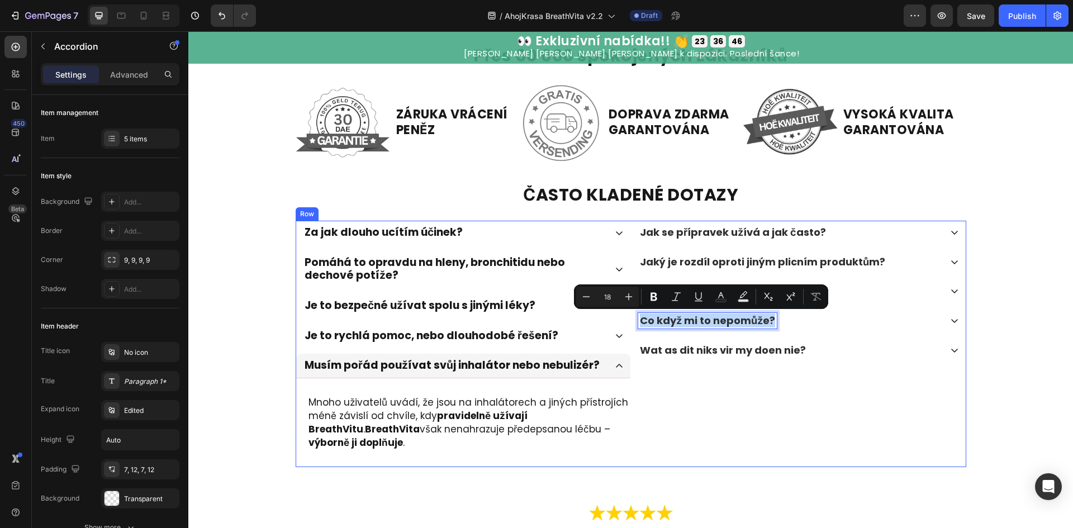
copy p "Co když mi to nepomůže?"
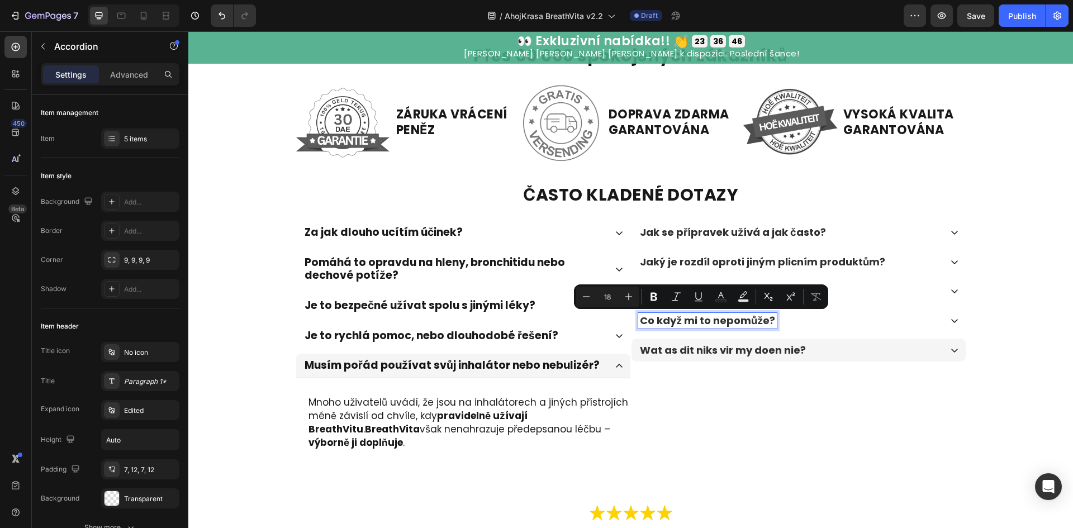
click at [781, 352] on p "Wat as dit niks vir my doen nie?" at bounding box center [723, 350] width 166 height 12
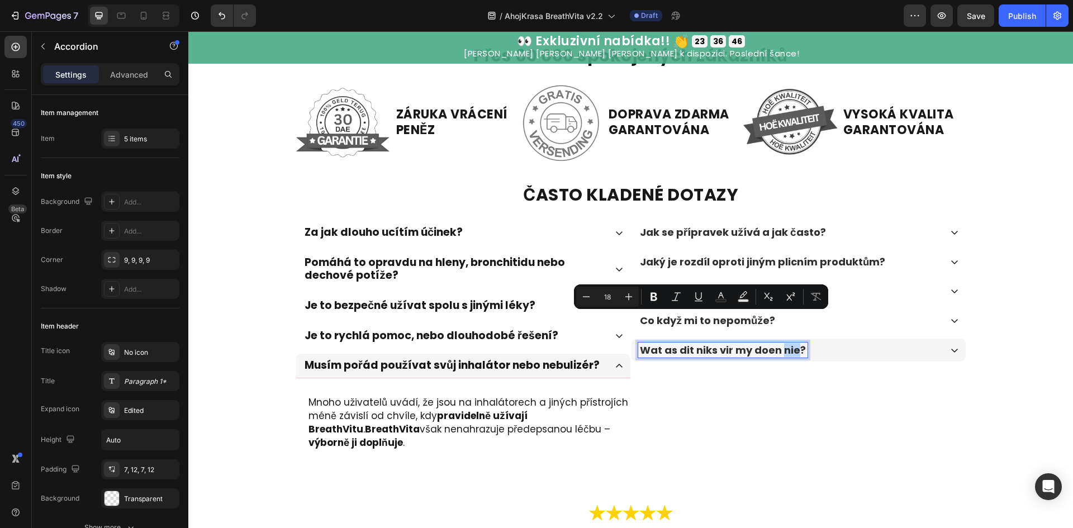
click at [781, 352] on p "Wat as dit niks vir my doen nie?" at bounding box center [723, 350] width 166 height 12
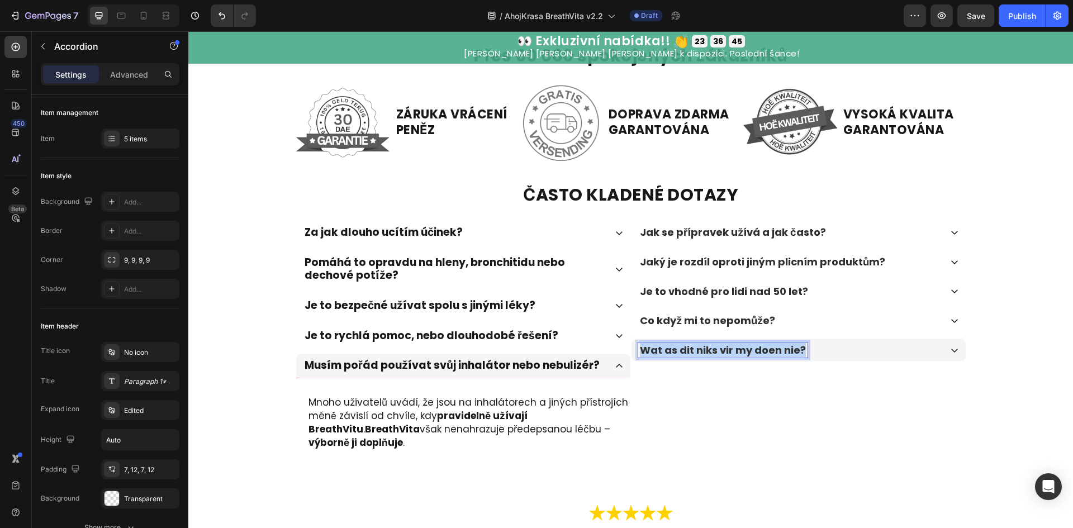
click at [781, 352] on p "Wat as dit niks vir my doen nie?" at bounding box center [723, 350] width 166 height 12
click at [870, 317] on div "Co když mi to nepomůže?" at bounding box center [789, 321] width 303 height 16
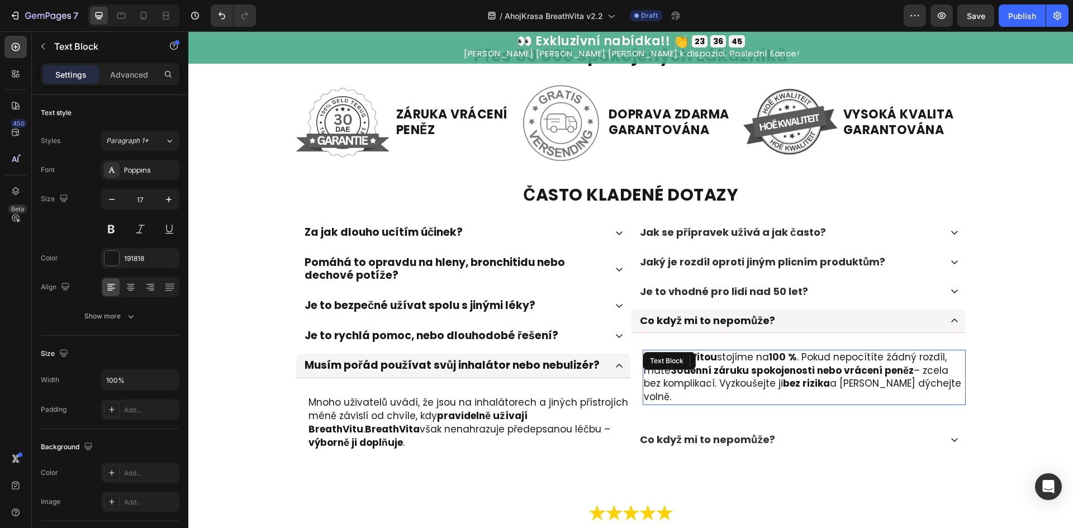
click at [793, 356] on strong "100 %" at bounding box center [783, 356] width 28 height 13
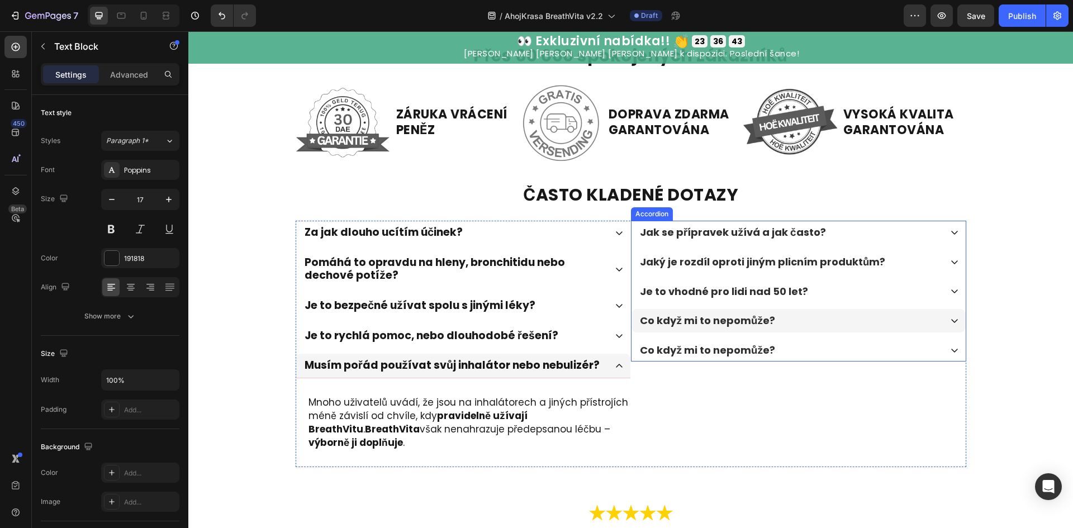
click at [829, 328] on div "Co když mi to nepomůže?" at bounding box center [789, 321] width 303 height 16
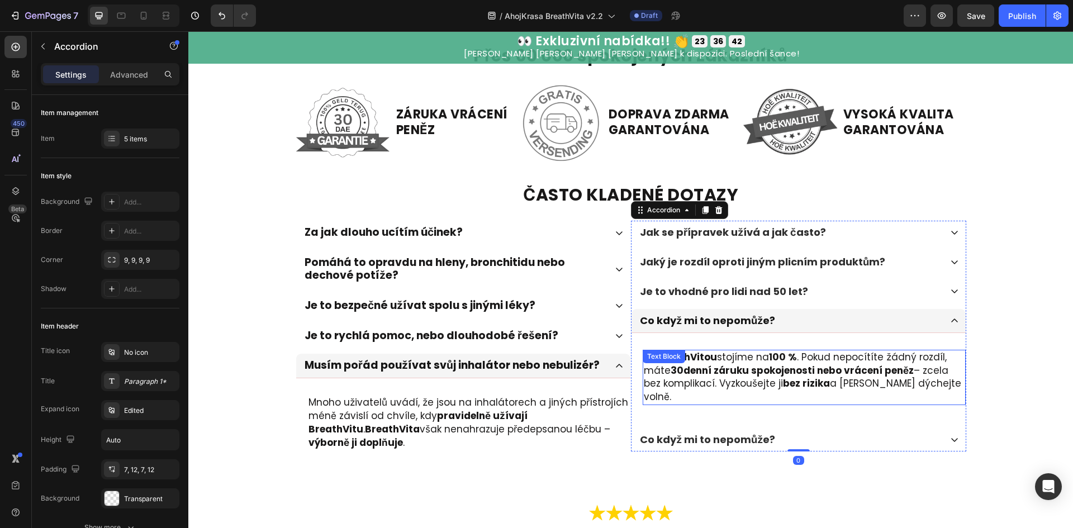
click at [815, 359] on p "Za BreathVitou stojíme na 100 % . Pokud nepocítíte žádný rozdíl, máte 30denní z…" at bounding box center [804, 377] width 321 height 53
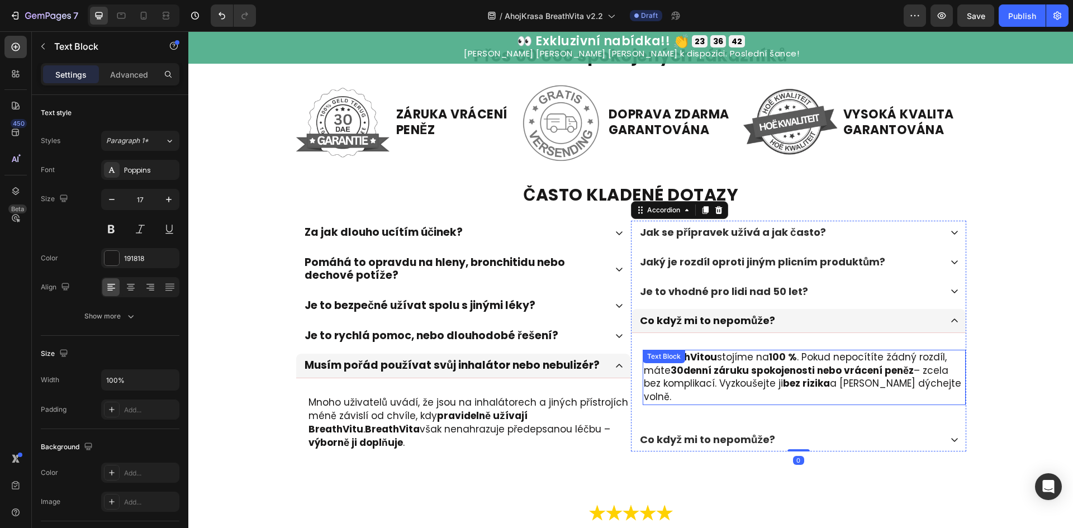
click at [815, 359] on p "Za BreathVitou stojíme na 100 % . Pokud nepocítíte žádný rozdíl, máte 30denní z…" at bounding box center [804, 377] width 321 height 53
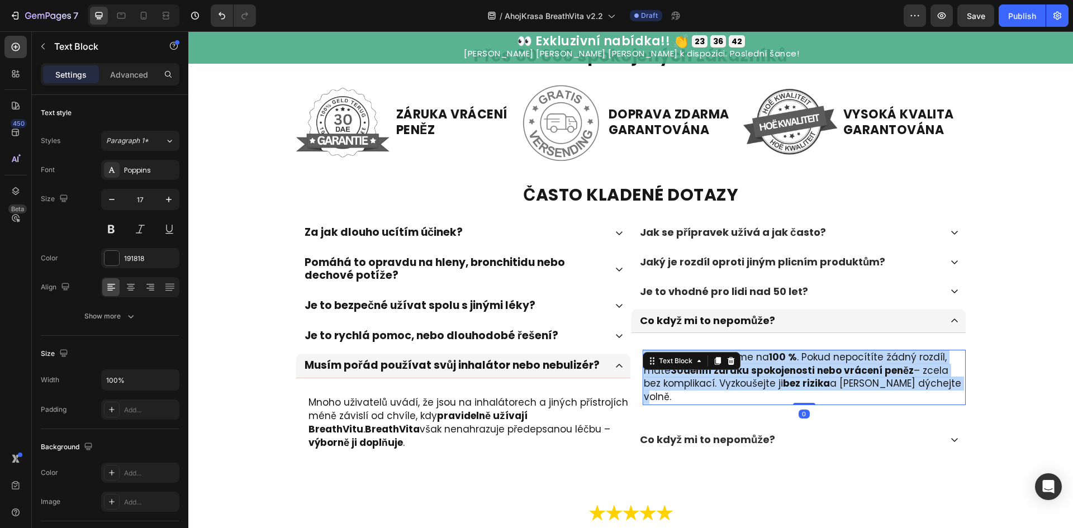
click at [815, 359] on p "Za BreathVitou stojíme na 100 % . Pokud nepocítíte žádný rozdíl, máte 30denní z…" at bounding box center [804, 377] width 321 height 53
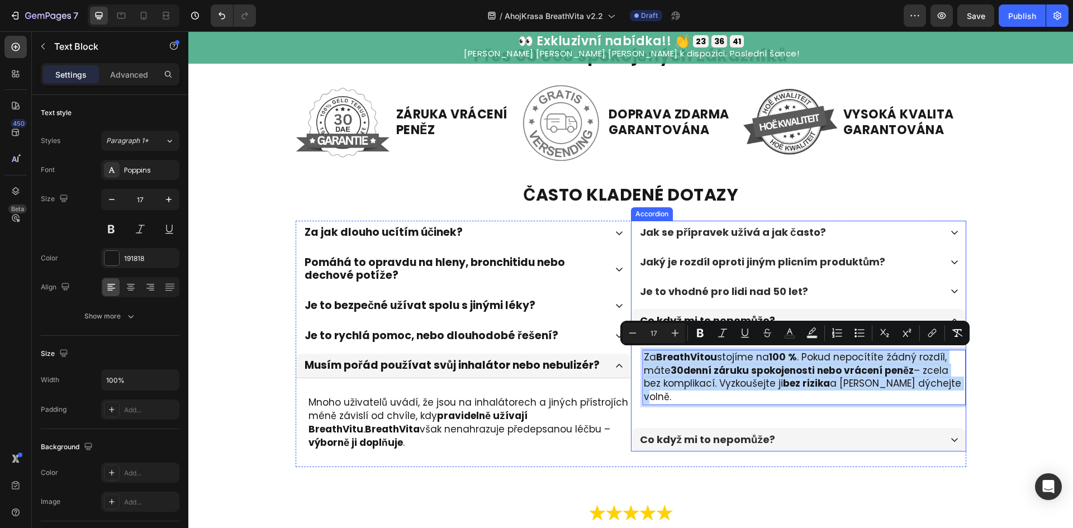
click at [797, 432] on div "Co když mi to nepomůže?" at bounding box center [789, 440] width 303 height 16
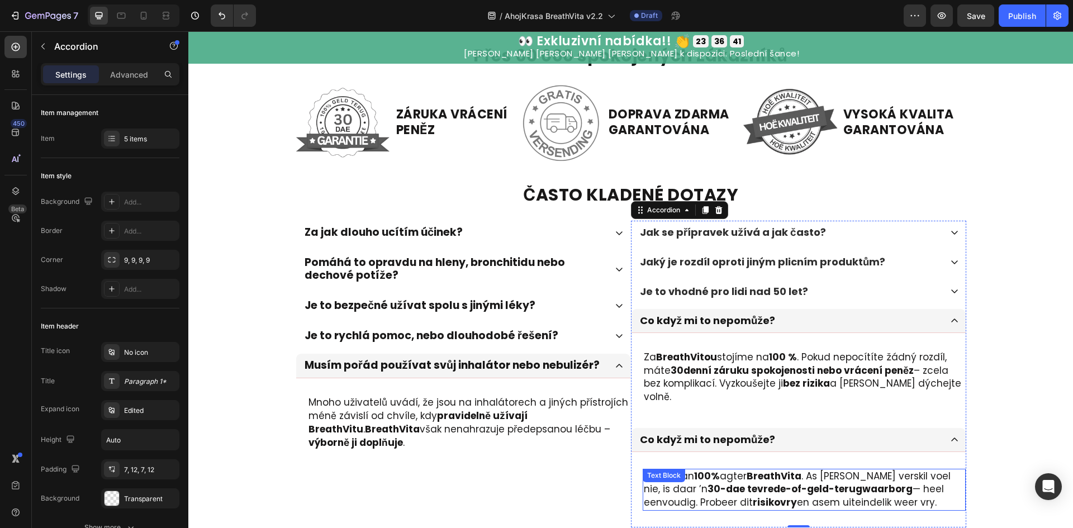
click at [775, 470] on strong "BreathVita" at bounding box center [774, 476] width 55 height 13
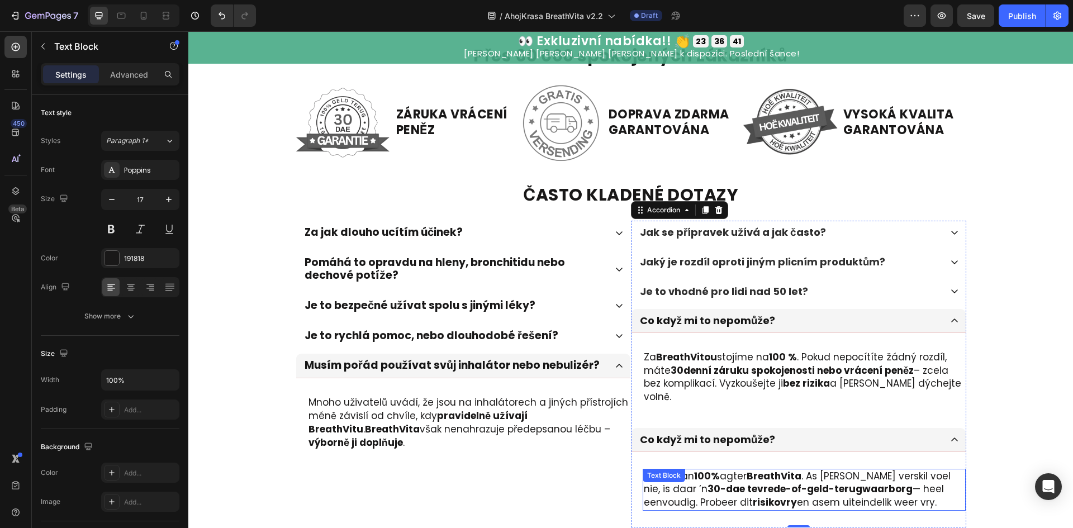
click at [775, 470] on strong "BreathVita" at bounding box center [774, 476] width 55 height 13
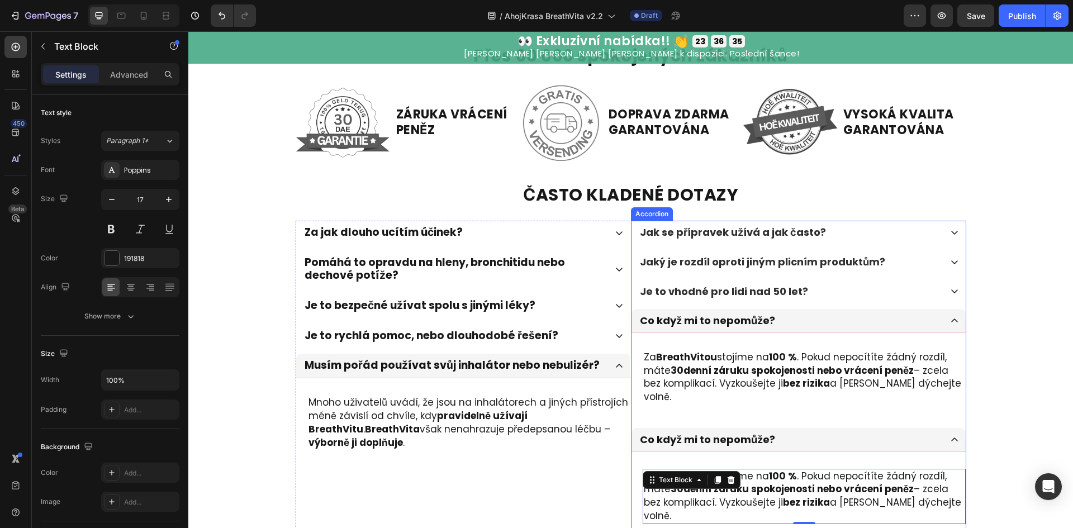
click at [741, 325] on p "Co když mi to nepomůže?" at bounding box center [707, 321] width 135 height 12
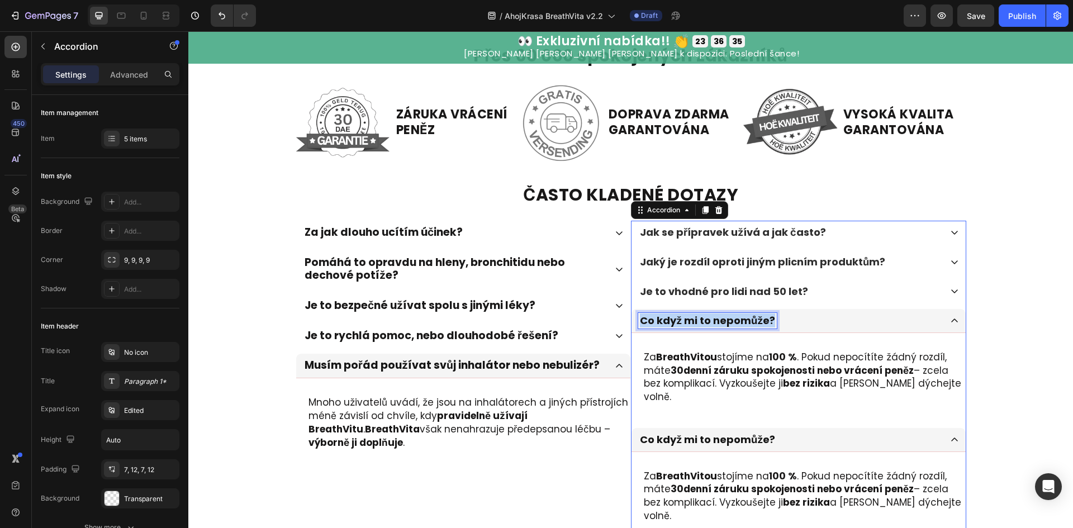
click at [741, 325] on p "Co když mi to nepomůže?" at bounding box center [707, 321] width 135 height 12
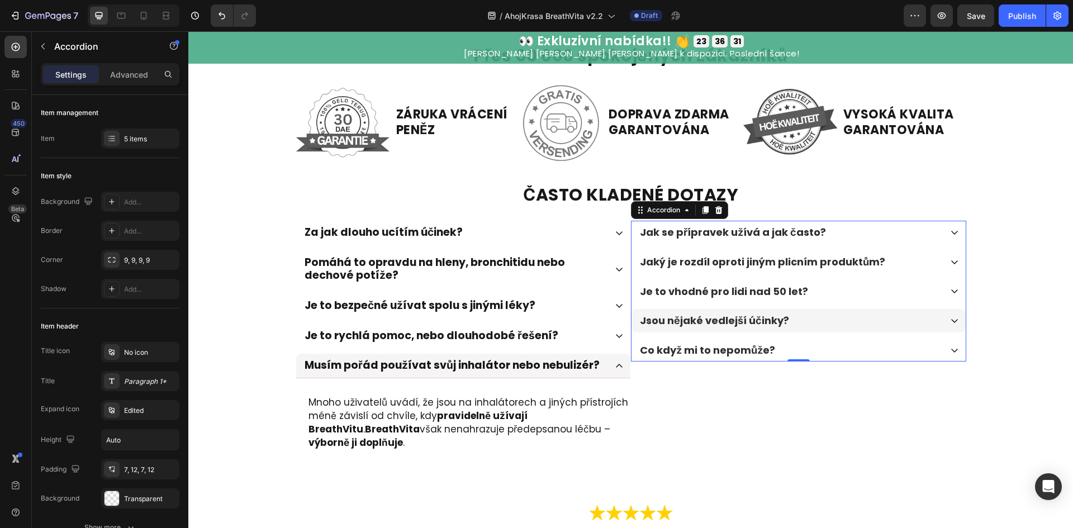
click at [862, 328] on div "Jsou nějaké vedlejší účinky?" at bounding box center [789, 321] width 303 height 16
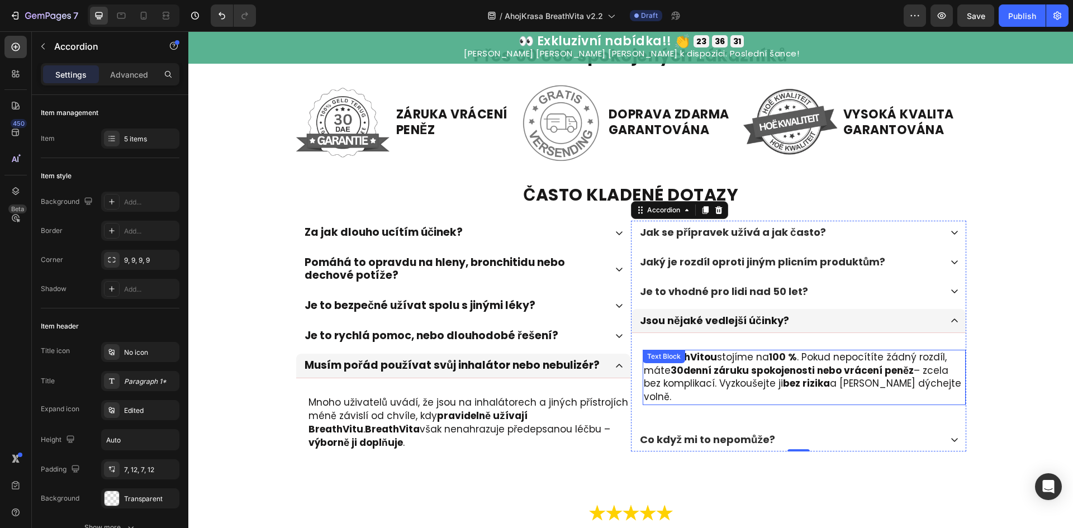
click at [782, 367] on strong "30denní záruku spokojenosti nebo vrácení peněz" at bounding box center [792, 370] width 243 height 13
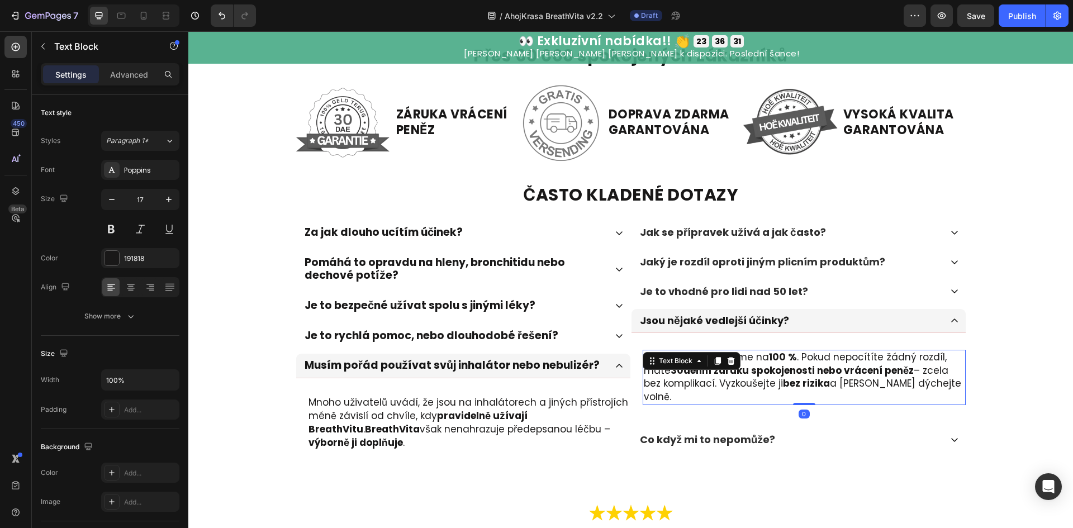
click at [782, 367] on strong "30denní záruku spokojenosti nebo vrácení peněz" at bounding box center [792, 370] width 243 height 13
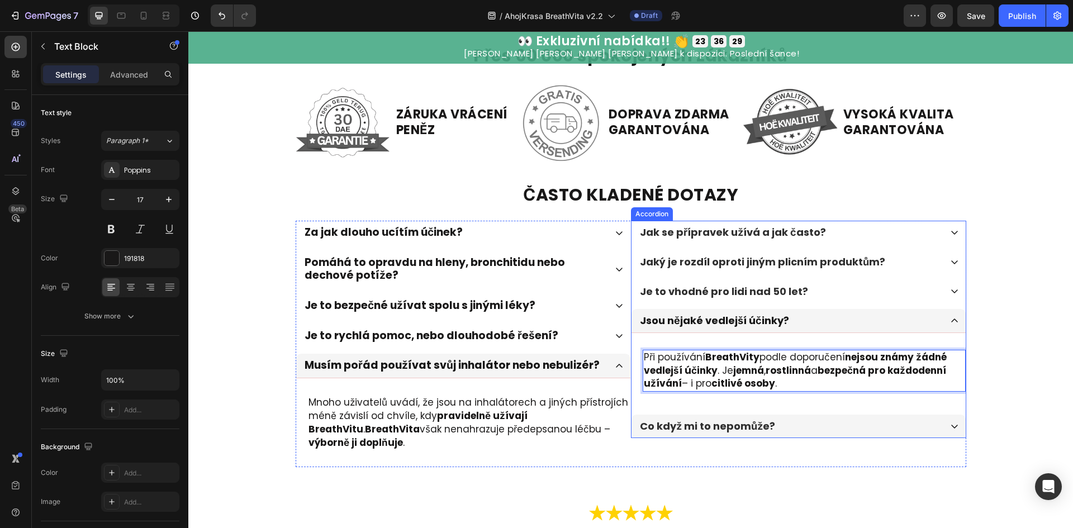
click at [814, 436] on div "Co když mi to nepomůže?" at bounding box center [799, 426] width 334 height 23
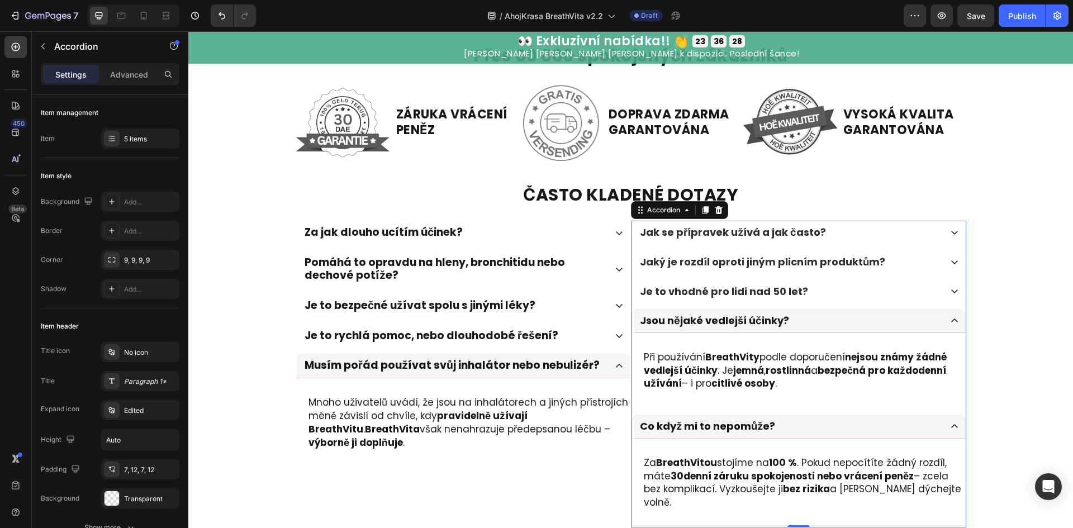
click at [850, 325] on div "Jsou nějaké vedlejší účinky?" at bounding box center [789, 321] width 303 height 16
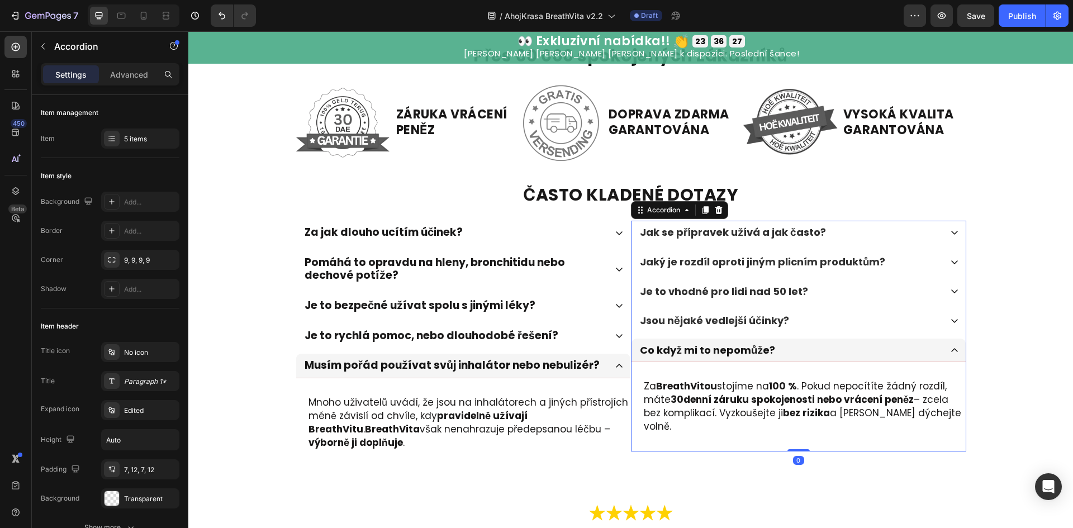
click at [836, 349] on div "Co když mi to nepomůže?" at bounding box center [789, 351] width 303 height 16
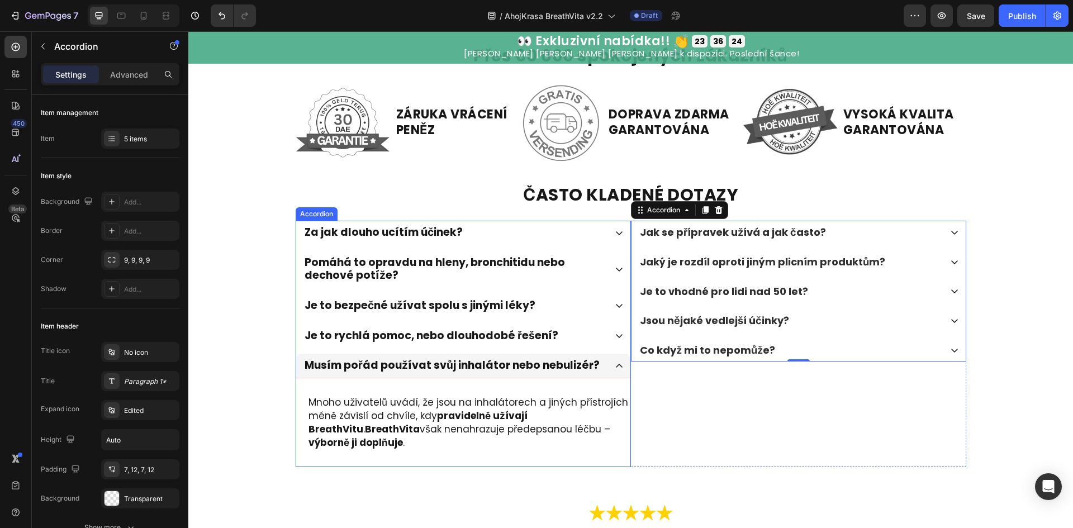
scroll to position [3148, 0]
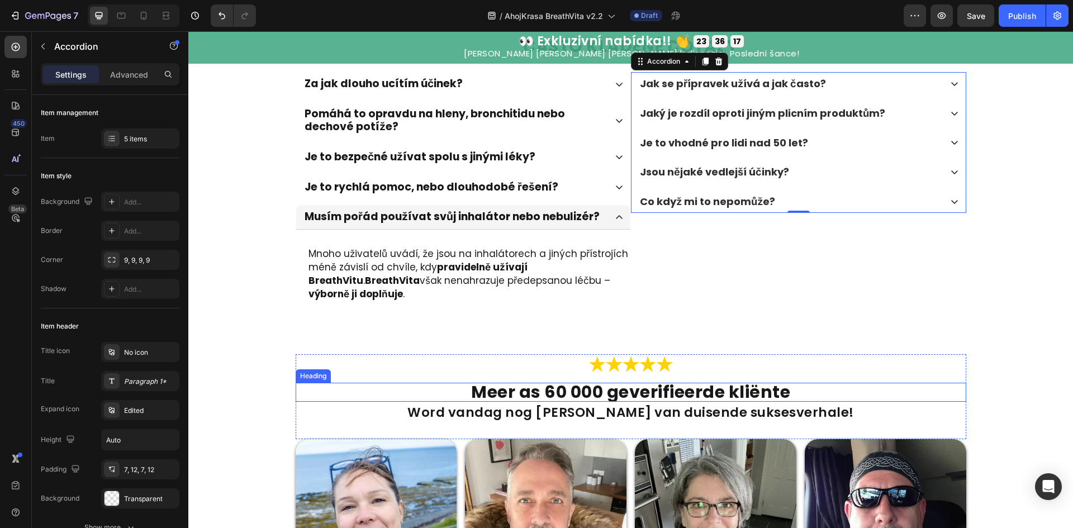
click at [653, 388] on h2 "Meer as 60 000 geverifieerde kliënte" at bounding box center [631, 392] width 671 height 19
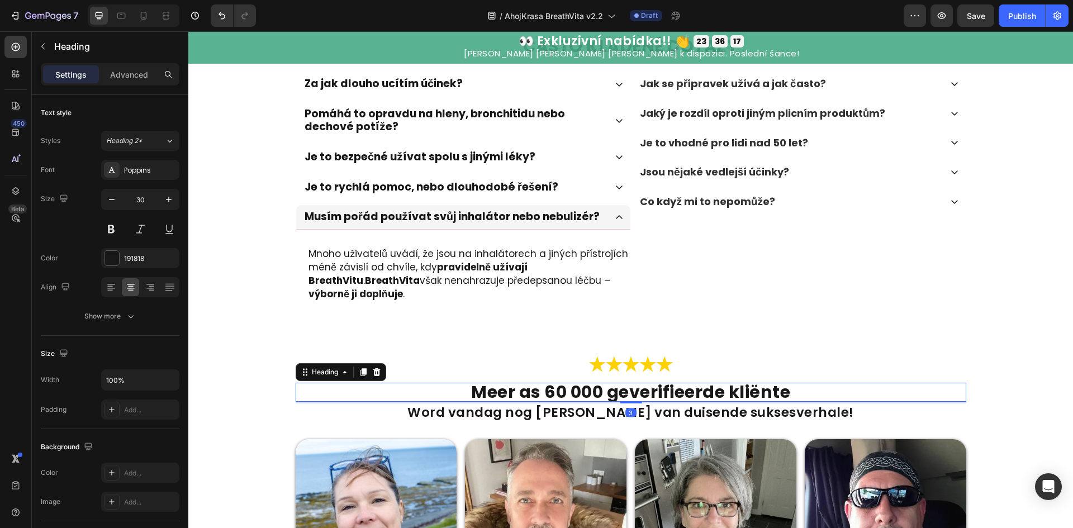
click at [653, 388] on h2 "Meer as 60 000 geverifieerde kliënte" at bounding box center [631, 392] width 671 height 19
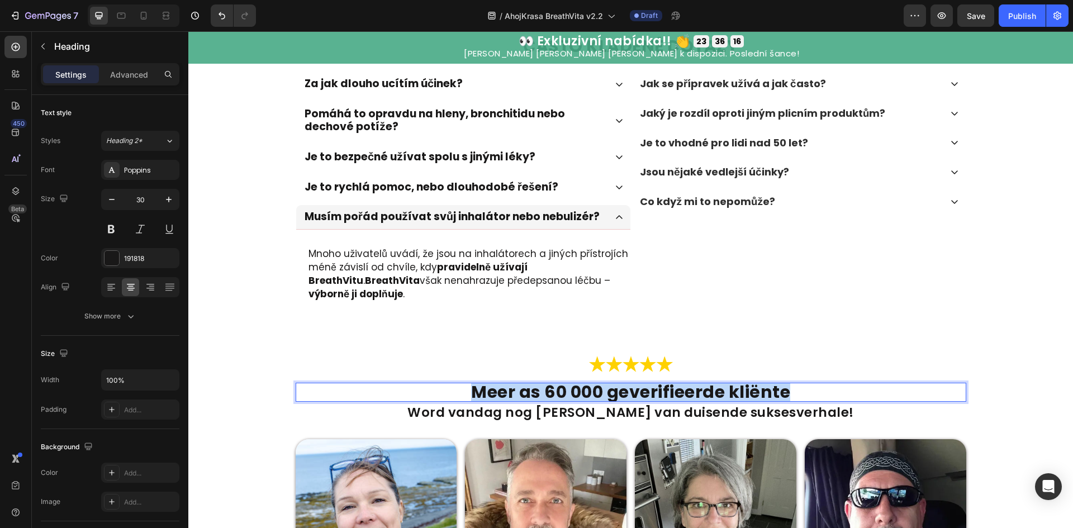
click at [653, 388] on p "Meer as 60 000 geverifieerde kliënte" at bounding box center [631, 392] width 669 height 17
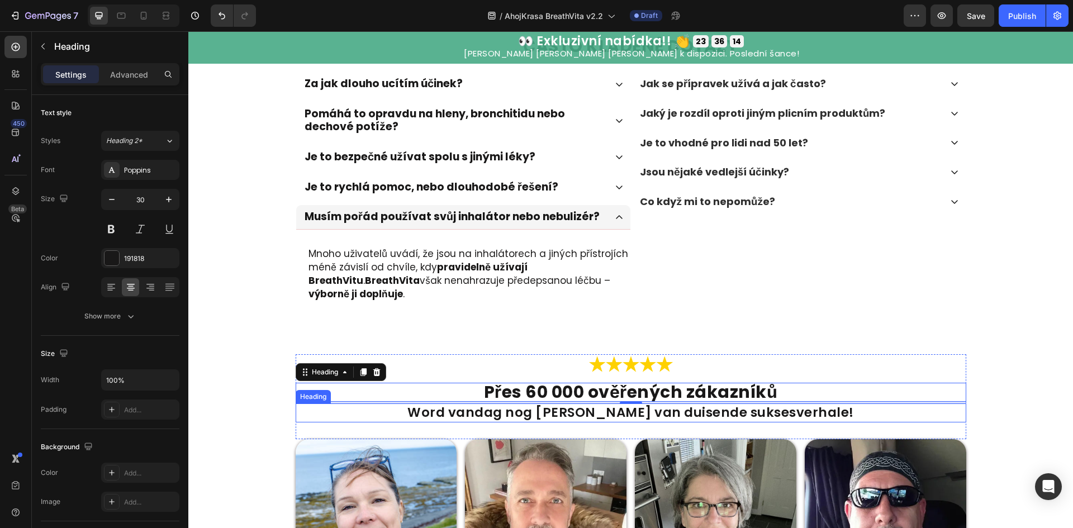
click at [680, 419] on h2 "Word vandag nog deel van duisende suksesverhale!" at bounding box center [631, 413] width 671 height 19
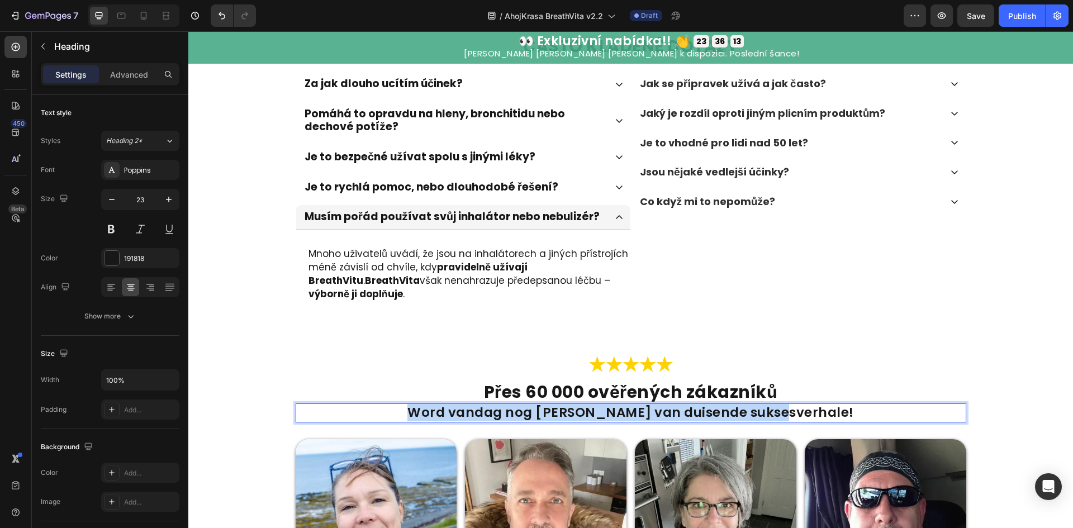
click at [680, 419] on p "Word vandag nog deel van duisende suksesverhale!" at bounding box center [631, 413] width 669 height 17
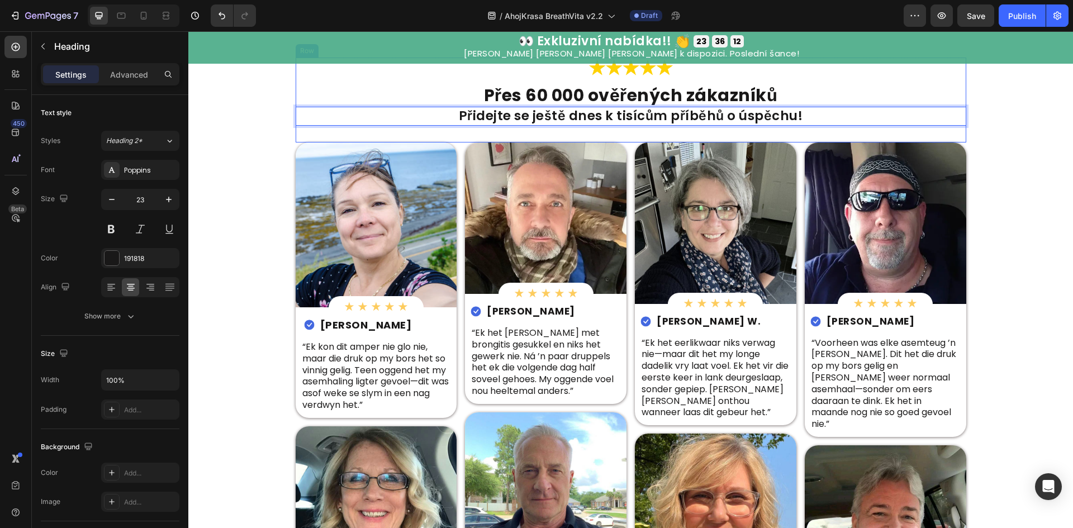
scroll to position [3447, 0]
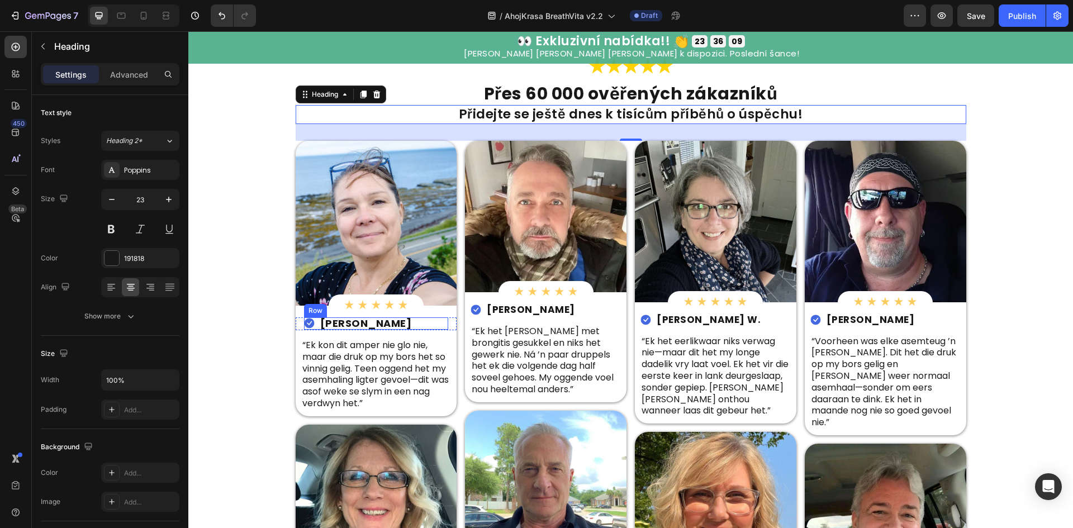
click at [354, 321] on h2 "Carli T." at bounding box center [366, 323] width 94 height 12
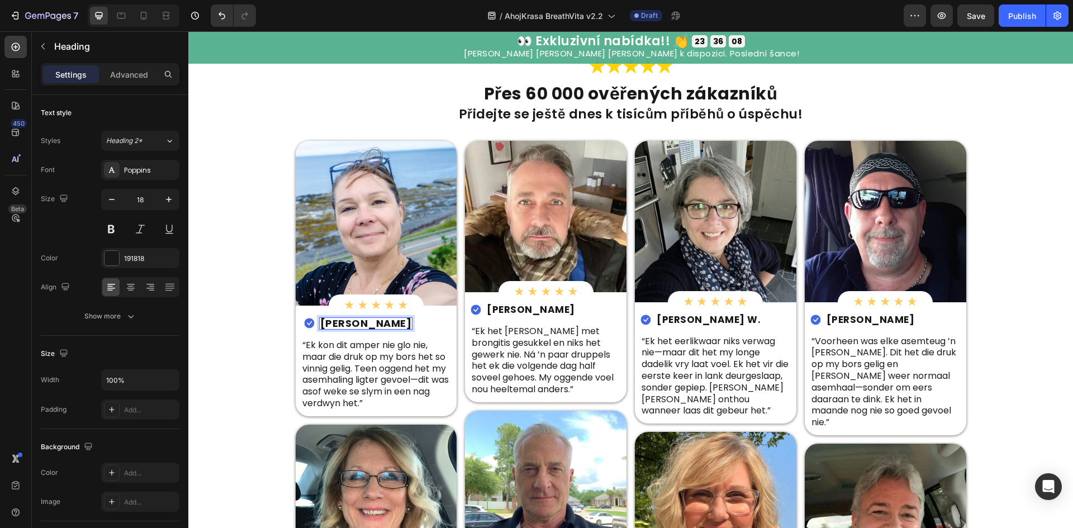
click at [348, 323] on p "Carli T." at bounding box center [366, 324] width 92 height 10
click at [375, 374] on p "“Ek kon dit amper nie glo nie, maar die druk op my bors het so vinnig gelig. Te…" at bounding box center [376, 375] width 148 height 70
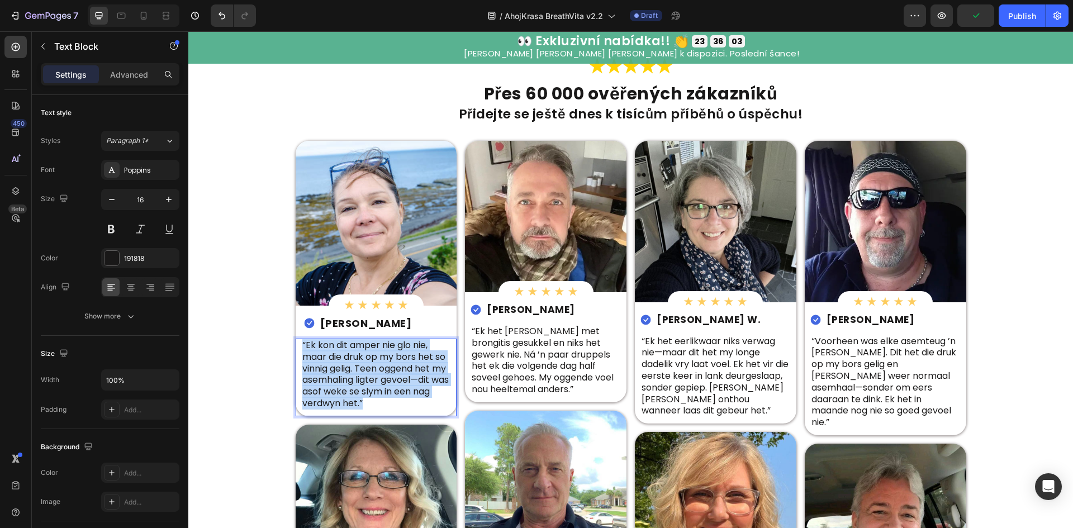
click at [375, 374] on p "“Ek kon dit amper nie glo nie, maar die druk op my bors het so vinnig gelig. Te…" at bounding box center [376, 375] width 148 height 70
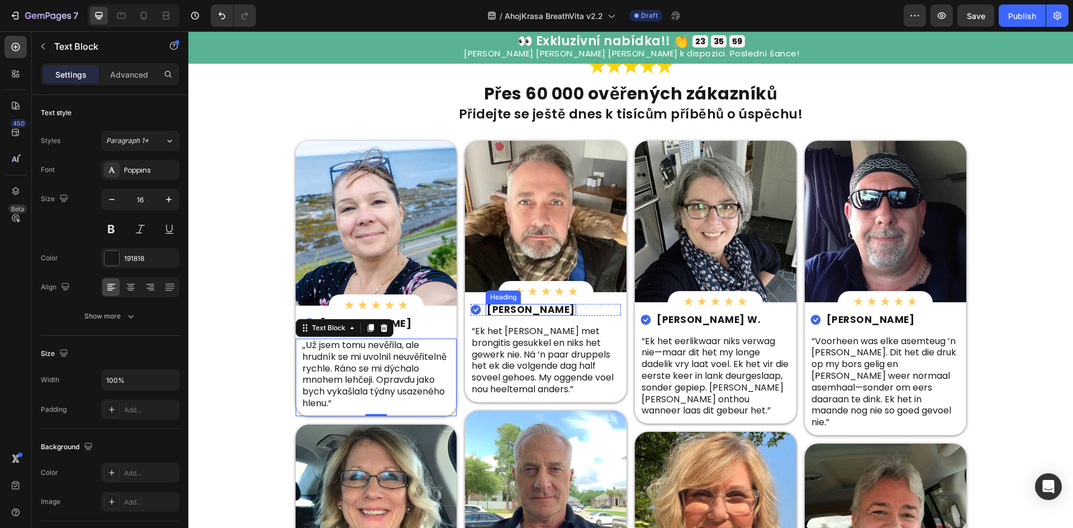
click at [506, 311] on h2 "Ruan C." at bounding box center [531, 310] width 91 height 12
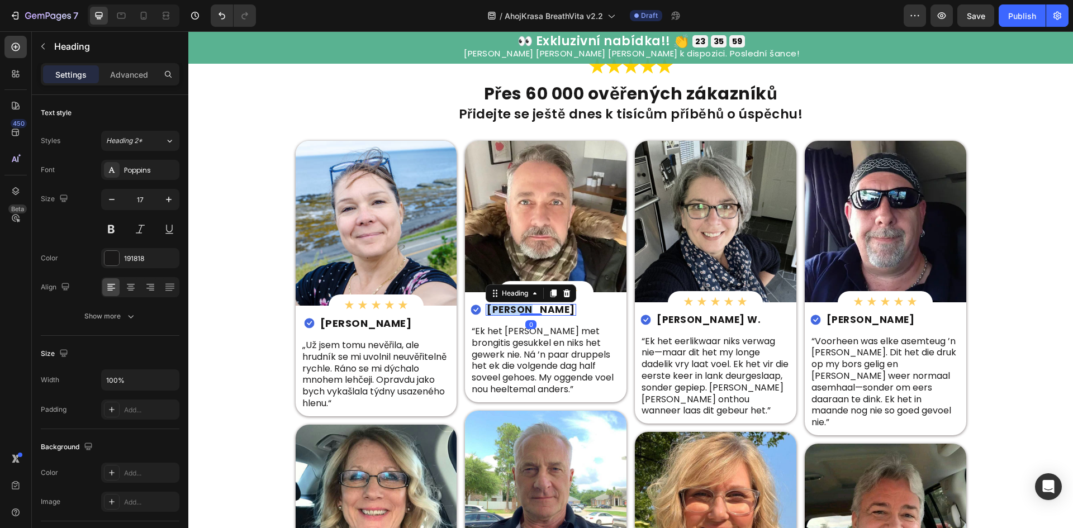
click at [506, 311] on p "Ruan C." at bounding box center [531, 310] width 88 height 10
click at [521, 366] on p "“Ek het jare lank met brongitis gesukkel en niks het gewerk nie. Ná ’n paar dru…" at bounding box center [546, 361] width 148 height 70
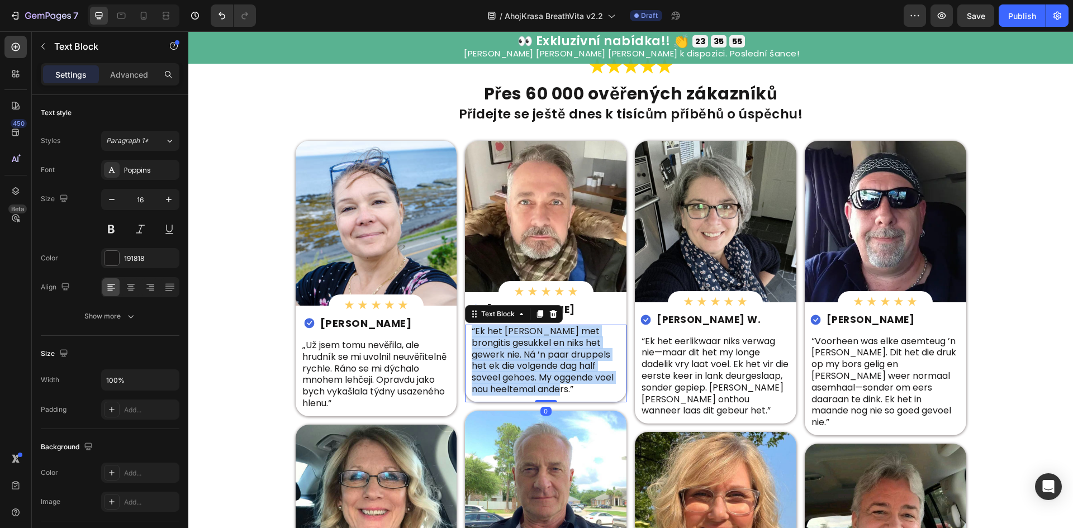
click at [521, 366] on p "“Ek het jare lank met brongitis gesukkel en niks het gewerk nie. Ná ’n paar dru…" at bounding box center [546, 361] width 148 height 70
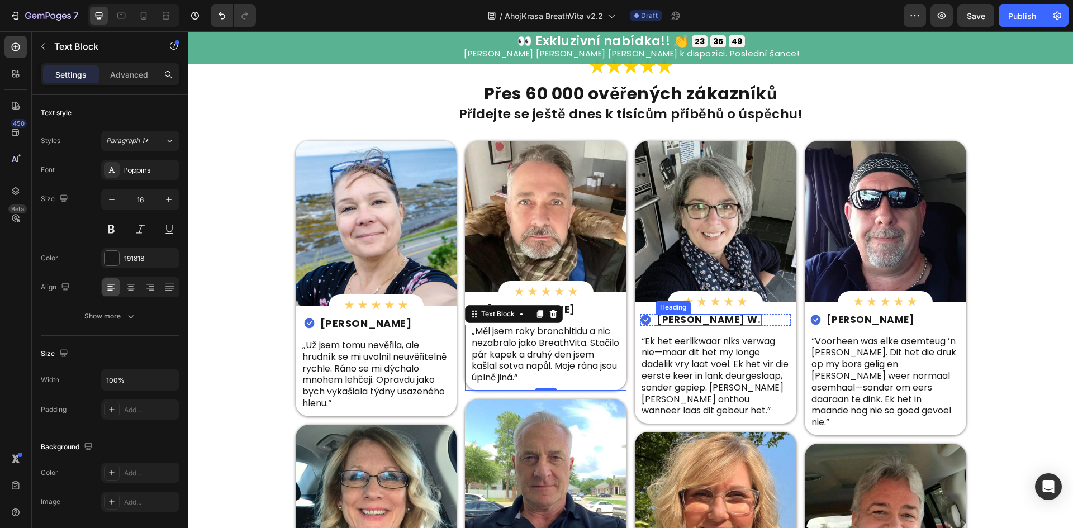
click at [672, 317] on h2 "Kobus W." at bounding box center [709, 320] width 106 height 12
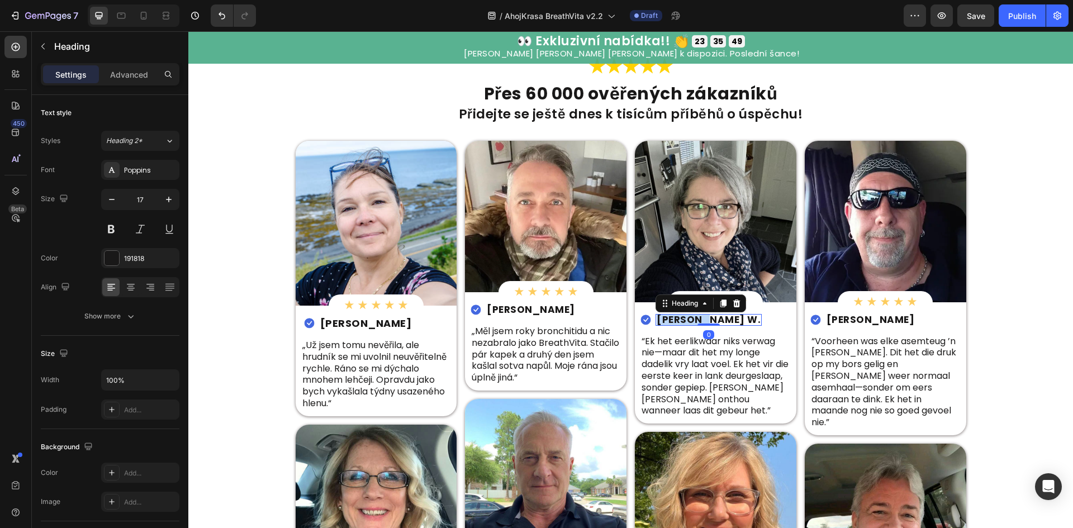
click at [672, 317] on p "Kobus W." at bounding box center [709, 320] width 104 height 10
click at [722, 355] on p "“Ek het eerlikwaar niks verwag nie—maar dit het my longe dadelik vry laat voel.…" at bounding box center [716, 377] width 148 height 82
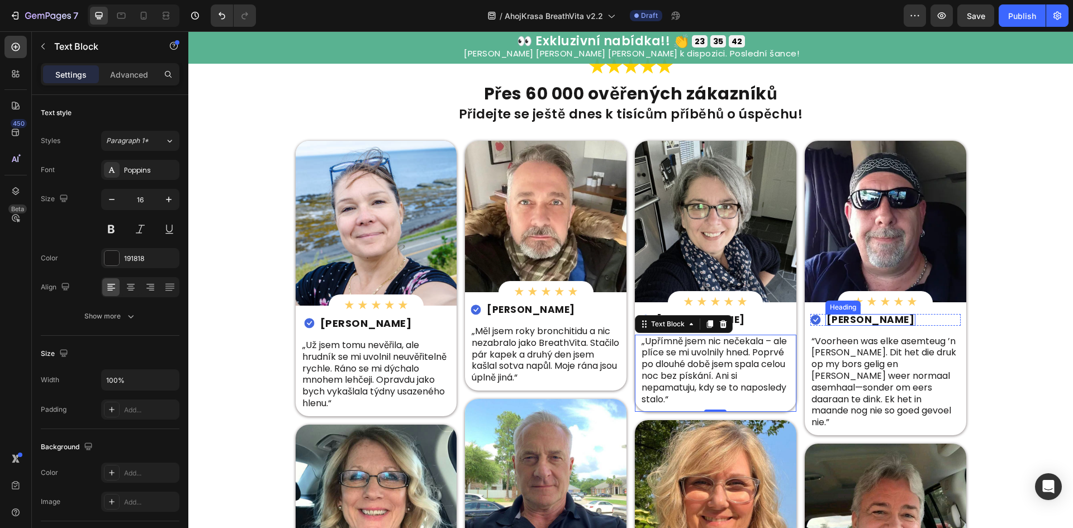
click at [860, 317] on h2 "Marnus M." at bounding box center [871, 320] width 91 height 12
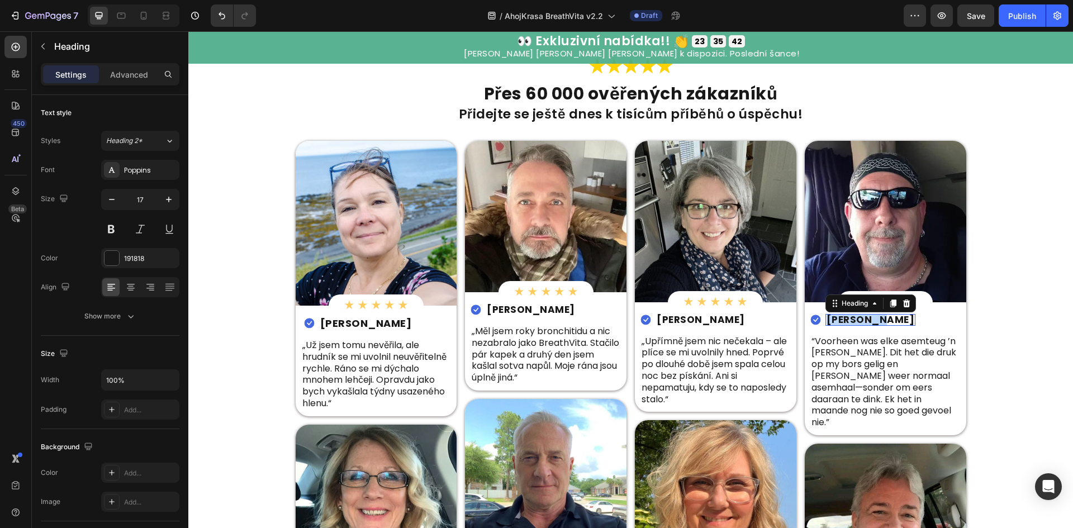
click at [860, 317] on p "Marnus M." at bounding box center [871, 320] width 88 height 10
click at [873, 381] on p "“Voorheen was elke asemteug ’n kramp. Dit het die druk op my bors gelig en ek k…" at bounding box center [886, 382] width 148 height 93
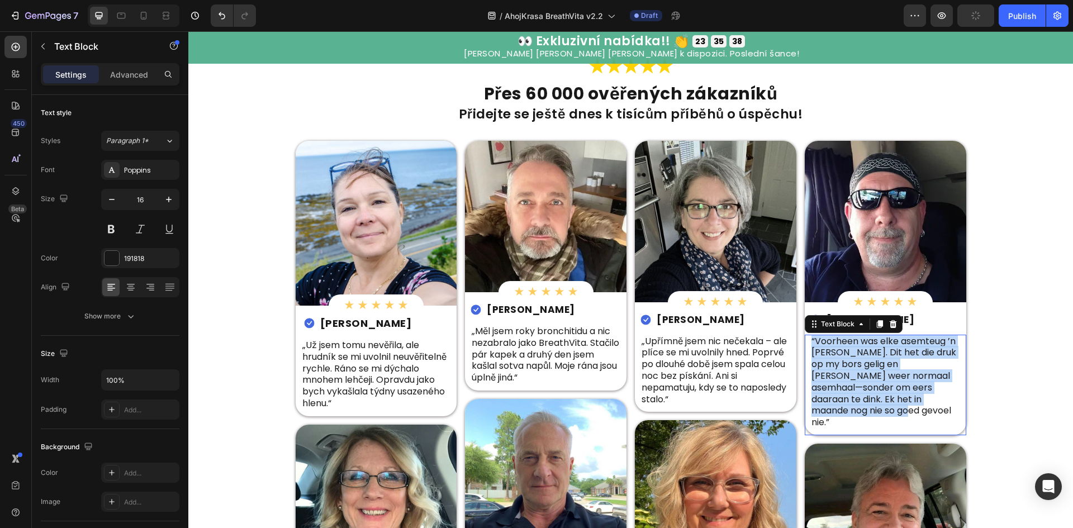
click at [873, 381] on p "“Voorheen was elke asemteug ’n kramp. Dit het die druk op my bors gelig en ek k…" at bounding box center [886, 382] width 148 height 93
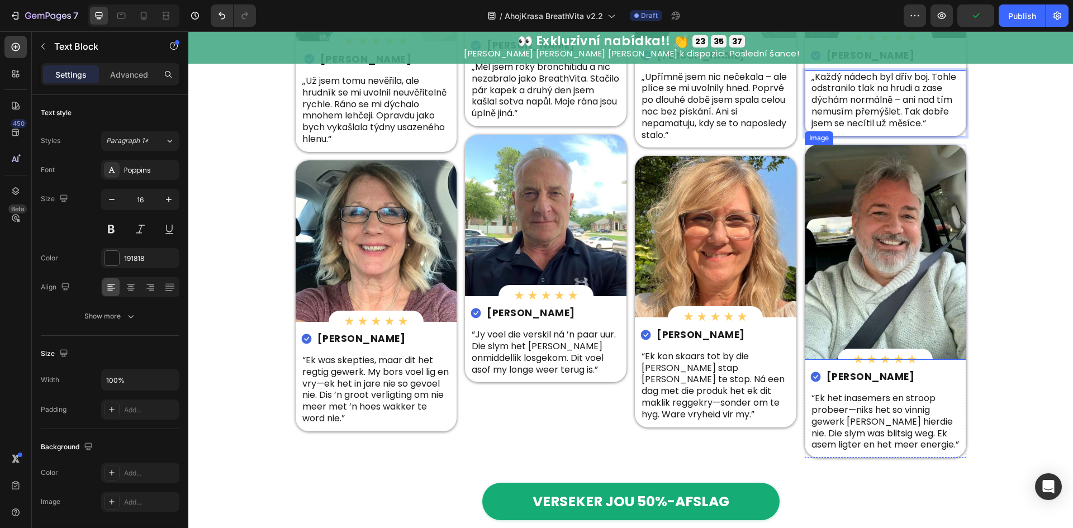
scroll to position [3819, 0]
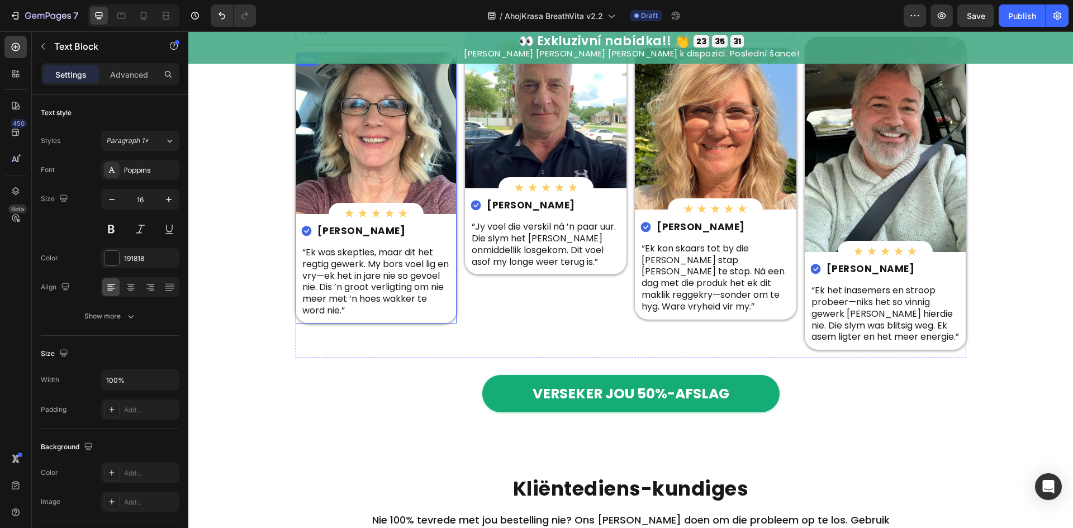
click at [350, 234] on h2 "Leandri H." at bounding box center [361, 231] width 91 height 12
click at [350, 234] on p "Leandri H." at bounding box center [361, 231] width 88 height 10
click at [364, 260] on p "“Ek was skepties, maar dit het regtig gewerk. My bors voel lig en vry—ek het in…" at bounding box center [376, 282] width 148 height 70
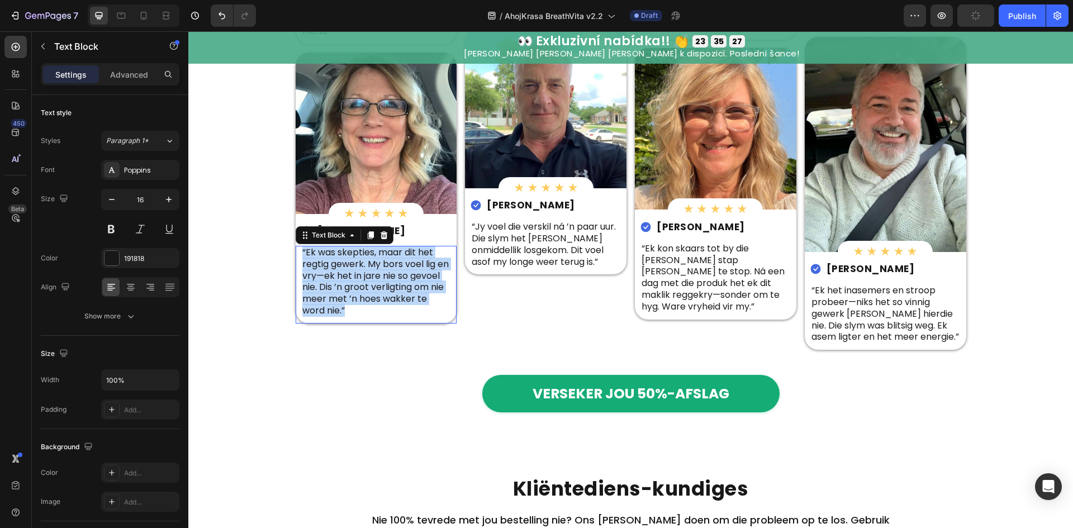
click at [364, 260] on p "“Ek was skepties, maar dit het regtig gewerk. My bors voel lig en vry—ek het in…" at bounding box center [376, 282] width 148 height 70
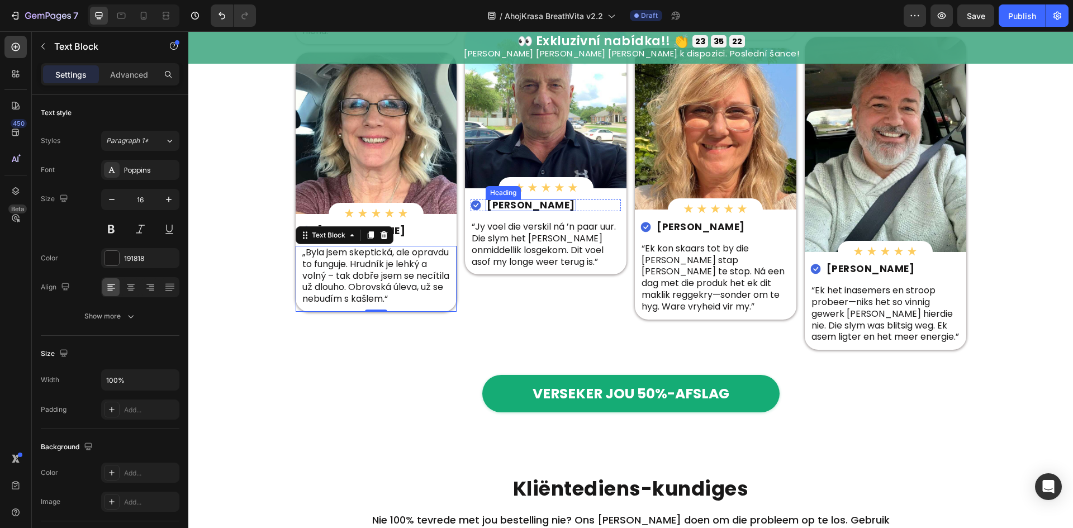
click at [518, 206] on h2 "Francois B." at bounding box center [531, 206] width 91 height 12
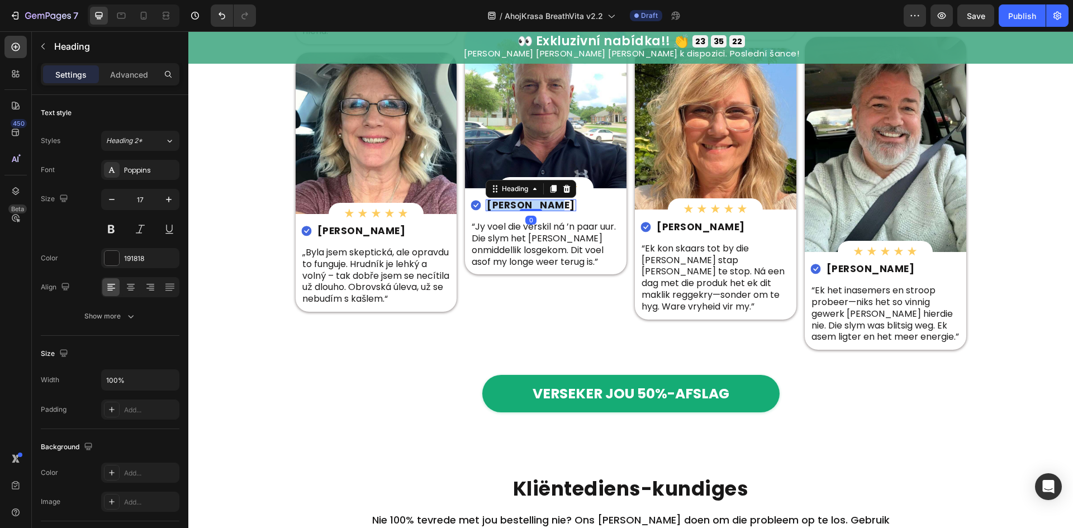
click at [518, 206] on p "Francois B." at bounding box center [531, 206] width 88 height 10
click at [596, 244] on p "“Jy voel die verskil ná ’n paar uur. Die slym het byna onmiddellik losgekom. Di…" at bounding box center [546, 244] width 148 height 46
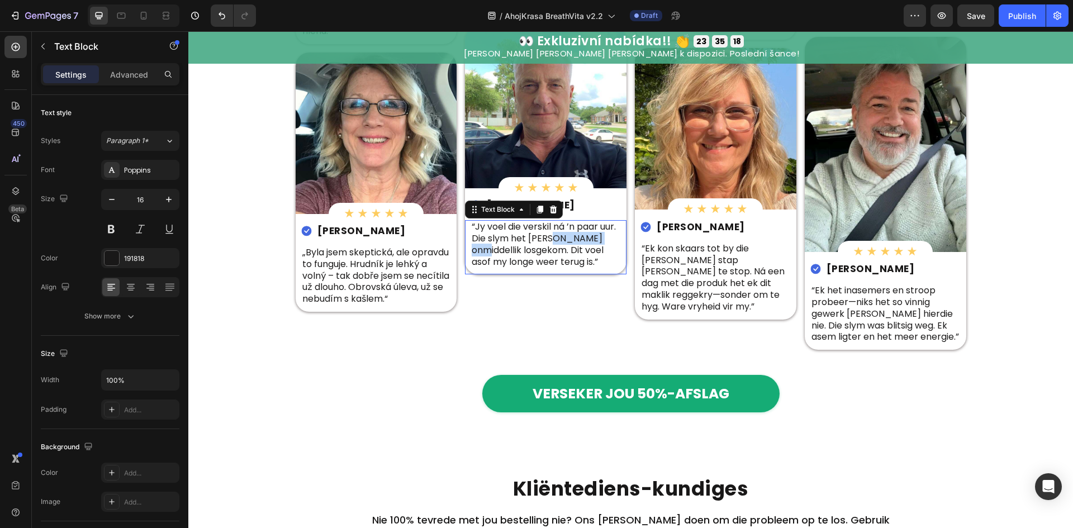
click at [596, 244] on p "“Jy voel die verskil ná ’n paar uur. Die slym het byna onmiddellik losgekom. Di…" at bounding box center [546, 244] width 148 height 46
click at [669, 227] on strong "Liani F." at bounding box center [701, 226] width 88 height 13
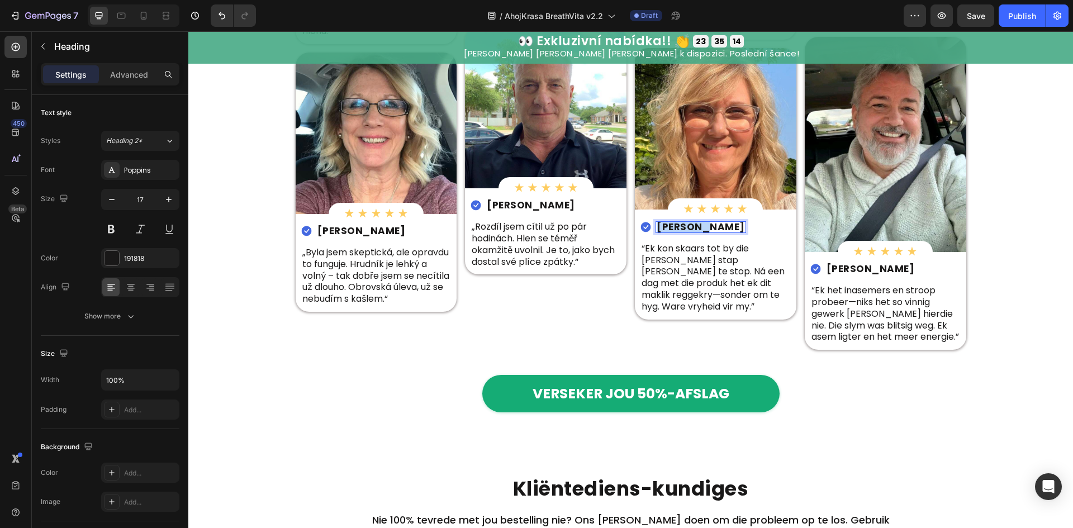
click at [669, 227] on strong "Liani F." at bounding box center [701, 226] width 88 height 13
click at [732, 274] on p "“Ek kon skaars tot by die winkel stap sonder om te stop. Ná een dag met die pro…" at bounding box center [716, 278] width 148 height 70
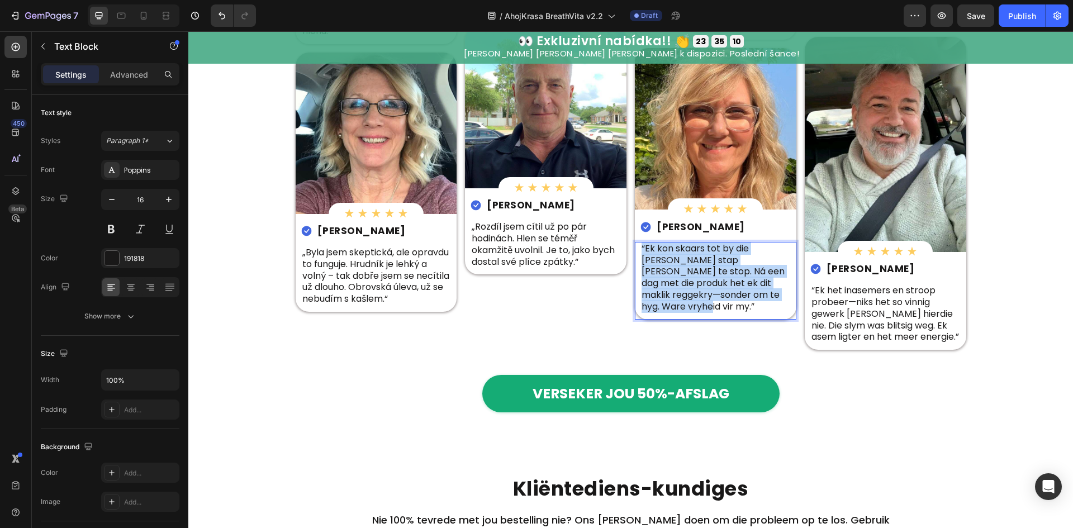
click at [732, 274] on p "“Ek kon skaars tot by die winkel stap sonder om te stop. Ná een dag met die pro…" at bounding box center [716, 278] width 148 height 70
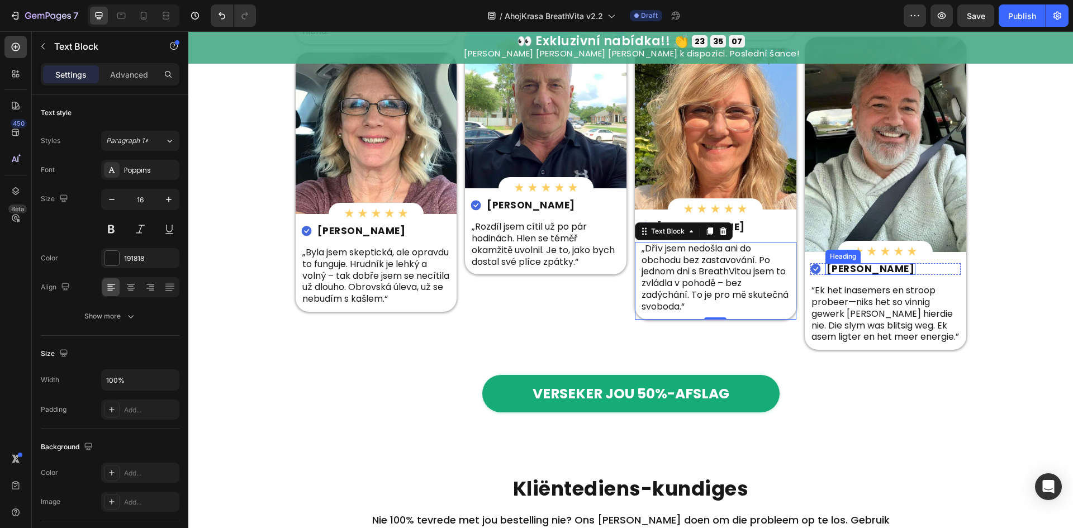
click at [852, 271] on h2 "Michiel B." at bounding box center [871, 269] width 91 height 12
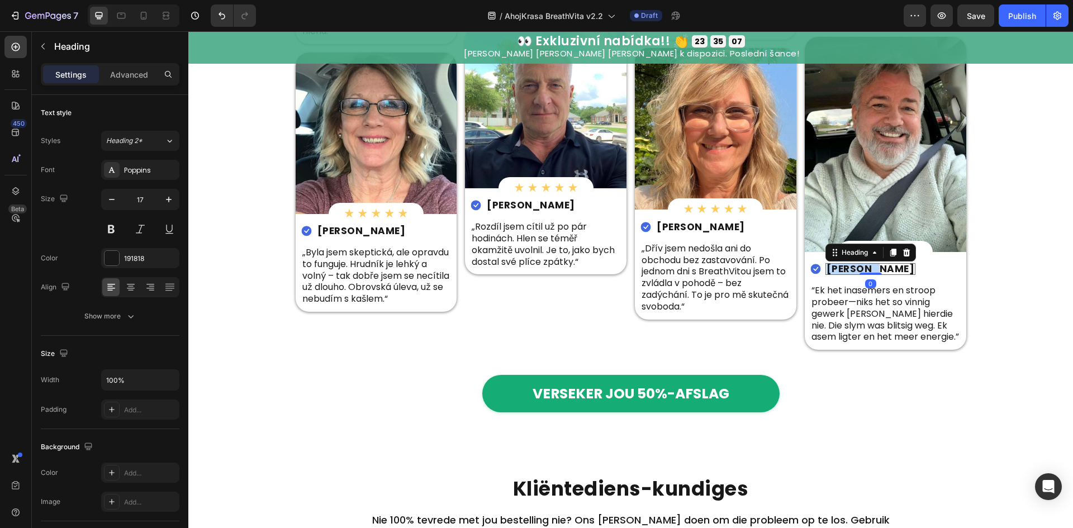
click at [852, 271] on h2 "Michiel B." at bounding box center [871, 269] width 91 height 12
click at [852, 271] on p "Michiel B." at bounding box center [871, 269] width 88 height 10
click at [910, 320] on p "“Ek het inasemers en stroop probeer—niks het so vinnig gewerk soos hierdie nie.…" at bounding box center [886, 314] width 148 height 58
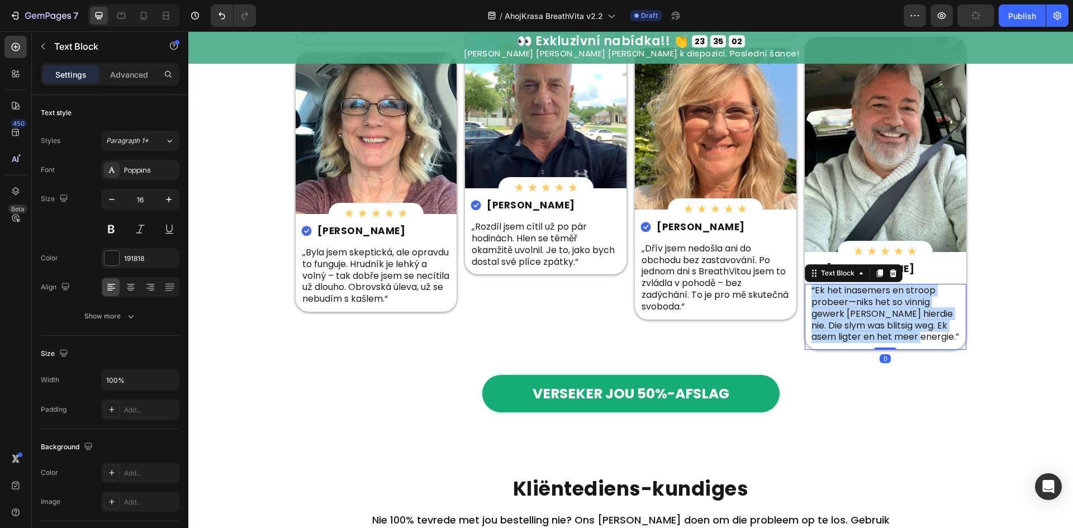
click at [910, 320] on p "“Ek het inasemers en stroop probeer—niks het so vinnig gewerk soos hierdie nie.…" at bounding box center [886, 314] width 148 height 58
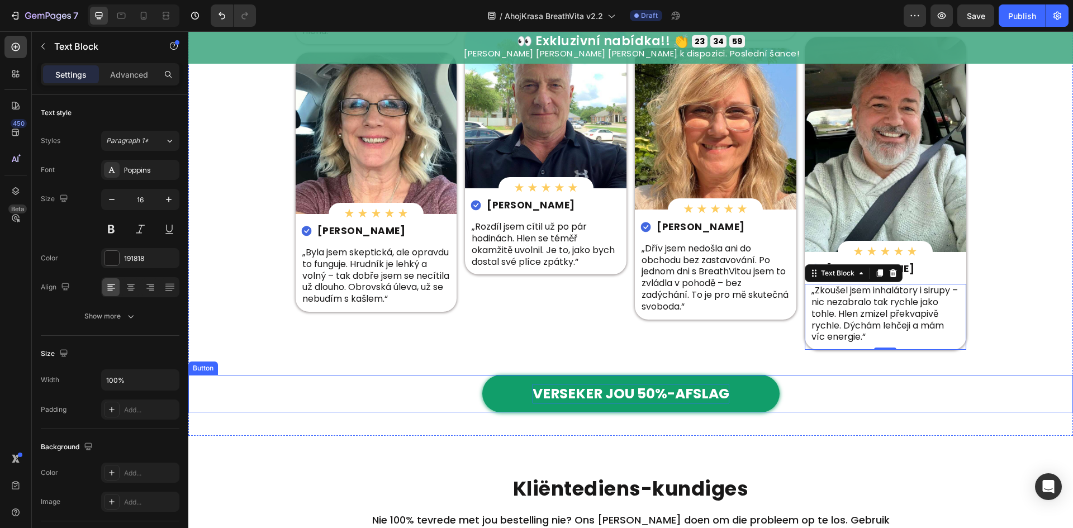
click at [586, 395] on strong "VERSEKER JOU 50%-AFSLAG" at bounding box center [631, 394] width 197 height 20
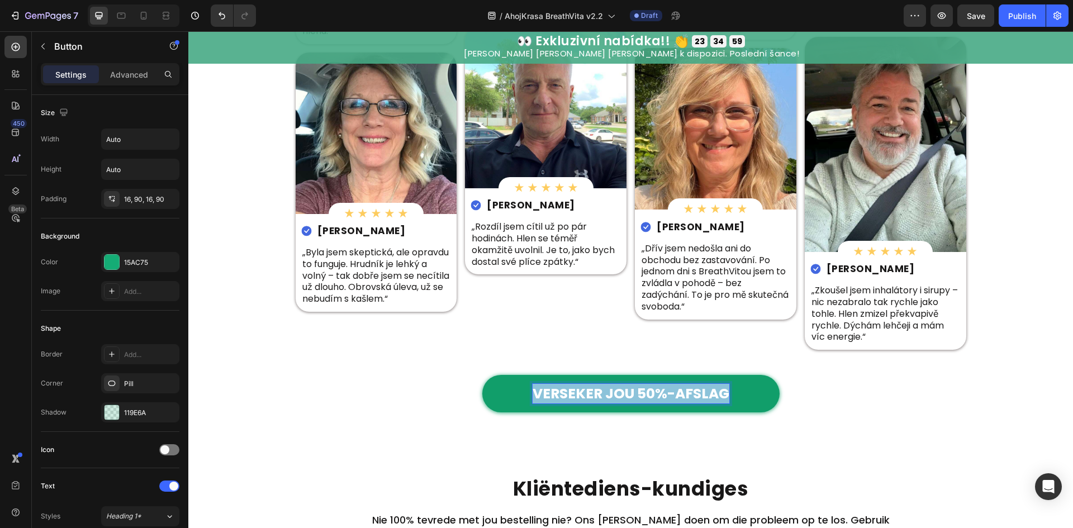
click at [586, 395] on strong "VERSEKER JOU 50%-AFSLAG" at bounding box center [631, 394] width 197 height 20
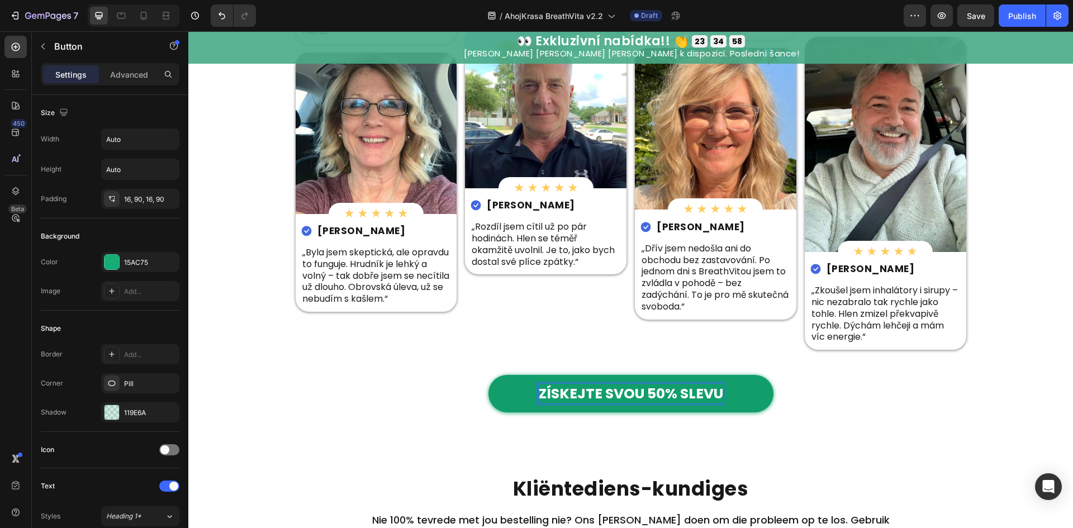
click at [750, 395] on link "ZÍSKEJTE SVOU 50% SLEVU" at bounding box center [631, 393] width 285 height 37
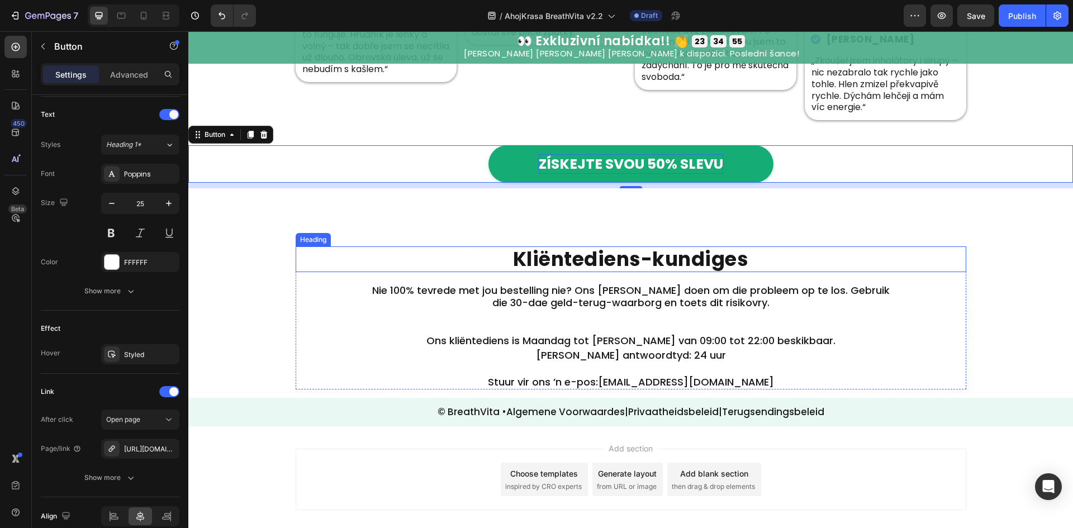
scroll to position [4109, 0]
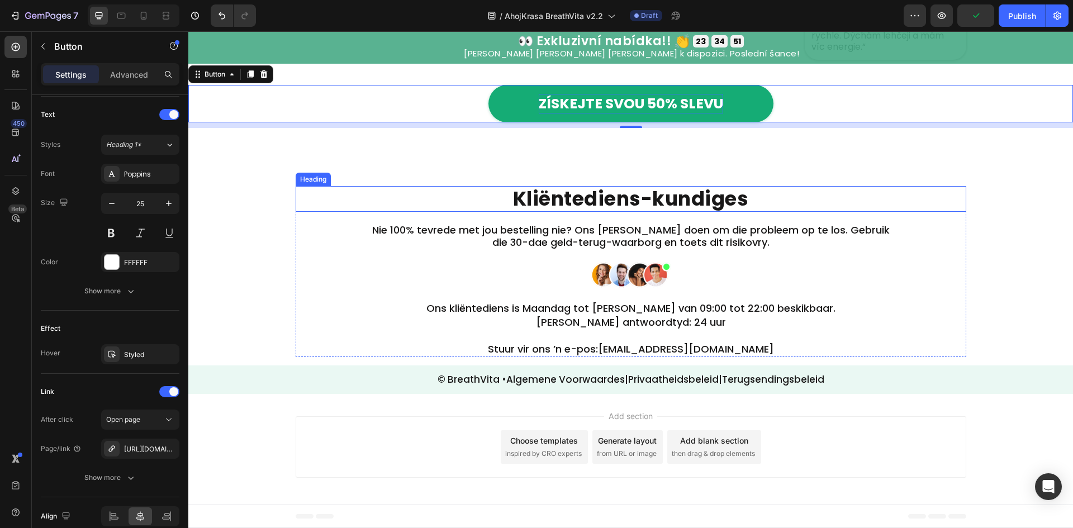
click at [659, 205] on strong "Kliëntediens-kundiges" at bounding box center [631, 198] width 236 height 27
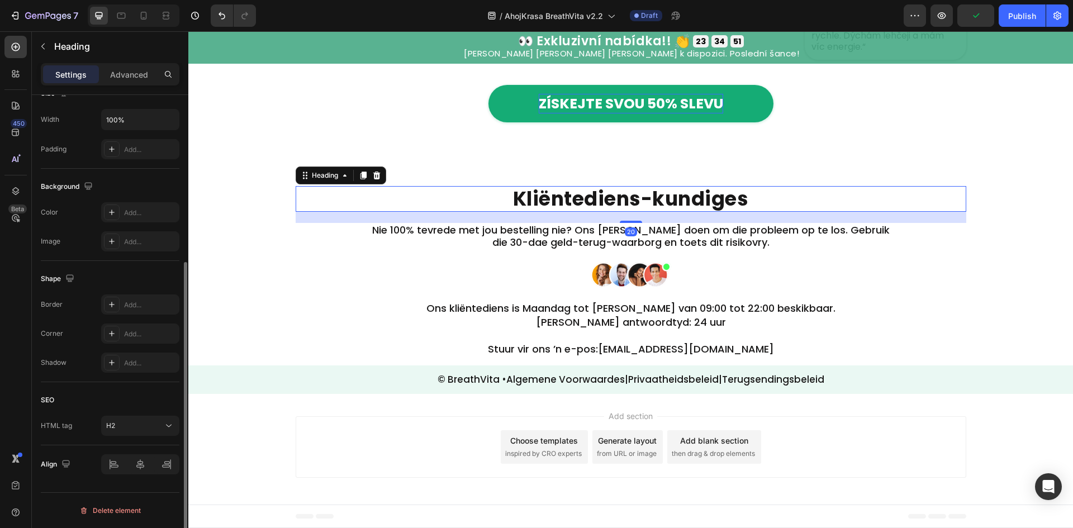
scroll to position [0, 0]
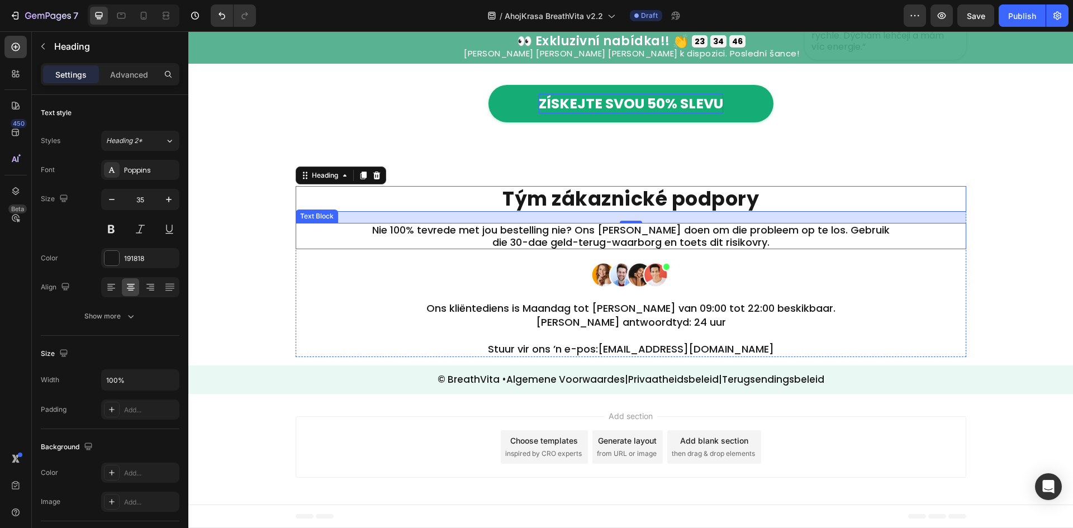
click at [660, 233] on p "Nie 100% tevrede met jou bestelling nie? Ons sal alles doen om die probleem op …" at bounding box center [631, 236] width 534 height 24
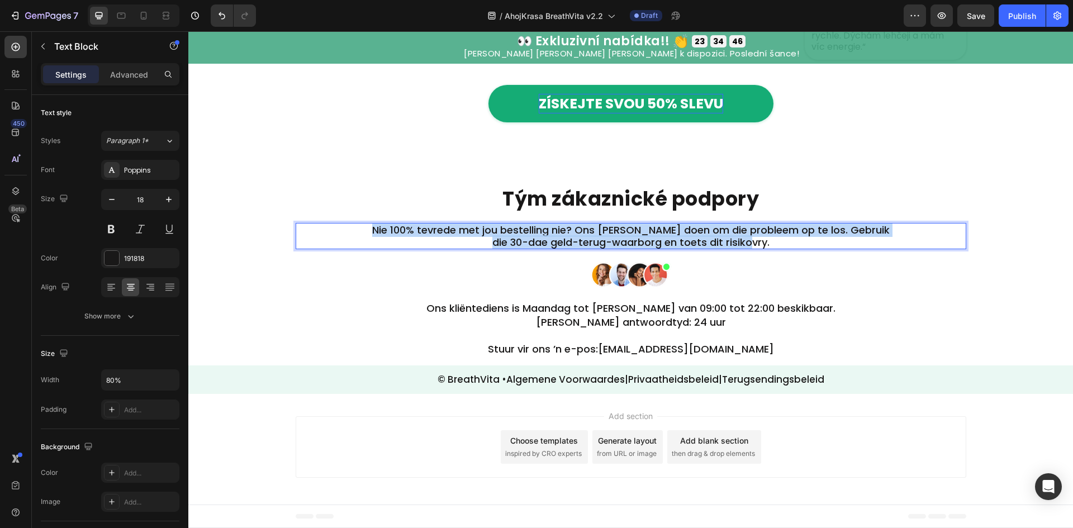
click at [660, 233] on p "Nie 100% tevrede met jou bestelling nie? Ons sal alles doen om die probleem op …" at bounding box center [631, 236] width 534 height 24
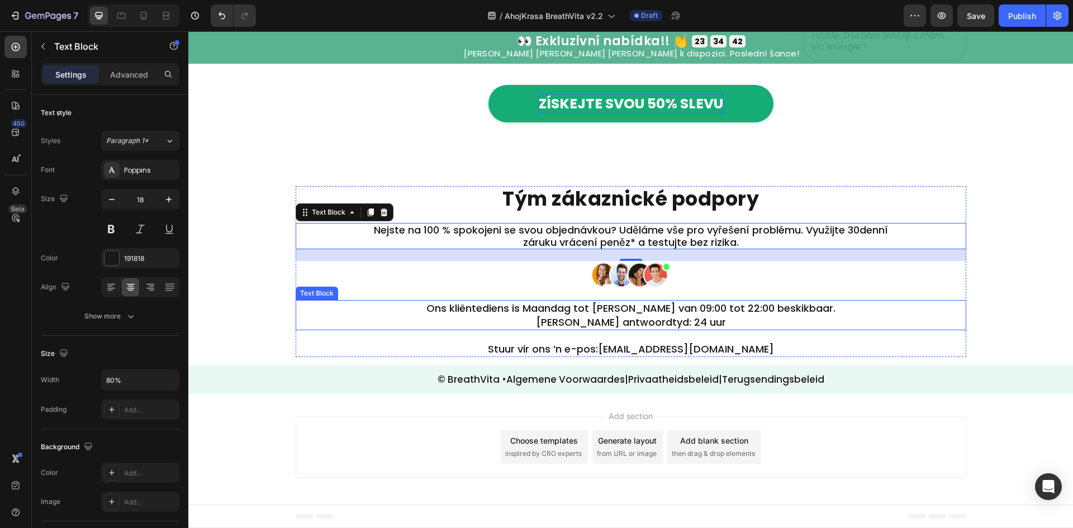
click at [682, 317] on p "Ons kliëntediens is Maandag tot Sondag van 09:00 tot 22:00 beskikbaar. Gemiddel…" at bounding box center [631, 315] width 534 height 28
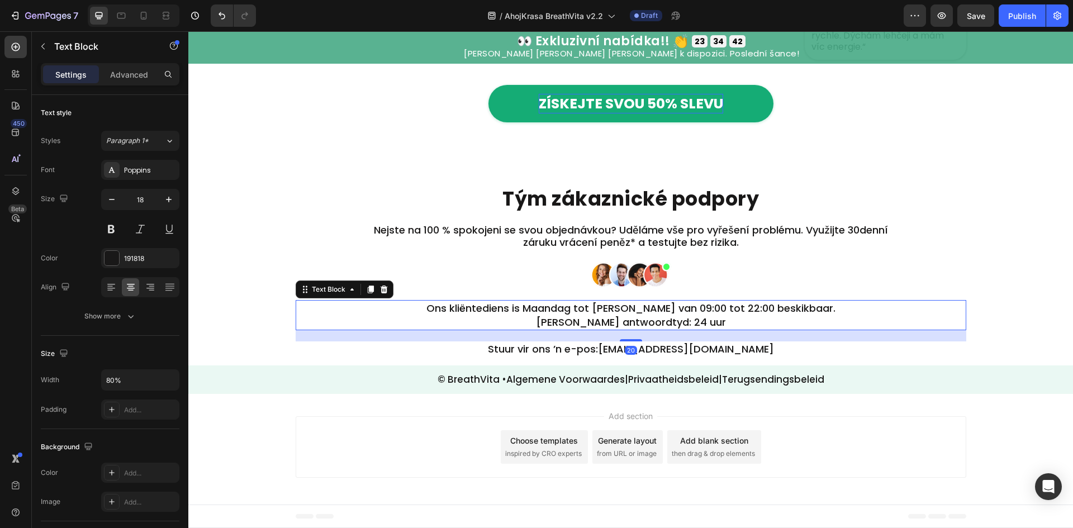
click at [682, 317] on p "Ons kliëntediens is Maandag tot Sondag van 09:00 tot 22:00 beskikbaar. Gemiddel…" at bounding box center [631, 315] width 534 height 28
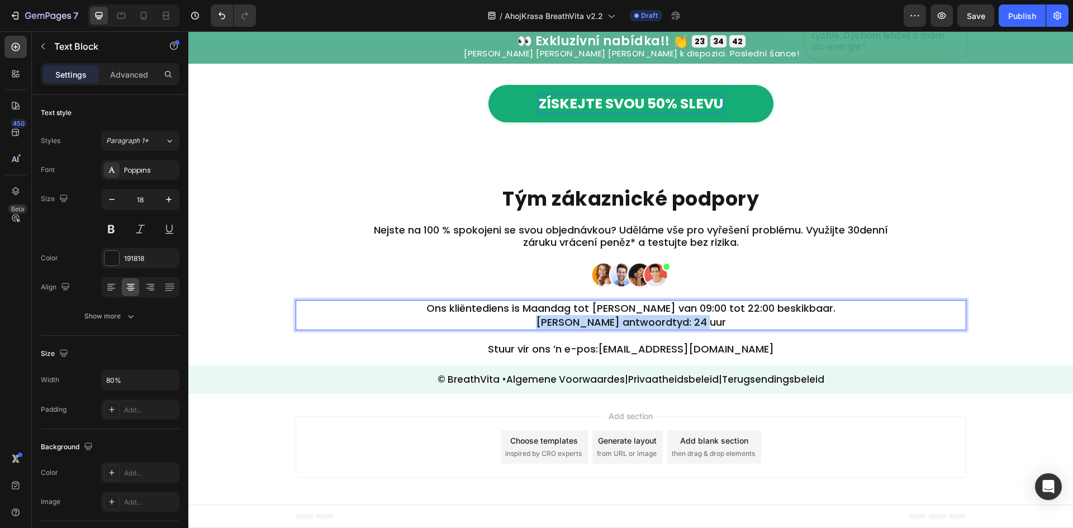
click at [682, 317] on p "Ons kliëntediens is Maandag tot Sondag van 09:00 tot 22:00 beskikbaar. Gemiddel…" at bounding box center [631, 315] width 534 height 28
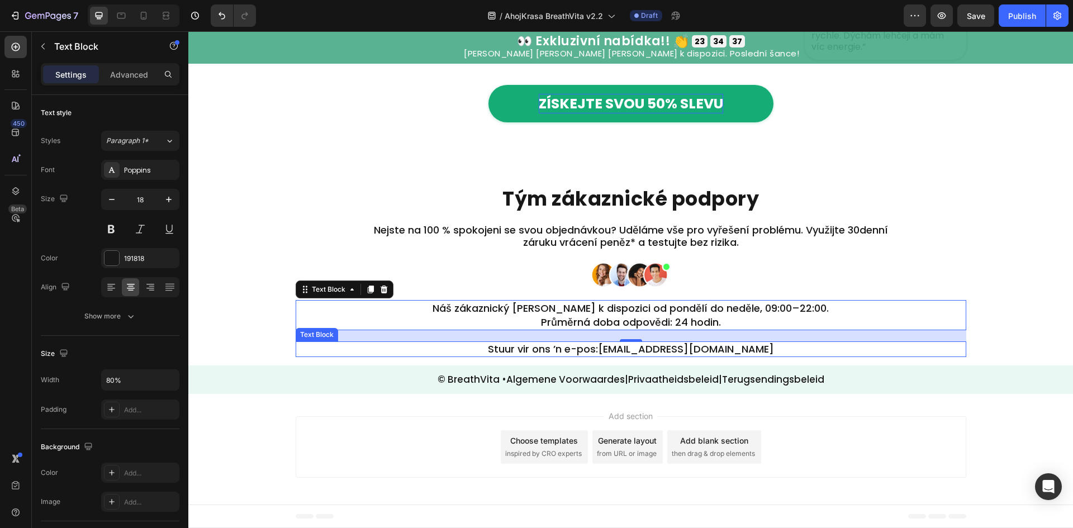
click at [554, 347] on p "Stuur vir ons ’n e-pos: hallo@aardlig.com" at bounding box center [631, 349] width 669 height 13
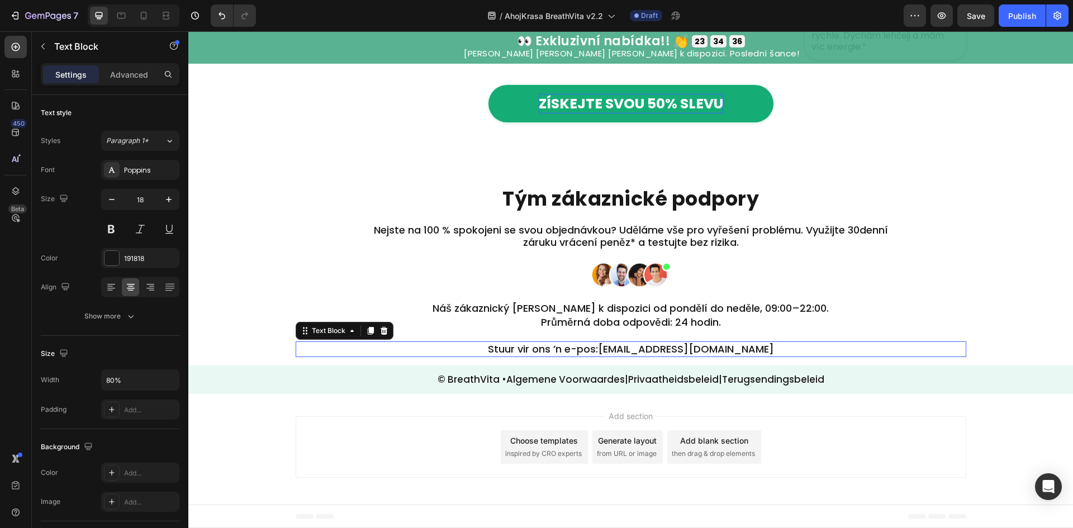
click at [556, 346] on p "Stuur vir ons ’n e-pos: hallo@aardlig.com" at bounding box center [631, 349] width 669 height 13
drag, startPoint x: 627, startPoint y: 349, endPoint x: 454, endPoint y: 354, distance: 173.4
click at [454, 354] on p "Stuur vir ons ’n e-pos: hallo@aardlig.com" at bounding box center [631, 349] width 669 height 13
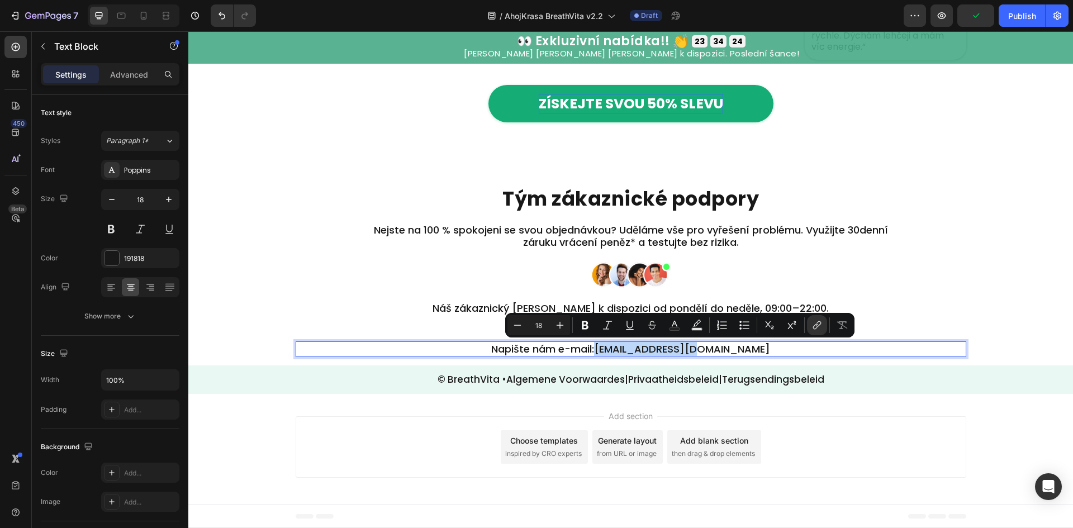
drag, startPoint x: 635, startPoint y: 350, endPoint x: 727, endPoint y: 353, distance: 92.3
click at [727, 353] on link "hallo@aardlig.com" at bounding box center [682, 349] width 176 height 14
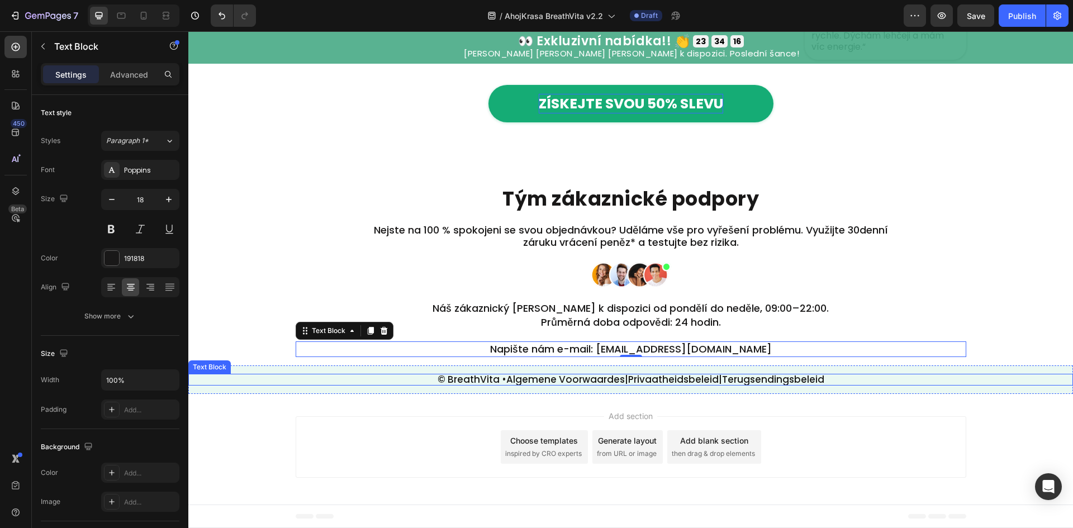
click at [512, 378] on link "Algemene Voorwaardes" at bounding box center [565, 379] width 118 height 13
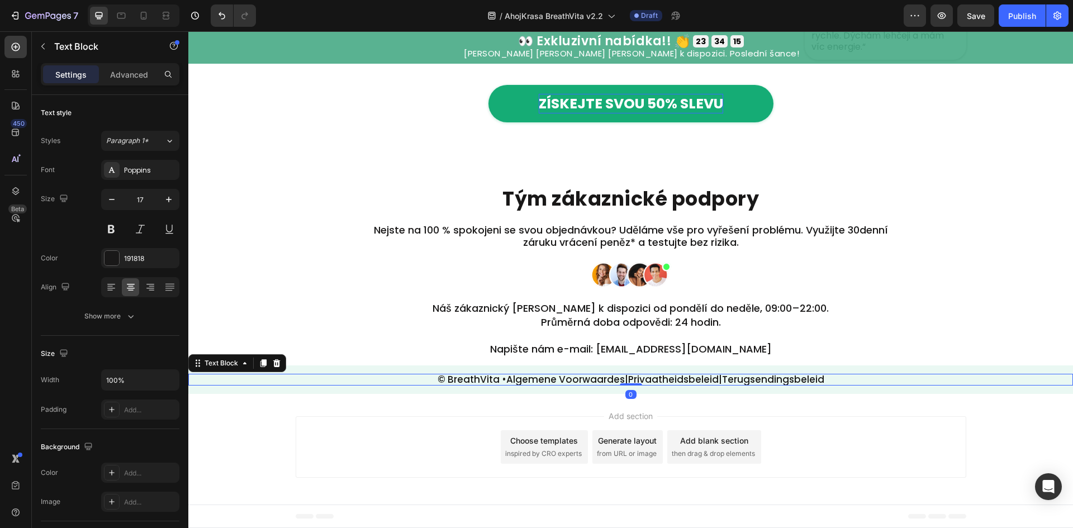
click at [506, 379] on link "Algemene Voorwaardes" at bounding box center [565, 379] width 118 height 13
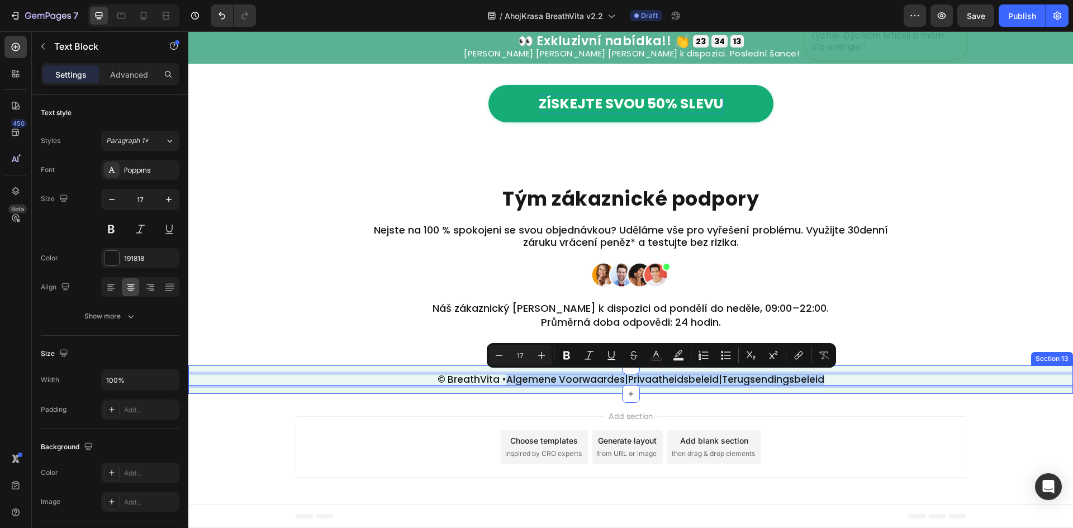
drag, startPoint x: 500, startPoint y: 379, endPoint x: 899, endPoint y: 372, distance: 398.6
click at [899, 372] on div "© BreathVita • Algemene Voorwaardes | Privaatheidsbeleid | Terugsendingsbeleid …" at bounding box center [630, 380] width 885 height 29
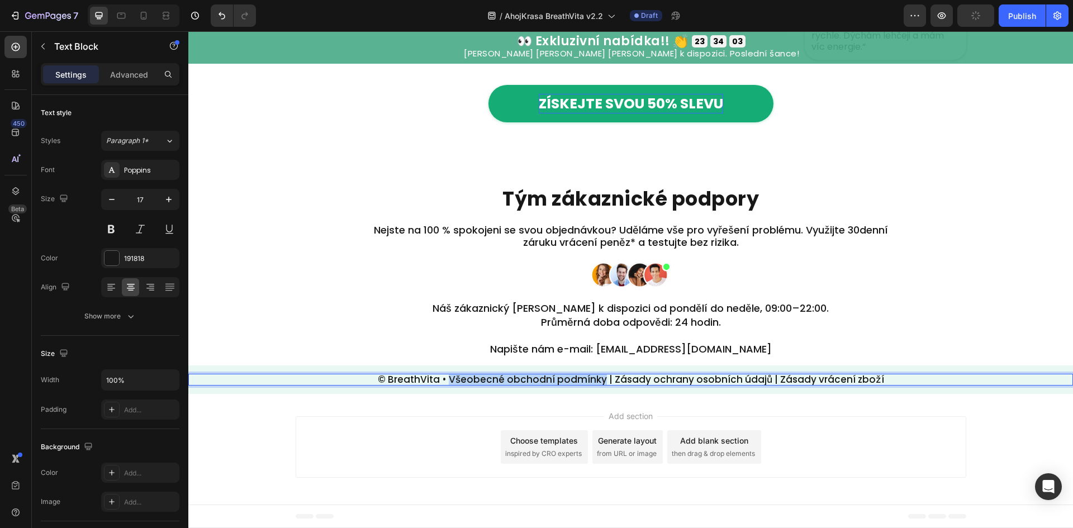
drag, startPoint x: 451, startPoint y: 379, endPoint x: 601, endPoint y: 383, distance: 151.0
click at [601, 383] on p "© BreathVita • Všeobecné obchodní podmínky | Zásady ochrany osobních údajů | Zá…" at bounding box center [630, 380] width 883 height 10
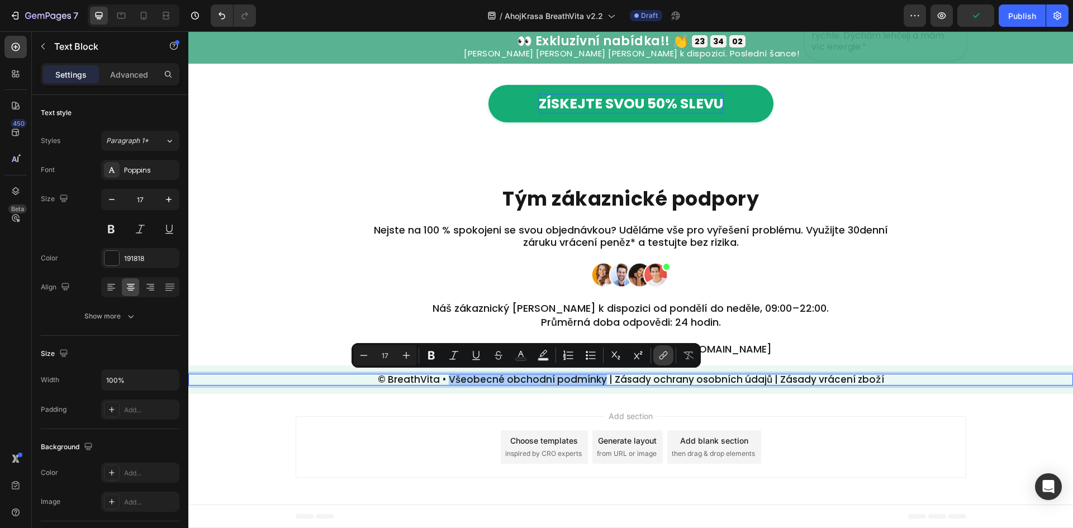
click at [664, 354] on icon "Editor contextual toolbar" at bounding box center [663, 355] width 11 height 11
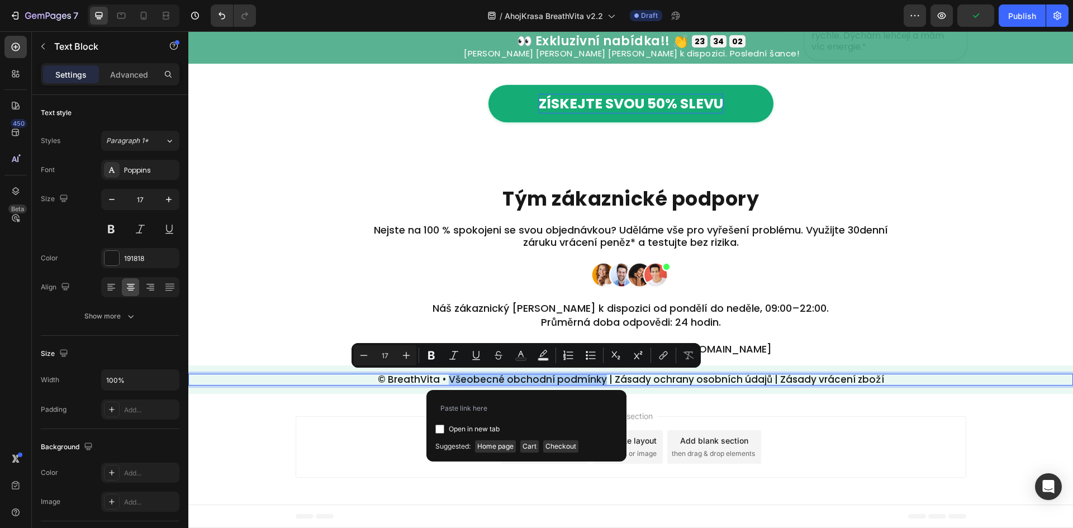
type input "https://ahojkrasa.com/pages/obchodni-podminky"
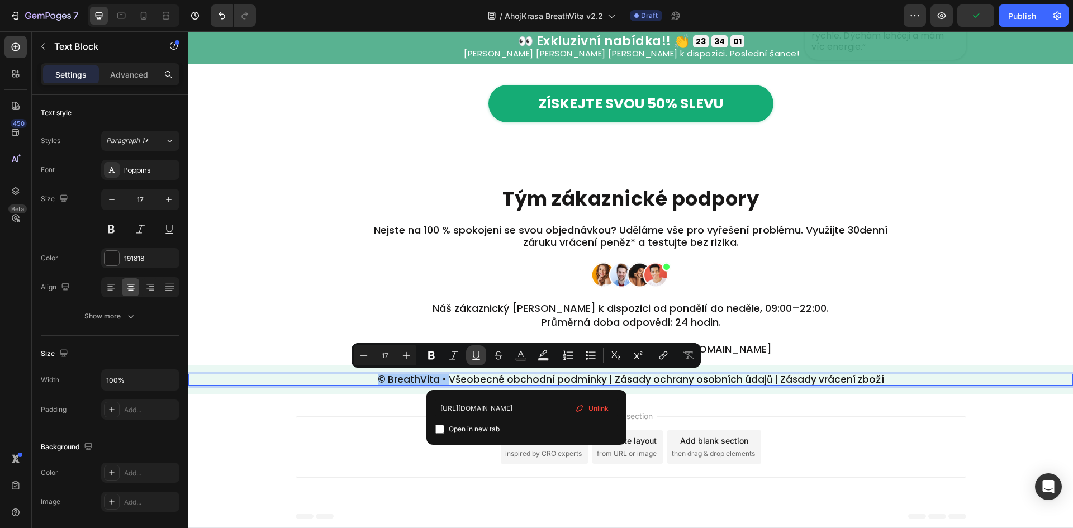
click at [476, 359] on icon "Editor contextual toolbar" at bounding box center [476, 355] width 11 height 11
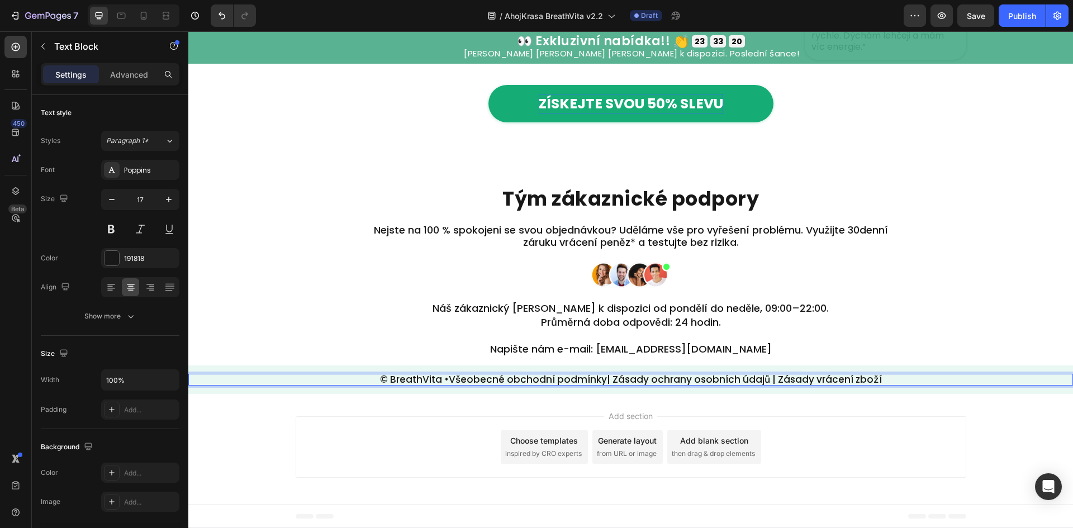
click at [610, 381] on p "© BreathVita • Všeobecné obchodní podmínky | Zásady ochrany osobních údajů | Zá…" at bounding box center [630, 380] width 883 height 10
drag, startPoint x: 612, startPoint y: 379, endPoint x: 763, endPoint y: 381, distance: 151.5
click at [763, 381] on p "© BreathVita • Všeobecné obchodní podmínky | Zásady ochrany osobních údajů | Zá…" at bounding box center [630, 380] width 883 height 10
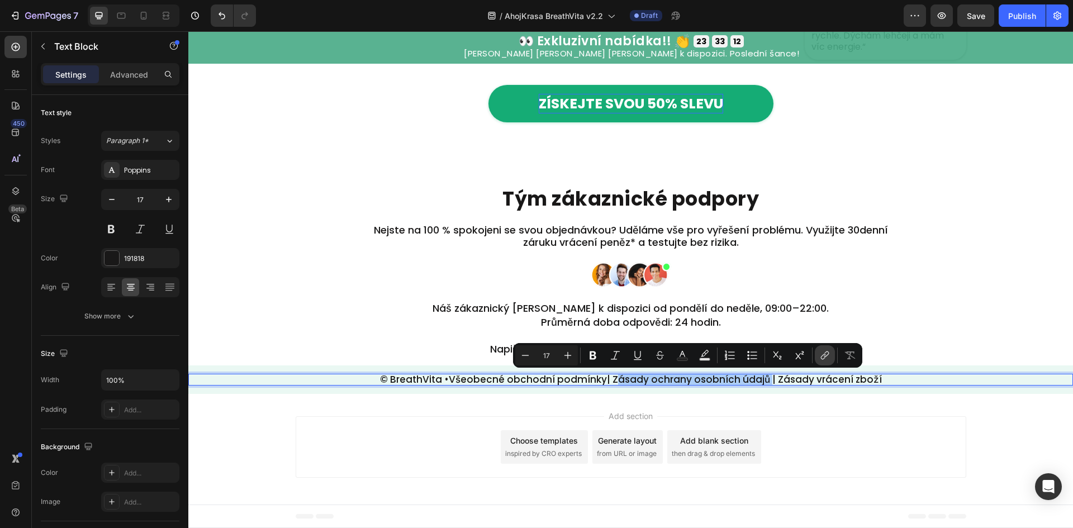
click at [828, 354] on icon "Editor contextual toolbar" at bounding box center [826, 355] width 5 height 6
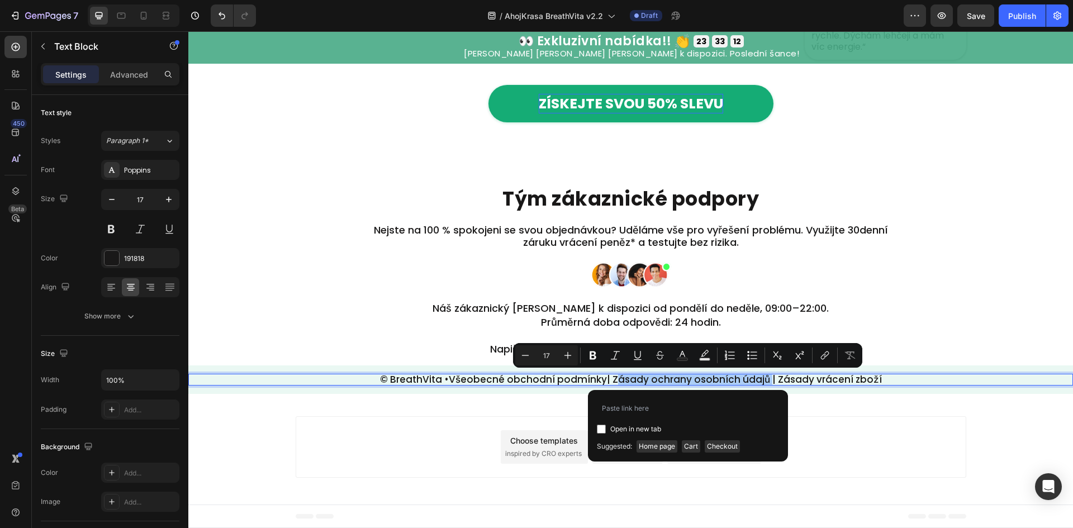
type input "https://ahojkrasa.com/pages/zasady-dopravy"
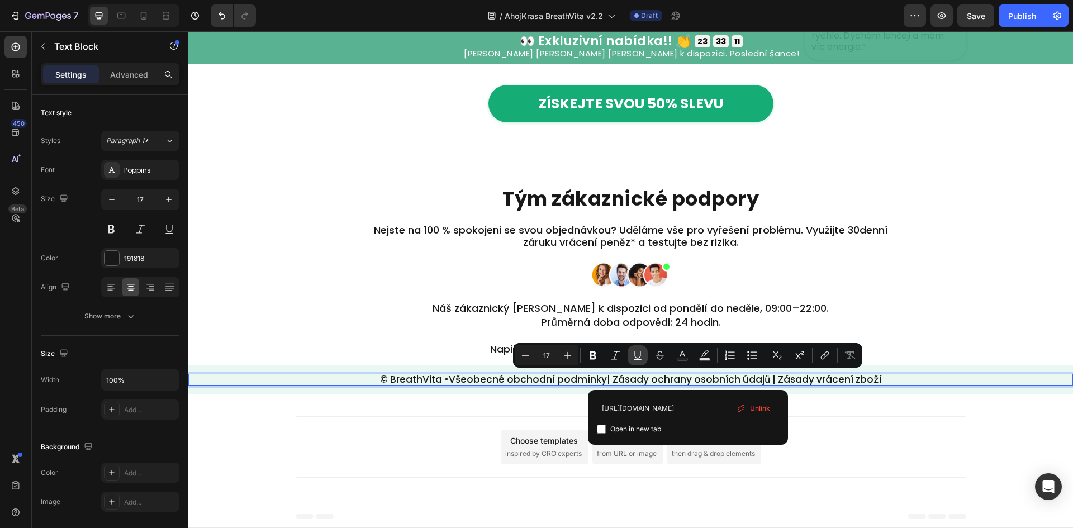
click at [638, 350] on icon "Editor contextual toolbar" at bounding box center [637, 355] width 11 height 11
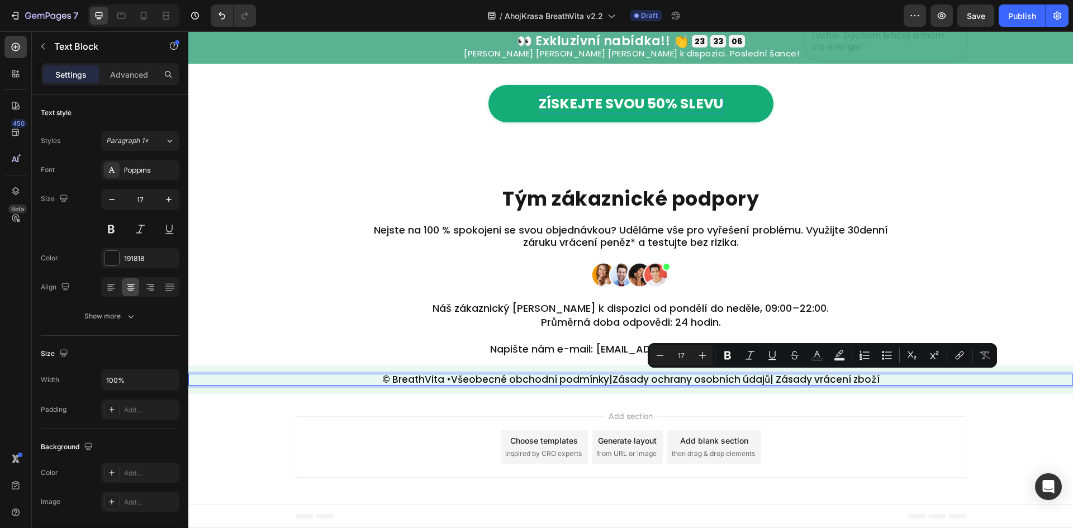
drag, startPoint x: 773, startPoint y: 381, endPoint x: 885, endPoint y: 382, distance: 112.4
click at [885, 382] on p "© BreathVita • Všeobecné obchodní podmínky | Zásady ochrany osobních údajů | Zá…" at bounding box center [630, 380] width 883 height 10
click at [956, 345] on button "link" at bounding box center [960, 355] width 20 height 20
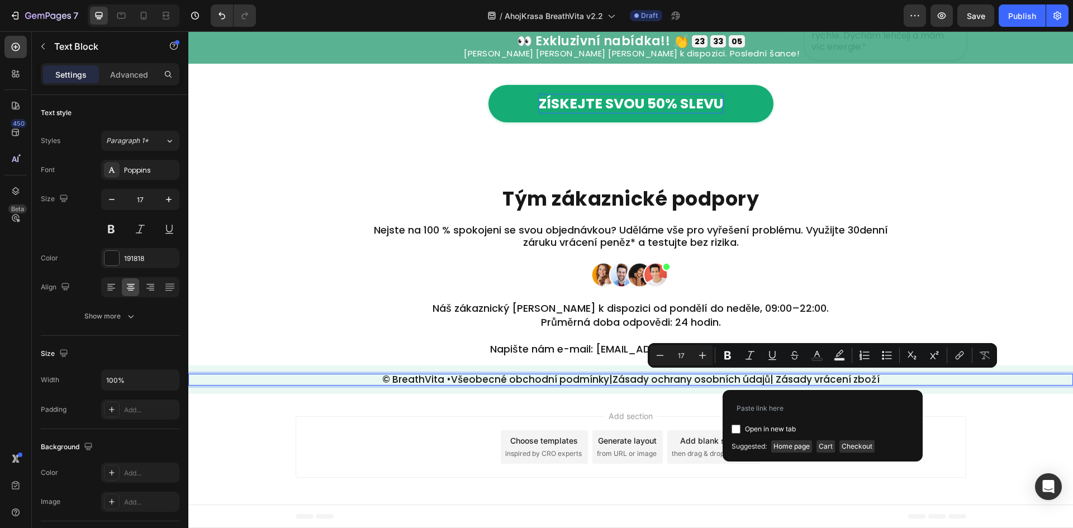
type input "https://ahojkrasa.com/pages/zruseni-a-vraceni"
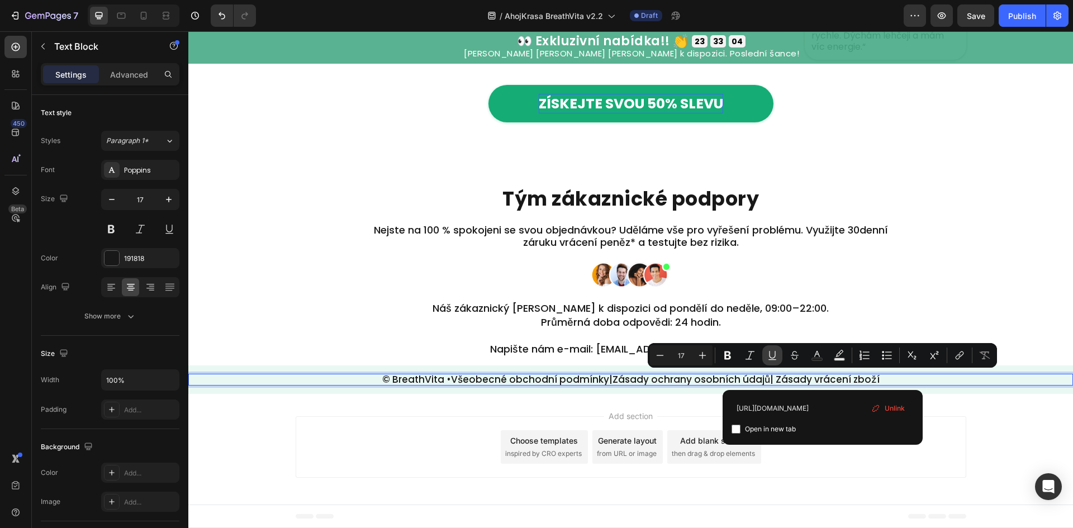
click at [764, 356] on button "Underline" at bounding box center [772, 355] width 20 height 20
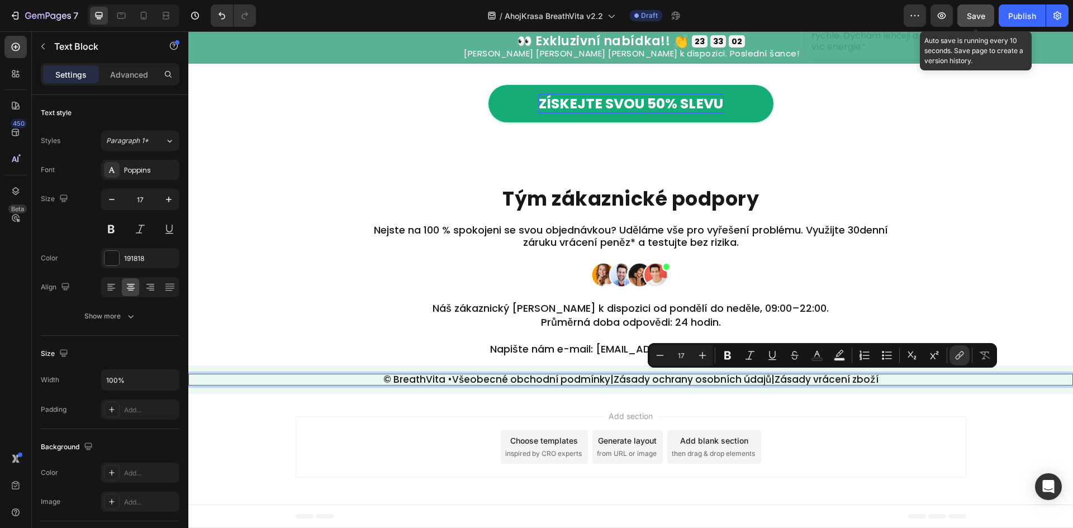
click at [970, 16] on span "Save" at bounding box center [976, 16] width 18 height 10
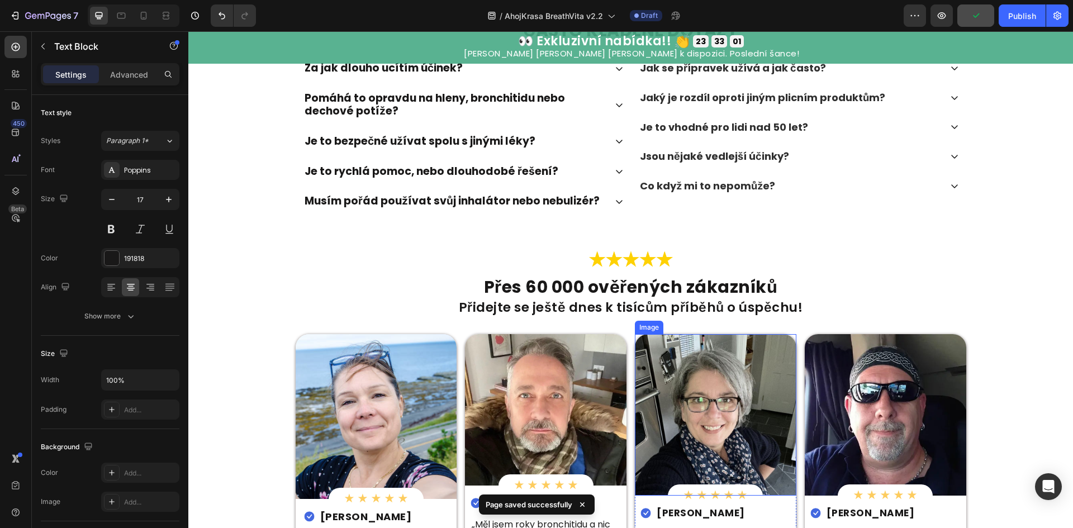
scroll to position [2767, 0]
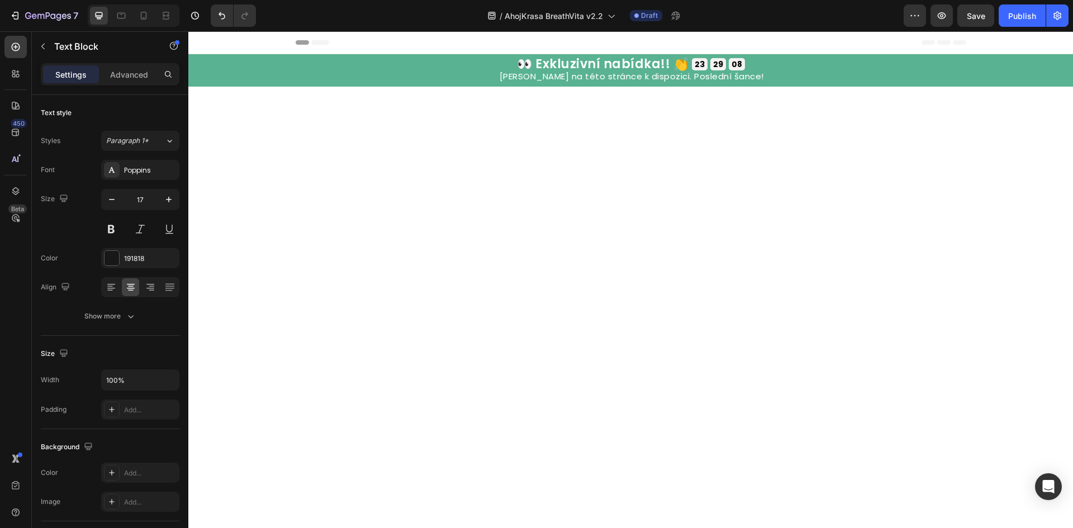
scroll to position [2767, 0]
